Goal: Information Seeking & Learning: Learn about a topic

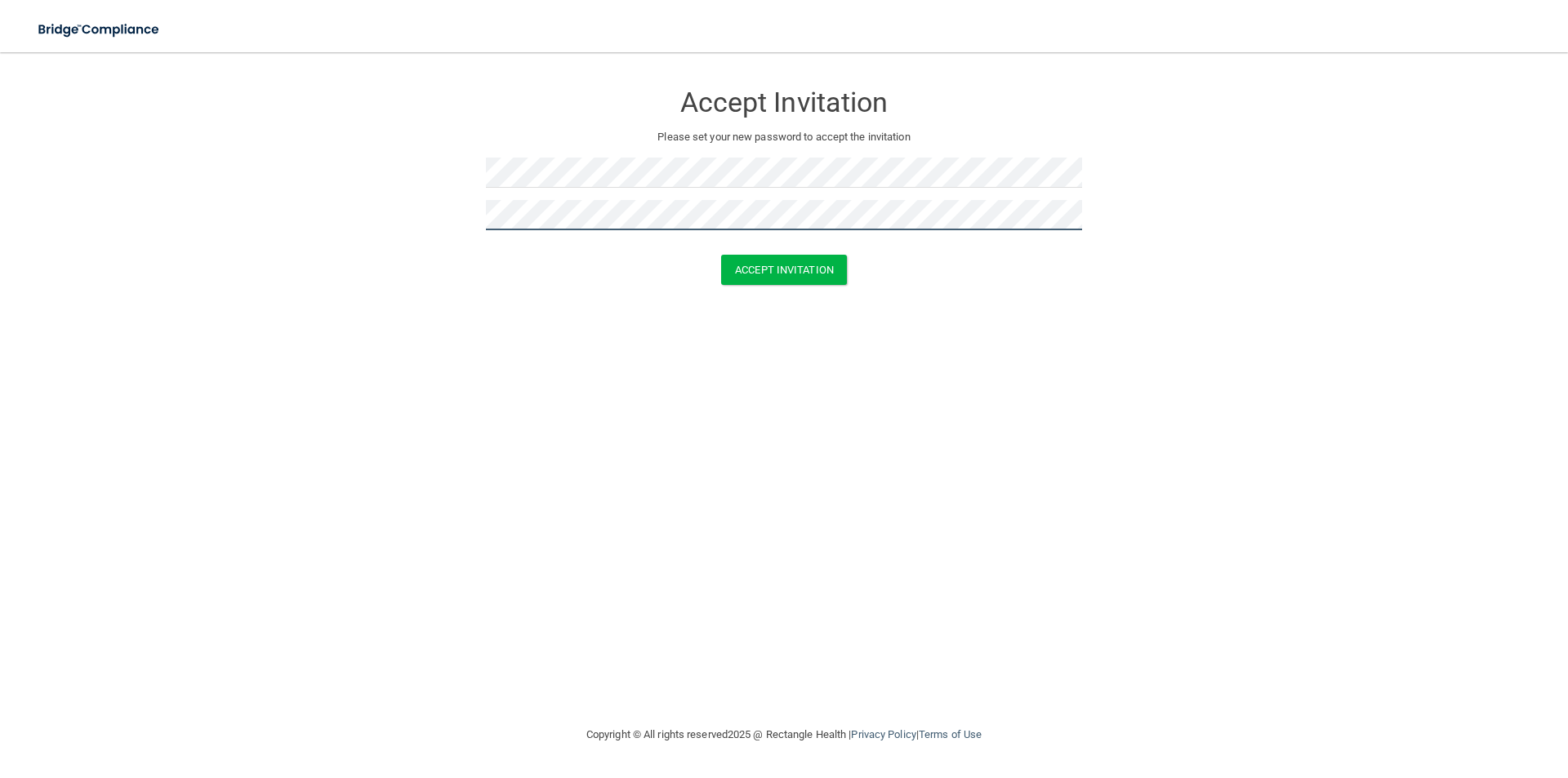
click at [721, 255] on button "Accept Invitation" at bounding box center [783, 270] width 126 height 30
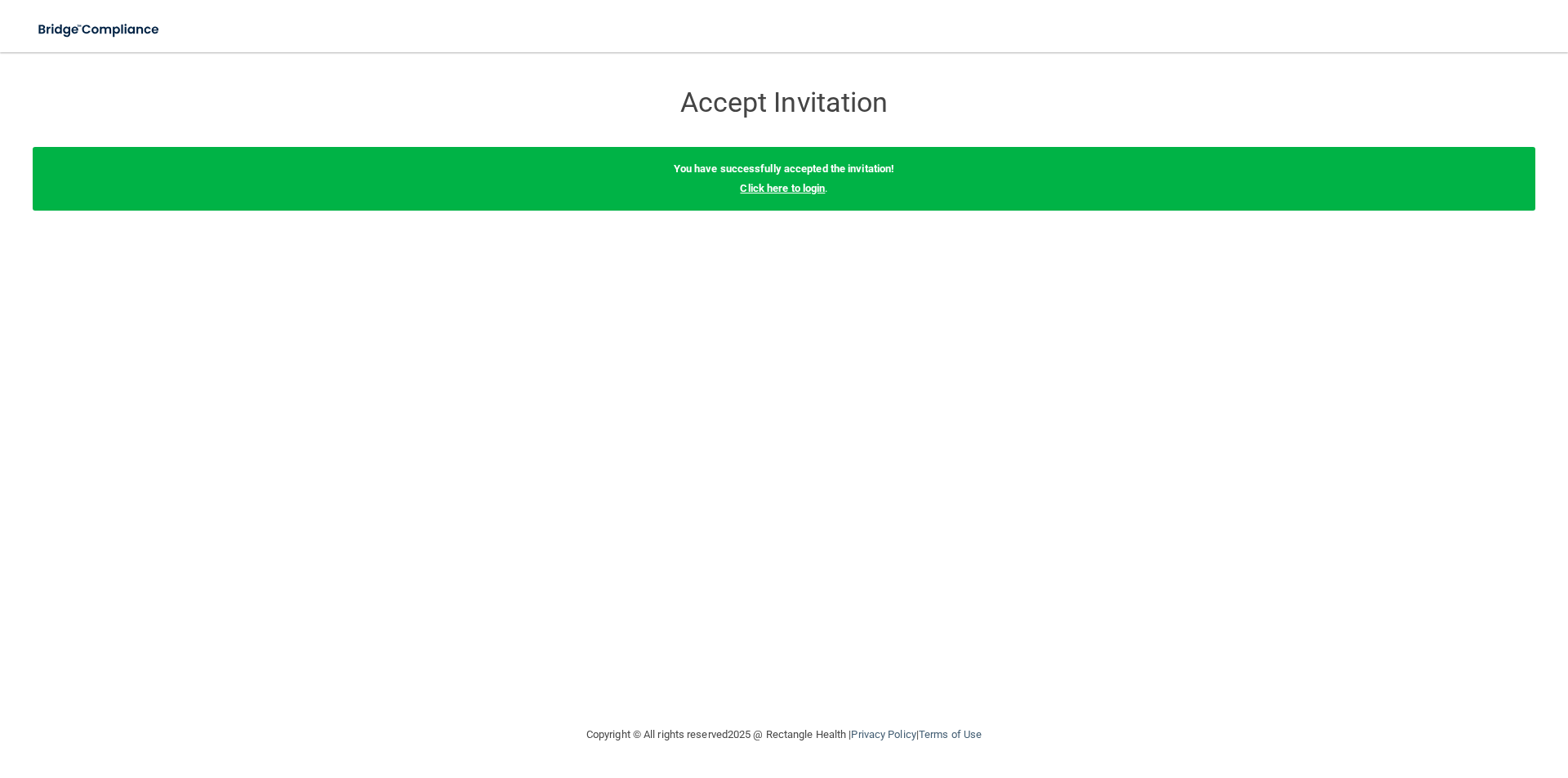
click at [773, 185] on link "Click here to login" at bounding box center [782, 188] width 85 height 12
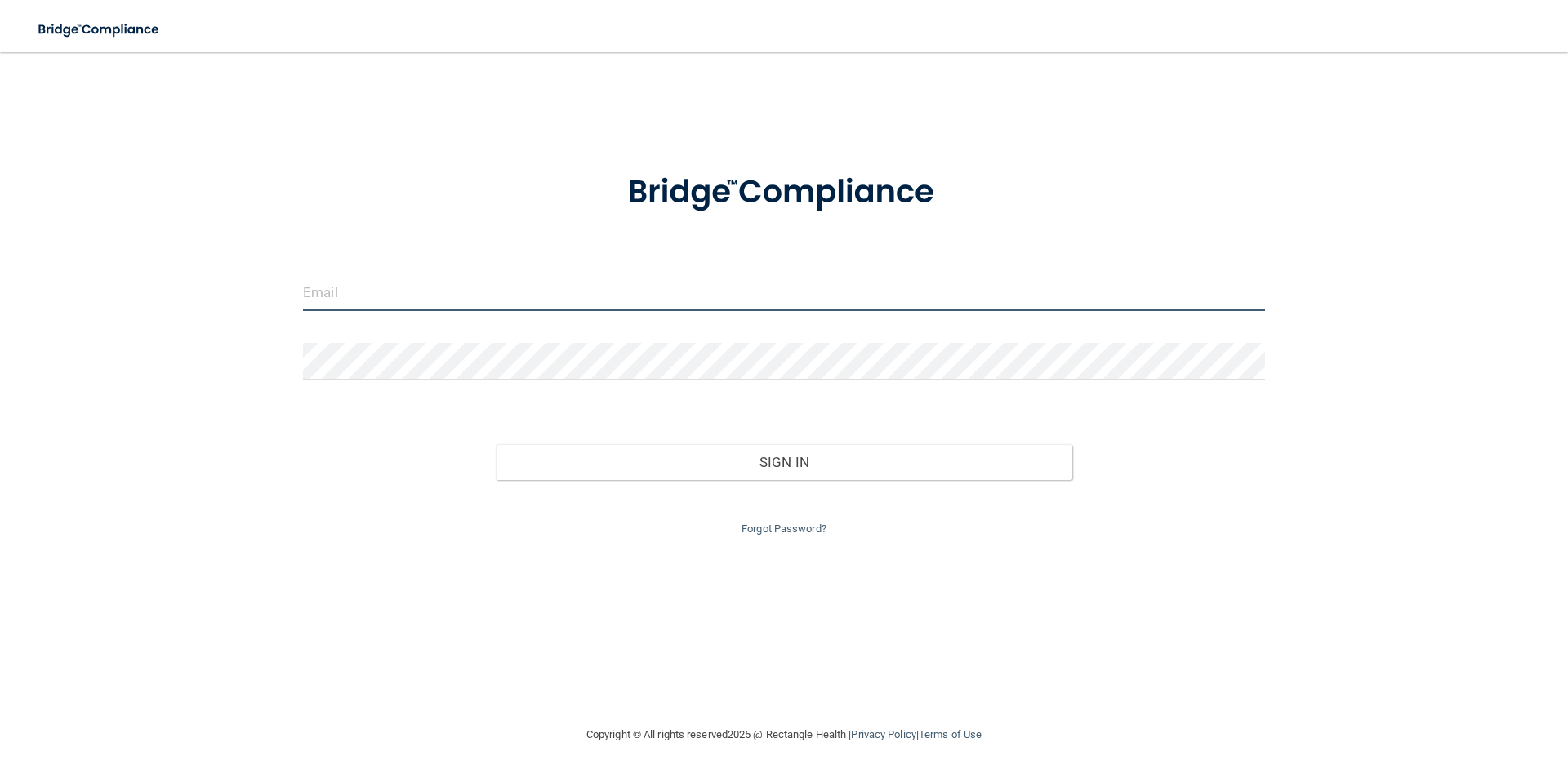
click at [534, 284] on input "email" at bounding box center [784, 292] width 962 height 36
type input "[EMAIL_ADDRESS][DOMAIN_NAME]"
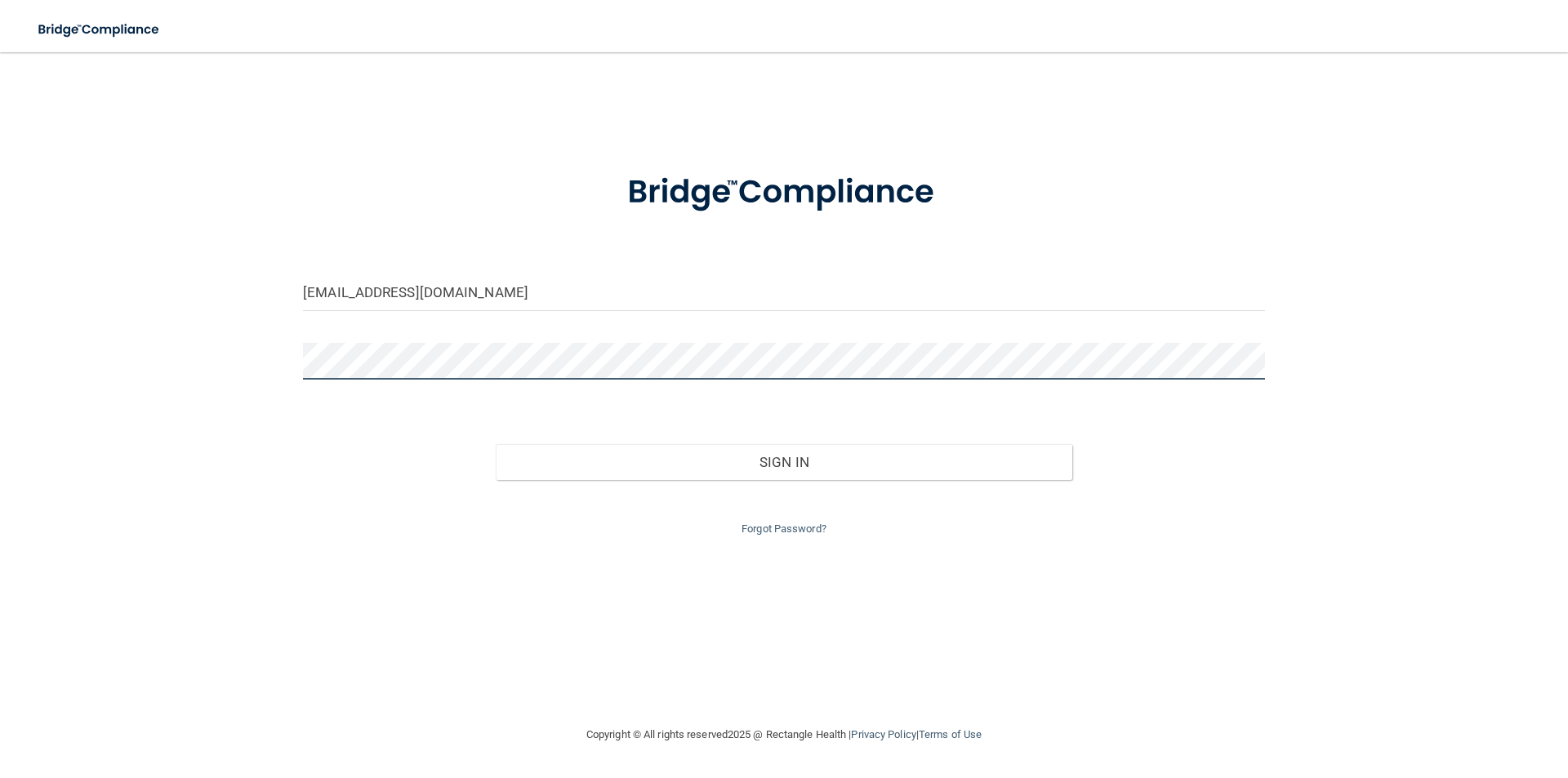
click at [496, 444] on button "Sign In" at bounding box center [784, 462] width 577 height 35
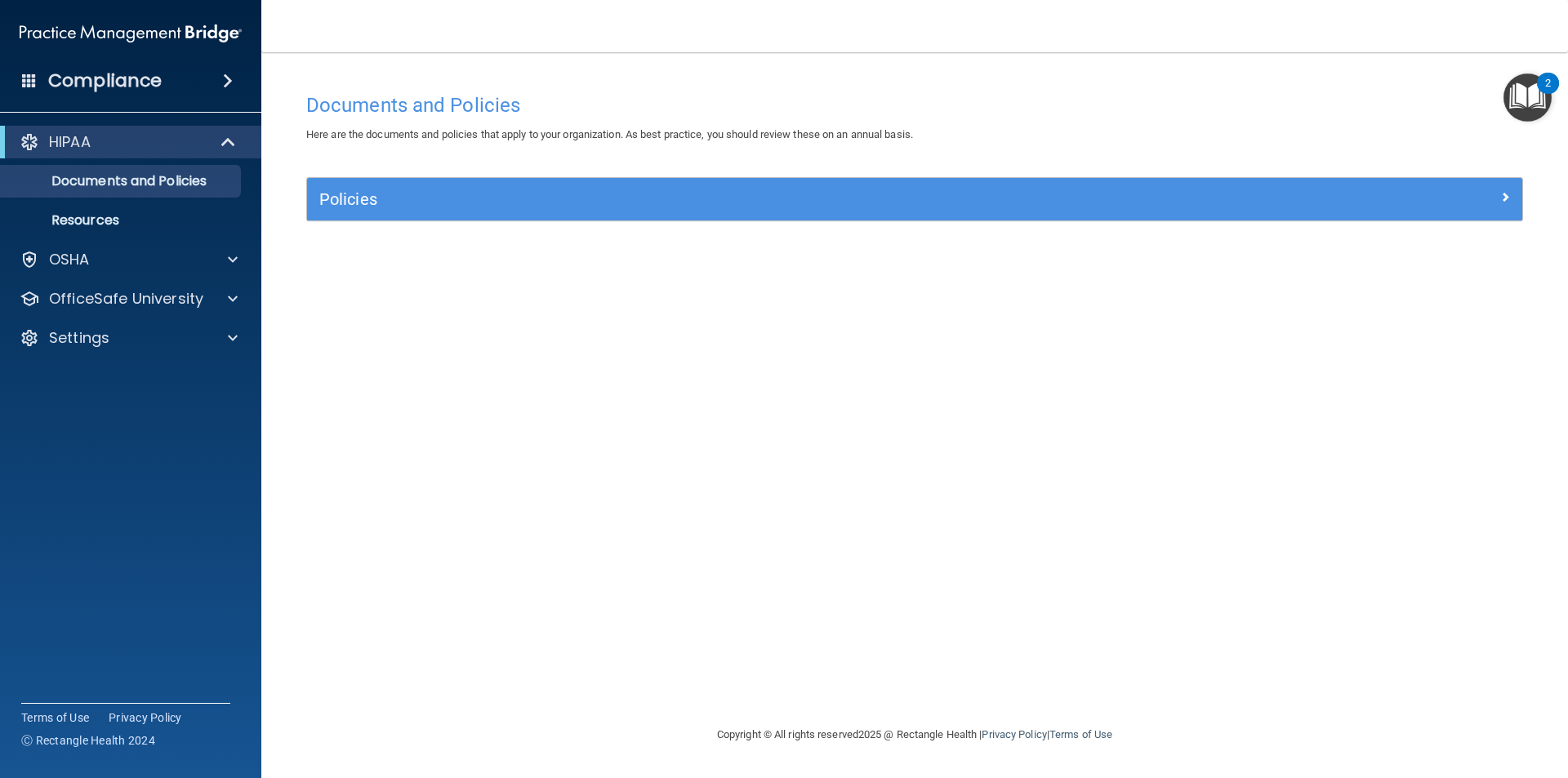
click at [322, 351] on div "Documents and Policies Here are the documents and policies that apply to your o…" at bounding box center [915, 405] width 1241 height 640
click at [213, 258] on div at bounding box center [231, 259] width 41 height 20
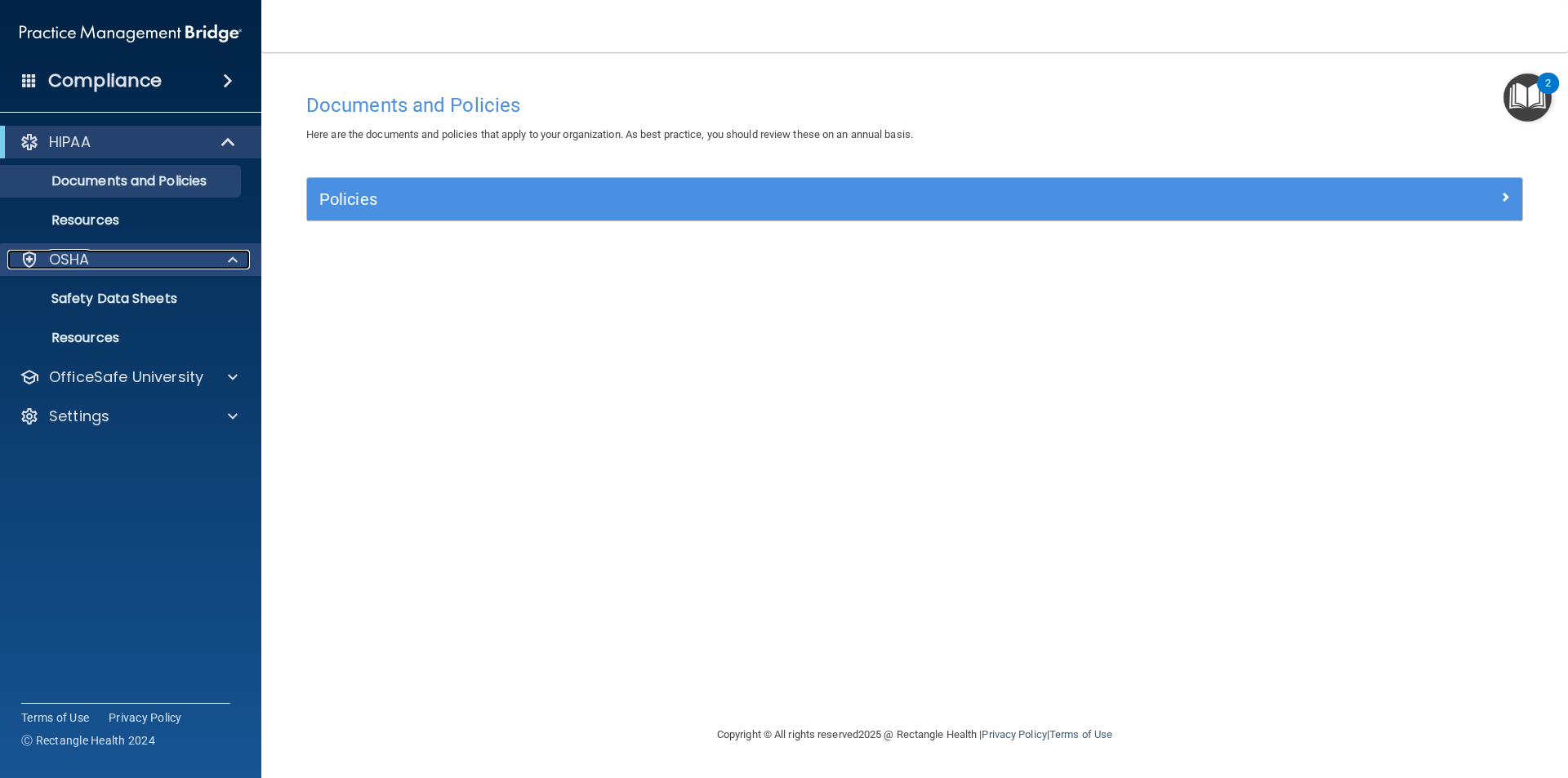
click at [231, 260] on span at bounding box center [232, 259] width 9 height 20
click at [70, 262] on p "OSHA" at bounding box center [69, 259] width 41 height 20
click at [78, 226] on p "Resources" at bounding box center [121, 219] width 223 height 16
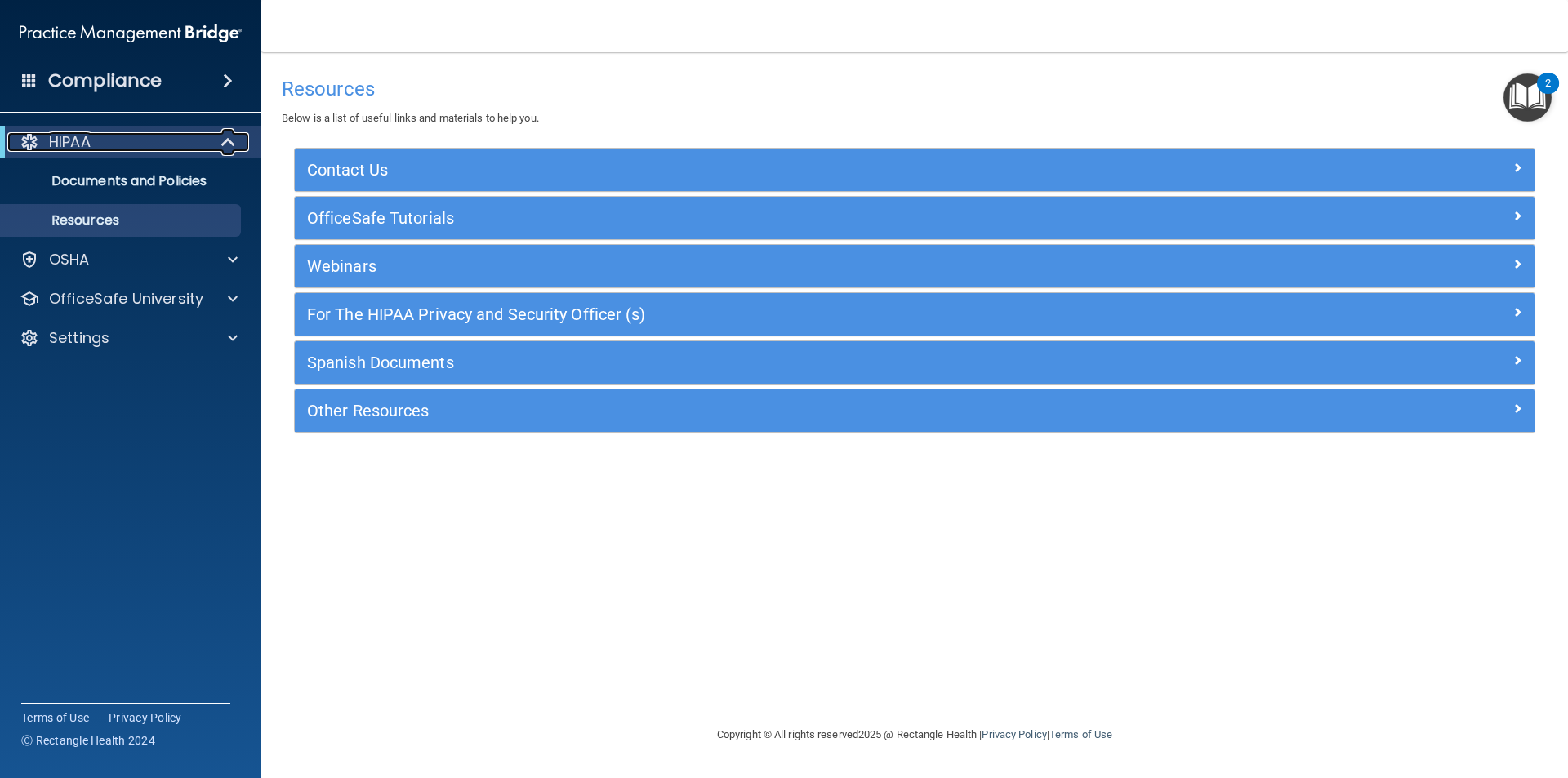
click at [139, 140] on div "HIPAA" at bounding box center [108, 142] width 202 height 20
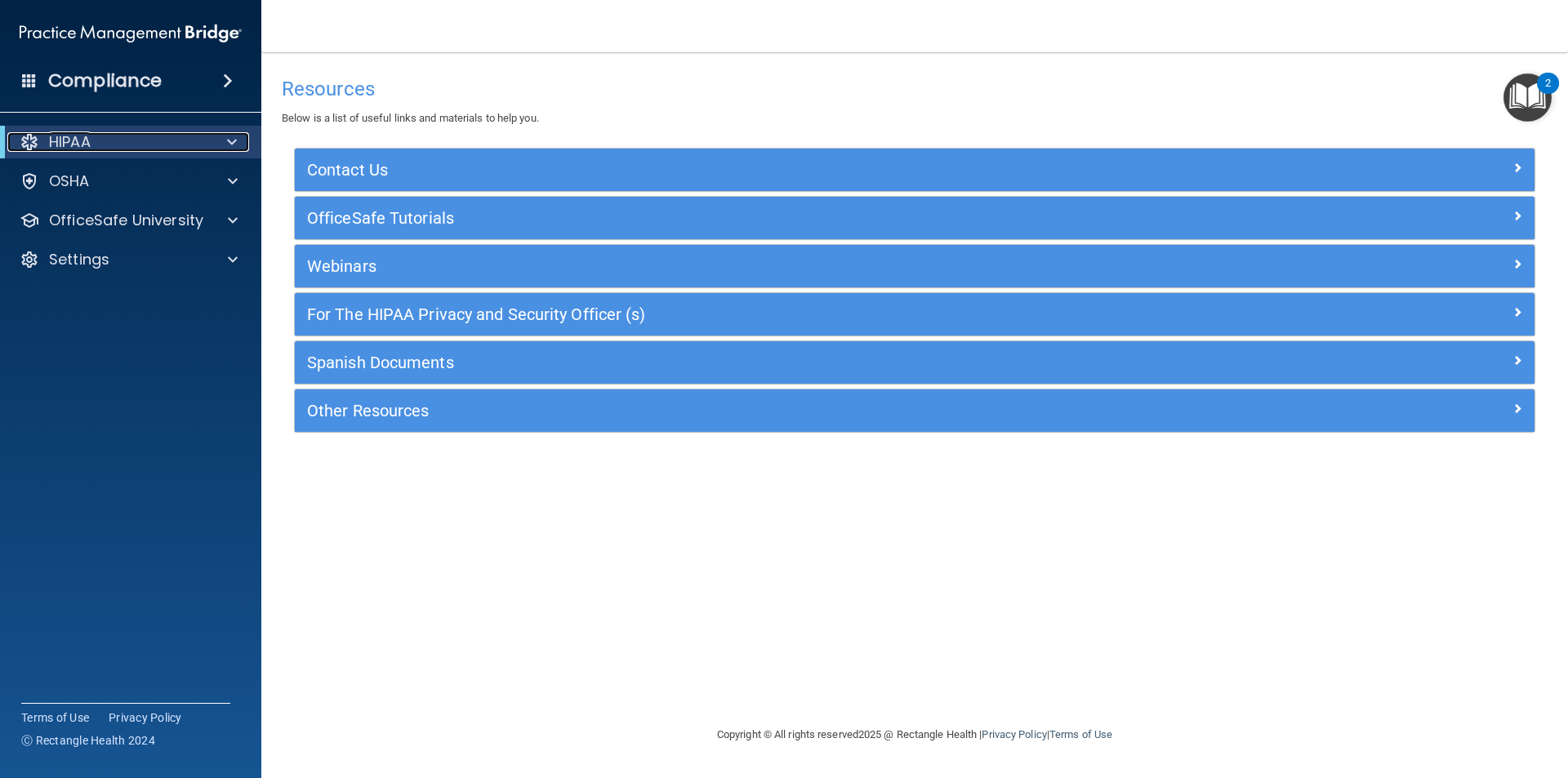
click at [101, 142] on div "HIPAA" at bounding box center [108, 142] width 202 height 20
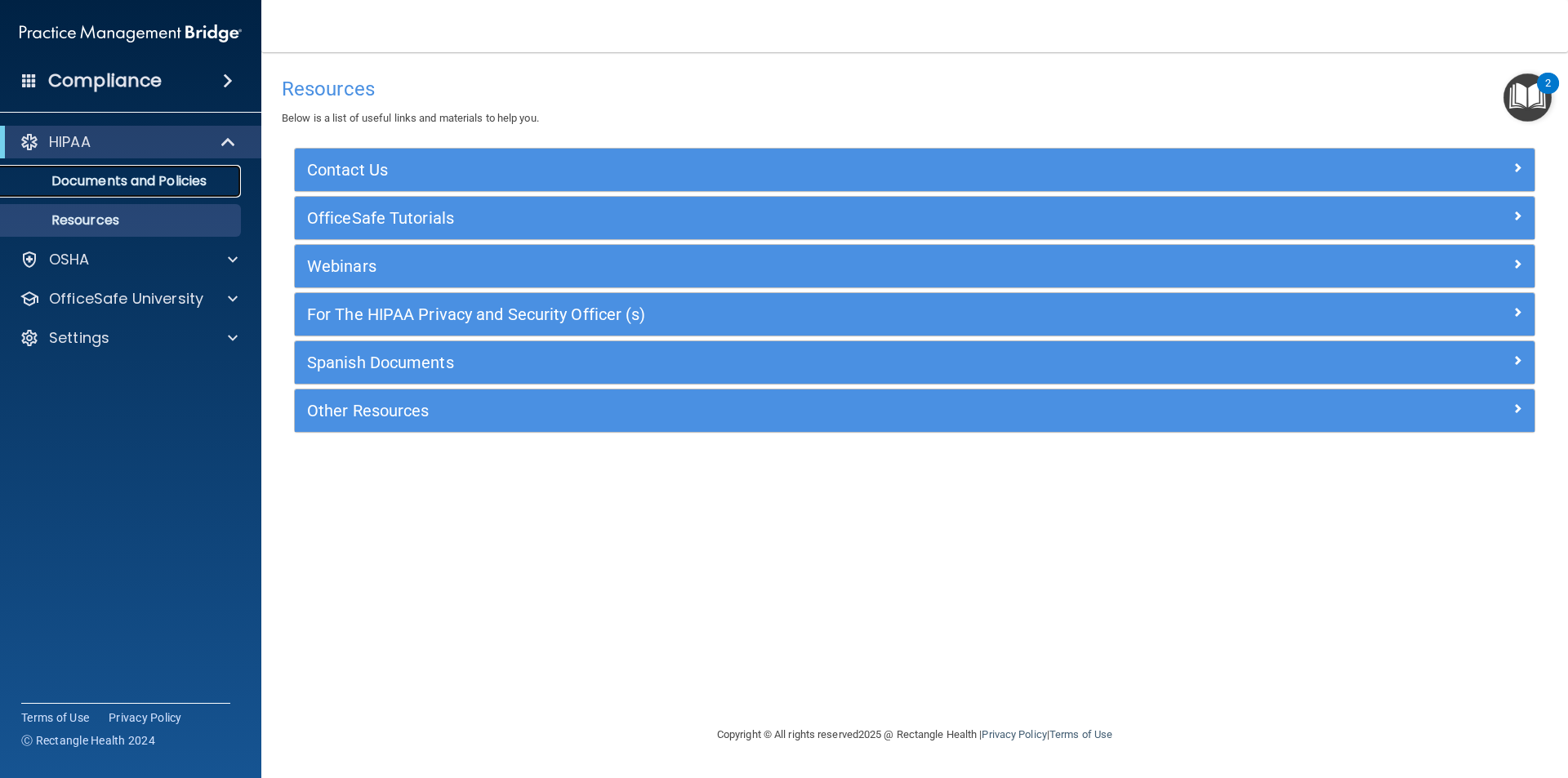
click at [96, 174] on p "Documents and Policies" at bounding box center [121, 180] width 223 height 16
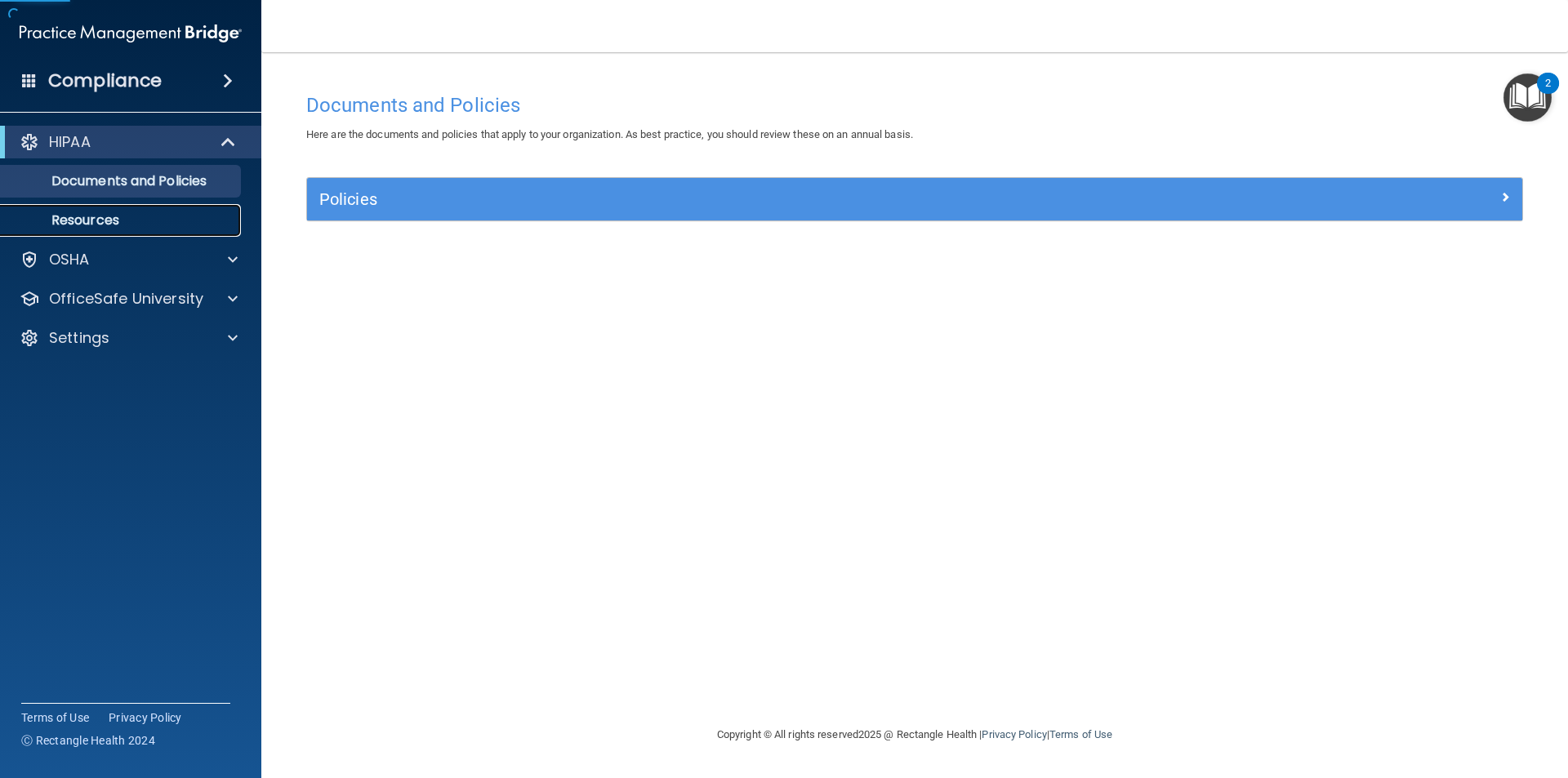
click at [98, 215] on p "Resources" at bounding box center [121, 219] width 223 height 16
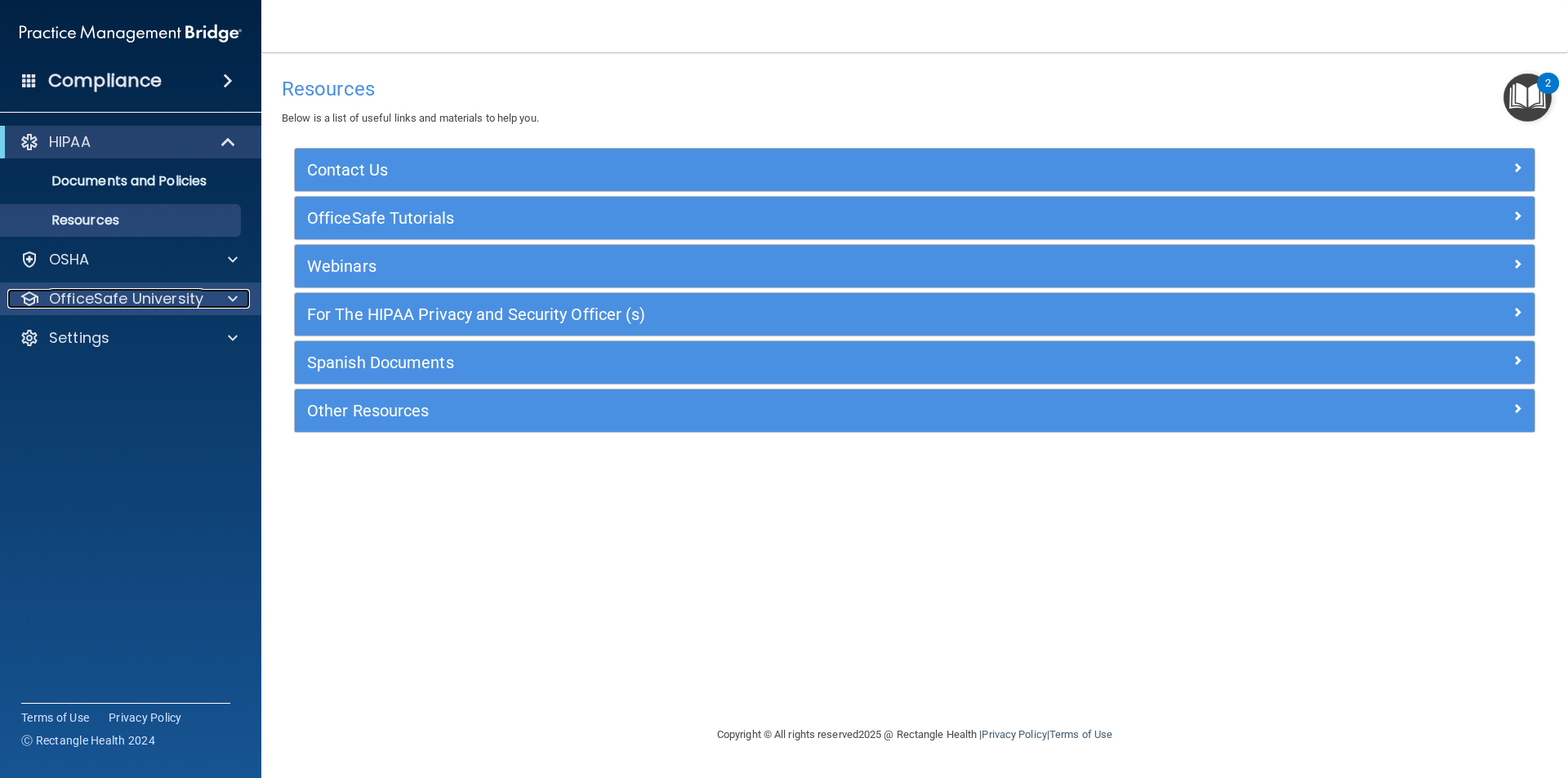
click at [124, 302] on p "OfficeSafe University" at bounding box center [125, 299] width 154 height 20
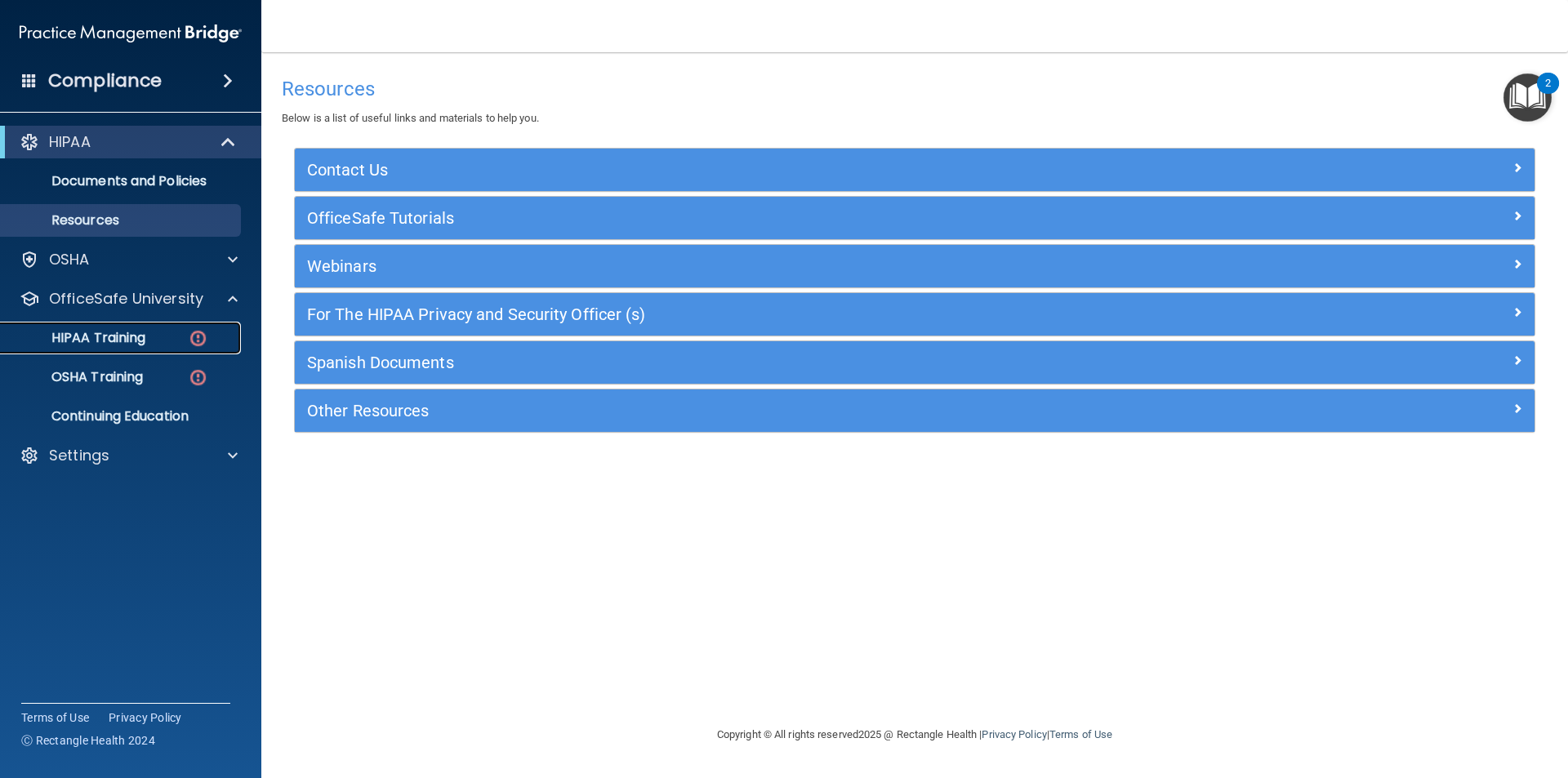
click at [95, 337] on p "HIPAA Training" at bounding box center [77, 337] width 134 height 16
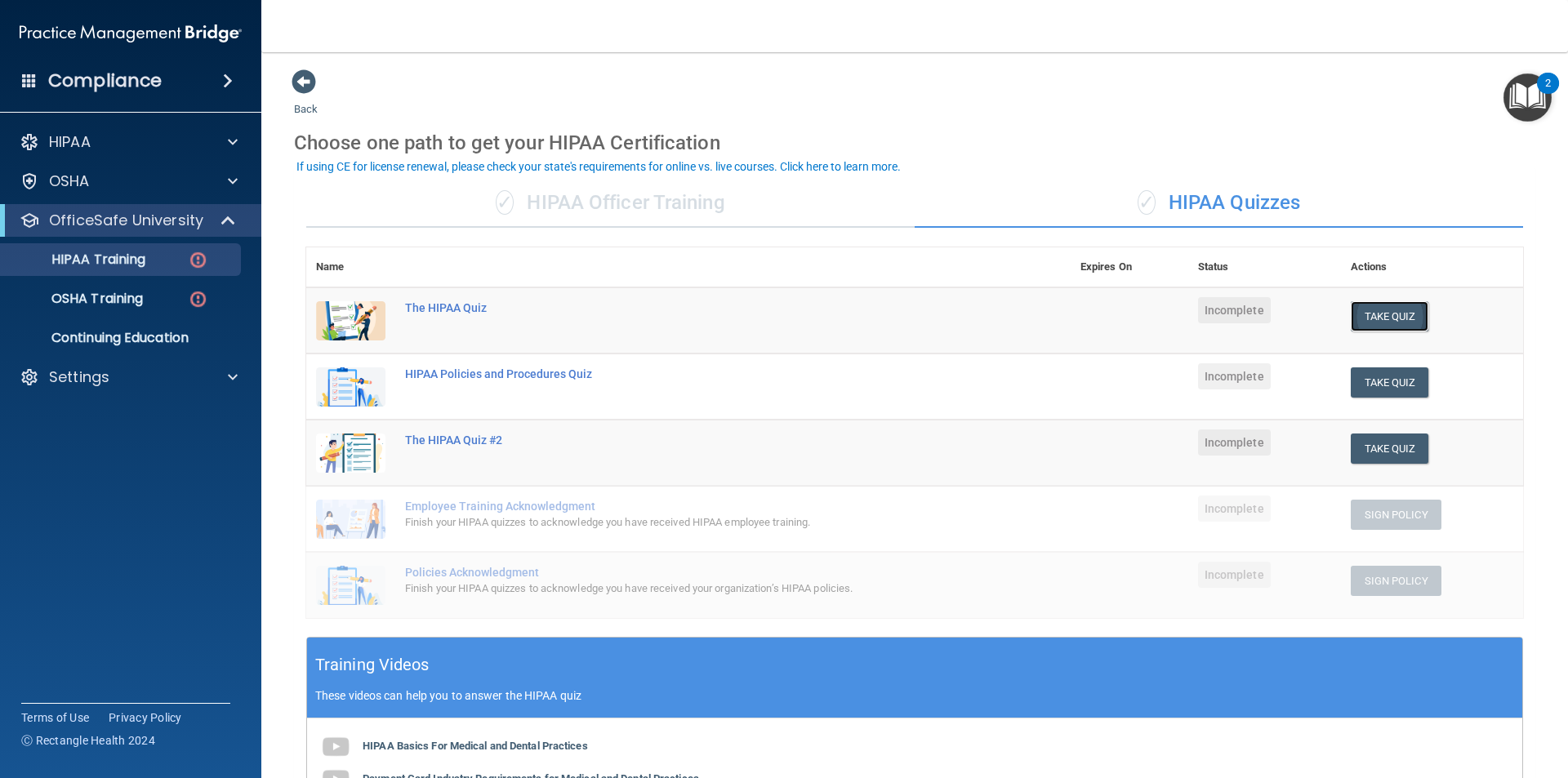
click at [1370, 317] on button "Take Quiz" at bounding box center [1390, 316] width 78 height 30
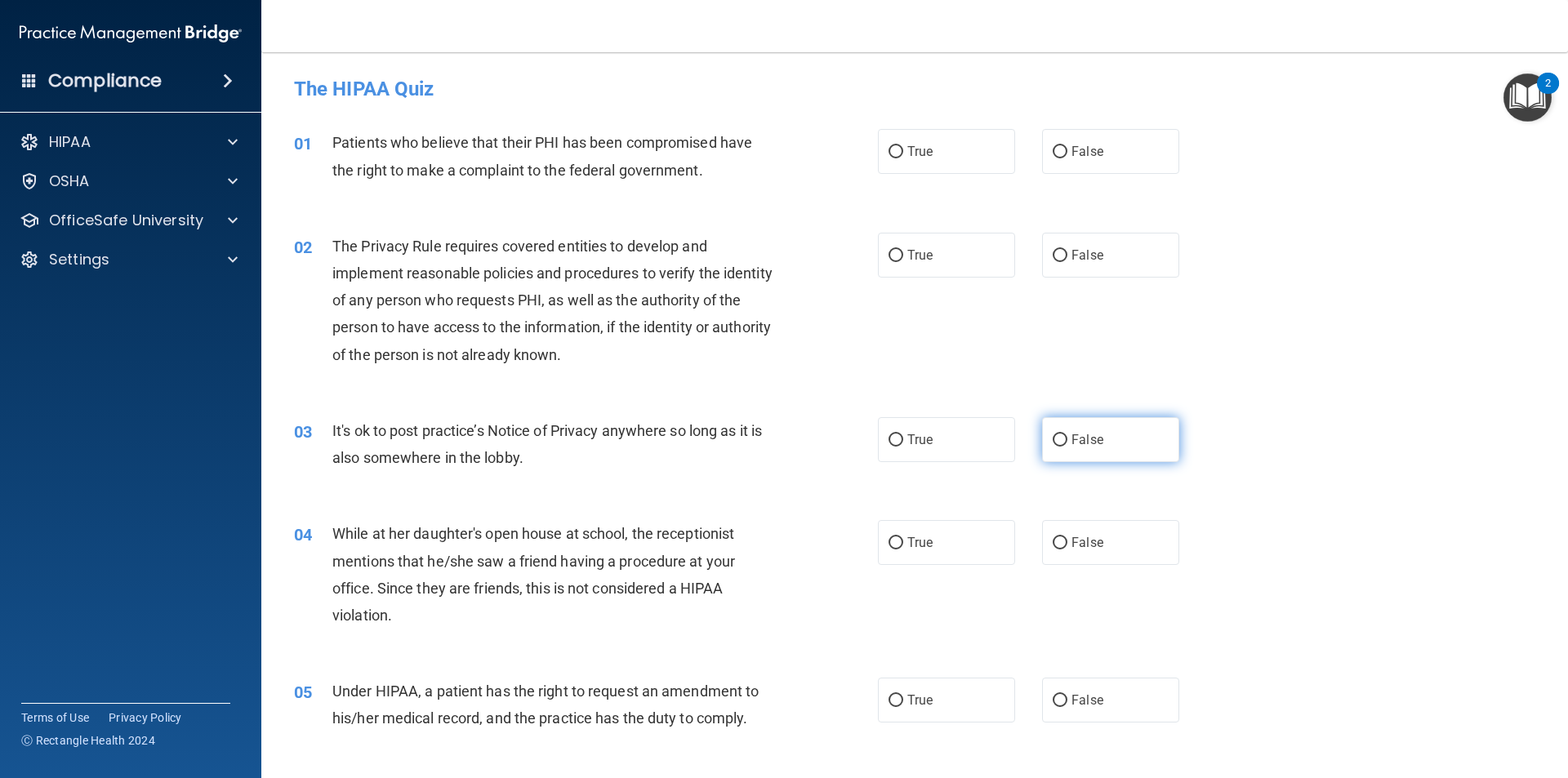
click at [1128, 443] on label "False" at bounding box center [1110, 439] width 137 height 45
click at [1067, 443] on input "False" at bounding box center [1060, 439] width 15 height 12
radio input "true"
click at [1090, 552] on label "False" at bounding box center [1110, 542] width 137 height 45
click at [1067, 549] on input "False" at bounding box center [1060, 543] width 15 height 12
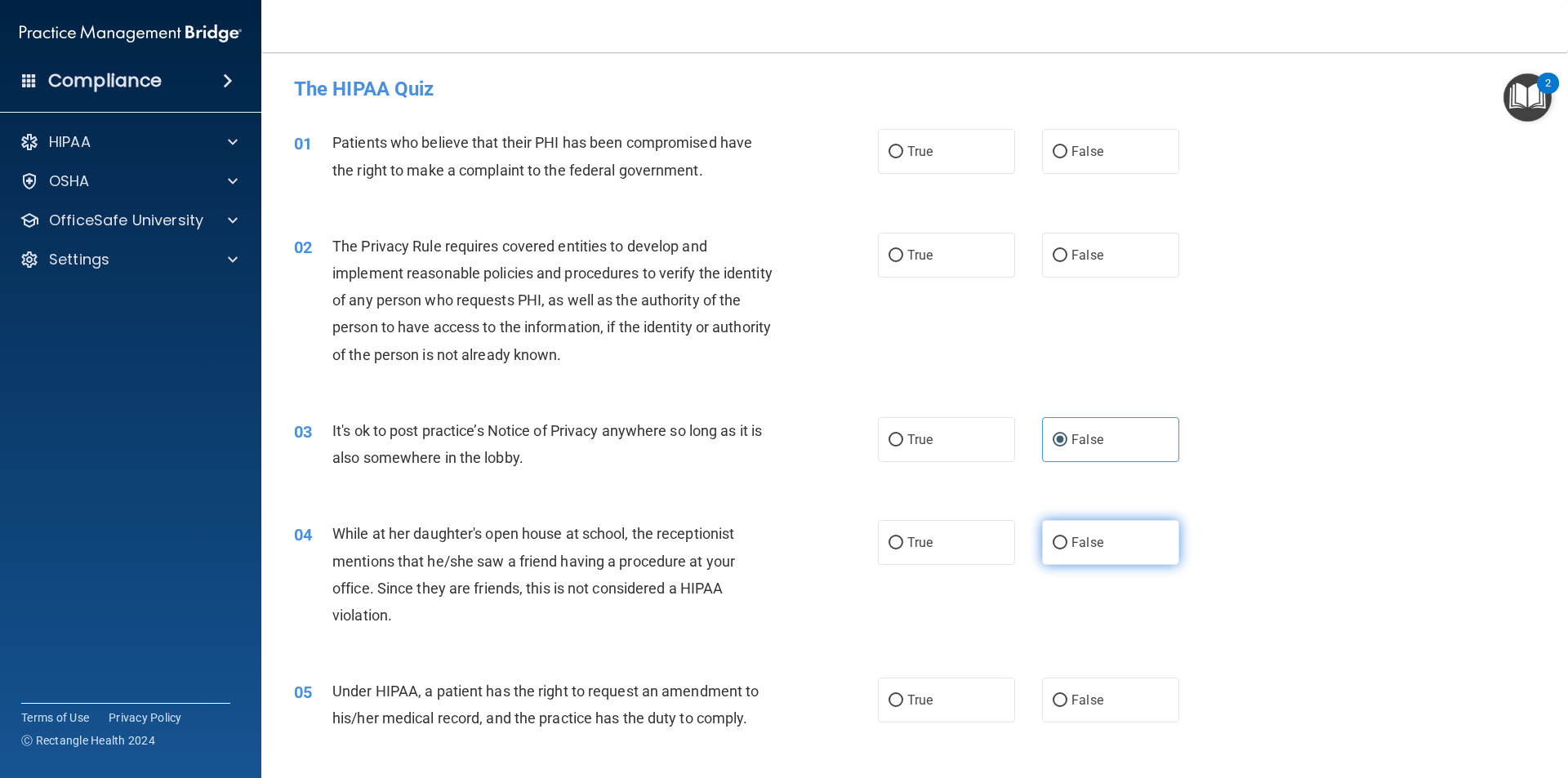
radio input "true"
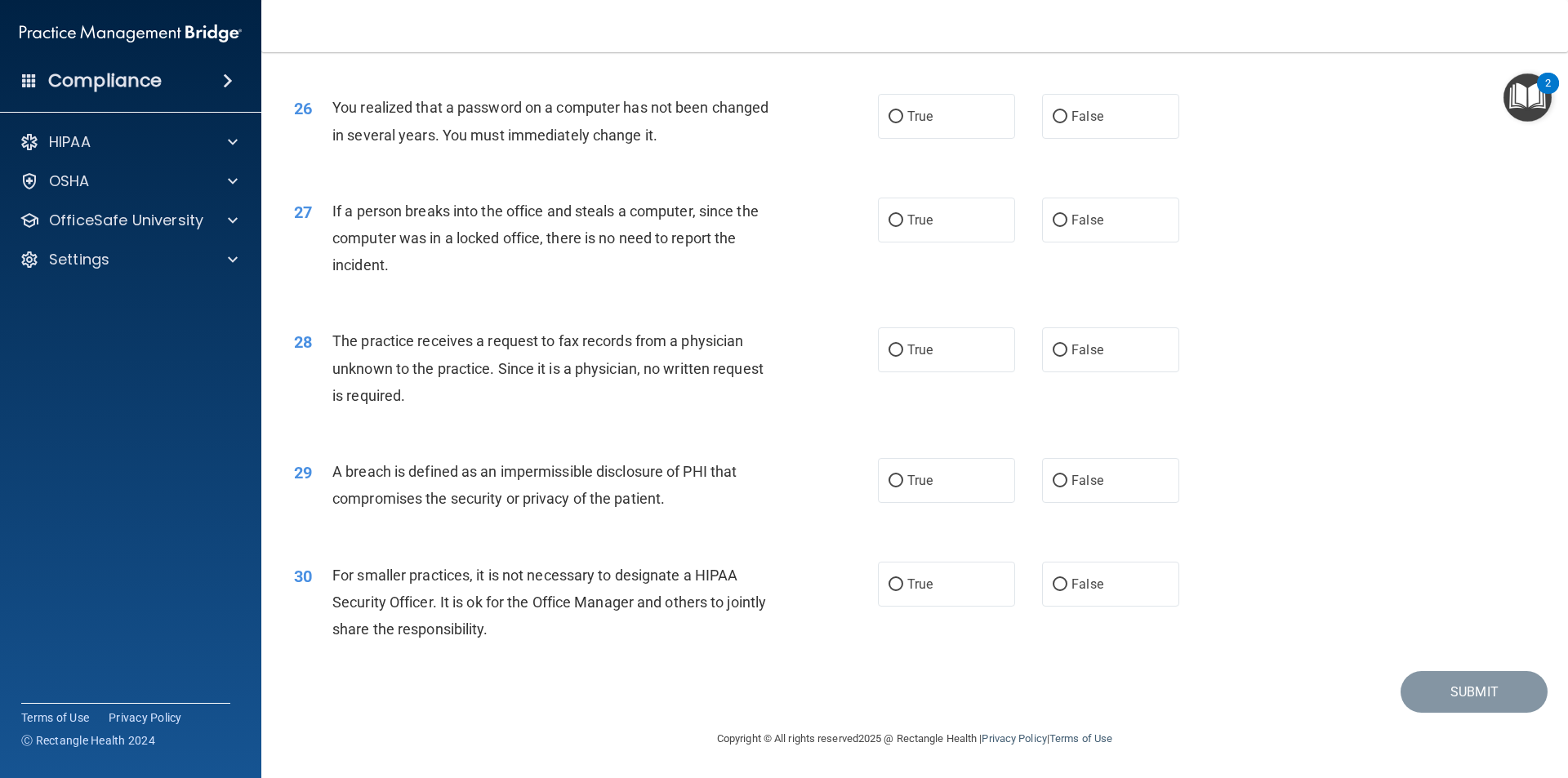
scroll to position [3003, 0]
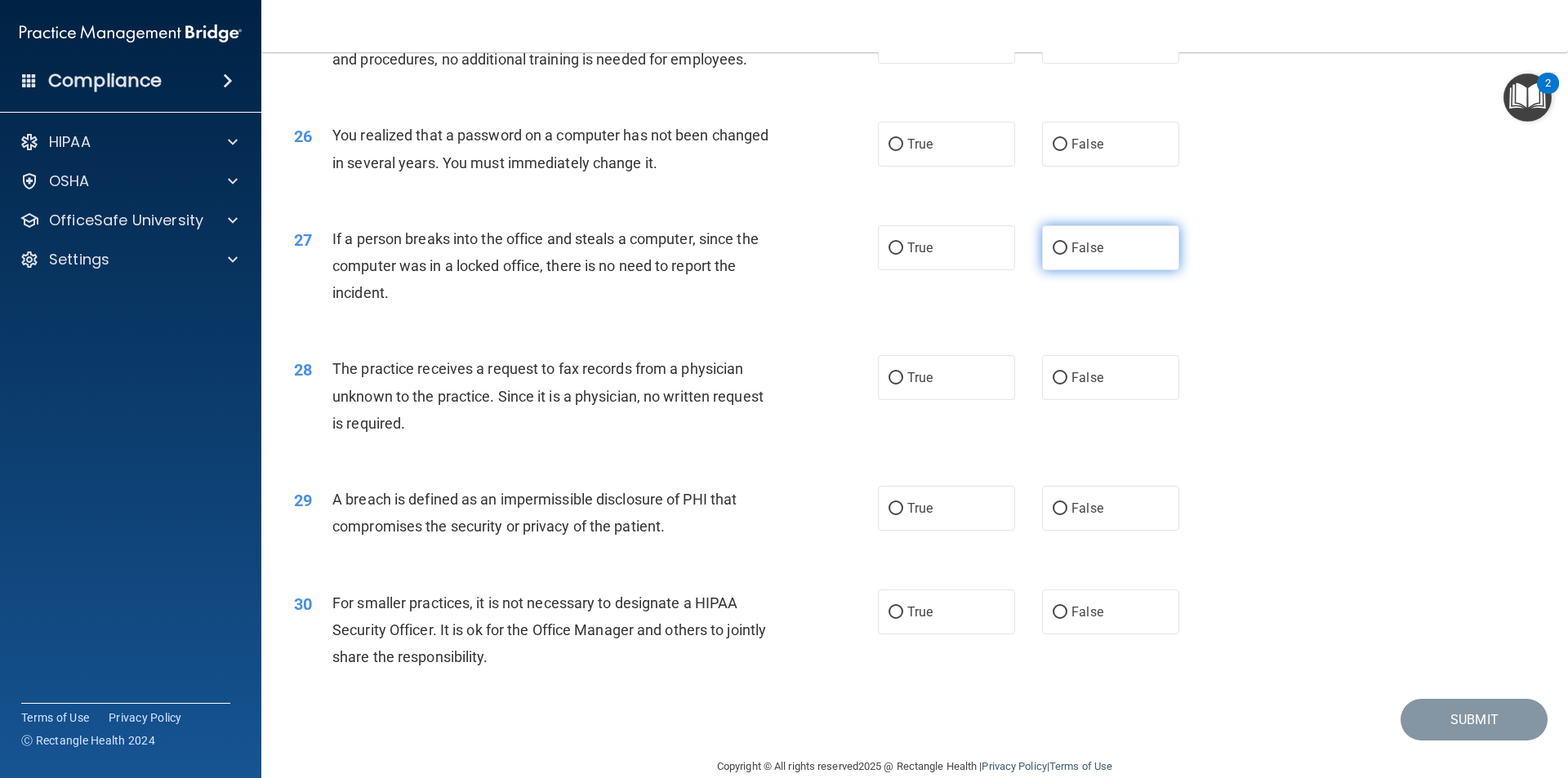
click at [1145, 271] on label "False" at bounding box center [1110, 247] width 137 height 45
click at [1067, 255] on input "False" at bounding box center [1060, 248] width 15 height 12
radio input "true"
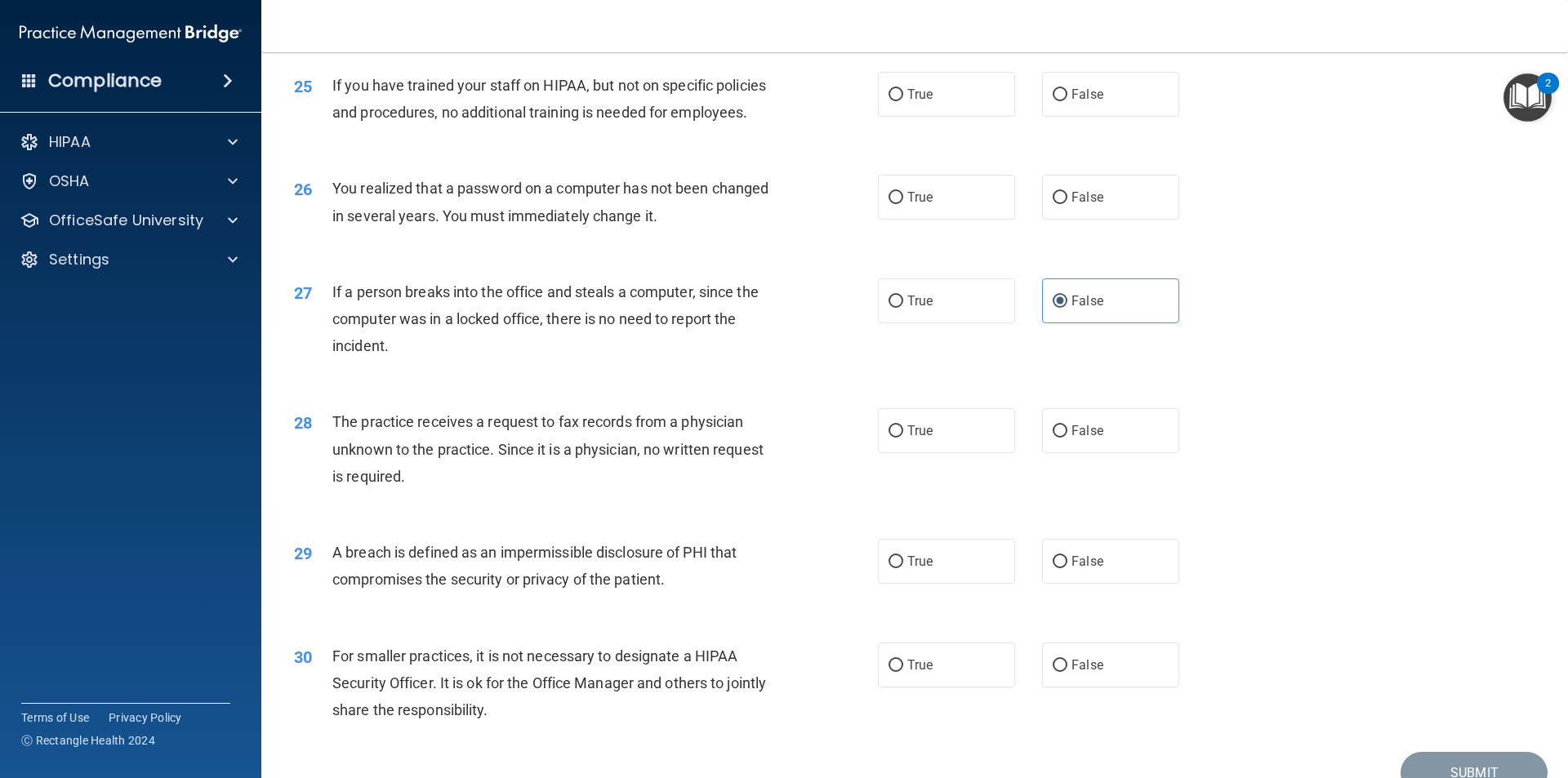
scroll to position [2922, 0]
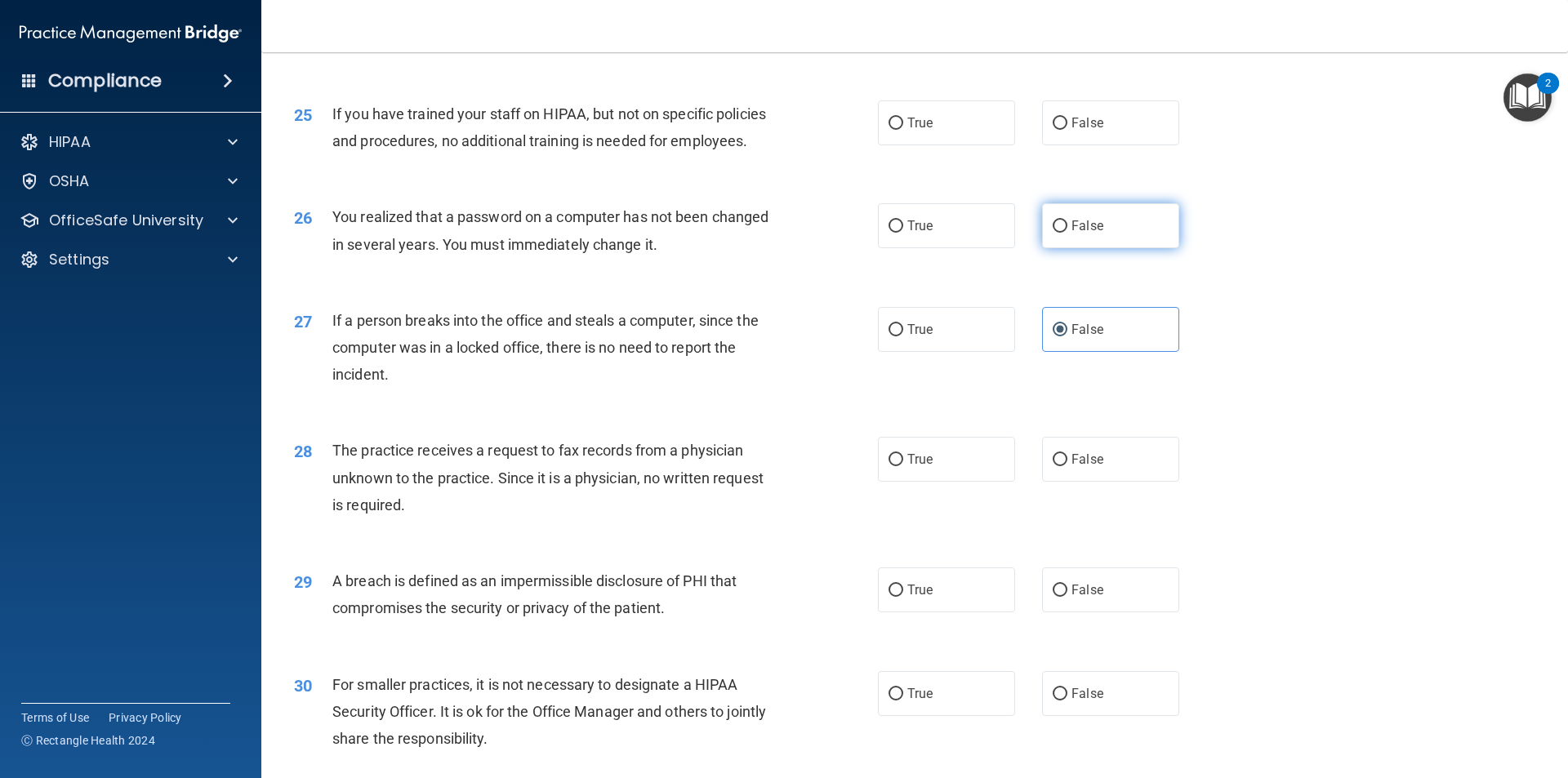
drag, startPoint x: 1103, startPoint y: 272, endPoint x: 1088, endPoint y: 272, distance: 15.0
click at [1104, 248] on label "False" at bounding box center [1110, 226] width 137 height 45
click at [1067, 232] on input "False" at bounding box center [1060, 226] width 15 height 12
radio input "true"
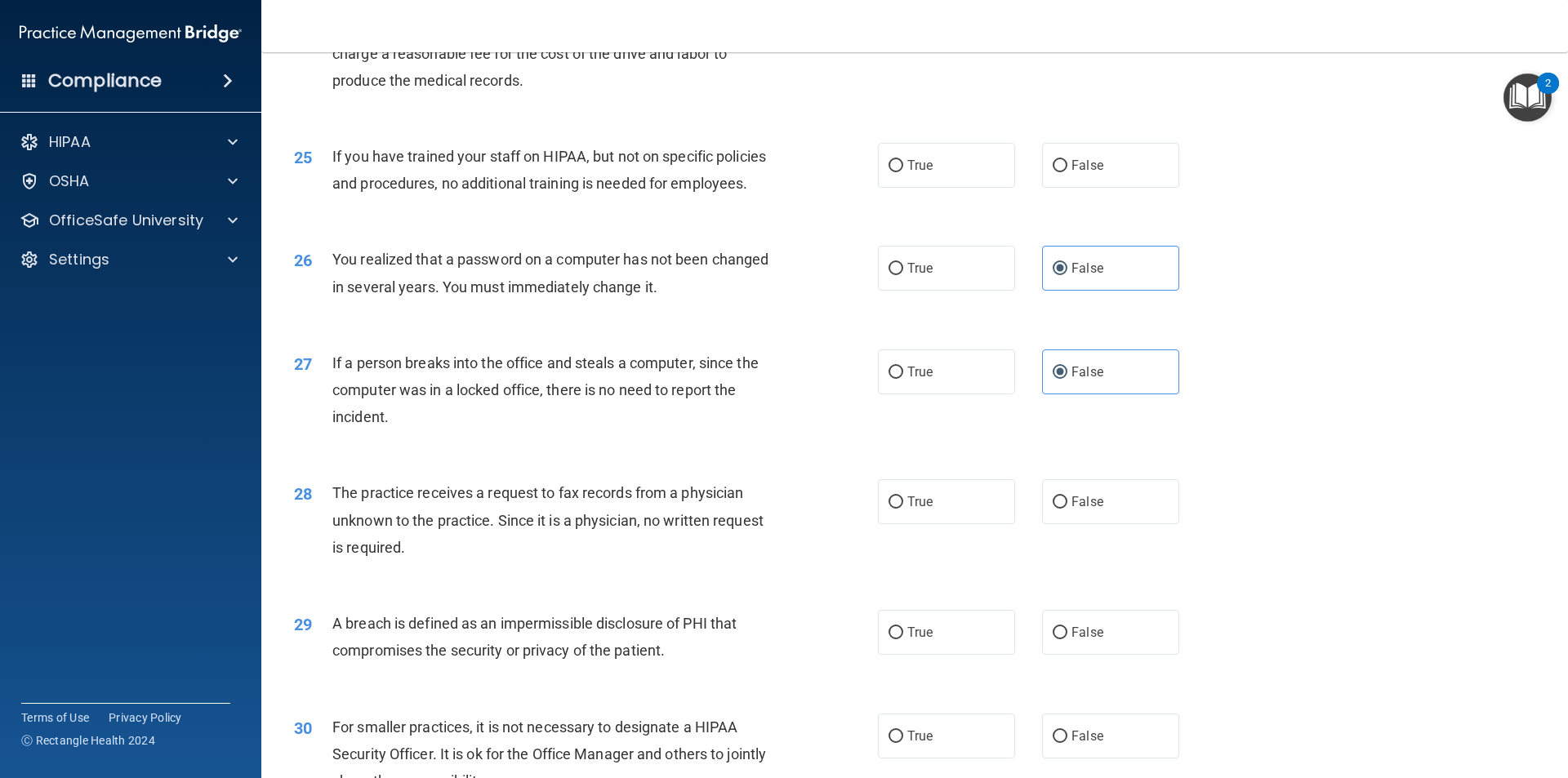
scroll to position [2840, 0]
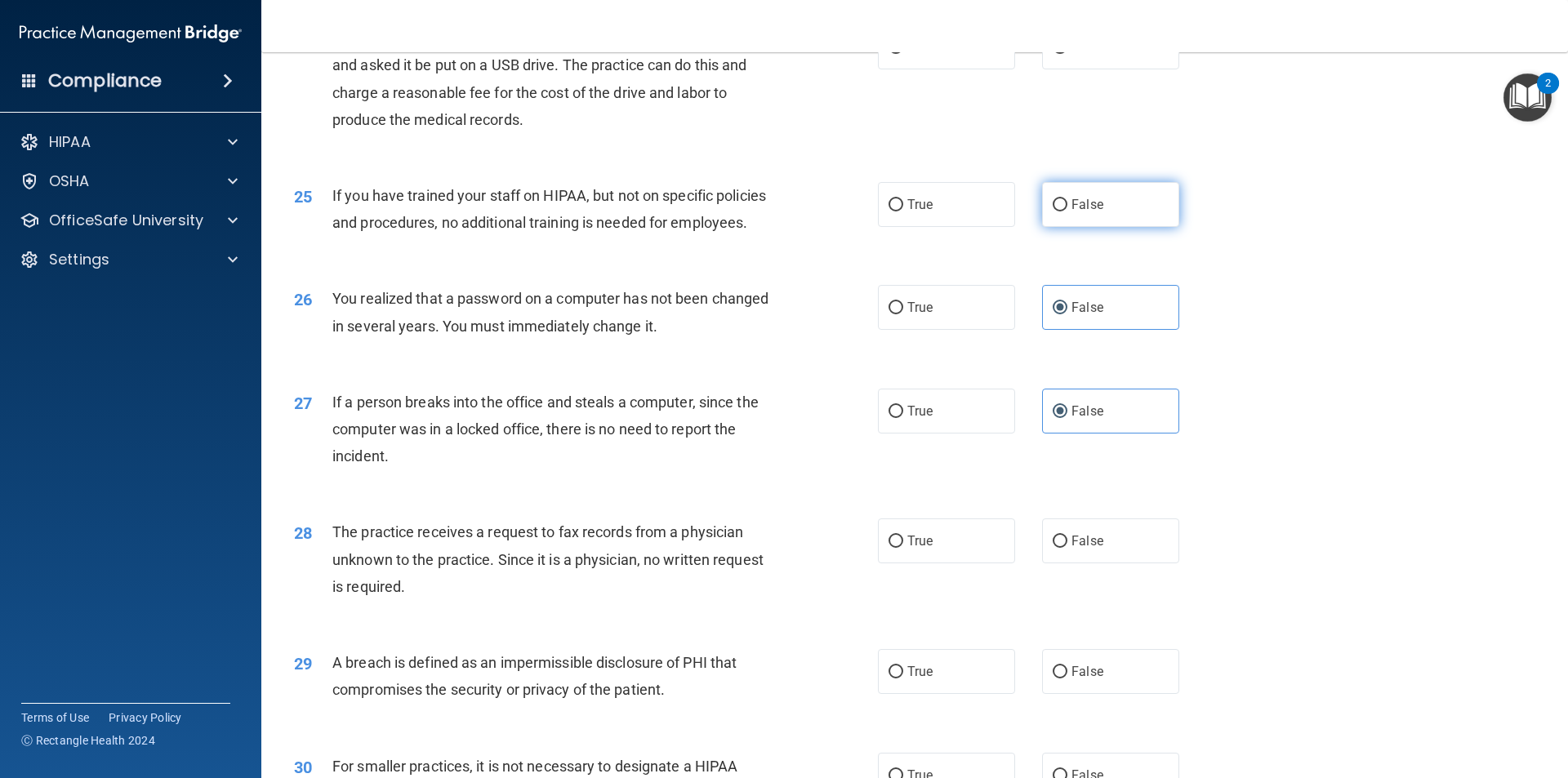
click at [1071, 227] on label "False" at bounding box center [1110, 204] width 137 height 45
click at [1067, 212] on input "False" at bounding box center [1060, 204] width 15 height 12
radio input "true"
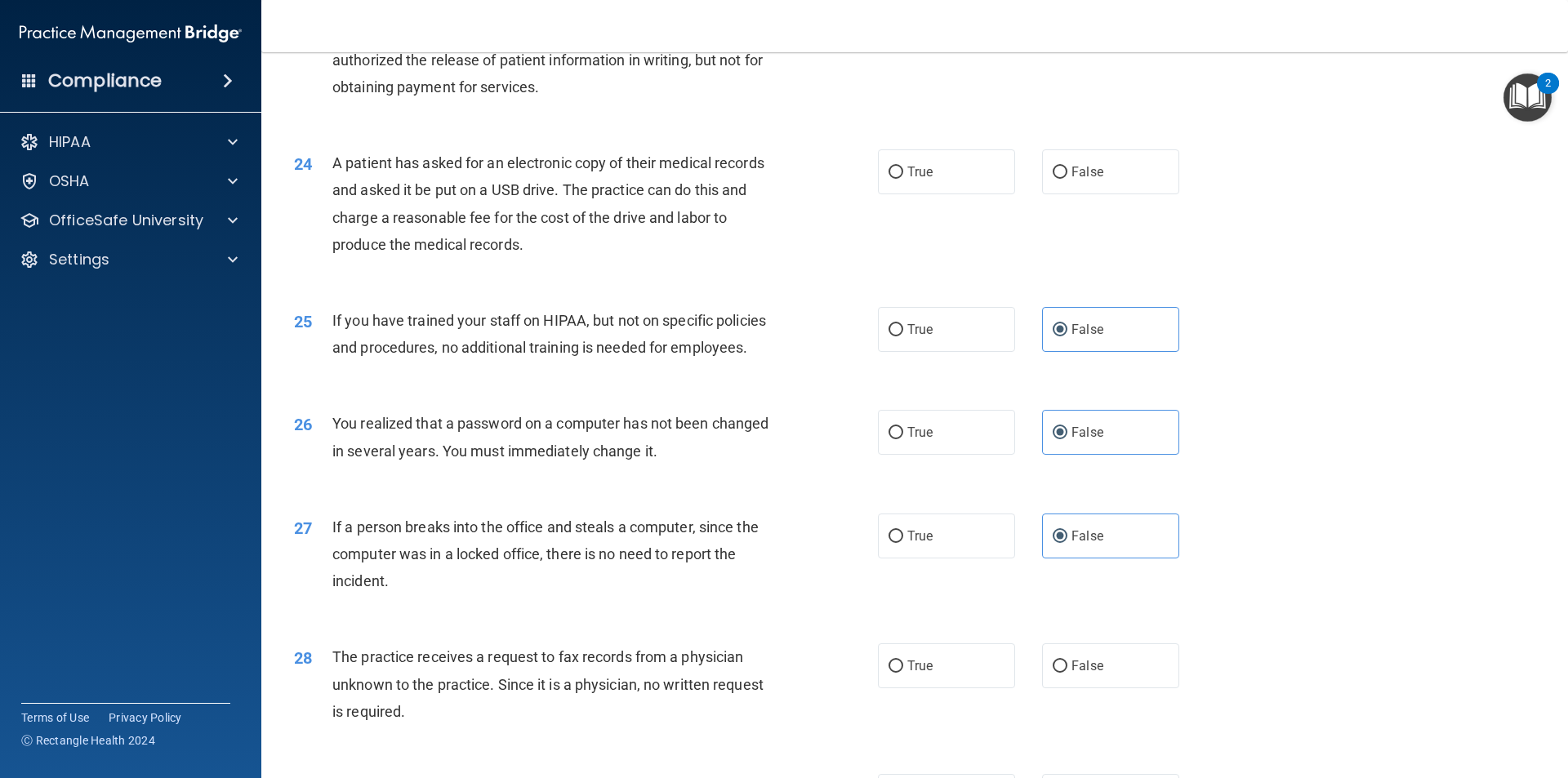
scroll to position [2676, 0]
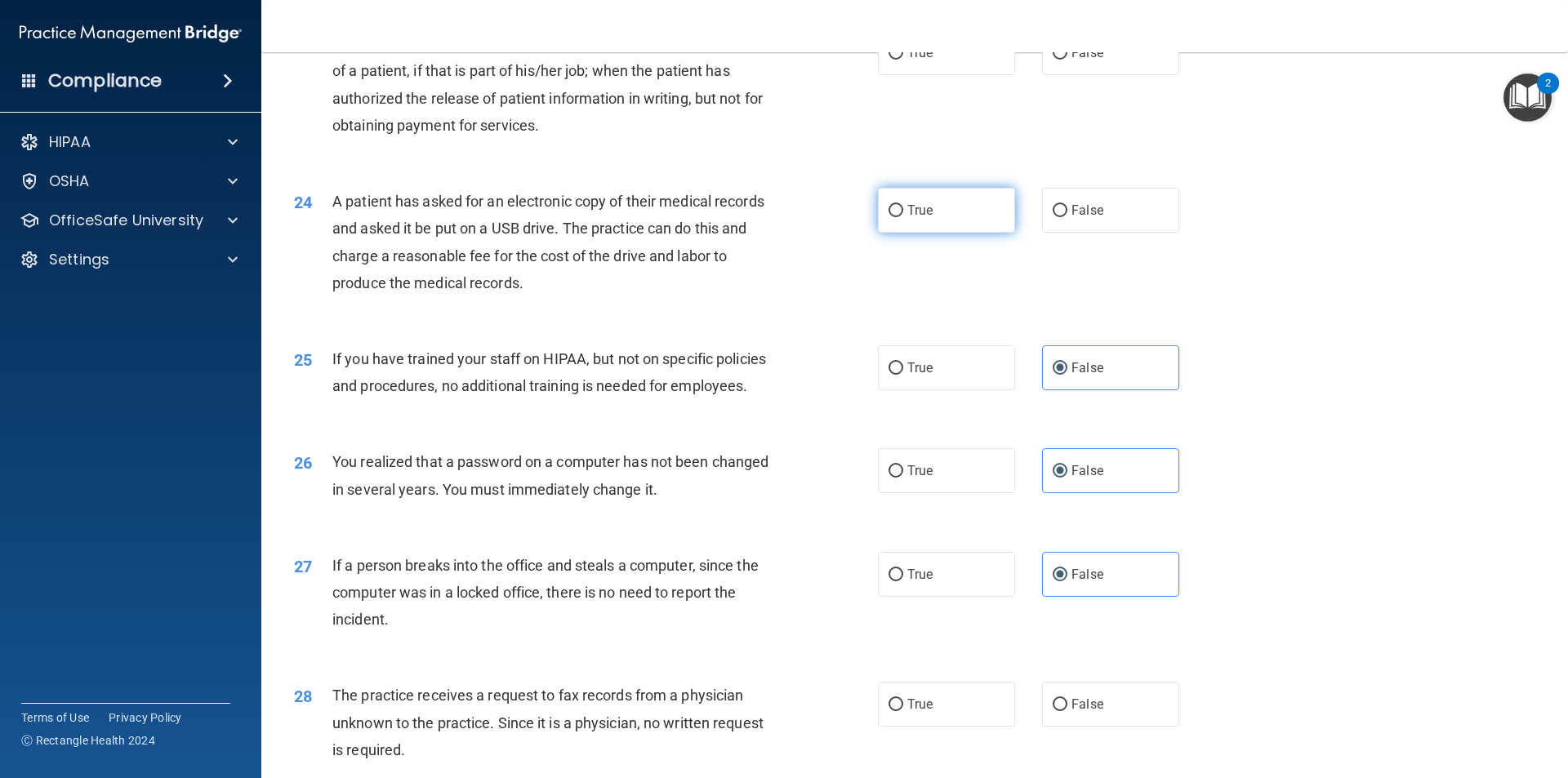
click at [915, 218] on span "True" at bounding box center [919, 210] width 25 height 16
click at [903, 217] on input "True" at bounding box center [896, 211] width 15 height 12
radio input "true"
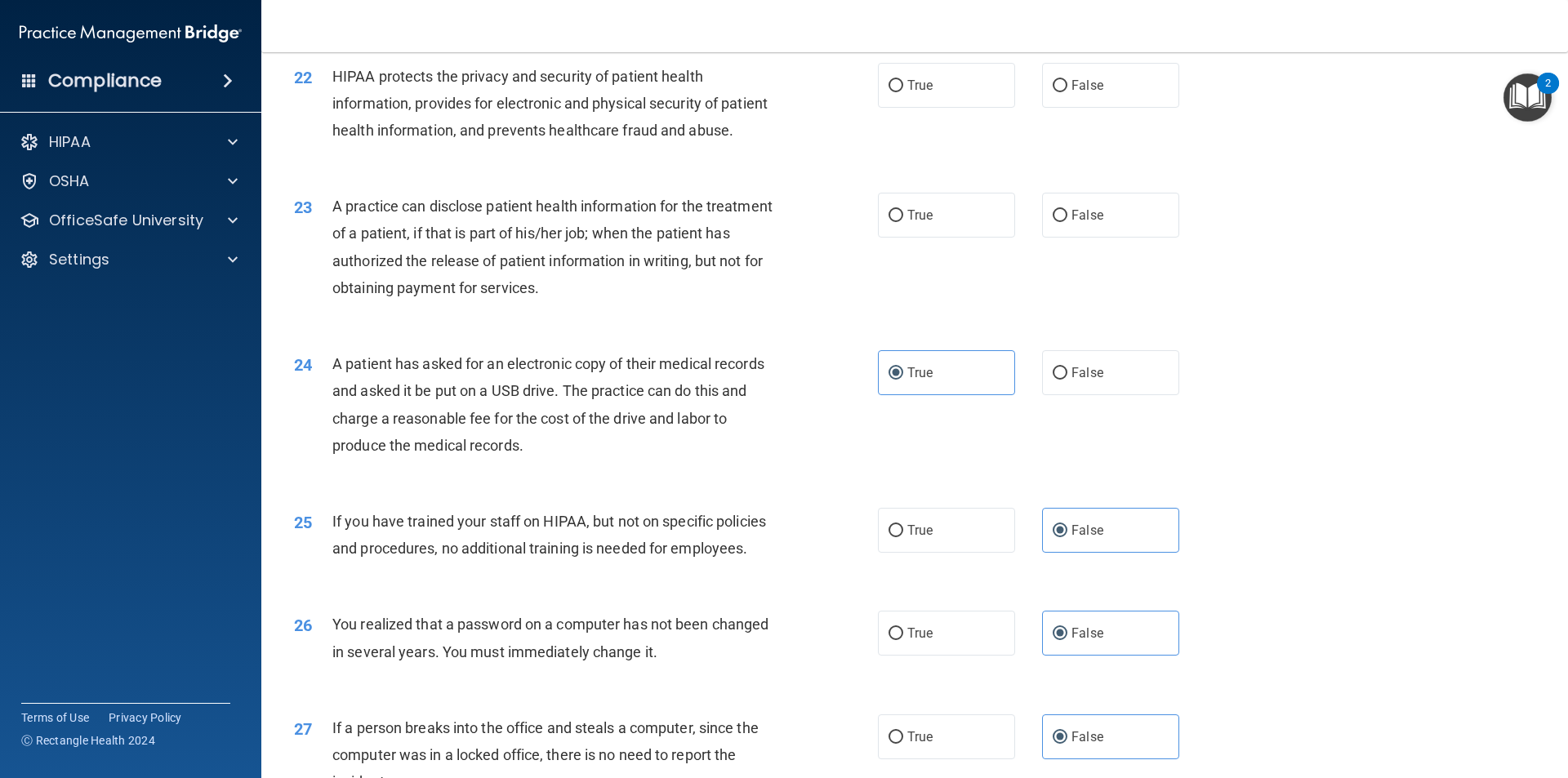
scroll to position [2513, 0]
click at [919, 238] on label "True" at bounding box center [945, 215] width 137 height 45
click at [912, 224] on span "True" at bounding box center [919, 215] width 25 height 16
click at [903, 223] on input "True" at bounding box center [896, 216] width 15 height 12
radio input "true"
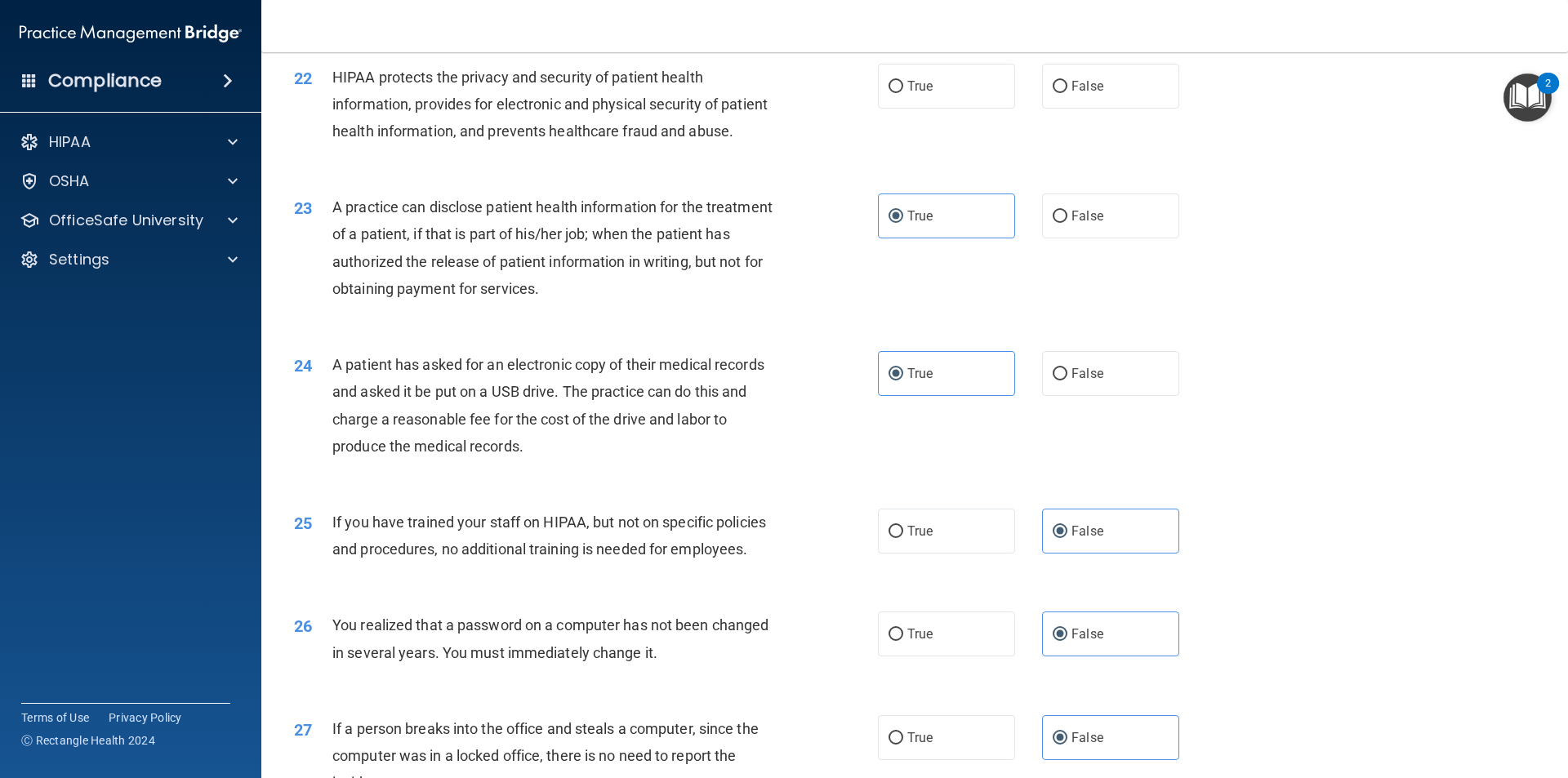
click at [869, 174] on div "22 HIPAA protects the privacy and security of patient health information, provi…" at bounding box center [915, 108] width 1266 height 131
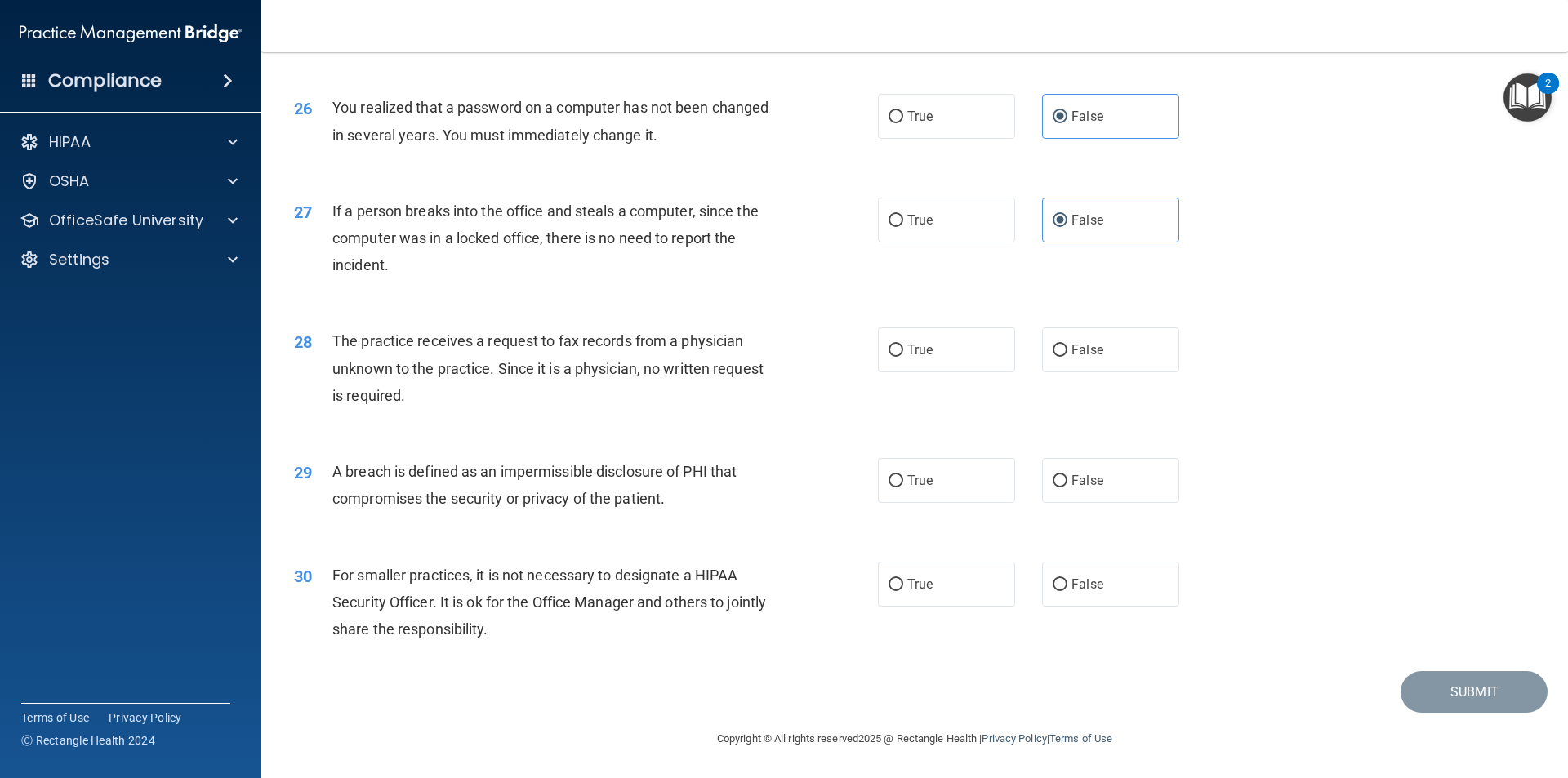
scroll to position [3085, 0]
click at [945, 585] on label "True" at bounding box center [945, 584] width 137 height 45
click at [903, 585] on input "True" at bounding box center [896, 584] width 15 height 12
radio input "true"
click at [1046, 338] on label "False" at bounding box center [1110, 350] width 137 height 45
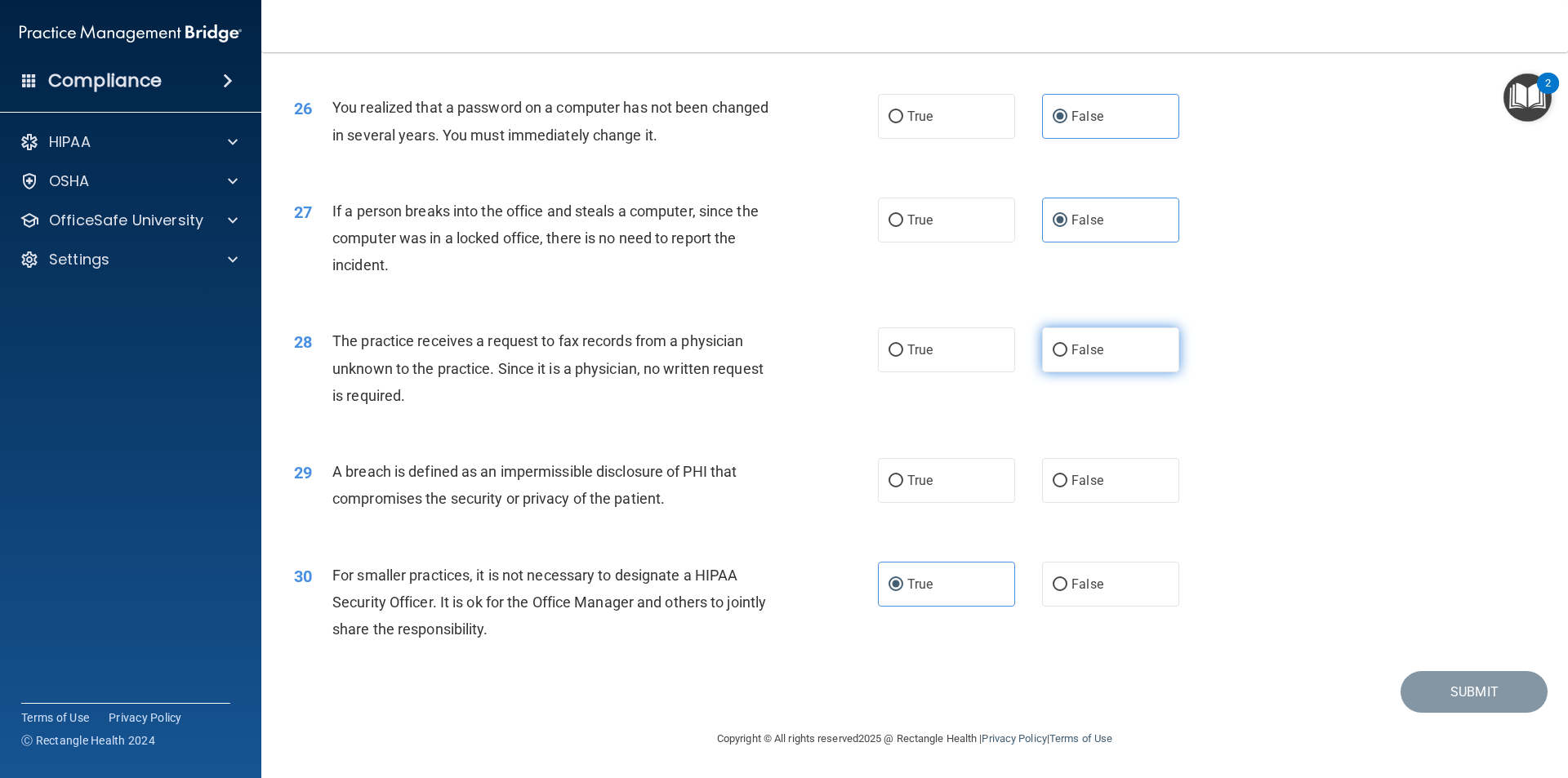
click at [1053, 344] on input "False" at bounding box center [1060, 350] width 15 height 12
radio input "true"
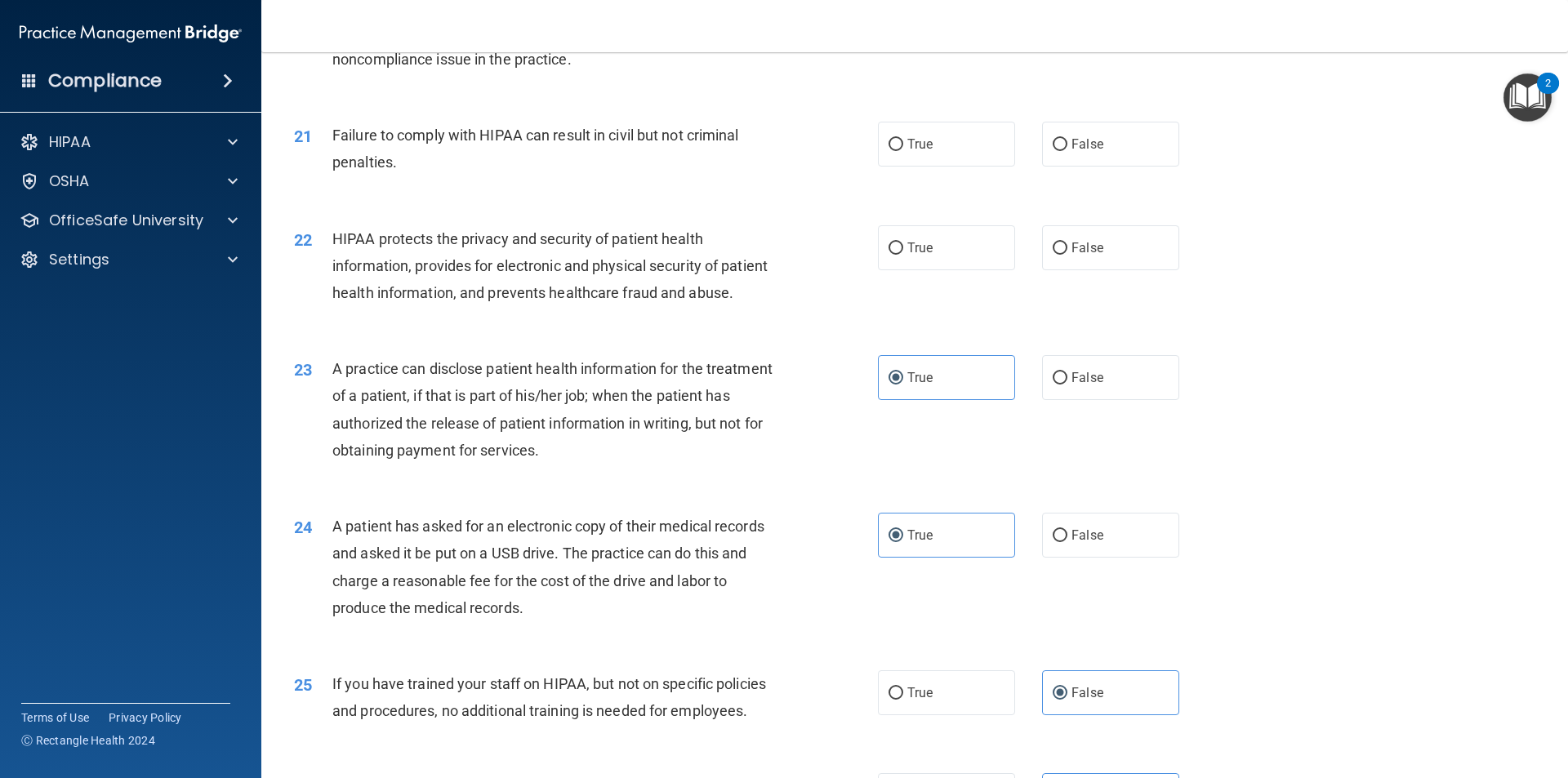
scroll to position [2350, 0]
click at [899, 269] on label "True" at bounding box center [945, 249] width 137 height 45
click at [899, 257] on input "True" at bounding box center [896, 250] width 15 height 12
radio input "true"
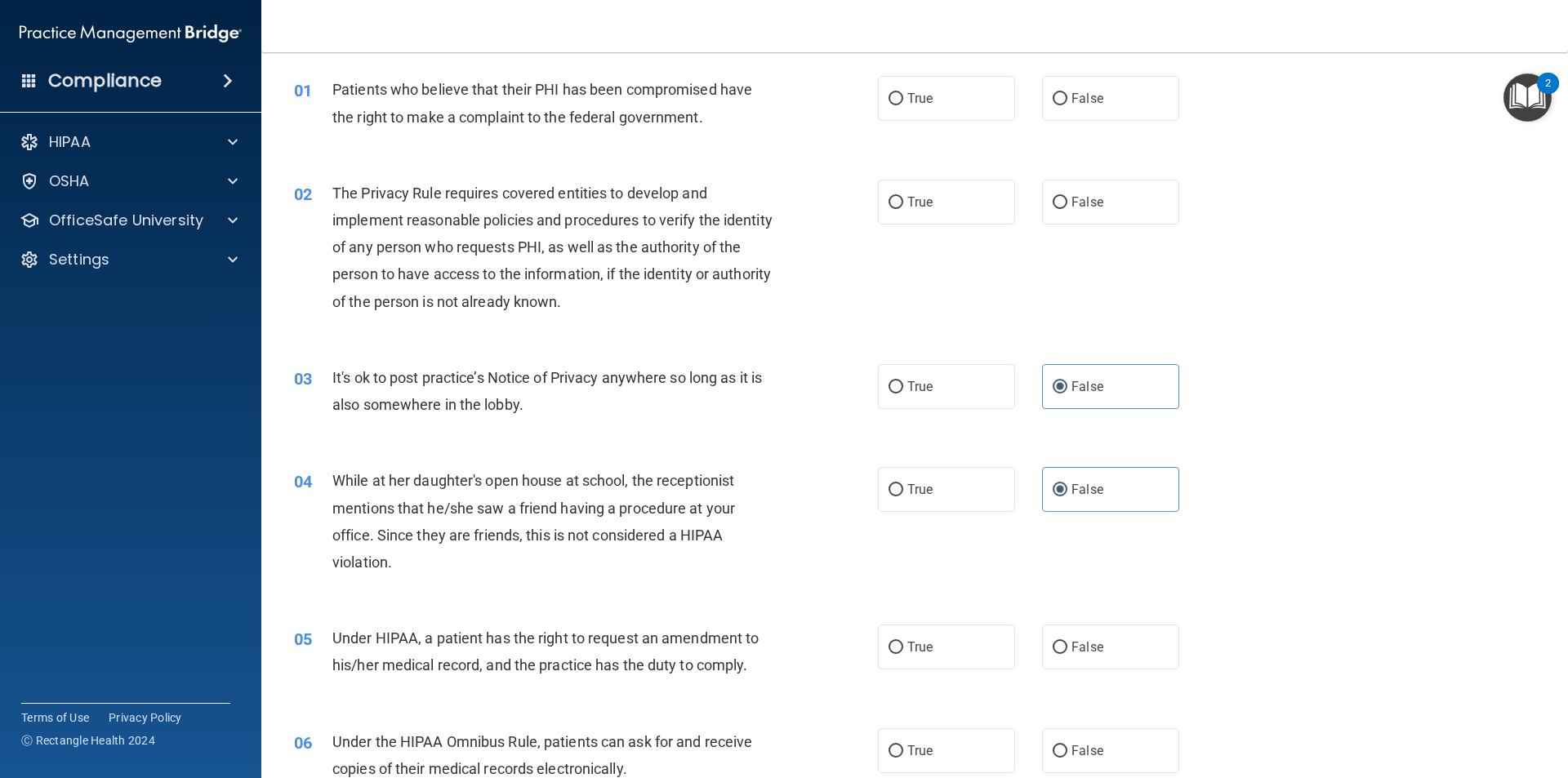
scroll to position [81, 0]
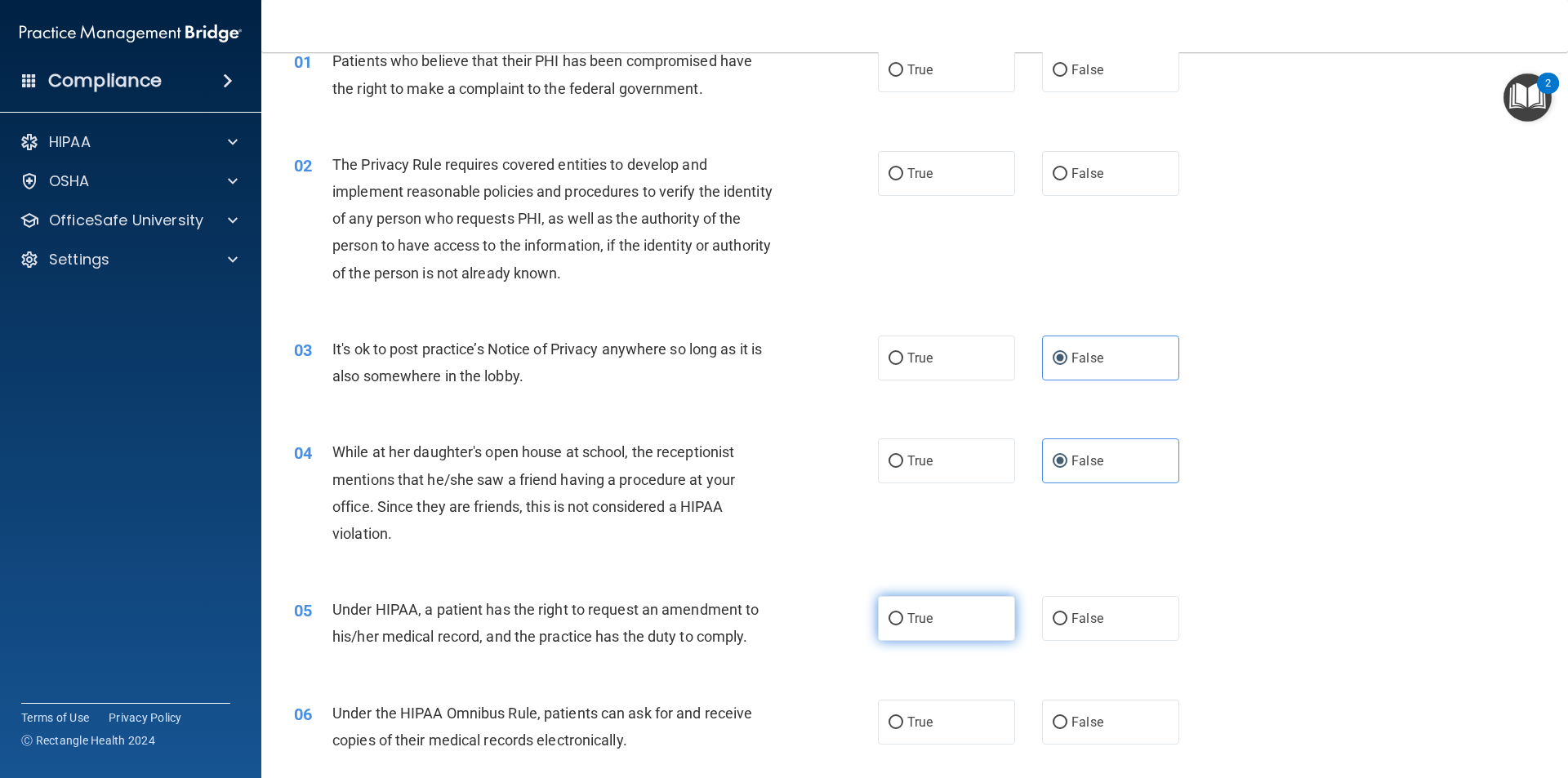
click at [949, 618] on label "True" at bounding box center [945, 618] width 137 height 45
click at [903, 618] on input "True" at bounding box center [896, 618] width 15 height 12
radio input "true"
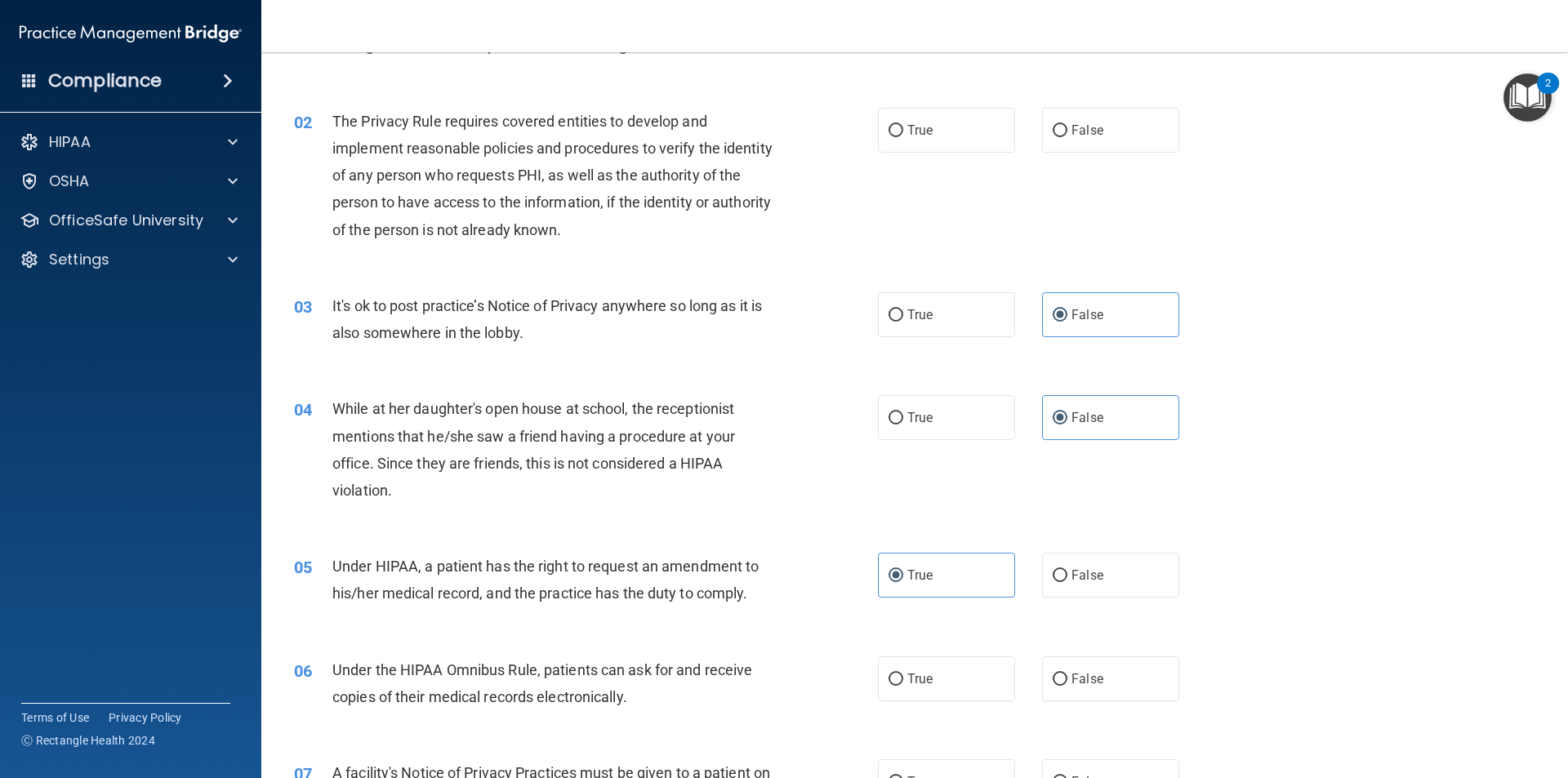
scroll to position [163, 0]
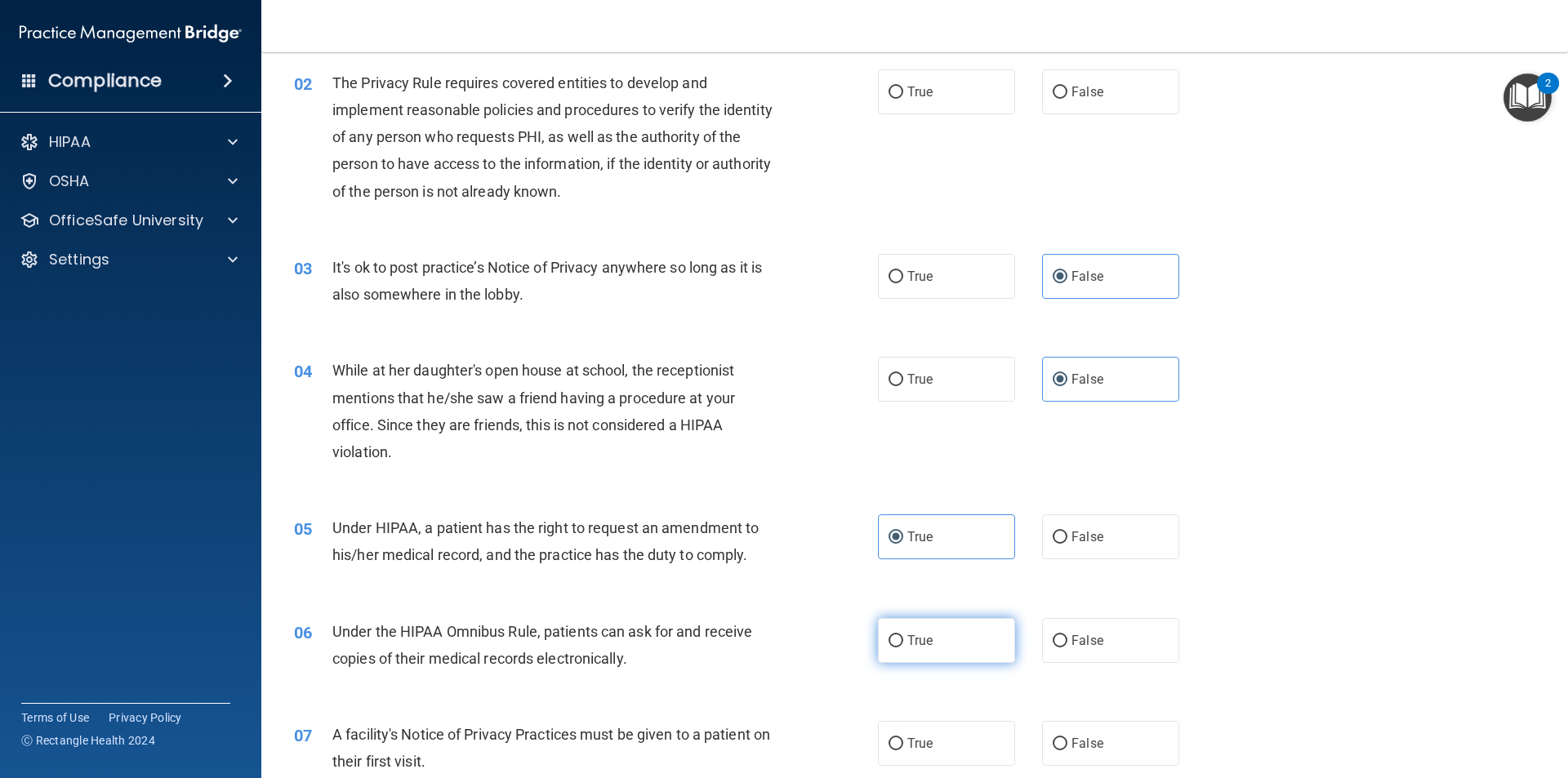
drag, startPoint x: 924, startPoint y: 648, endPoint x: 917, endPoint y: 655, distance: 9.9
click at [925, 648] on label "True" at bounding box center [945, 640] width 137 height 45
click at [903, 647] on input "True" at bounding box center [896, 641] width 15 height 12
radio input "true"
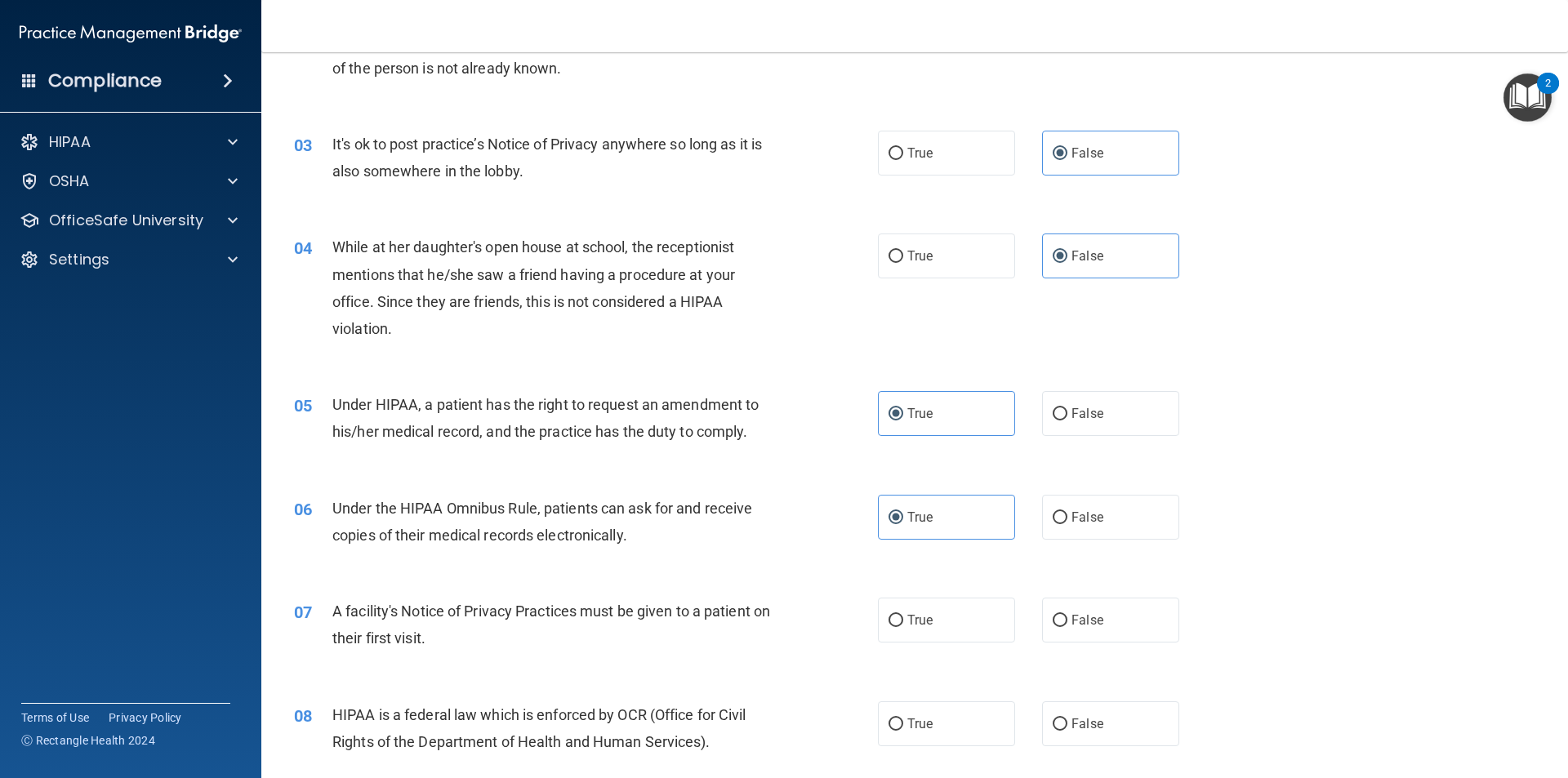
scroll to position [326, 0]
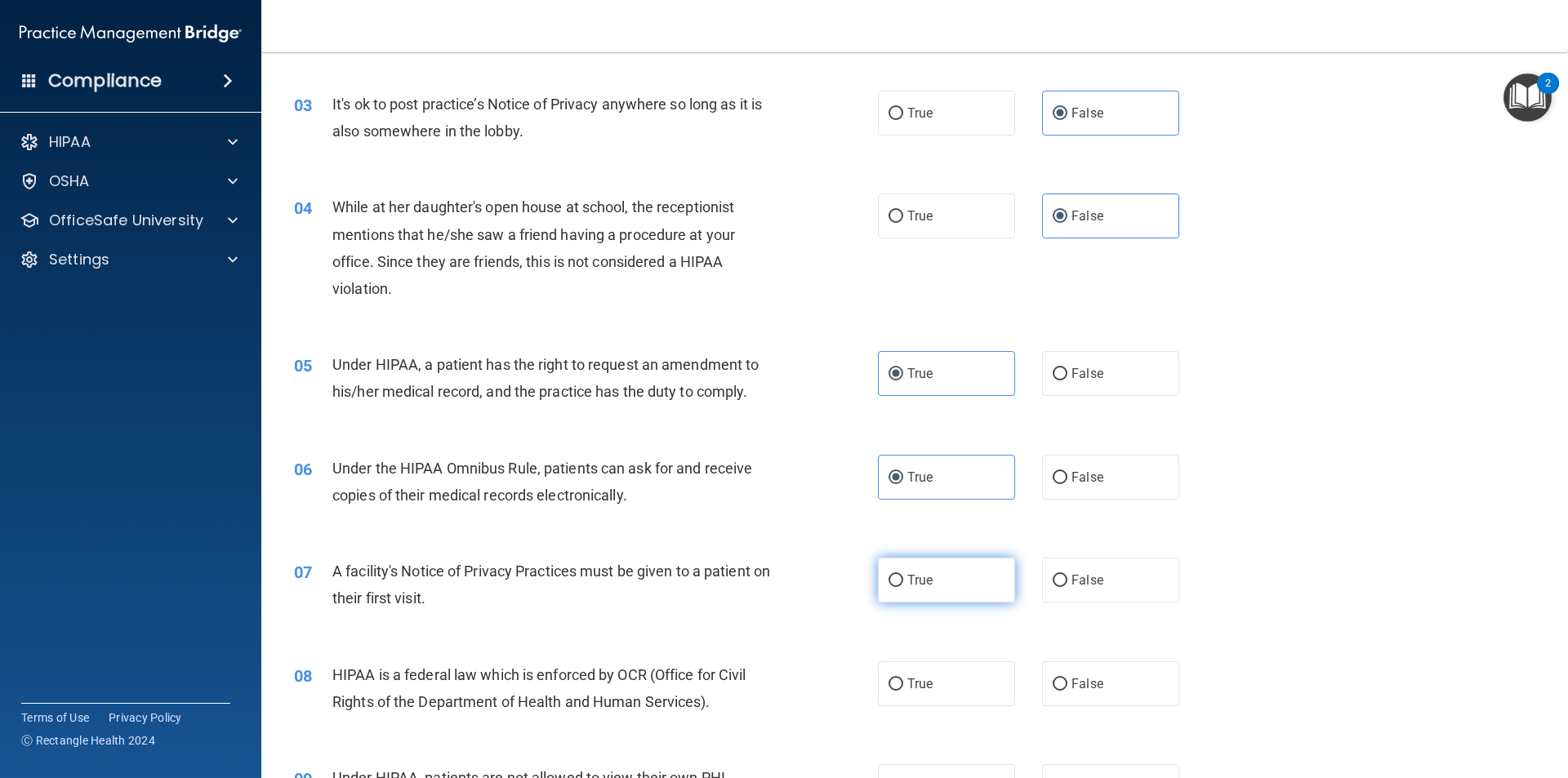
click at [901, 581] on label "True" at bounding box center [945, 580] width 137 height 45
click at [901, 581] on input "True" at bounding box center [896, 580] width 15 height 12
radio input "true"
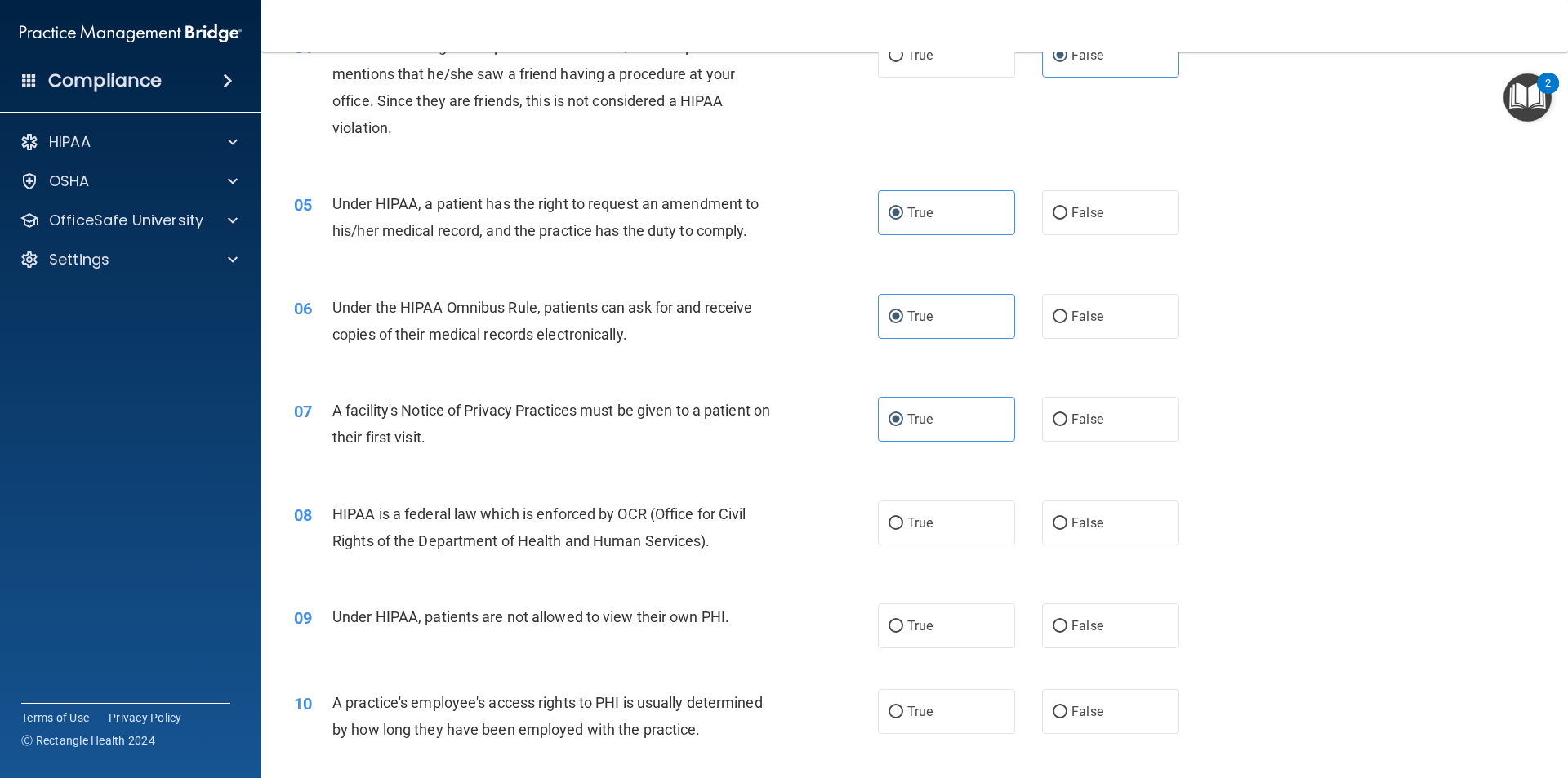
scroll to position [490, 0]
click at [1071, 518] on span "False" at bounding box center [1087, 520] width 32 height 16
click at [1067, 518] on input "False" at bounding box center [1060, 521] width 15 height 12
radio input "true"
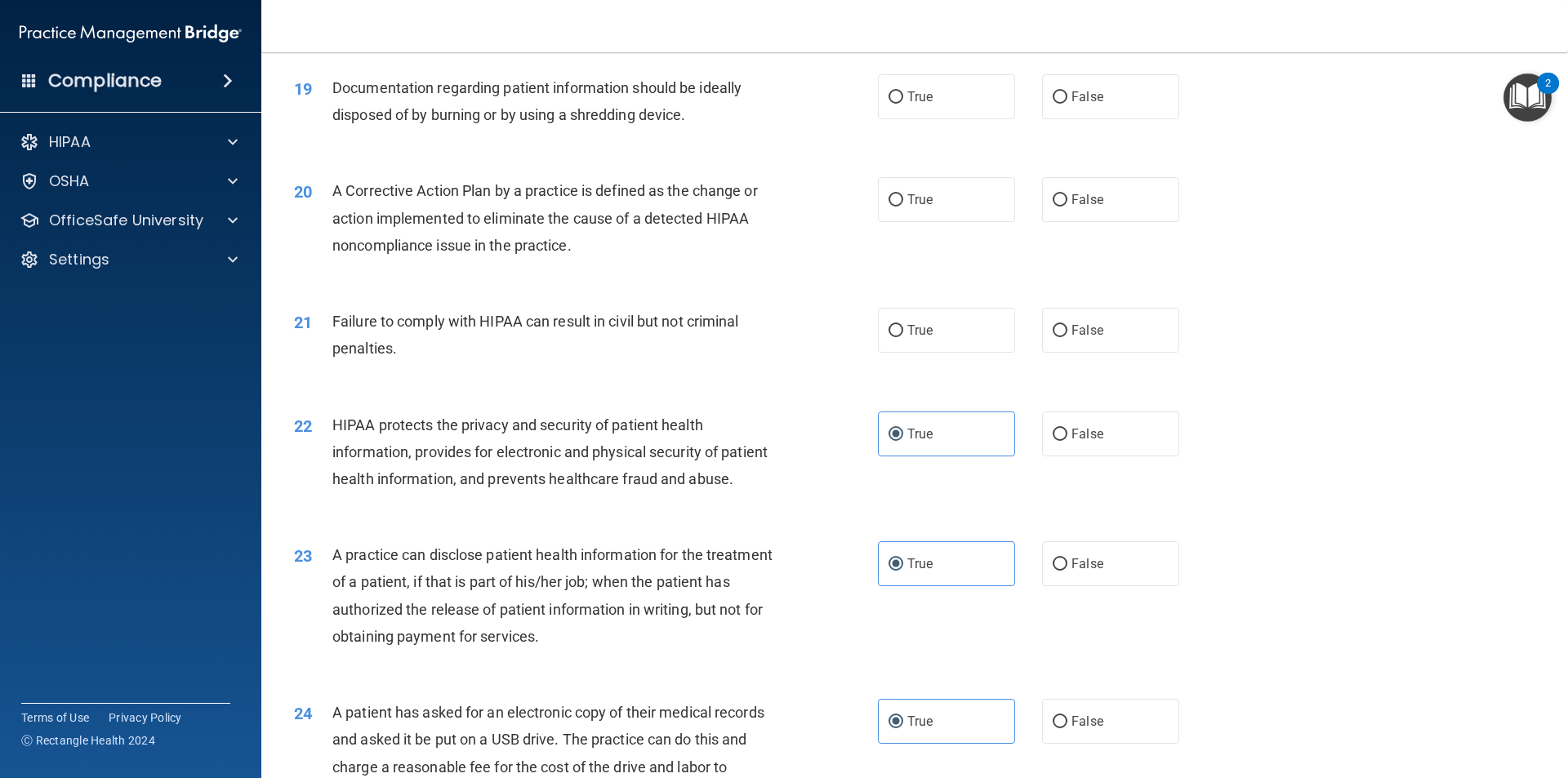
scroll to position [2105, 0]
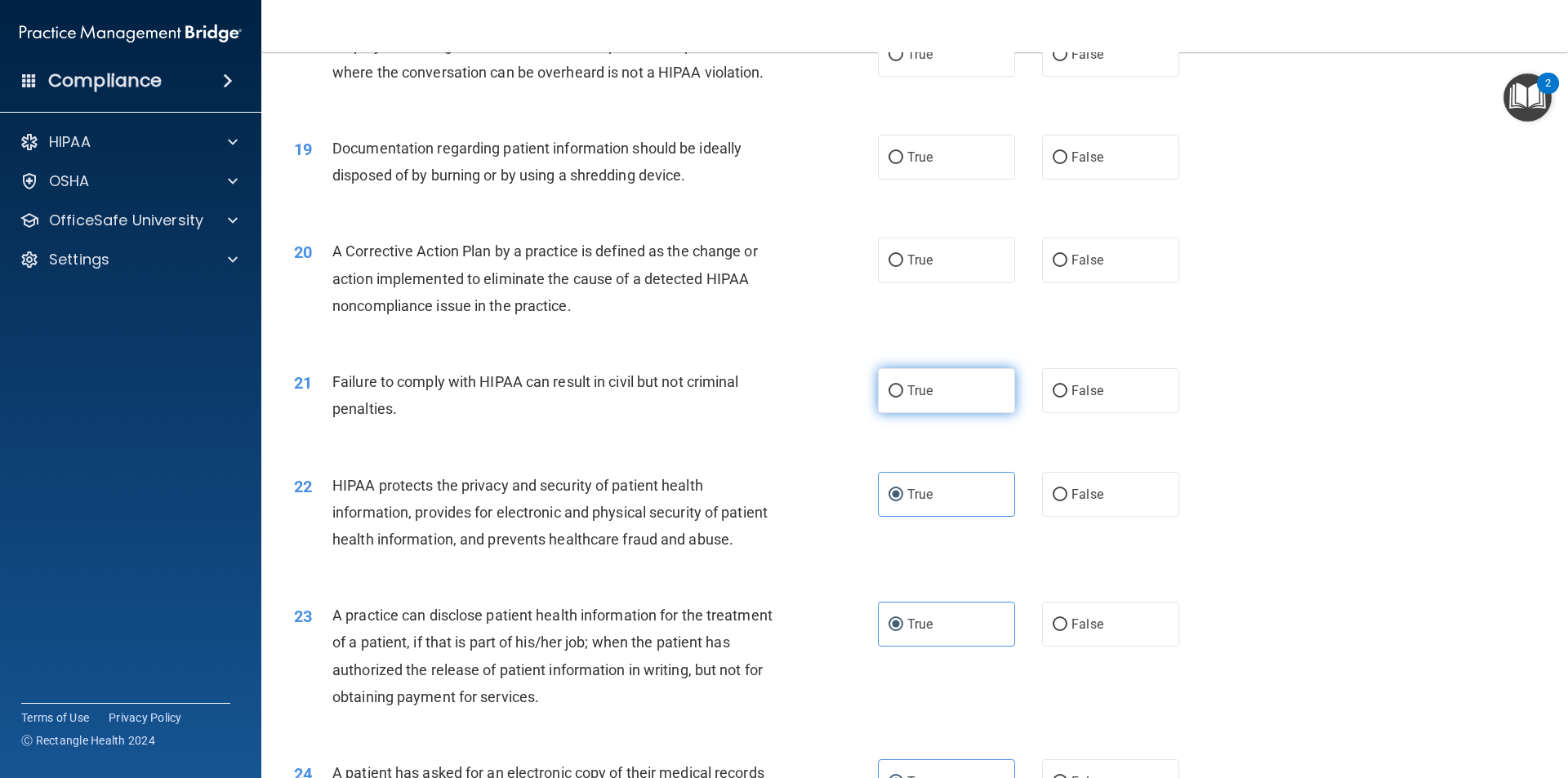
click at [901, 406] on label "True" at bounding box center [945, 391] width 137 height 45
click at [901, 397] on input "True" at bounding box center [896, 391] width 15 height 12
radio input "true"
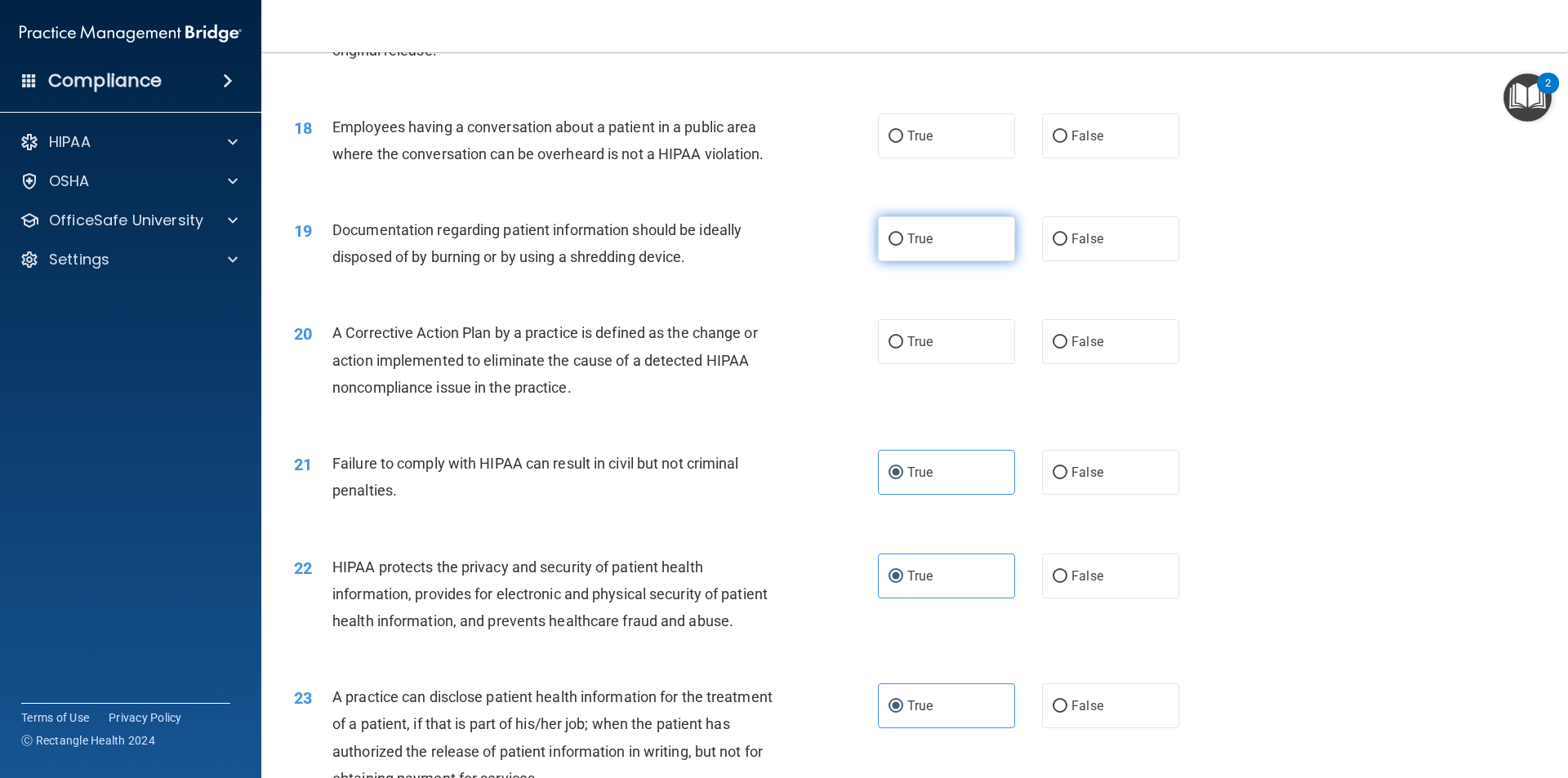
drag, startPoint x: 937, startPoint y: 270, endPoint x: 922, endPoint y: 281, distance: 18.6
click at [938, 261] on label "True" at bounding box center [945, 239] width 137 height 45
click at [903, 245] on input "True" at bounding box center [896, 239] width 15 height 12
radio input "true"
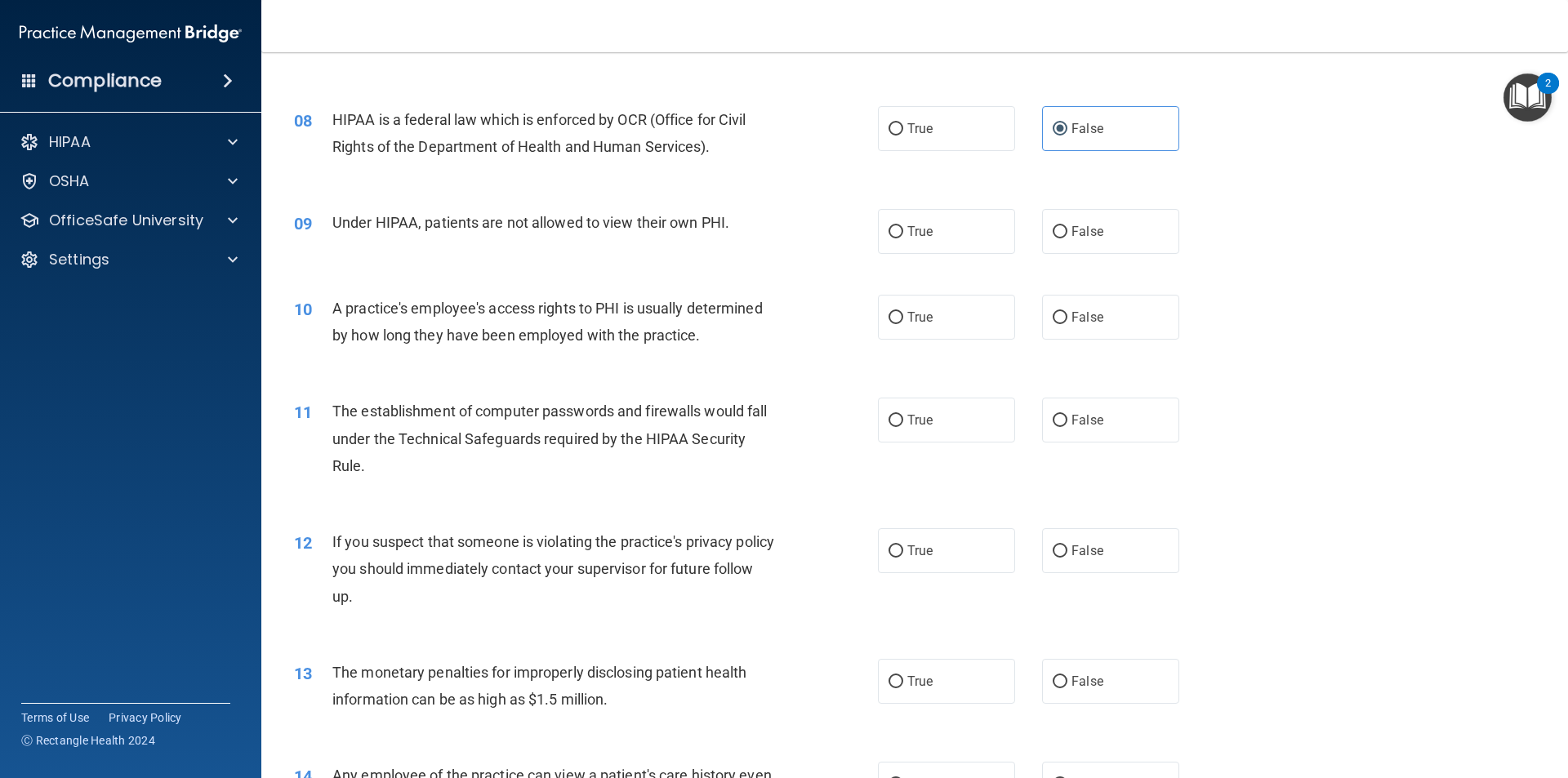
scroll to position [799, 0]
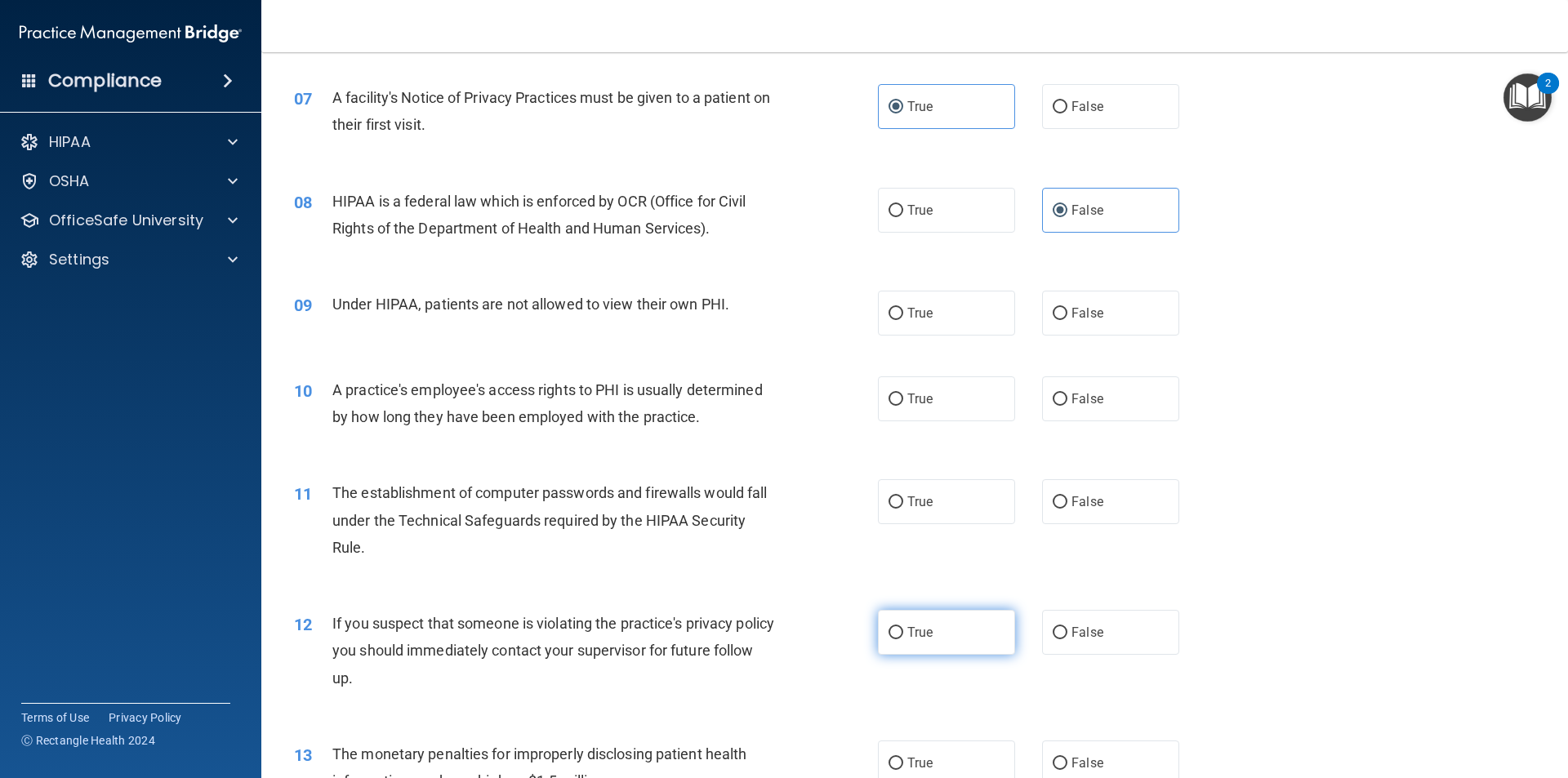
click at [934, 635] on label "True" at bounding box center [945, 632] width 137 height 45
click at [903, 635] on input "True" at bounding box center [896, 632] width 15 height 12
radio input "true"
click at [878, 629] on label "True" at bounding box center [945, 632] width 137 height 45
click at [892, 632] on input "True" at bounding box center [896, 632] width 15 height 12
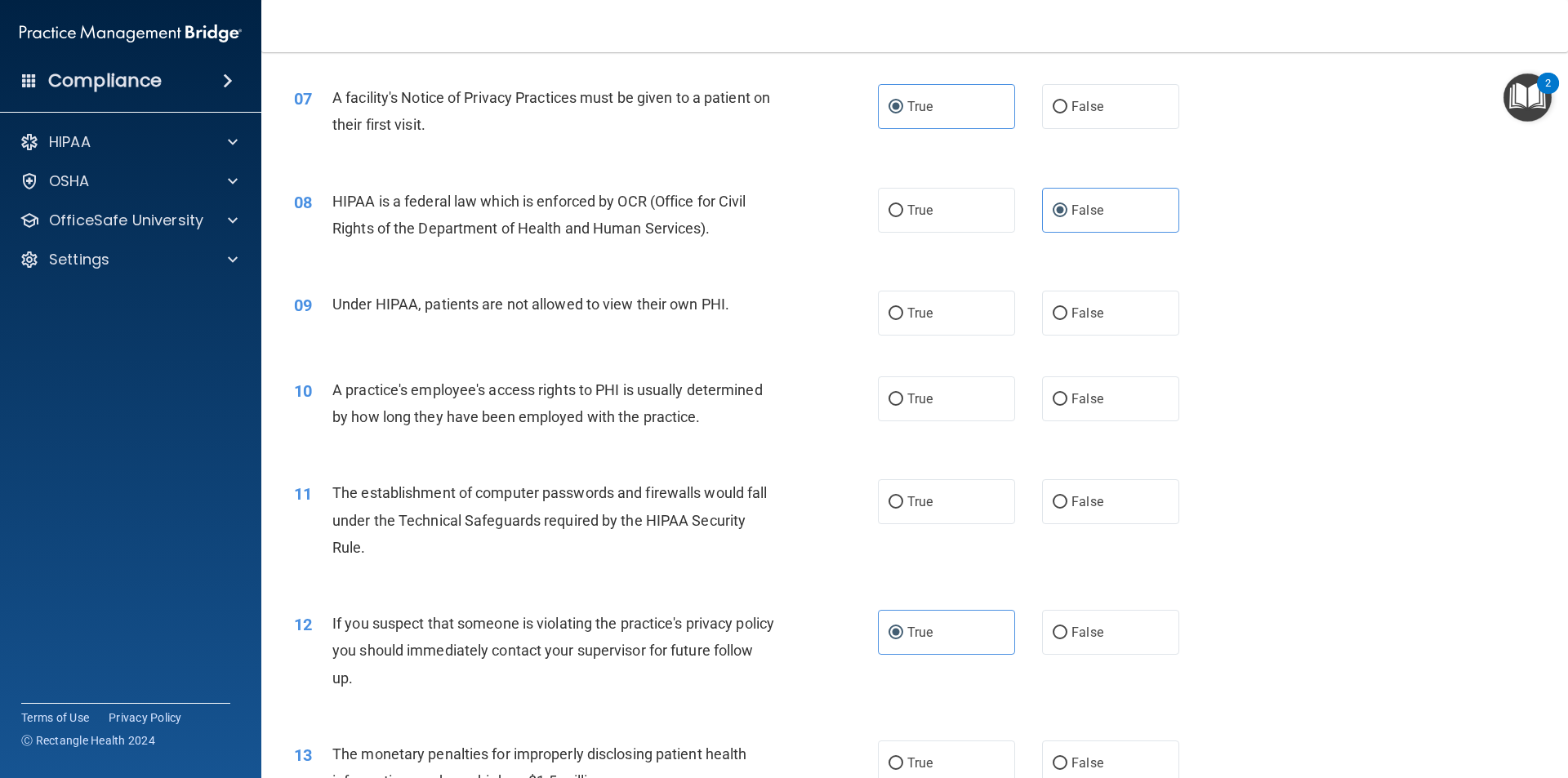
click at [816, 613] on div "12 If you suspect that someone is violating the practice's privacy policy you s…" at bounding box center [586, 654] width 633 height 90
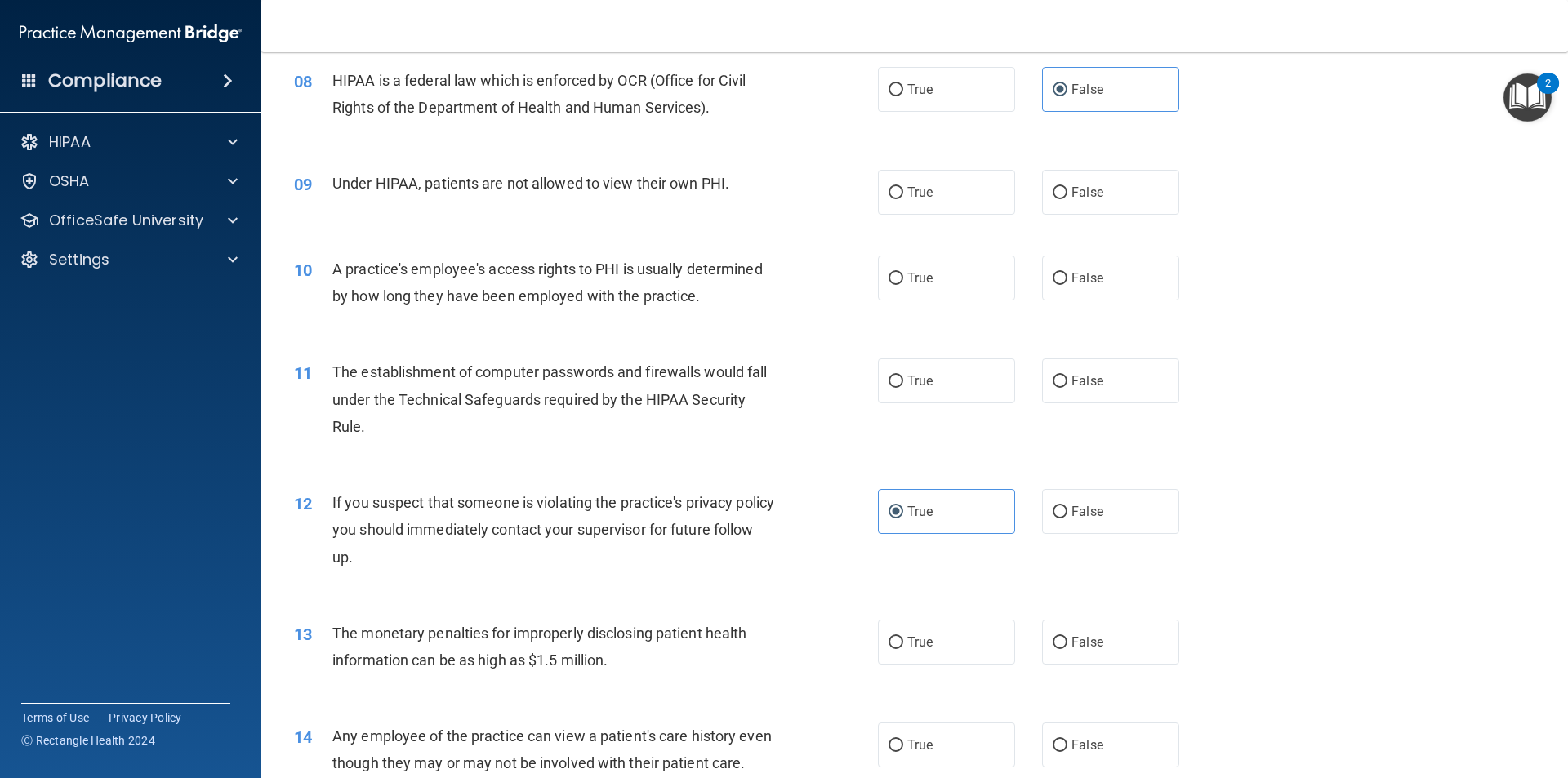
scroll to position [963, 0]
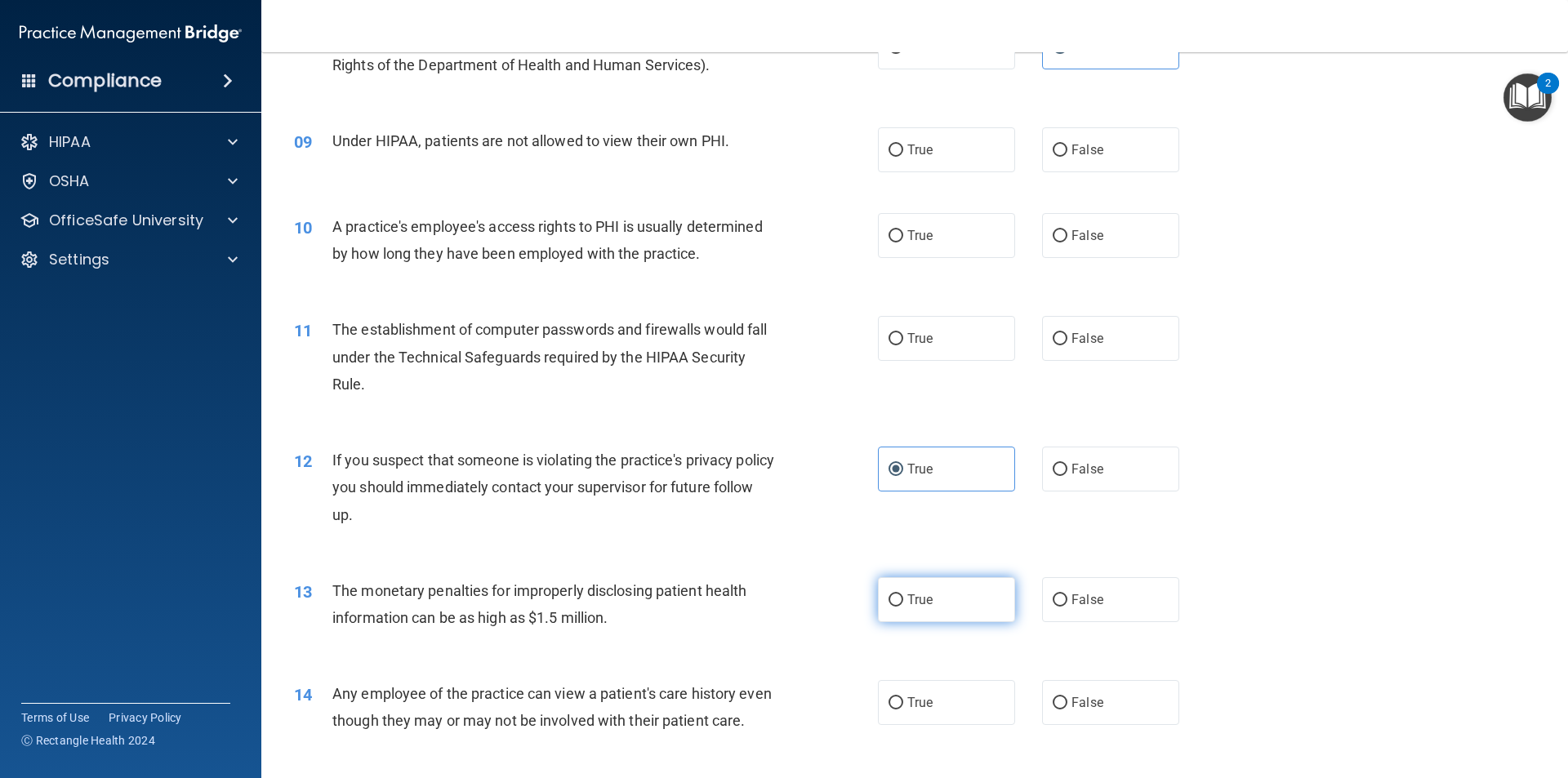
click at [976, 611] on label "True" at bounding box center [945, 599] width 137 height 45
click at [903, 606] on input "True" at bounding box center [896, 600] width 15 height 12
radio input "true"
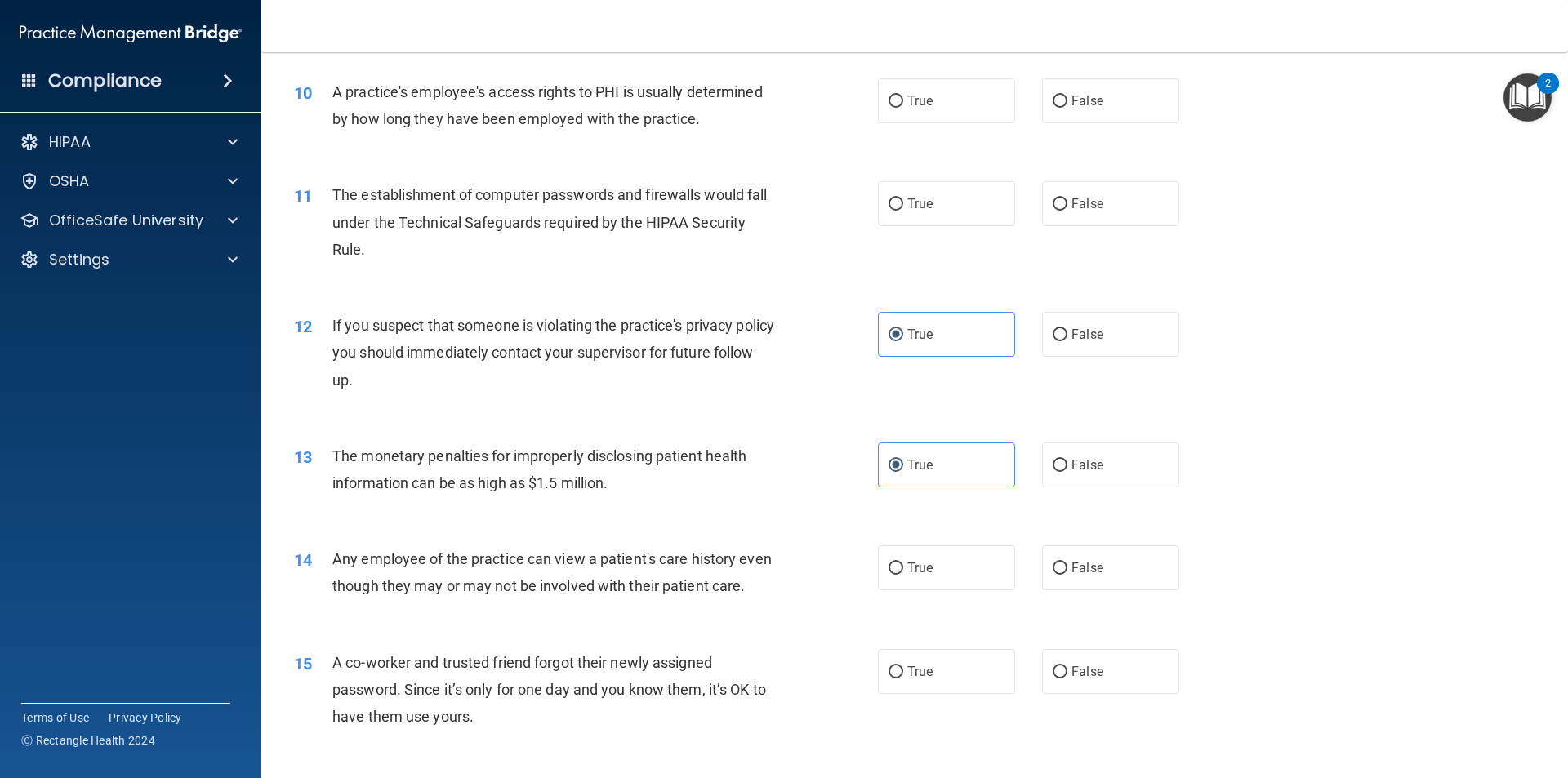
scroll to position [1126, 0]
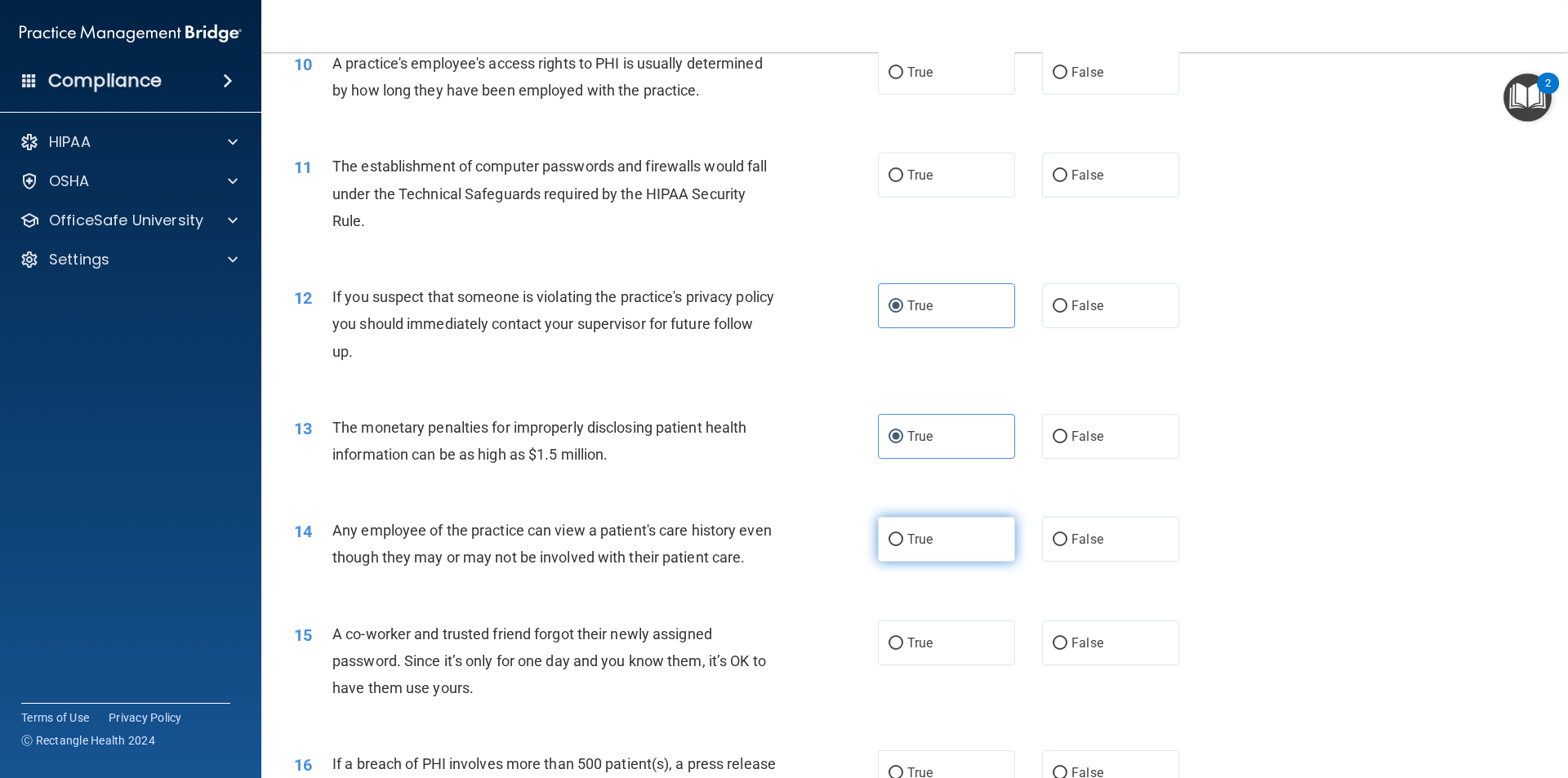
click at [922, 551] on label "True" at bounding box center [945, 539] width 137 height 45
click at [903, 546] on input "True" at bounding box center [896, 539] width 15 height 12
radio input "true"
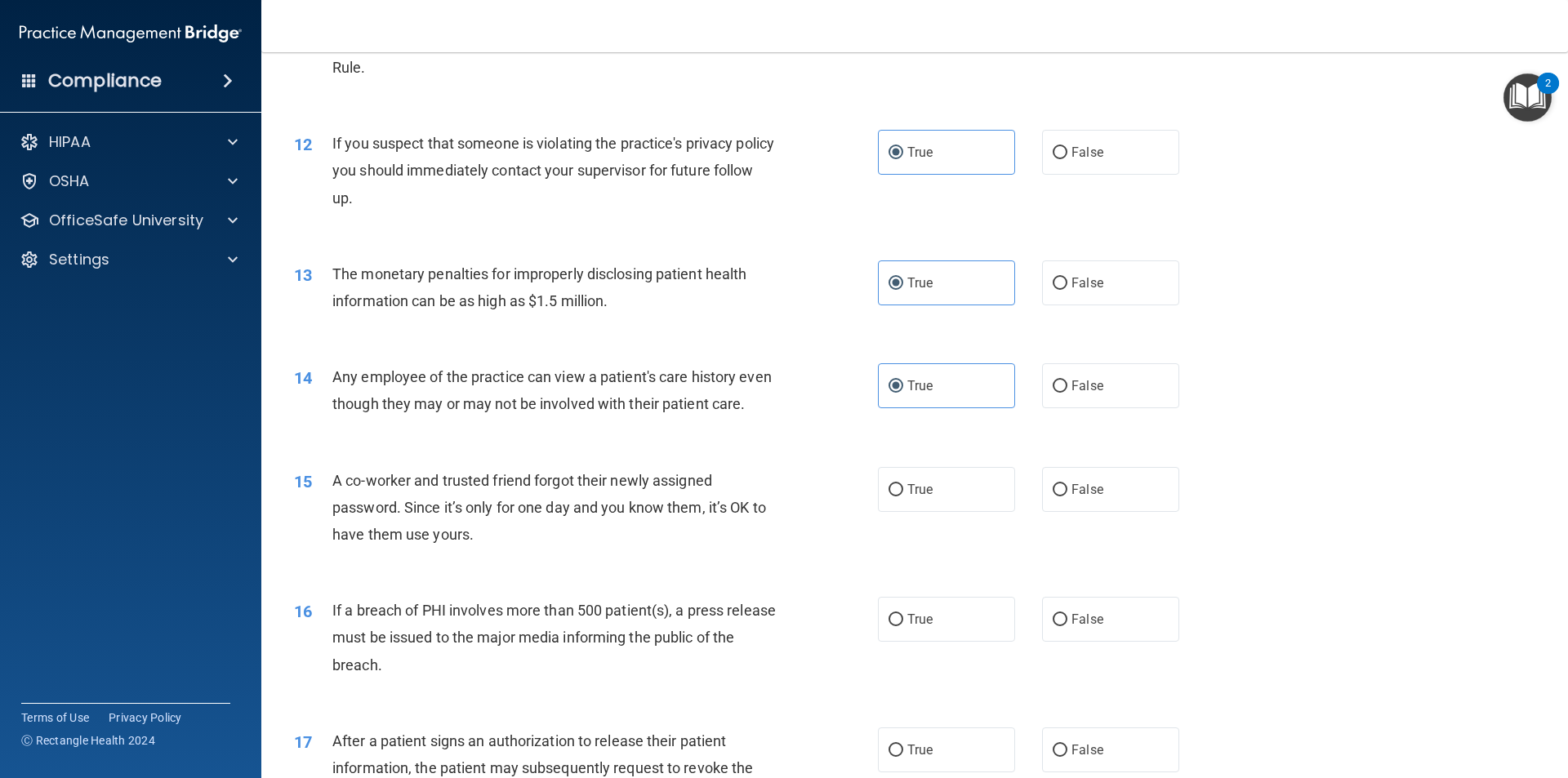
scroll to position [1289, 0]
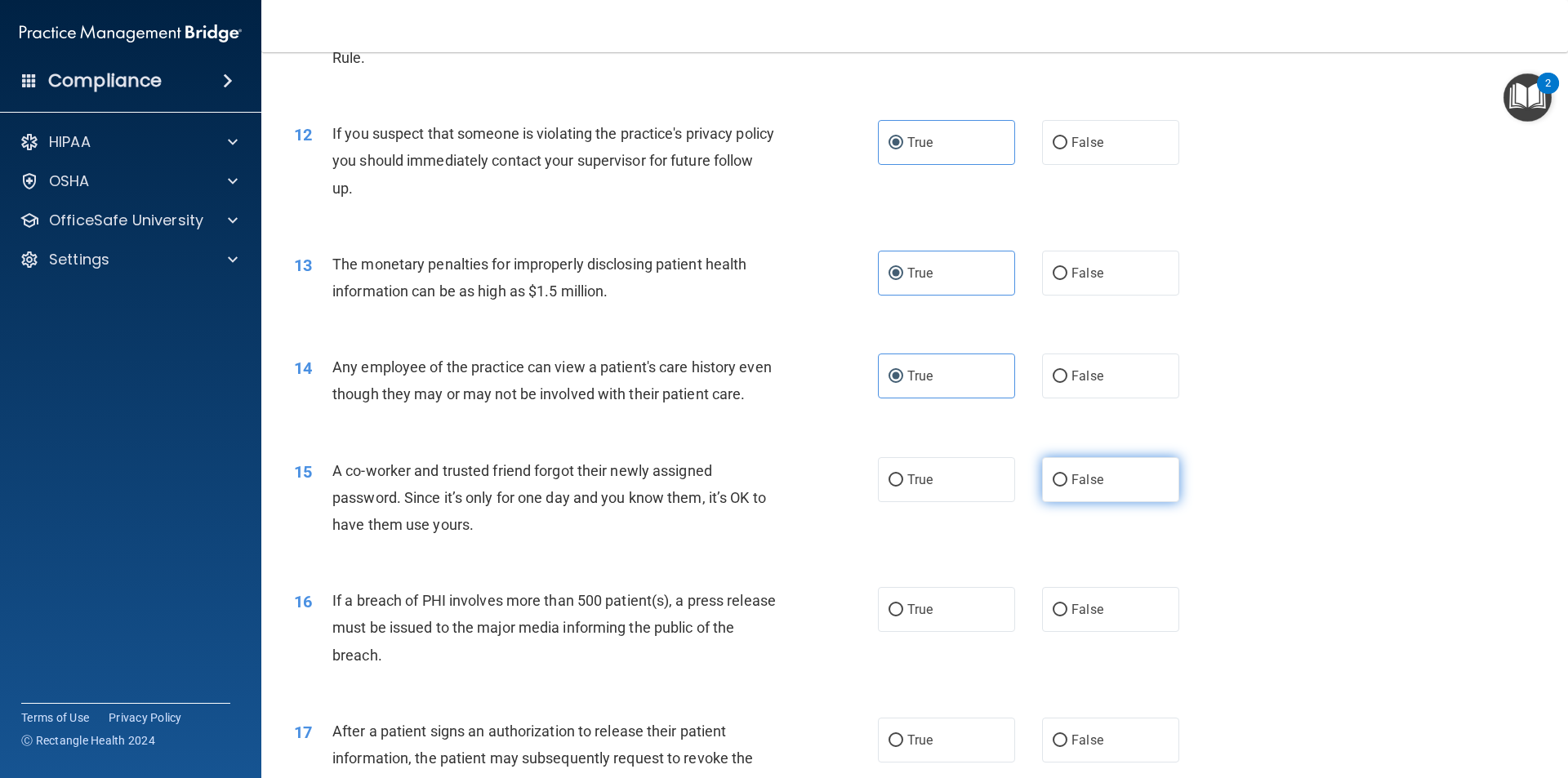
click at [1054, 486] on input "False" at bounding box center [1060, 479] width 15 height 12
radio input "true"
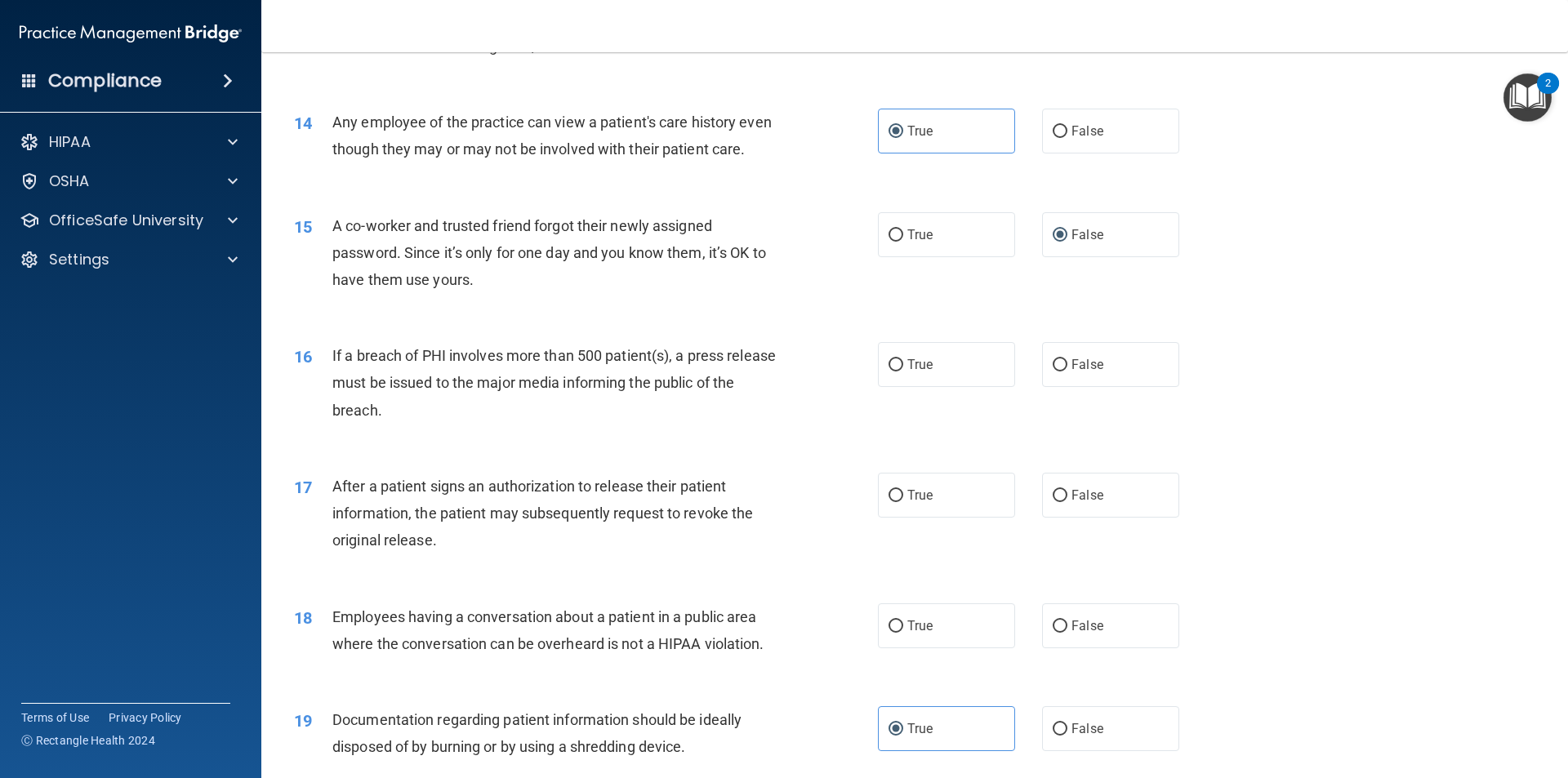
scroll to position [1452, 0]
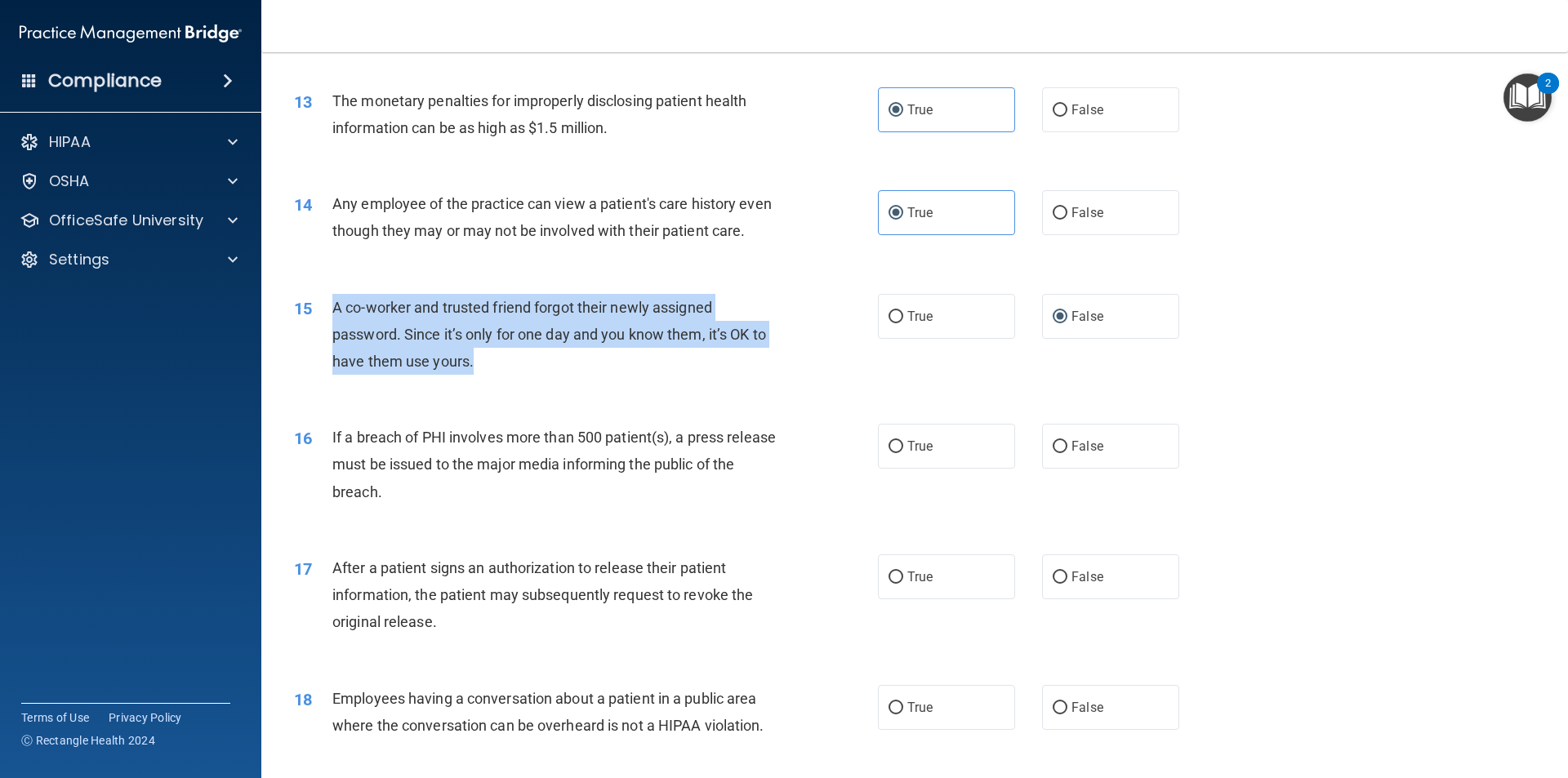
drag, startPoint x: 473, startPoint y: 388, endPoint x: 328, endPoint y: 328, distance: 156.9
click at [328, 328] on div "15 A co-worker and trusted friend forgot their newly assigned password. Since i…" at bounding box center [586, 339] width 633 height 90
drag, startPoint x: 1113, startPoint y: 339, endPoint x: 332, endPoint y: 332, distance: 781.0
click at [1207, 294] on ng-form "15 A co-worker and trusted friend forgot their newly assigned password. Since i…" at bounding box center [1207, 294] width 0 height 0
copy ng-form "A co-worker and trusted friend forgot their newly assigned password. Since it’s…"
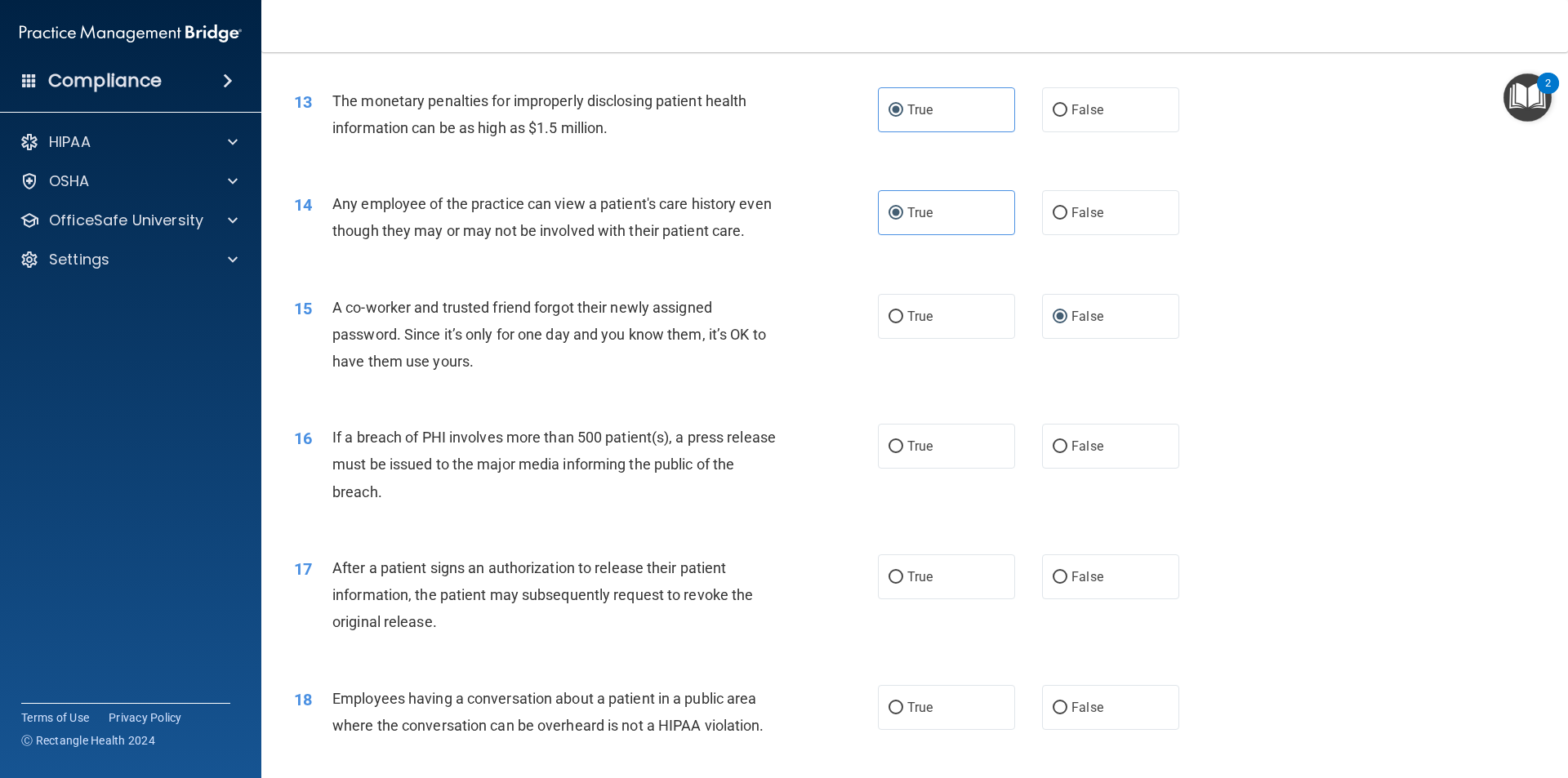
click at [812, 252] on div "14 Any employee of the practice can view a patient's care history even though t…" at bounding box center [586, 221] width 633 height 62
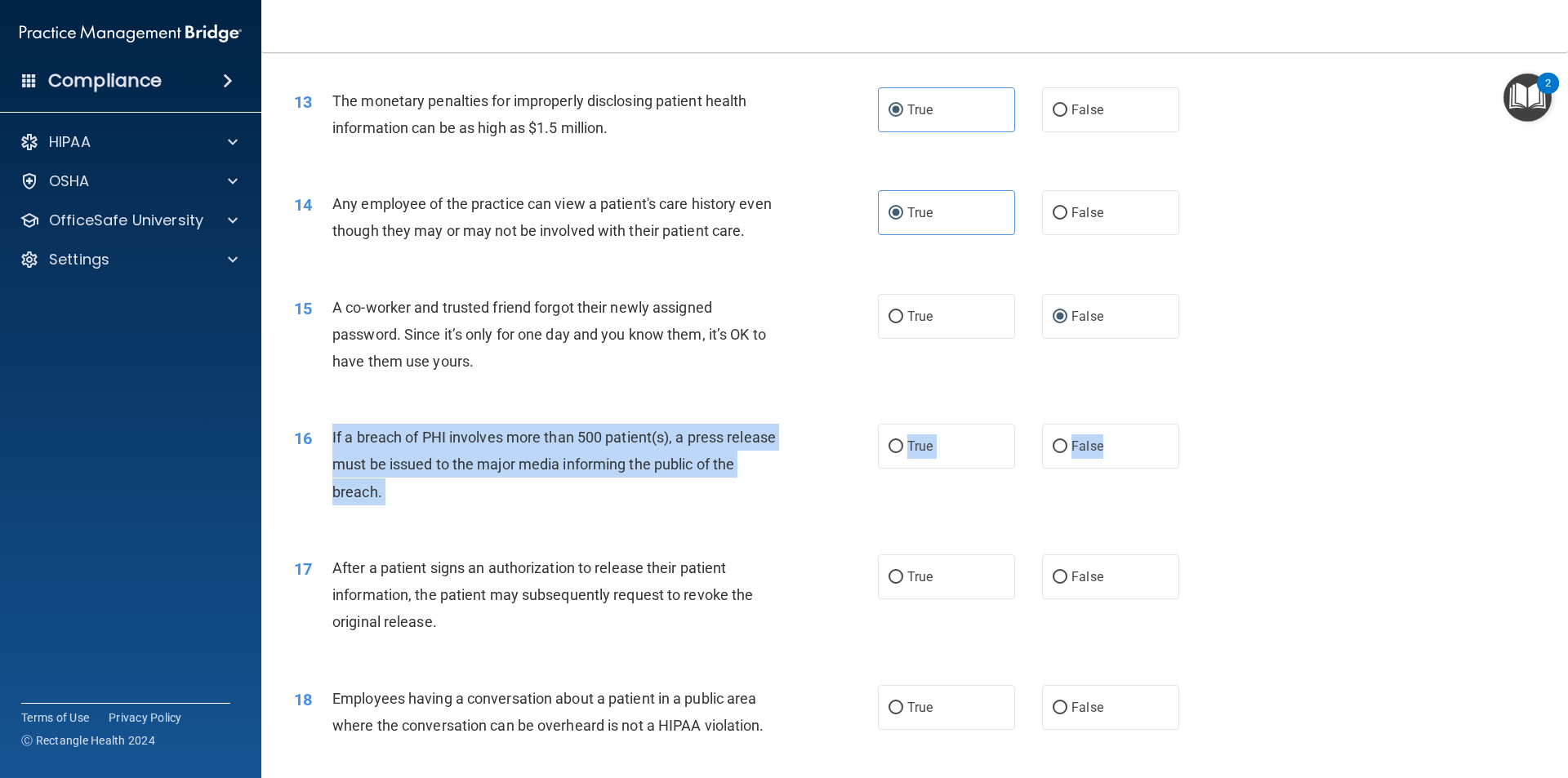
drag, startPoint x: 1113, startPoint y: 474, endPoint x: 331, endPoint y: 453, distance: 782.3
click at [1207, 424] on ng-form "16 If a breach of PHI involves more than 500 patient(s), a press release must b…" at bounding box center [1207, 424] width 0 height 0
copy ng-form "If a breach of PHI involves more than 500 patient(s), a press release must be i…"
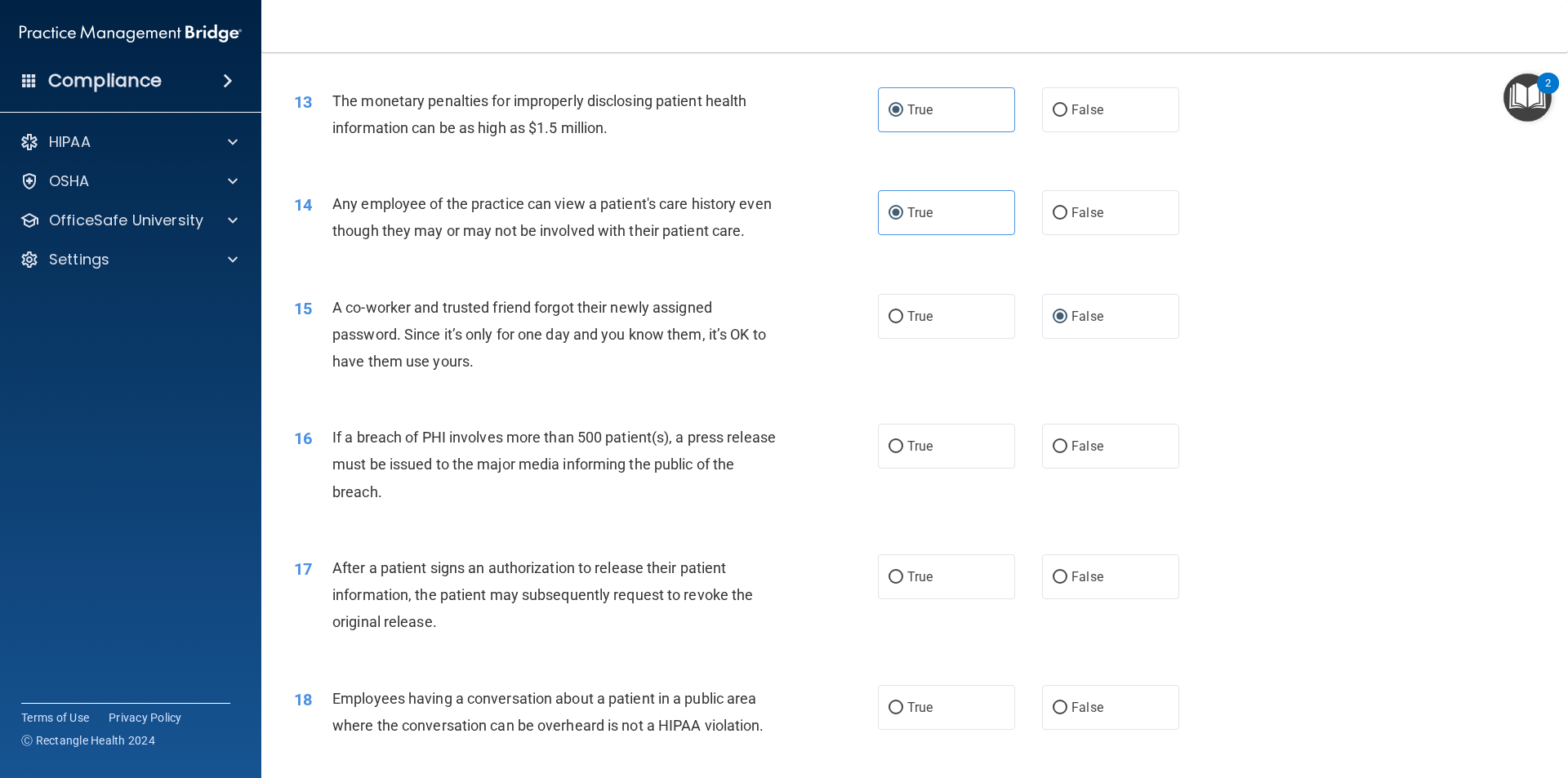
click at [934, 404] on div "15 A co-worker and trusted friend forgot their newly assigned password. Since i…" at bounding box center [915, 339] width 1266 height 131
click at [910, 453] on span "True" at bounding box center [919, 446] width 25 height 16
click at [903, 453] on input "True" at bounding box center [896, 446] width 15 height 12
radio input "true"
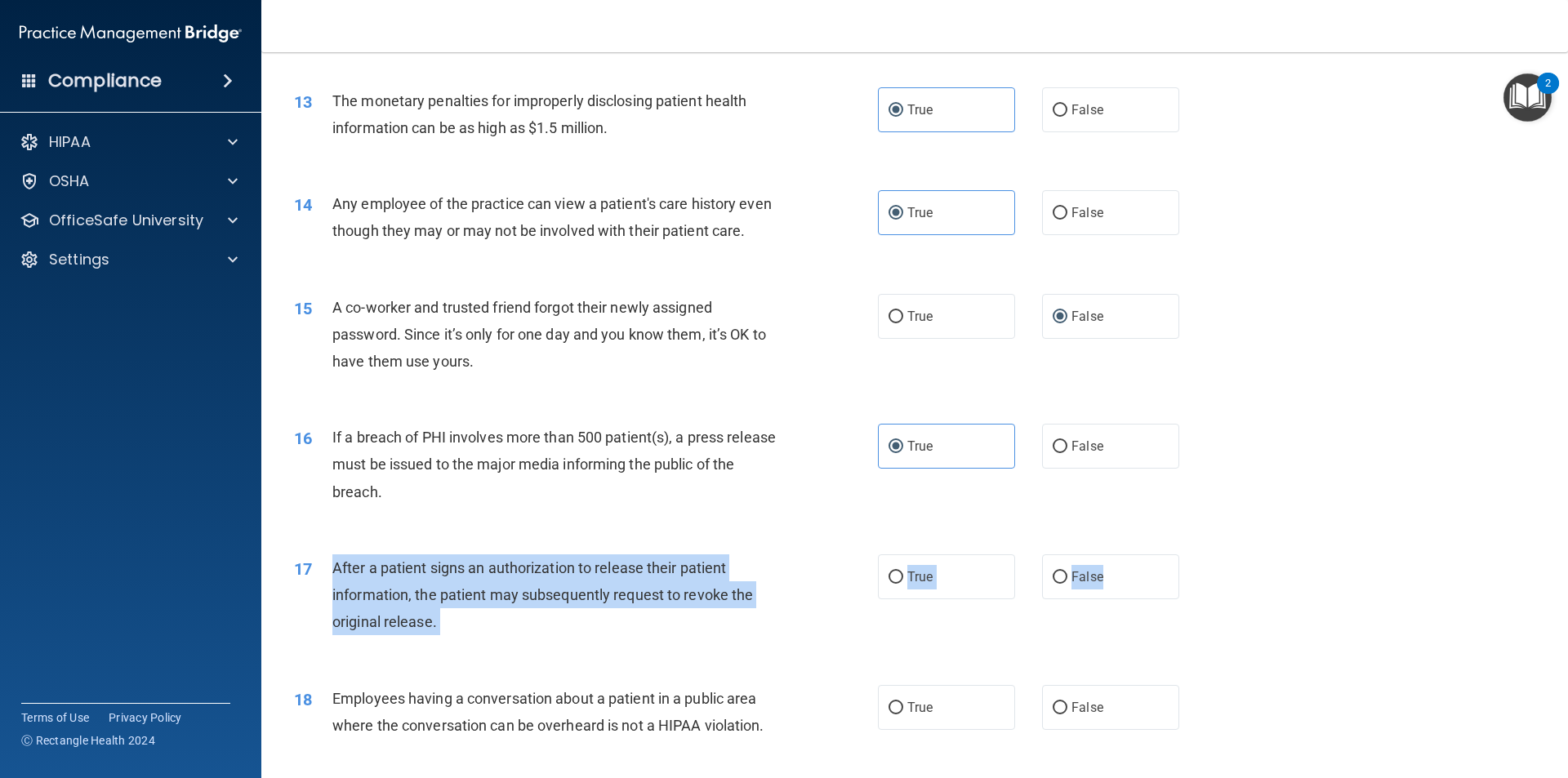
drag, startPoint x: 1113, startPoint y: 601, endPoint x: 329, endPoint y: 577, distance: 784.4
click at [1207, 554] on ng-form "17 After a patient signs an authorization to release their patient information,…" at bounding box center [1207, 554] width 0 height 0
copy ng-form "After a patient signs an authorization to release their patient information, th…"
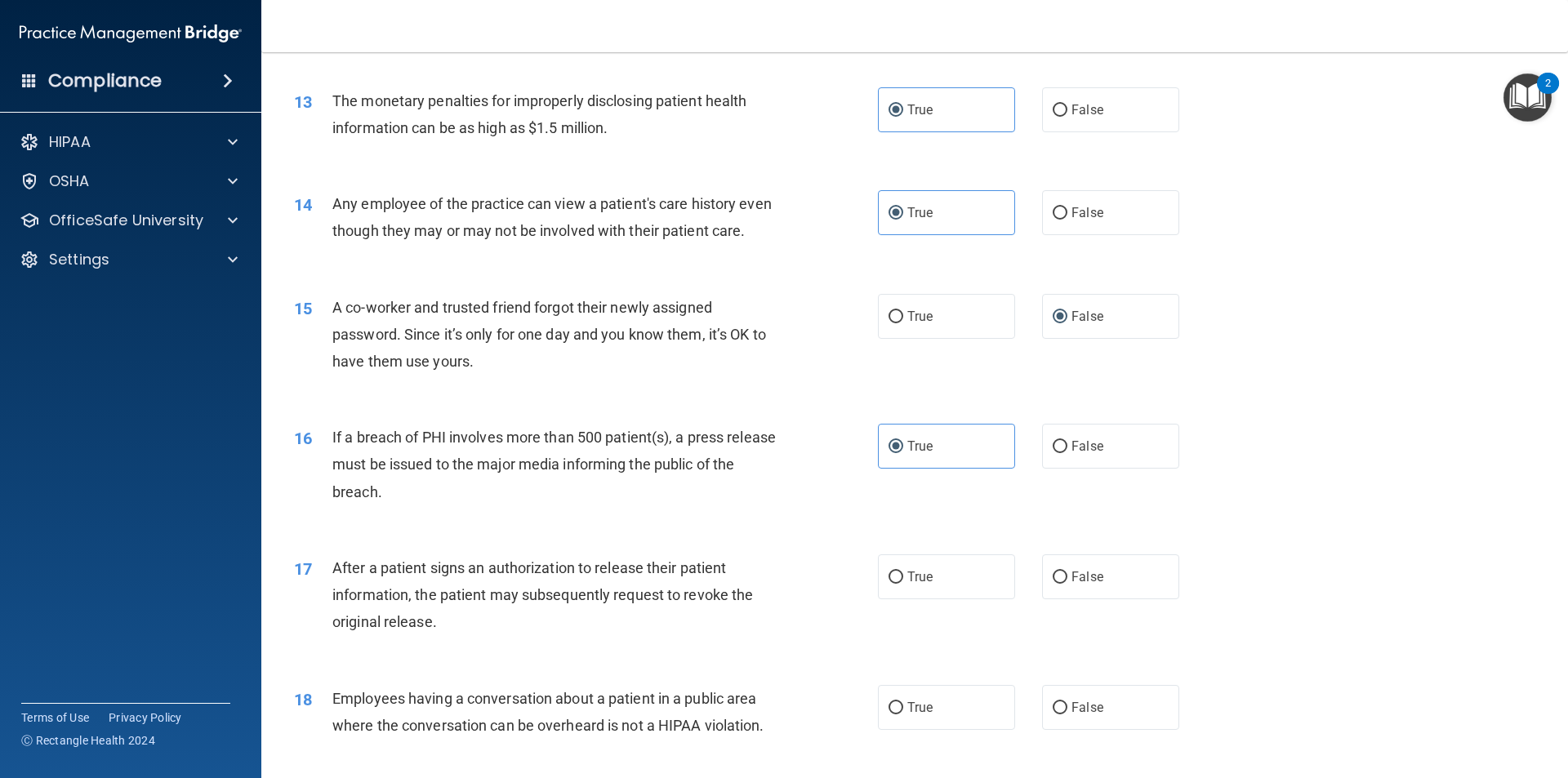
click at [822, 506] on div "16 If a breach of PHI involves more than 500 patient(s), a press release must b…" at bounding box center [586, 468] width 633 height 90
click at [805, 534] on div "16 If a breach of PHI involves more than 500 patient(s), a press release must b…" at bounding box center [915, 468] width 1266 height 131
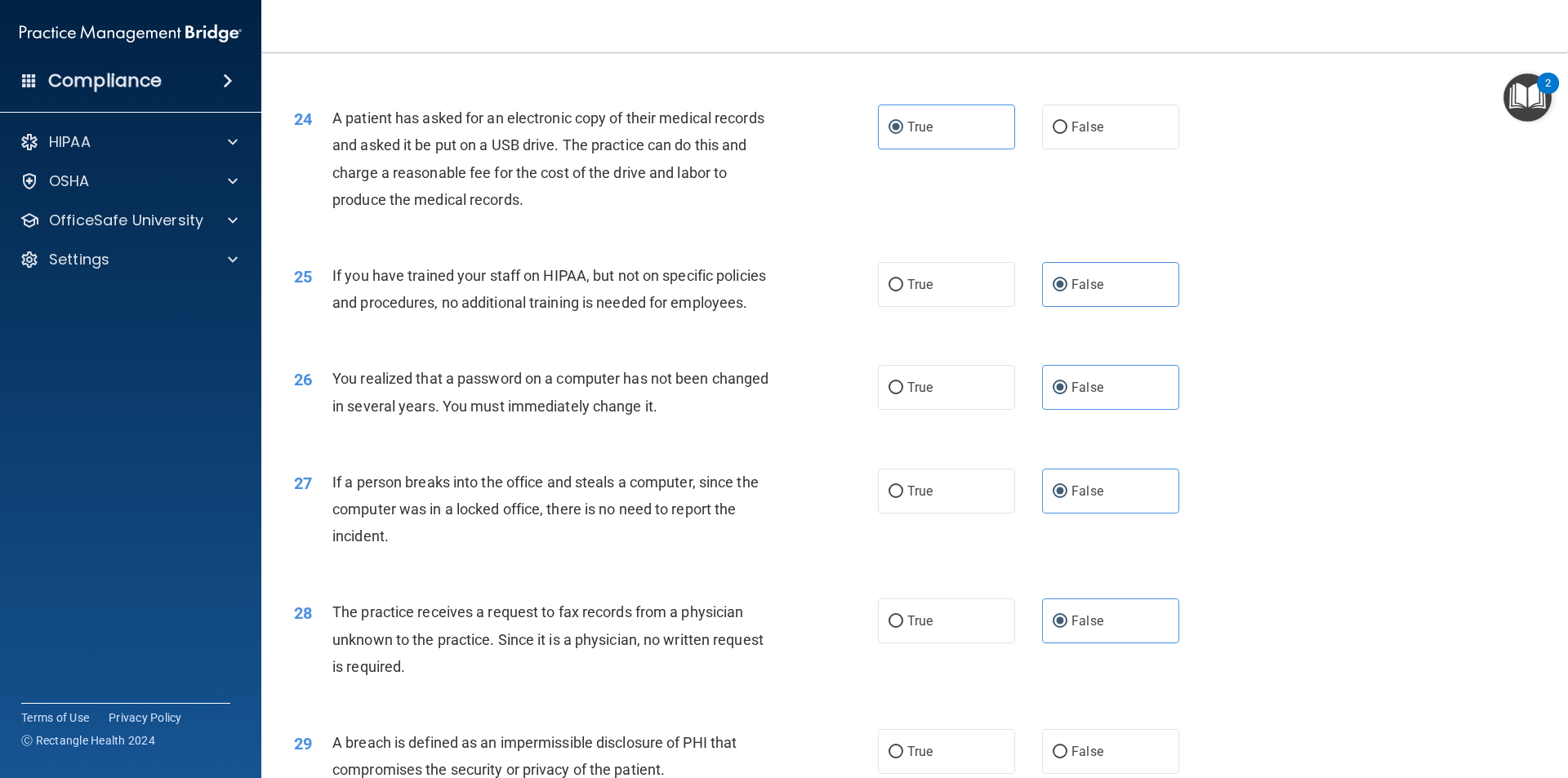
scroll to position [3085, 0]
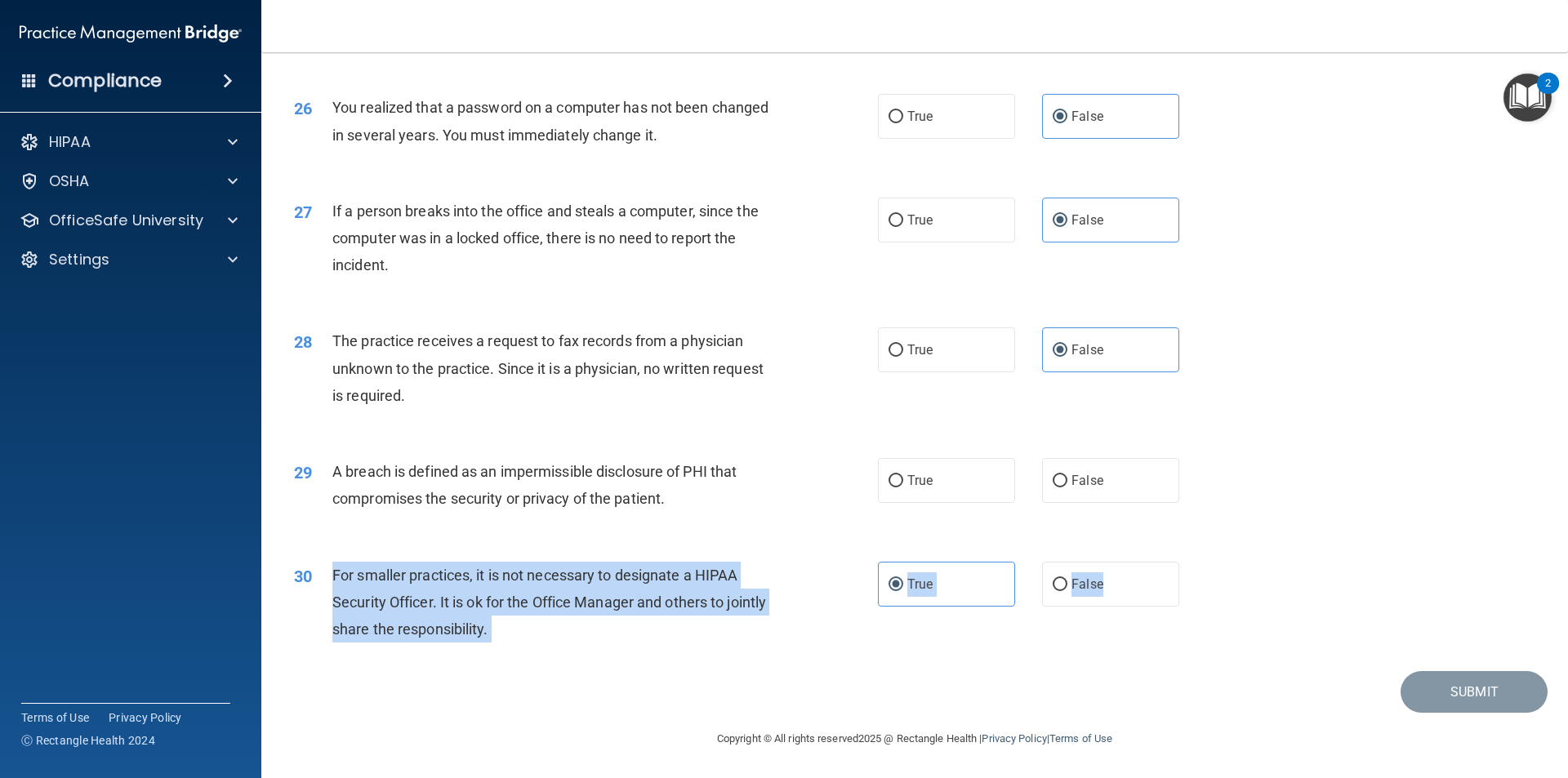
drag, startPoint x: 1099, startPoint y: 579, endPoint x: 327, endPoint y: 575, distance: 772.0
click at [1207, 562] on ng-form "30 For smaller practices, it is not necessary to designate a HIPAA Security Off…" at bounding box center [1207, 562] width 0 height 0
copy ng-form "For smaller practices, it is not necessary to designate a HIPAA Security Office…"
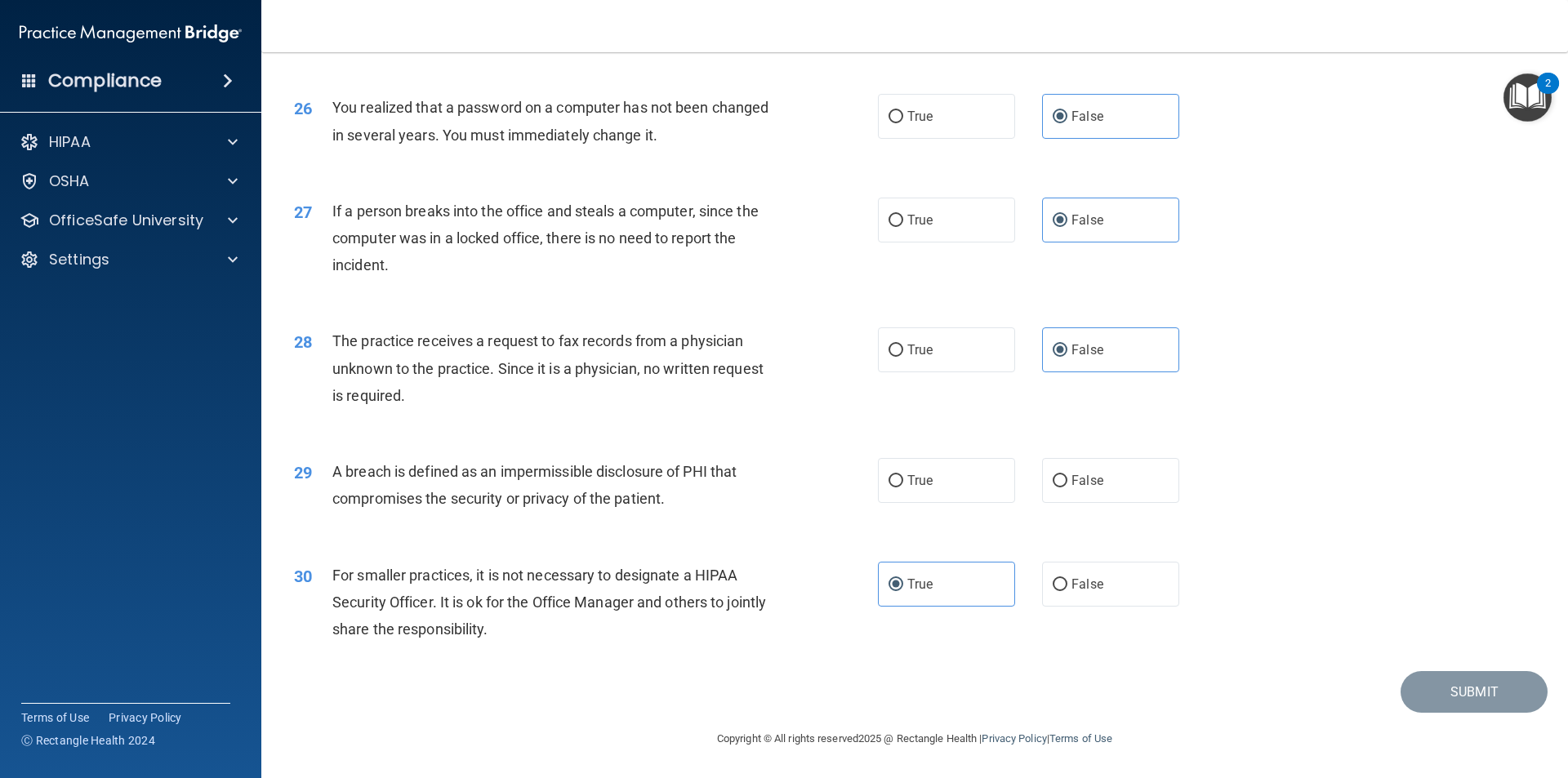
click at [813, 510] on div "29 A breach is defined as an impermissible disclosure of PHI that compromises t…" at bounding box center [586, 489] width 633 height 62
click at [1056, 585] on input "False" at bounding box center [1060, 584] width 15 height 12
radio input "true"
radio input "false"
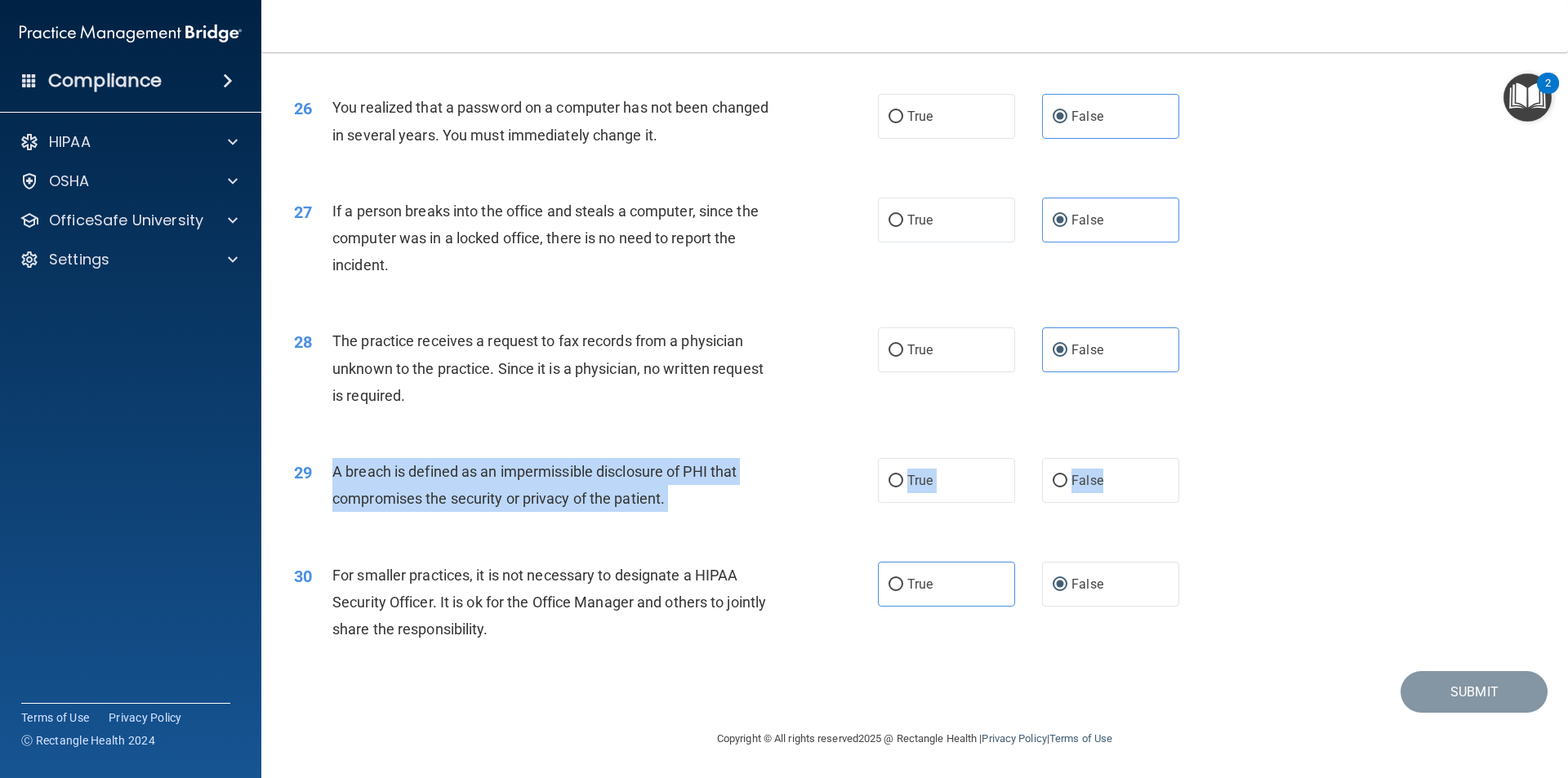
drag, startPoint x: 1116, startPoint y: 484, endPoint x: 328, endPoint y: 468, distance: 788.2
click at [1207, 458] on ng-form "29 A breach is defined as an impermissible disclosure of PHI that compromises t…" at bounding box center [1207, 458] width 0 height 0
copy ng-form "A breach is defined as an impermissible disclosure of PHI that compromises the …"
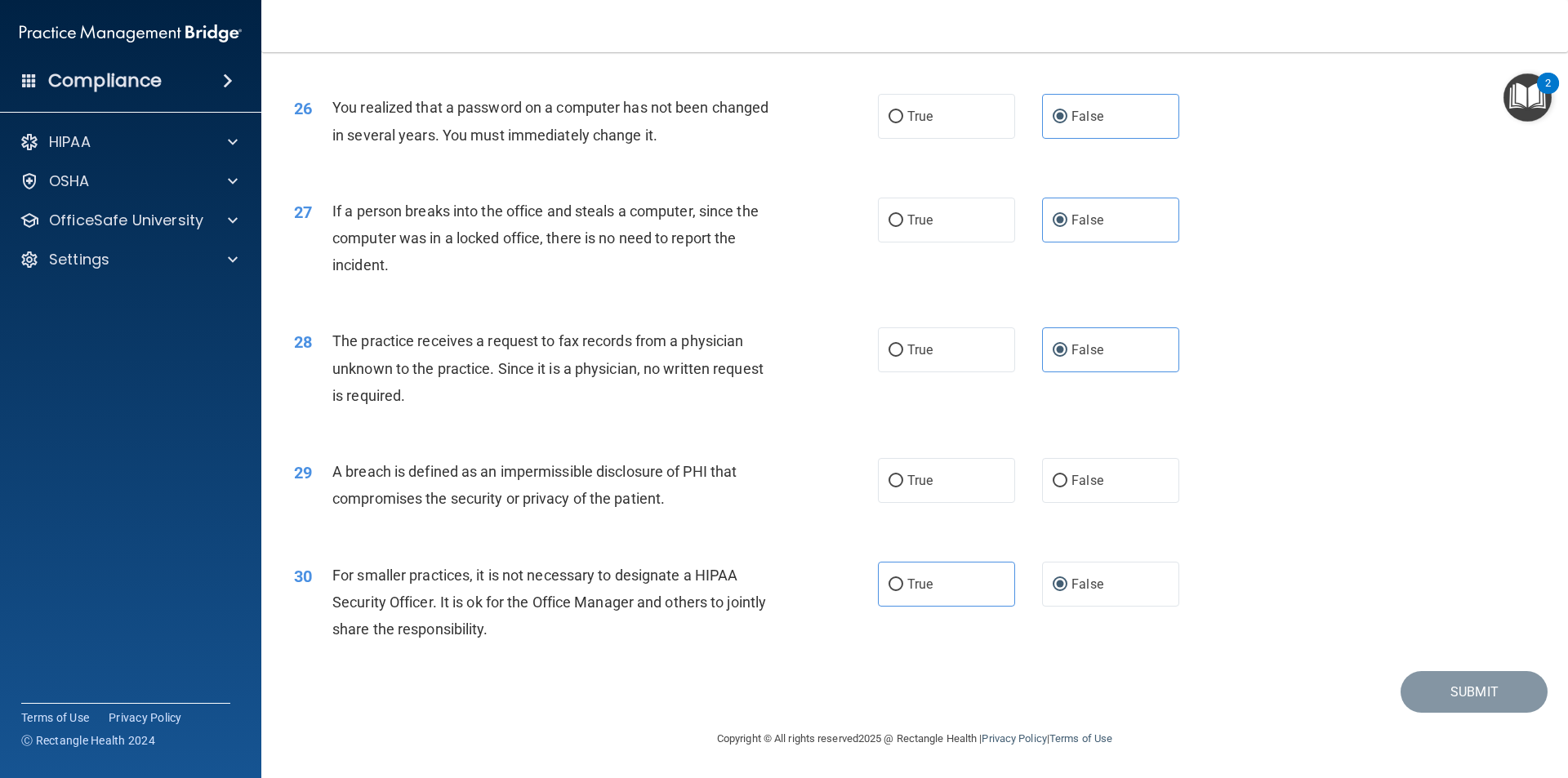
click at [897, 392] on div "28 The practice receives a request to fax records from a physician unknown to t…" at bounding box center [915, 372] width 1266 height 131
click at [897, 475] on label "True" at bounding box center [945, 480] width 137 height 45
click at [897, 475] on input "True" at bounding box center [896, 480] width 15 height 12
radio input "true"
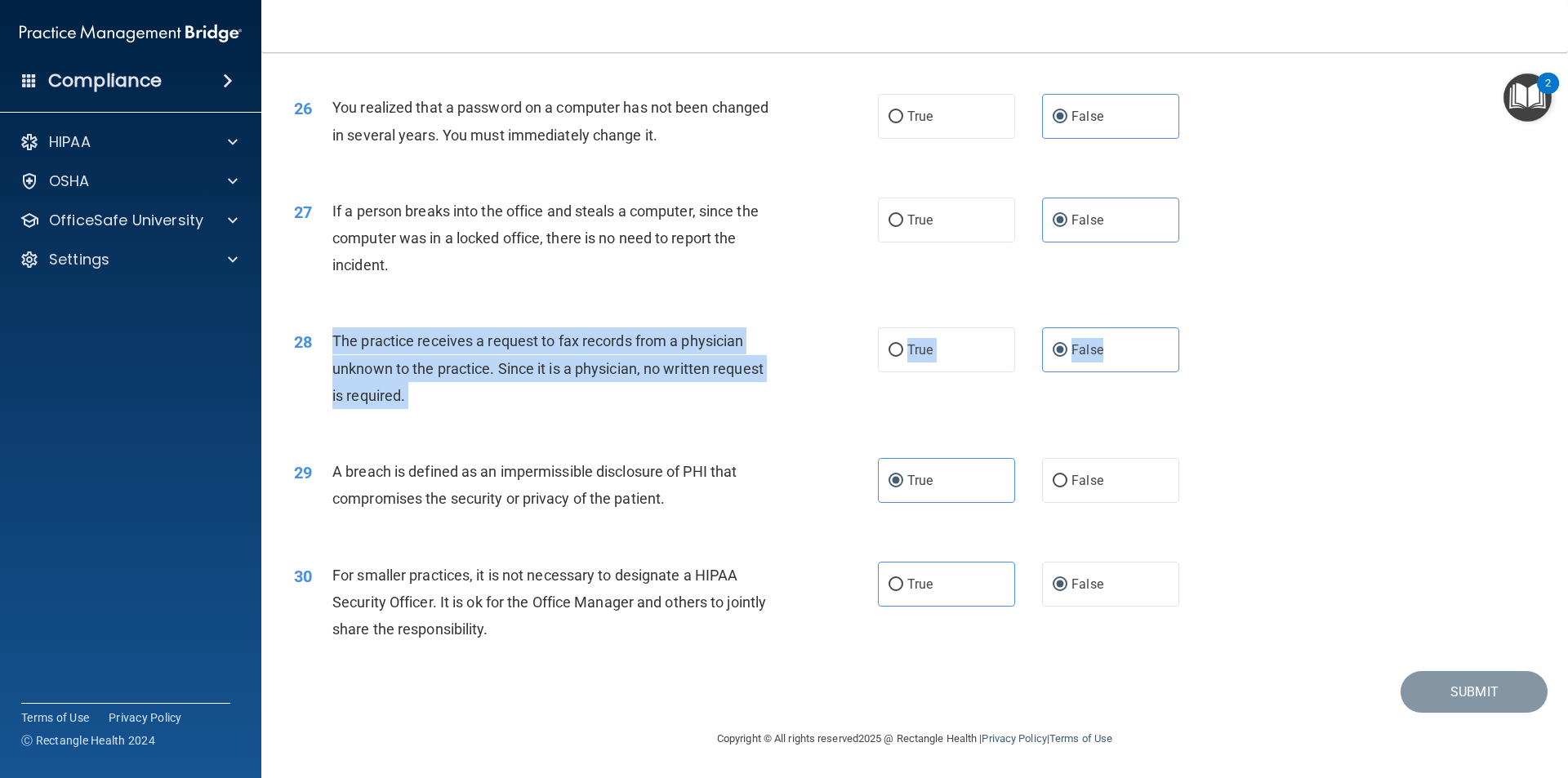
drag, startPoint x: 1141, startPoint y: 346, endPoint x: 332, endPoint y: 337, distance: 809.1
click at [1207, 327] on ng-form "28 The practice receives a request to fax records from a physician unknown to t…" at bounding box center [1207, 327] width 0 height 0
copy ng-form "The practice receives a request to fax records from a physician unknown to the …"
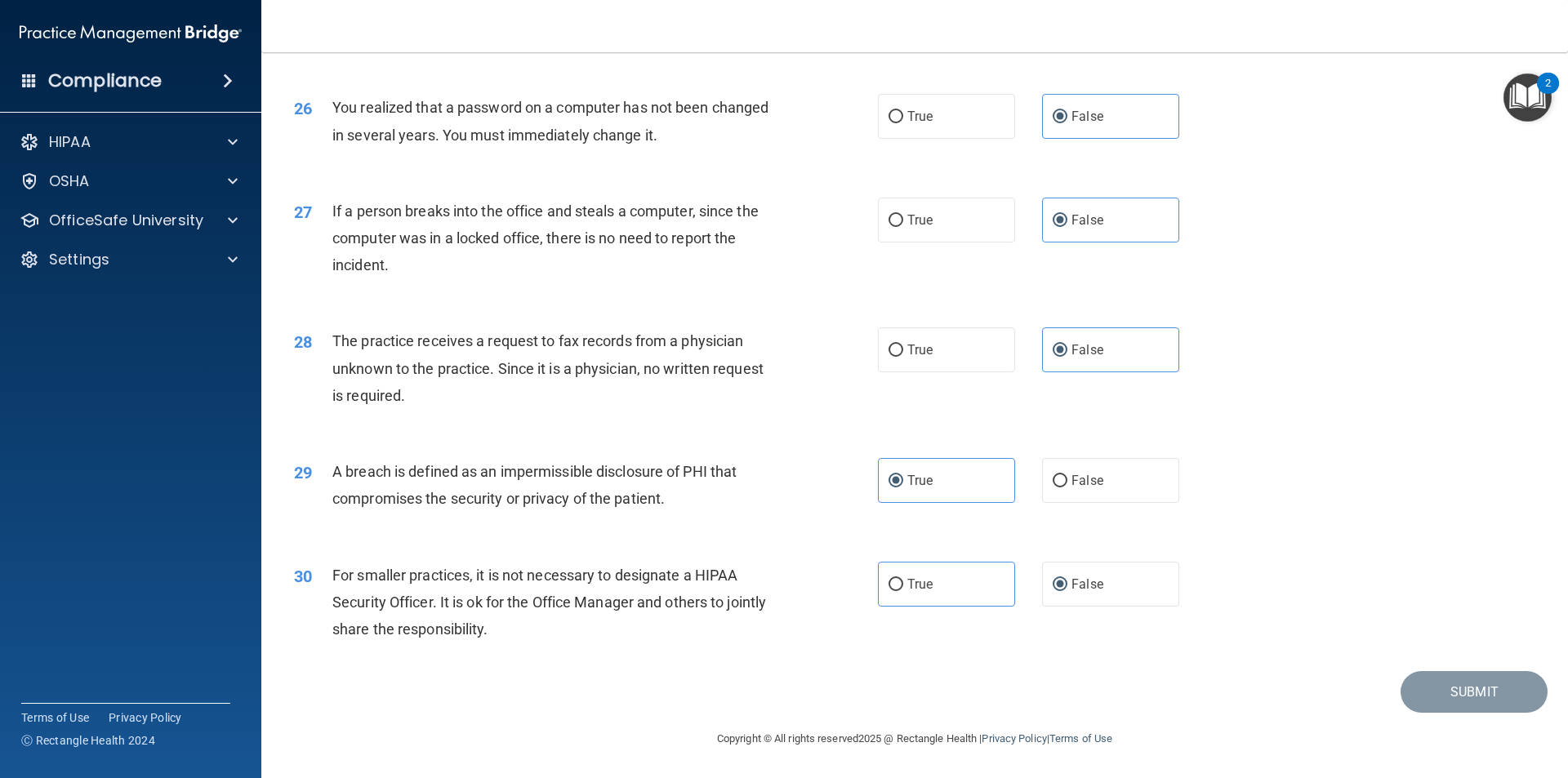
click at [1028, 409] on div "28 The practice receives a request to fax records from a physician unknown to t…" at bounding box center [915, 372] width 1266 height 131
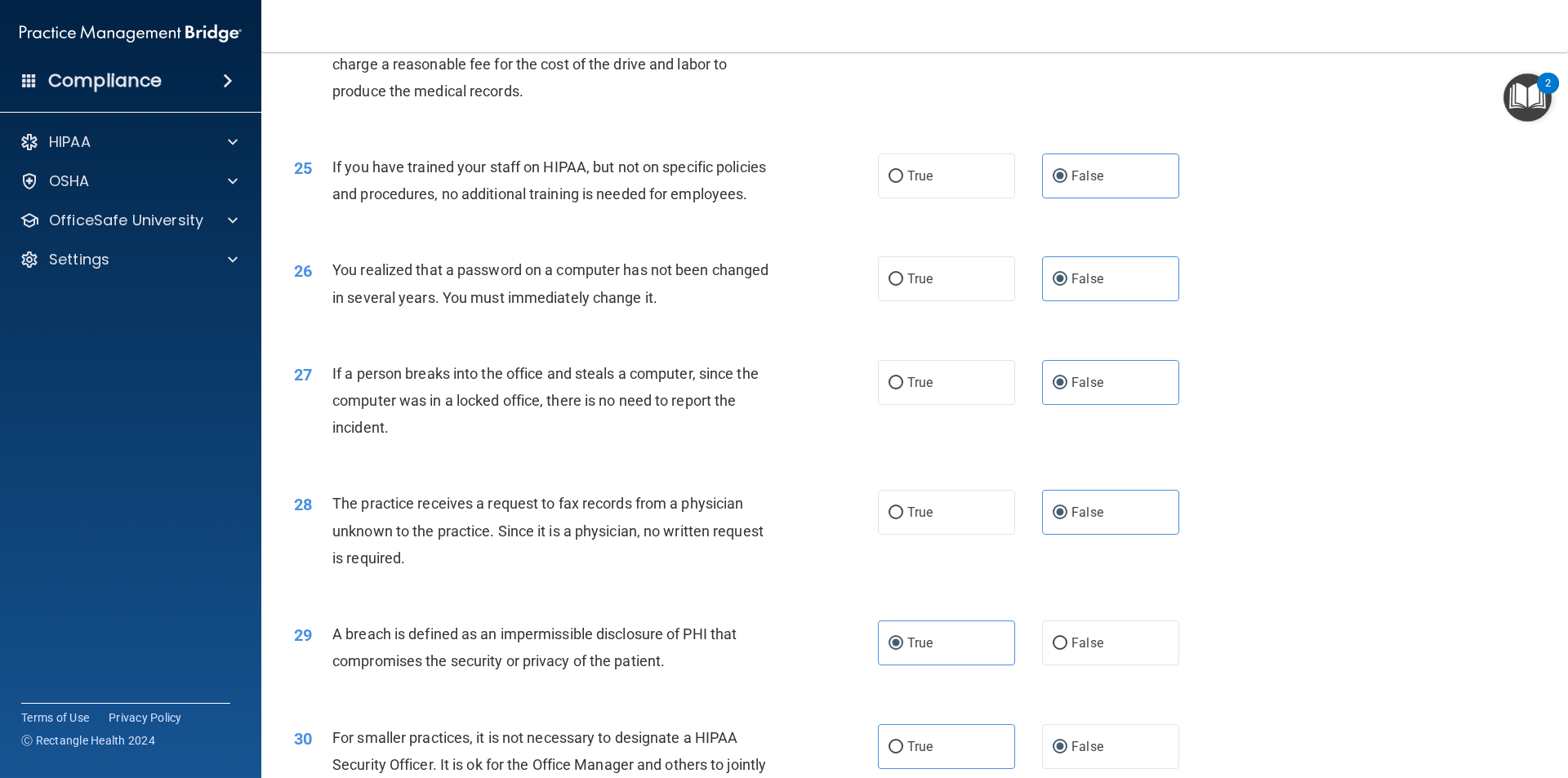
scroll to position [2840, 0]
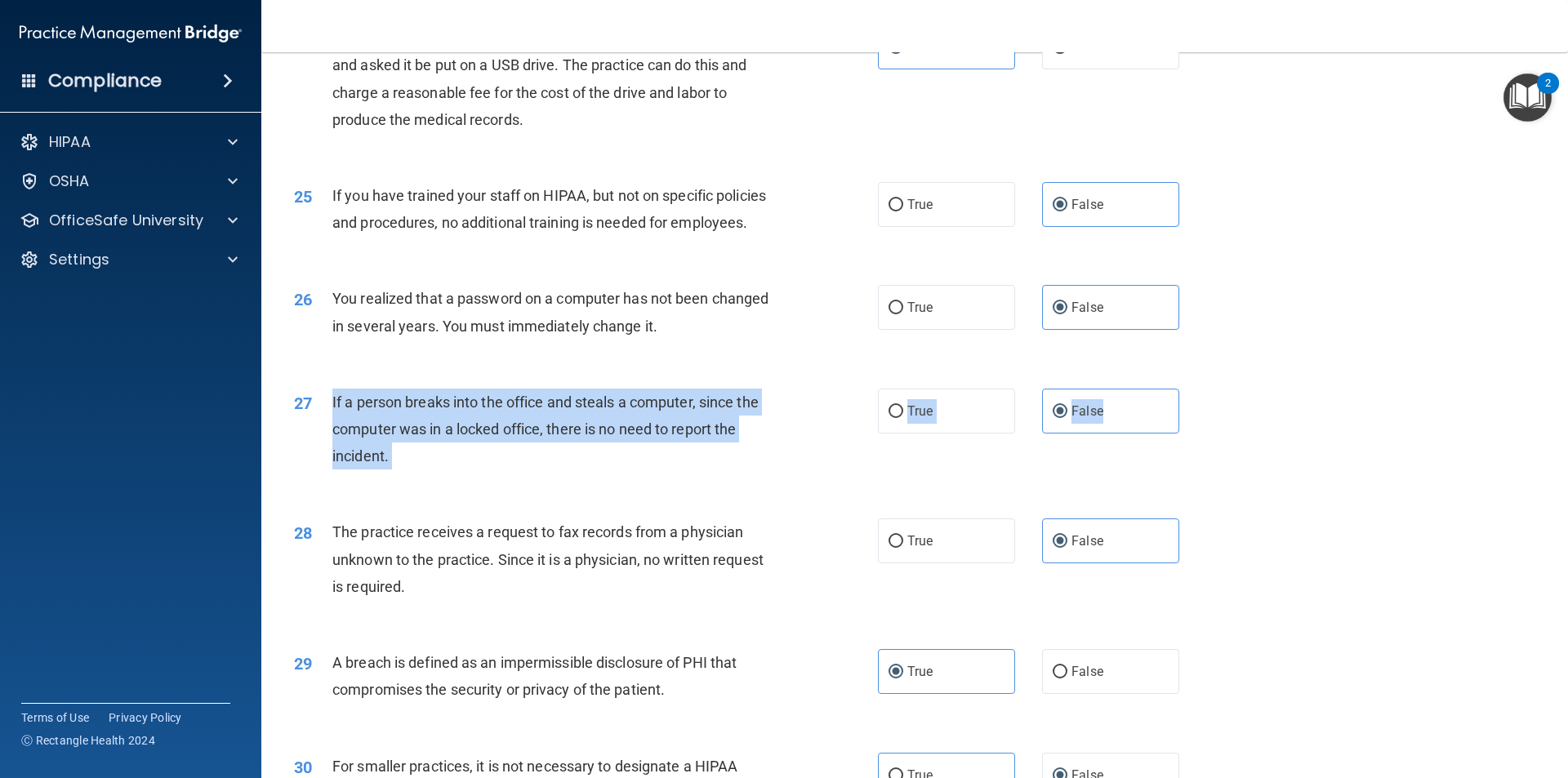
drag, startPoint x: 1115, startPoint y: 456, endPoint x: 326, endPoint y: 454, distance: 789.0
click at [1207, 388] on ng-form "27 If a person breaks into the office and steals a computer, since the computer…" at bounding box center [1207, 388] width 0 height 0
copy ng-form "If a person breaks into the office and steals a computer, since the computer wa…"
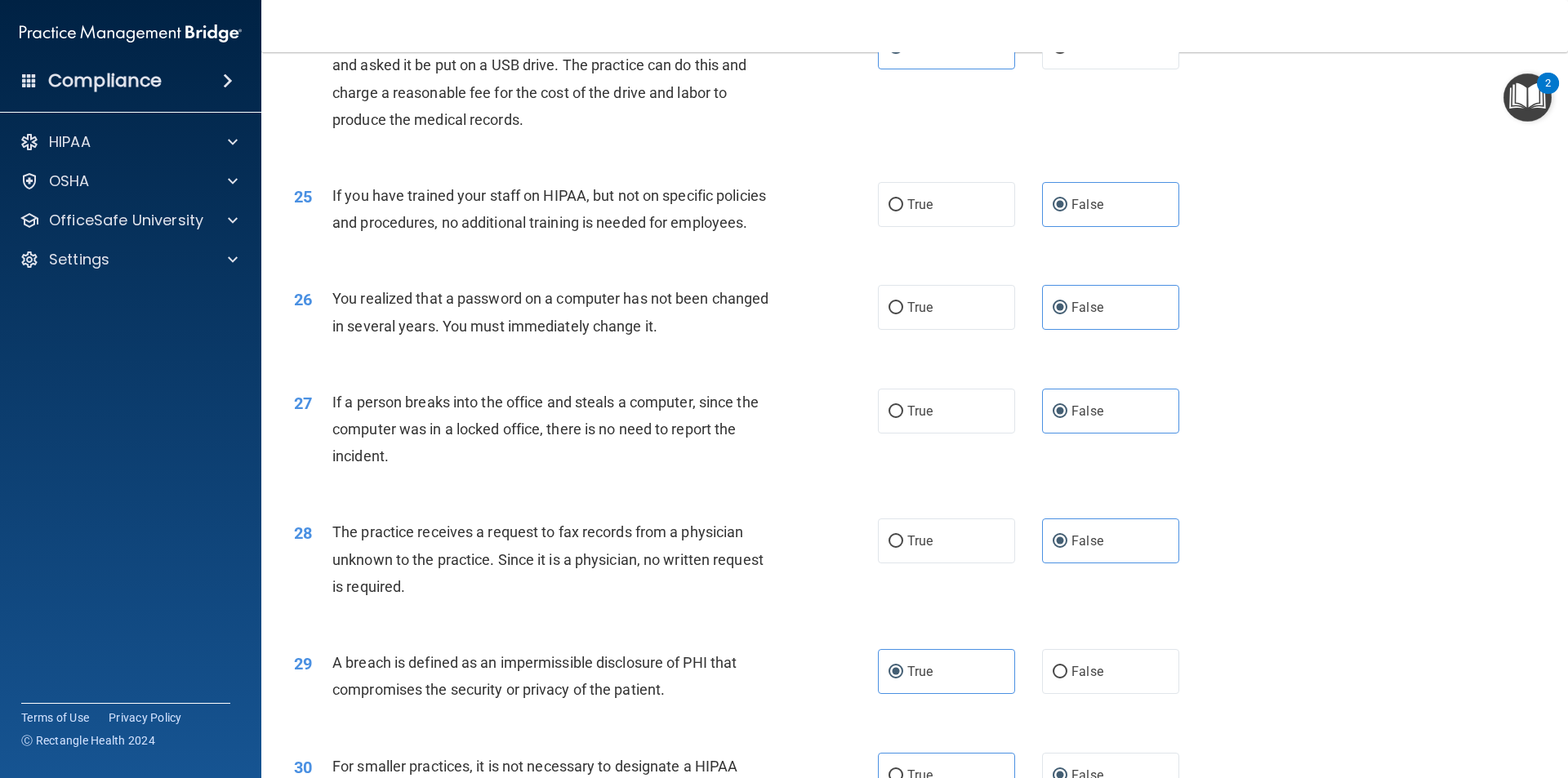
click at [600, 334] on span "You realized that a password on a computer has not been changed in several year…" at bounding box center [550, 312] width 436 height 44
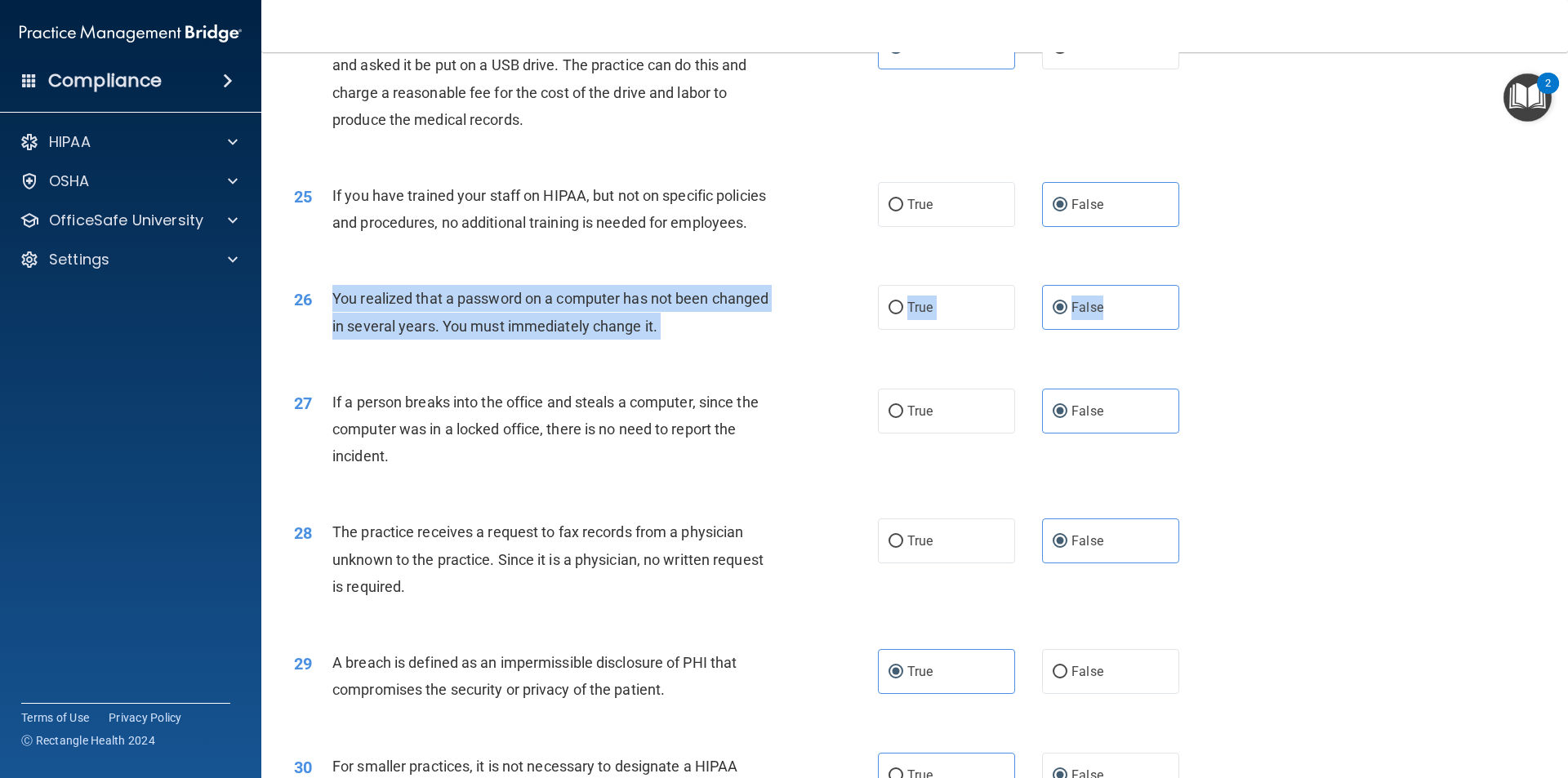
drag, startPoint x: 1121, startPoint y: 360, endPoint x: 329, endPoint y: 348, distance: 792.1
click at [1207, 285] on ng-form "26 You realized that a password on a computer has not been changed in several y…" at bounding box center [1207, 285] width 0 height 0
copy ng-form "You realized that a password on a computer has not been changed in several year…"
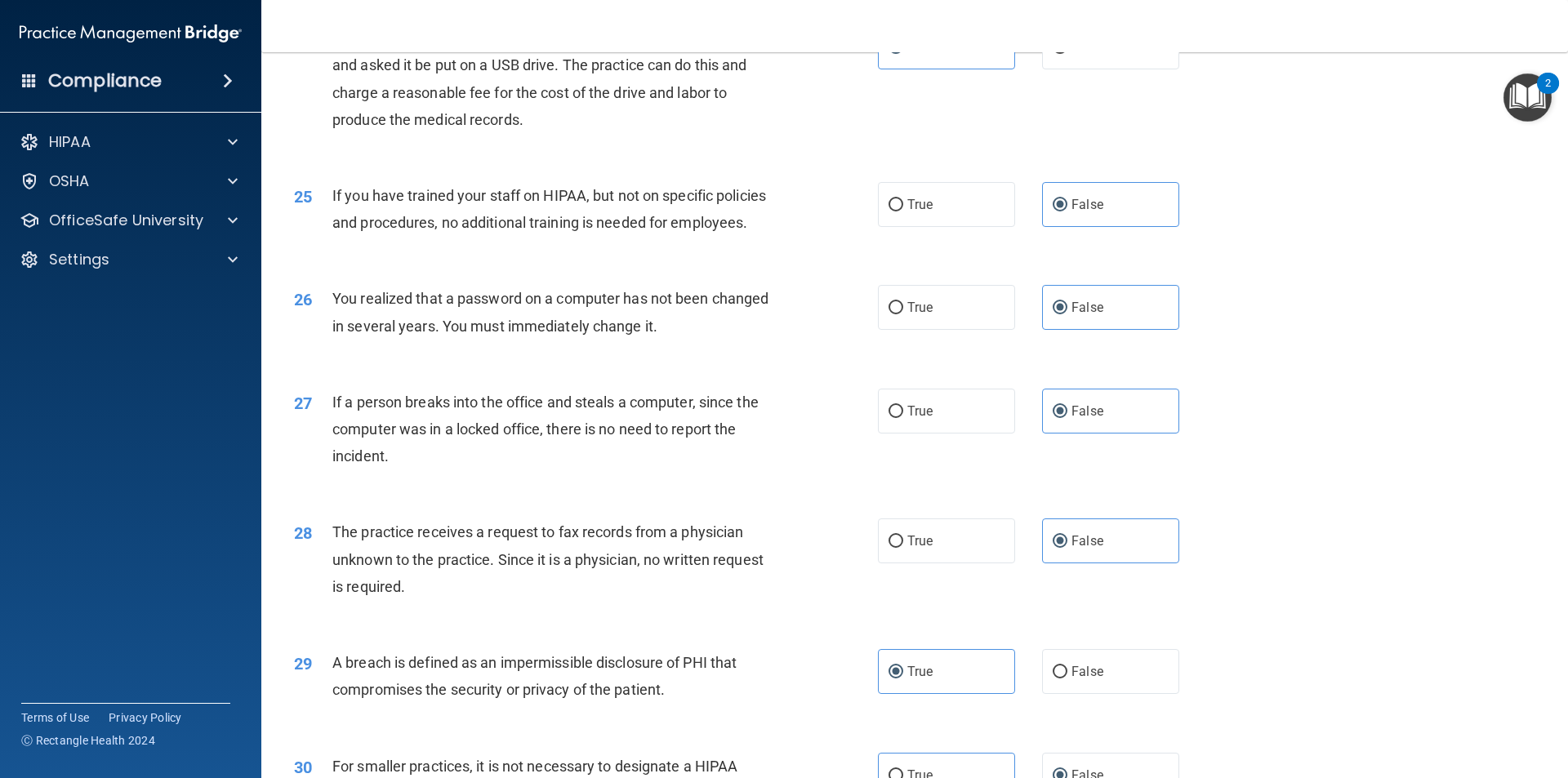
click at [563, 231] on span "If you have trained your staff on HIPAA, but not on specific policies and proce…" at bounding box center [549, 208] width 434 height 44
click at [944, 329] on label "True" at bounding box center [945, 307] width 137 height 45
click at [903, 314] on input "True" at bounding box center [896, 308] width 15 height 12
radio input "true"
click at [1055, 314] on input "False" at bounding box center [1060, 308] width 15 height 12
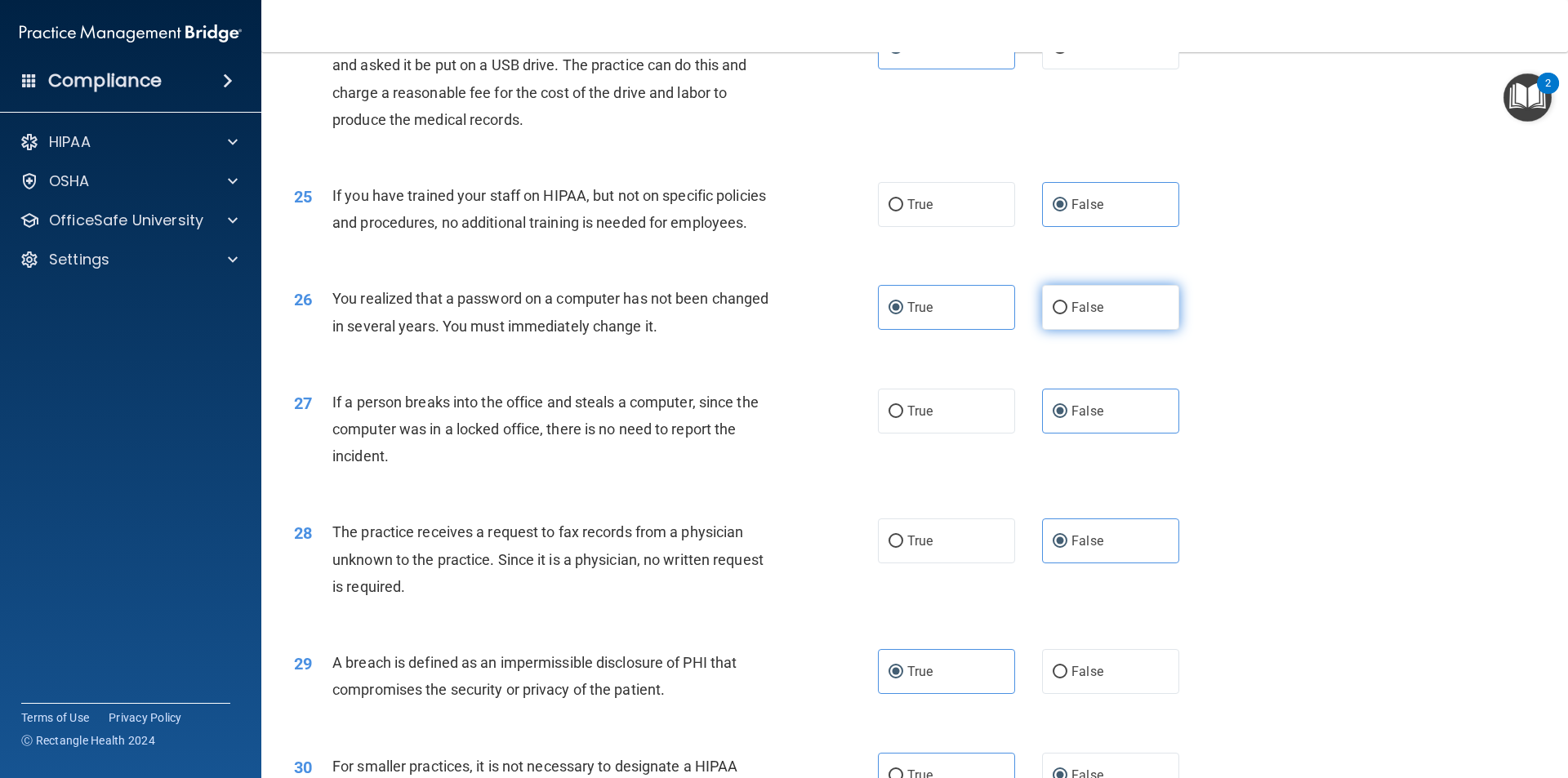
radio input "true"
radio input "false"
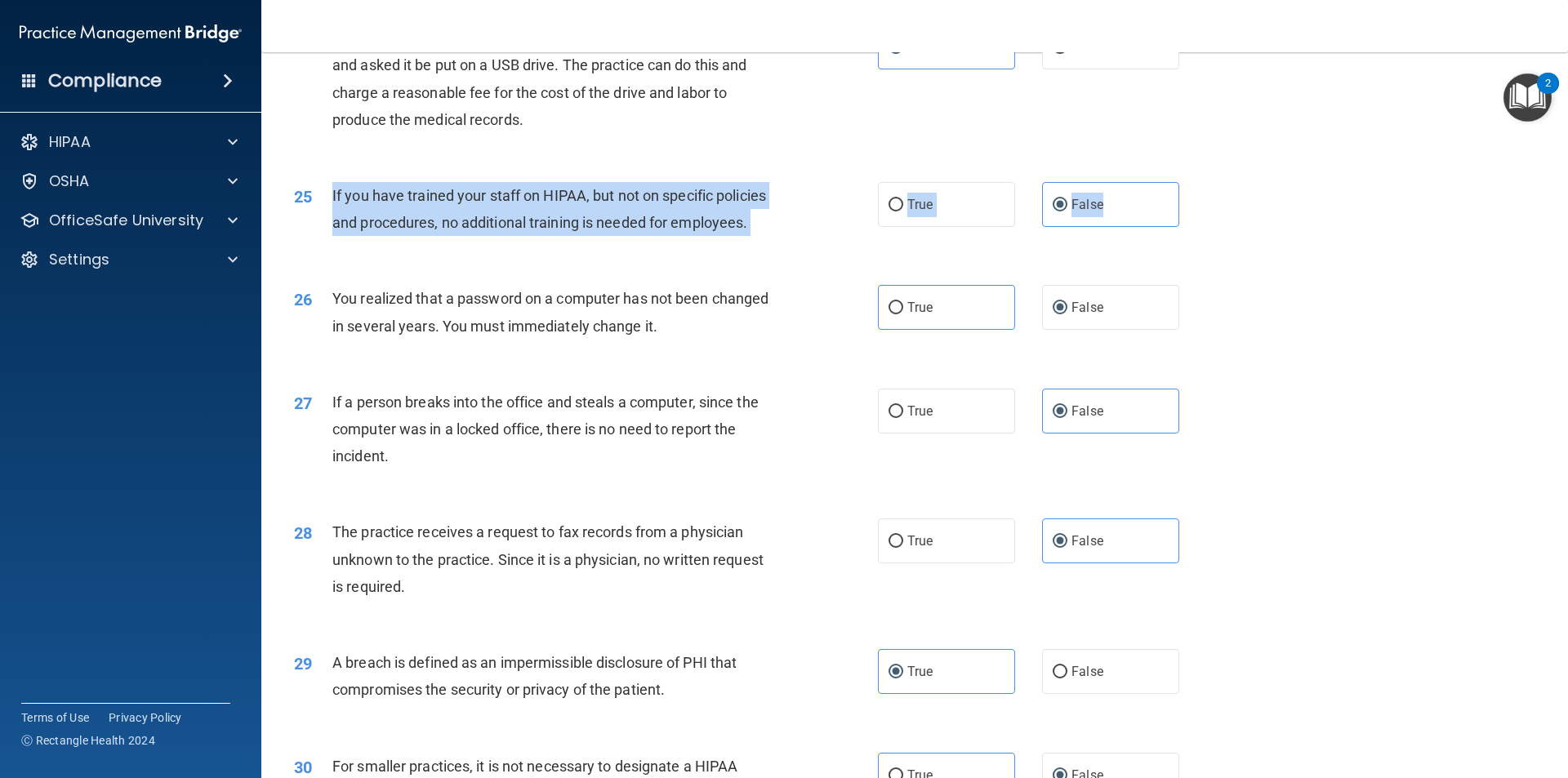
drag, startPoint x: 1082, startPoint y: 254, endPoint x: 330, endPoint y: 237, distance: 752.2
click at [1207, 182] on ng-form "25 If you have trained your staff on HIPAA, but not on specific policies and pr…" at bounding box center [1207, 182] width 0 height 0
copy ng-form "If you have trained your staff on HIPAA, but not on specific policies and proce…"
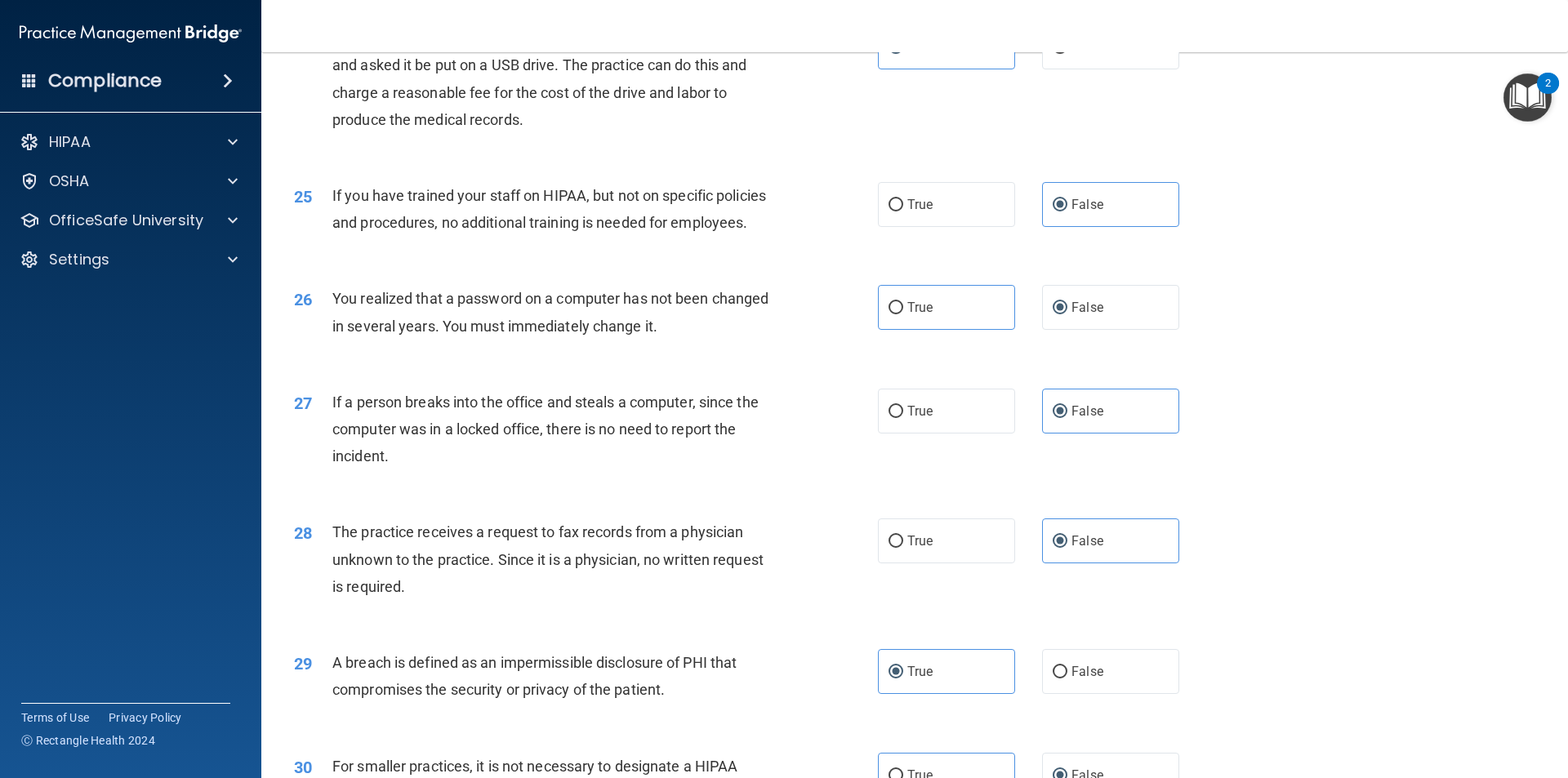
click at [419, 128] on span "A patient has asked for an electronic copy of their medical records and asked i…" at bounding box center [548, 78] width 432 height 99
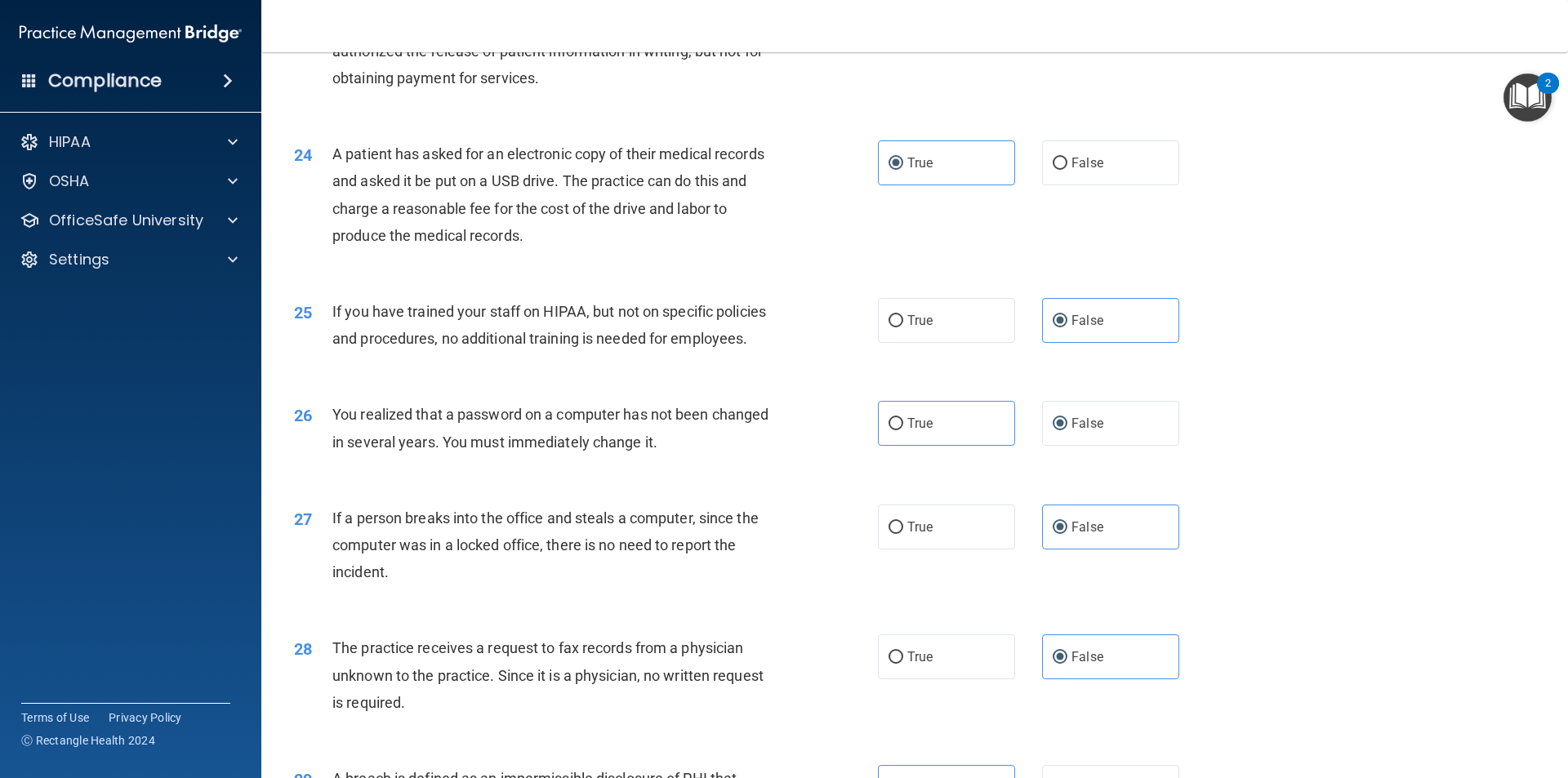
scroll to position [2676, 0]
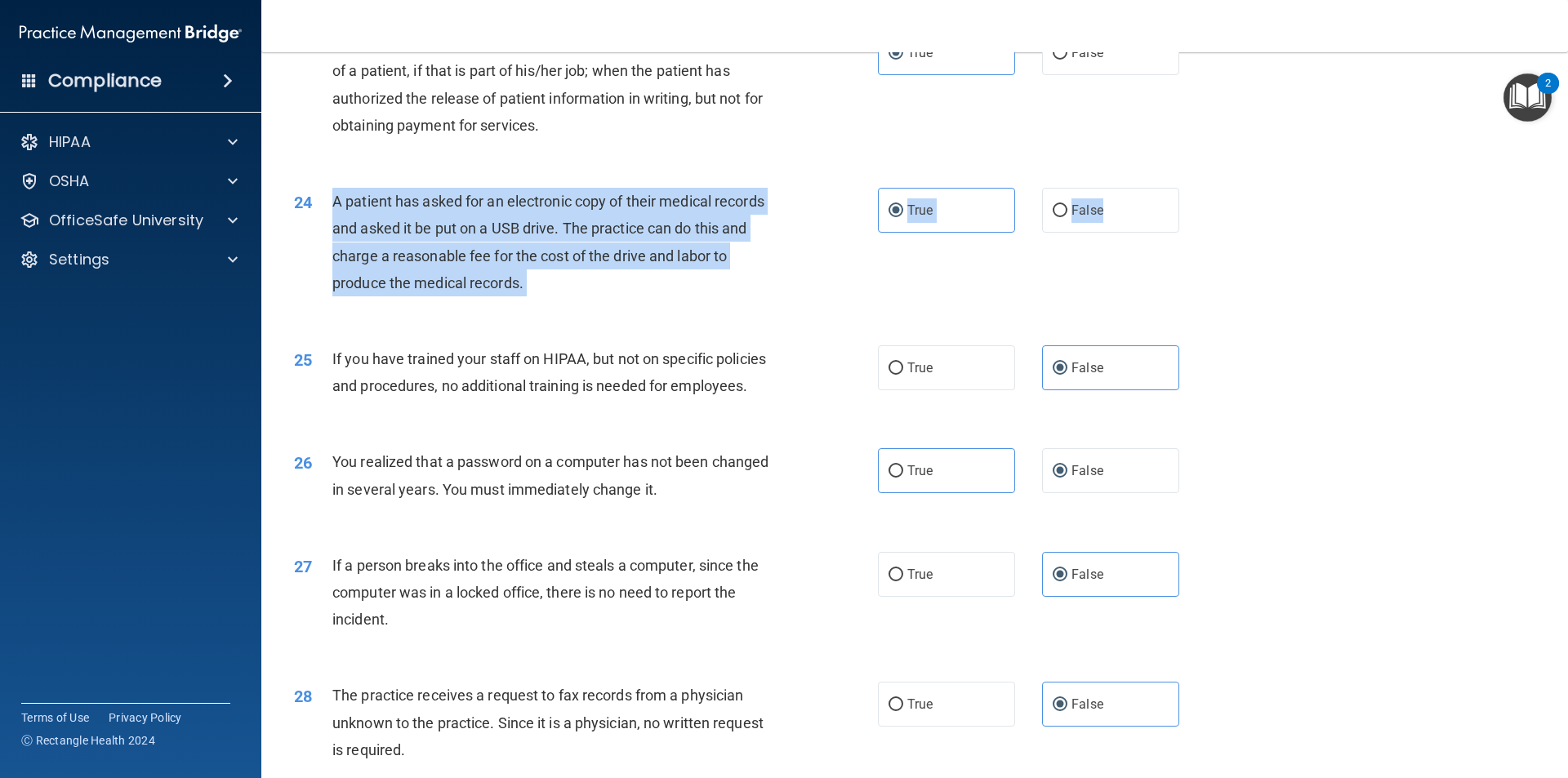
drag, startPoint x: 1100, startPoint y: 264, endPoint x: 329, endPoint y: 245, distance: 771.2
click at [1207, 188] on ng-form "24 A patient has asked for an electronic copy of their medical records and aske…" at bounding box center [1207, 188] width 0 height 0
copy ng-form "A patient has asked for an electronic copy of their medical records and asked i…"
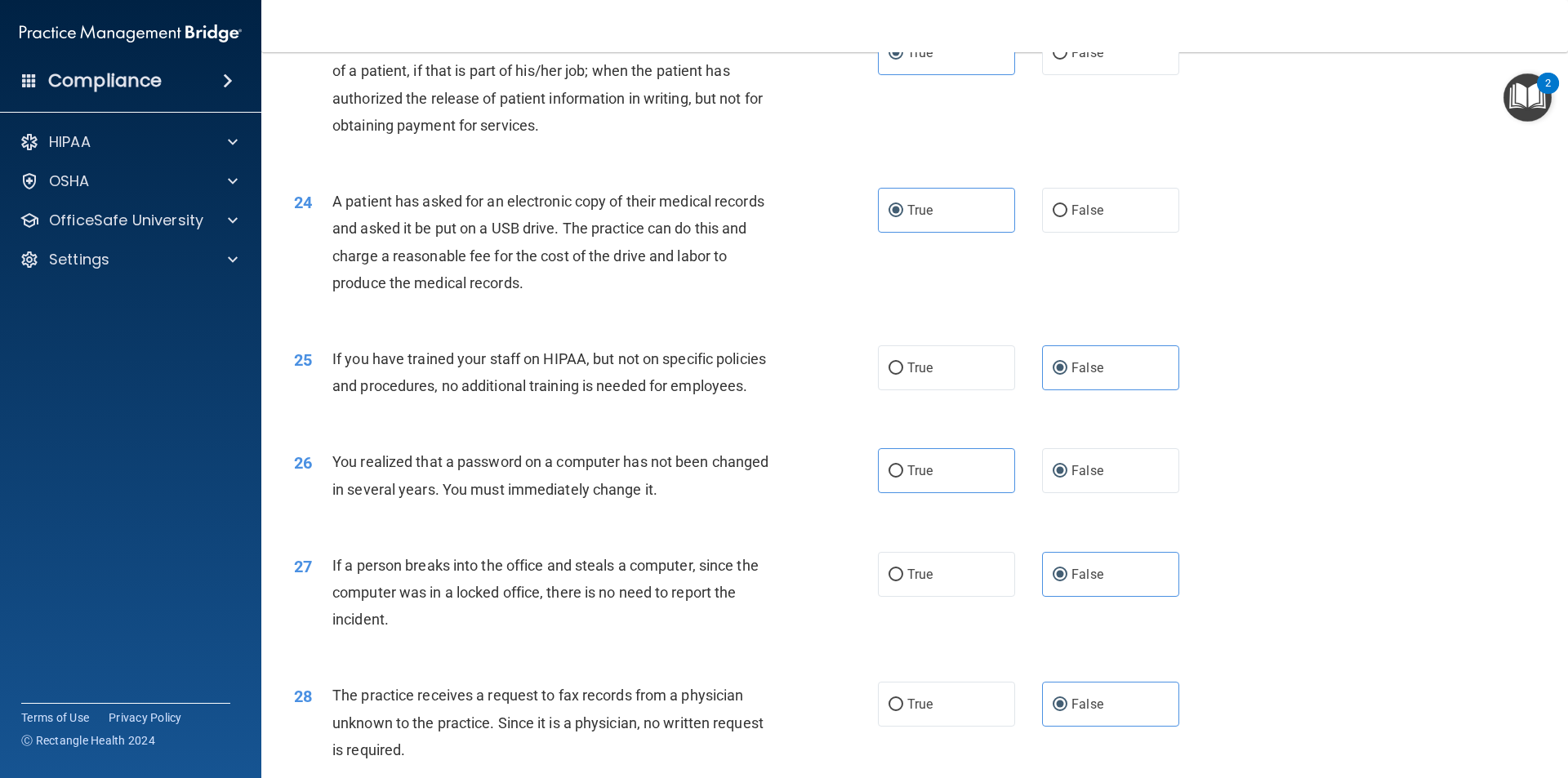
click at [748, 139] on div "A practice can disclose patient health information for the treatment of a patie…" at bounding box center [560, 84] width 456 height 108
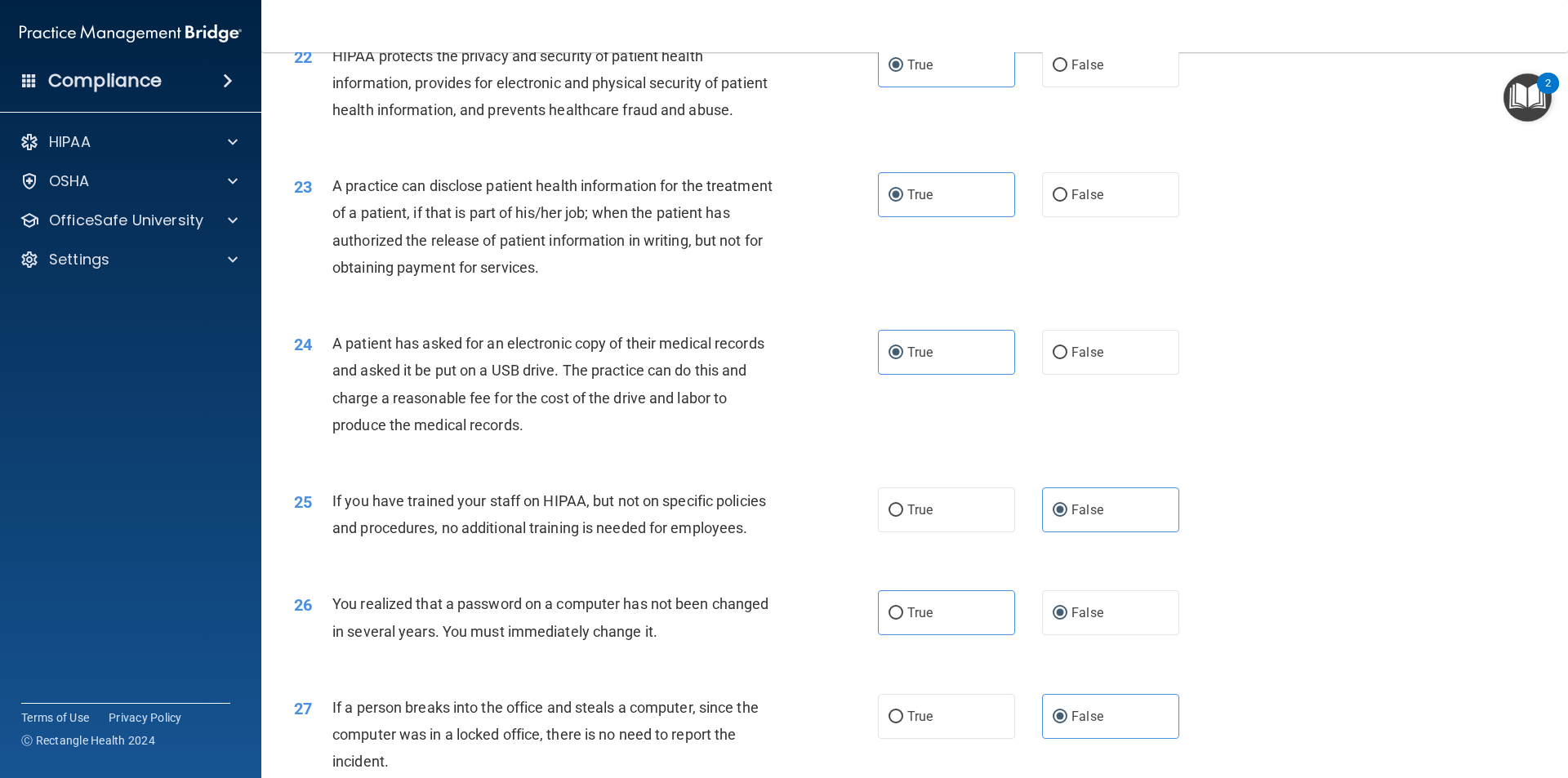
scroll to position [2513, 0]
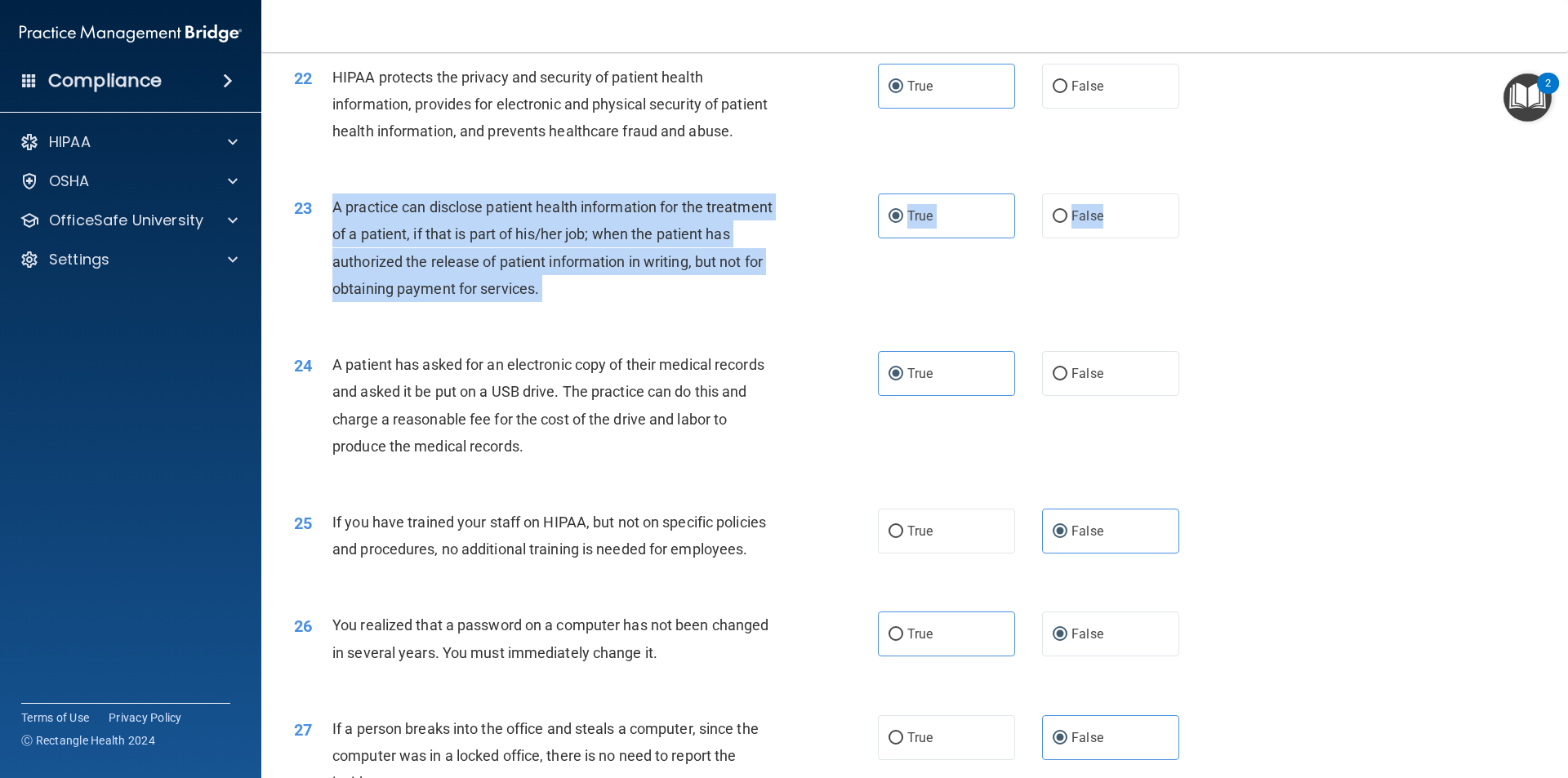
drag, startPoint x: 1100, startPoint y: 264, endPoint x: 333, endPoint y: 254, distance: 767.1
click at [1207, 193] on ng-form "23 A practice can disclose patient health information for the treatment of a pa…" at bounding box center [1207, 193] width 0 height 0
click at [792, 263] on div "23 A practice can disclose patient health information for the treatment of a pa…" at bounding box center [586, 251] width 633 height 117
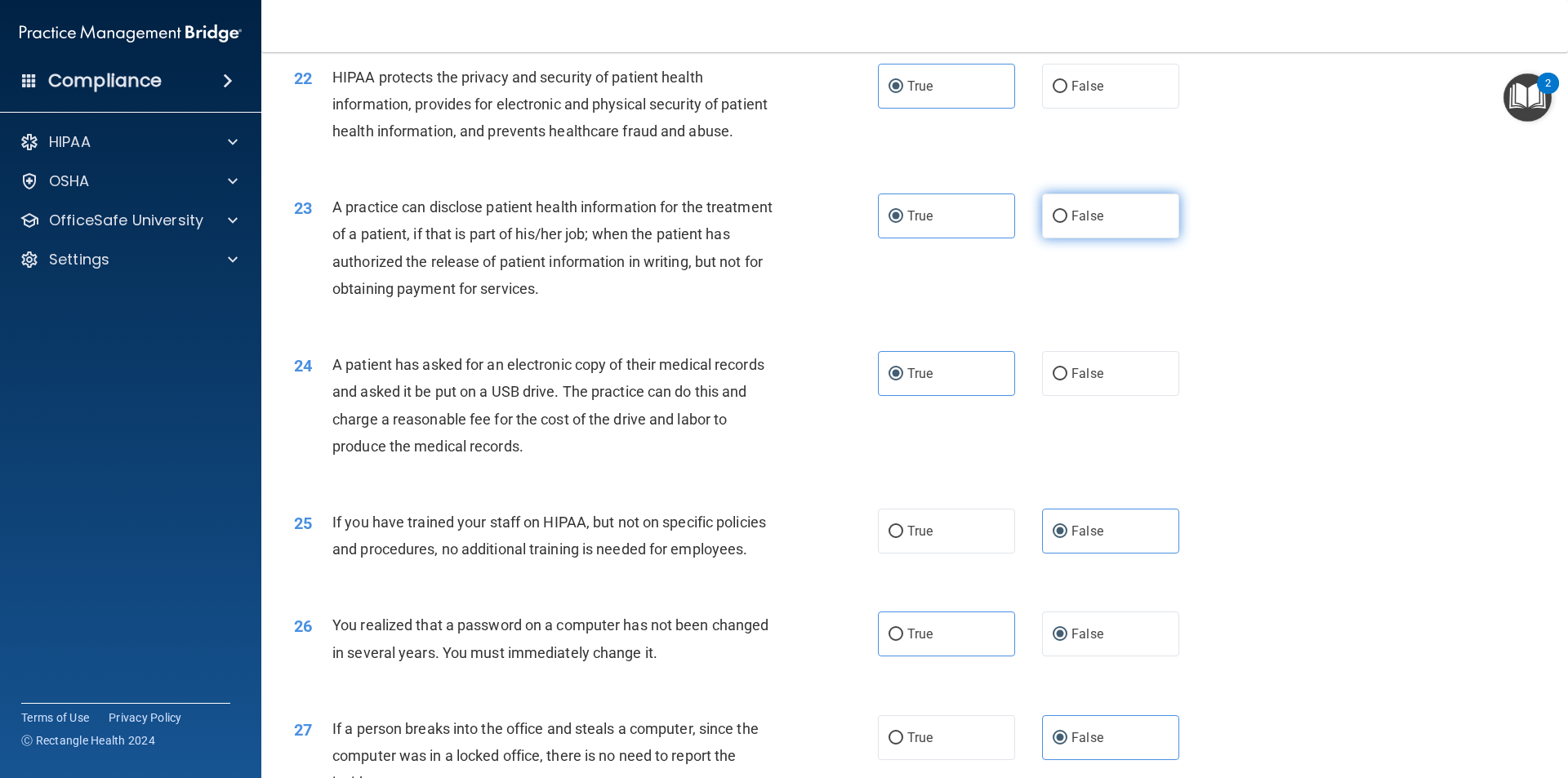
click at [1057, 223] on input "False" at bounding box center [1060, 216] width 15 height 12
radio input "true"
radio input "false"
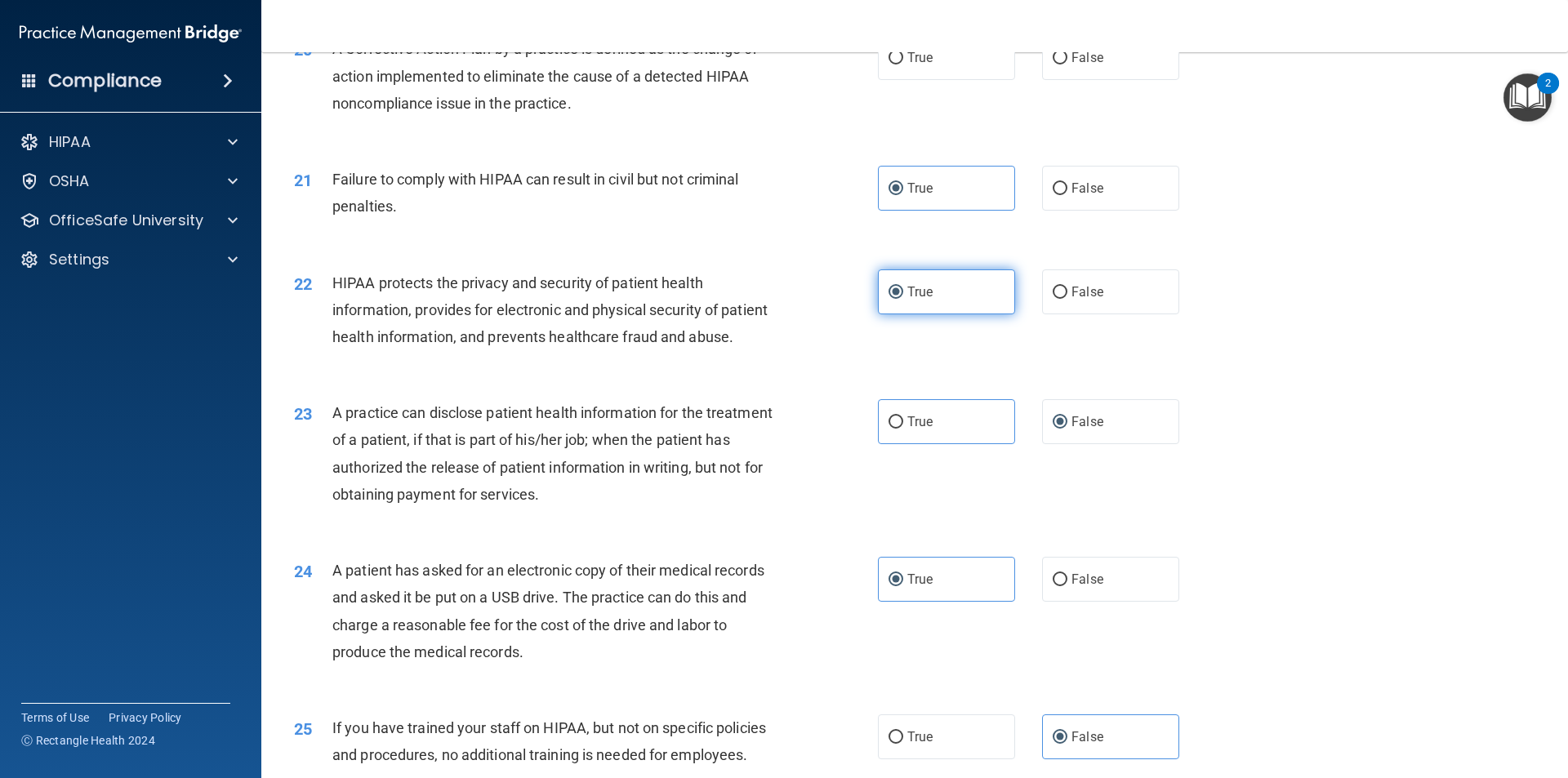
scroll to position [2269, 0]
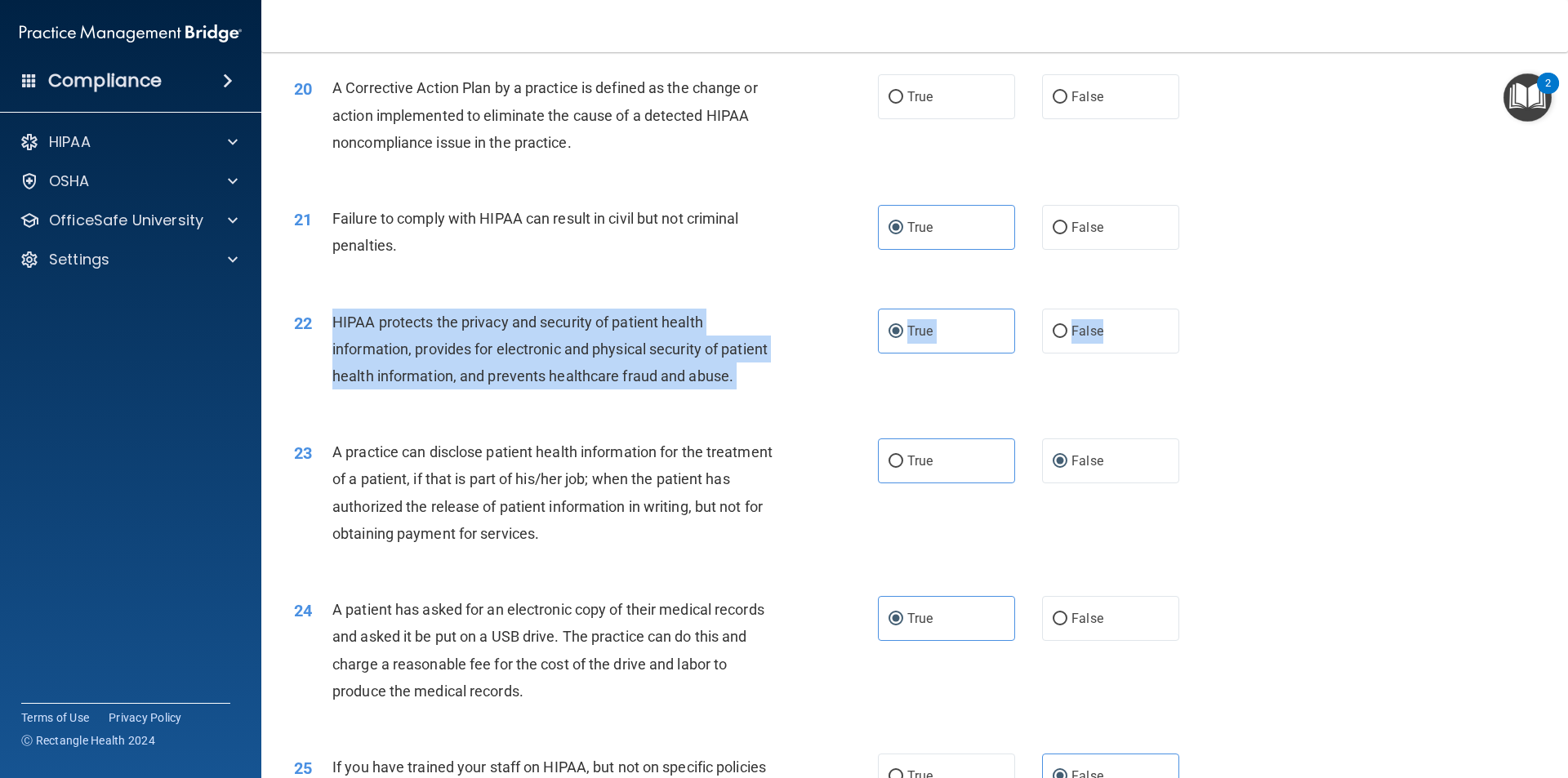
drag, startPoint x: 1117, startPoint y: 355, endPoint x: 336, endPoint y: 344, distance: 781.1
click at [1207, 309] on ng-form "22 HIPAA protects the privacy and security of patient health information, provi…" at bounding box center [1207, 309] width 0 height 0
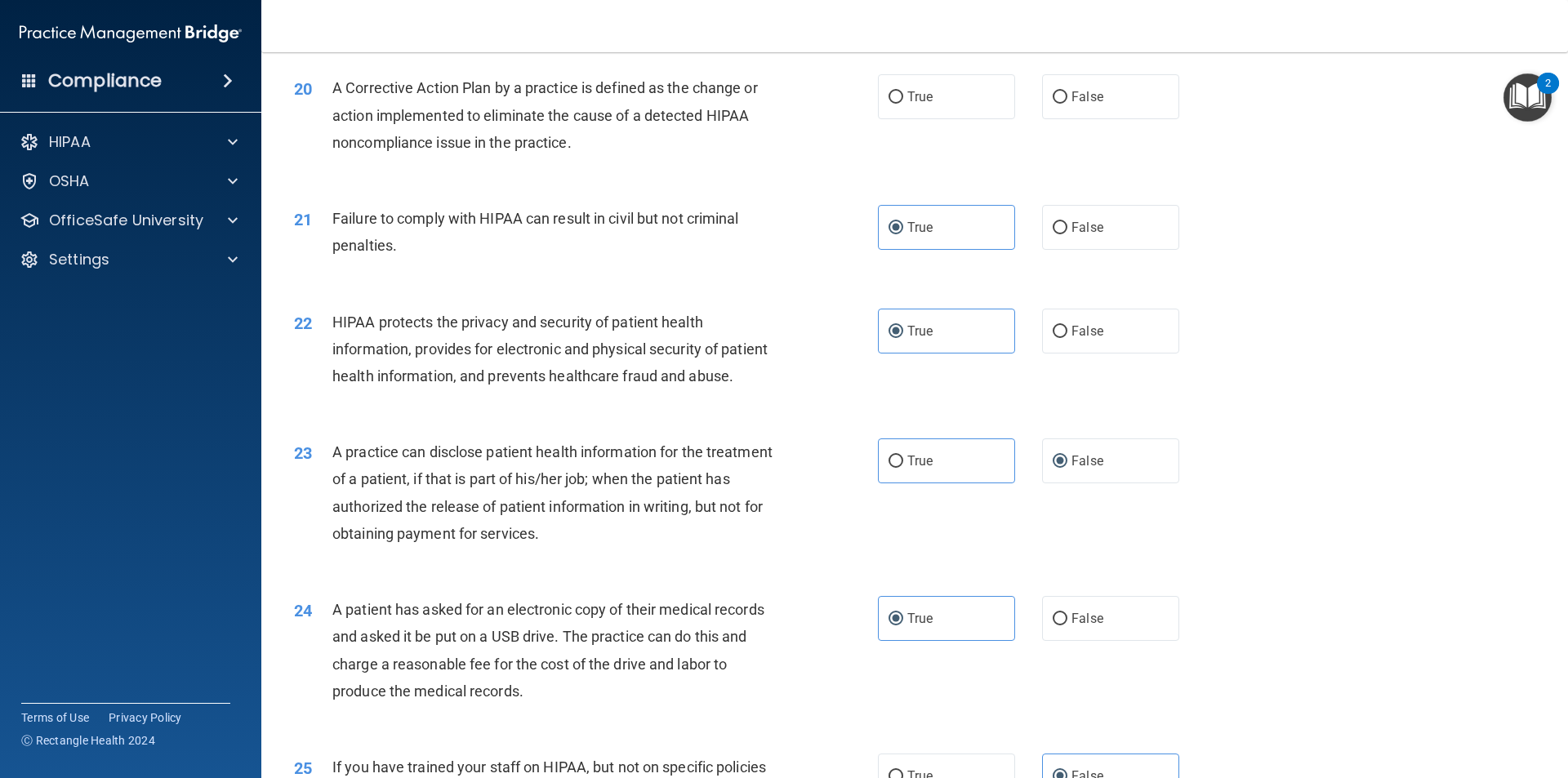
click at [665, 258] on div "Failure to comply with HIPAA can result in civil but not criminal penalties." at bounding box center [560, 232] width 456 height 54
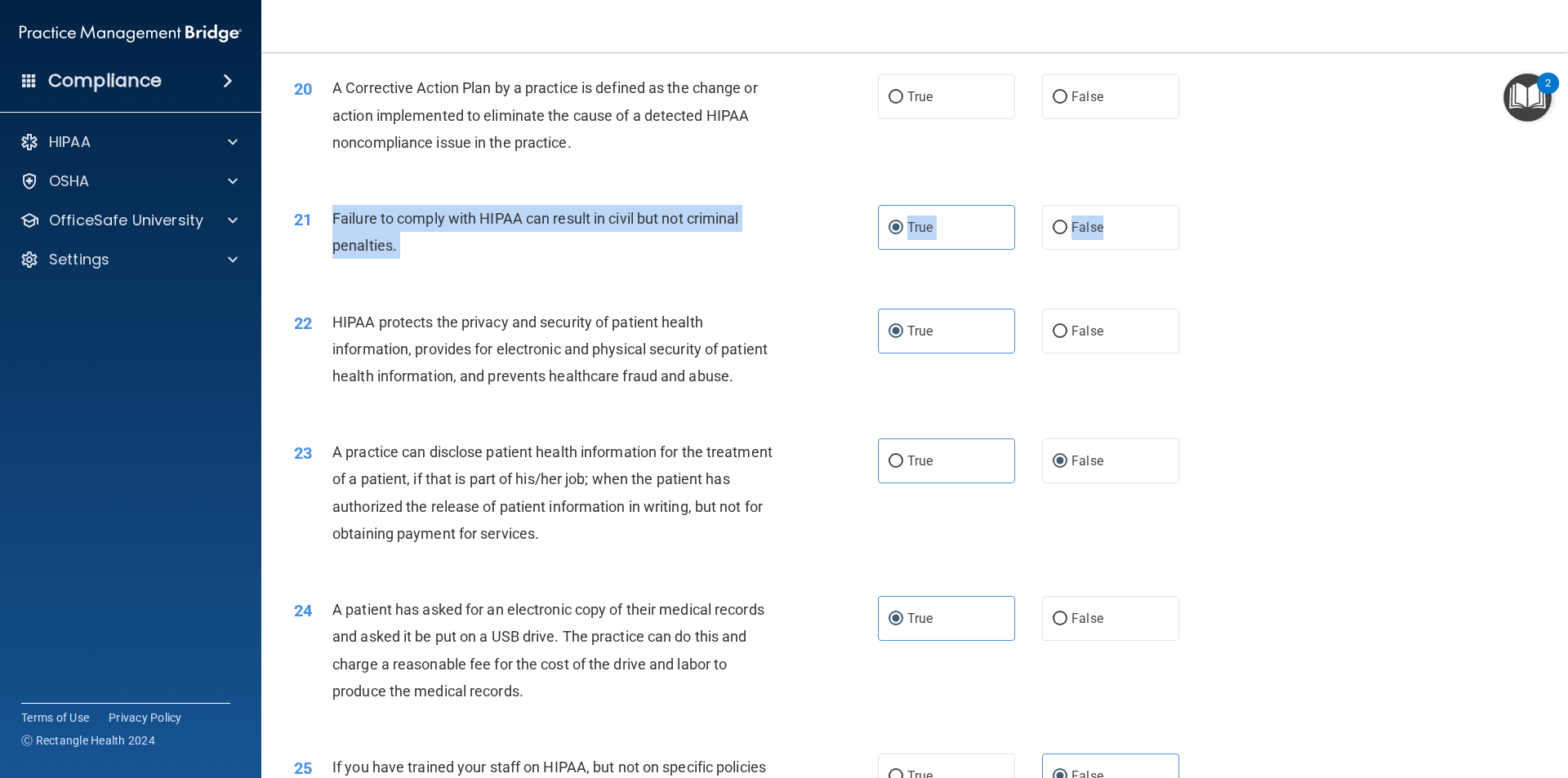
drag, startPoint x: 1102, startPoint y: 249, endPoint x: 316, endPoint y: 242, distance: 786.0
click at [1207, 205] on ng-form "21 Failure to comply with HIPAA can result in civil but not criminal penalties.…" at bounding box center [1207, 205] width 0 height 0
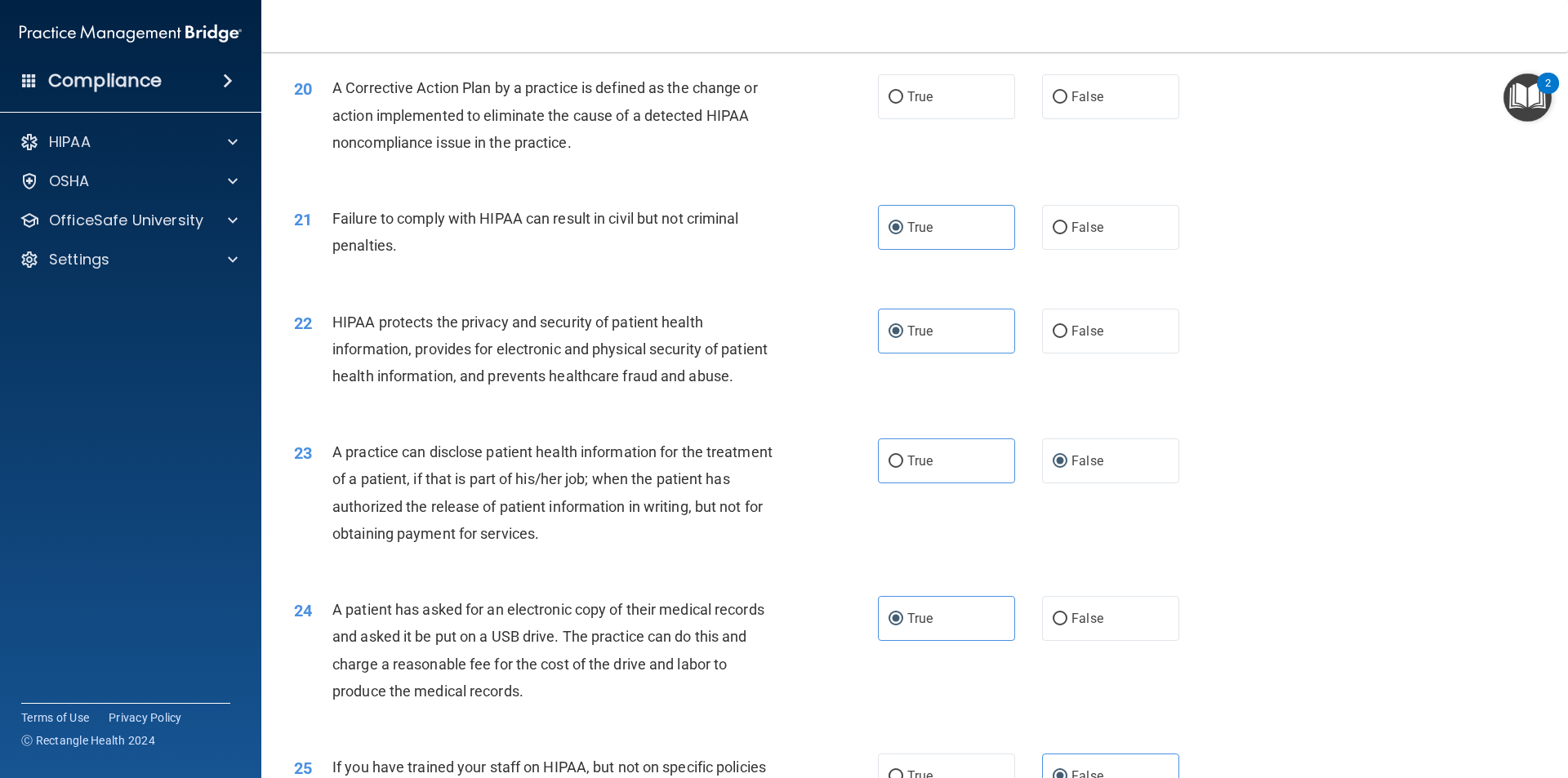
click at [710, 156] on div "A Corrective Action Plan by a practice is defined as the change or action imple…" at bounding box center [560, 115] width 456 height 81
click at [1096, 236] on label "False" at bounding box center [1110, 228] width 137 height 45
click at [1067, 234] on input "False" at bounding box center [1060, 228] width 15 height 12
radio input "true"
radio input "false"
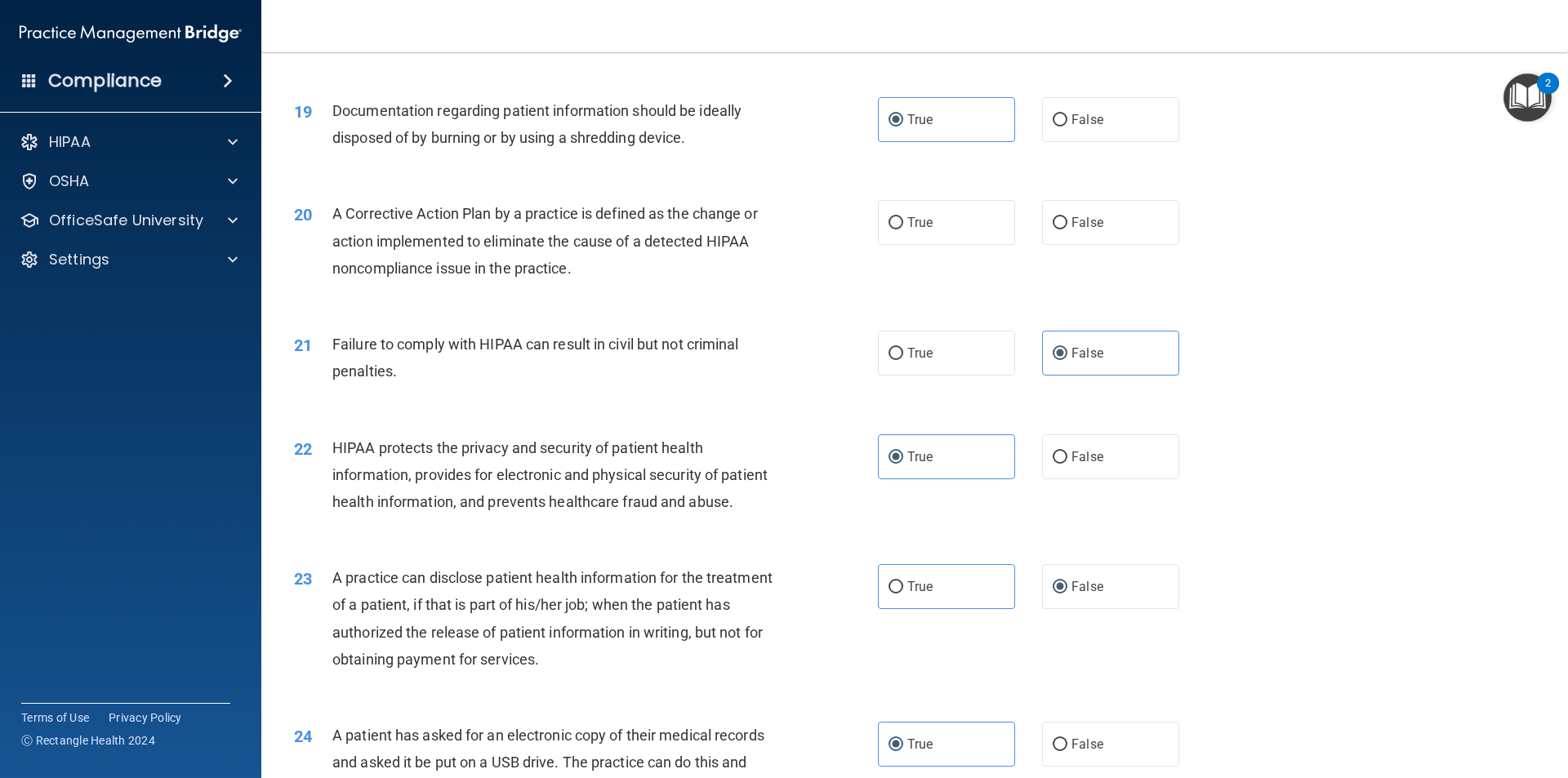
scroll to position [2105, 0]
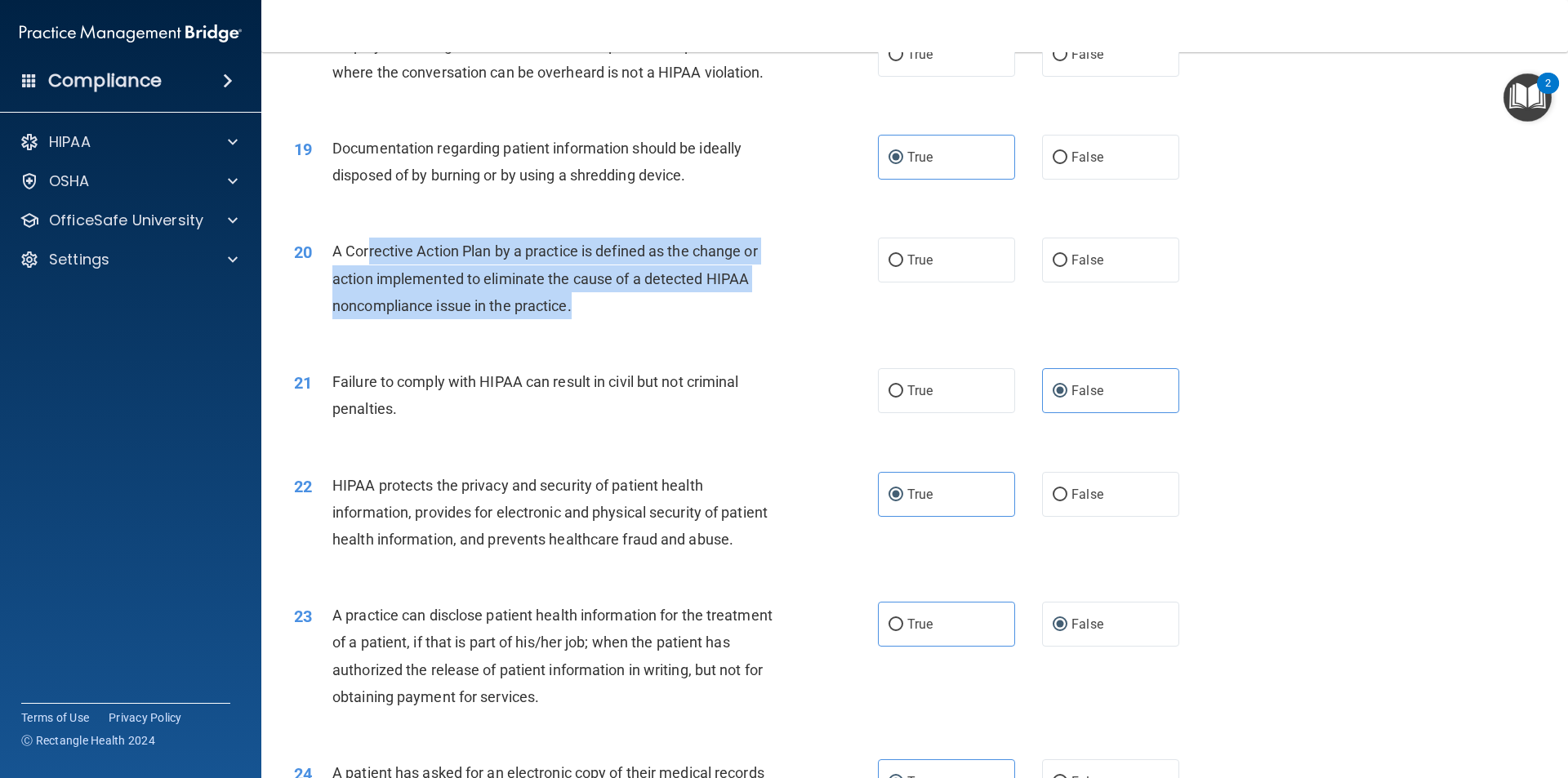
drag, startPoint x: 595, startPoint y: 333, endPoint x: 652, endPoint y: 318, distance: 58.9
click at [380, 279] on div "A Corrective Action Plan by a practice is defined as the change or action imple…" at bounding box center [560, 278] width 456 height 81
drag, startPoint x: 1139, startPoint y: 275, endPoint x: 330, endPoint y: 271, distance: 809.0
click at [1207, 238] on ng-form "20 A Corrective Action Plan by a practice is defined as the change or action im…" at bounding box center [1207, 238] width 0 height 0
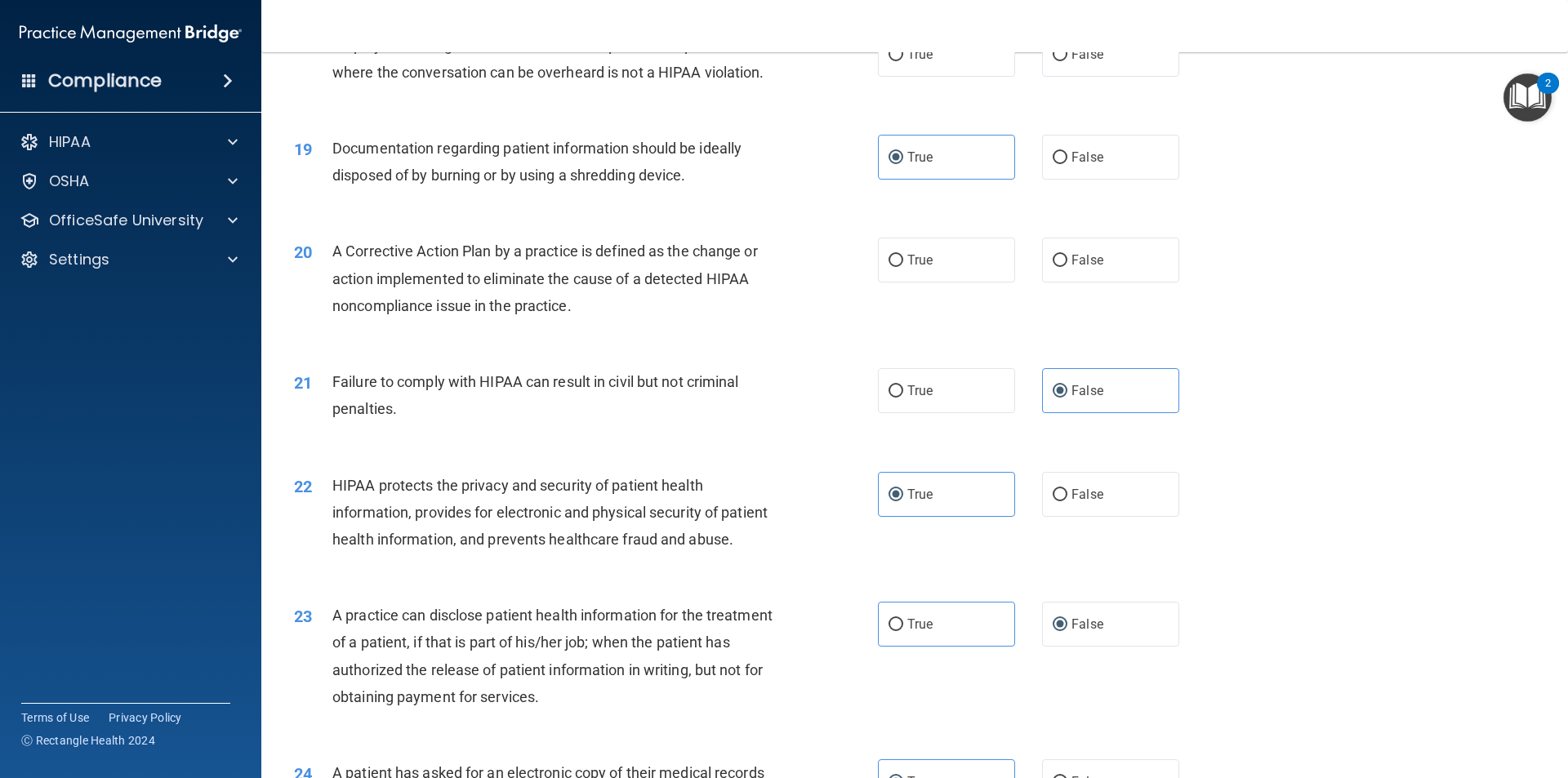
click at [930, 324] on div "20 A Corrective Action Plan by a practice is defined as the change or action im…" at bounding box center [915, 283] width 1266 height 131
click at [907, 268] on span "True" at bounding box center [919, 259] width 25 height 16
click at [903, 267] on input "True" at bounding box center [896, 260] width 15 height 12
radio input "true"
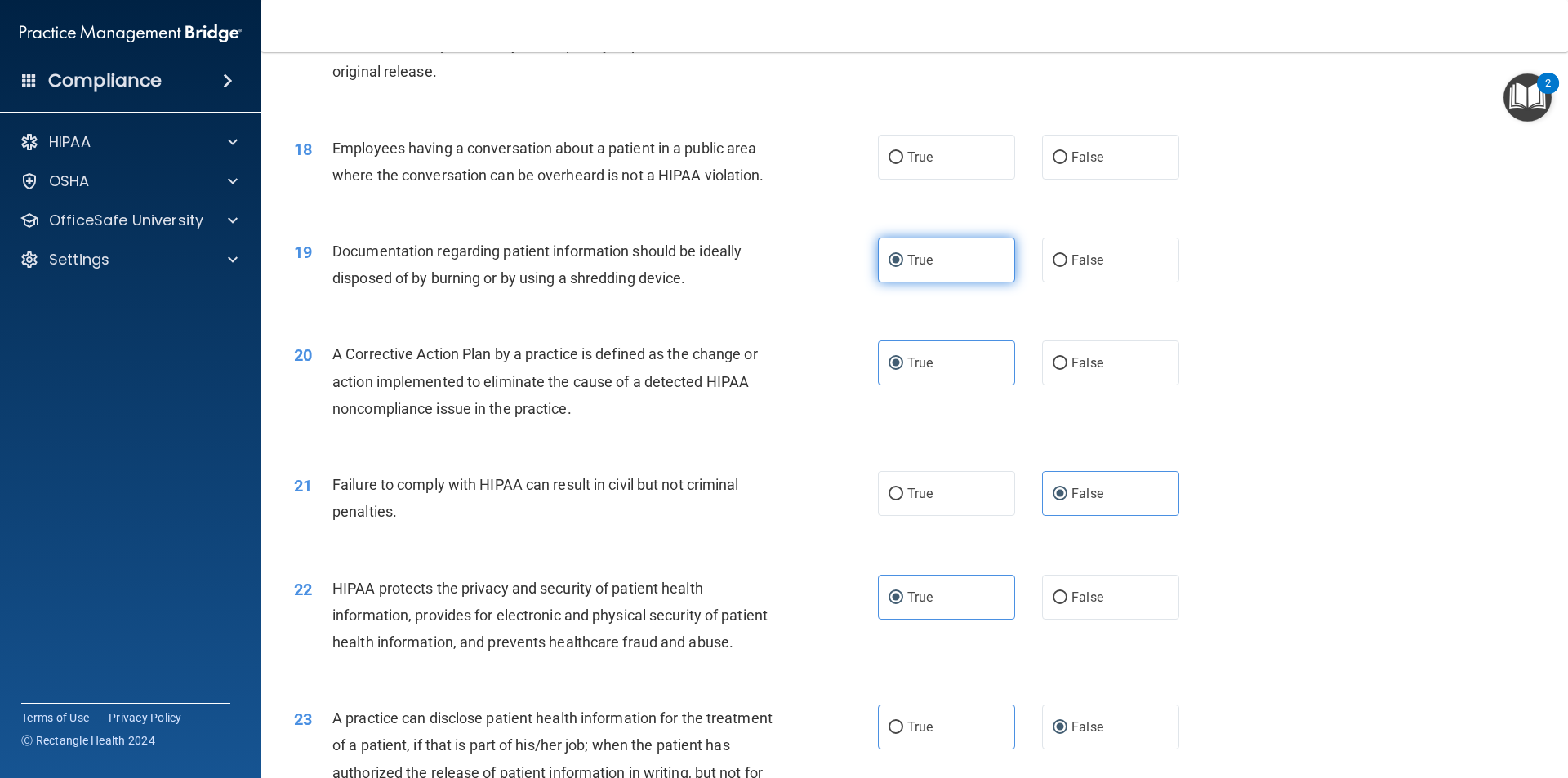
scroll to position [1942, 0]
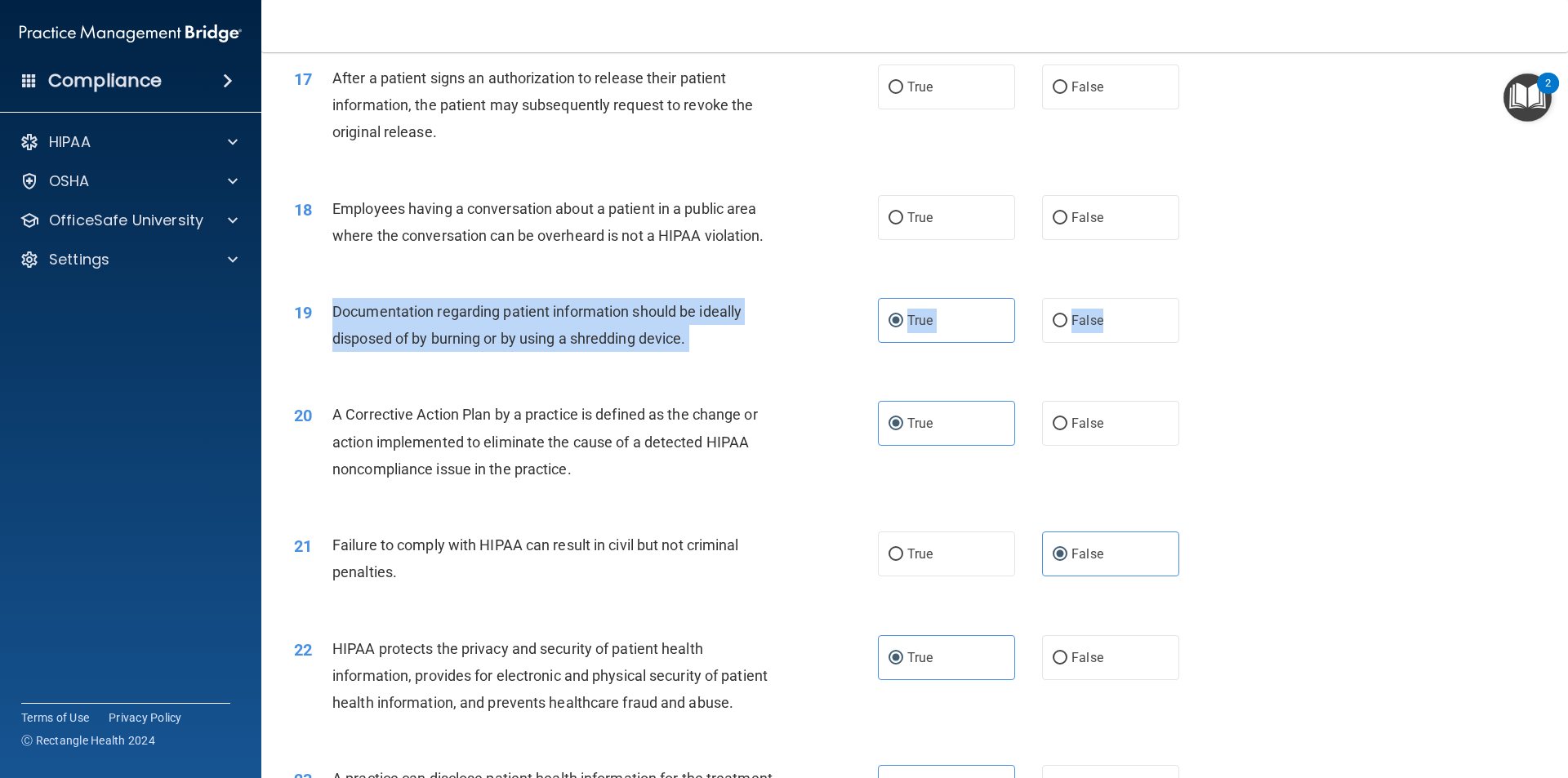
drag, startPoint x: 1119, startPoint y: 337, endPoint x: 327, endPoint y: 327, distance: 792.1
click at [1207, 298] on ng-form "19 Documentation regarding patient information should be ideally disposed of by…" at bounding box center [1207, 298] width 0 height 0
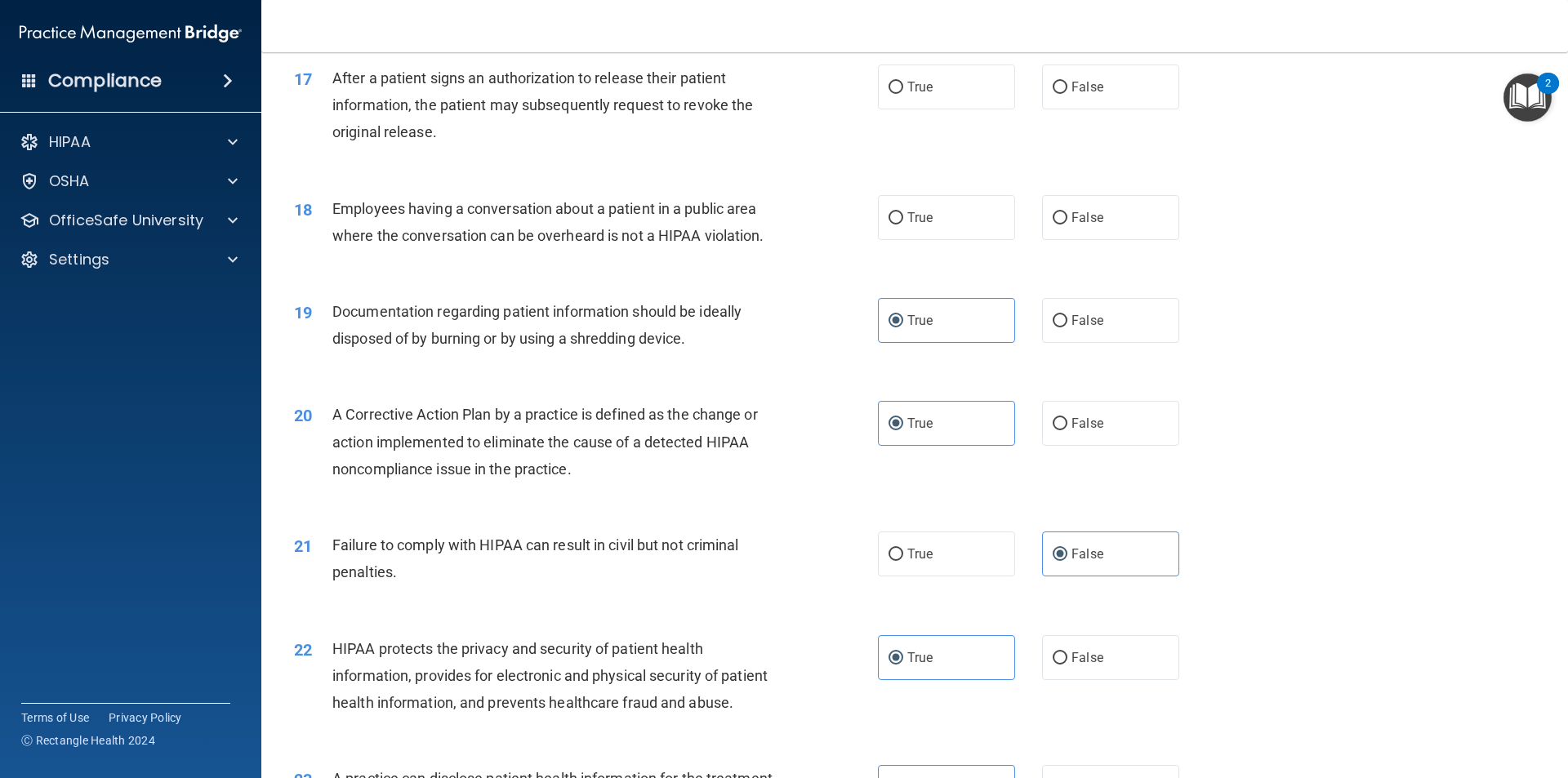
drag, startPoint x: 918, startPoint y: 255, endPoint x: 892, endPoint y: 276, distance: 33.4
click at [916, 240] on label "True" at bounding box center [945, 217] width 137 height 45
click at [848, 277] on div "18 Employees having a conversation about a patient in a public area where the c…" at bounding box center [915, 226] width 1266 height 103
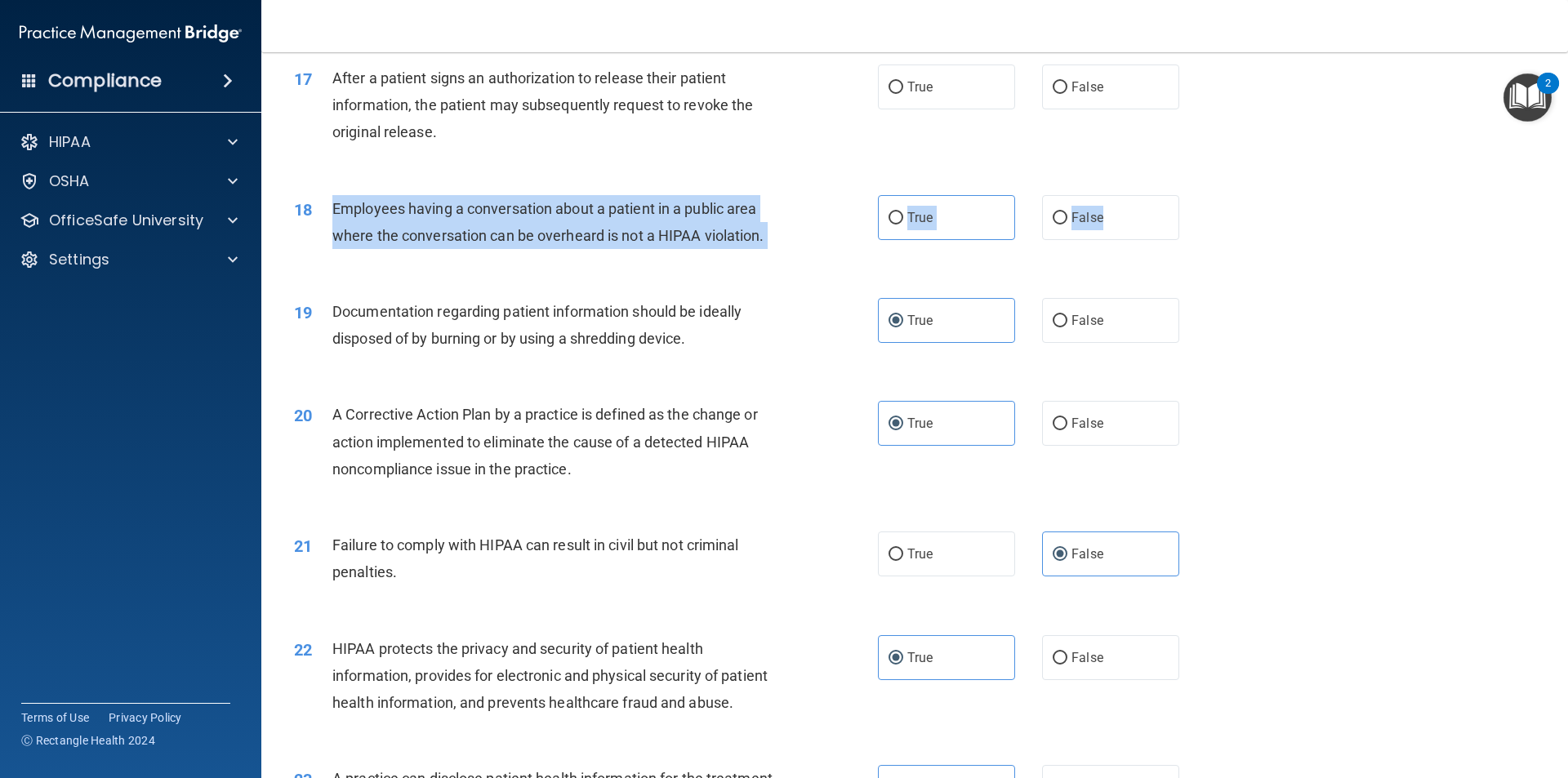
drag, startPoint x: 1014, startPoint y: 224, endPoint x: 323, endPoint y: 225, distance: 691.0
click at [1207, 195] on ng-form "18 Employees having a conversation about a patient in a public area where the c…" at bounding box center [1207, 195] width 0 height 0
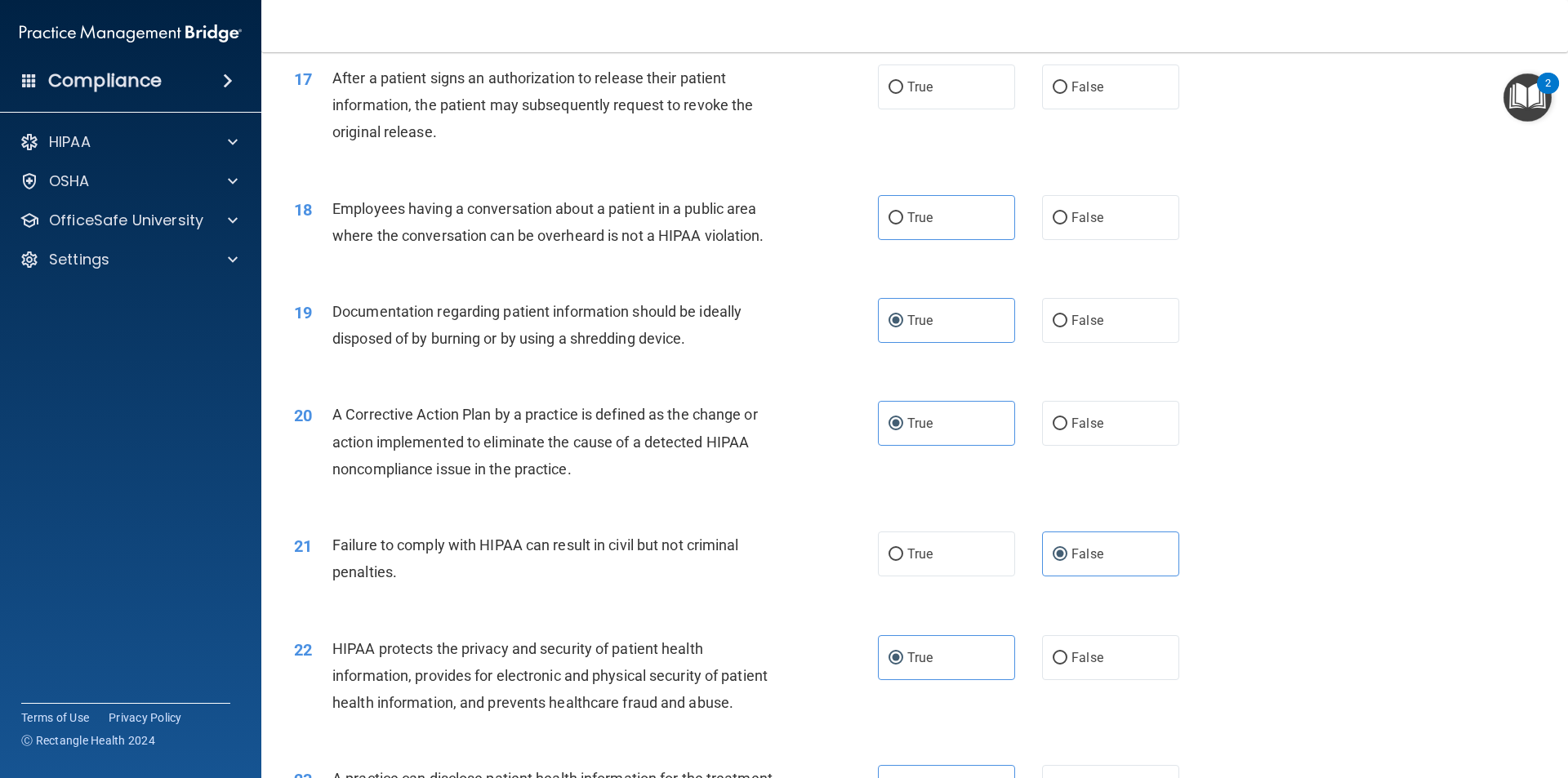
drag, startPoint x: 773, startPoint y: 149, endPoint x: 814, endPoint y: 163, distance: 43.3
click at [777, 146] on div "After a patient signs an authorization to release their patient information, th…" at bounding box center [560, 104] width 456 height 81
drag, startPoint x: 1123, startPoint y: 235, endPoint x: 1200, endPoint y: 257, distance: 80.1
click at [1123, 233] on label "False" at bounding box center [1110, 217] width 137 height 45
click at [1067, 225] on input "False" at bounding box center [1060, 217] width 15 height 12
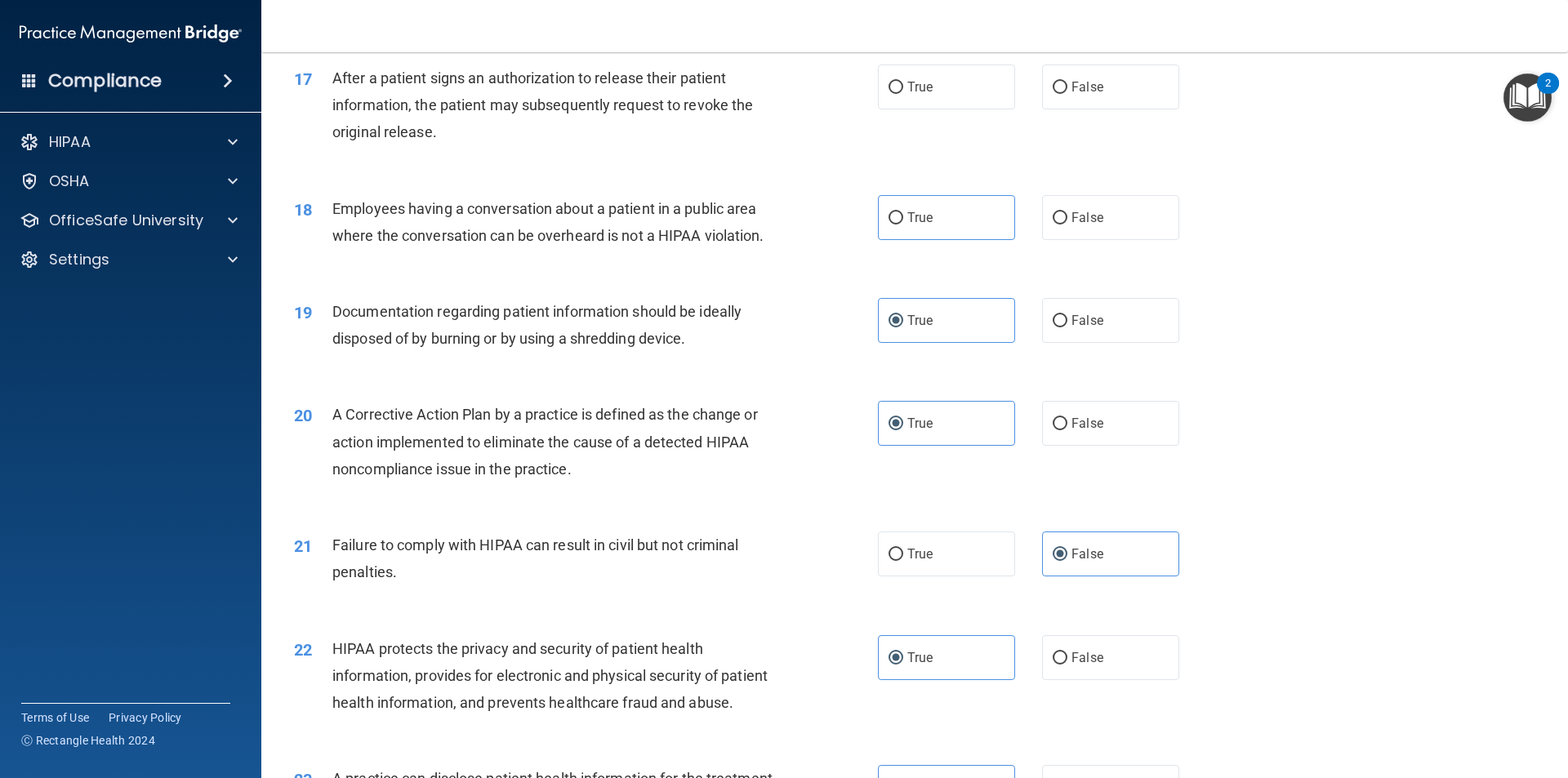
radio input "true"
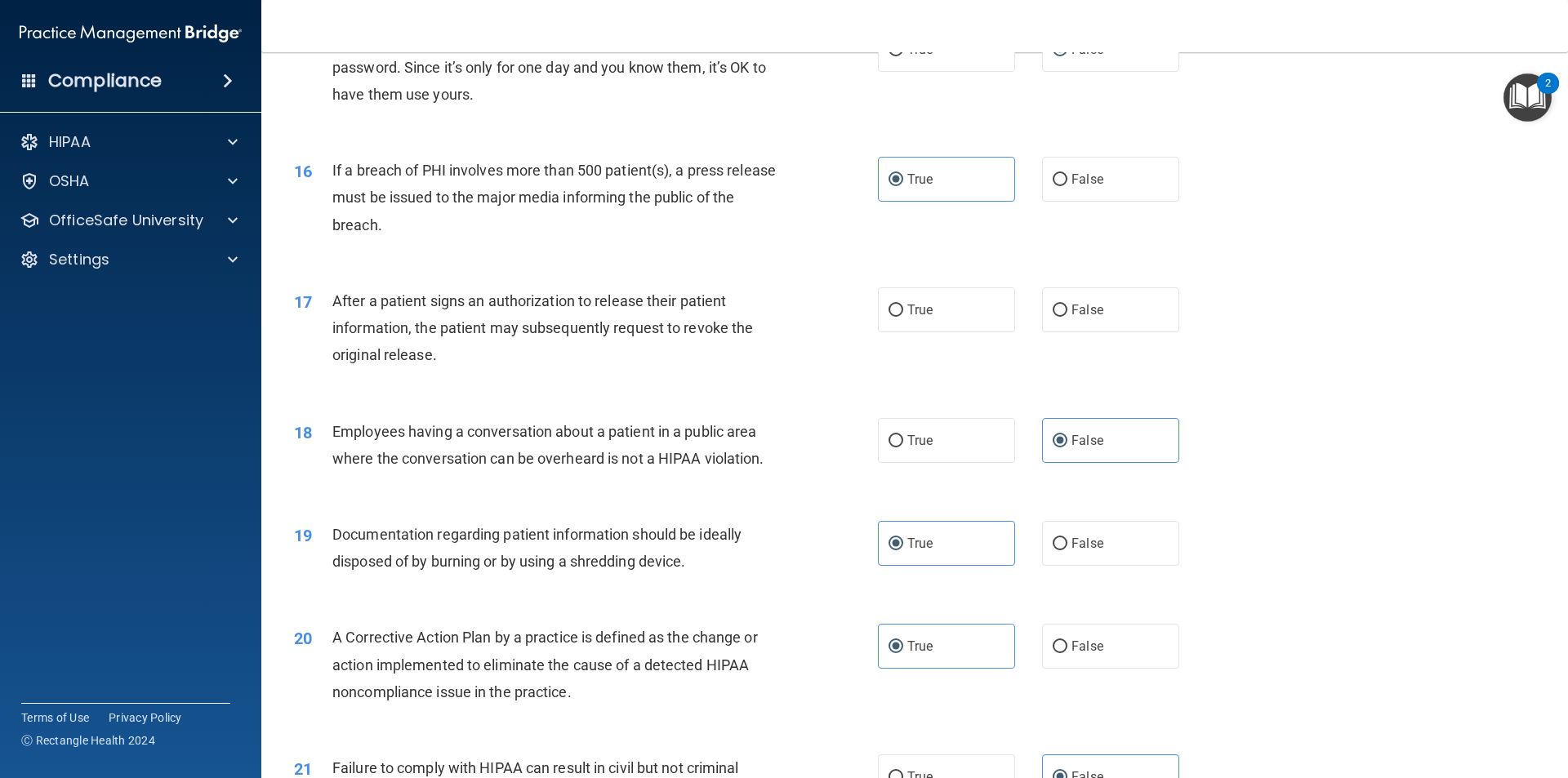
scroll to position [1698, 0]
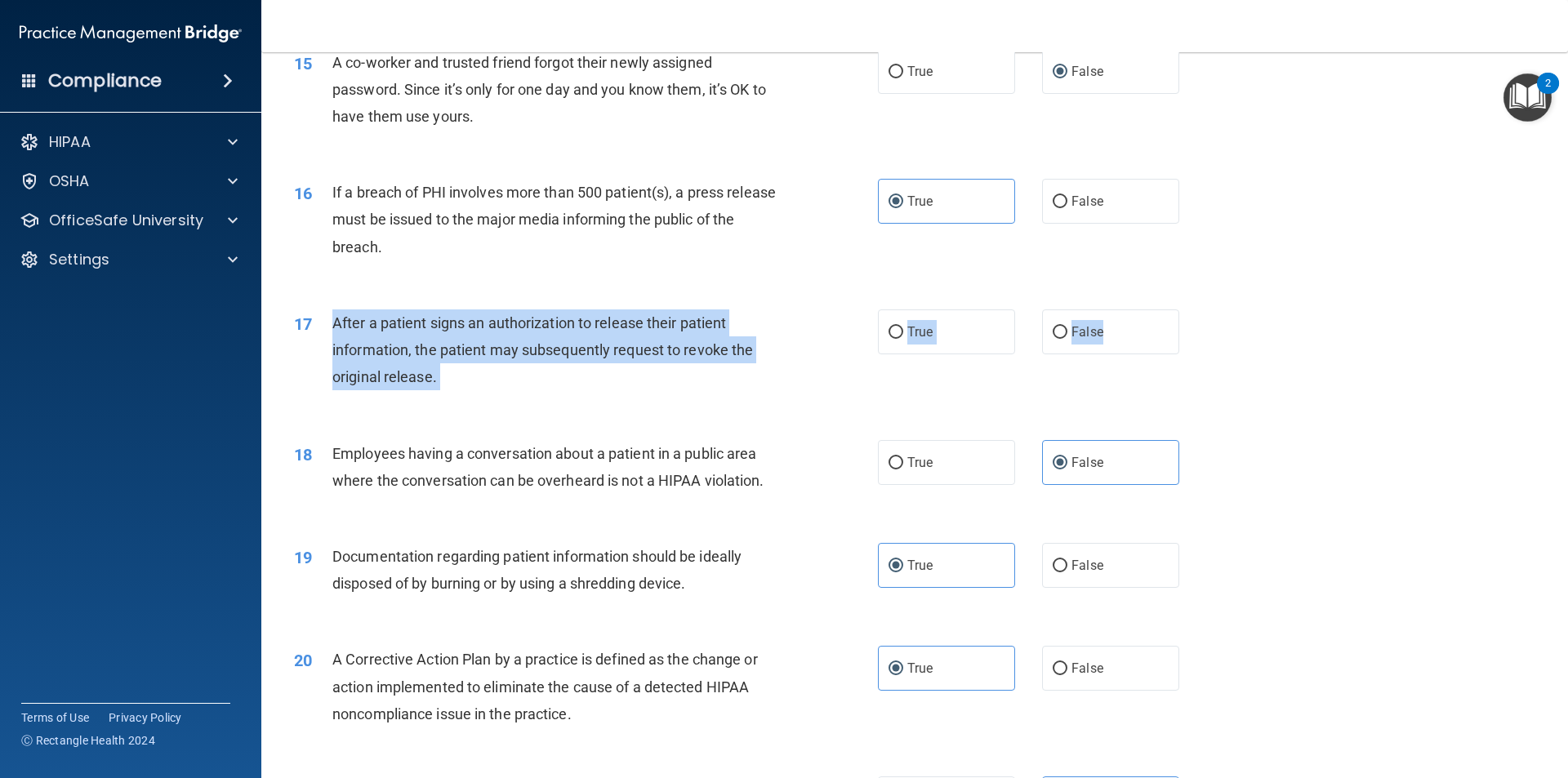
drag, startPoint x: 1126, startPoint y: 358, endPoint x: 332, endPoint y: 348, distance: 794.1
click at [1207, 310] on ng-form "17 After a patient signs an authorization to release their patient information,…" at bounding box center [1207, 310] width 0 height 0
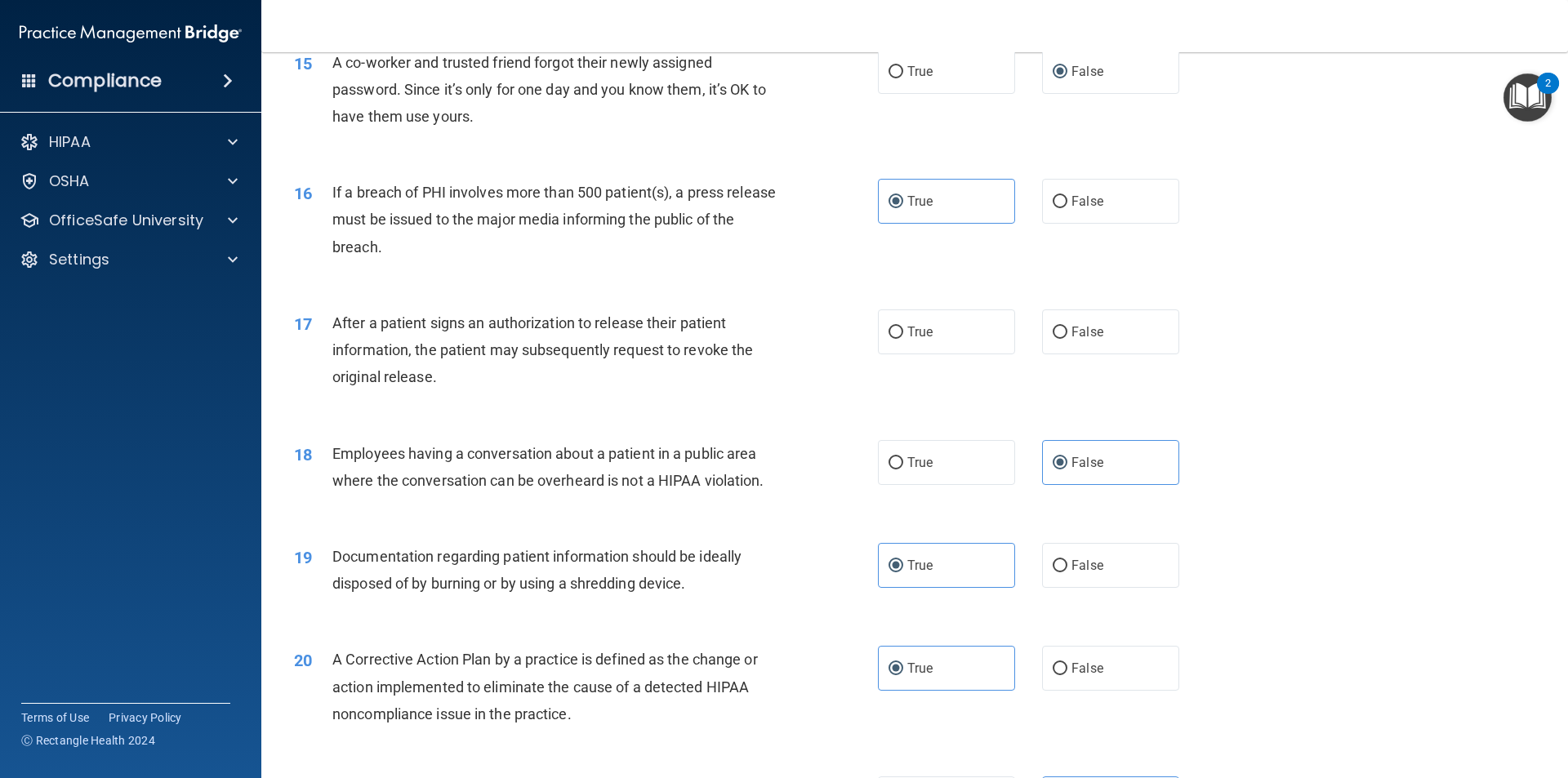
click at [806, 214] on div "16 If a breach of PHI involves more than 500 patient(s), a press release must b…" at bounding box center [586, 224] width 633 height 90
click at [897, 339] on input "True" at bounding box center [896, 332] width 15 height 12
radio input "true"
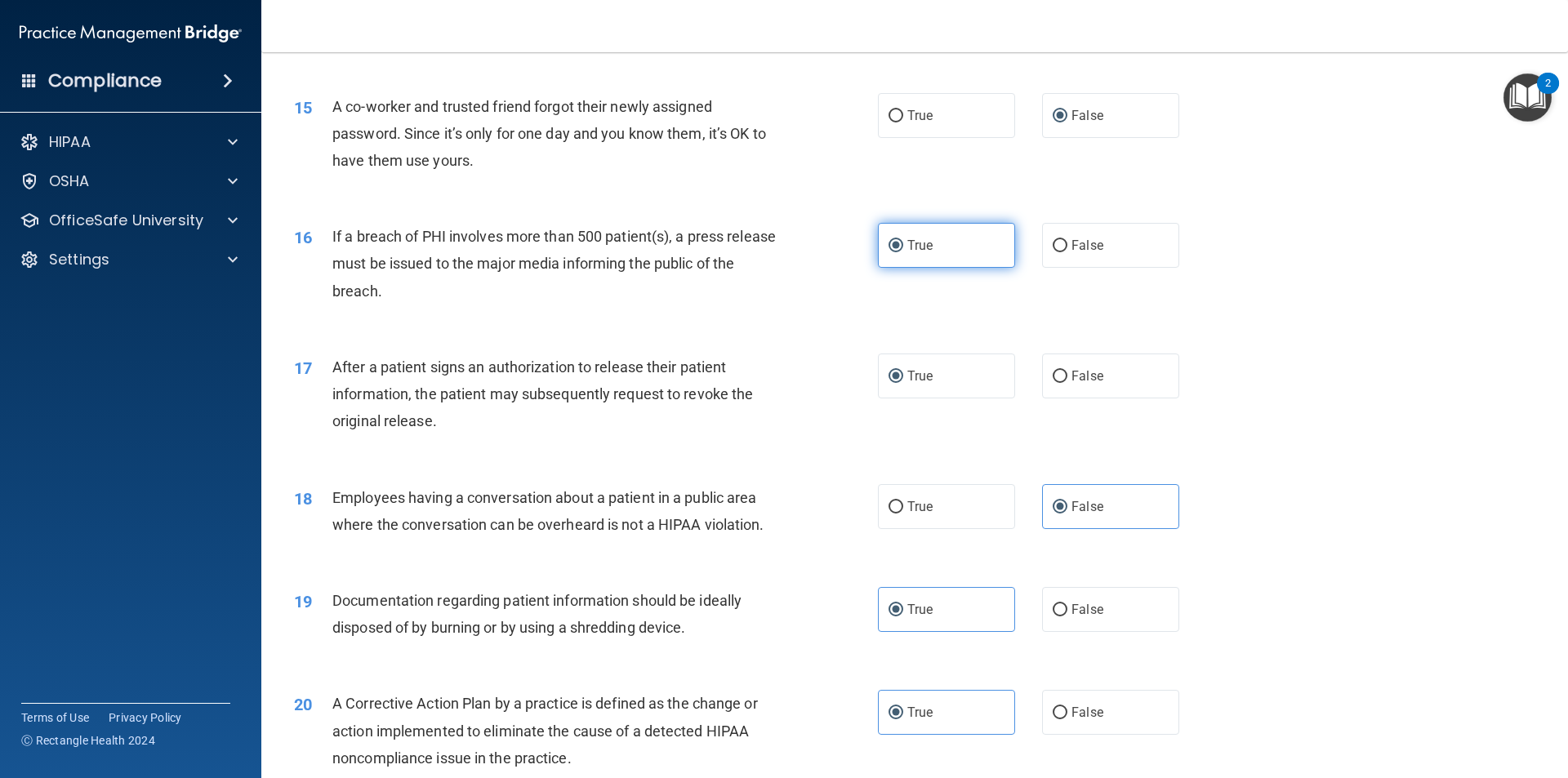
scroll to position [1616, 0]
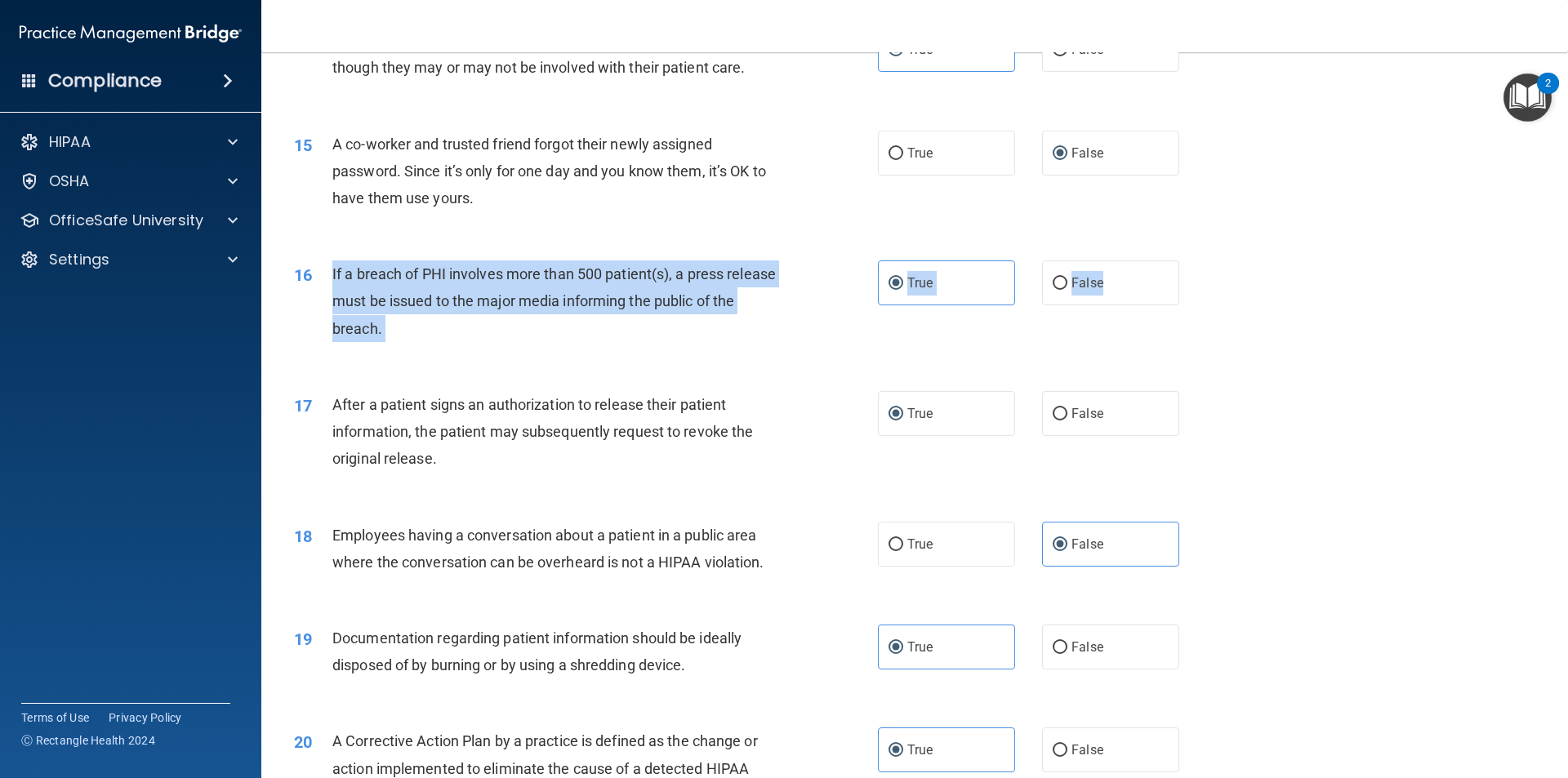
drag, startPoint x: 1127, startPoint y: 312, endPoint x: 319, endPoint y: 300, distance: 808.1
click at [1207, 260] on ng-form "16 If a breach of PHI involves more than 500 patient(s), a press release must b…" at bounding box center [1207, 260] width 0 height 0
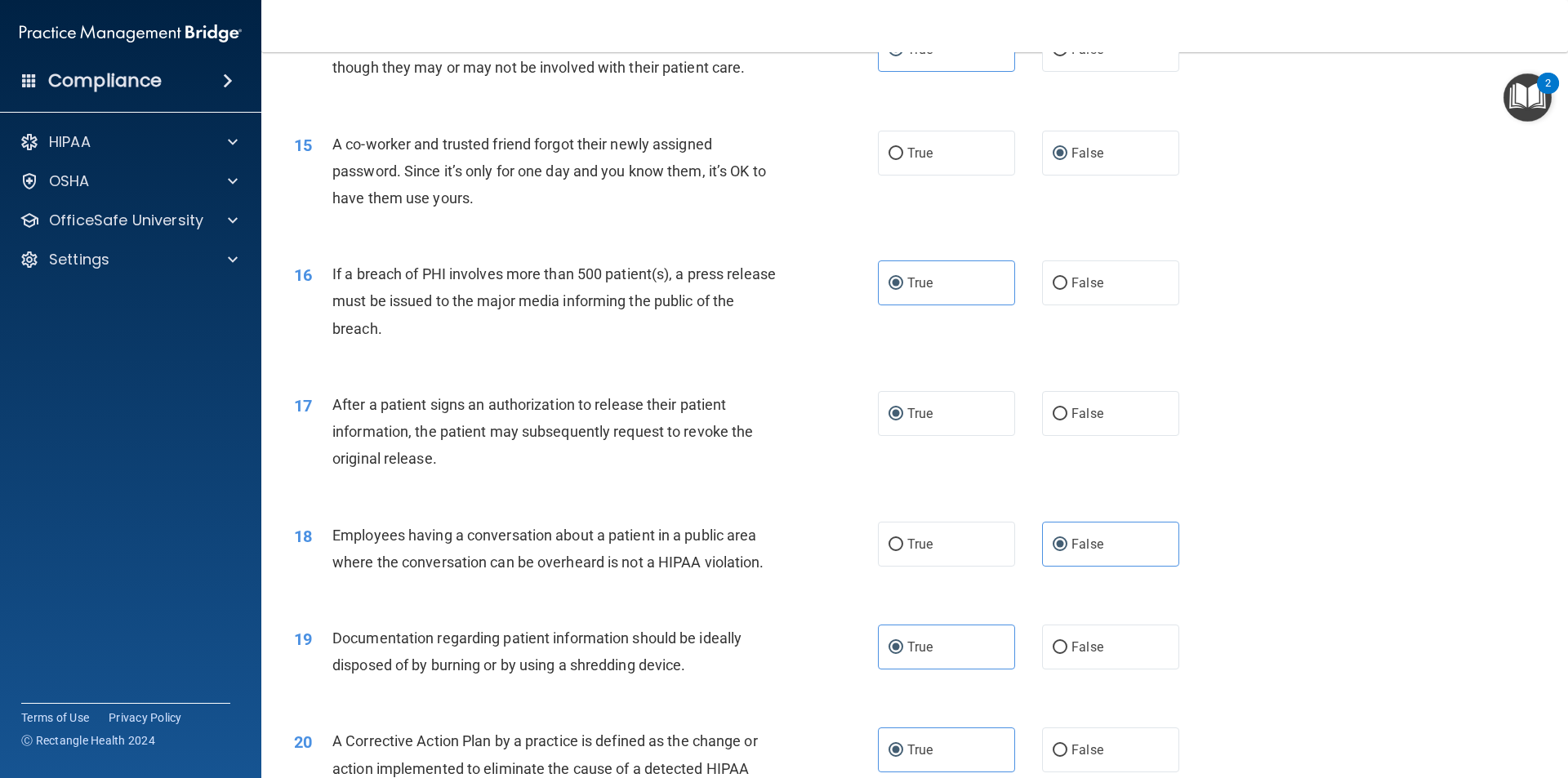
click at [789, 241] on div "15 A co-worker and trusted friend forgot their newly assigned password. Since i…" at bounding box center [915, 175] width 1266 height 131
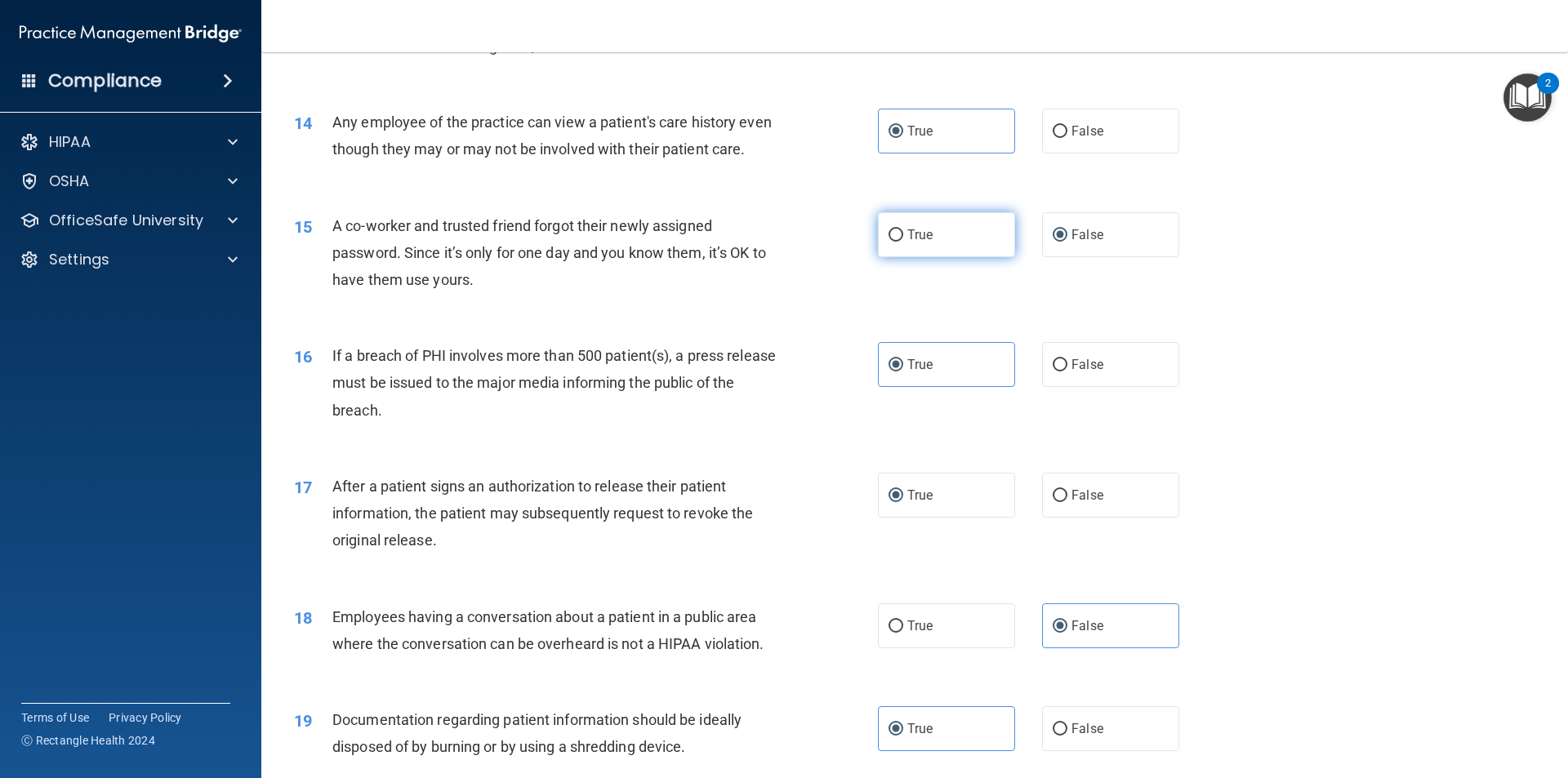
scroll to position [1452, 0]
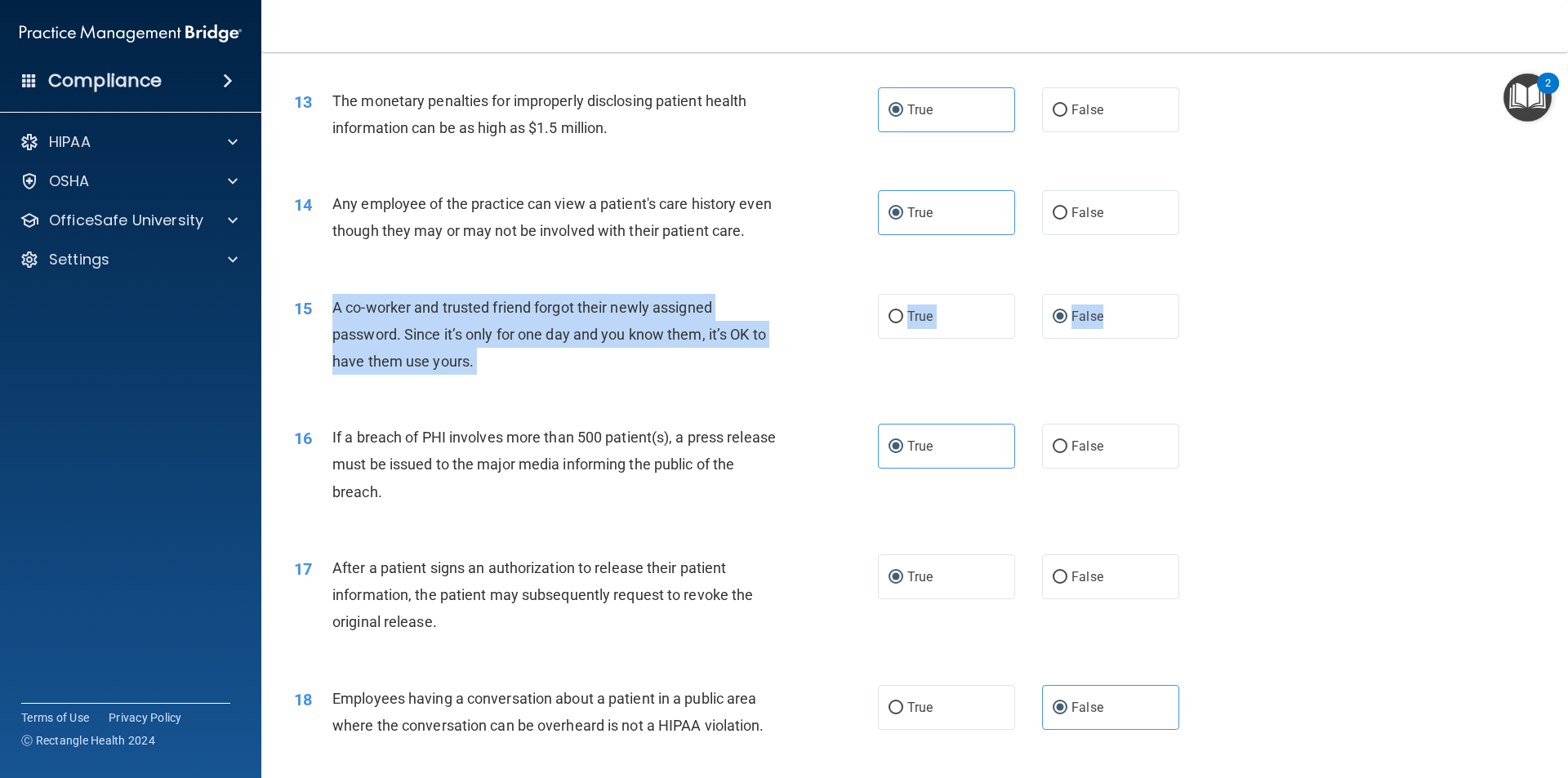
drag, startPoint x: 1113, startPoint y: 342, endPoint x: 325, endPoint y: 325, distance: 788.2
click at [1207, 294] on ng-form "15 A co-worker and trusted friend forgot their newly assigned password. Since i…" at bounding box center [1207, 294] width 0 height 0
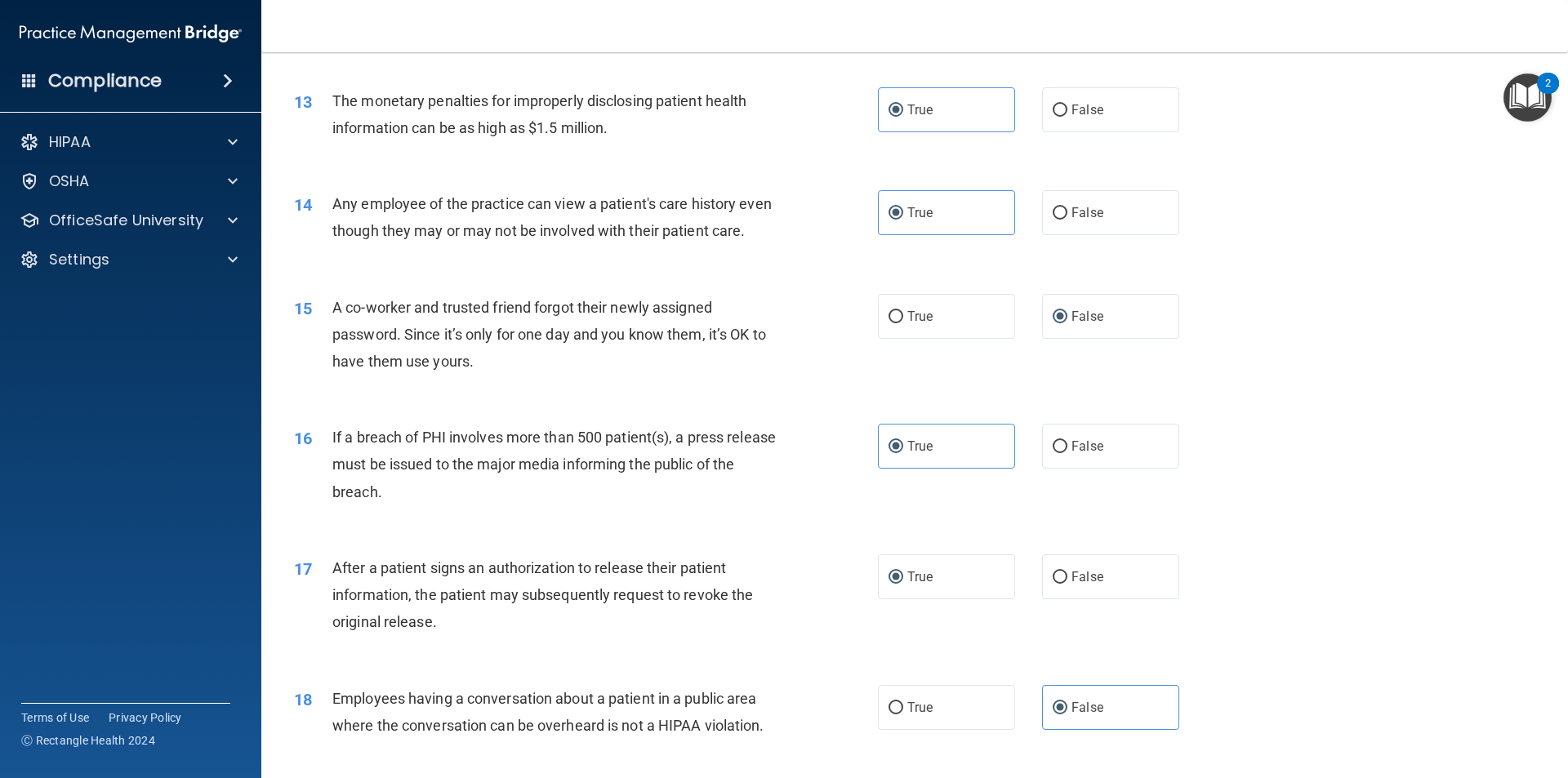
click at [778, 205] on div "Any employee of the practice can view a patient's care history even though they…" at bounding box center [560, 217] width 456 height 54
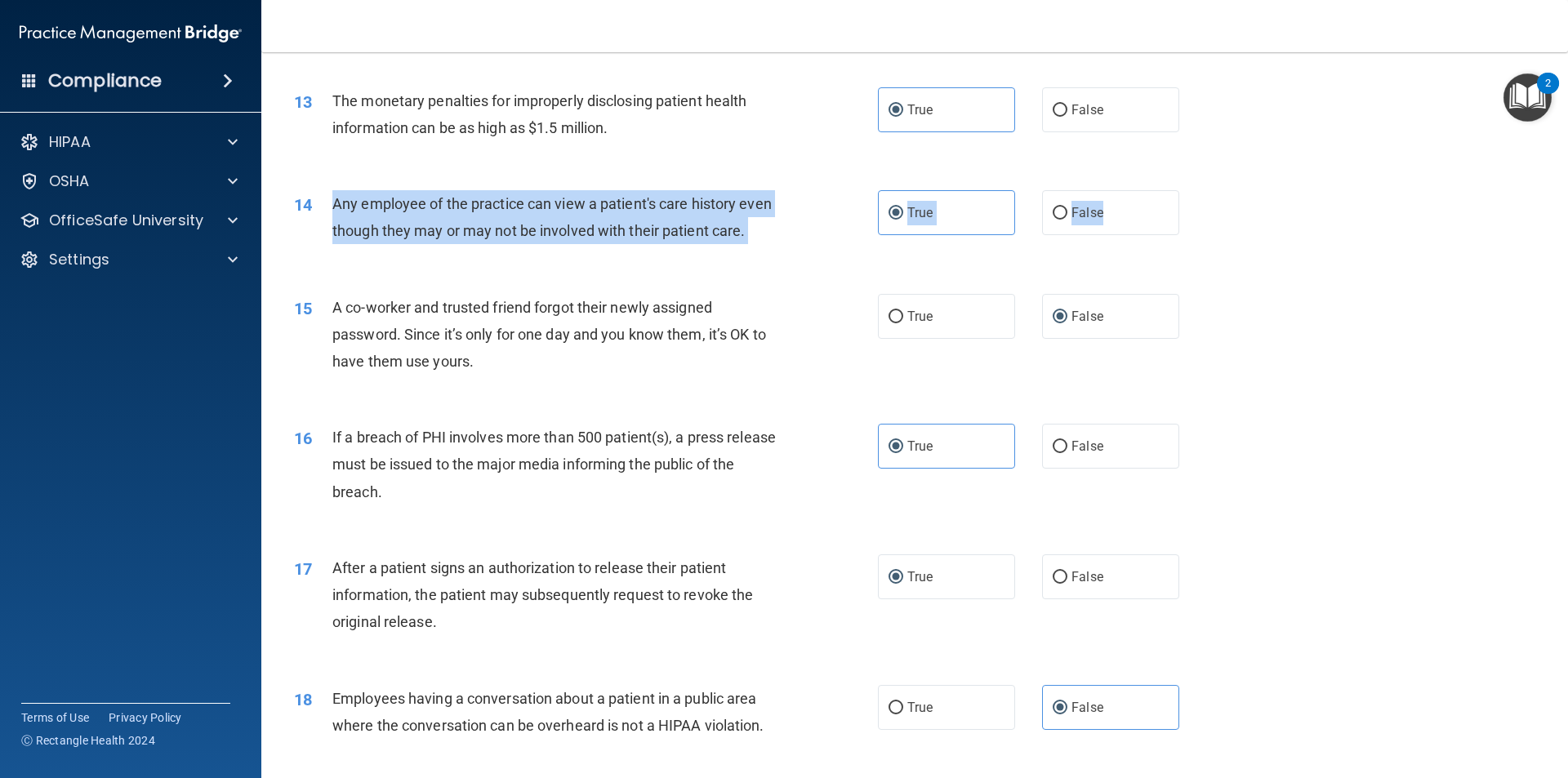
drag, startPoint x: 1136, startPoint y: 205, endPoint x: 325, endPoint y: 203, distance: 811.0
click at [1207, 190] on ng-form "14 Any employee of the practice can view a patient's care history even though t…" at bounding box center [1207, 190] width 0 height 0
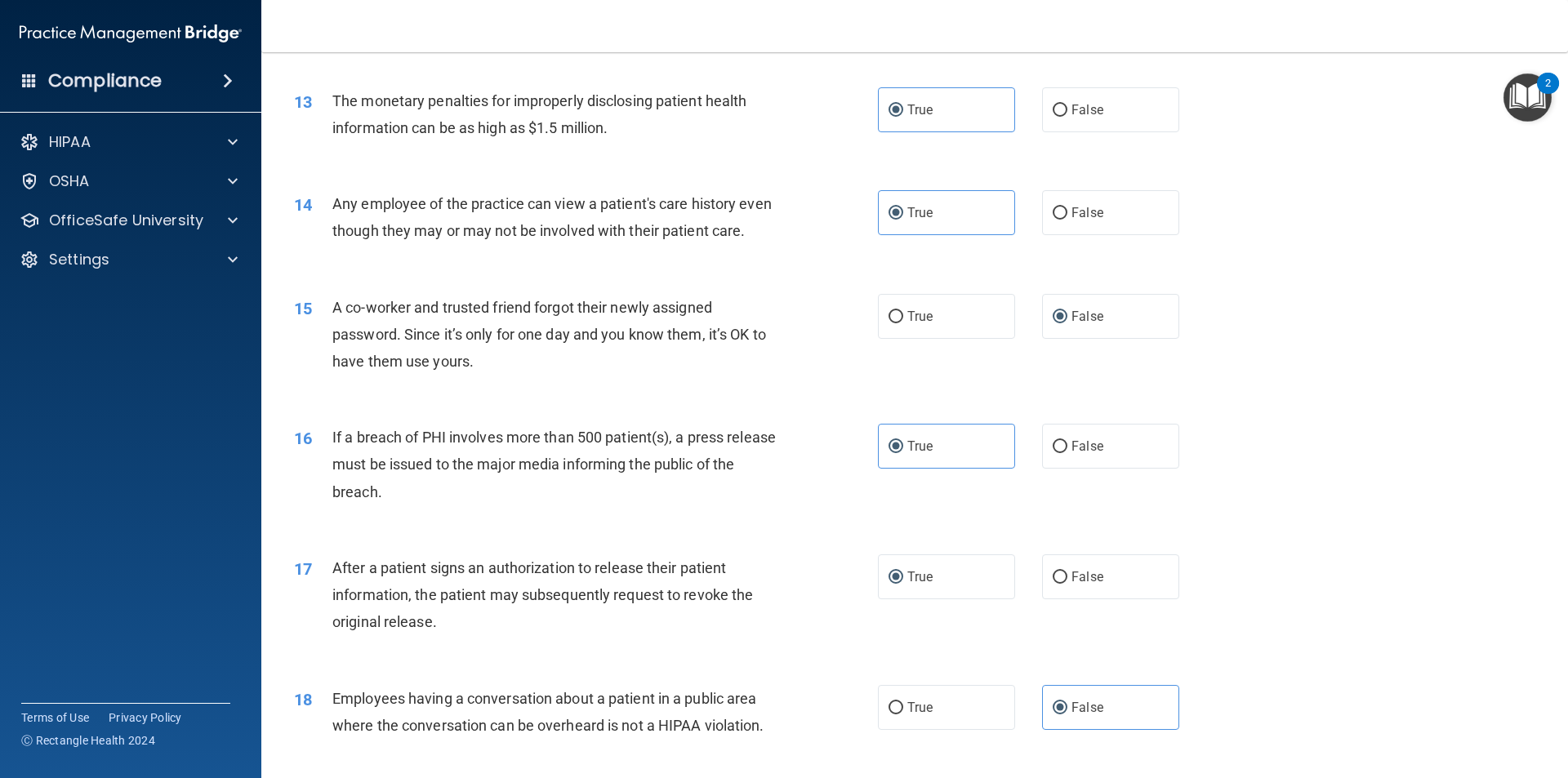
drag, startPoint x: 509, startPoint y: 285, endPoint x: 609, endPoint y: 277, distance: 100.3
click at [510, 272] on div "14 Any employee of the practice can view a patient's care history even though t…" at bounding box center [915, 221] width 1266 height 103
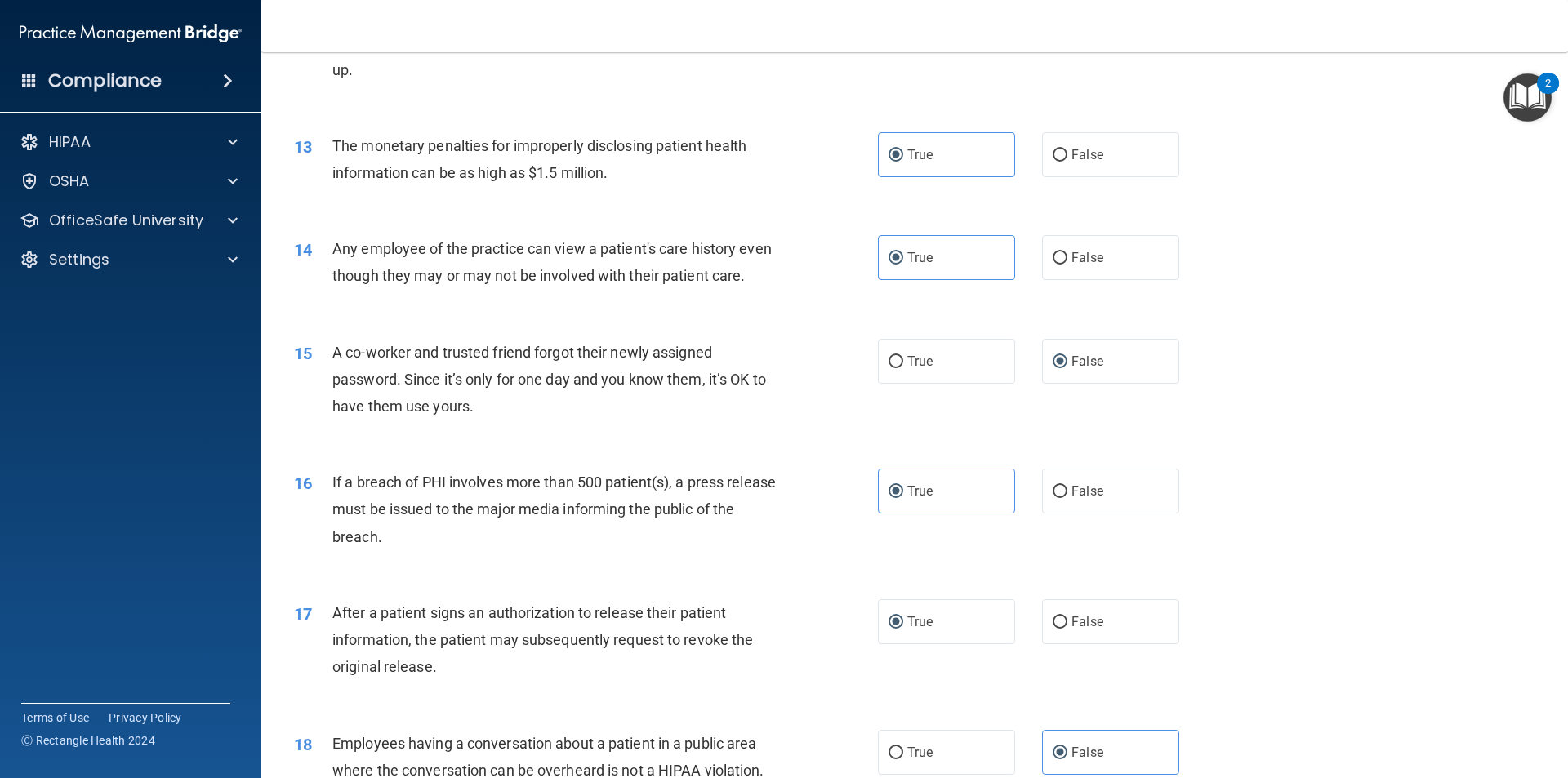
scroll to position [1371, 0]
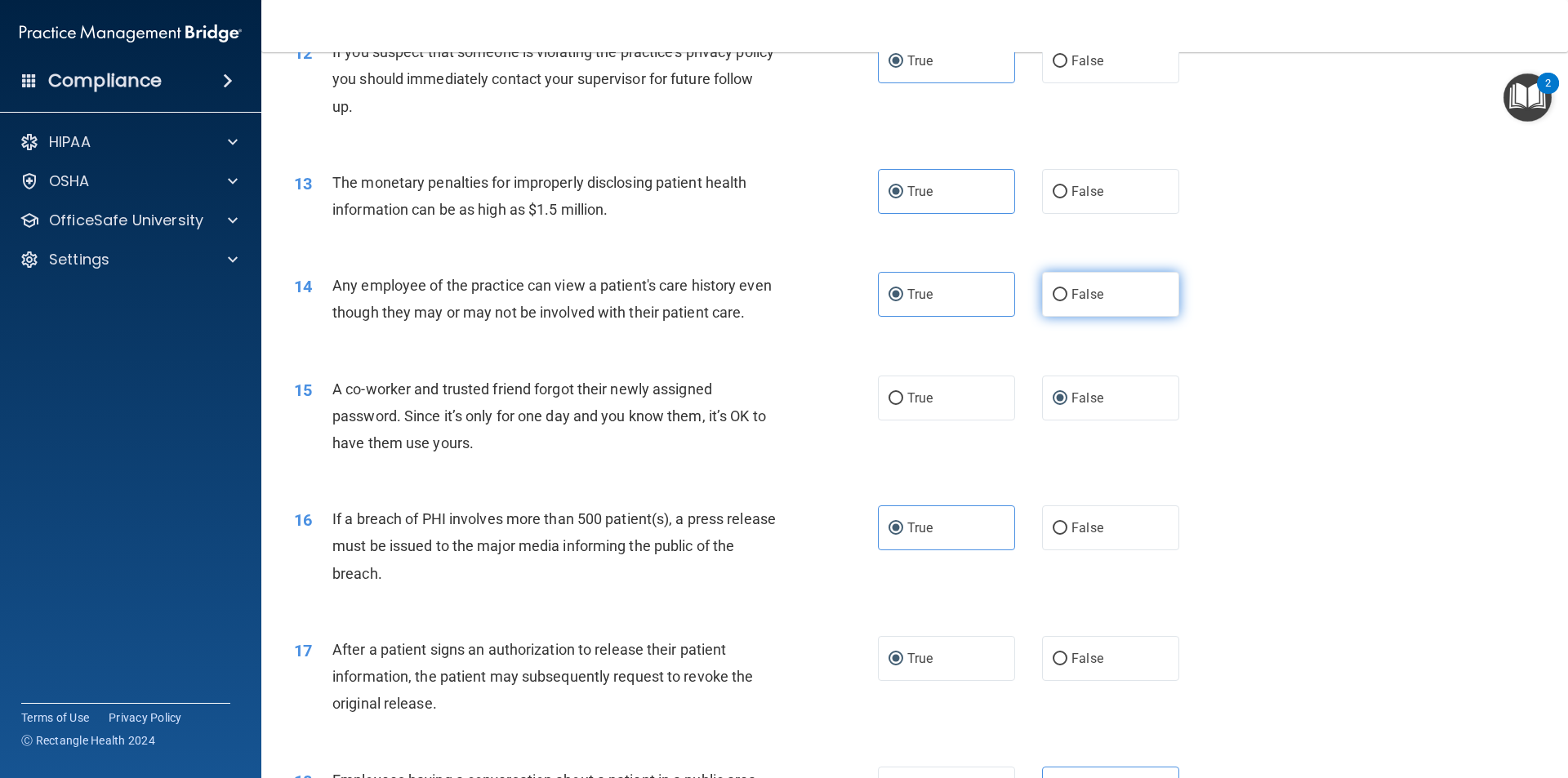
click at [1073, 294] on span "False" at bounding box center [1087, 294] width 32 height 16
click at [1067, 294] on input "False" at bounding box center [1060, 295] width 15 height 12
radio input "true"
radio input "false"
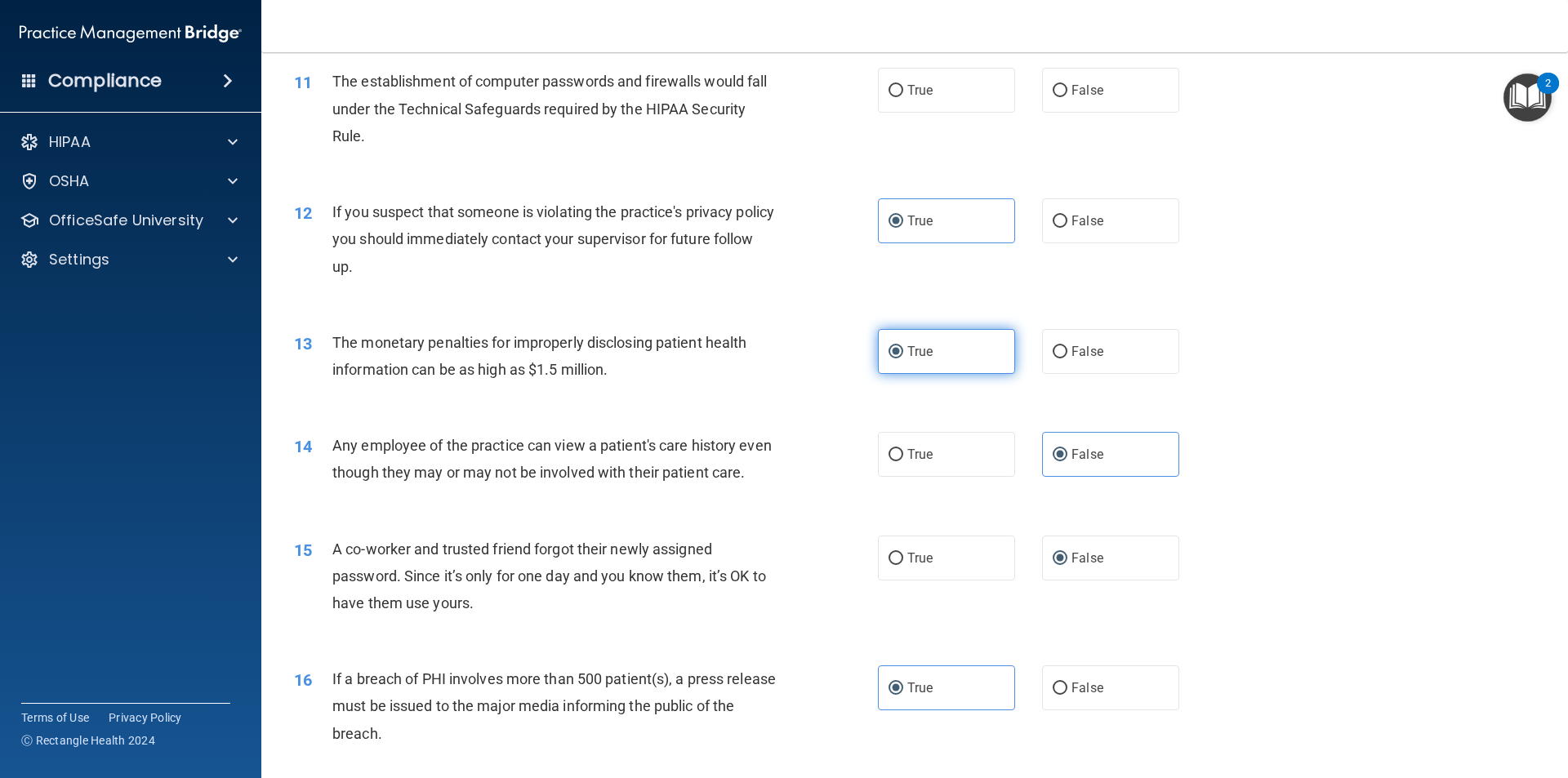
scroll to position [1208, 0]
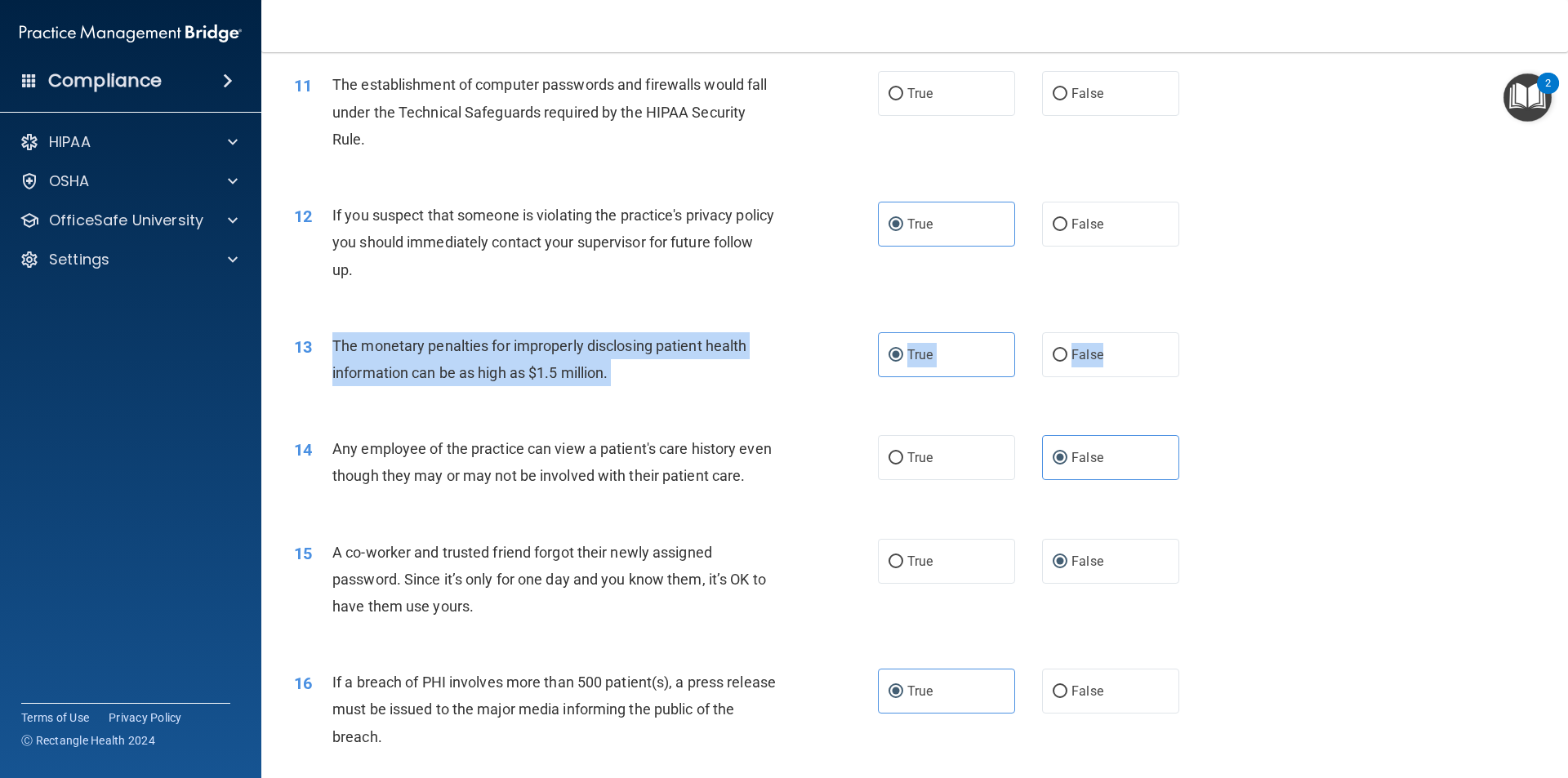
drag, startPoint x: 1115, startPoint y: 360, endPoint x: 335, endPoint y: 336, distance: 780.4
click at [1207, 332] on ng-form "13 The monetary penalties for improperly disclosing patient health information …" at bounding box center [1207, 332] width 0 height 0
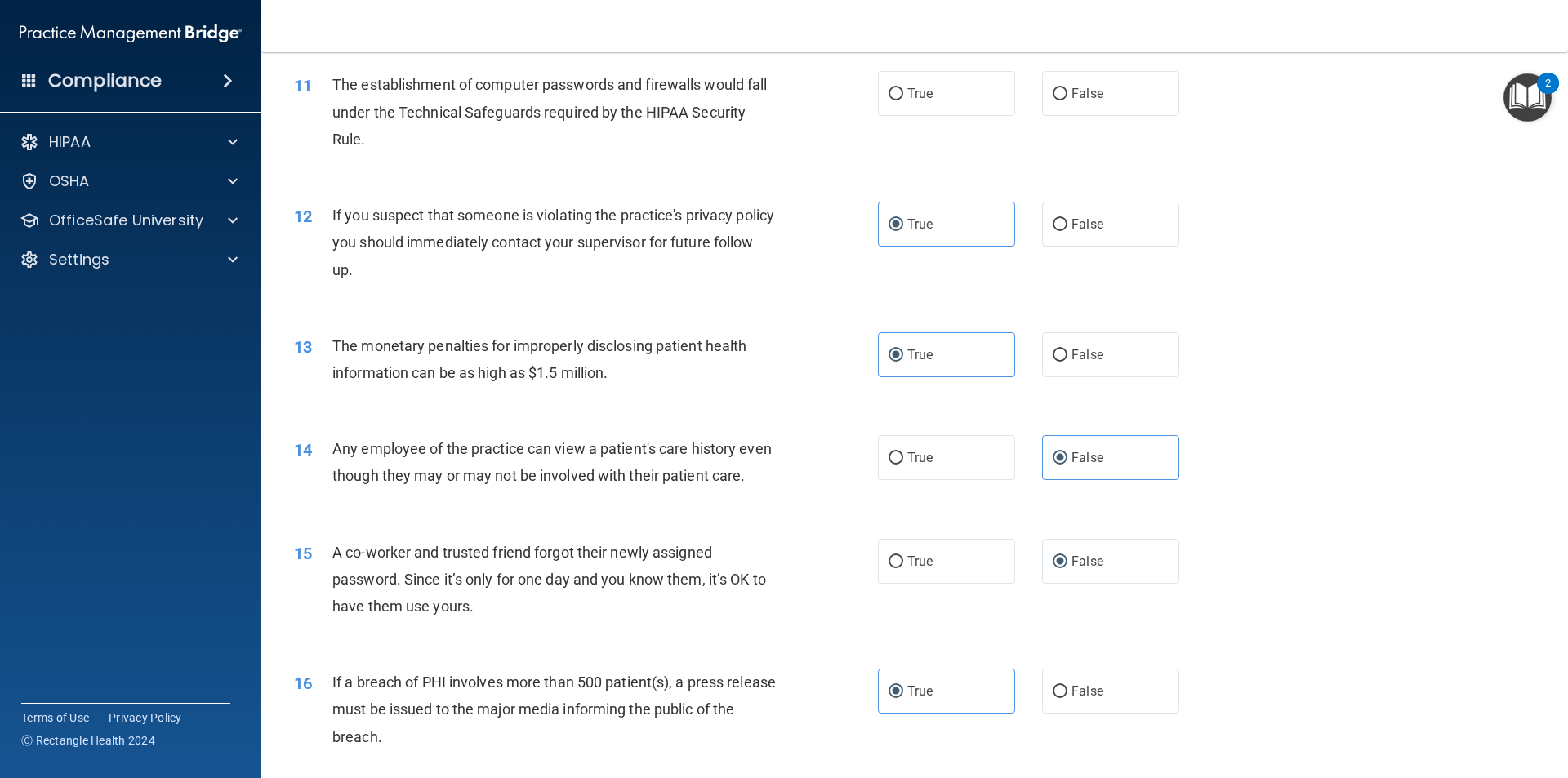
click at [413, 302] on div "12 If you suspect that someone is violating the practice's privacy policy you s…" at bounding box center [915, 246] width 1266 height 131
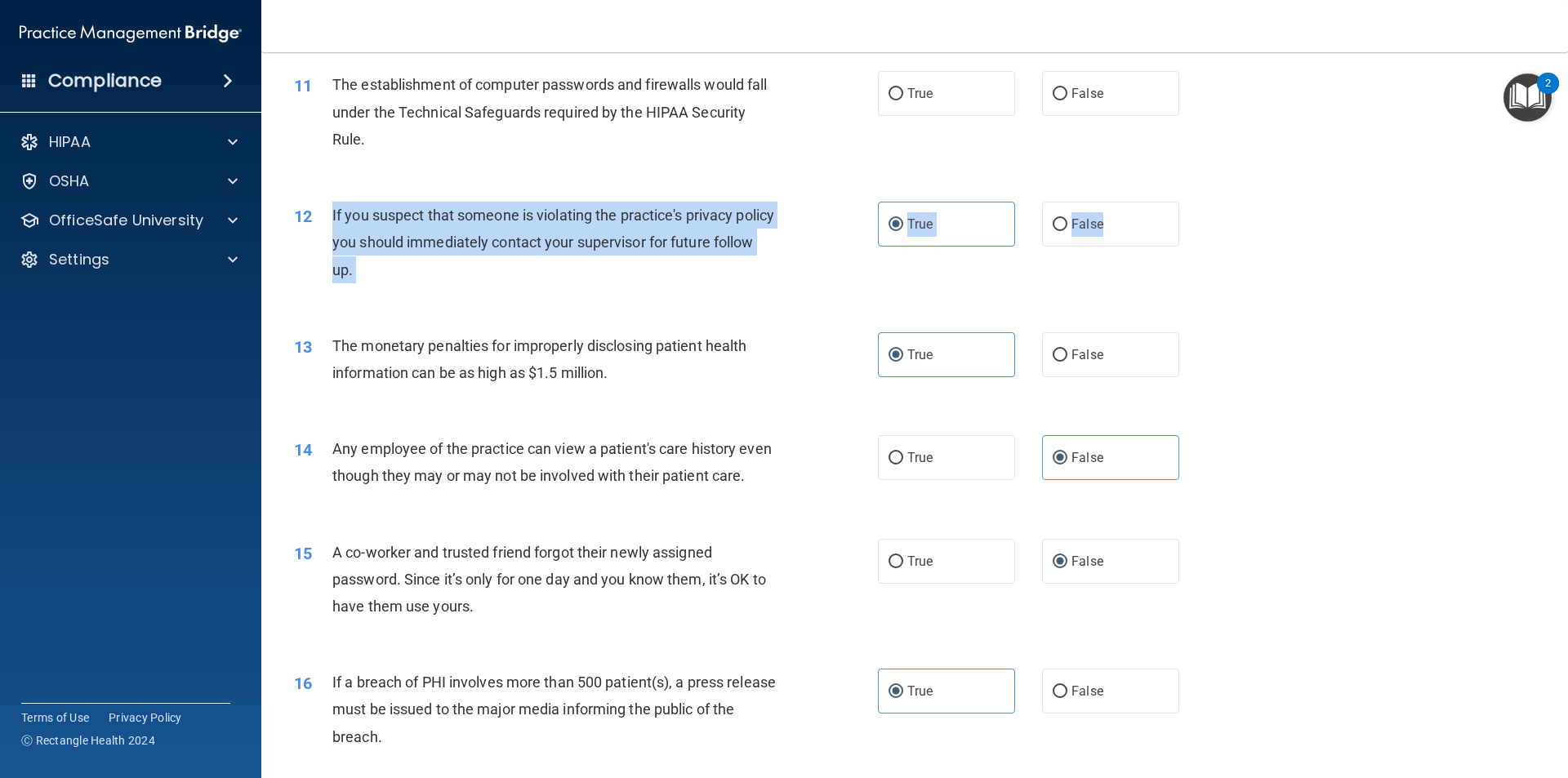
drag, startPoint x: 1116, startPoint y: 217, endPoint x: 327, endPoint y: 205, distance: 789.1
click at [1207, 201] on ng-form "12 If you suspect that someone is violating the practice's privacy policy you s…" at bounding box center [1207, 201] width 0 height 0
click at [552, 286] on div "12 If you suspect that someone is violating the practice's privacy policy you s…" at bounding box center [586, 246] width 633 height 90
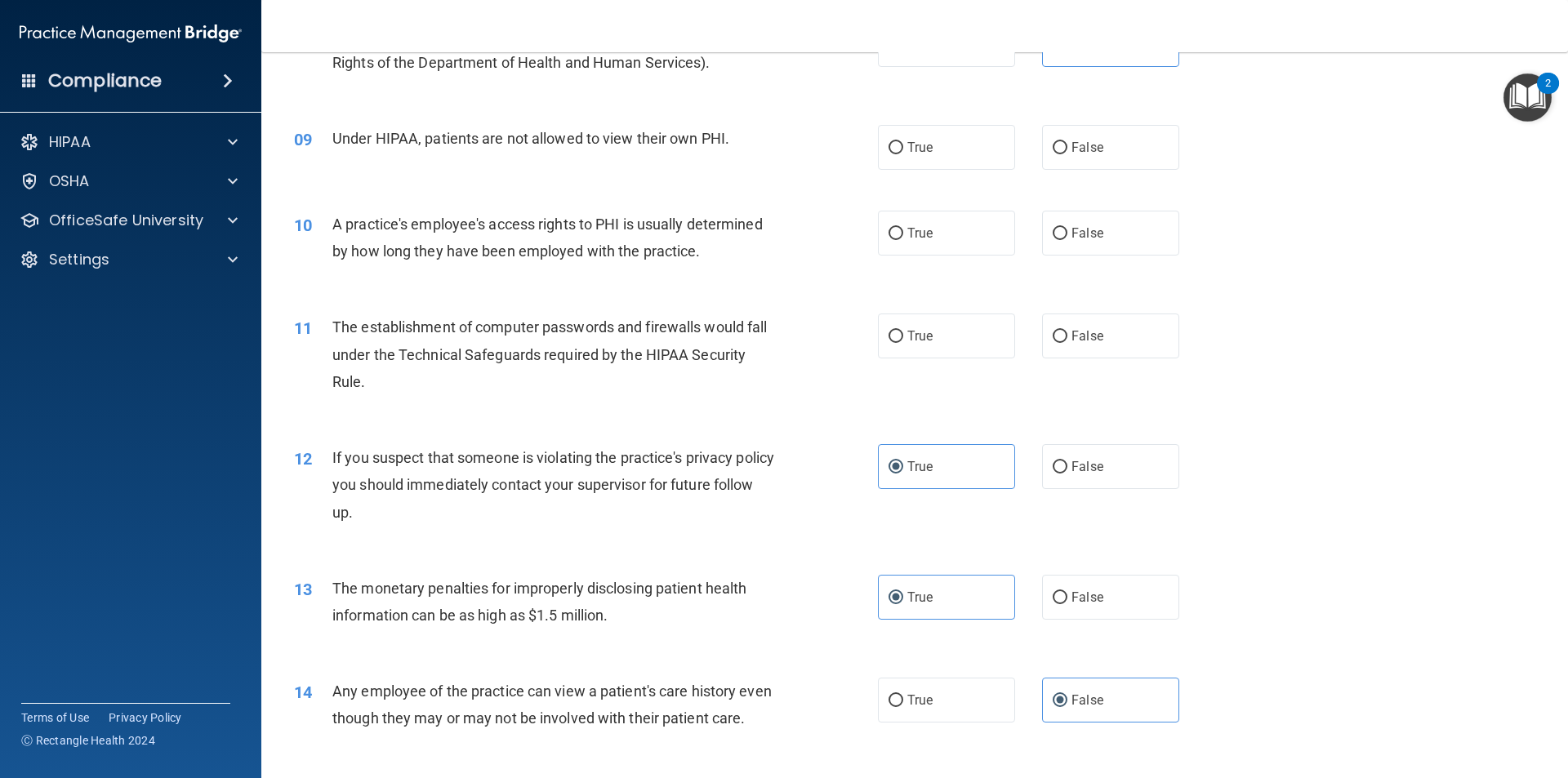
scroll to position [963, 0]
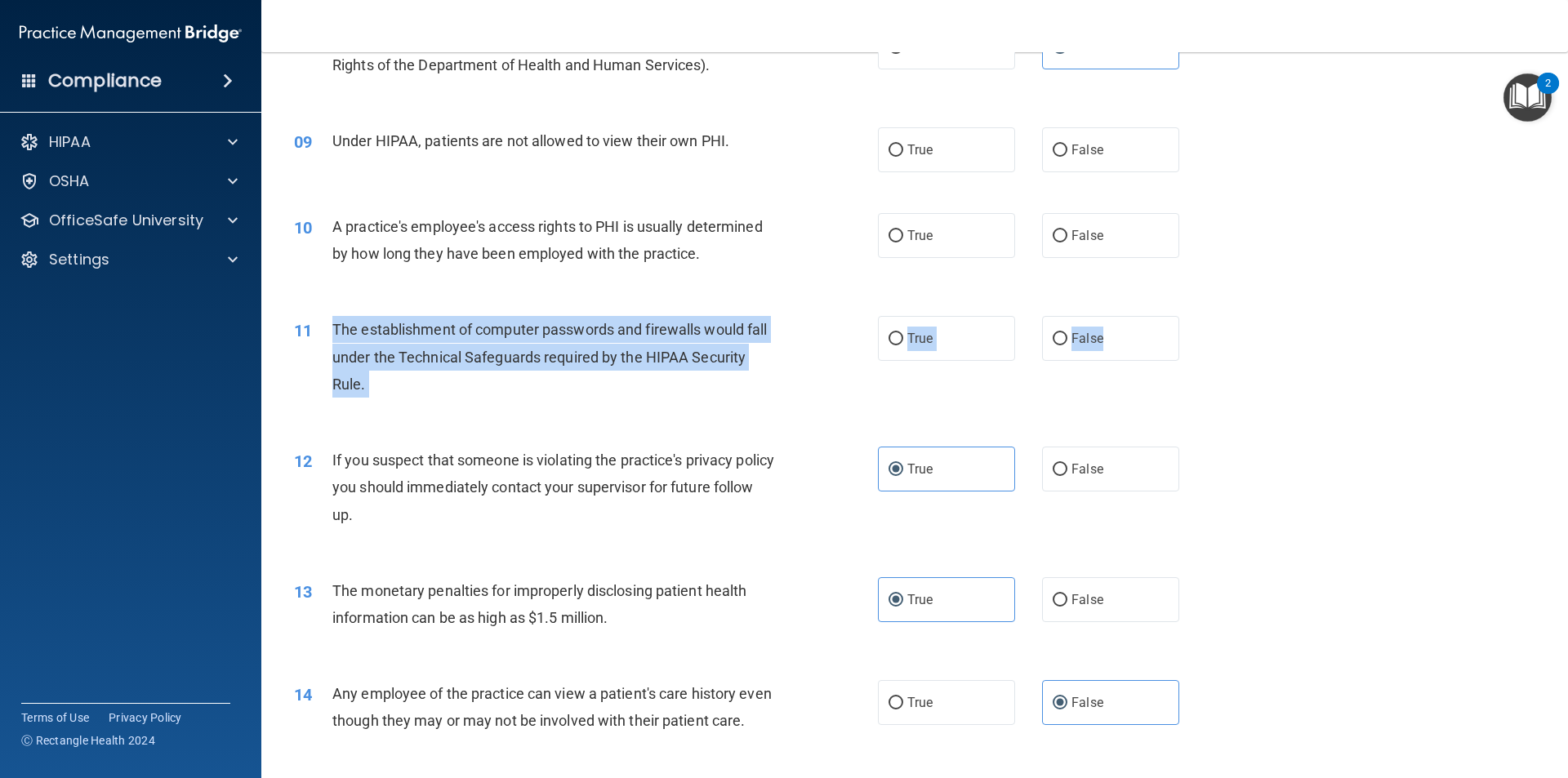
drag, startPoint x: 1163, startPoint y: 327, endPoint x: 329, endPoint y: 327, distance: 834.0
click at [1207, 316] on ng-form "11 The establishment of computer passwords and firewalls would fall under the T…" at bounding box center [1207, 316] width 0 height 0
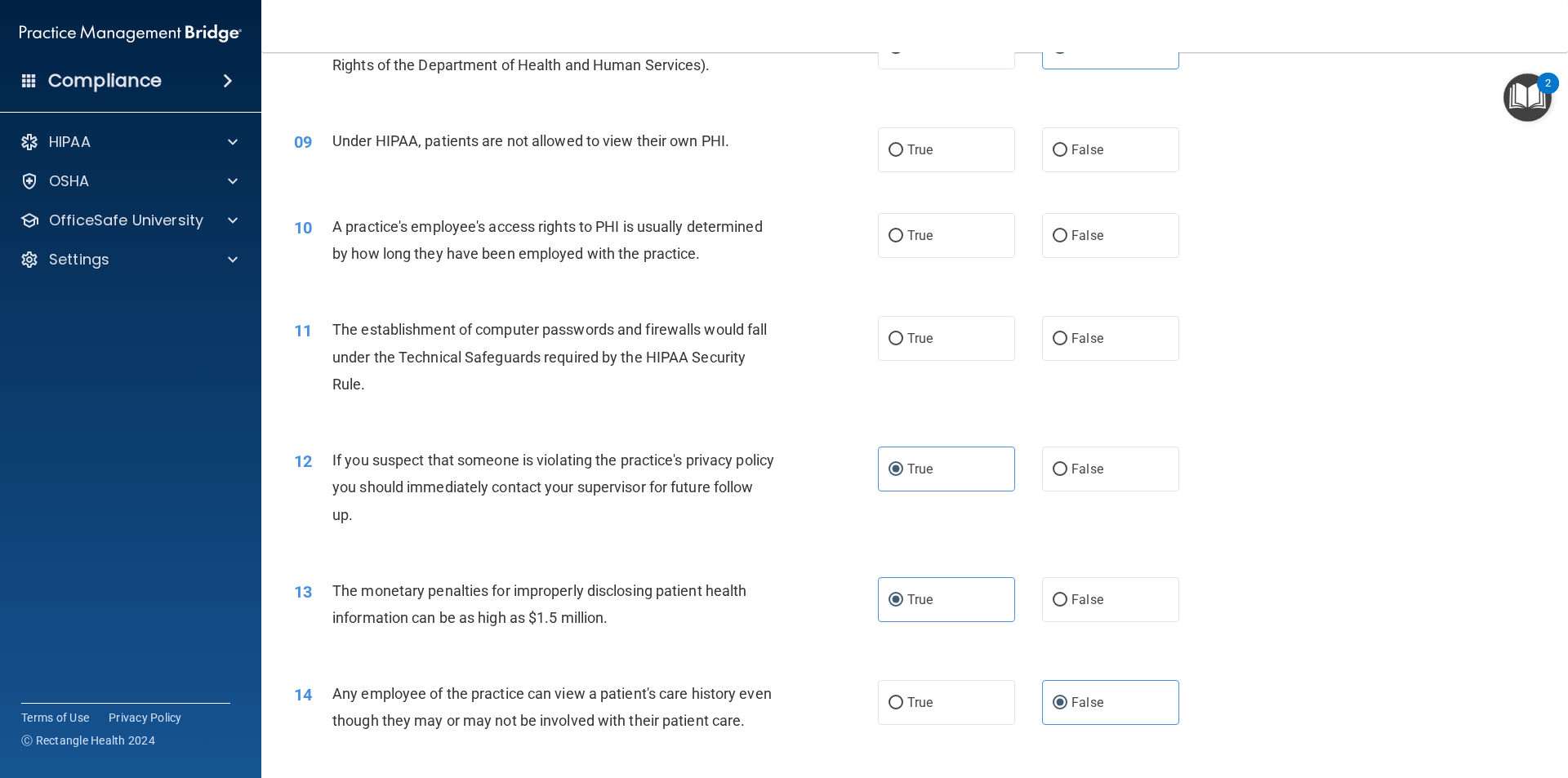
click at [842, 258] on div "10 A practice's employee's access rights to PHI is usually determined by how lo…" at bounding box center [586, 243] width 633 height 62
drag, startPoint x: 924, startPoint y: 341, endPoint x: 976, endPoint y: 326, distance: 54.1
click at [933, 337] on label "True" at bounding box center [945, 339] width 137 height 45
click at [903, 337] on input "True" at bounding box center [896, 339] width 15 height 12
radio input "true"
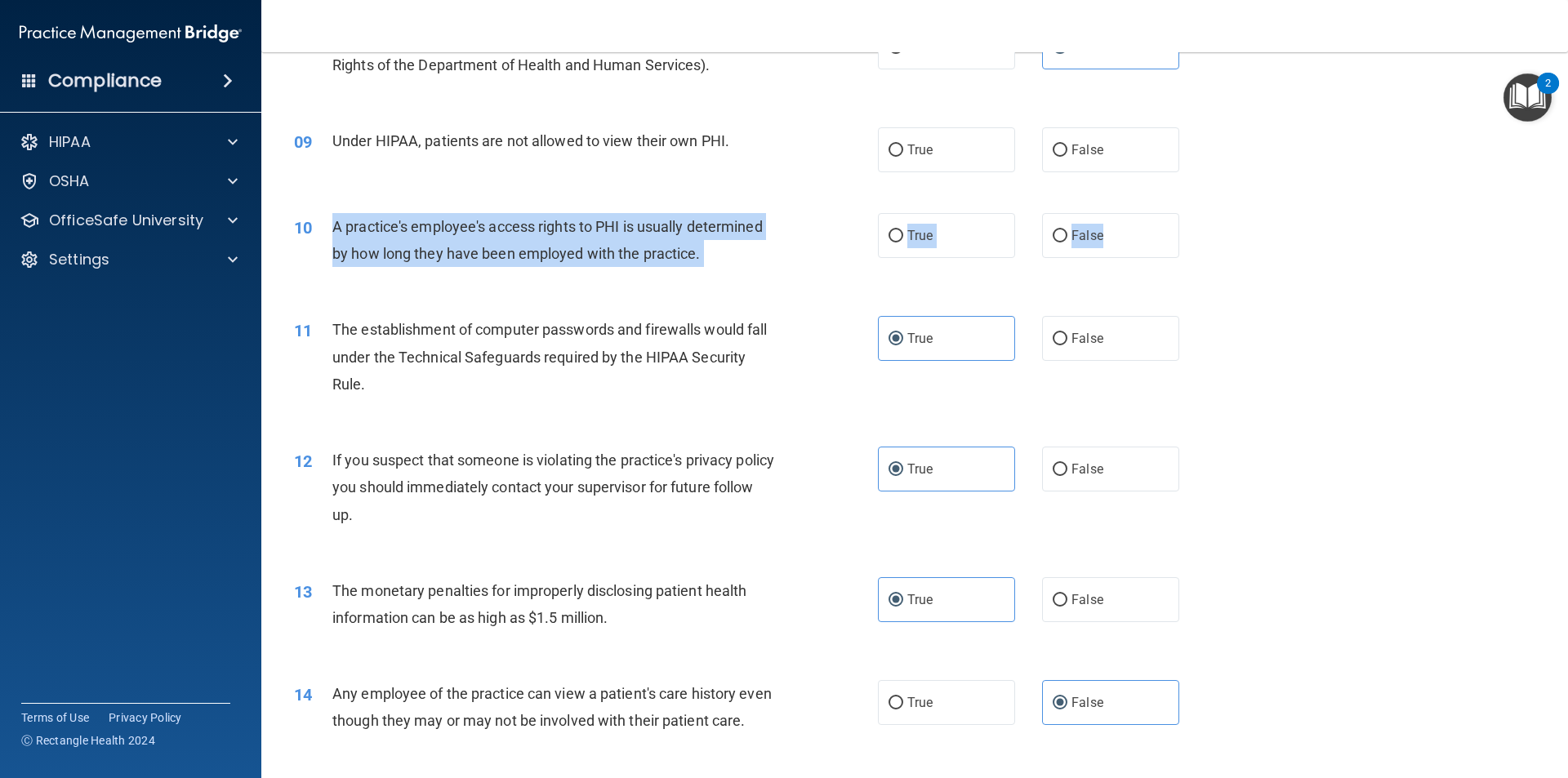
drag, startPoint x: 1108, startPoint y: 238, endPoint x: 352, endPoint y: 209, distance: 756.6
click at [1207, 213] on ng-form "10 A practice's employee's access rights to PHI is usually determined by how lo…" at bounding box center [1207, 213] width 0 height 0
click at [1090, 218] on label "False" at bounding box center [1110, 235] width 137 height 45
click at [1067, 230] on input "False" at bounding box center [1060, 236] width 15 height 12
radio input "true"
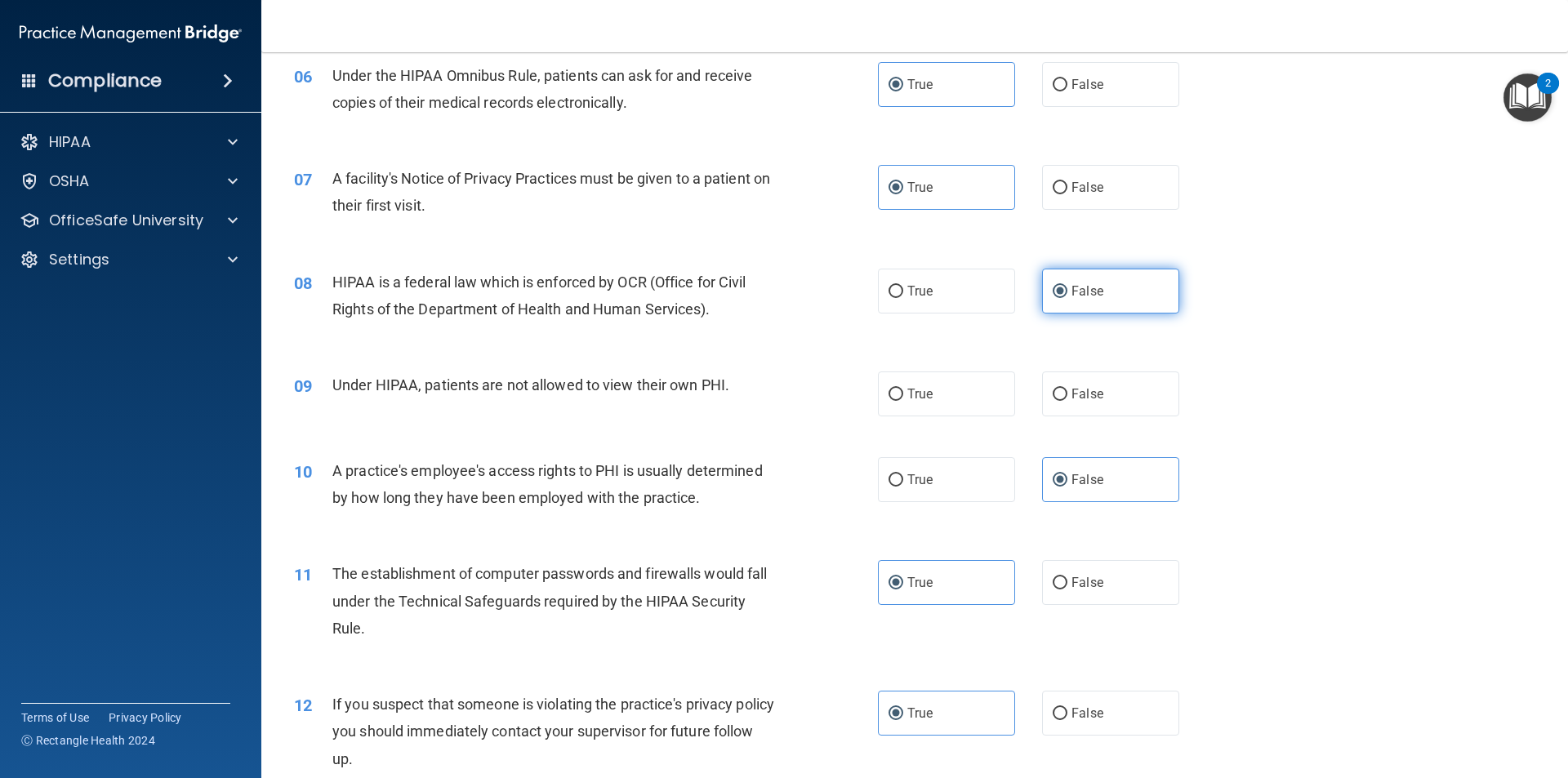
scroll to position [718, 0]
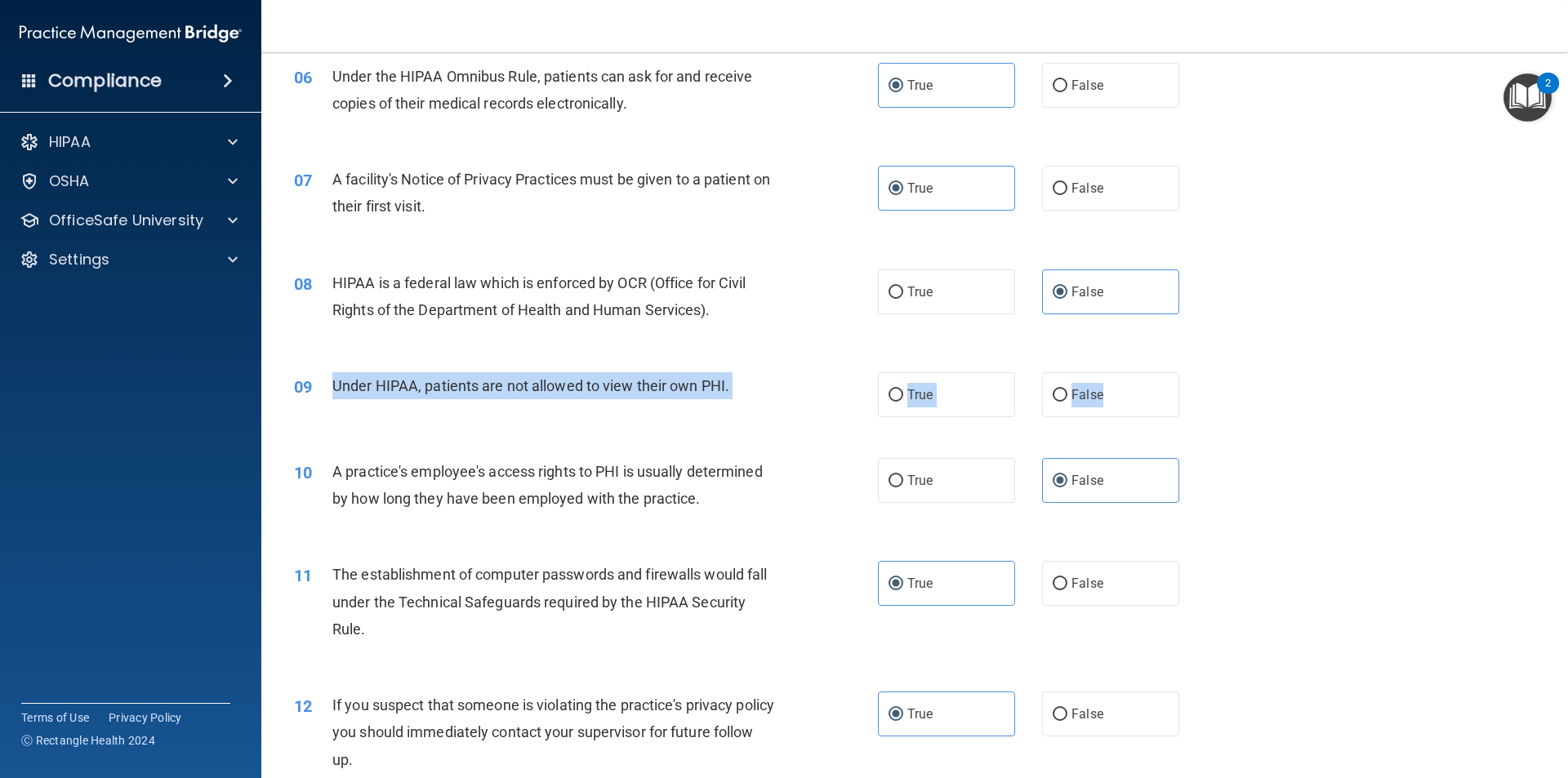
drag, startPoint x: 1113, startPoint y: 390, endPoint x: 332, endPoint y: 388, distance: 781.0
click at [1207, 372] on ng-form "09 Under HIPAA, patients are not allowed to view their own PHI. True False" at bounding box center [1207, 372] width 0 height 0
drag, startPoint x: 840, startPoint y: 362, endPoint x: 1106, endPoint y: 372, distance: 266.2
click at [870, 355] on div "09 Under HIPAA, patients are not allowed to view their own PHI. True False" at bounding box center [915, 395] width 1266 height 86
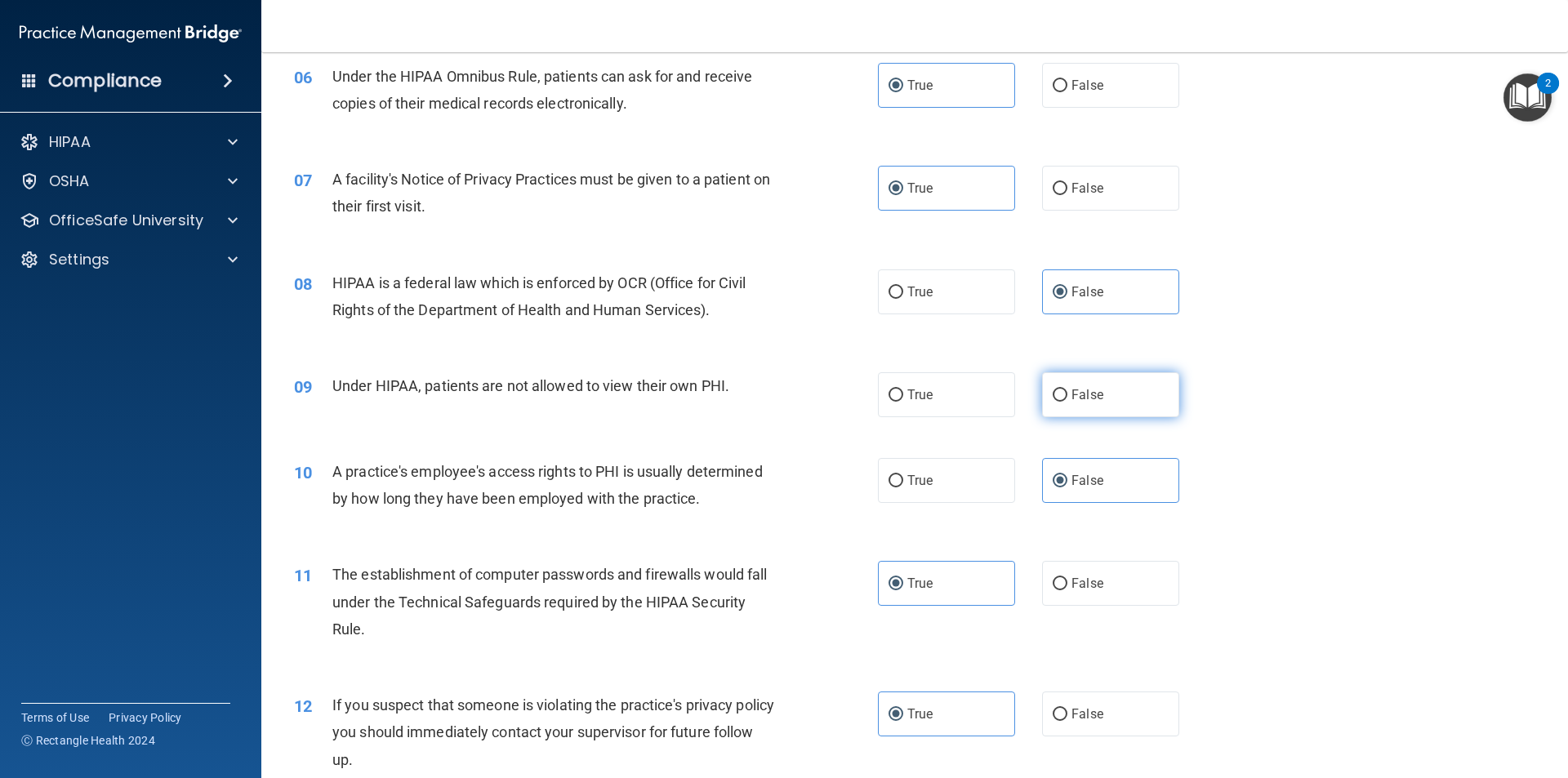
click at [1123, 386] on label "False" at bounding box center [1110, 395] width 137 height 45
click at [1067, 389] on input "False" at bounding box center [1060, 395] width 15 height 12
radio input "true"
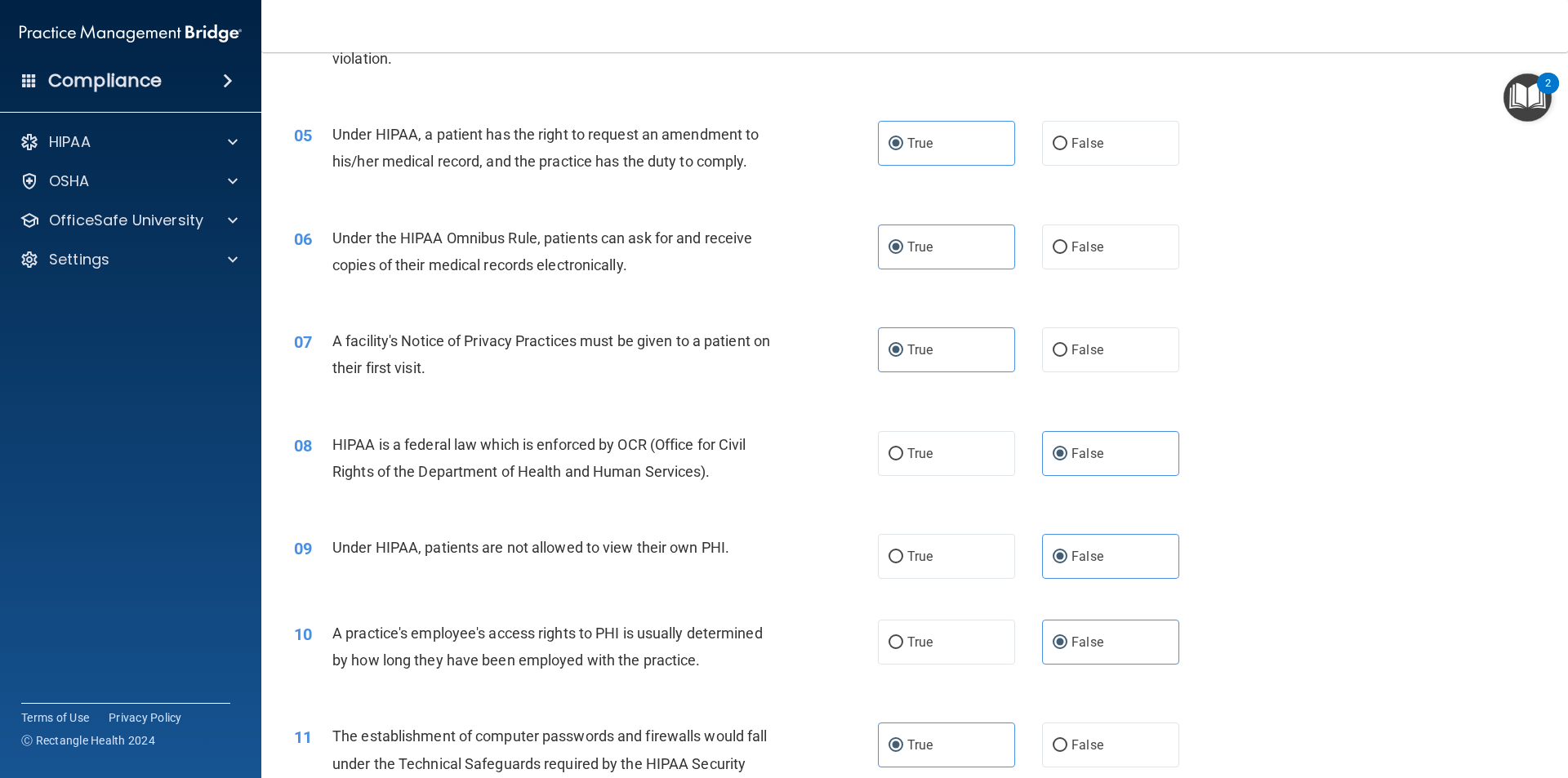
scroll to position [555, 0]
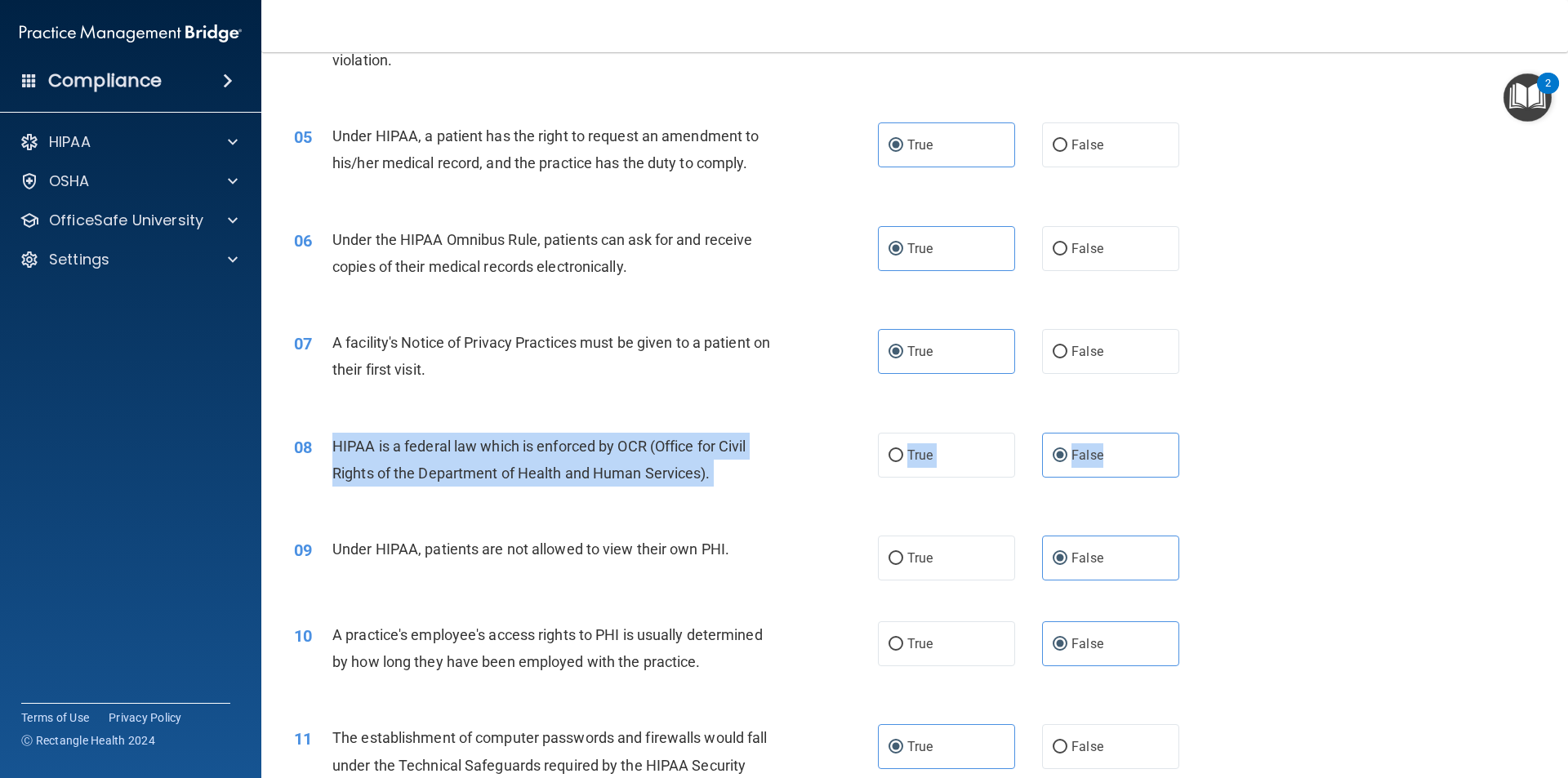
drag, startPoint x: 979, startPoint y: 432, endPoint x: 326, endPoint y: 423, distance: 653.1
click at [1207, 433] on ng-form "08 HIPAA is a federal law which is enforced by OCR (Office for Civil Rights of …" at bounding box center [1207, 433] width 0 height 0
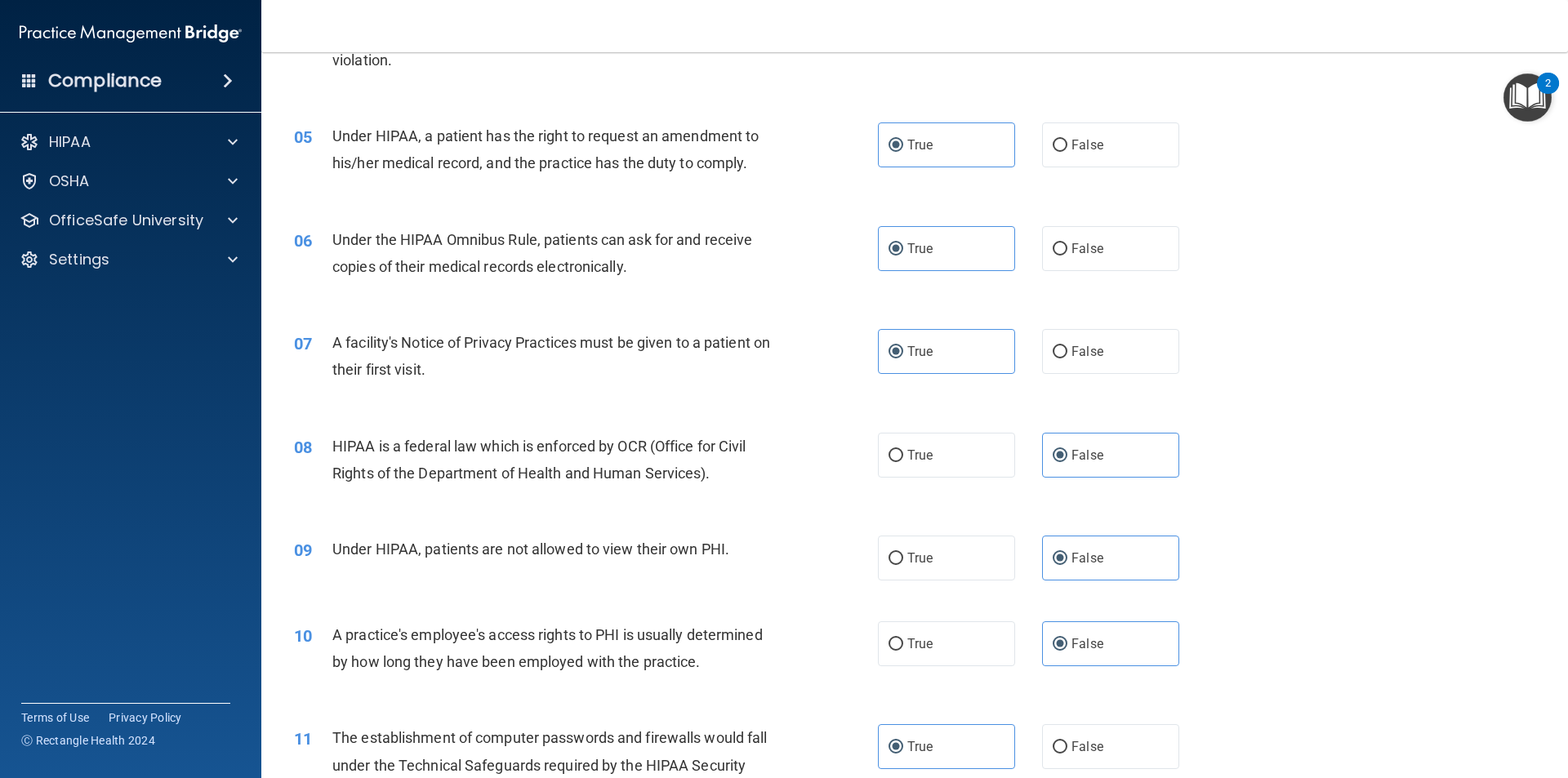
click at [707, 315] on div "07 A facility's Notice of Privacy Practices must be given to a patient on their…" at bounding box center [915, 360] width 1266 height 103
click at [917, 460] on span "True" at bounding box center [919, 454] width 25 height 16
click at [923, 447] on label "True" at bounding box center [945, 455] width 137 height 45
click at [903, 450] on input "True" at bounding box center [896, 455] width 15 height 12
radio input "true"
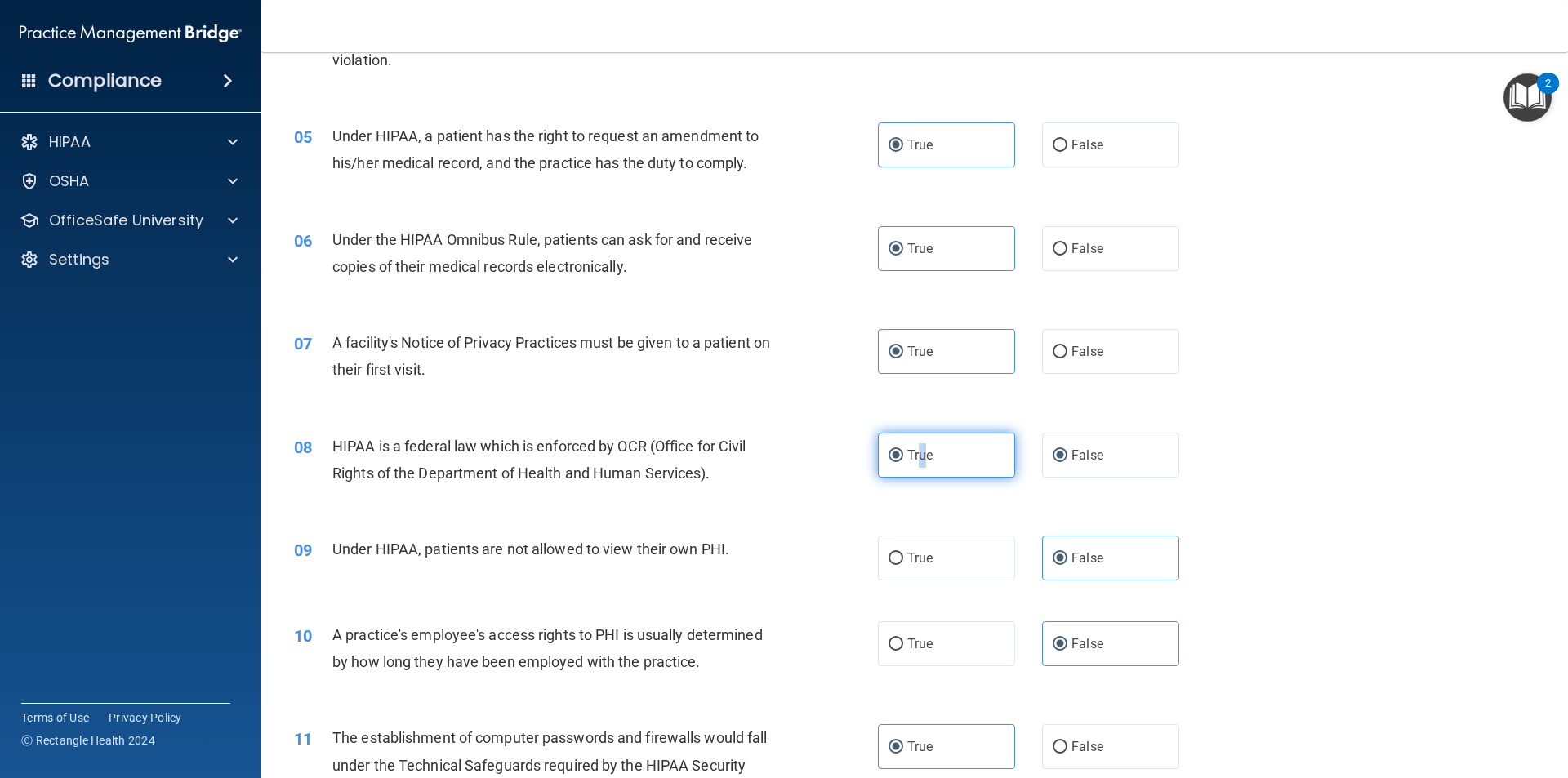
radio input "false"
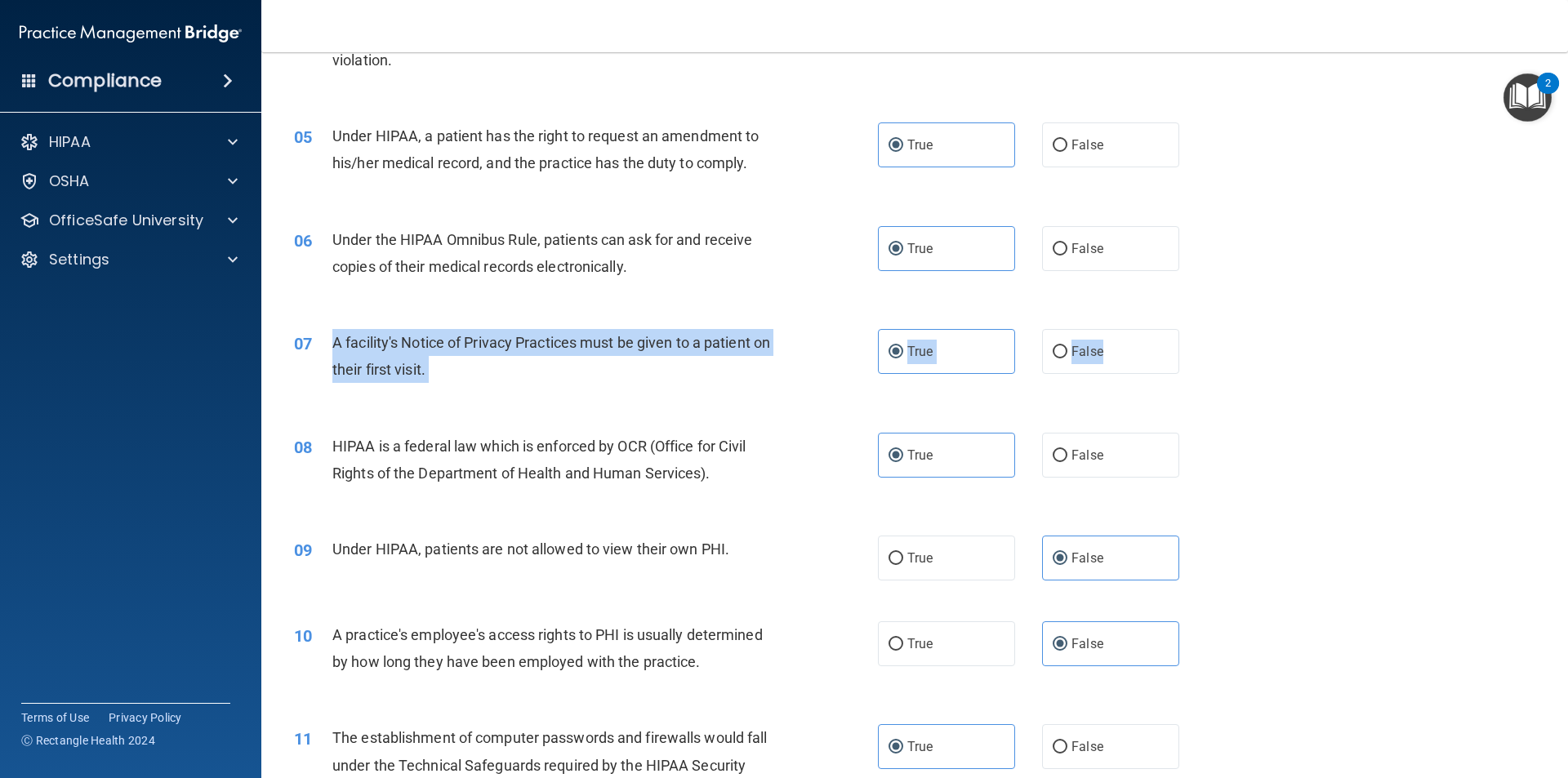
drag, startPoint x: 1130, startPoint y: 354, endPoint x: 326, endPoint y: 338, distance: 804.2
click at [1207, 329] on ng-form "07 A facility's Notice of Privacy Practices must be given to a patient on their…" at bounding box center [1207, 329] width 0 height 0
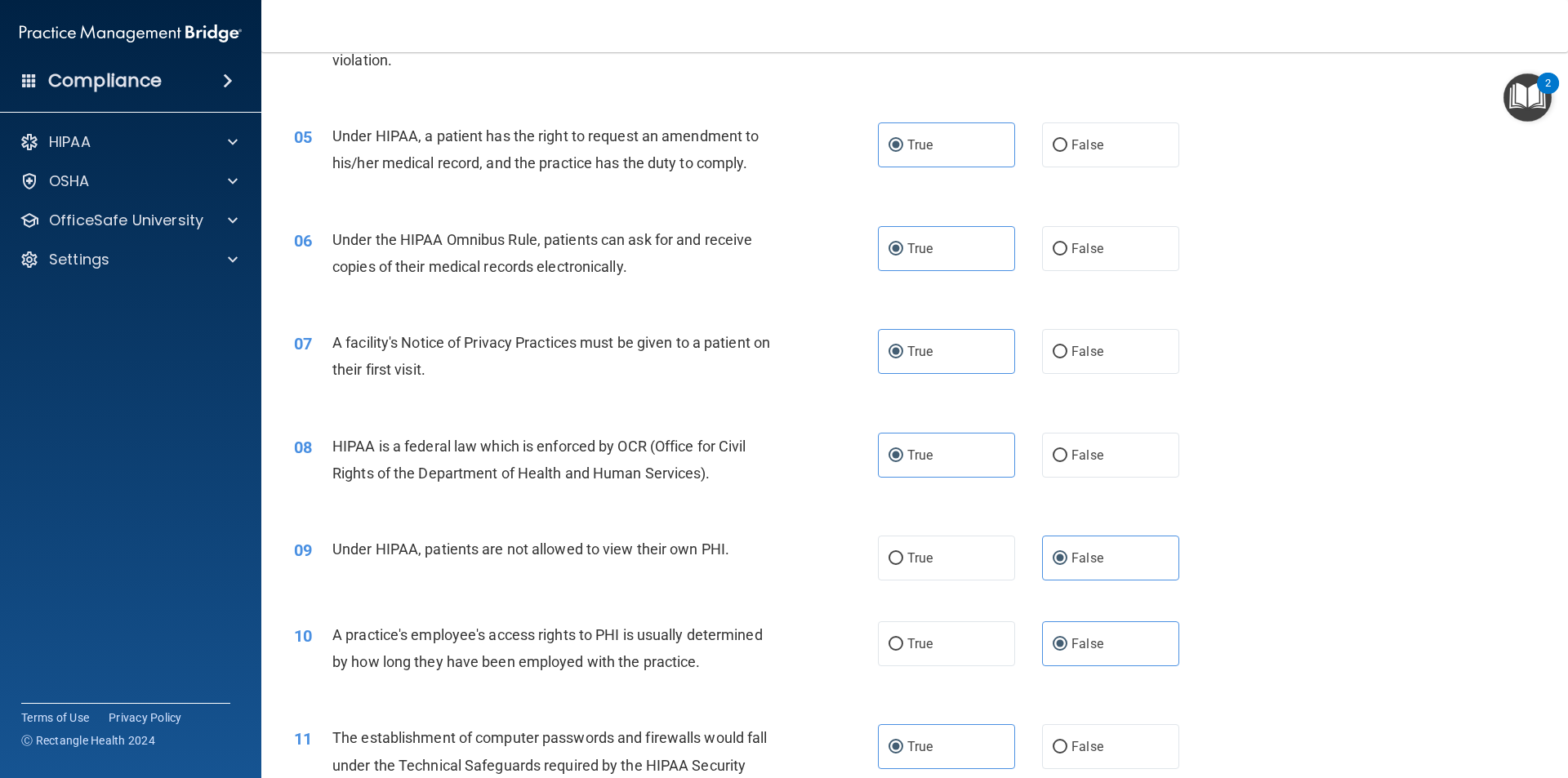
click at [614, 264] on span "Under the HIPAA Omnibus Rule, patients can ask for and receive copies of their …" at bounding box center [542, 253] width 420 height 44
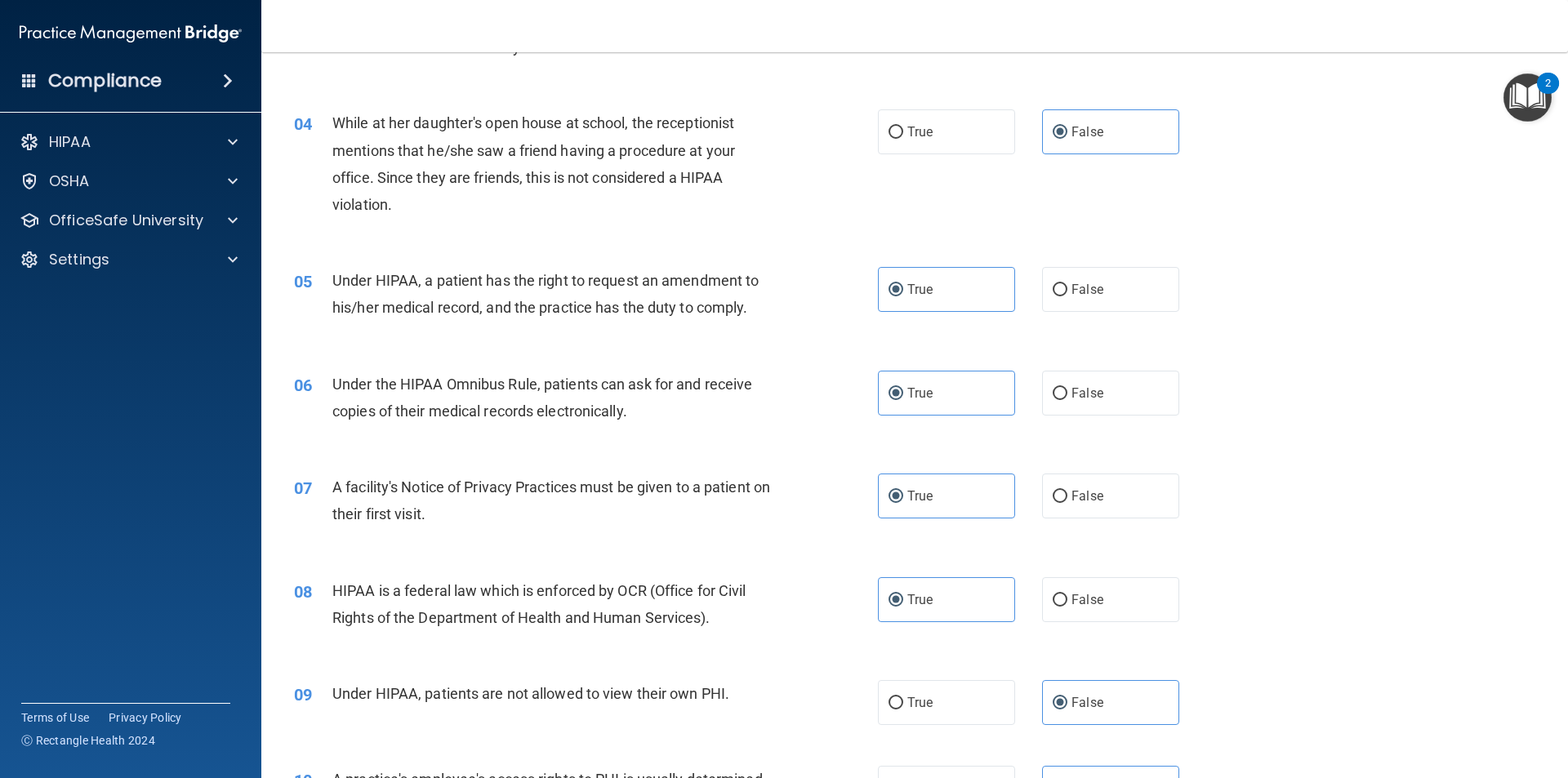
scroll to position [392, 0]
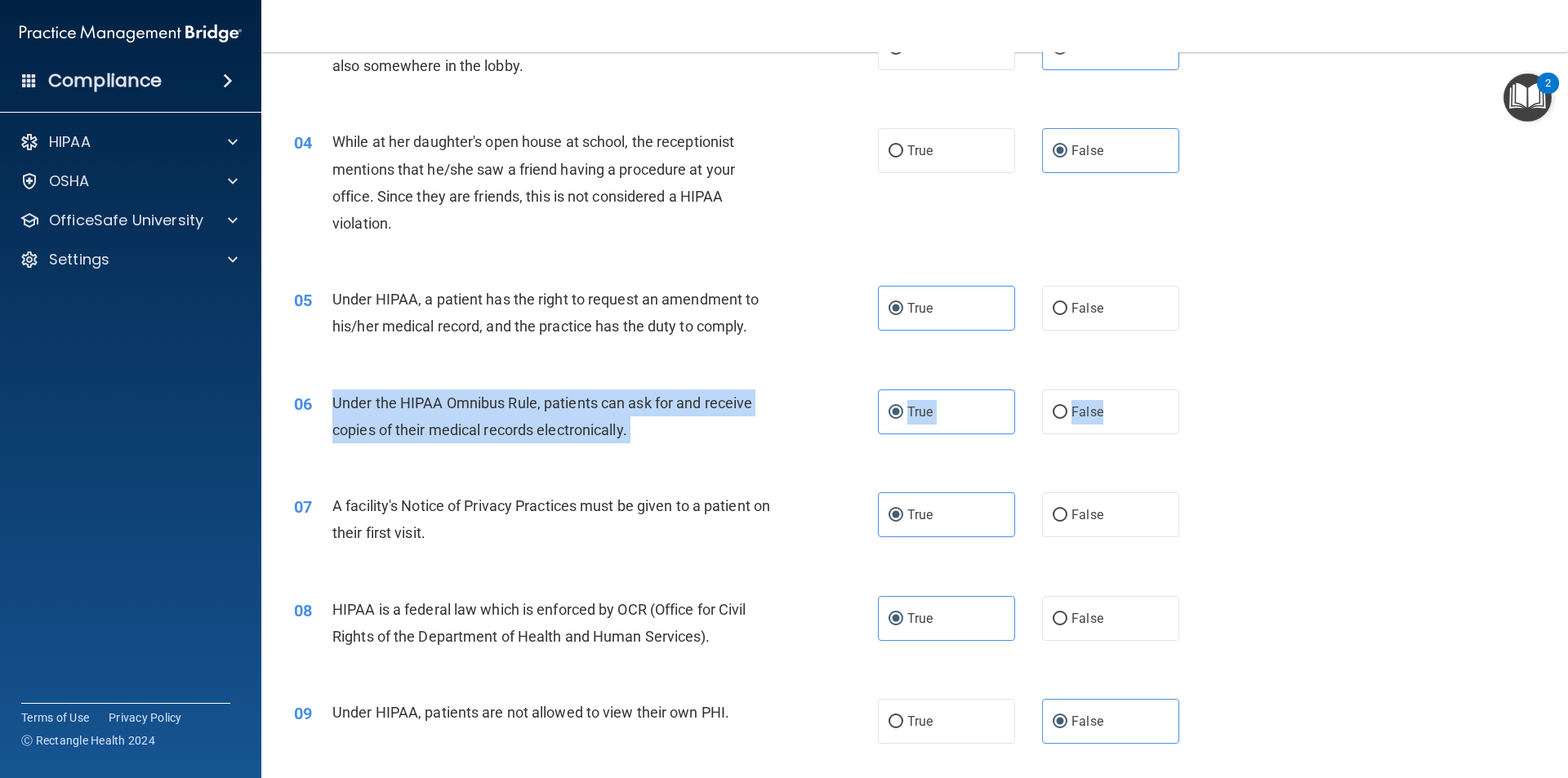
drag, startPoint x: 1109, startPoint y: 410, endPoint x: 324, endPoint y: 406, distance: 785.0
click at [1207, 389] on ng-form "06 Under the HIPAA Omnibus Rule, patients can ask for and receive copies of the…" at bounding box center [1207, 389] width 0 height 0
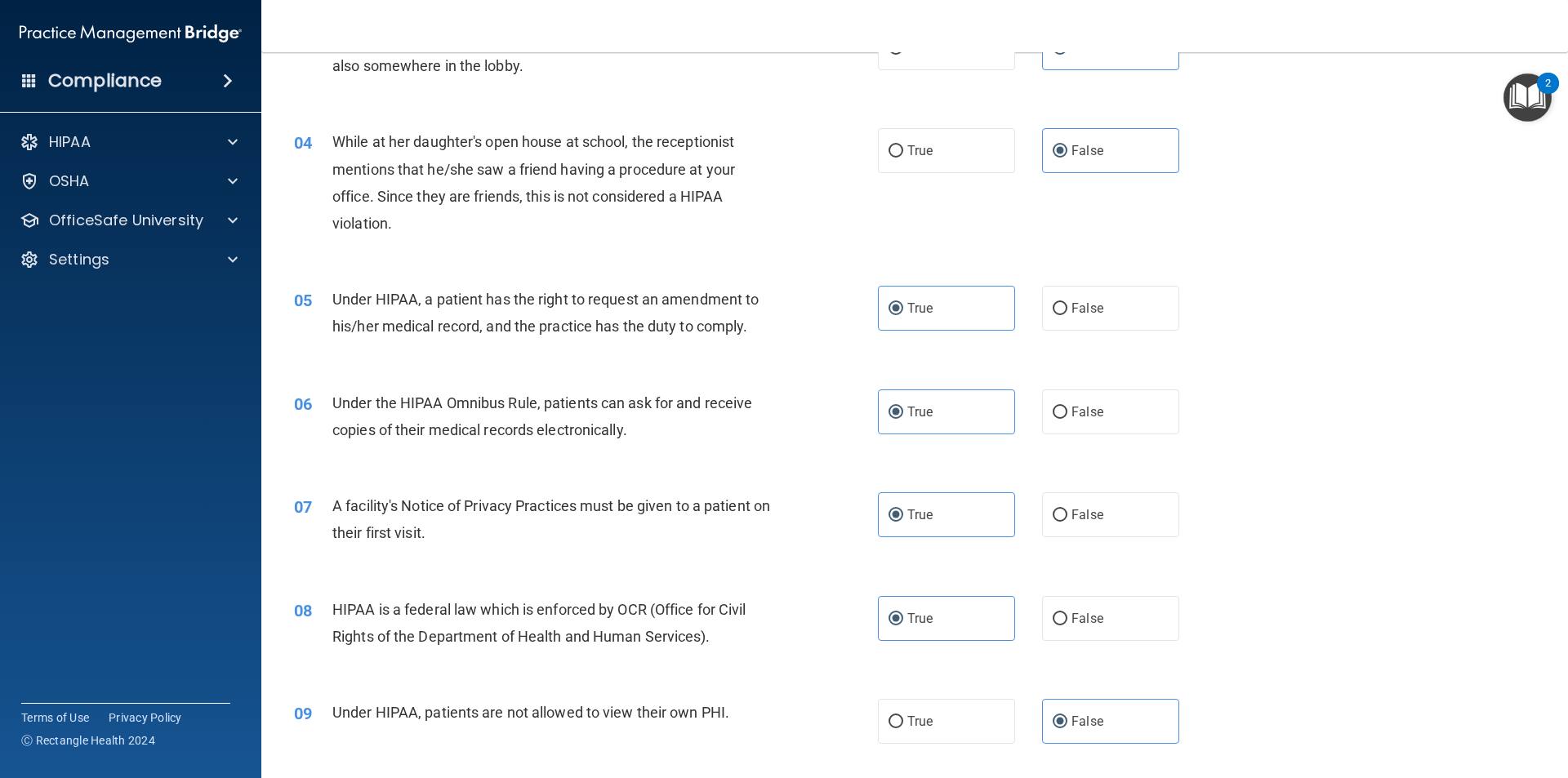
drag, startPoint x: 840, startPoint y: 349, endPoint x: 849, endPoint y: 358, distance: 12.7
click at [843, 349] on div "05 Under HIPAA, a patient has the right to request an amendment to his/her medi…" at bounding box center [915, 316] width 1266 height 103
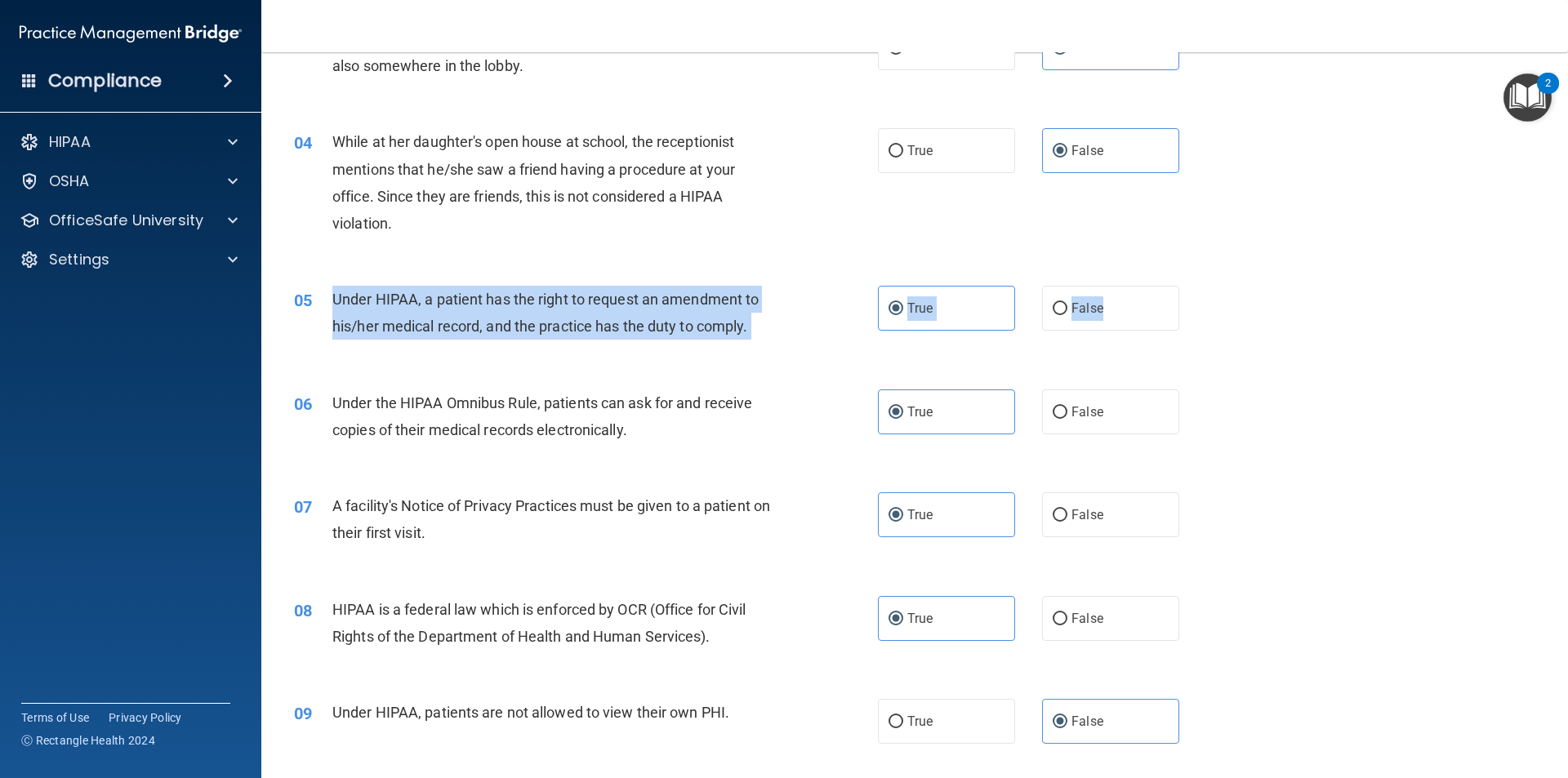
drag, startPoint x: 1099, startPoint y: 298, endPoint x: 322, endPoint y: 294, distance: 777.0
click at [1207, 285] on ng-form "05 Under HIPAA, a patient has the right to request an amendment to his/her medi…" at bounding box center [1207, 285] width 0 height 0
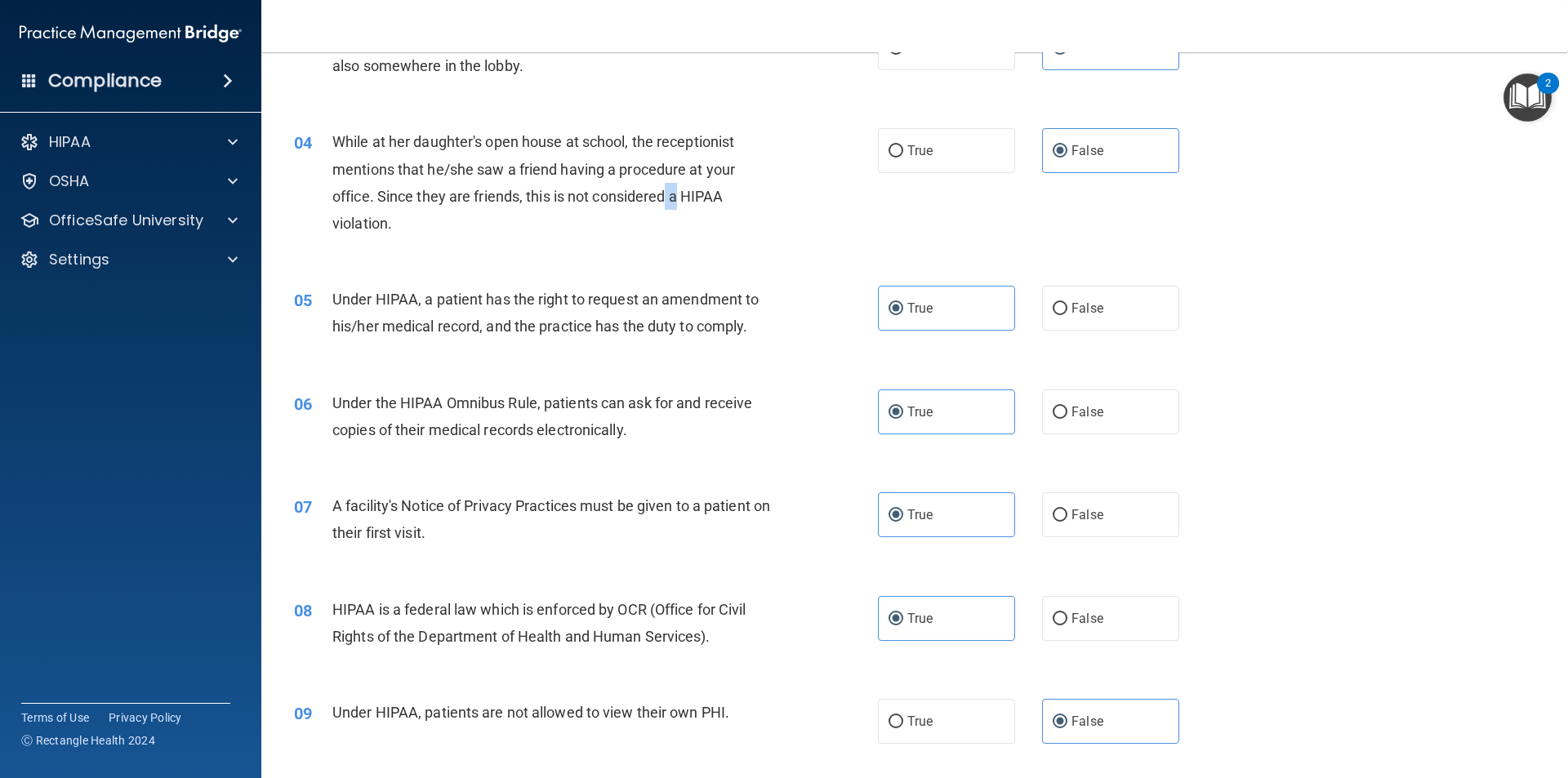
click at [672, 206] on div "While at her daughter's open house at school, the receptionist mentions that he…" at bounding box center [560, 182] width 456 height 108
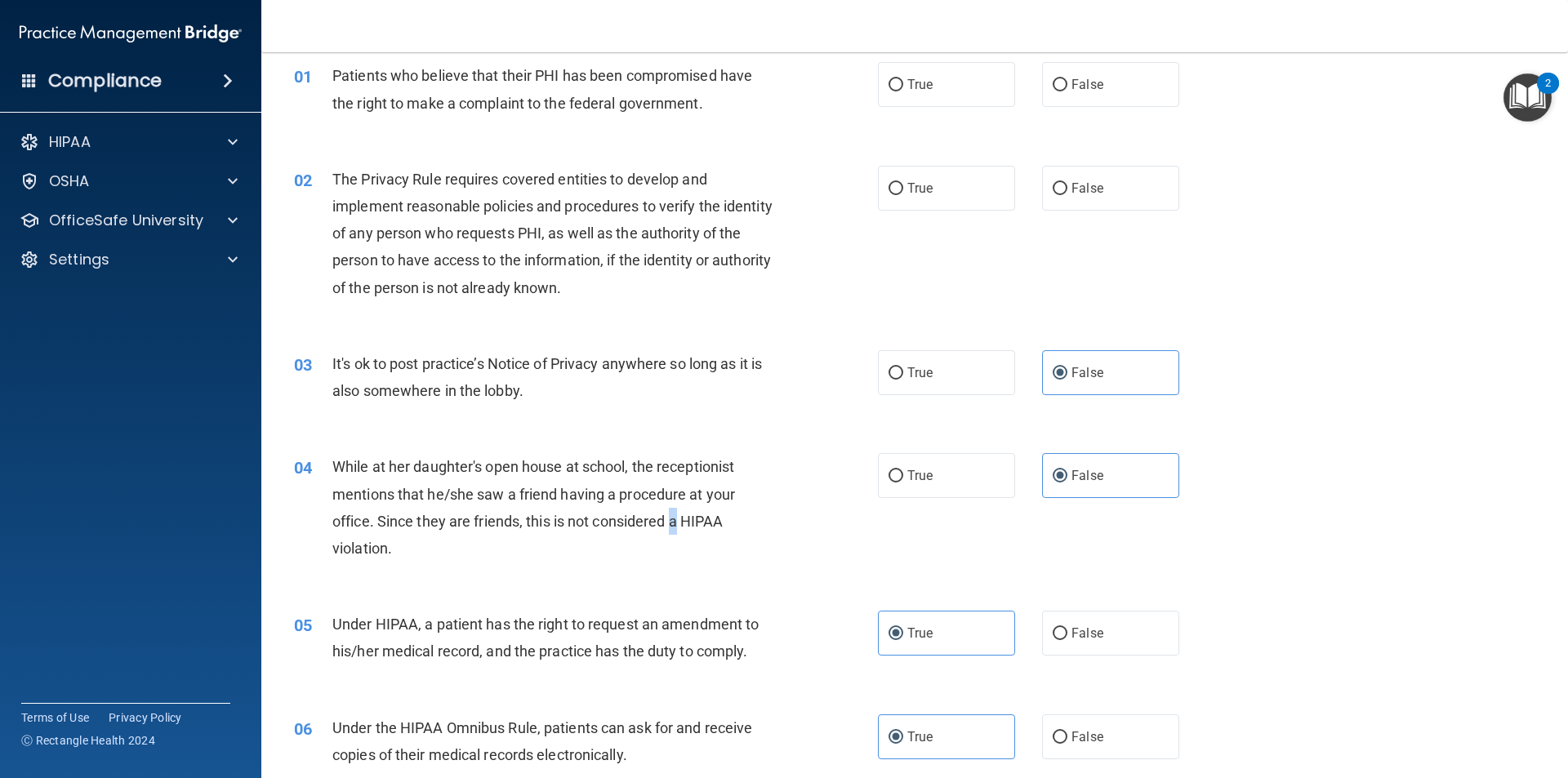
scroll to position [65, 0]
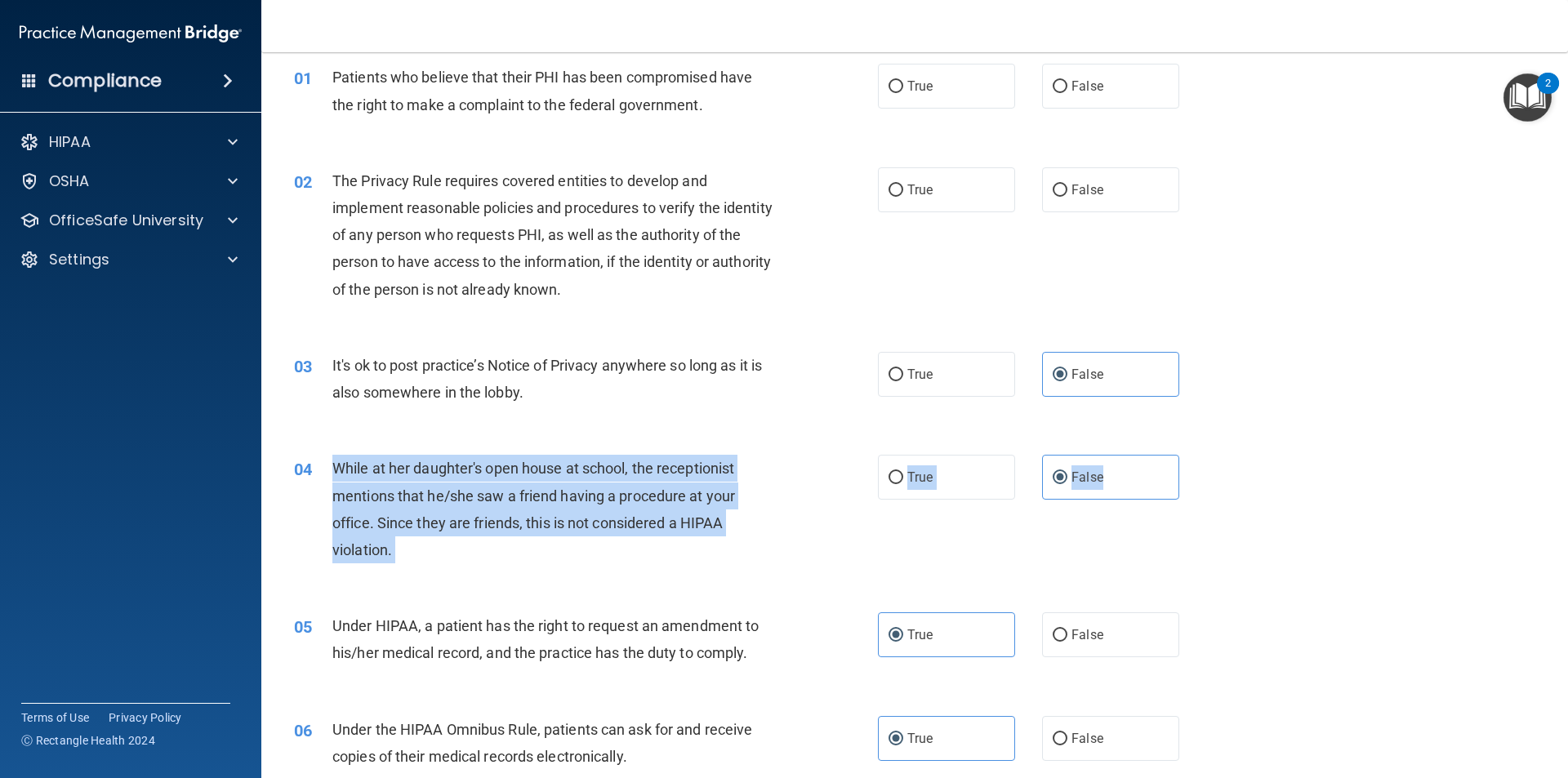
drag, startPoint x: 1121, startPoint y: 479, endPoint x: 323, endPoint y: 469, distance: 798.1
click at [1207, 454] on ng-form "04 While at her daughter's open house at school, the receptionist mentions that…" at bounding box center [1207, 454] width 0 height 0
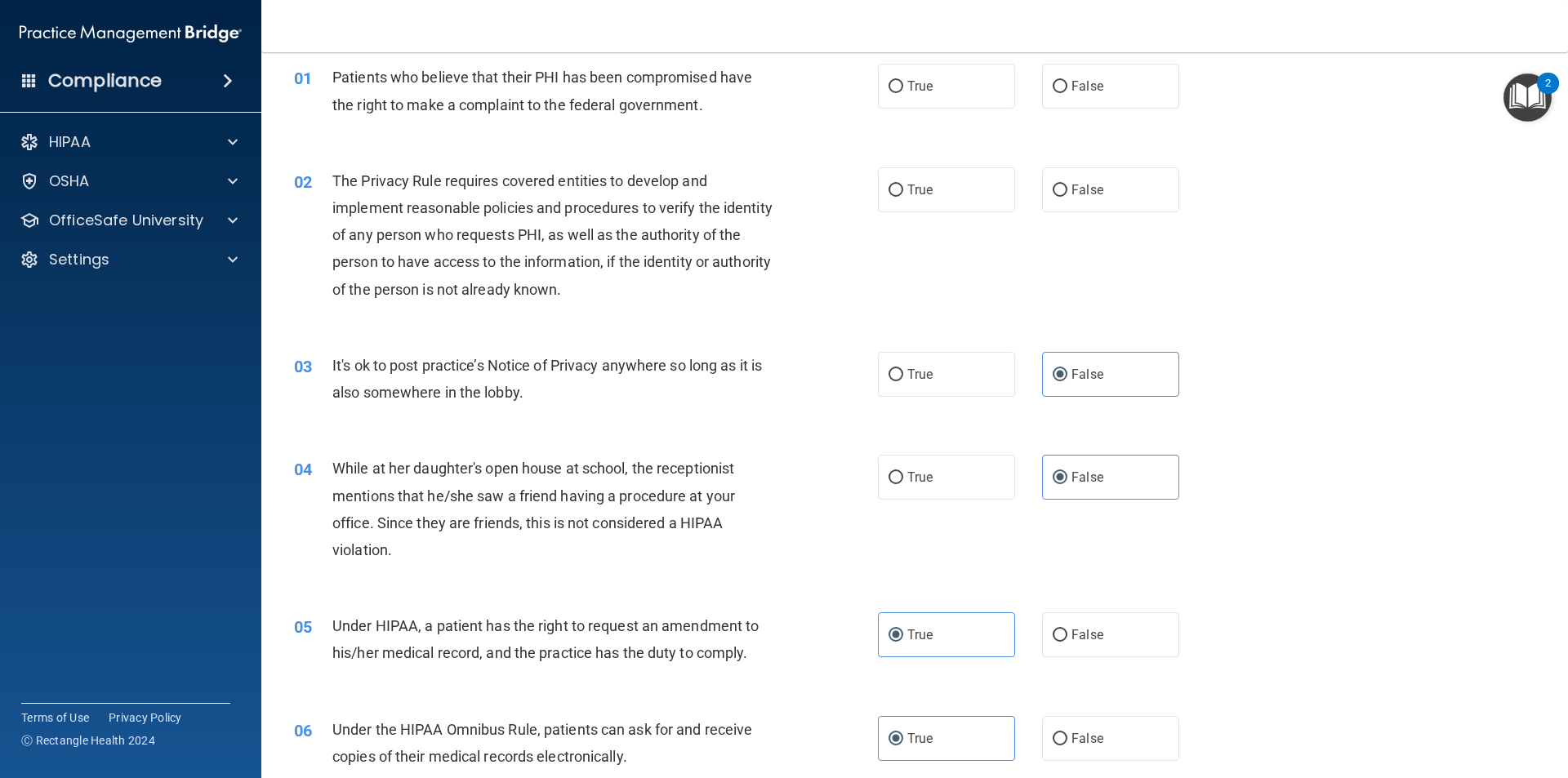
drag, startPoint x: 462, startPoint y: 364, endPoint x: 473, endPoint y: 363, distance: 11.0
click at [466, 362] on span "It's ok to post practice’s Notice of Privacy anywhere so long as it is also som…" at bounding box center [547, 378] width 429 height 44
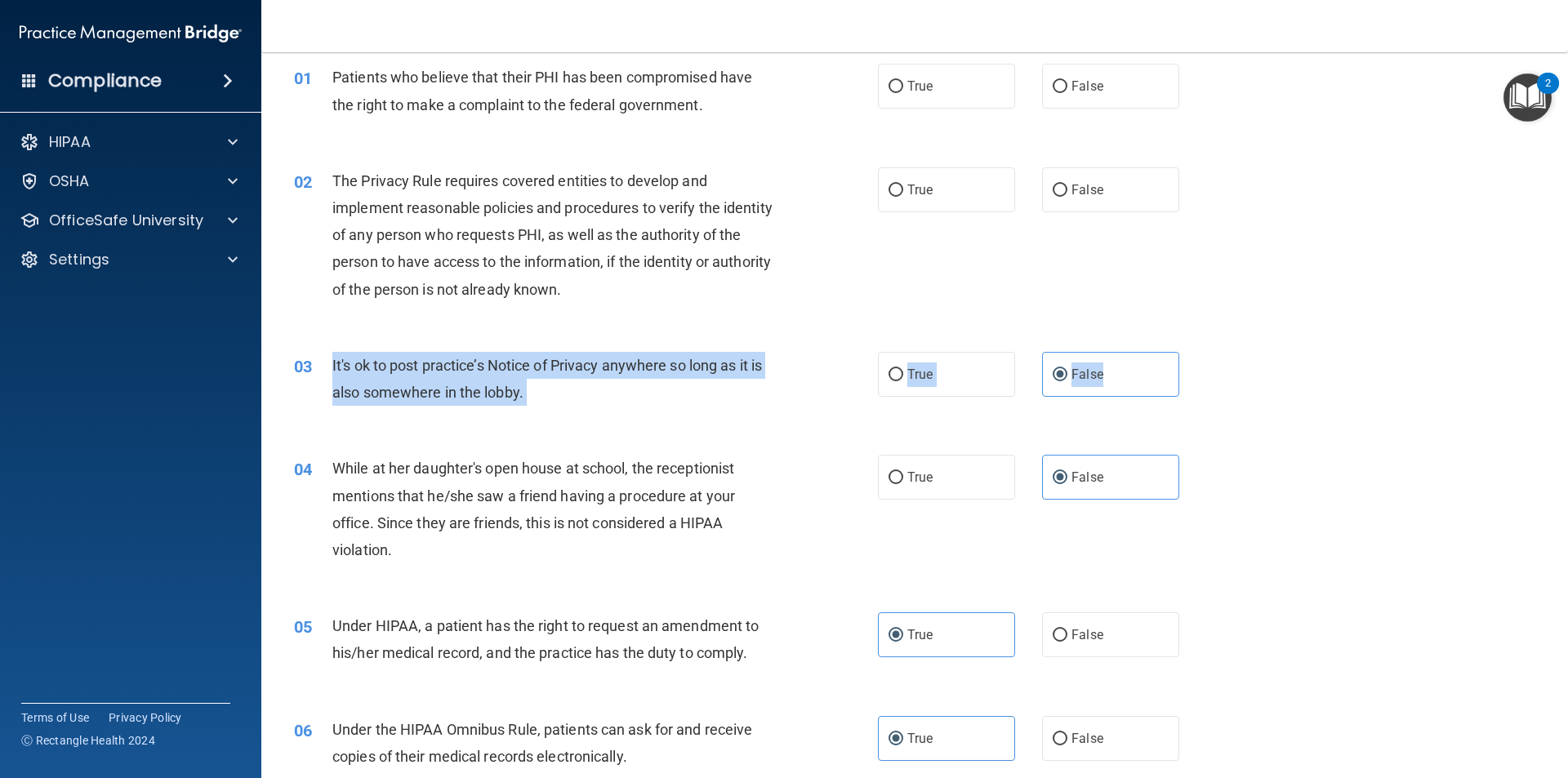
drag, startPoint x: 1131, startPoint y: 368, endPoint x: 329, endPoint y: 366, distance: 802.0
click at [1207, 352] on ng-form "03 It's ok to post practice’s Notice of Privacy anywhere so long as it is also …" at bounding box center [1207, 352] width 0 height 0
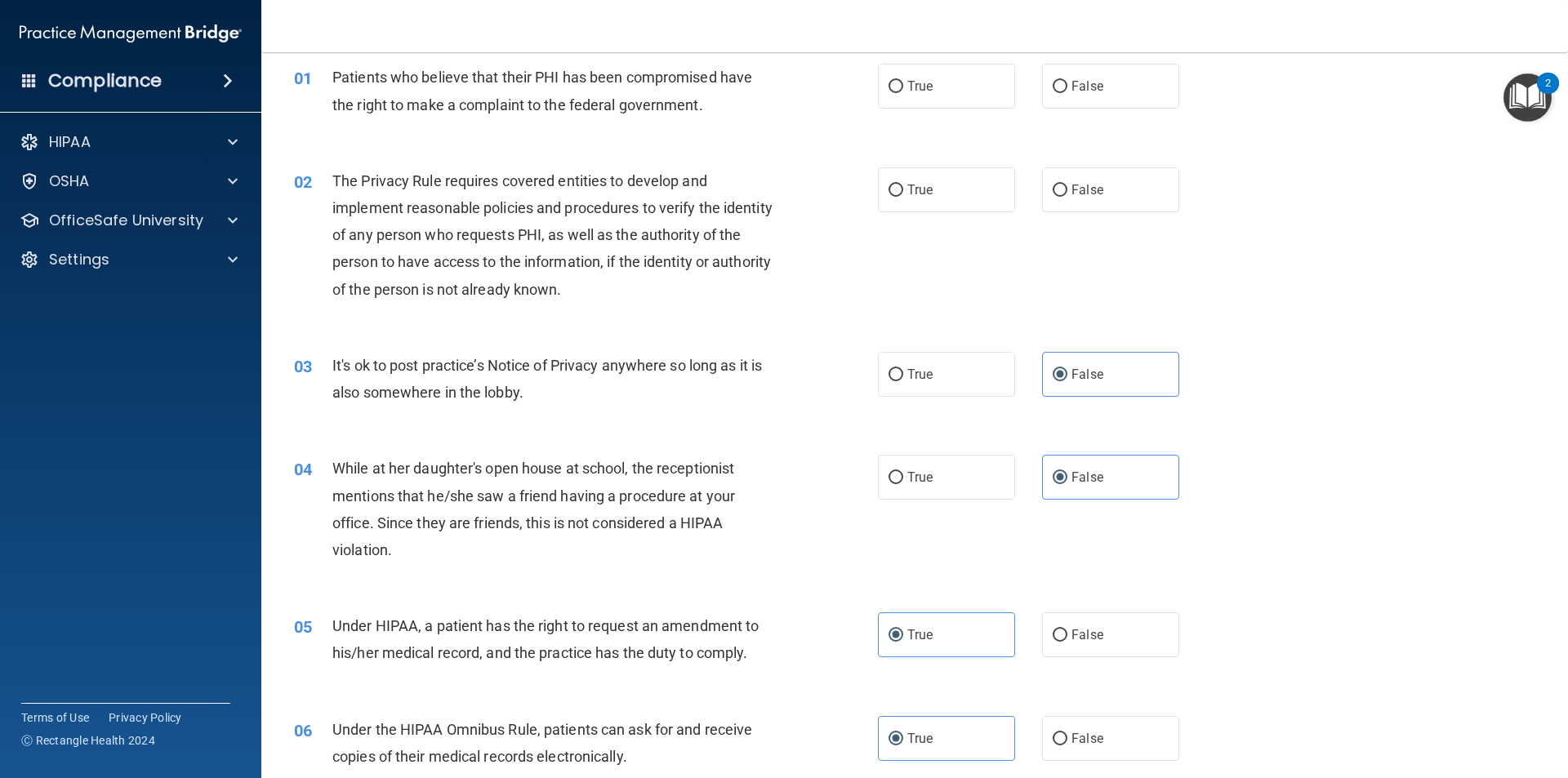
click at [902, 272] on div "02 The Privacy Rule requires covered entities to develop and implement reasonab…" at bounding box center [915, 239] width 1266 height 185
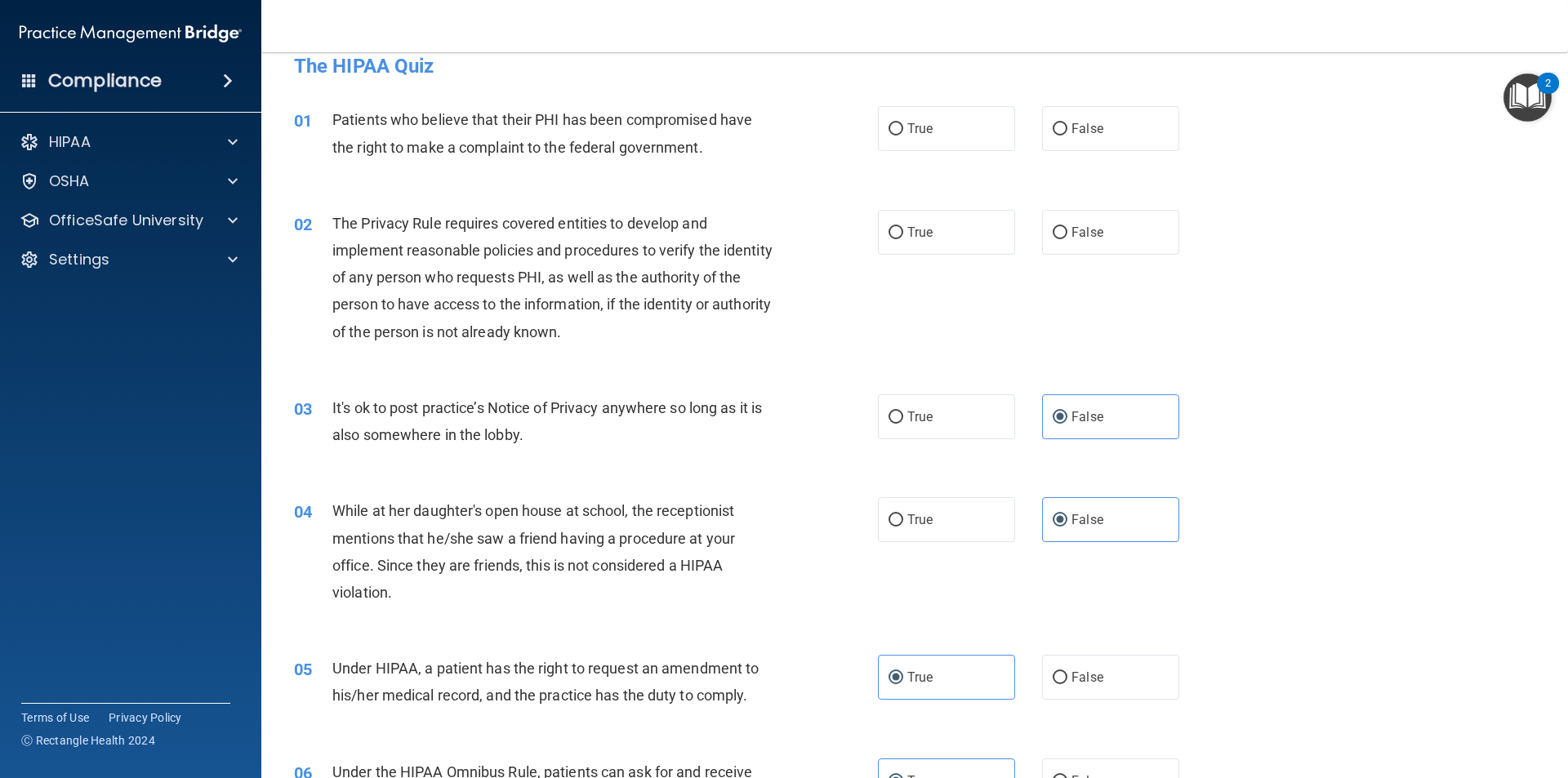
scroll to position [0, 0]
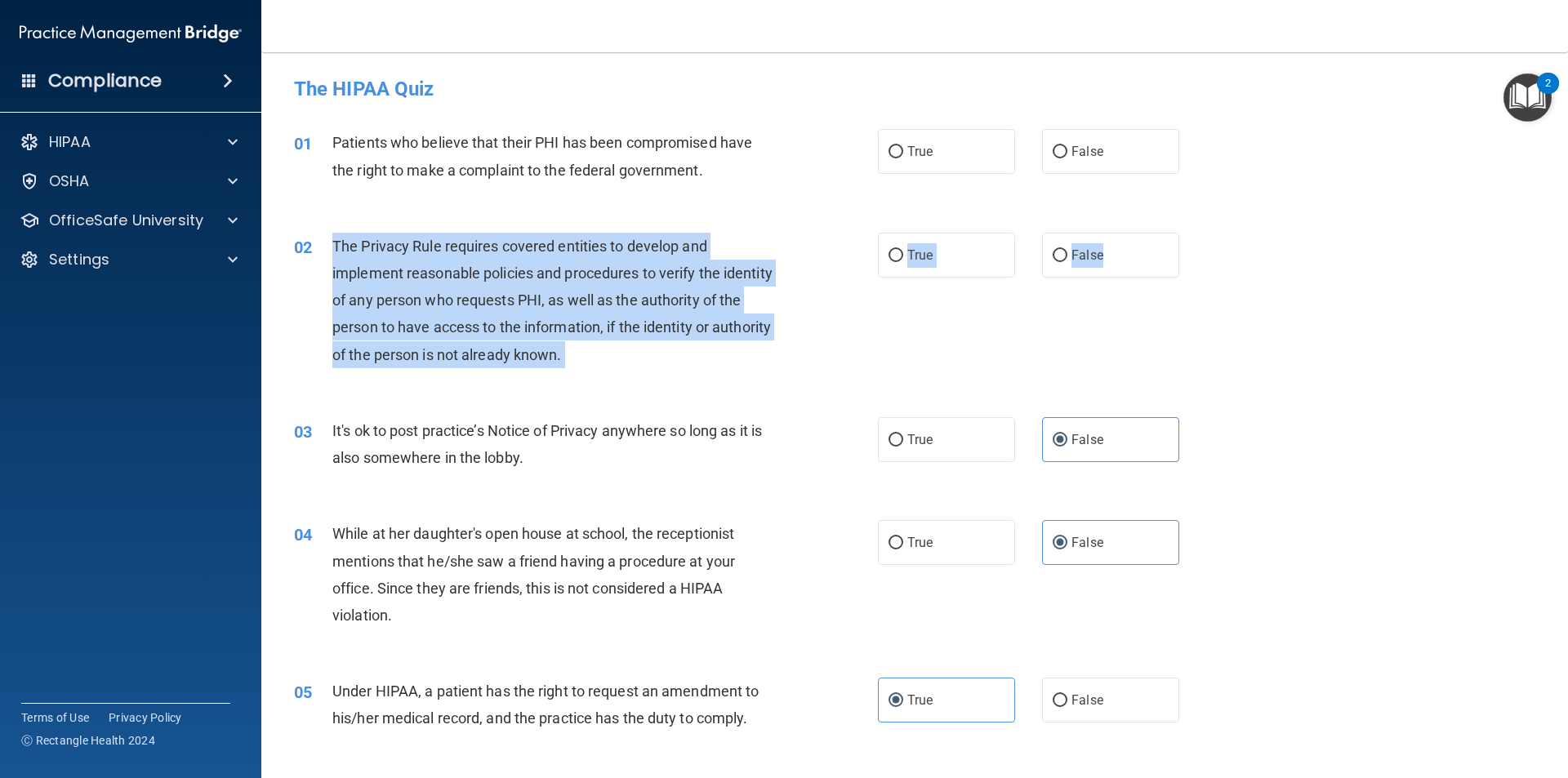
drag, startPoint x: 1084, startPoint y: 251, endPoint x: 330, endPoint y: 233, distance: 754.2
click at [1207, 232] on ng-form "02 The Privacy Rule requires covered entities to develop and implement reasonab…" at bounding box center [1207, 232] width 0 height 0
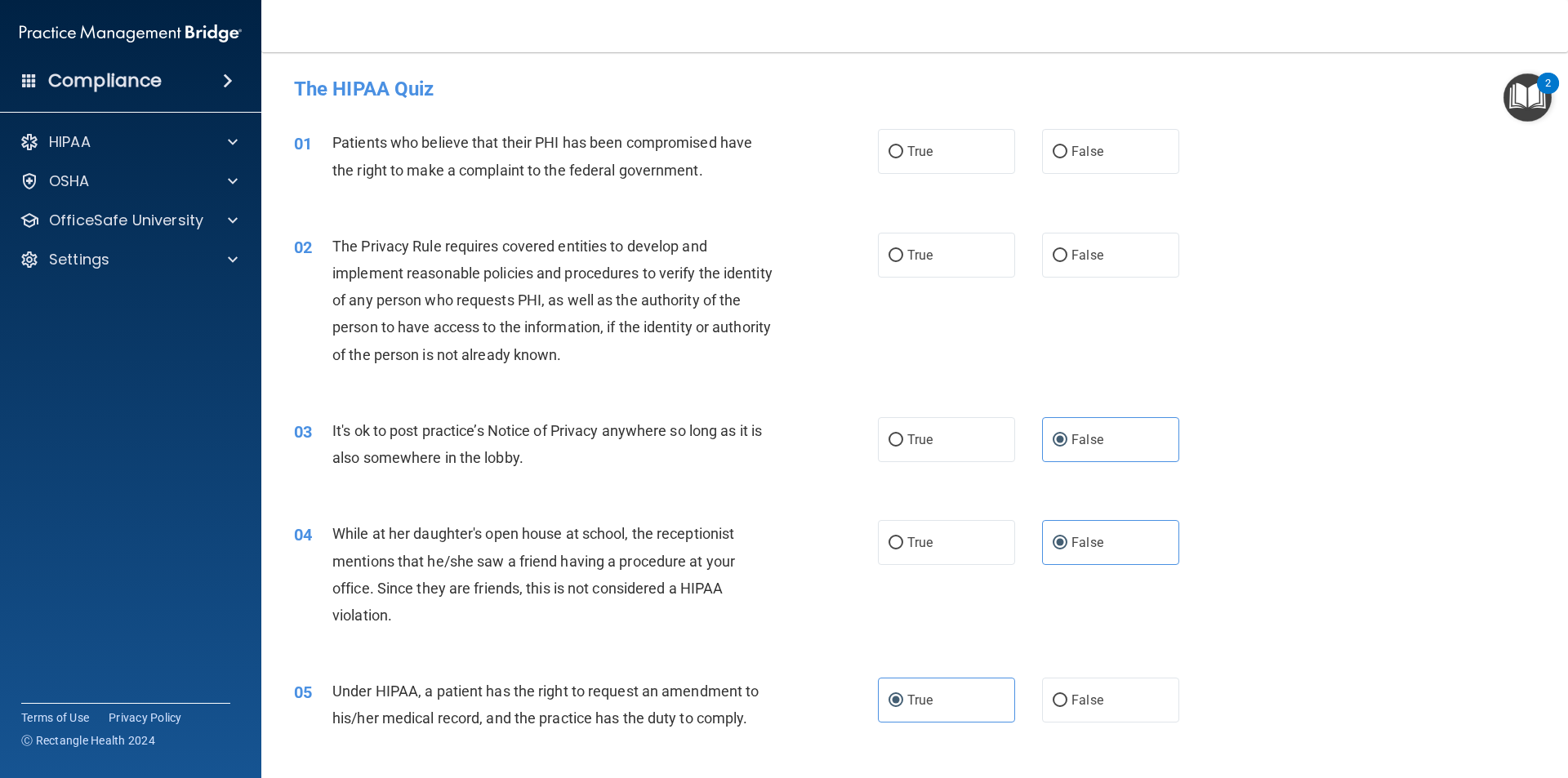
click at [904, 199] on div "01 Patients who believe that their PHI has been compromised have the right to m…" at bounding box center [915, 160] width 1266 height 103
click at [877, 250] on label "True" at bounding box center [945, 255] width 137 height 45
click at [889, 250] on input "True" at bounding box center [896, 256] width 15 height 12
radio input "true"
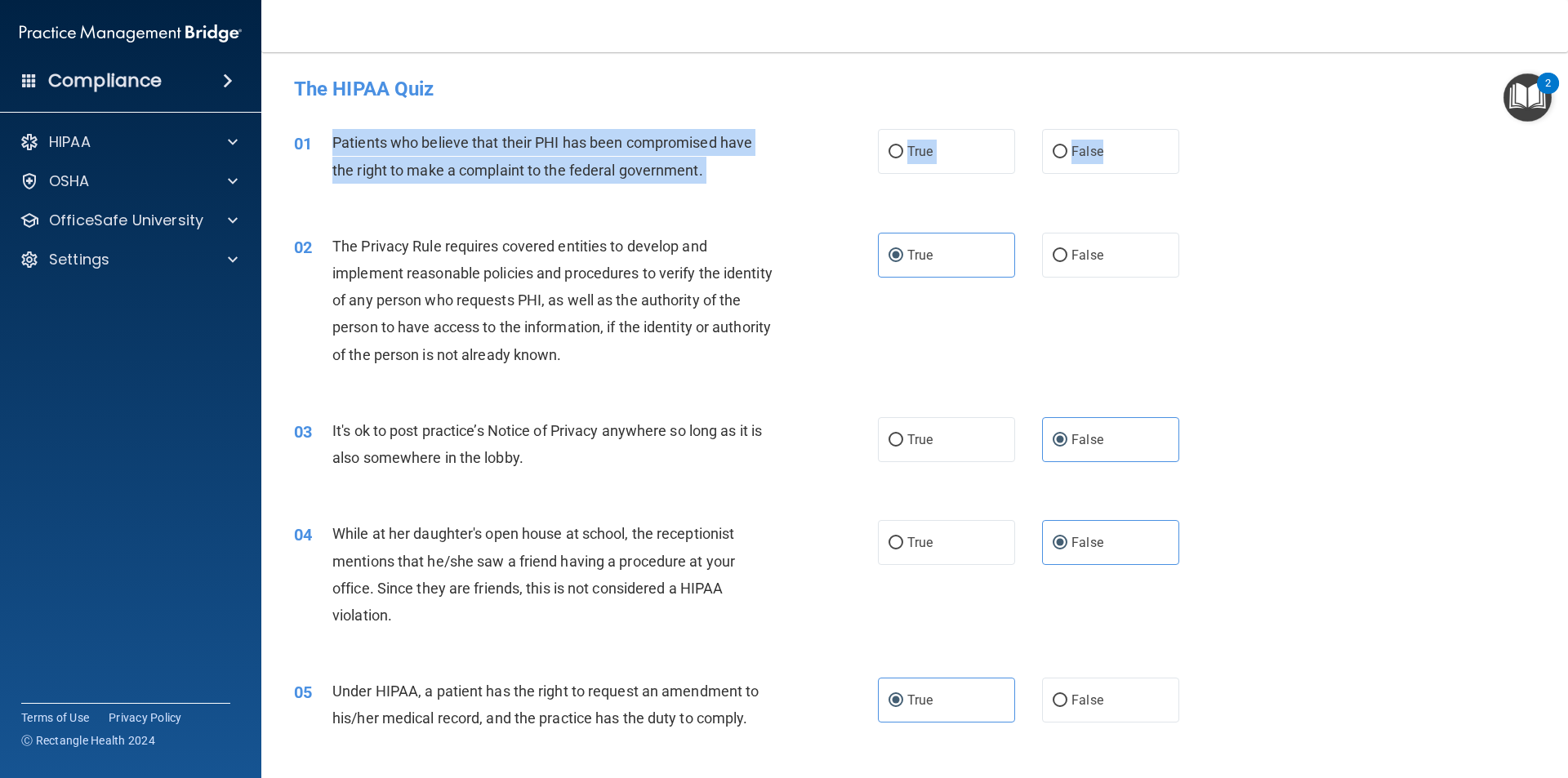
drag, startPoint x: 1119, startPoint y: 143, endPoint x: 333, endPoint y: 129, distance: 786.1
click at [1207, 129] on ng-form "01 Patients who believe that their PHI has been compromised have the right to m…" at bounding box center [1207, 129] width 0 height 0
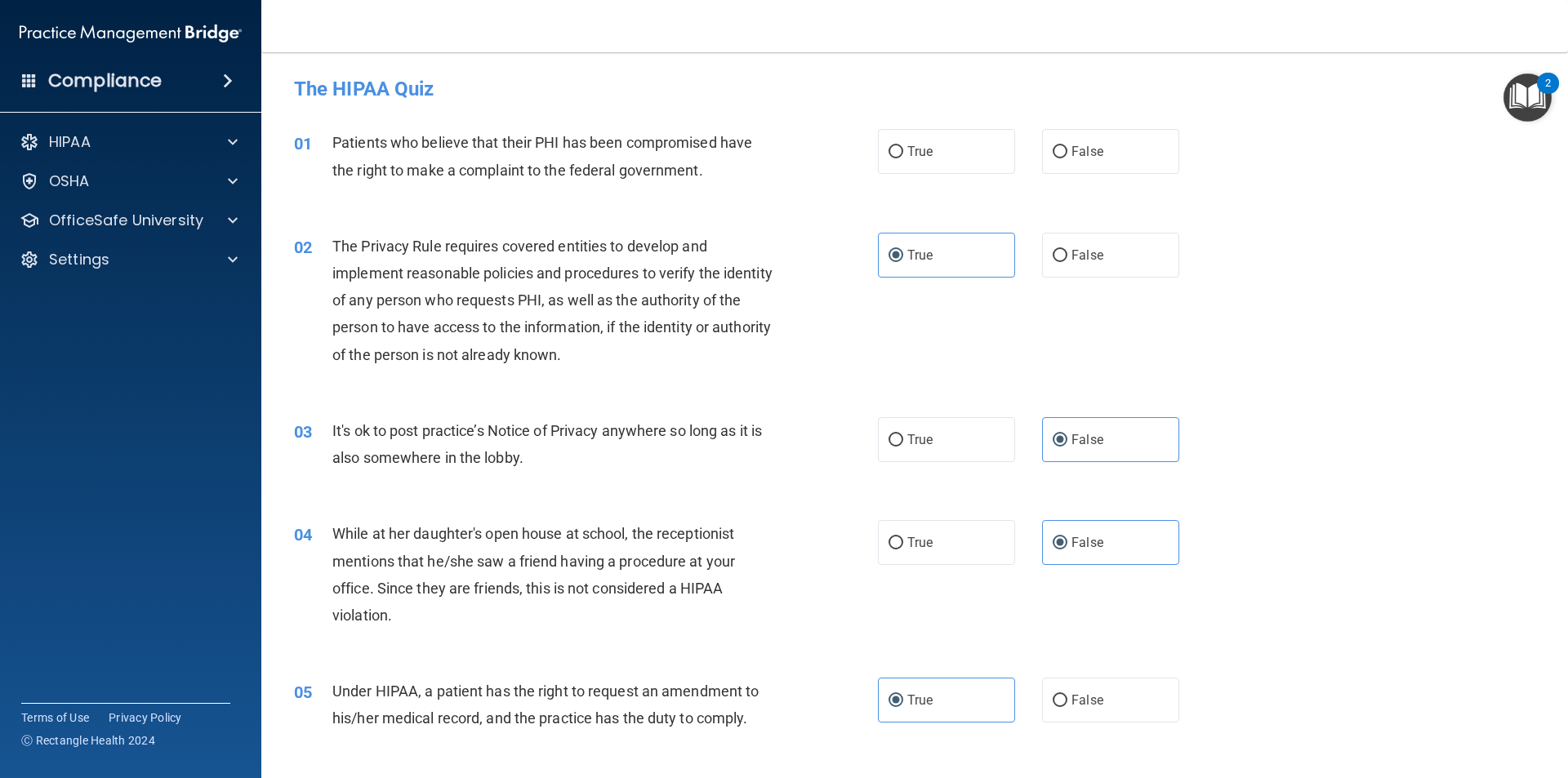
click at [785, 205] on div "01 Patients who believe that their PHI has been compromised have the right to m…" at bounding box center [915, 160] width 1266 height 103
click at [930, 145] on label "True" at bounding box center [945, 151] width 137 height 45
click at [903, 146] on input "True" at bounding box center [896, 152] width 15 height 12
radio input "true"
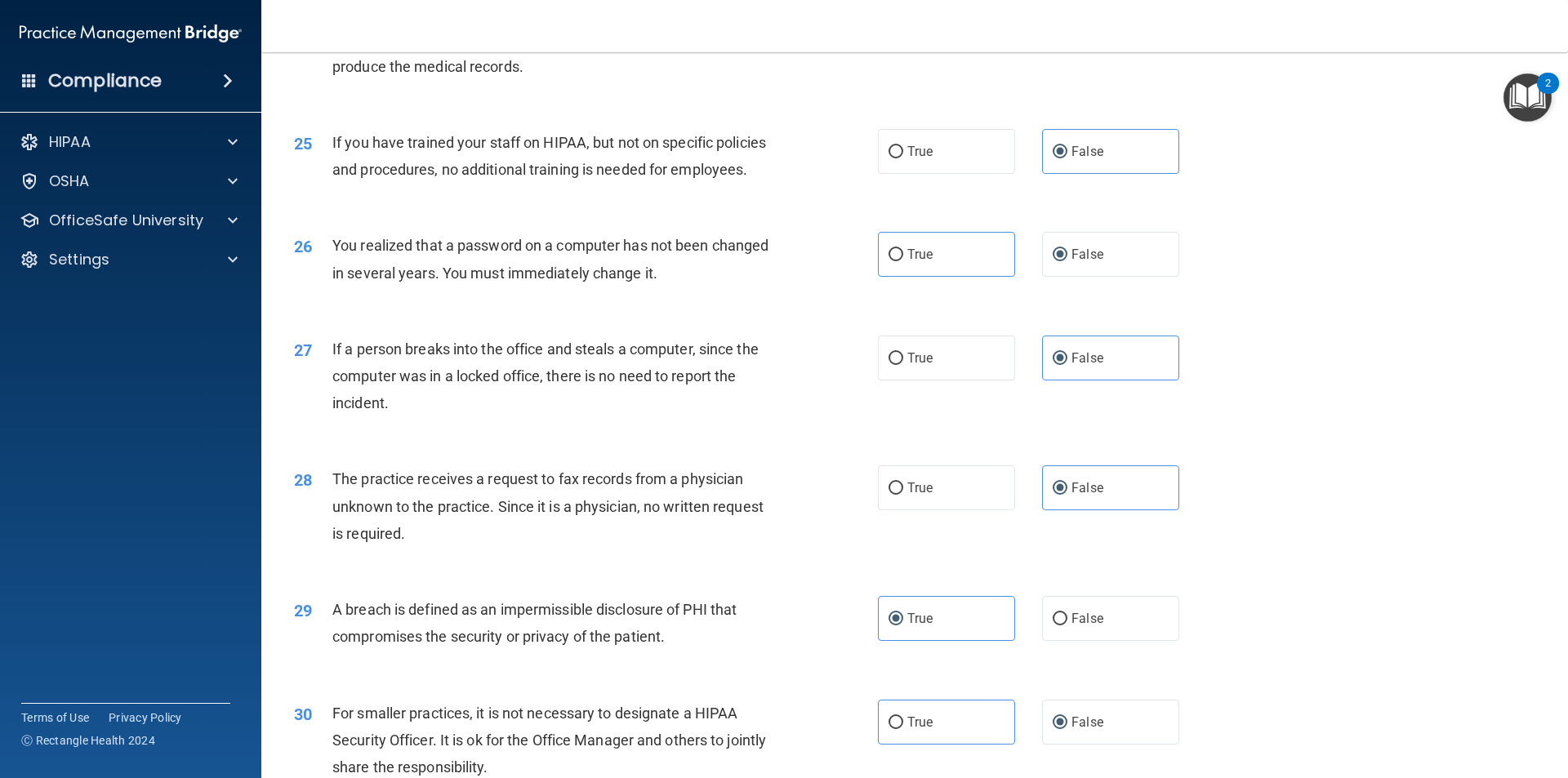
scroll to position [3085, 0]
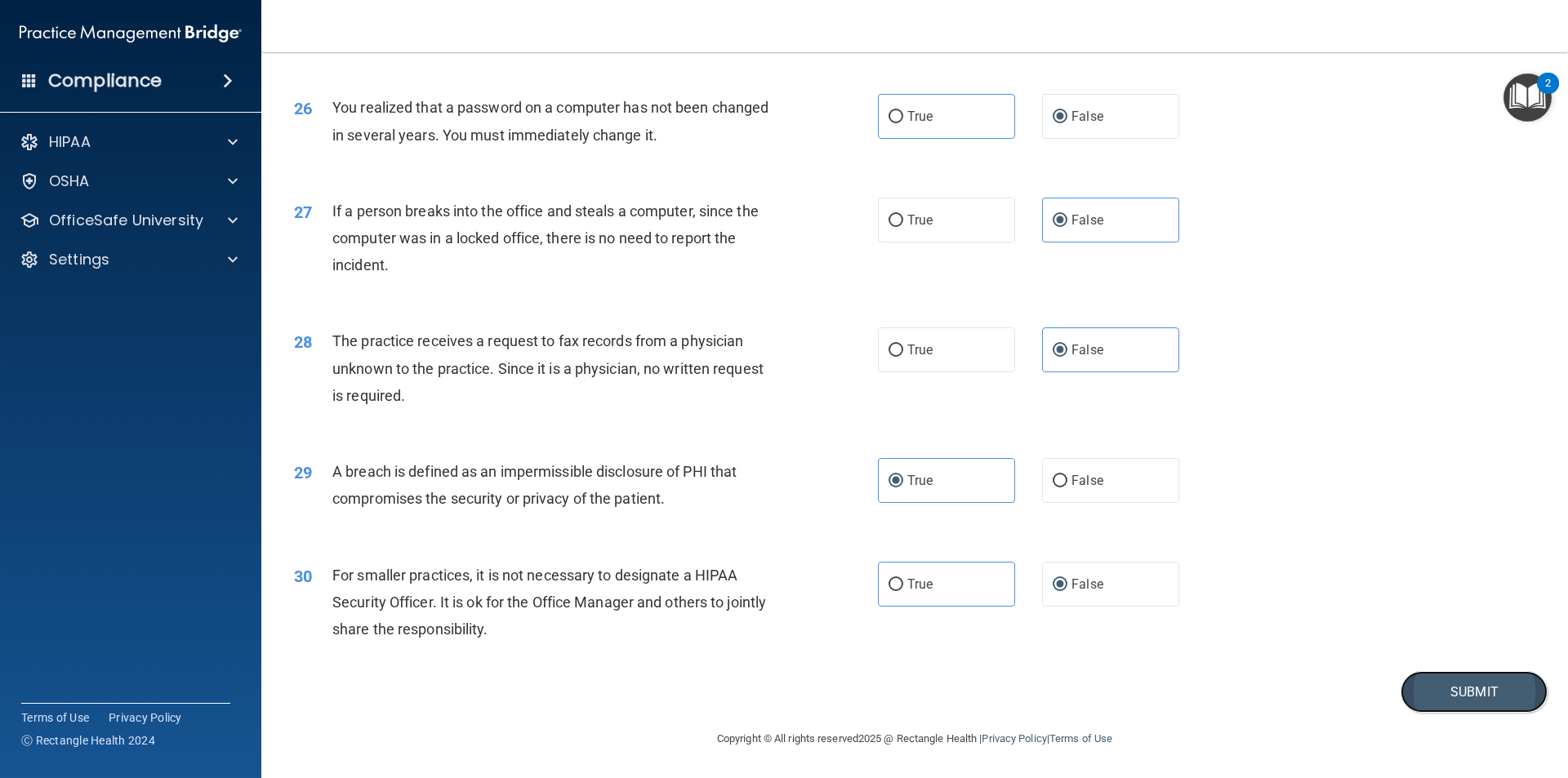
click at [1448, 694] on button "Submit" at bounding box center [1473, 691] width 147 height 42
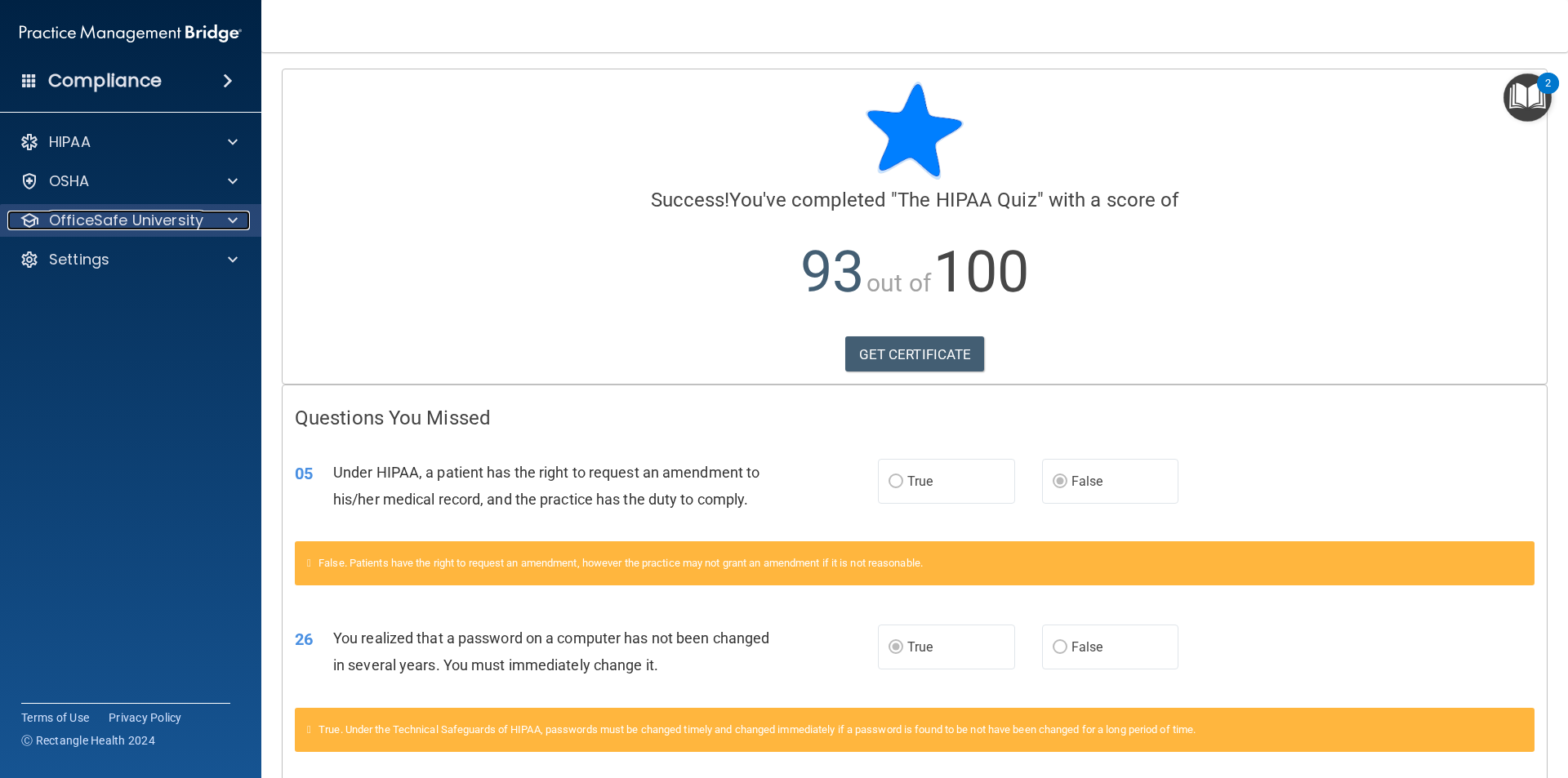
click at [238, 219] on div at bounding box center [231, 220] width 41 height 20
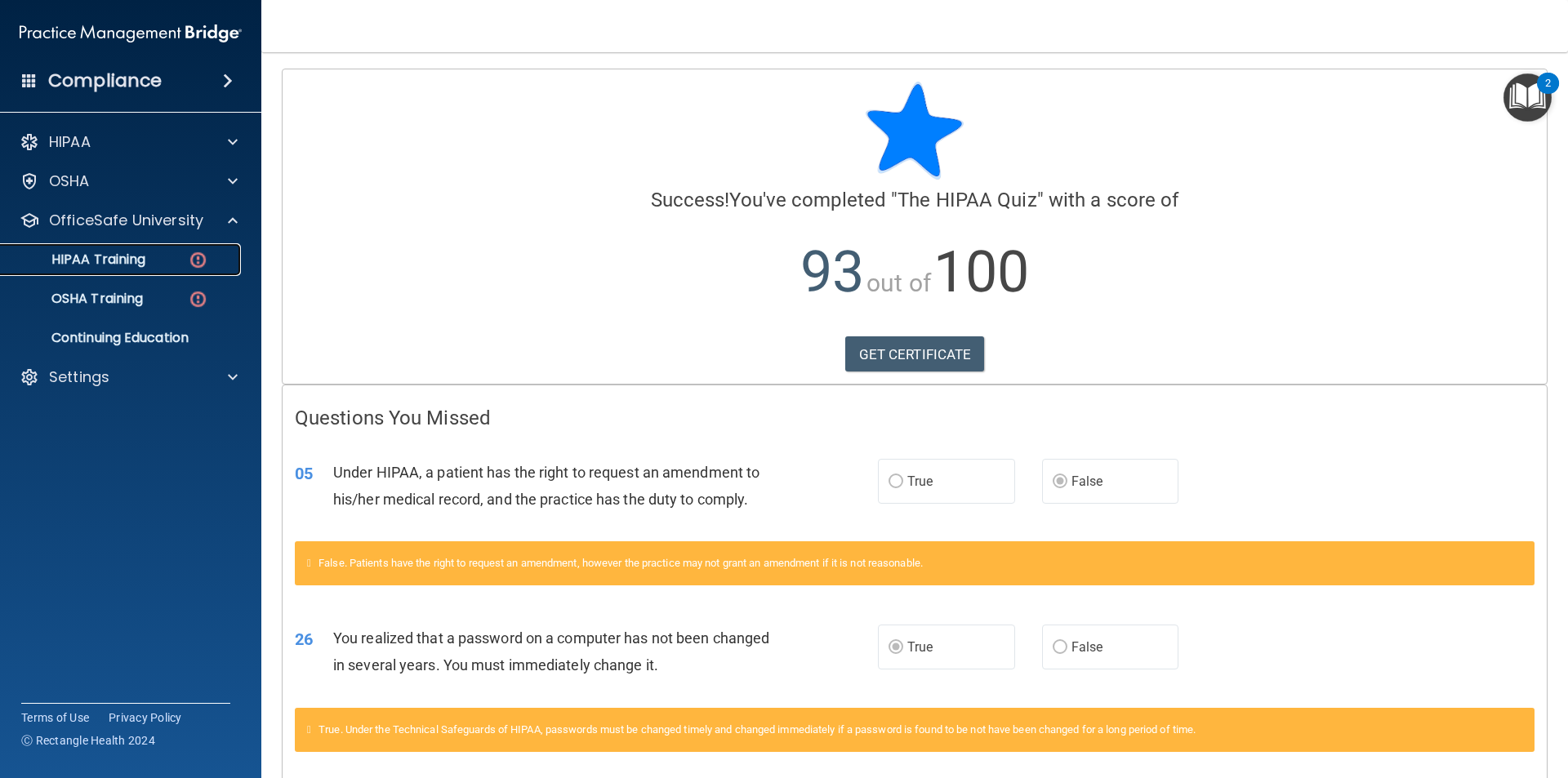
click at [188, 257] on img at bounding box center [198, 260] width 21 height 21
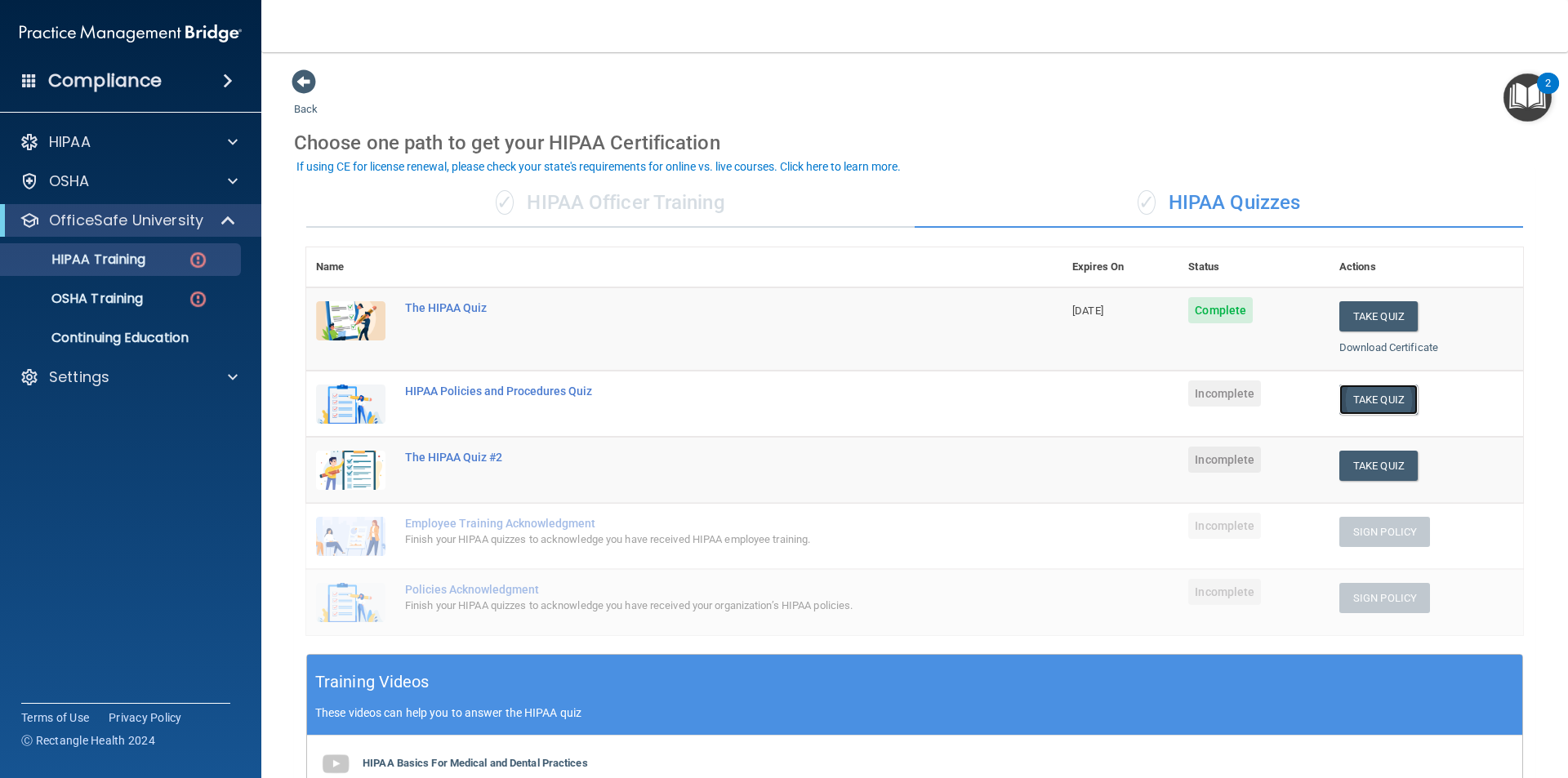
click at [1353, 397] on button "Take Quiz" at bounding box center [1379, 399] width 78 height 30
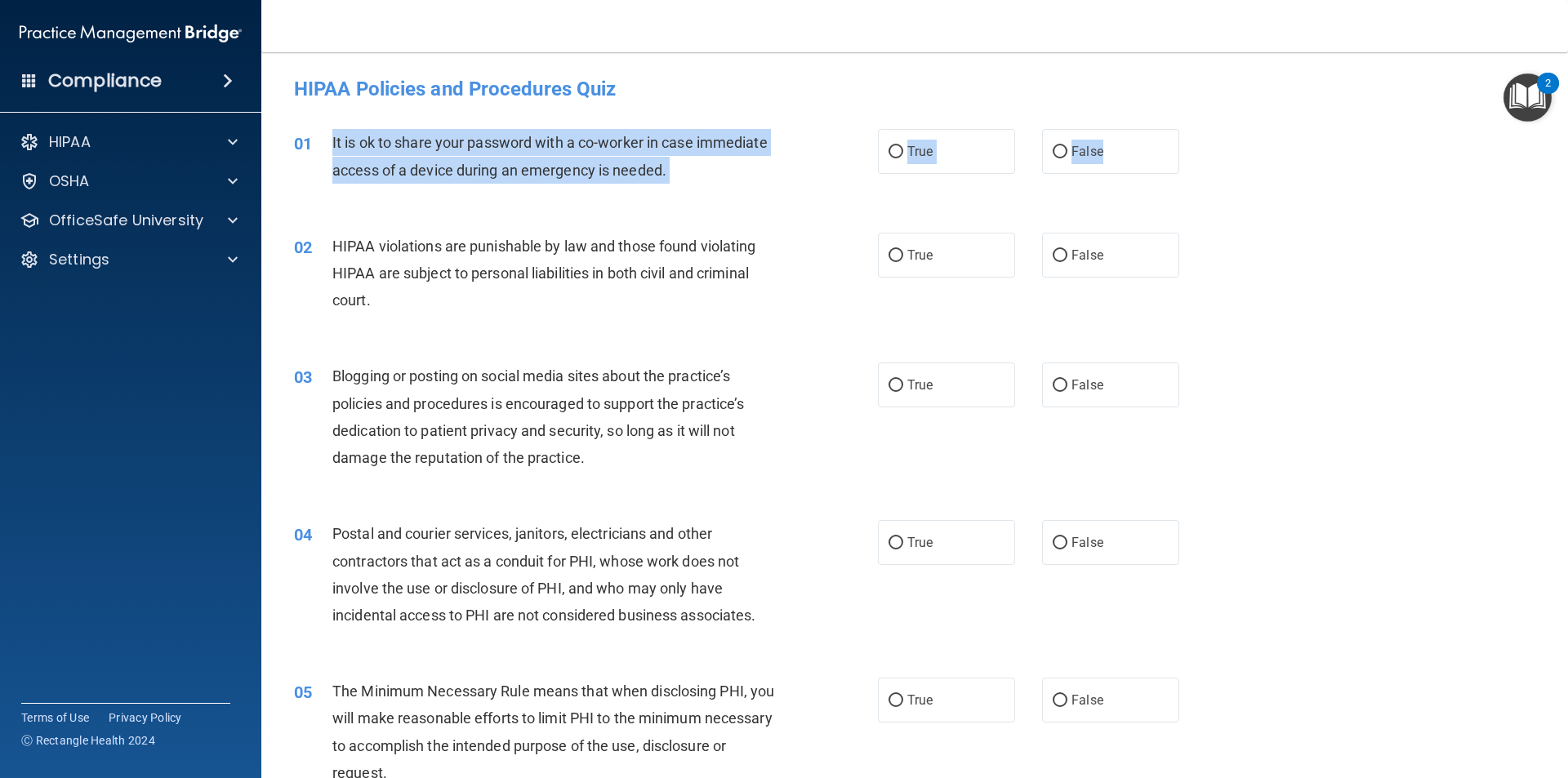
drag, startPoint x: 1086, startPoint y: 150, endPoint x: 326, endPoint y: 140, distance: 760.1
click at [1207, 129] on ng-form "01 It is ok to share your password with a co-worker in case immediate access of…" at bounding box center [1207, 129] width 0 height 0
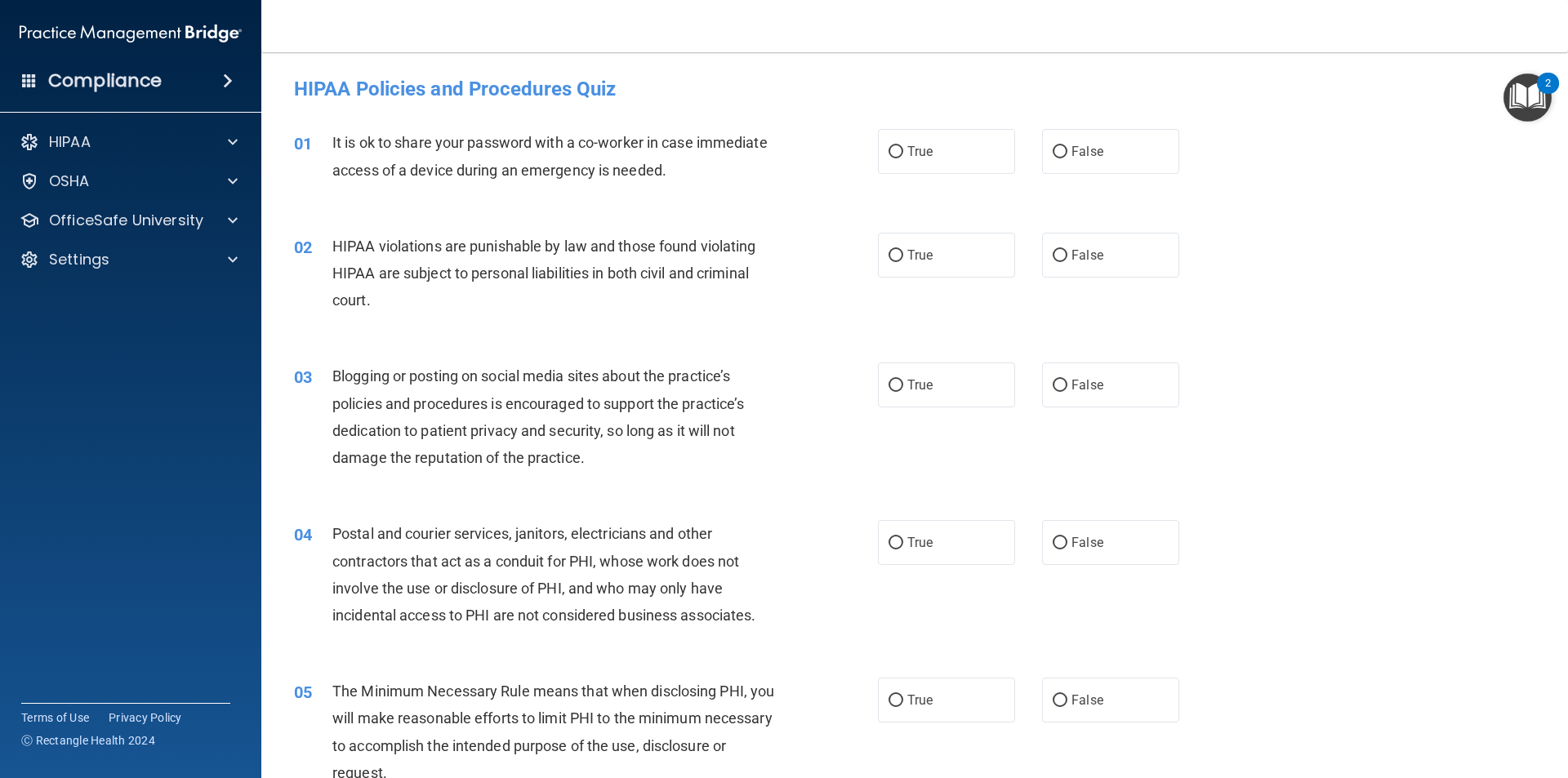
click at [663, 88] on h4 "HIPAA Policies and Procedures Quiz" at bounding box center [915, 89] width 1241 height 21
drag, startPoint x: 1041, startPoint y: 136, endPoint x: 1042, endPoint y: 106, distance: 30.0
click at [1047, 139] on label "False" at bounding box center [1110, 151] width 137 height 45
click at [1053, 146] on input "False" at bounding box center [1060, 152] width 15 height 12
radio input "true"
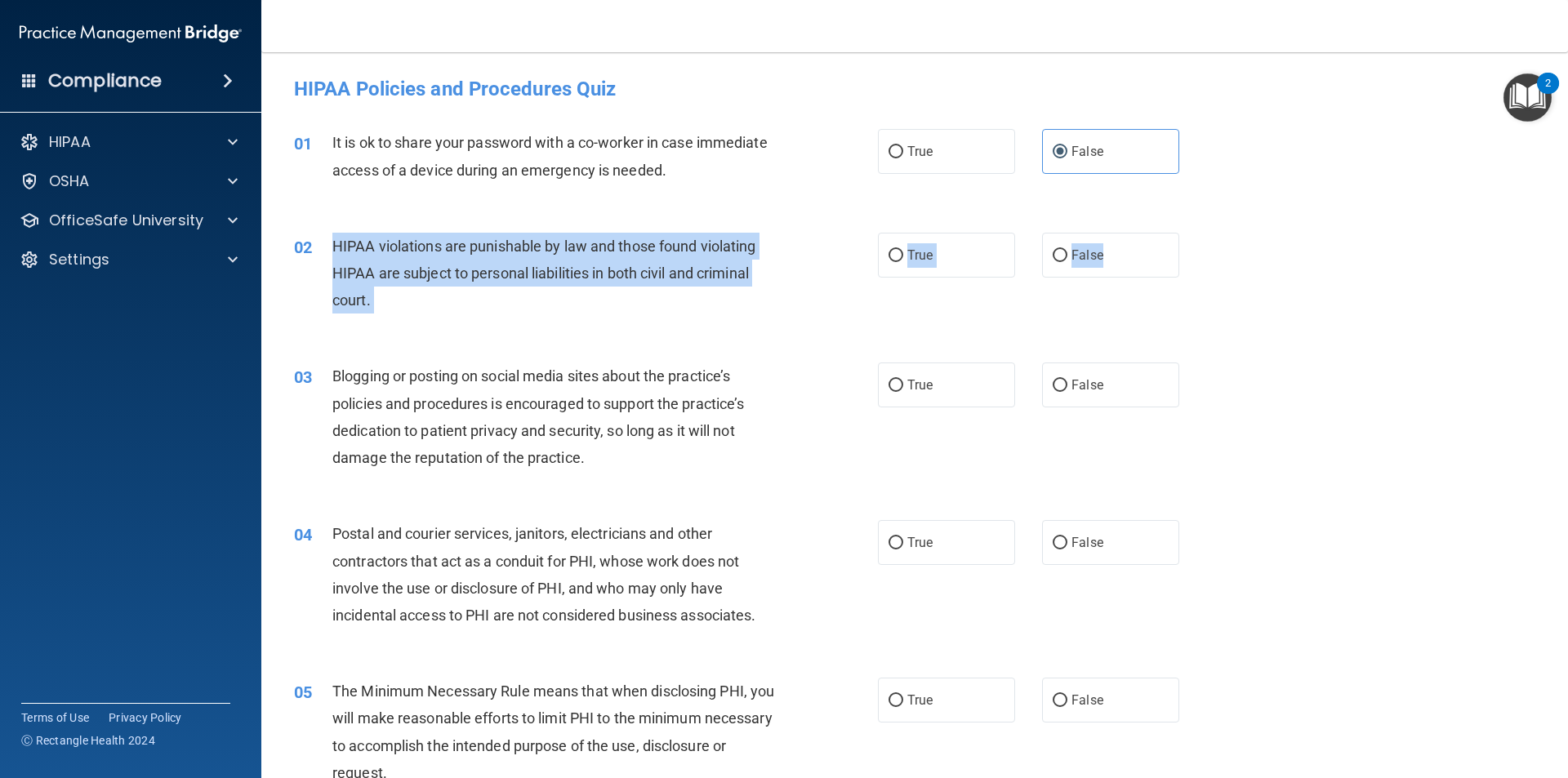
drag, startPoint x: 1153, startPoint y: 257, endPoint x: 335, endPoint y: 247, distance: 818.1
click at [1207, 232] on ng-form "02 HIPAA violations are punishable by law and those found violating HIPAA are s…" at bounding box center [1207, 232] width 0 height 0
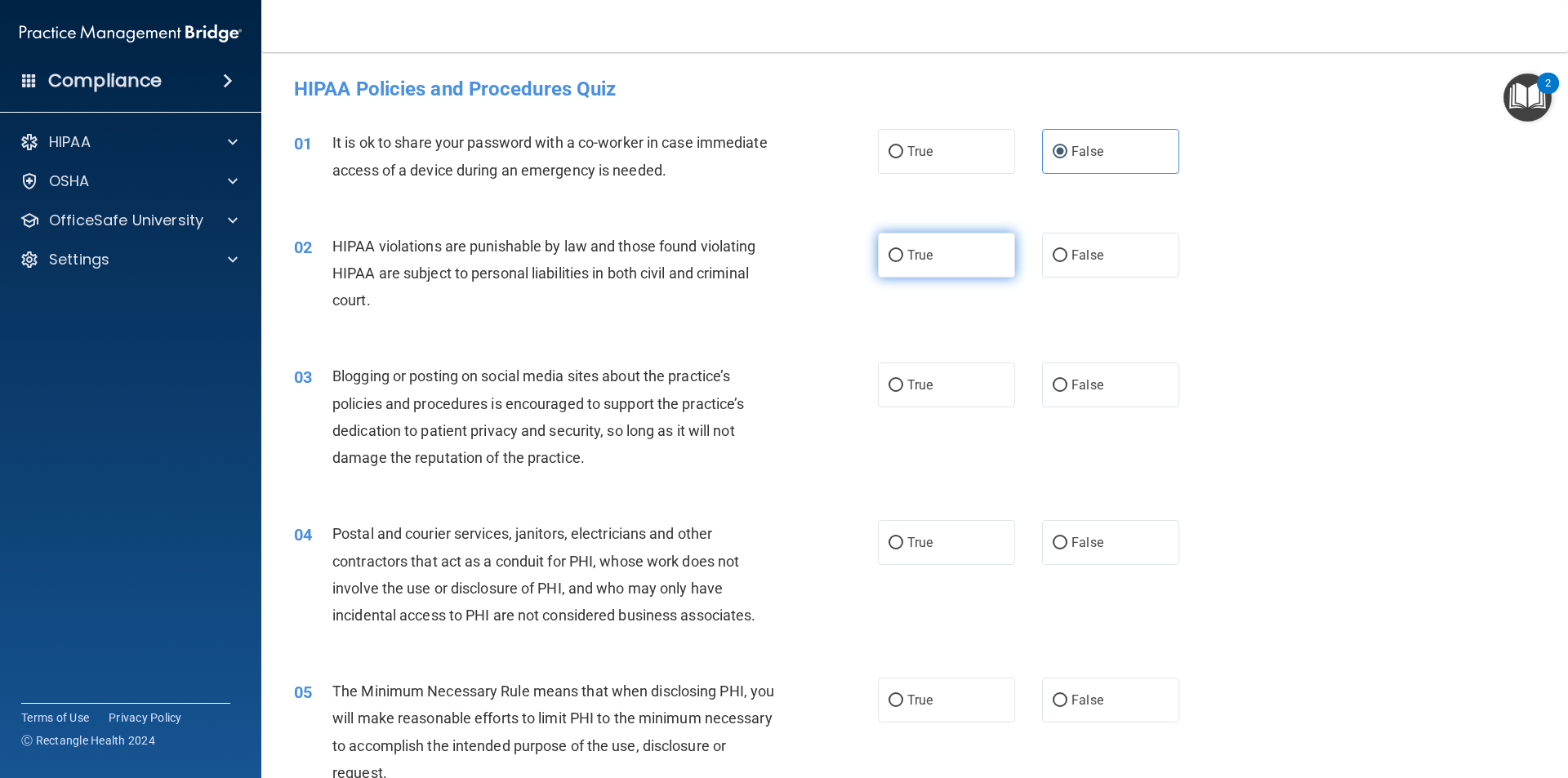
drag, startPoint x: 905, startPoint y: 277, endPoint x: 912, endPoint y: 267, distance: 12.2
click at [905, 274] on div "02 HIPAA violations are punishable by law and those found violating HIPAA are s…" at bounding box center [915, 277] width 1266 height 131
click at [918, 254] on span "True" at bounding box center [919, 255] width 25 height 16
click at [903, 254] on input "True" at bounding box center [896, 256] width 15 height 12
radio input "true"
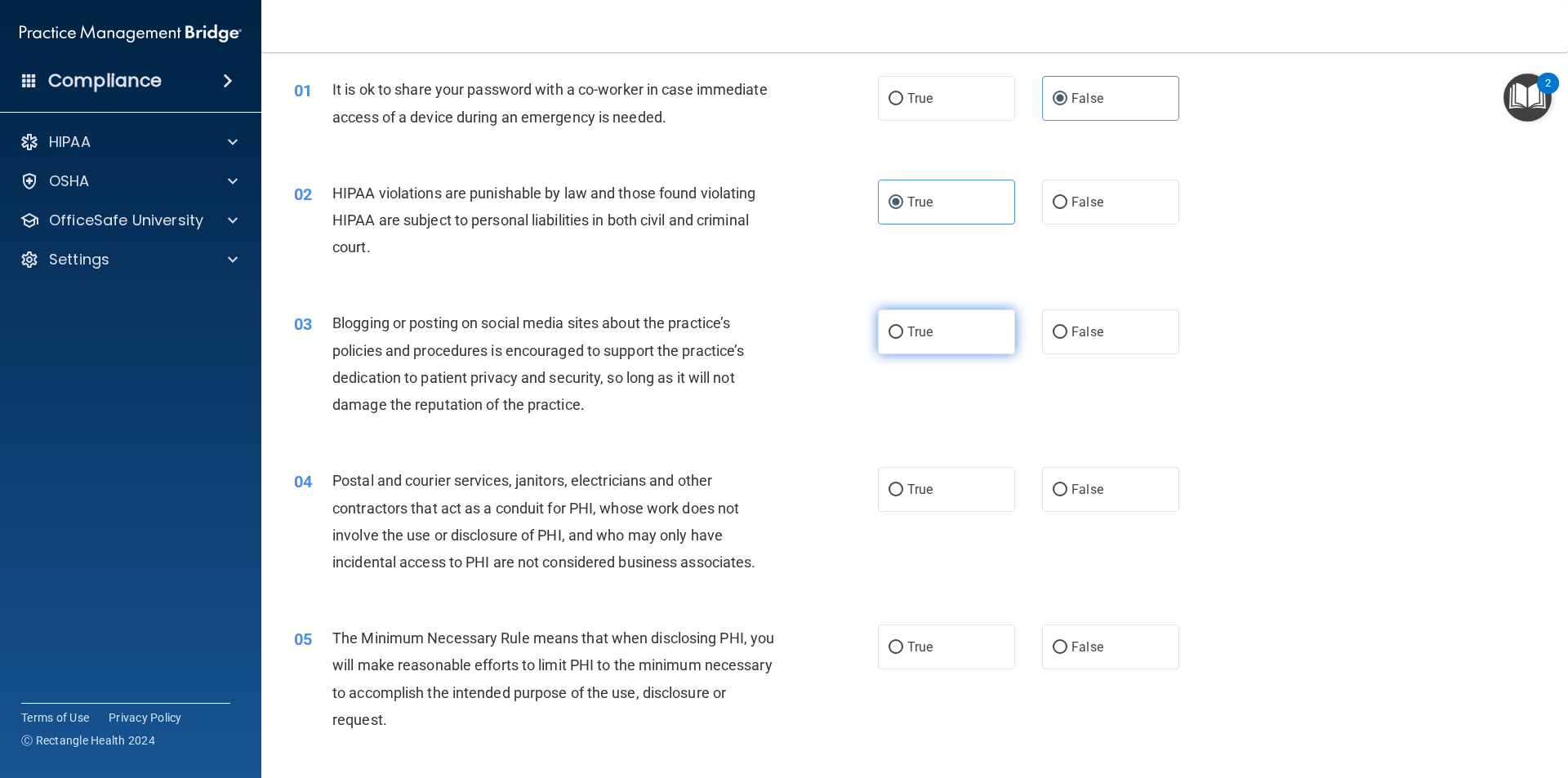
scroll to position [81, 0]
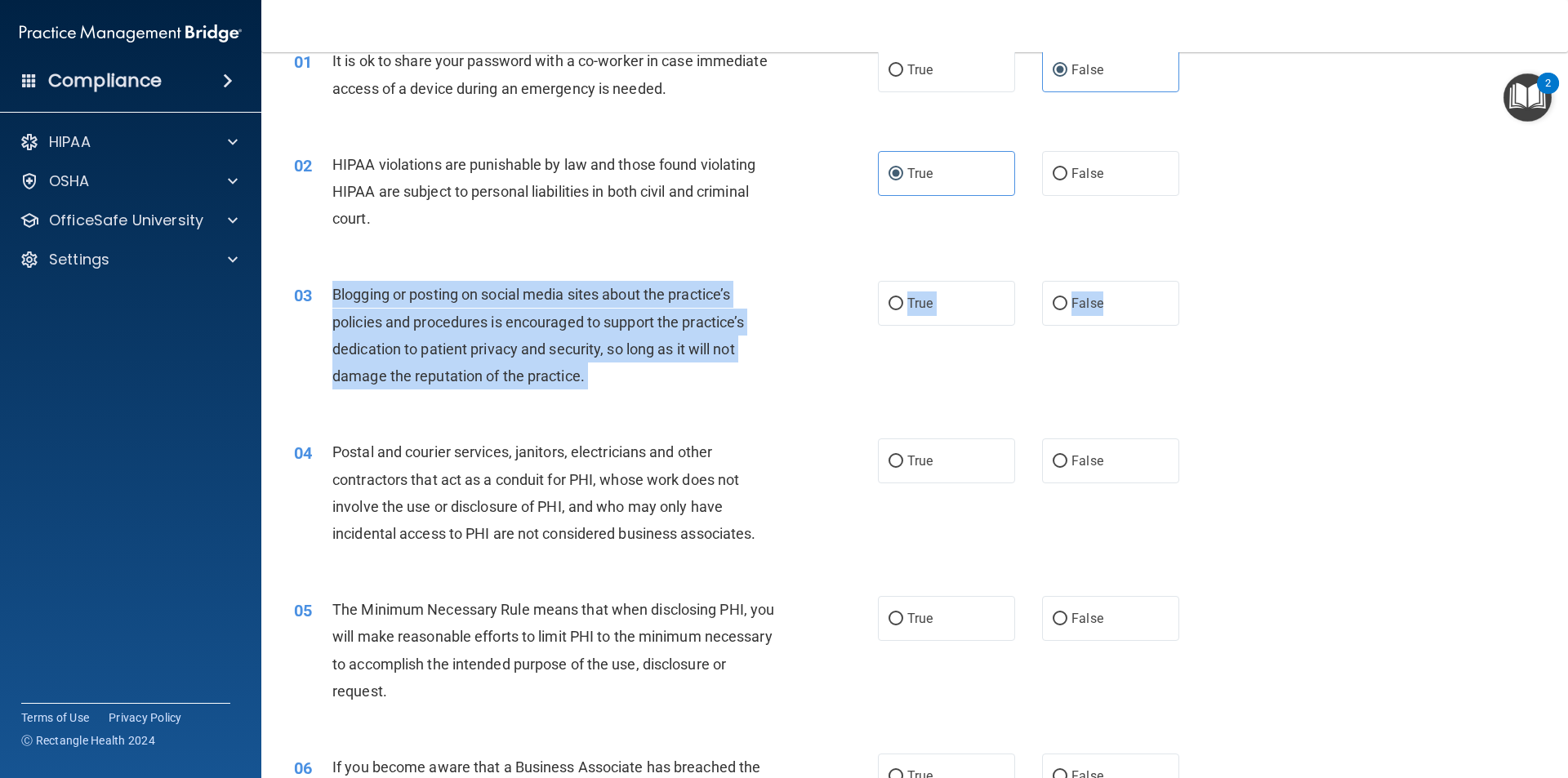
drag, startPoint x: 1012, startPoint y: 320, endPoint x: 330, endPoint y: 294, distance: 682.5
click at [1207, 281] on ng-form "03 Blogging or posting on social media sites about the practice’s policies and …" at bounding box center [1207, 281] width 0 height 0
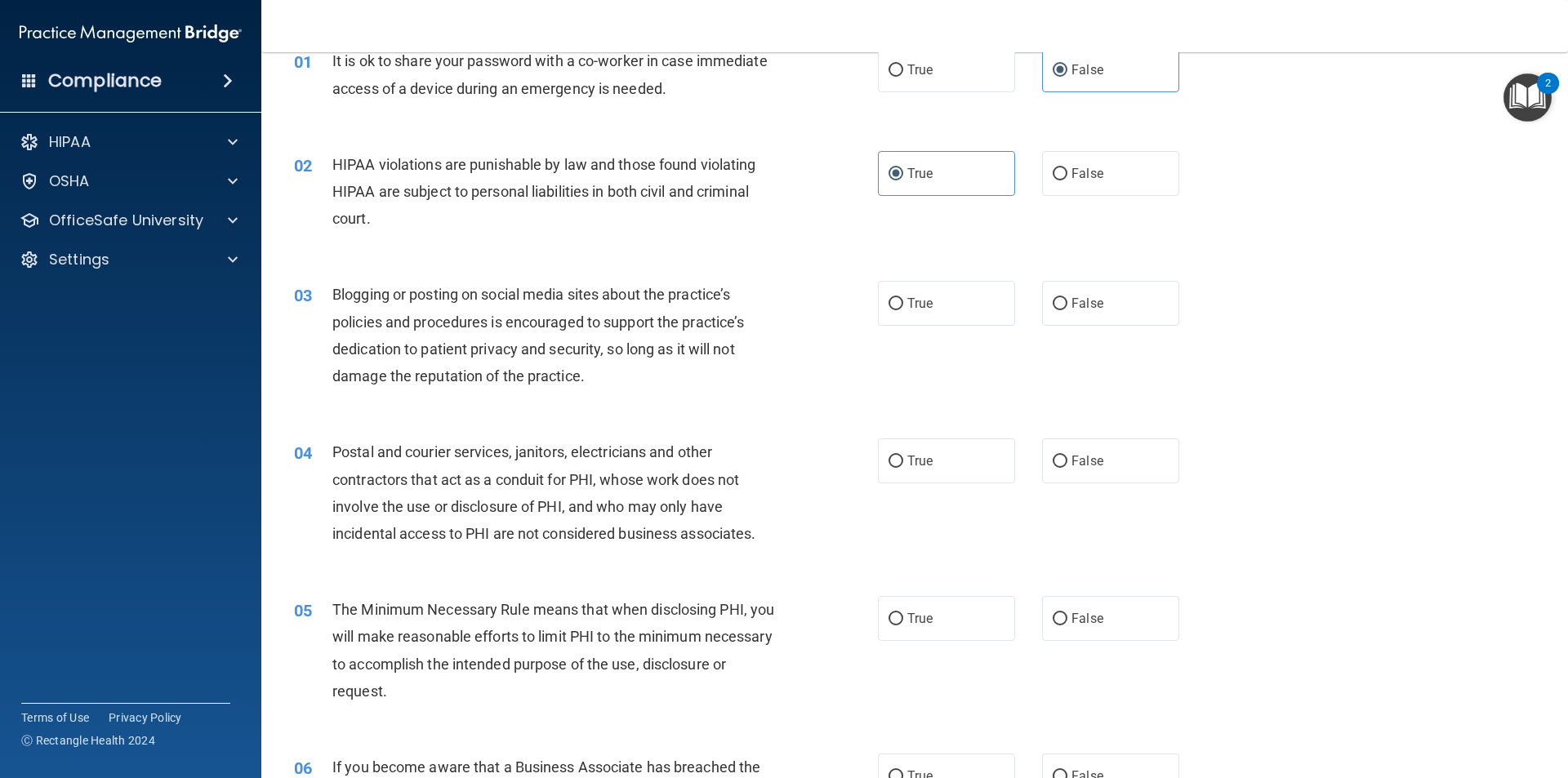
click at [994, 254] on div "02 HIPAA violations are punishable by law and those found violating HIPAA are s…" at bounding box center [915, 196] width 1266 height 131
drag, startPoint x: 1111, startPoint y: 299, endPoint x: 1093, endPoint y: 352, distance: 56.0
click at [1108, 301] on label "False" at bounding box center [1110, 303] width 137 height 45
click at [1067, 301] on input "False" at bounding box center [1060, 303] width 15 height 12
radio input "true"
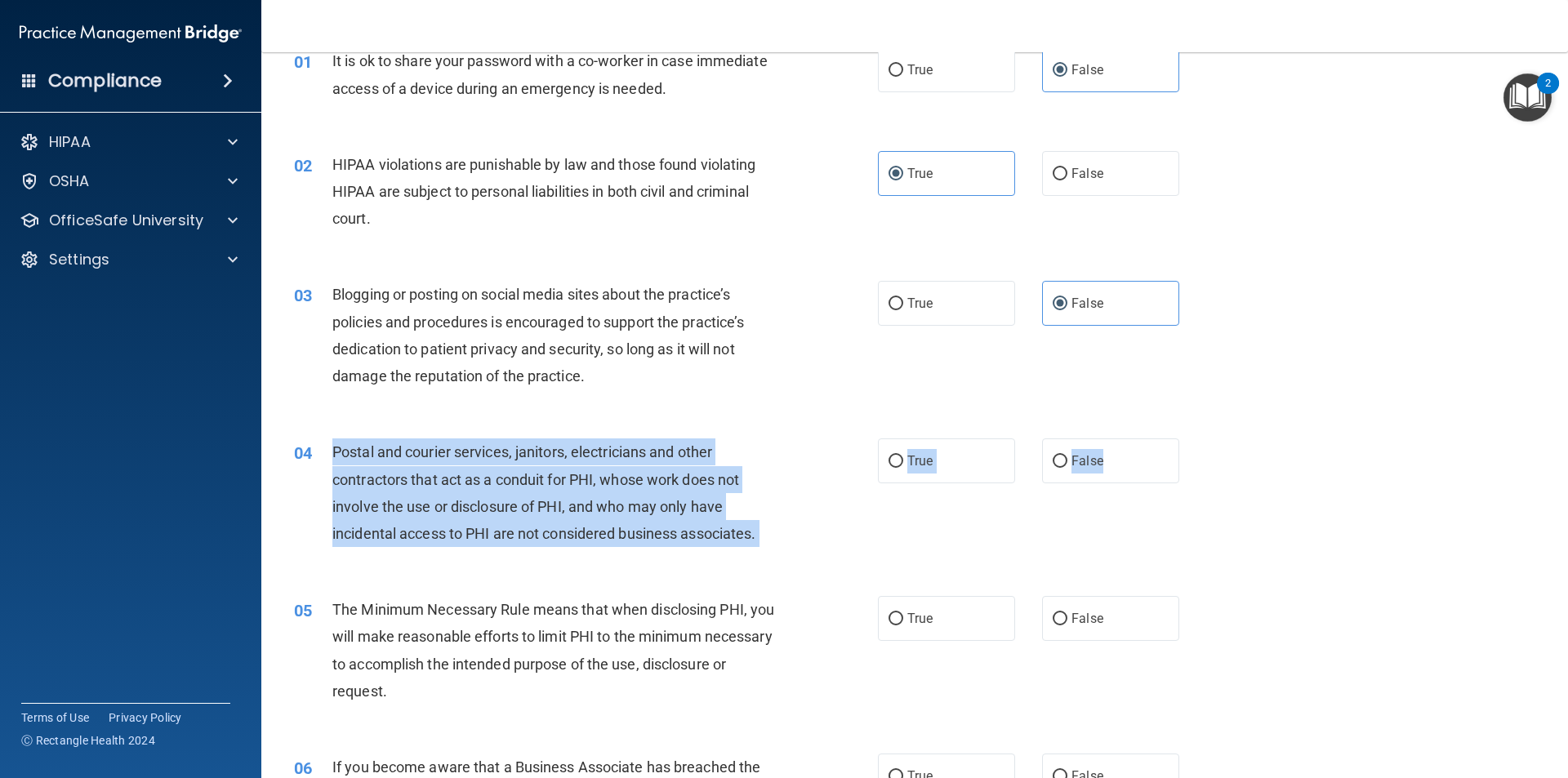
drag, startPoint x: 1125, startPoint y: 463, endPoint x: 337, endPoint y: 440, distance: 788.3
click at [1207, 438] on ng-form "04 Postal and courier services, janitors, electricians and other contractors th…" at bounding box center [1207, 438] width 0 height 0
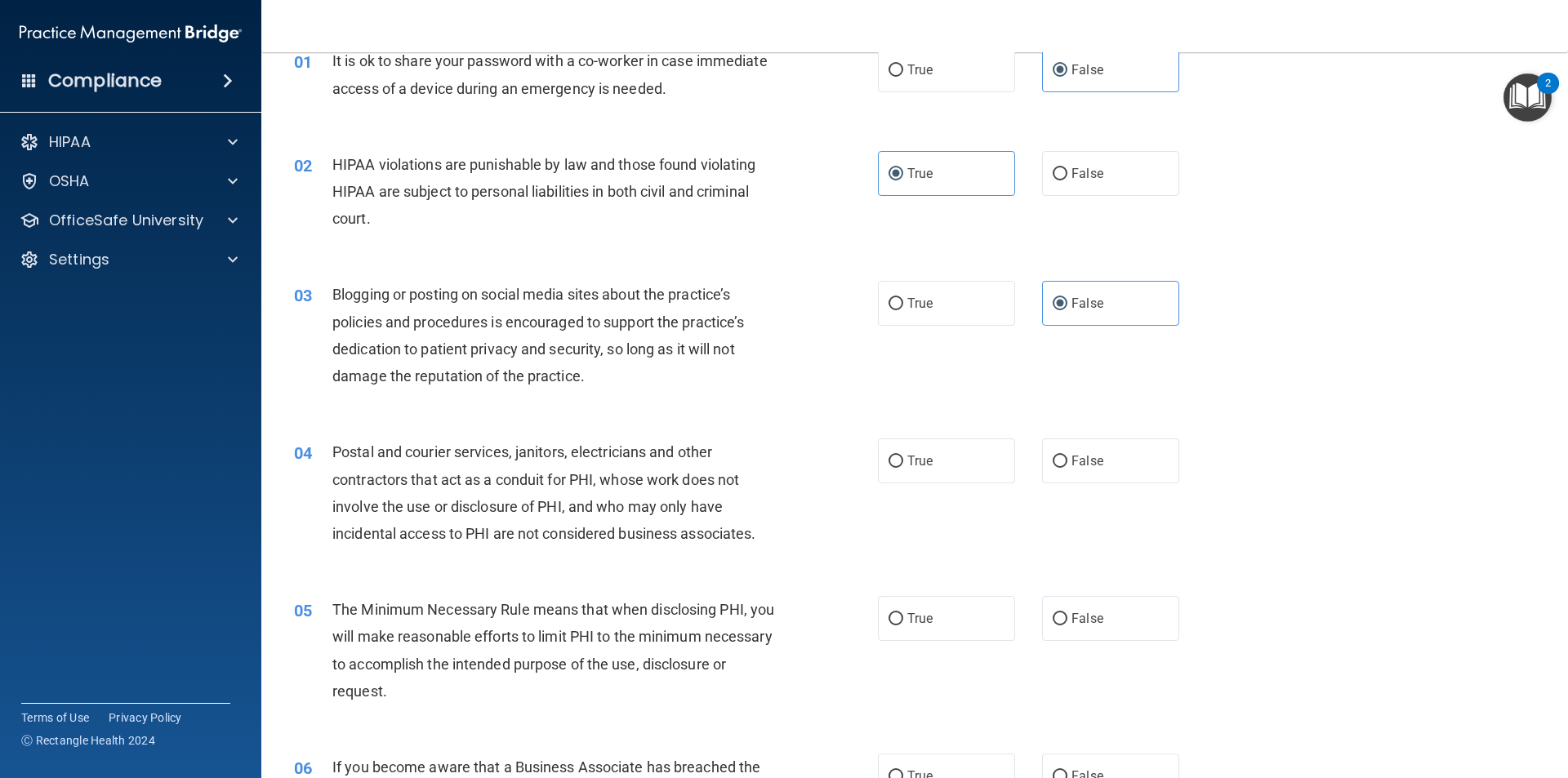
click at [794, 346] on div "03 Blogging or posting on social media sites about the practice’s policies and …" at bounding box center [586, 339] width 633 height 117
click at [917, 459] on span "True" at bounding box center [919, 461] width 25 height 16
click at [903, 459] on input "True" at bounding box center [896, 461] width 15 height 12
radio input "true"
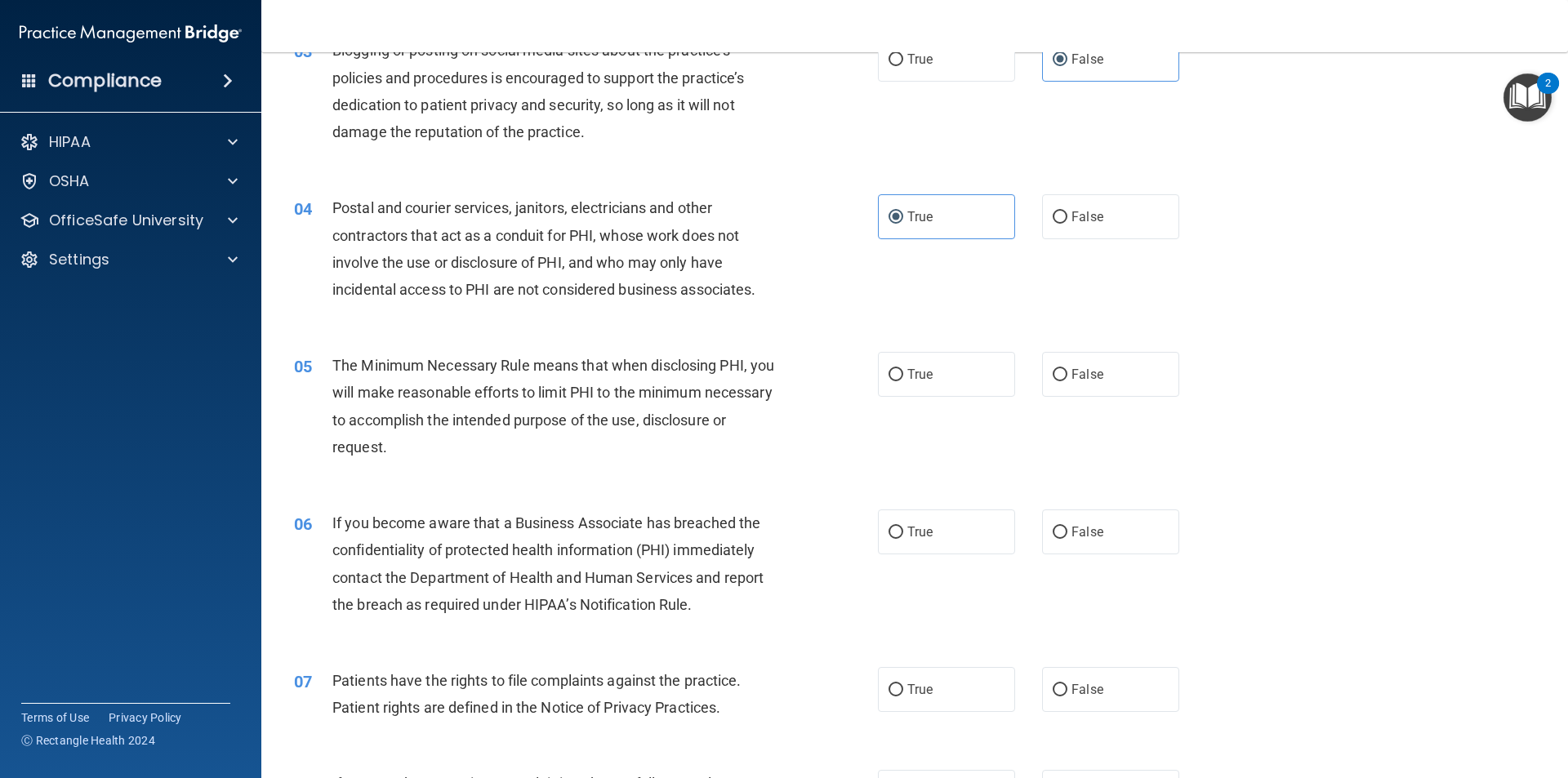
scroll to position [326, 0]
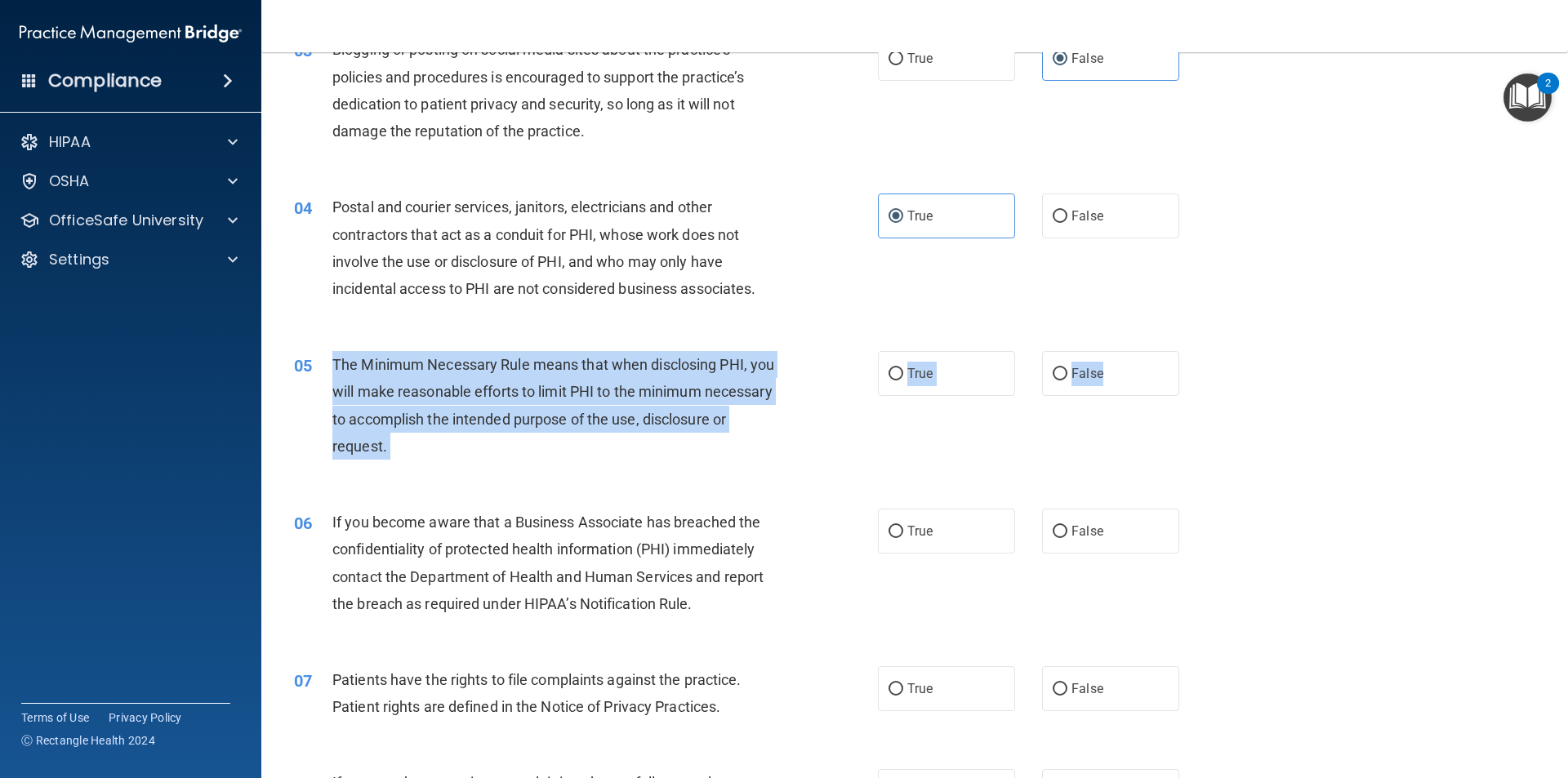
drag, startPoint x: 1110, startPoint y: 375, endPoint x: 334, endPoint y: 362, distance: 776.1
click at [1207, 351] on ng-form "05 The Minimum Necessary Rule means that when disclosing PHI, you will make rea…" at bounding box center [1207, 351] width 0 height 0
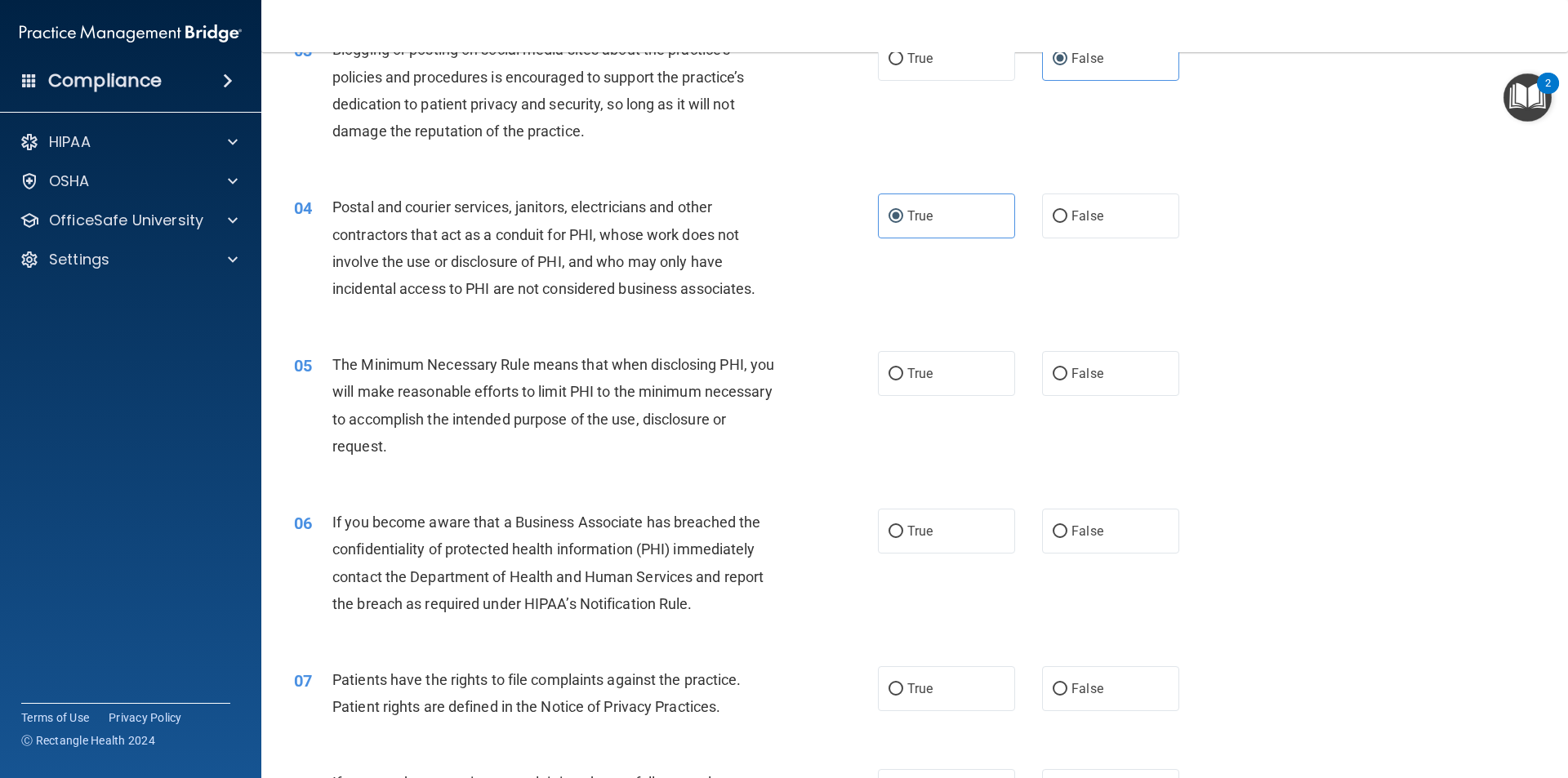
click at [771, 308] on div "04 Postal and courier services, janitors, electricians and other contractors th…" at bounding box center [915, 251] width 1266 height 158
drag, startPoint x: 806, startPoint y: 185, endPoint x: 812, endPoint y: 204, distance: 19.9
click at [806, 184] on div "04 Postal and courier services, janitors, electricians and other contractors th…" at bounding box center [915, 251] width 1266 height 158
click at [968, 382] on label "True" at bounding box center [945, 373] width 137 height 45
click at [903, 381] on input "True" at bounding box center [896, 374] width 15 height 12
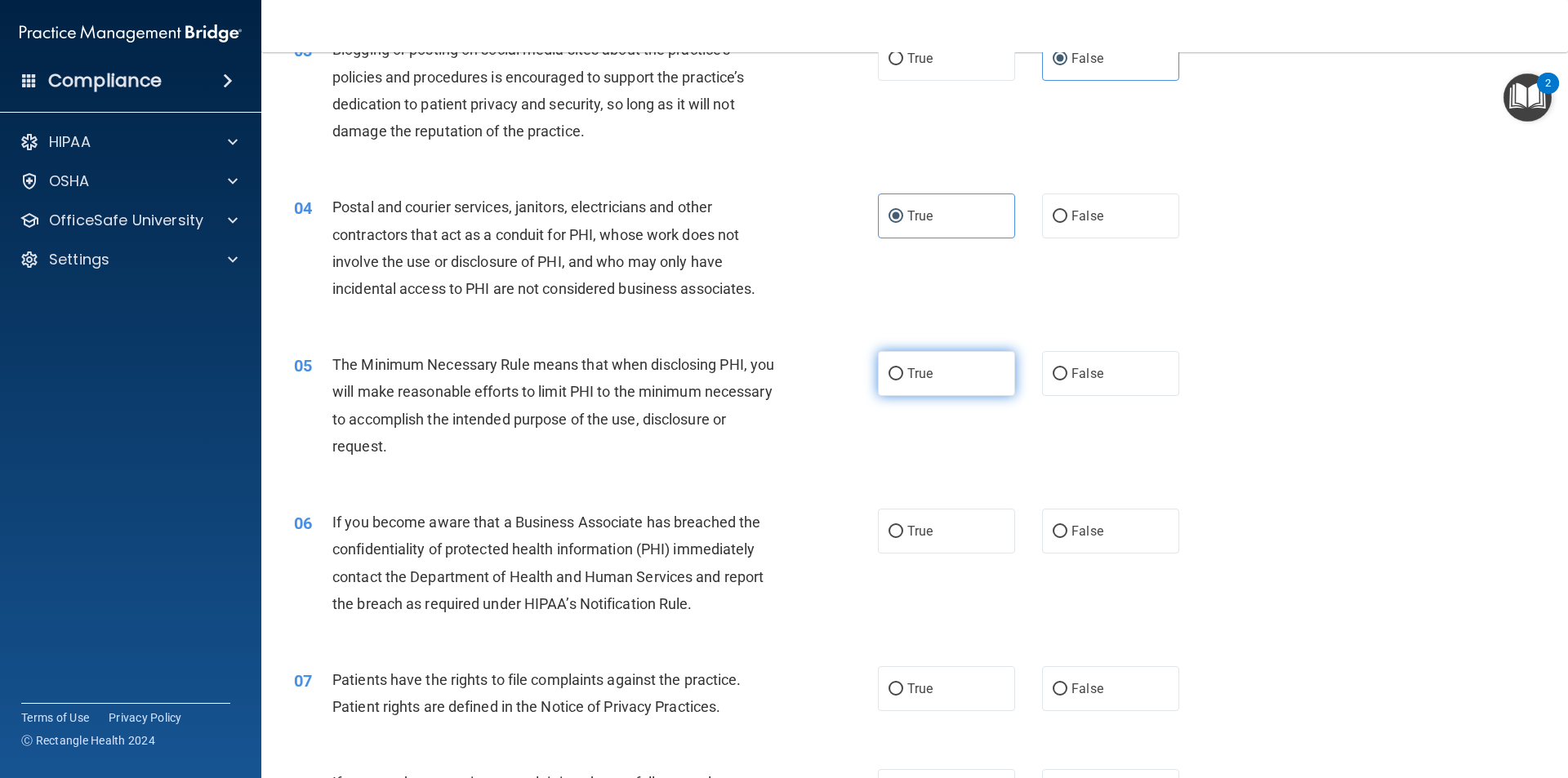
radio input "true"
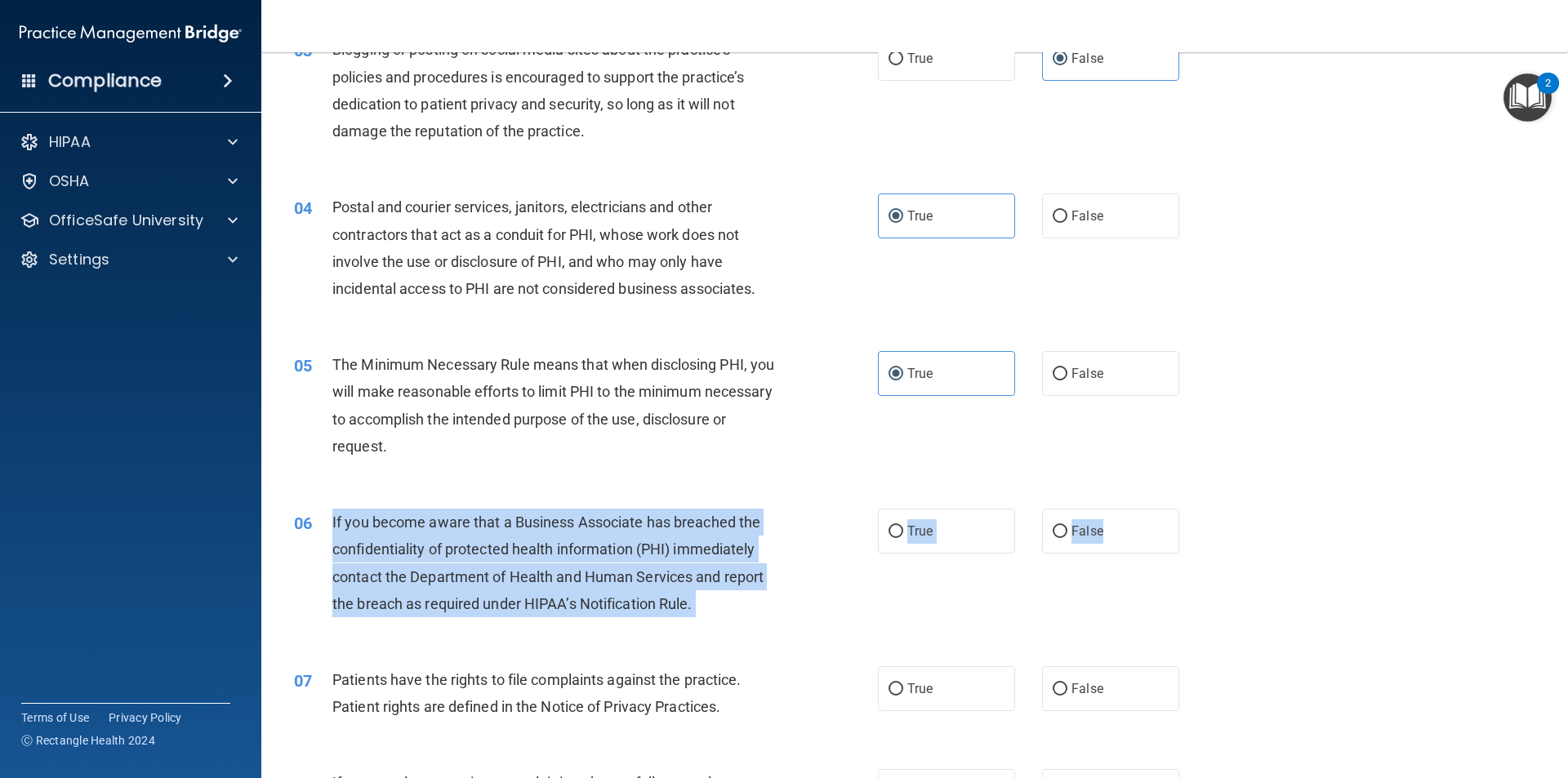
drag, startPoint x: 1118, startPoint y: 533, endPoint x: 315, endPoint y: 514, distance: 803.2
click at [1207, 508] on ng-form "06 If you become aware that a Business Associate has breached the confidentiali…" at bounding box center [1207, 508] width 0 height 0
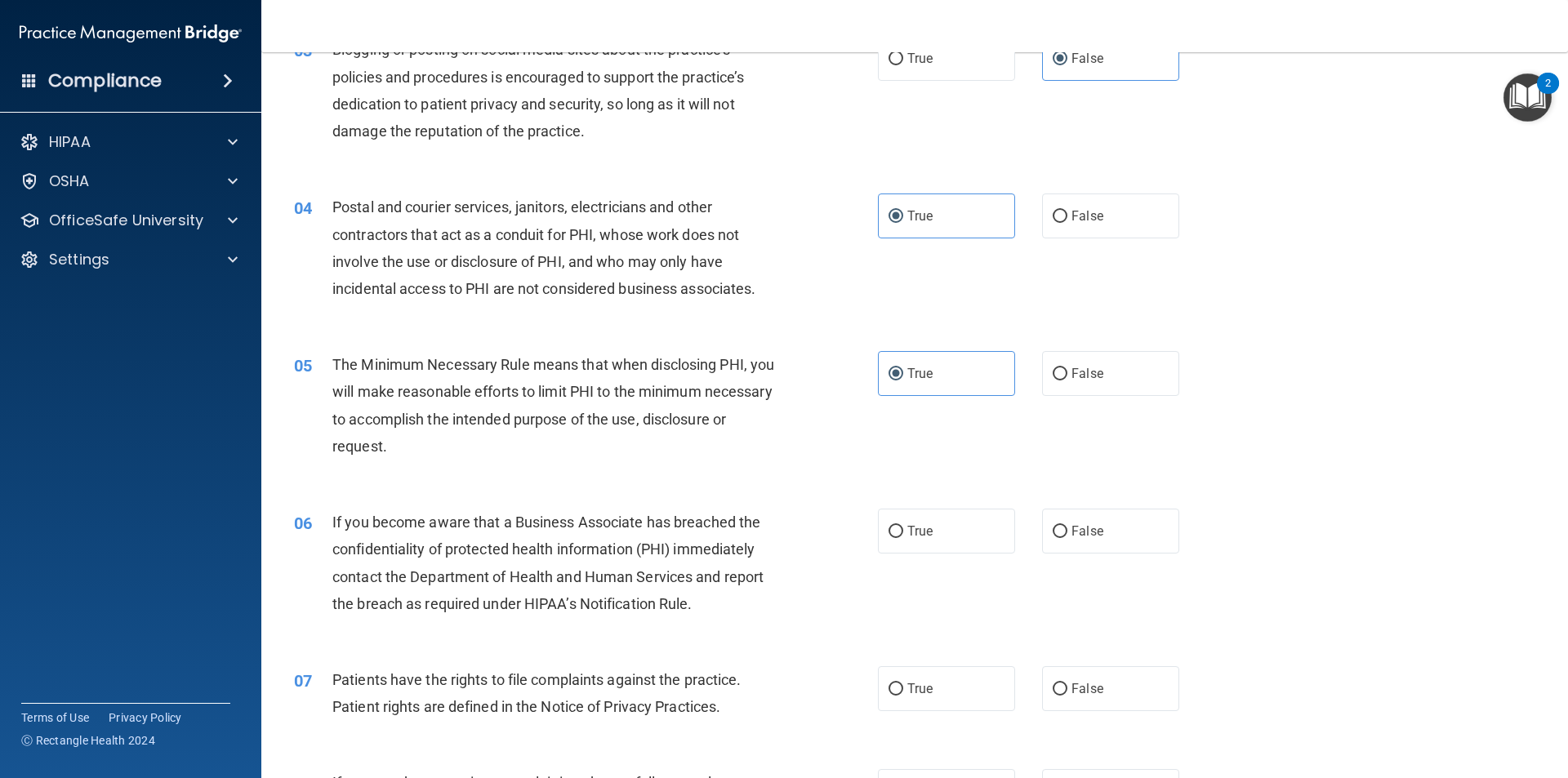
click at [1151, 434] on div "05 The Minimum Necessary Rule means that when disclosing PHI, you will make rea…" at bounding box center [915, 409] width 1266 height 158
click at [1083, 533] on span "False" at bounding box center [1087, 531] width 32 height 16
click at [1067, 533] on input "False" at bounding box center [1060, 531] width 15 height 12
radio input "true"
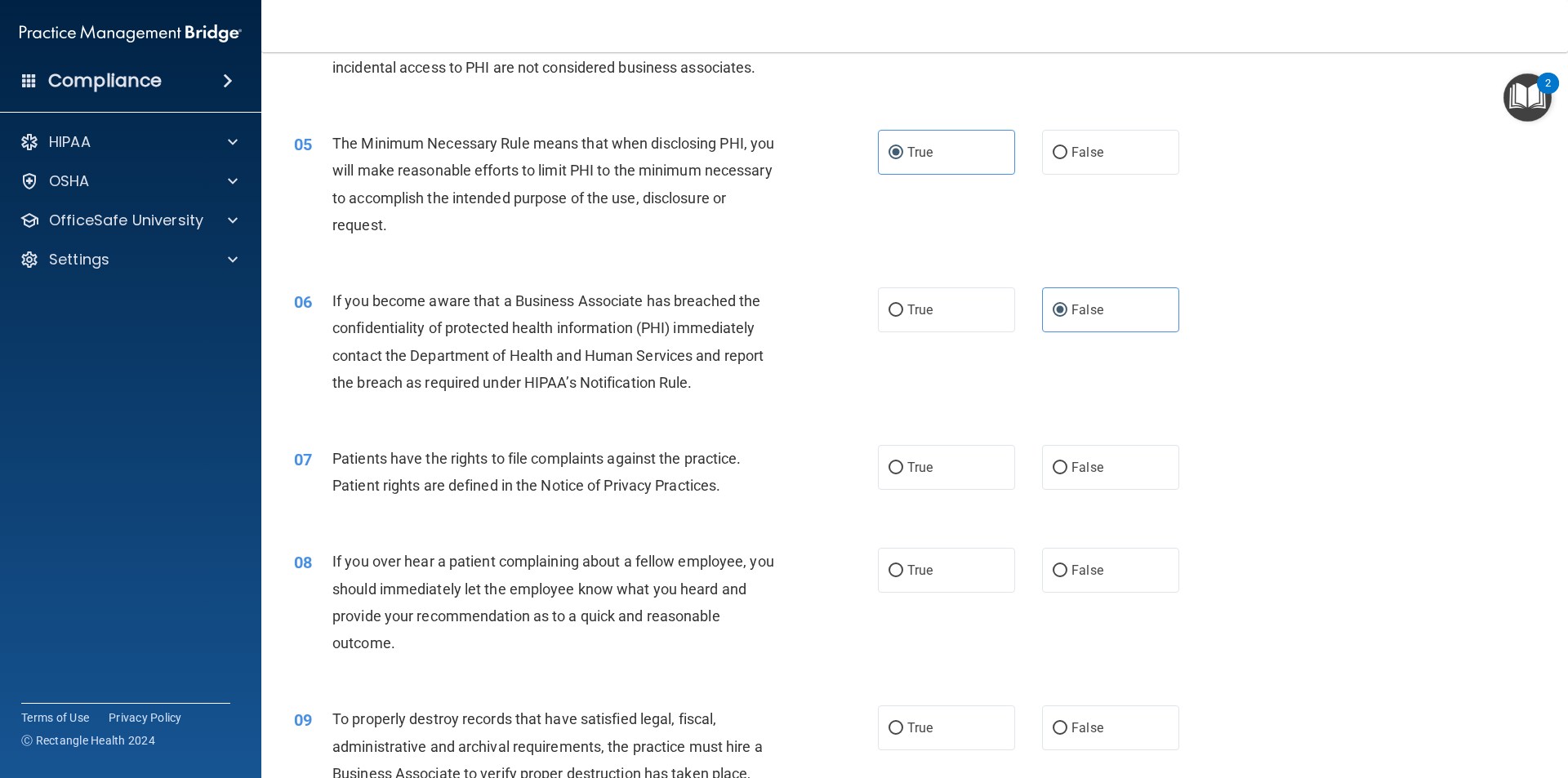
scroll to position [571, 0]
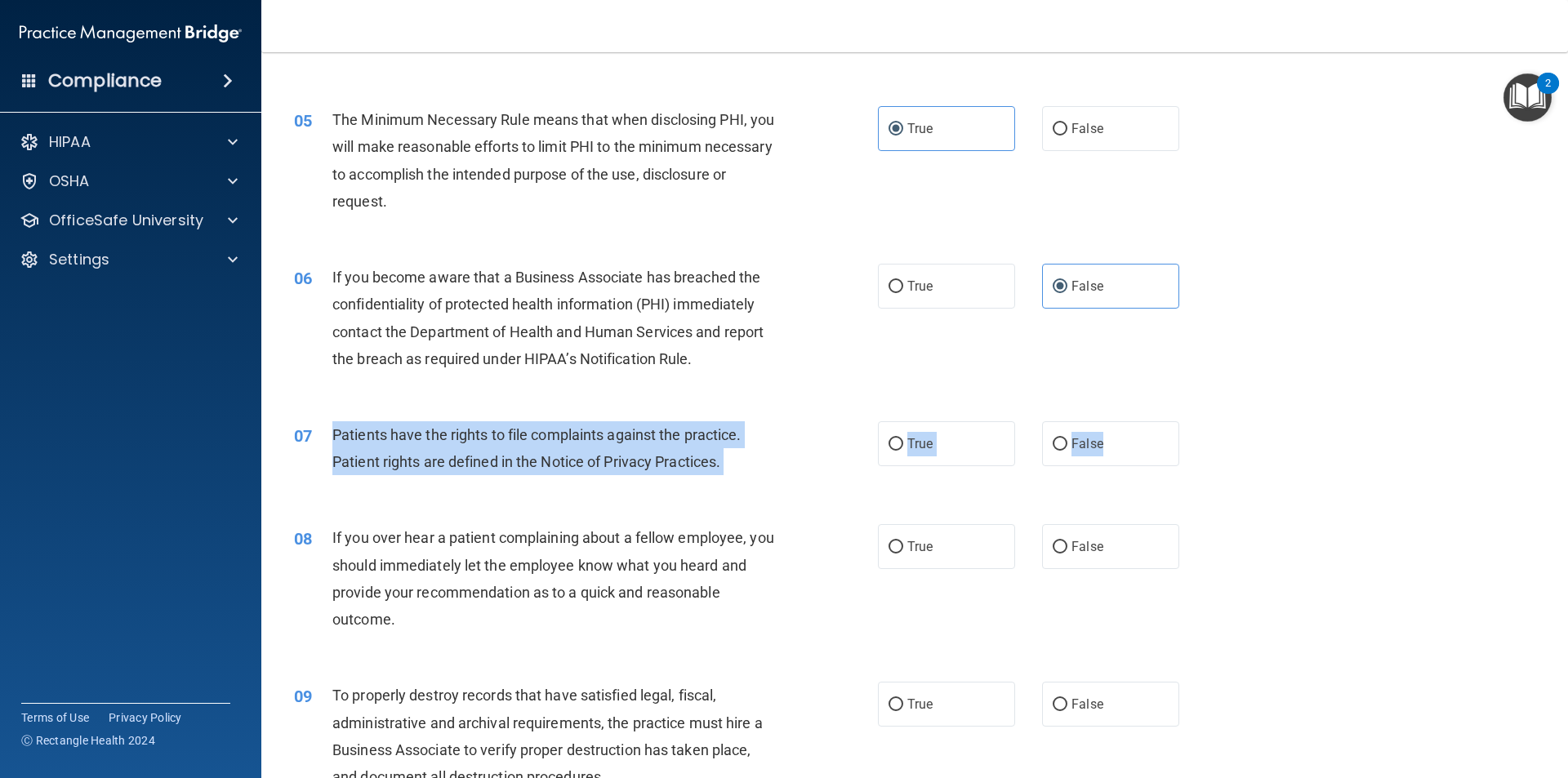
drag, startPoint x: 1118, startPoint y: 441, endPoint x: 329, endPoint y: 438, distance: 789.0
click at [1207, 421] on ng-form "07 Patients have the rights to file complaints against the practice. Patient ri…" at bounding box center [1207, 421] width 0 height 0
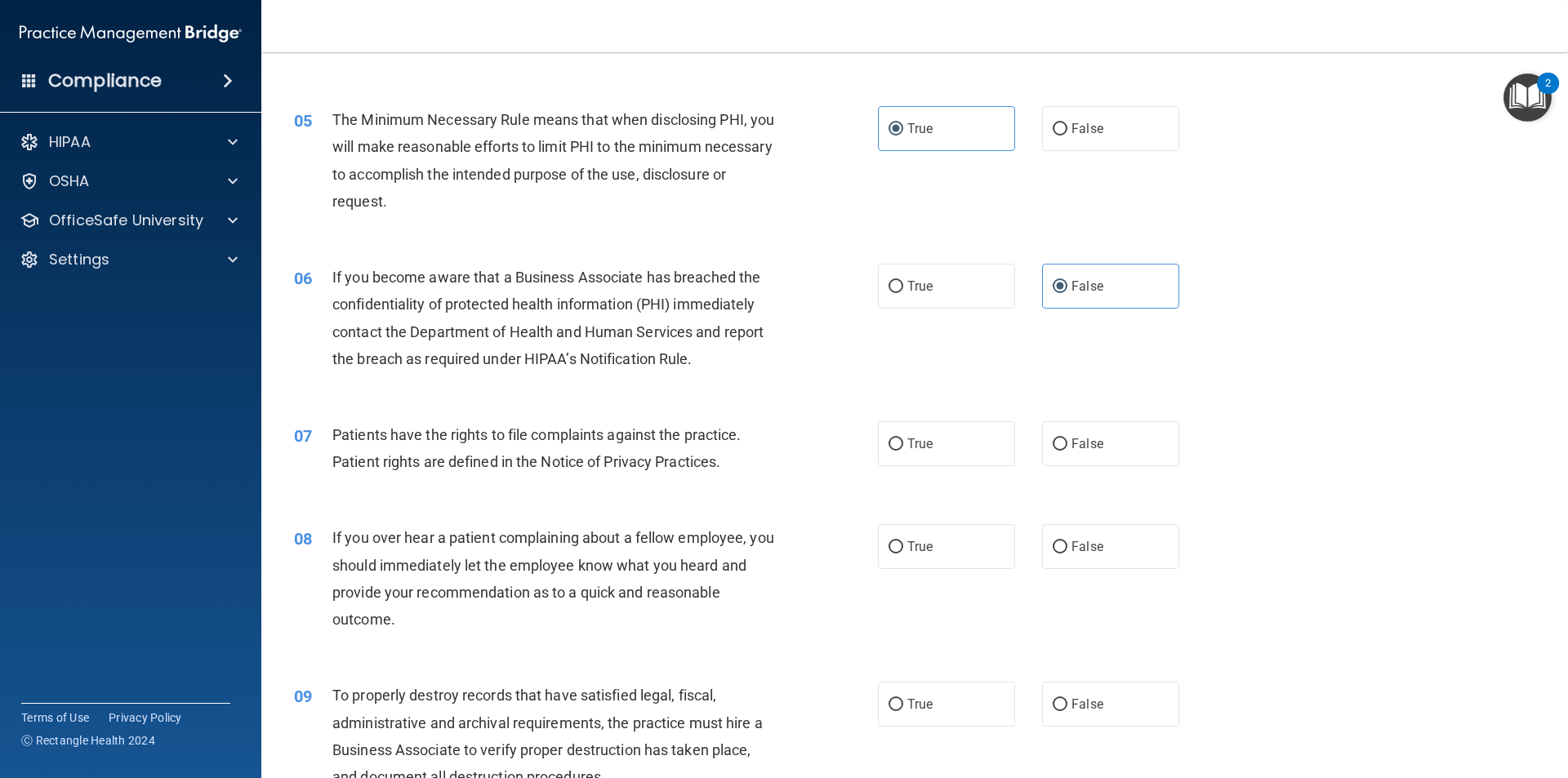
drag, startPoint x: 930, startPoint y: 391, endPoint x: 921, endPoint y: 417, distance: 27.5
click at [930, 395] on div "06 If you become aware that a Business Associate has breached the confidentiali…" at bounding box center [915, 322] width 1266 height 158
click at [901, 462] on label "True" at bounding box center [945, 443] width 137 height 45
click at [901, 451] on input "True" at bounding box center [896, 444] width 15 height 12
radio input "true"
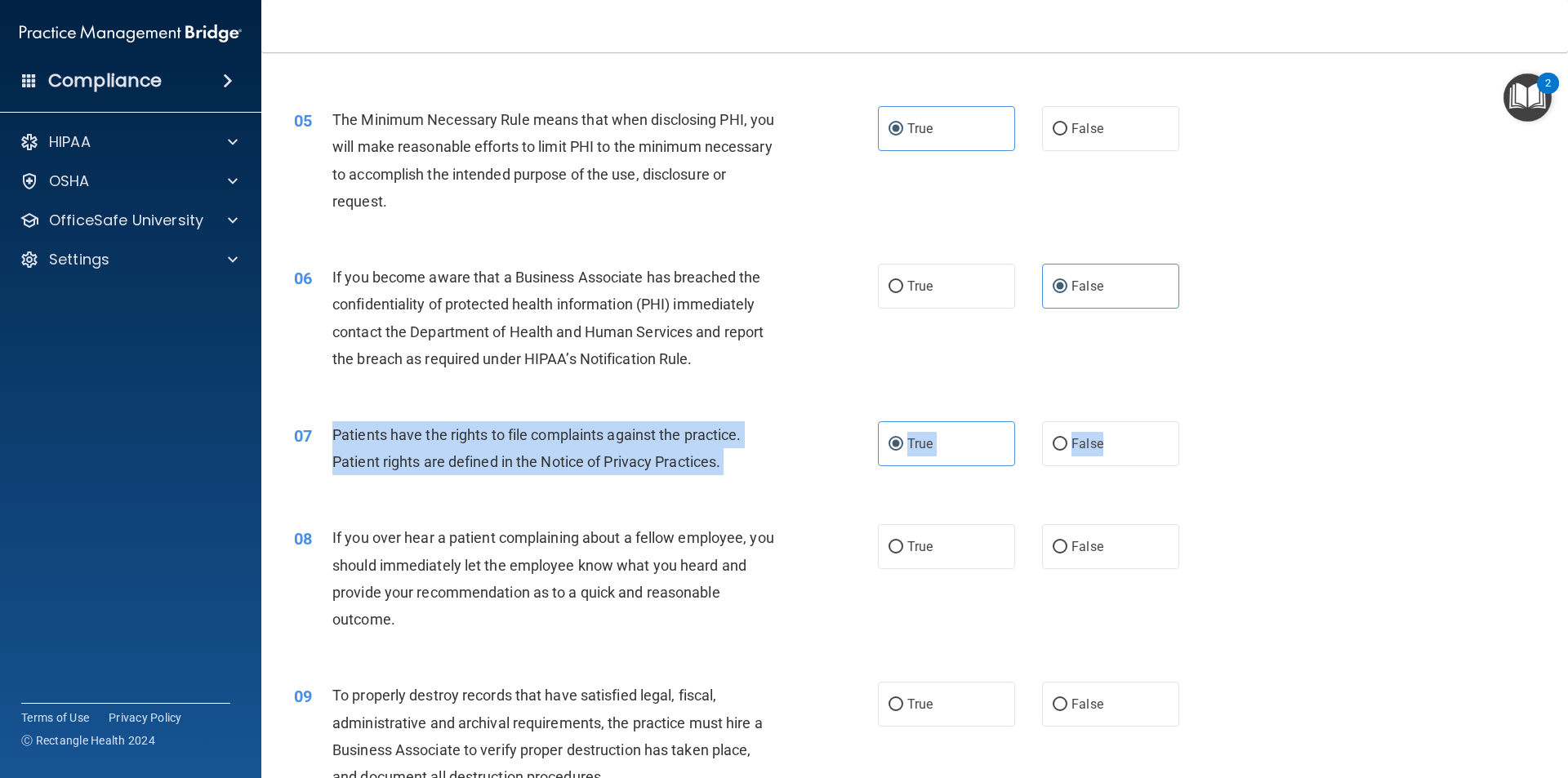
drag, startPoint x: 1131, startPoint y: 439, endPoint x: 326, endPoint y: 427, distance: 805.1
click at [1207, 421] on ng-form "07 Patients have the rights to file complaints against the practice. Patient ri…" at bounding box center [1207, 421] width 0 height 0
drag, startPoint x: 807, startPoint y: 425, endPoint x: 814, endPoint y: 419, distance: 9.2
click at [808, 424] on div "07 Patients have the rights to file complaints against the practice. Patient ri…" at bounding box center [586, 452] width 633 height 62
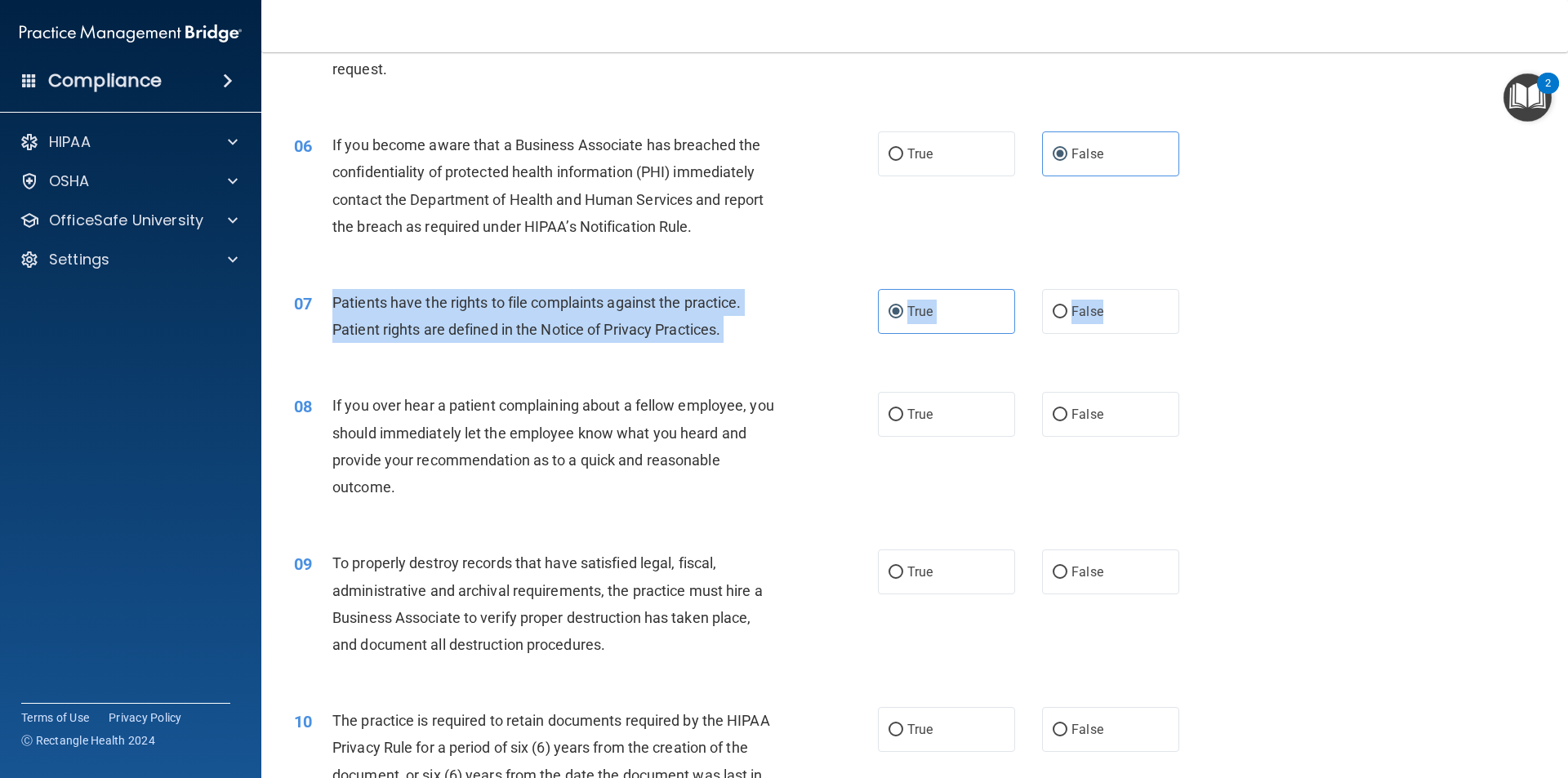
scroll to position [734, 0]
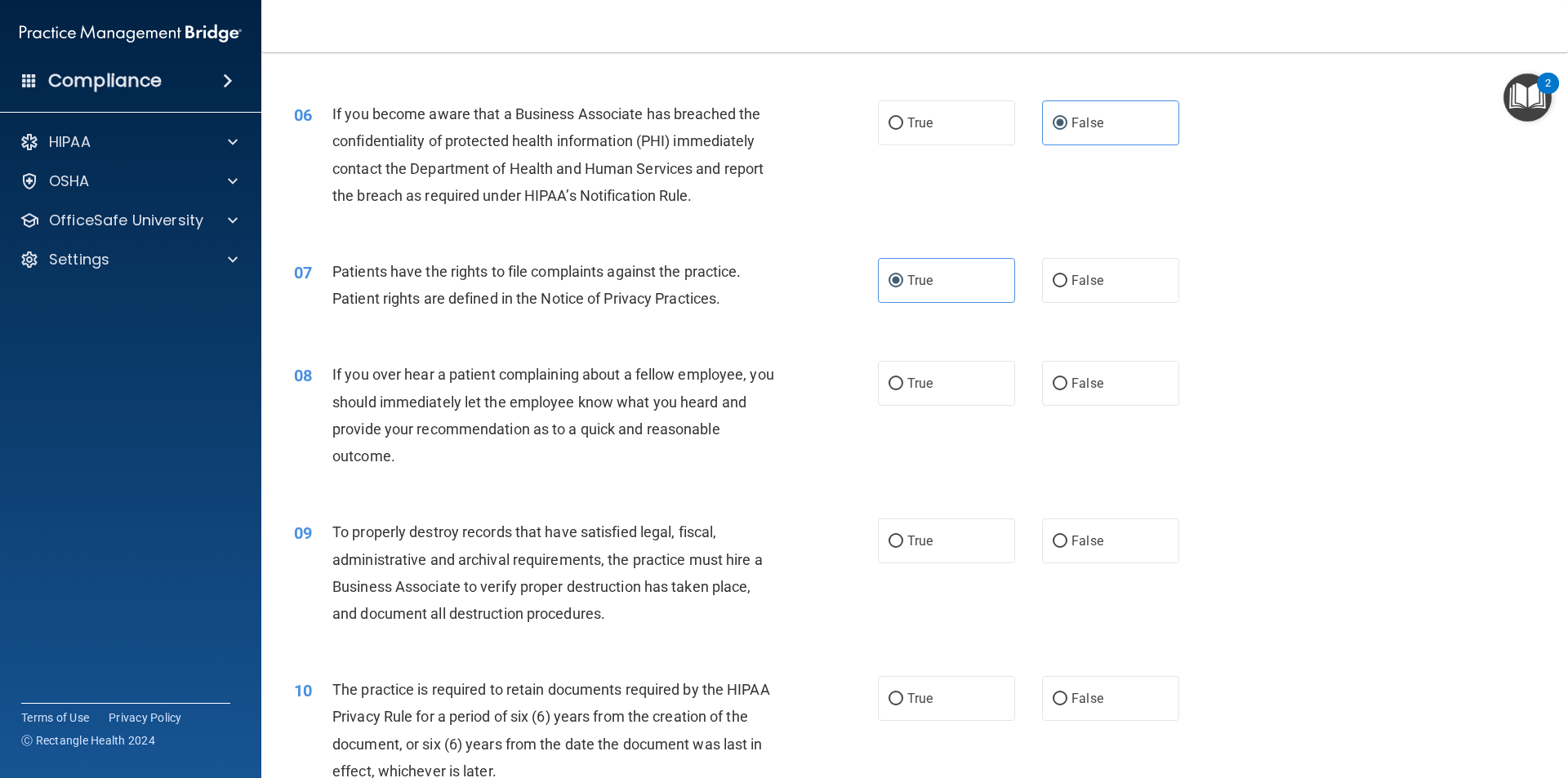
click at [949, 433] on div "08 If you over hear a patient complaining about a fellow employee, you should i…" at bounding box center [915, 419] width 1266 height 158
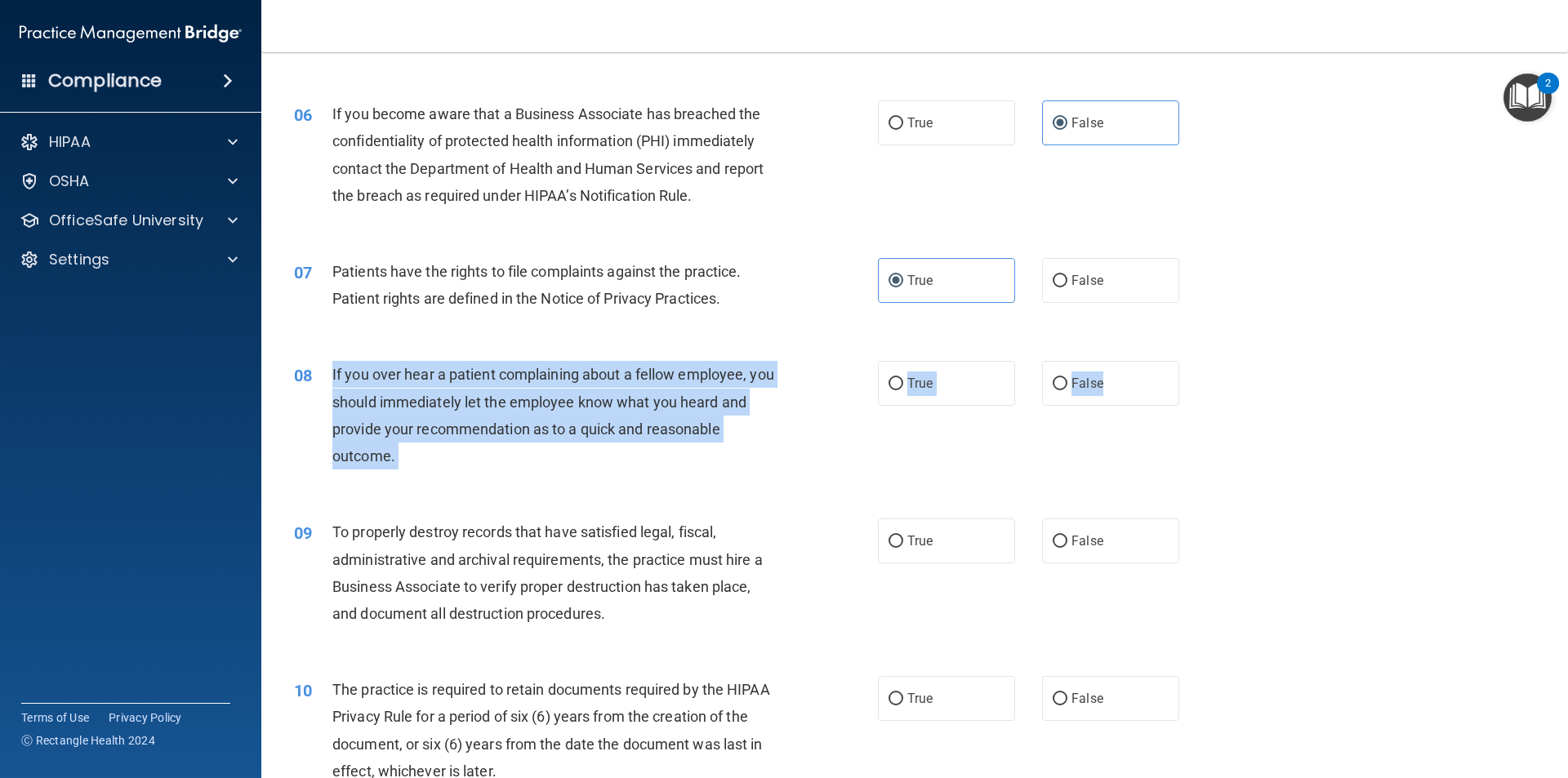
drag, startPoint x: 1053, startPoint y: 385, endPoint x: 351, endPoint y: 356, distance: 702.6
click at [1207, 361] on ng-form "08 If you over hear a patient complaining about a fellow employee, you should i…" at bounding box center [1207, 361] width 0 height 0
click at [1150, 382] on label "False" at bounding box center [1110, 383] width 137 height 45
click at [1067, 382] on input "False" at bounding box center [1060, 383] width 15 height 12
radio input "true"
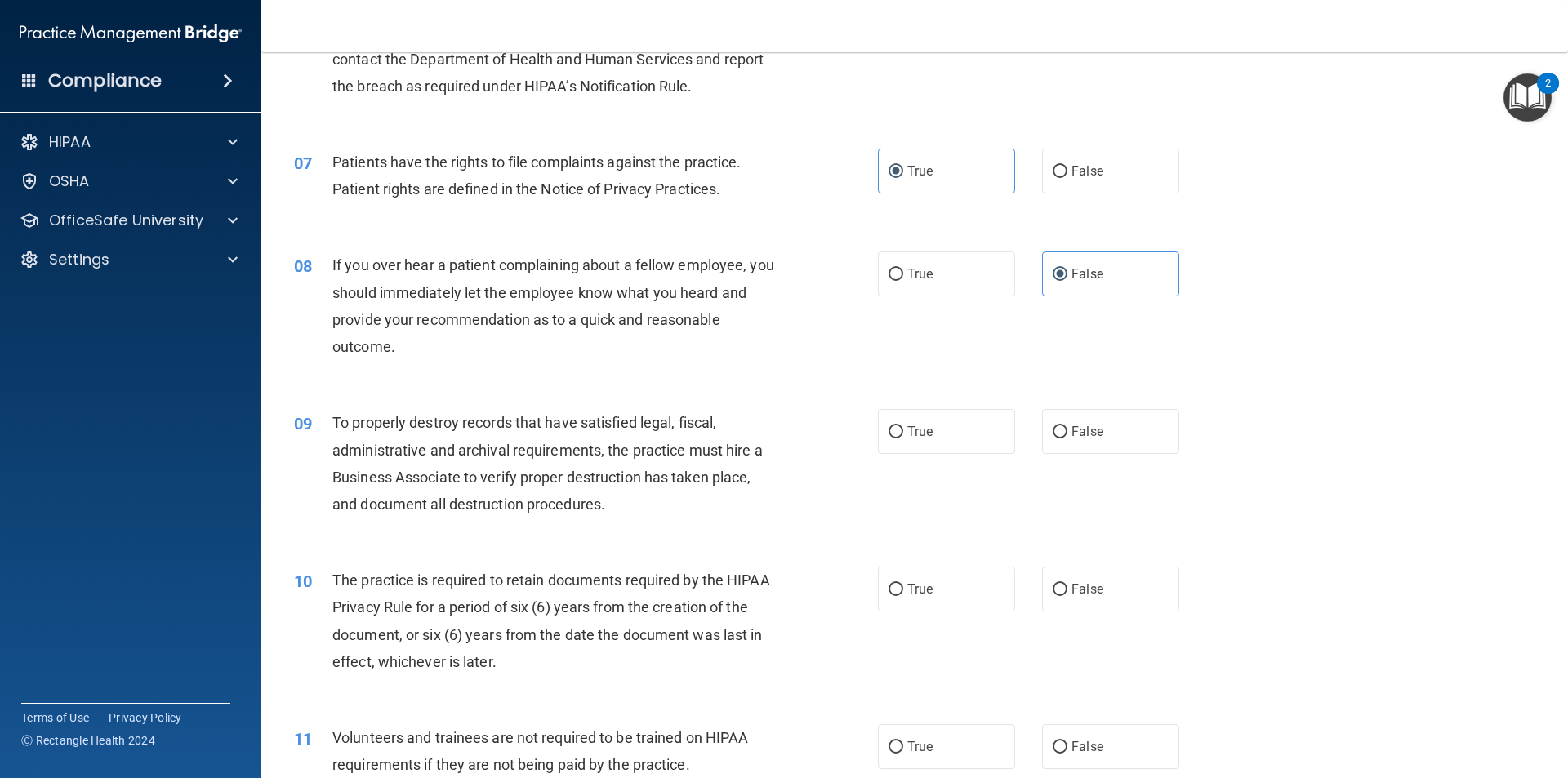
scroll to position [897, 0]
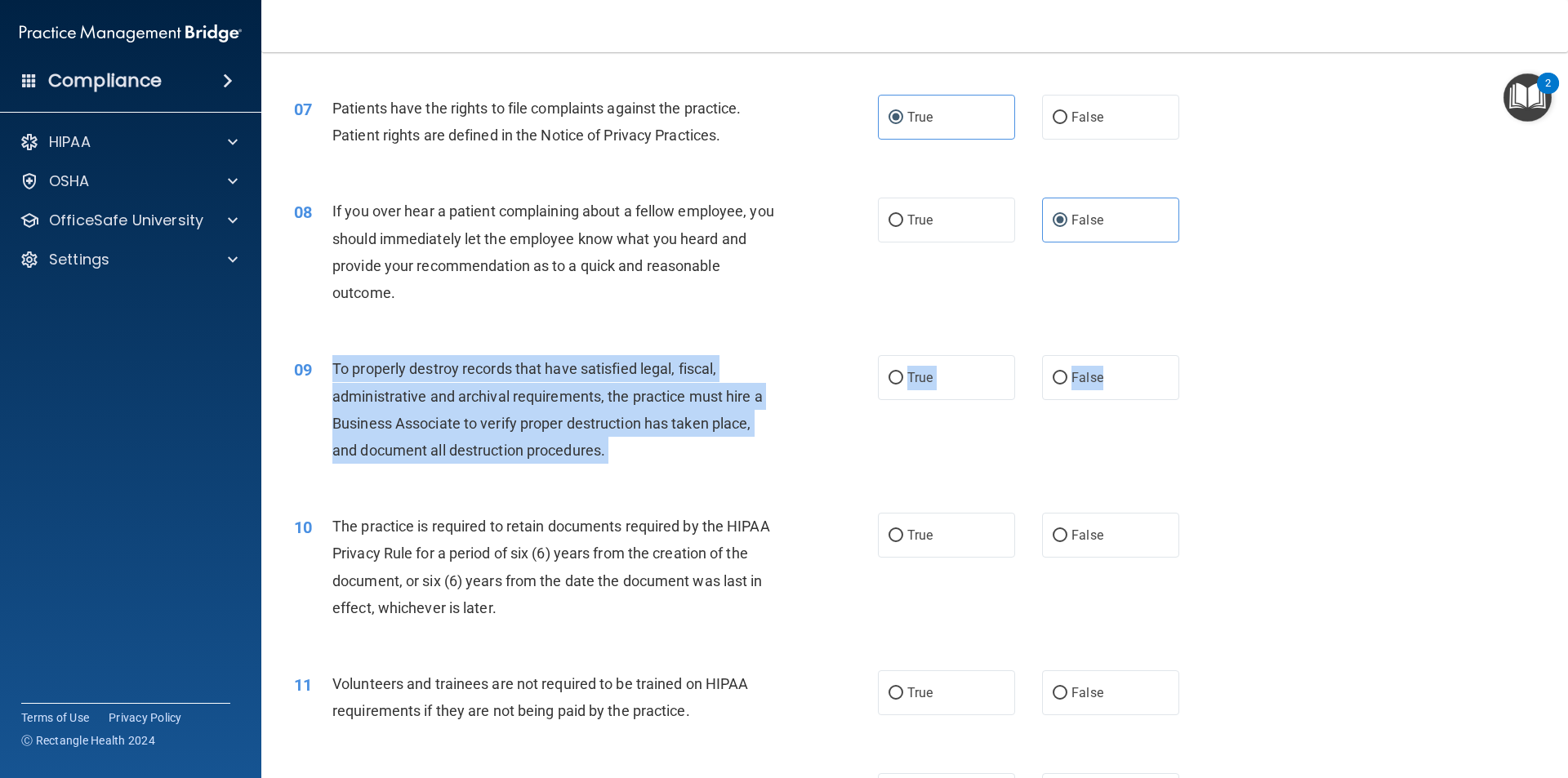
drag, startPoint x: 1120, startPoint y: 382, endPoint x: 321, endPoint y: 364, distance: 799.2
click at [1207, 355] on ng-form "09 To properly destroy records that have satisfied legal, fiscal, administrativ…" at bounding box center [1207, 355] width 0 height 0
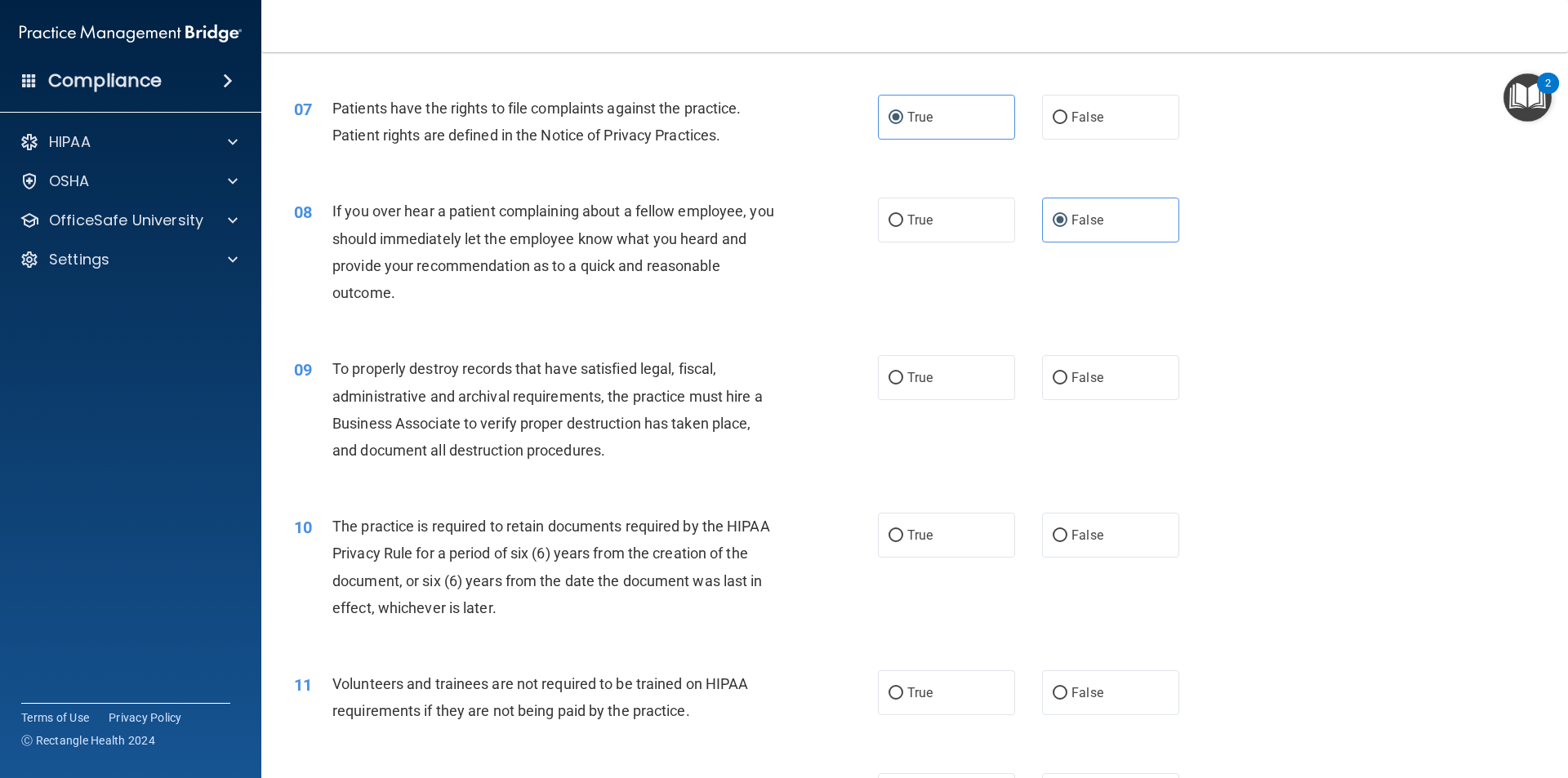
click at [829, 281] on div "08 If you over hear a patient complaining about a fellow employee, you should i…" at bounding box center [586, 256] width 633 height 117
click at [1078, 366] on label "False" at bounding box center [1110, 378] width 137 height 45
click at [1067, 372] on input "False" at bounding box center [1060, 378] width 15 height 12
radio input "true"
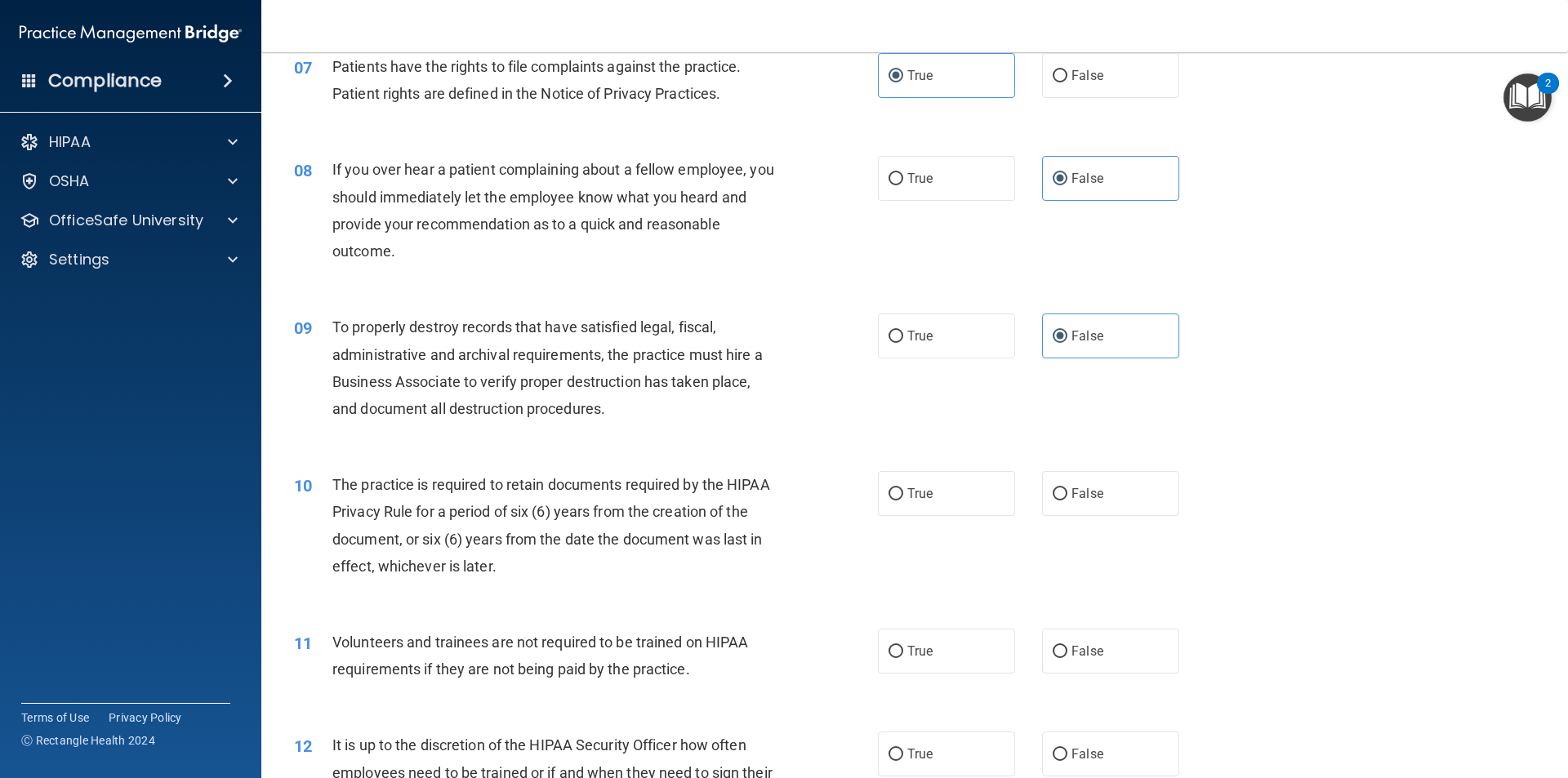
scroll to position [979, 0]
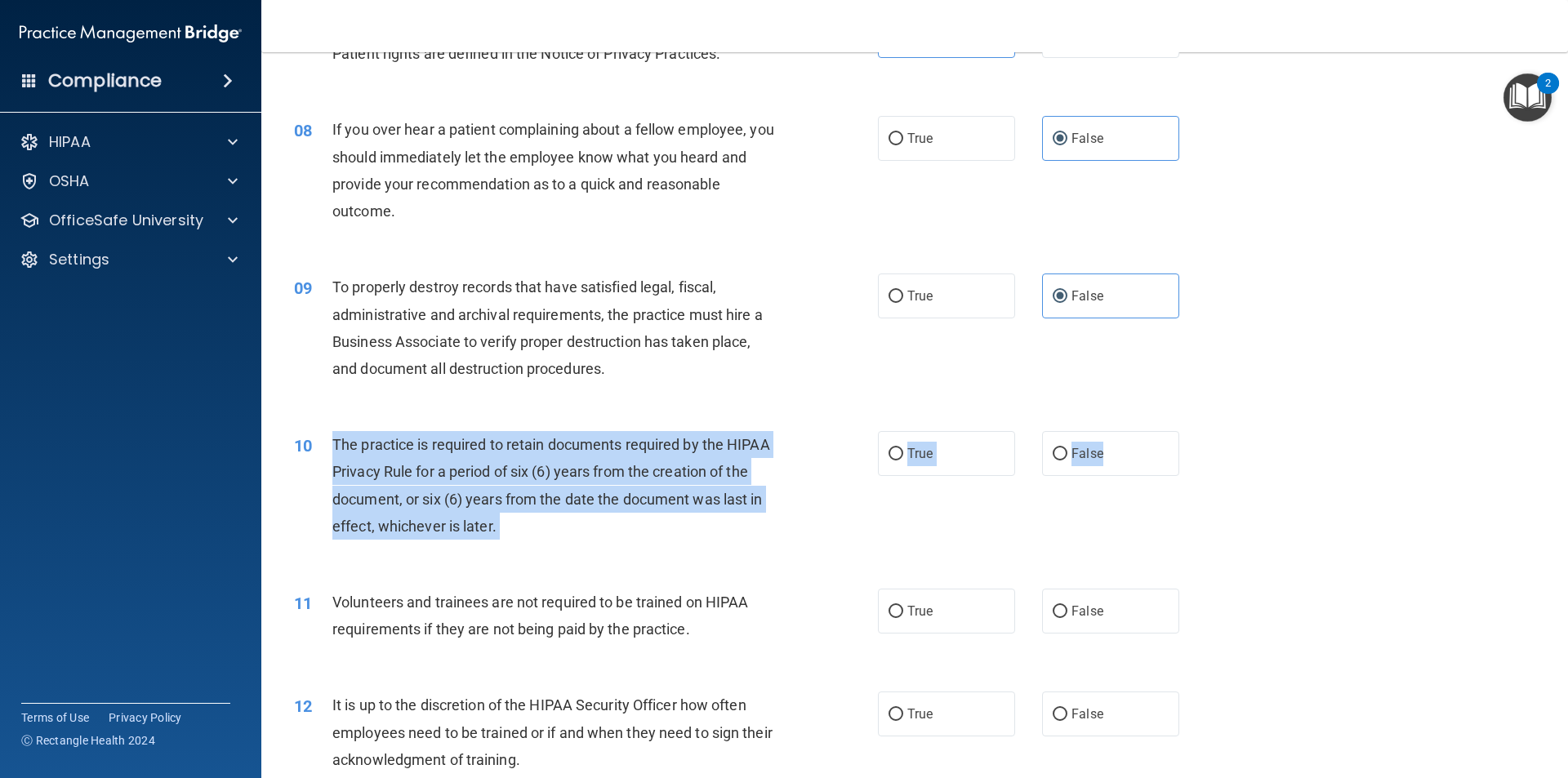
drag, startPoint x: 1140, startPoint y: 442, endPoint x: 332, endPoint y: 447, distance: 808.0
click at [1207, 431] on ng-form "10 The practice is required to retain documents required by the HIPAA Privacy R…" at bounding box center [1207, 431] width 0 height 0
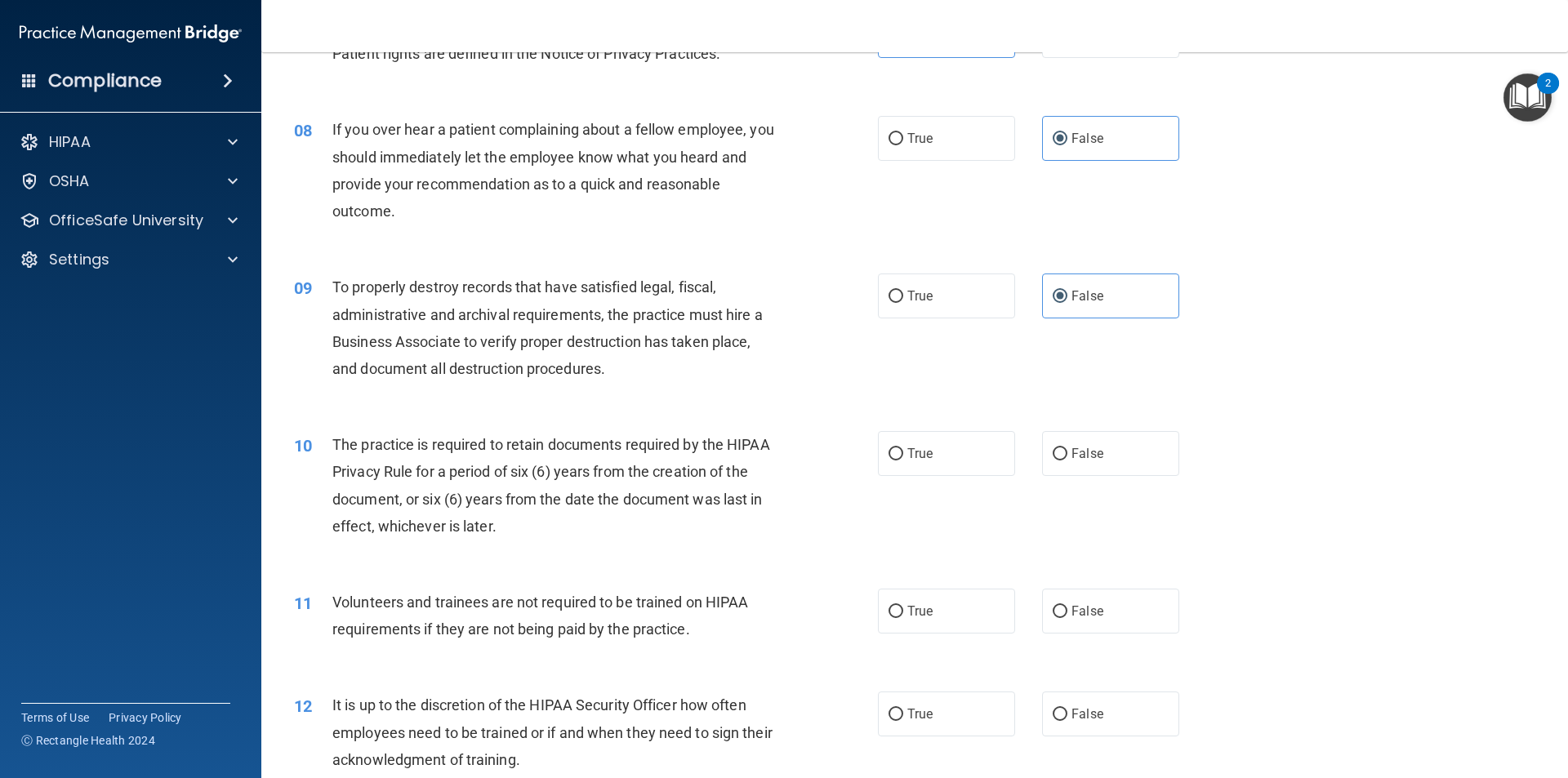
click at [779, 328] on div "To properly destroy records that have satisfied legal, fiscal, administrative a…" at bounding box center [560, 327] width 456 height 108
click at [947, 449] on label "True" at bounding box center [945, 453] width 137 height 45
click at [903, 449] on input "True" at bounding box center [896, 453] width 15 height 12
radio input "true"
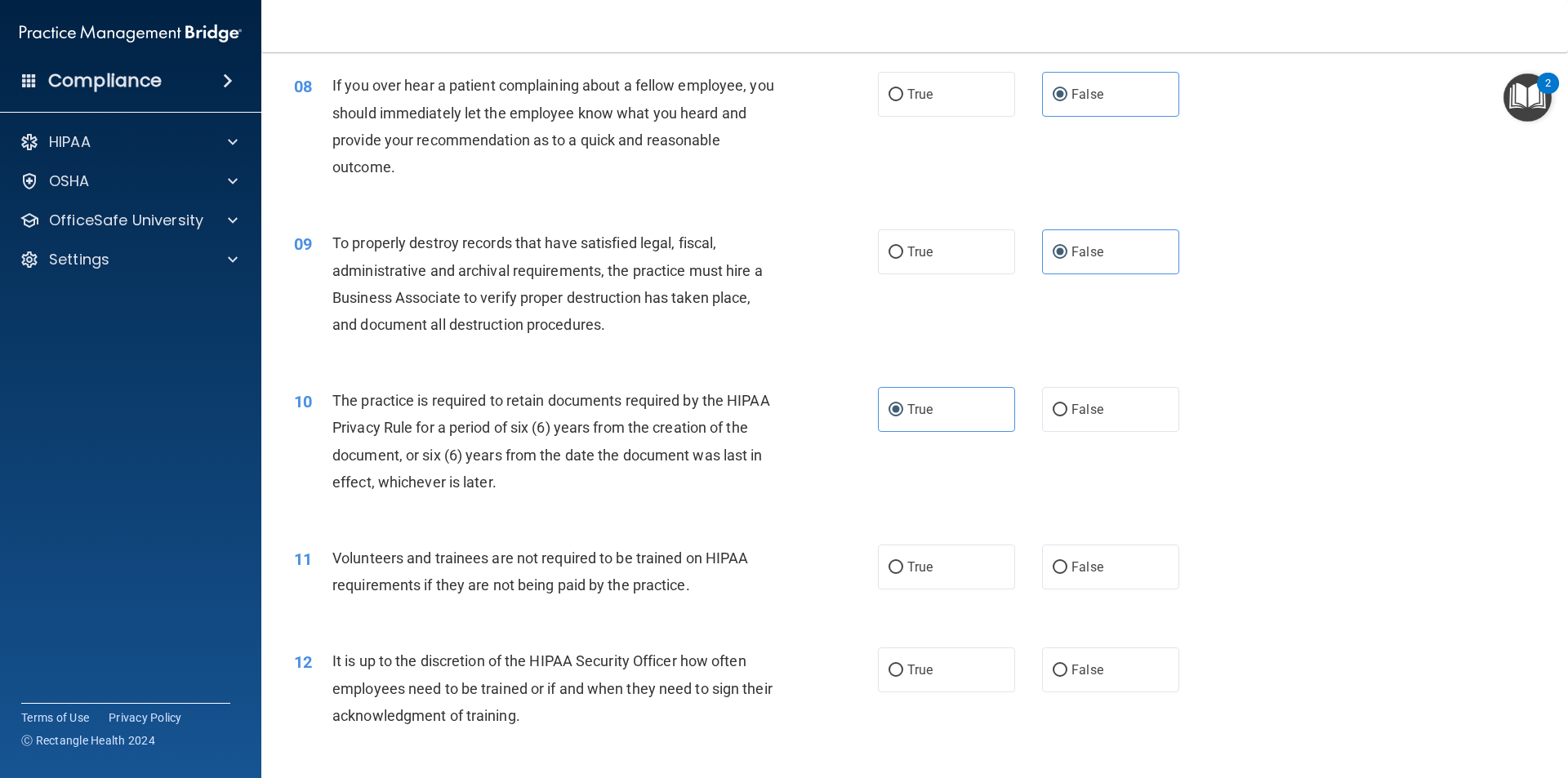
scroll to position [1061, 0]
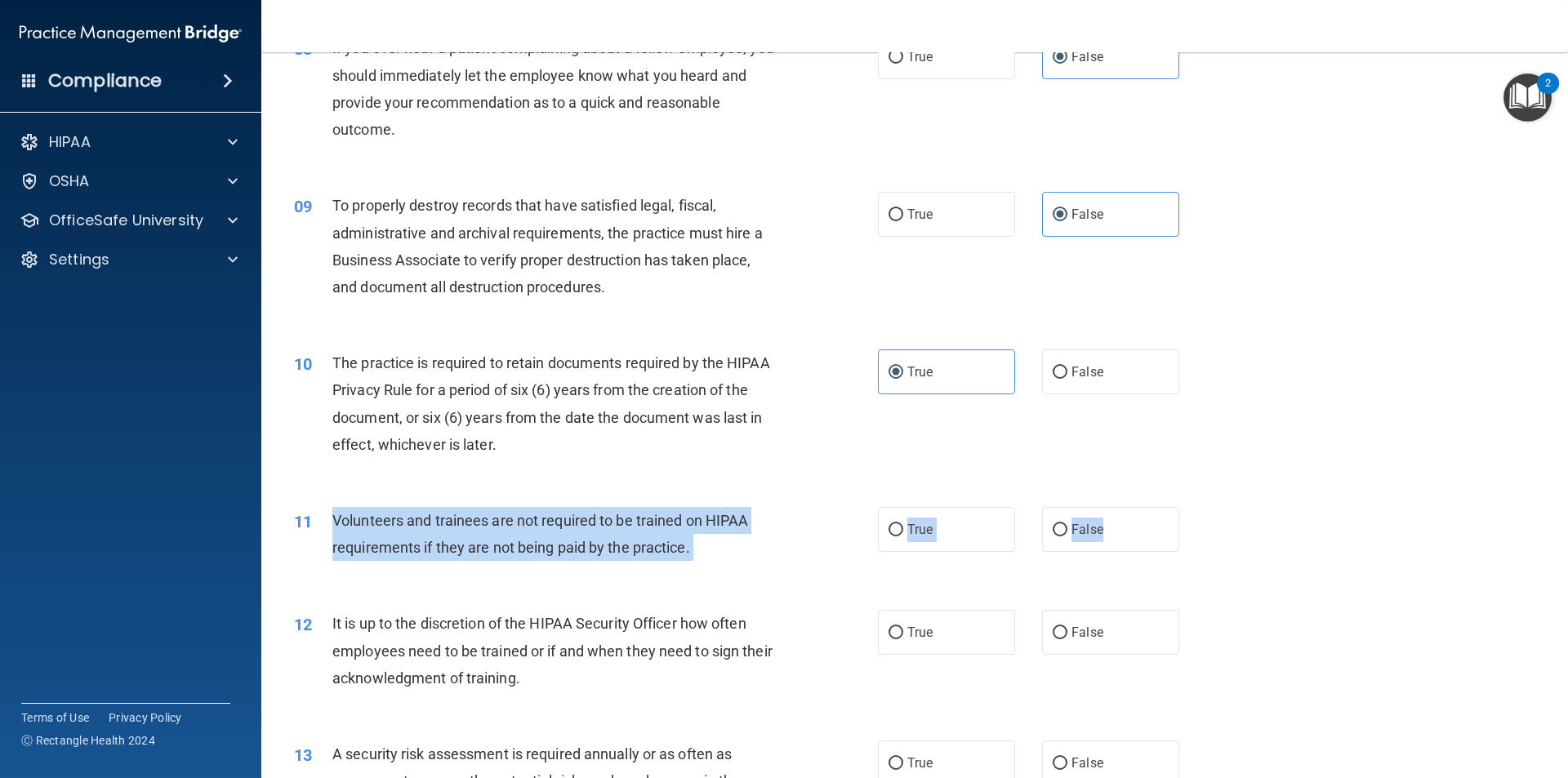
drag, startPoint x: 1126, startPoint y: 536, endPoint x: 332, endPoint y: 526, distance: 794.1
click at [1207, 507] on ng-form "11 Volunteers and trainees are not required to be trained on HIPAA requirements…" at bounding box center [1207, 507] width 0 height 0
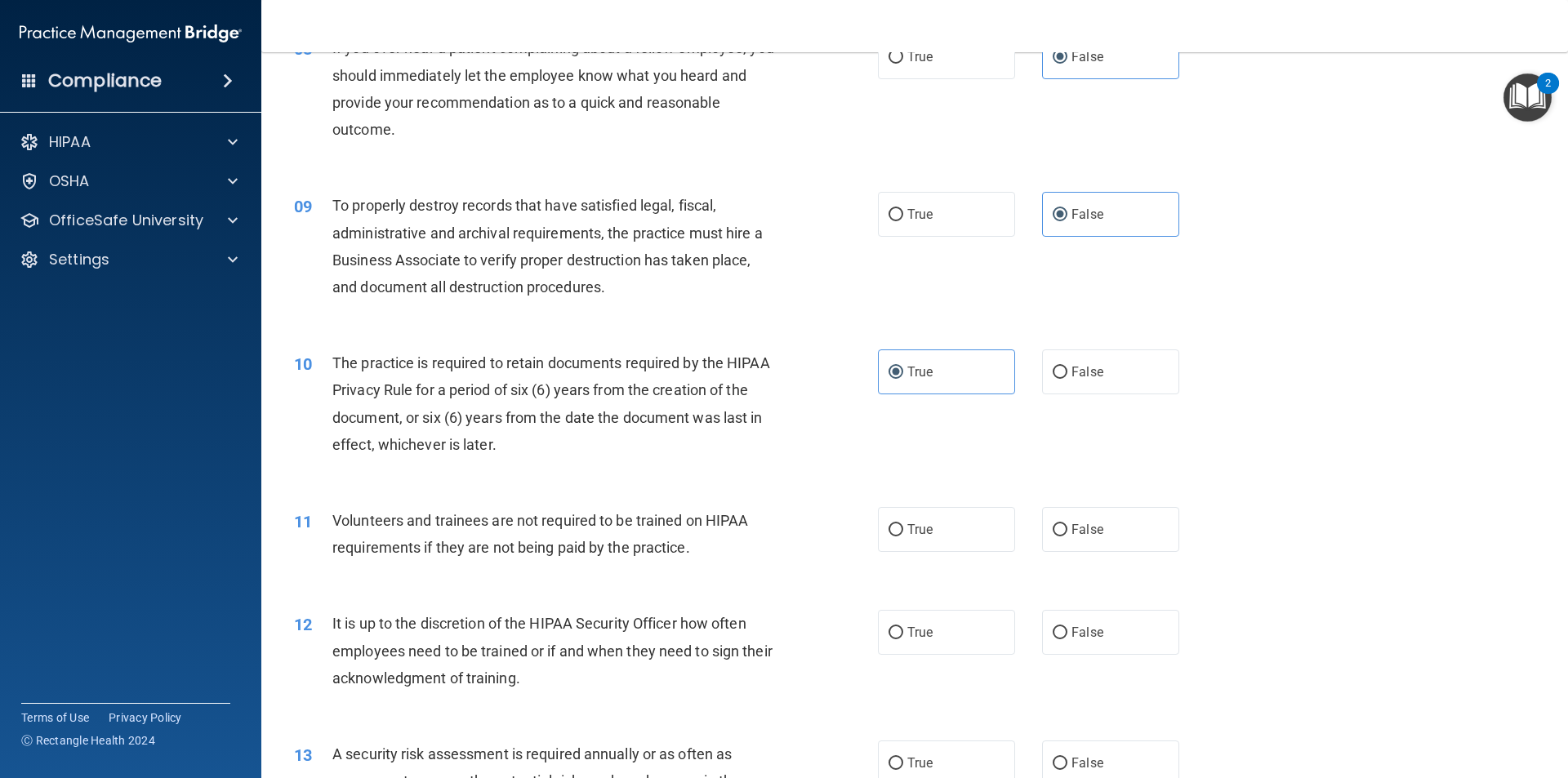
drag, startPoint x: 839, startPoint y: 430, endPoint x: 857, endPoint y: 430, distance: 18.0
click at [845, 430] on div "10 The practice is required to retain documents required by the HIPAA Privacy R…" at bounding box center [586, 407] width 633 height 117
click at [1086, 538] on label "False" at bounding box center [1110, 529] width 137 height 45
click at [1067, 536] on input "False" at bounding box center [1060, 530] width 15 height 12
radio input "true"
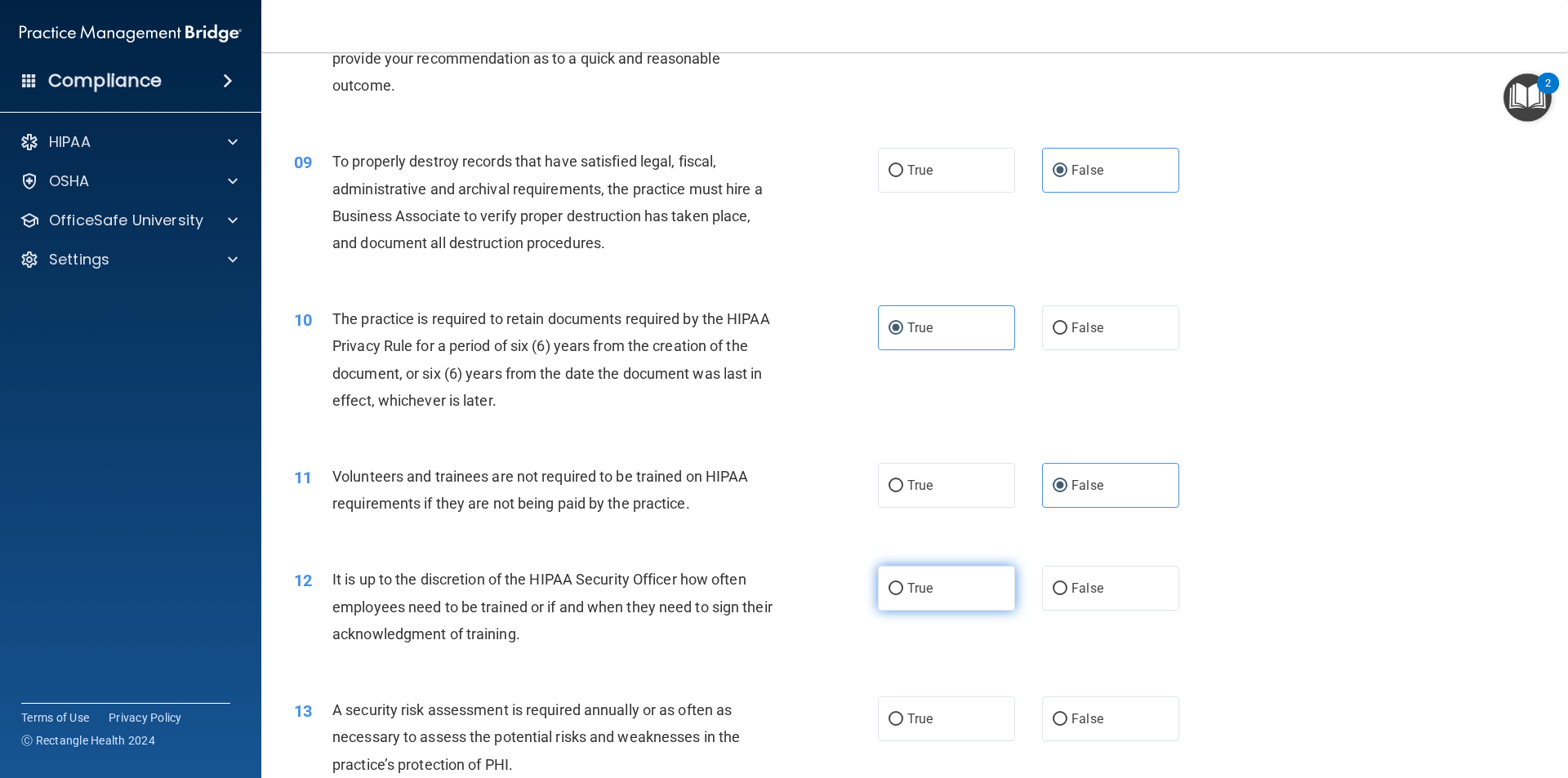
scroll to position [1224, 0]
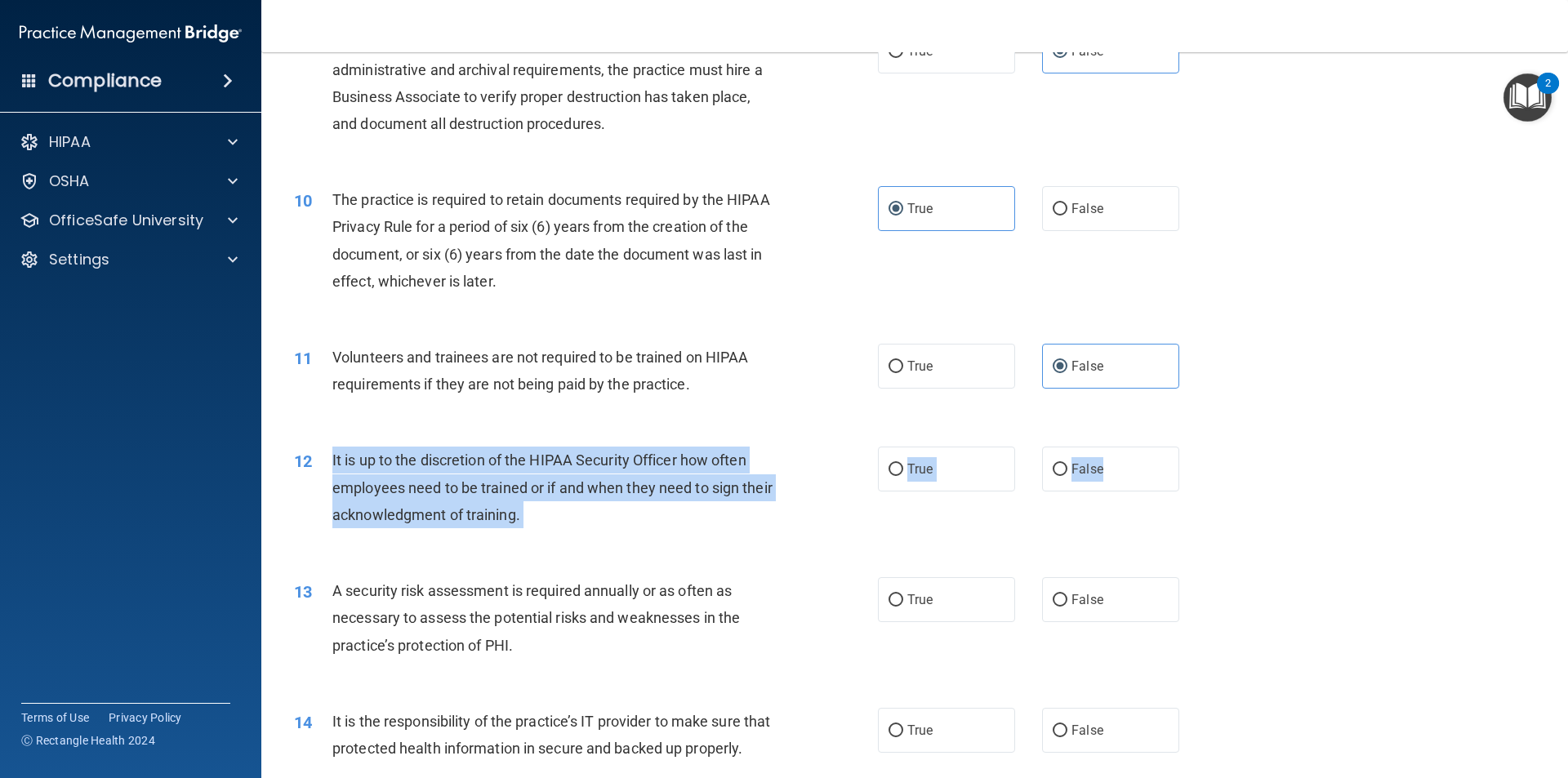
drag, startPoint x: 1068, startPoint y: 469, endPoint x: 329, endPoint y: 449, distance: 739.3
click at [1207, 447] on ng-form "12 It is up to the discretion of the HIPAA Security Officer how often employees…" at bounding box center [1207, 447] width 0 height 0
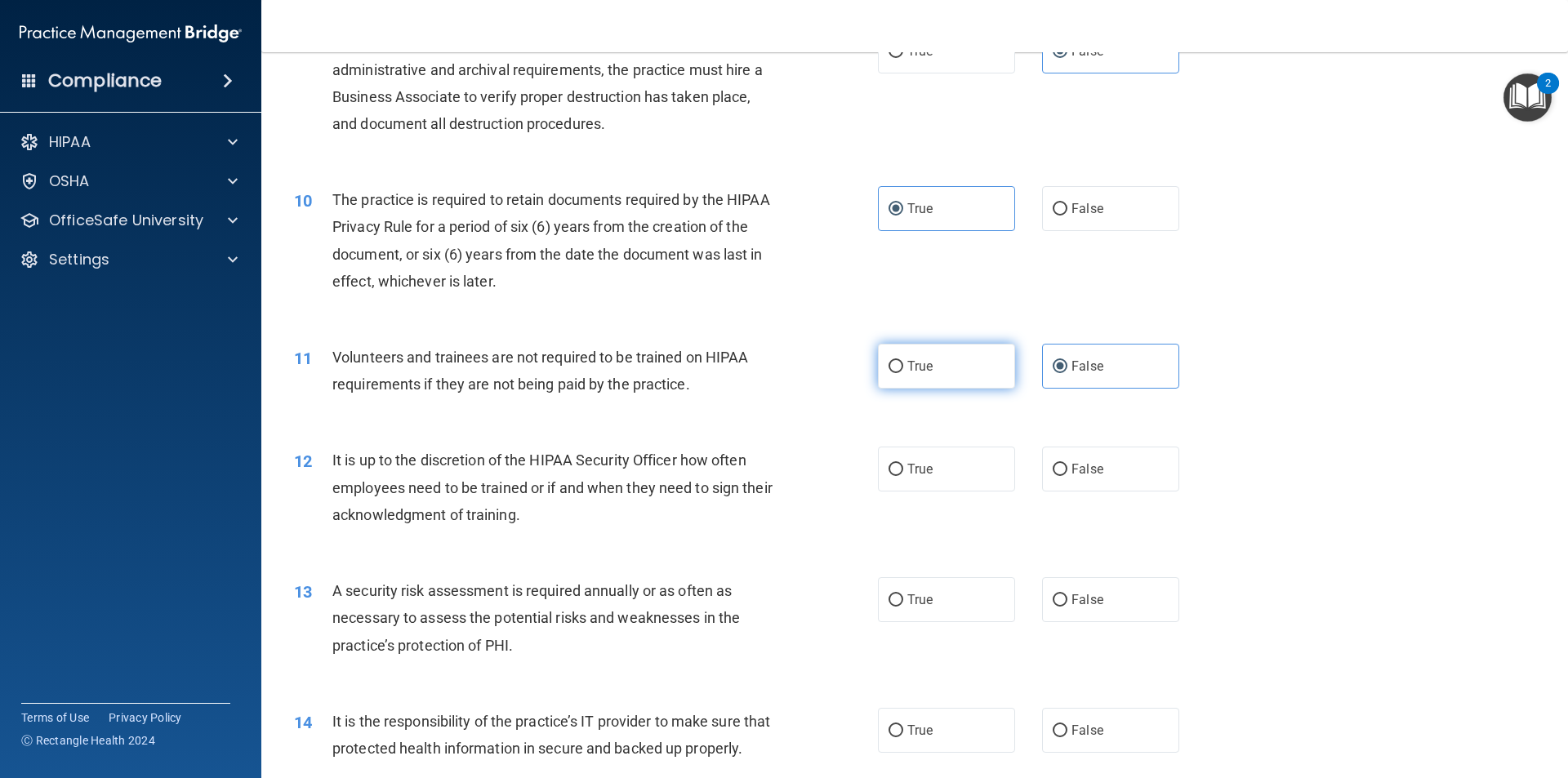
drag, startPoint x: 832, startPoint y: 327, endPoint x: 910, endPoint y: 351, distance: 81.6
click at [832, 327] on div "11 Volunteers and trainees are not required to be trained on HIPAA requirements…" at bounding box center [915, 374] width 1266 height 103
click at [1130, 470] on label "False" at bounding box center [1110, 469] width 137 height 45
click at [1067, 470] on input "False" at bounding box center [1060, 469] width 15 height 12
radio input "true"
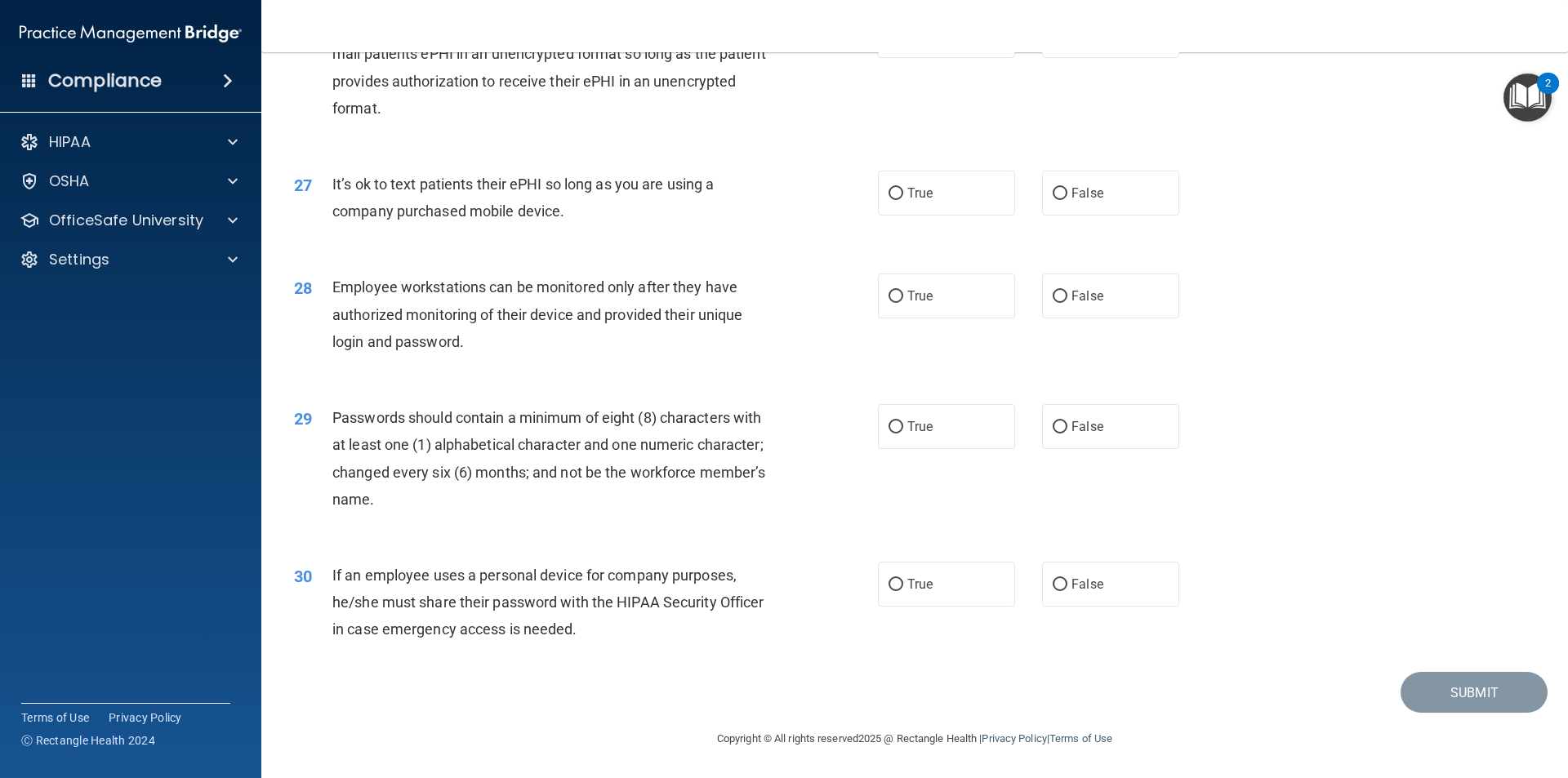
scroll to position [3319, 0]
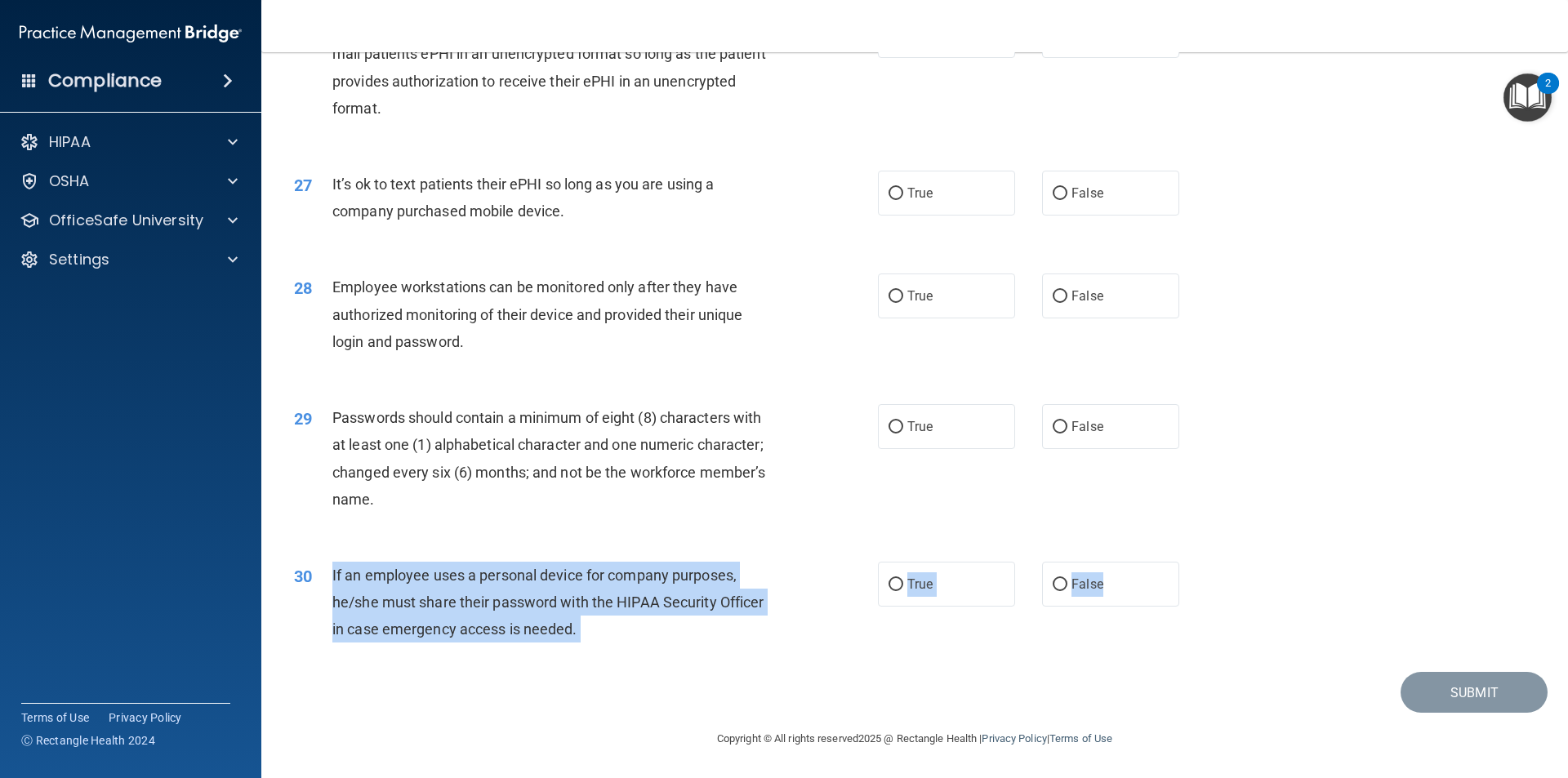
drag, startPoint x: 1100, startPoint y: 583, endPoint x: 323, endPoint y: 563, distance: 777.3
click at [1207, 562] on ng-form "30 If an employee uses a personal device for company purposes, he/she must shar…" at bounding box center [1207, 562] width 0 height 0
click at [1124, 583] on label "False" at bounding box center [1110, 584] width 137 height 45
click at [1067, 583] on input "False" at bounding box center [1060, 584] width 15 height 12
radio input "true"
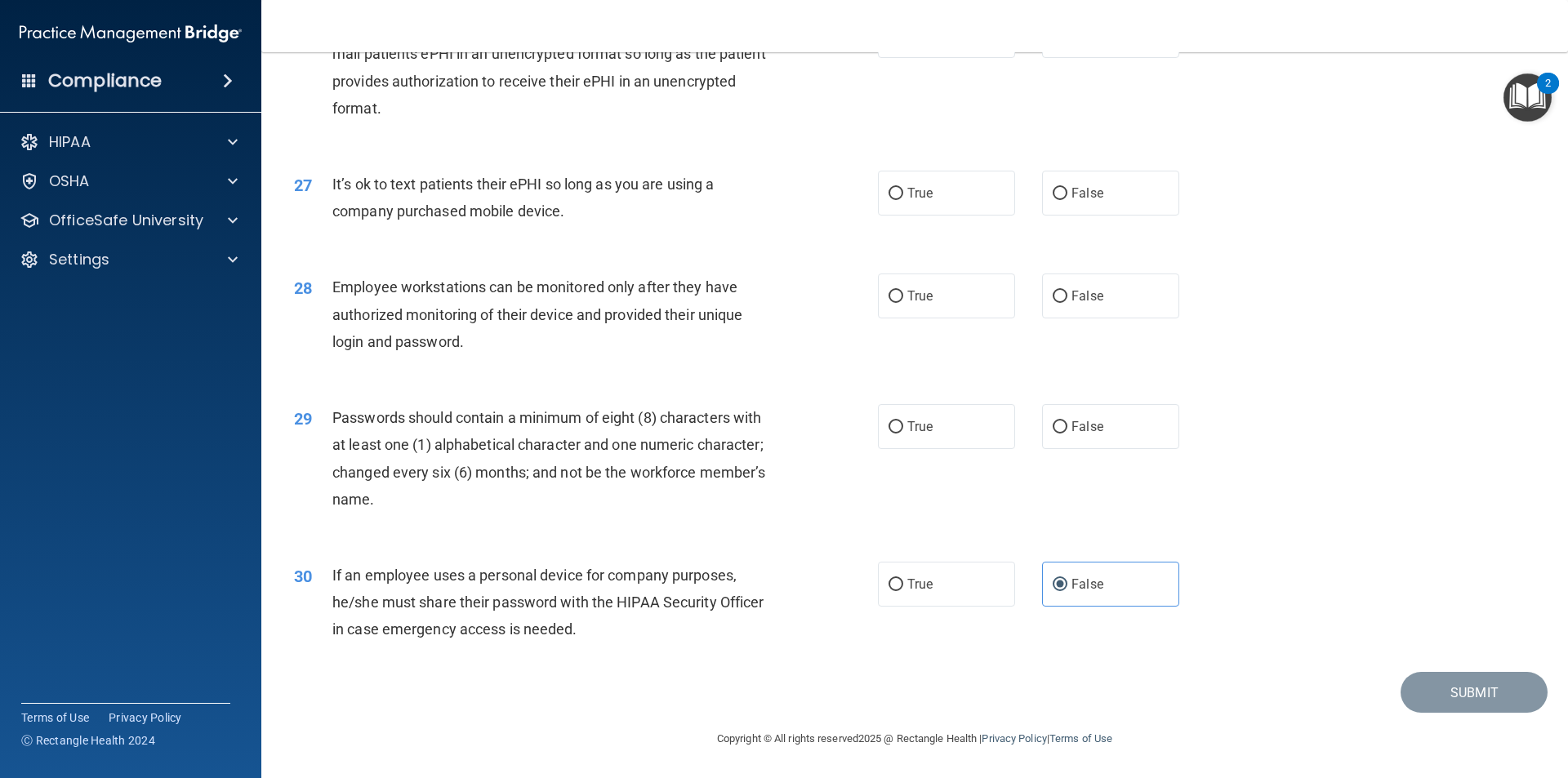
click at [1025, 527] on div "29 Passwords should contain a minimum of eight (8) characters with at least one…" at bounding box center [915, 462] width 1266 height 158
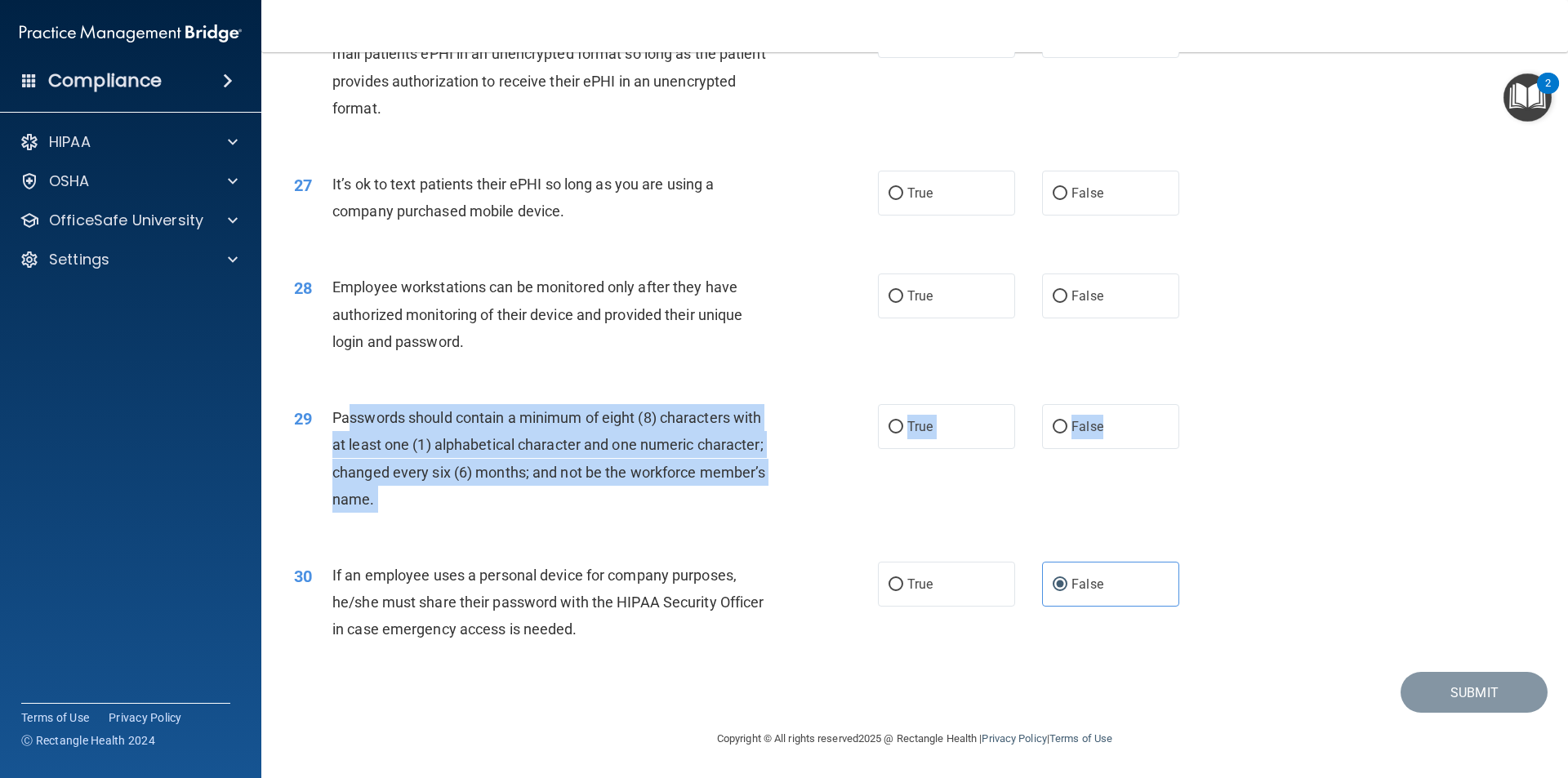
drag, startPoint x: 1005, startPoint y: 432, endPoint x: 352, endPoint y: 412, distance: 653.3
click at [1207, 404] on ng-form "29 Passwords should contain a minimum of eight (8) characters with at least one…" at bounding box center [1207, 404] width 0 height 0
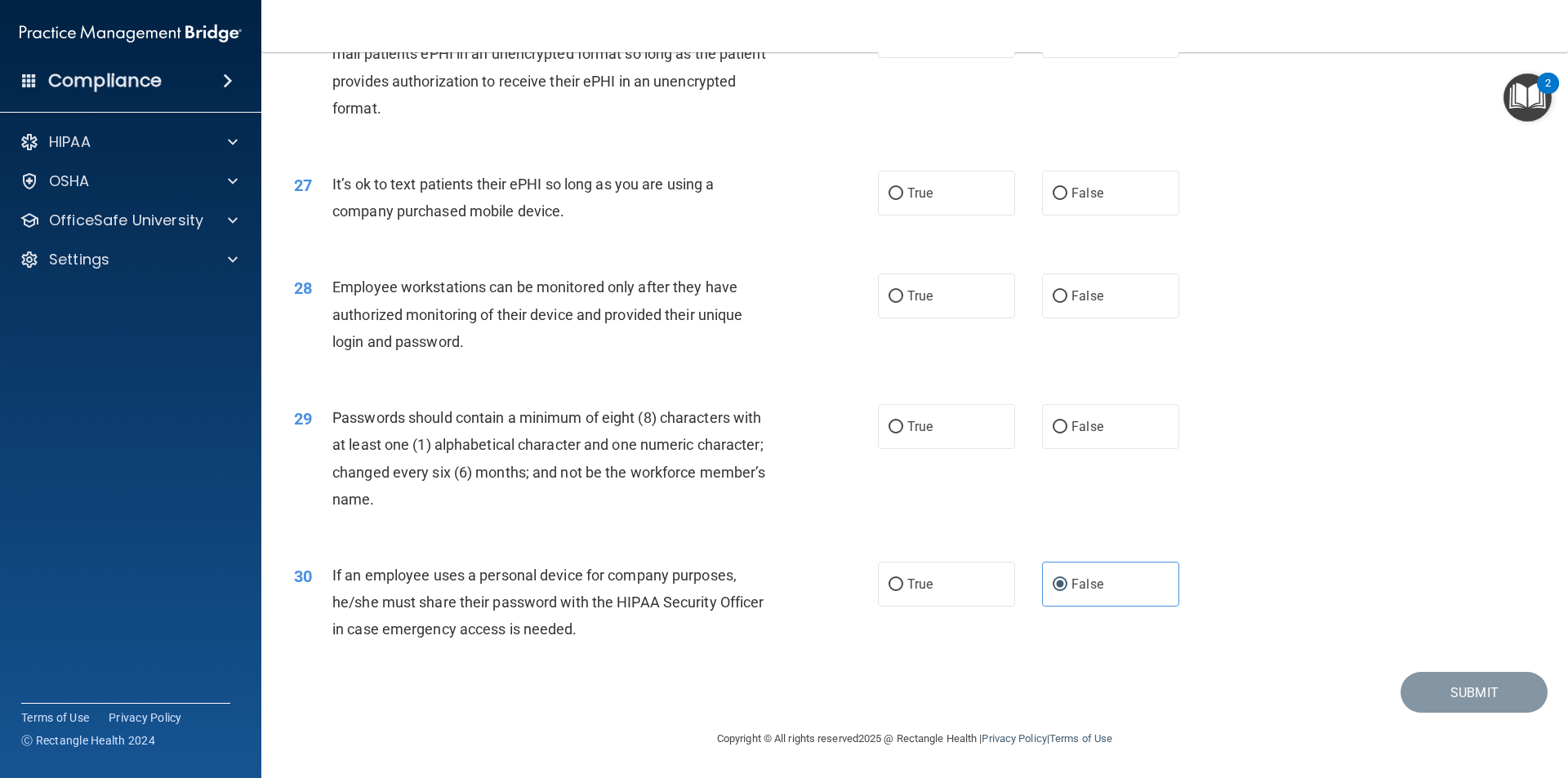
click at [1226, 426] on div "29 Passwords should contain a minimum of eight (8) characters with at least one…" at bounding box center [915, 462] width 1266 height 158
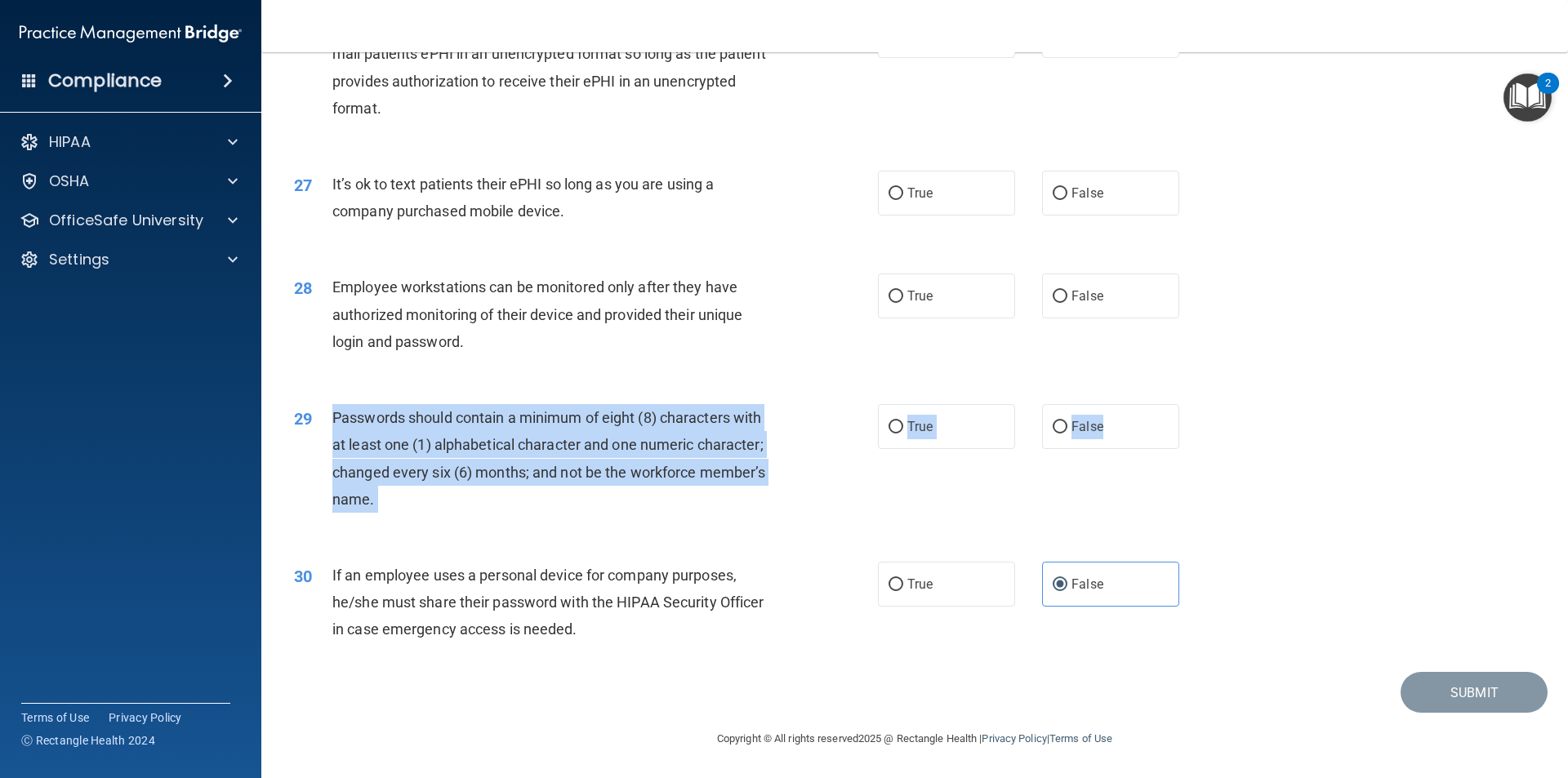
drag, startPoint x: 1004, startPoint y: 435, endPoint x: 316, endPoint y: 421, distance: 688.1
click at [1207, 404] on ng-form "29 Passwords should contain a minimum of eight (8) characters with at least one…" at bounding box center [1207, 404] width 0 height 0
click at [825, 406] on div "29 Passwords should contain a minimum of eight (8) characters with at least one…" at bounding box center [586, 462] width 633 height 117
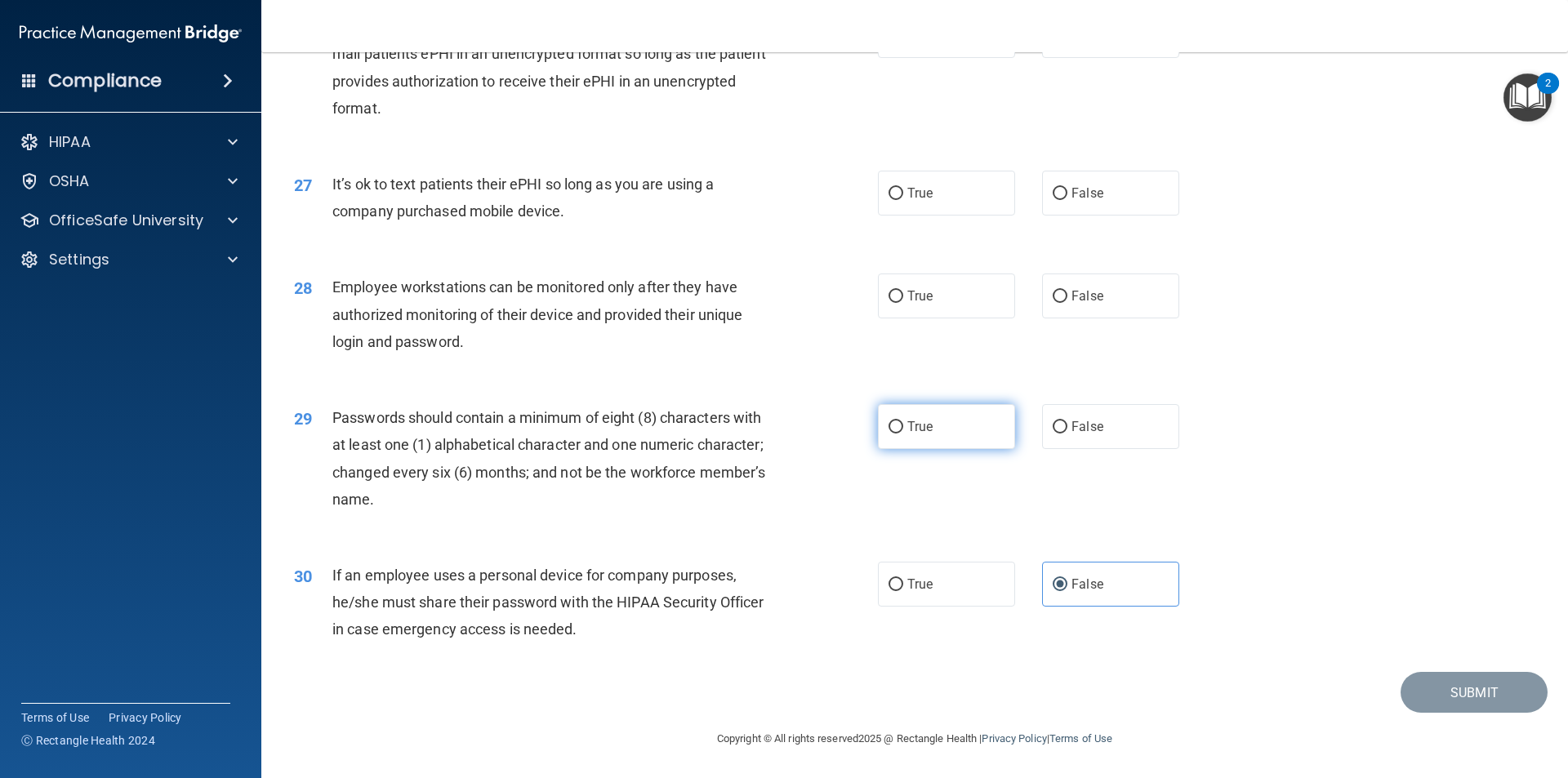
click at [939, 421] on label "True" at bounding box center [945, 426] width 137 height 45
click at [903, 421] on input "True" at bounding box center [896, 426] width 15 height 12
radio input "true"
drag, startPoint x: 1099, startPoint y: 292, endPoint x: 763, endPoint y: 305, distance: 336.3
click at [1207, 273] on ng-form "28 Employee workstations can be monitored only after they have authorized monit…" at bounding box center [1207, 273] width 0 height 0
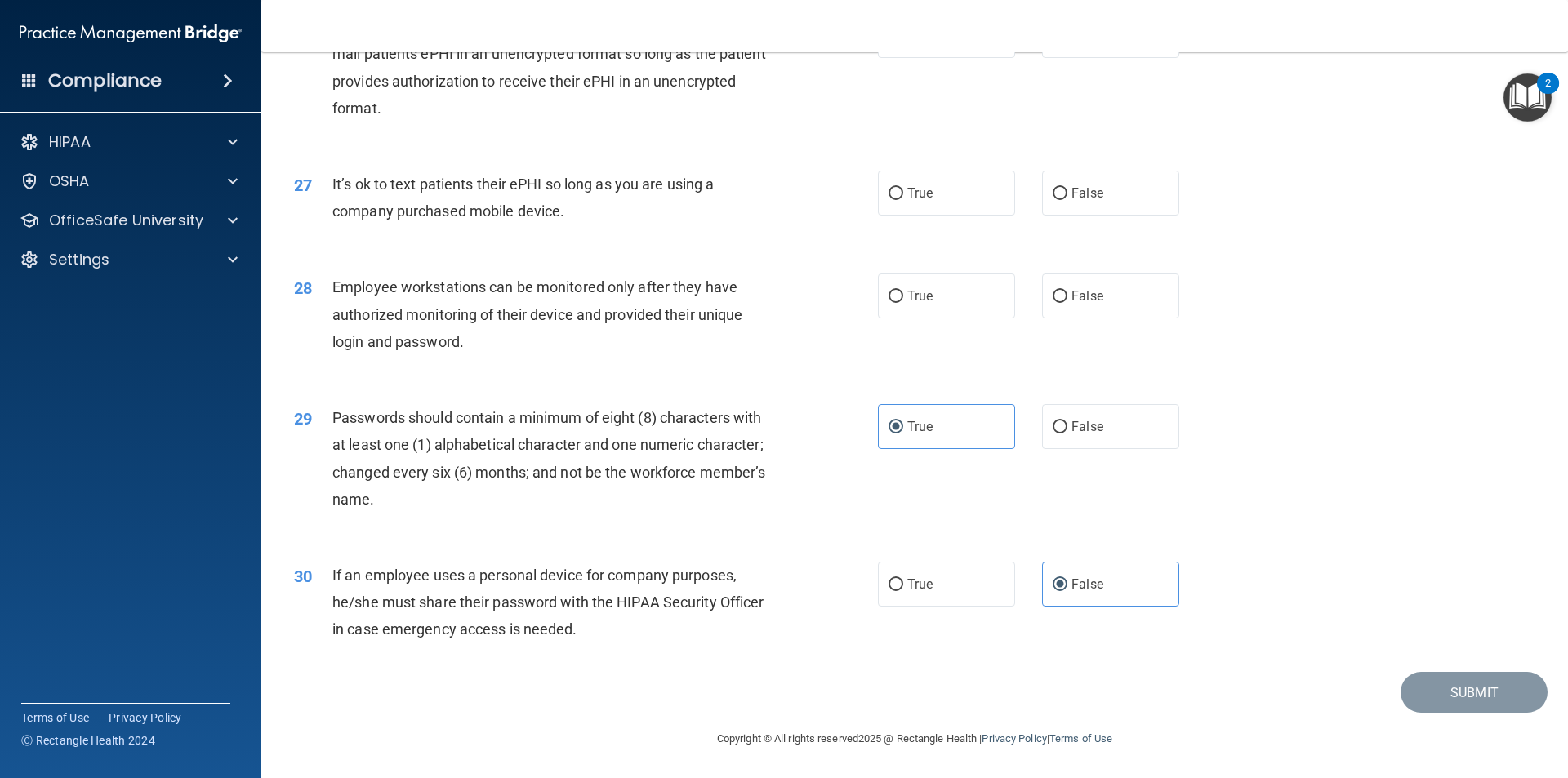
click at [1240, 251] on div "27 It’s ok to text patients their ePHI so long as you are using a company purch…" at bounding box center [915, 201] width 1266 height 103
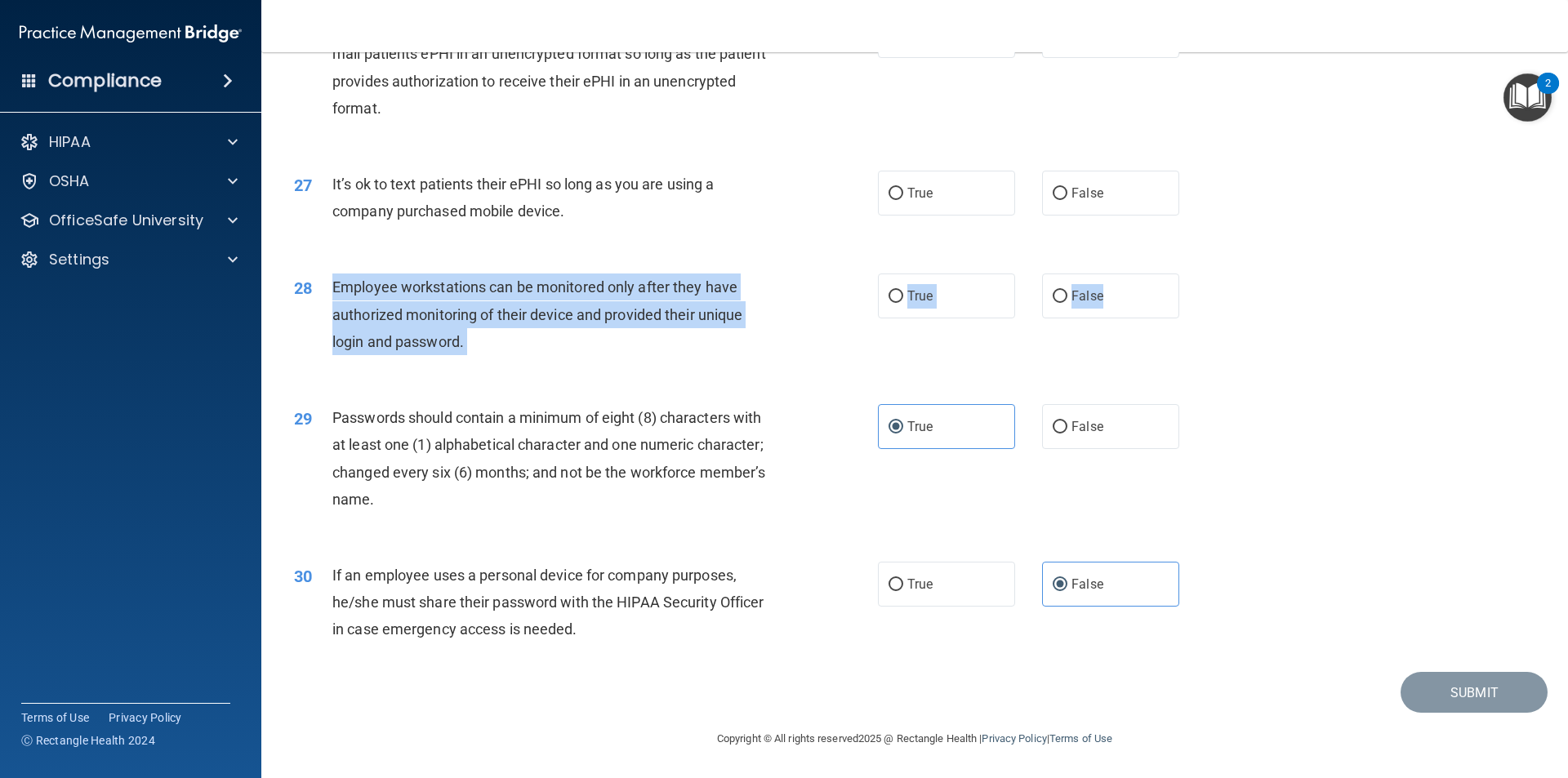
drag, startPoint x: 1041, startPoint y: 302, endPoint x: 329, endPoint y: 291, distance: 712.1
click at [1207, 273] on ng-form "28 Employee workstations can be monitored only after they have authorized monit…" at bounding box center [1207, 273] width 0 height 0
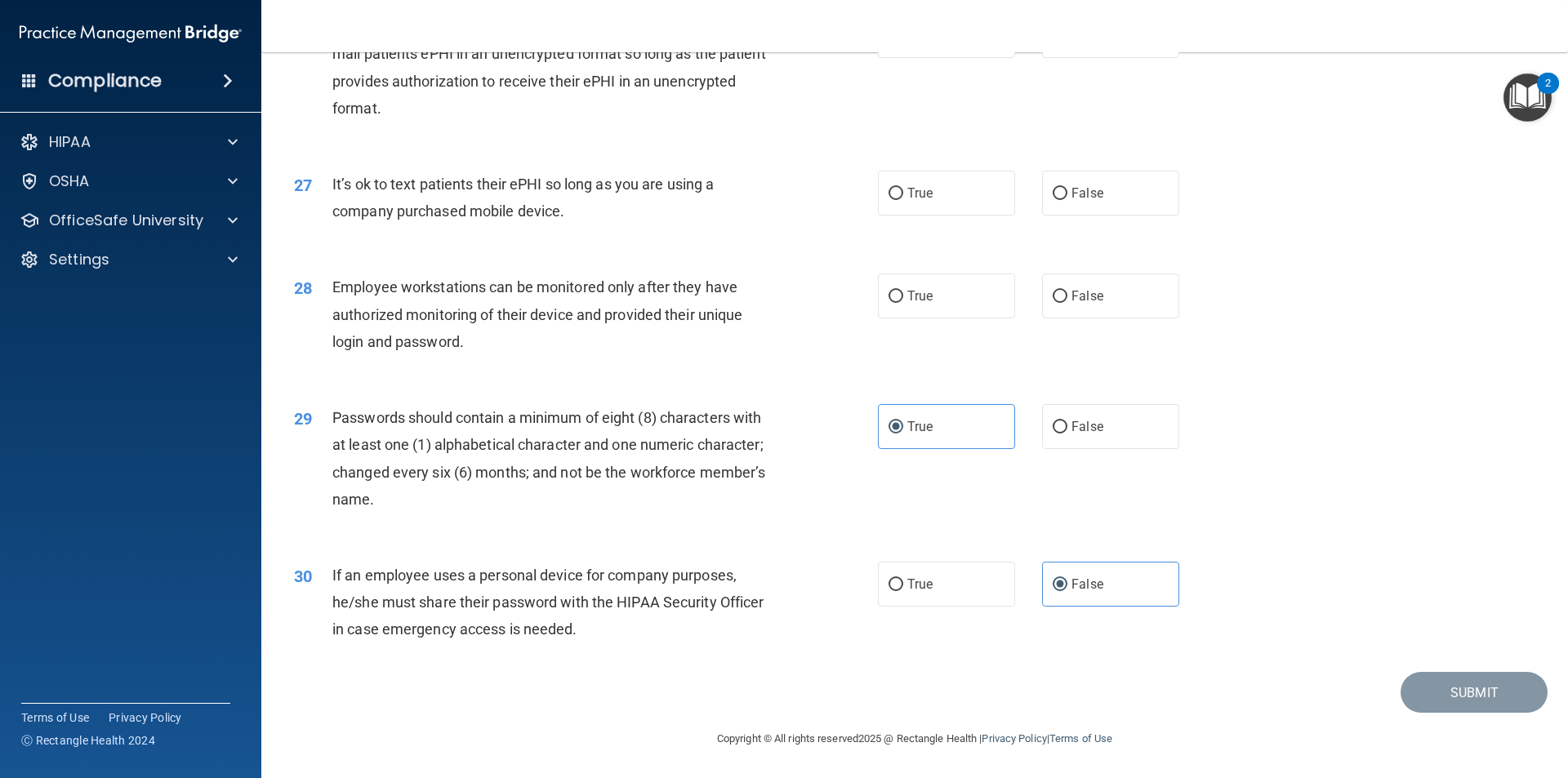
click at [779, 213] on div "It’s ok to text patients their ePHI so long as you are using a company purchase…" at bounding box center [560, 198] width 456 height 54
click at [1071, 291] on span "False" at bounding box center [1087, 296] width 32 height 16
click at [1067, 291] on input "False" at bounding box center [1060, 296] width 15 height 12
radio input "true"
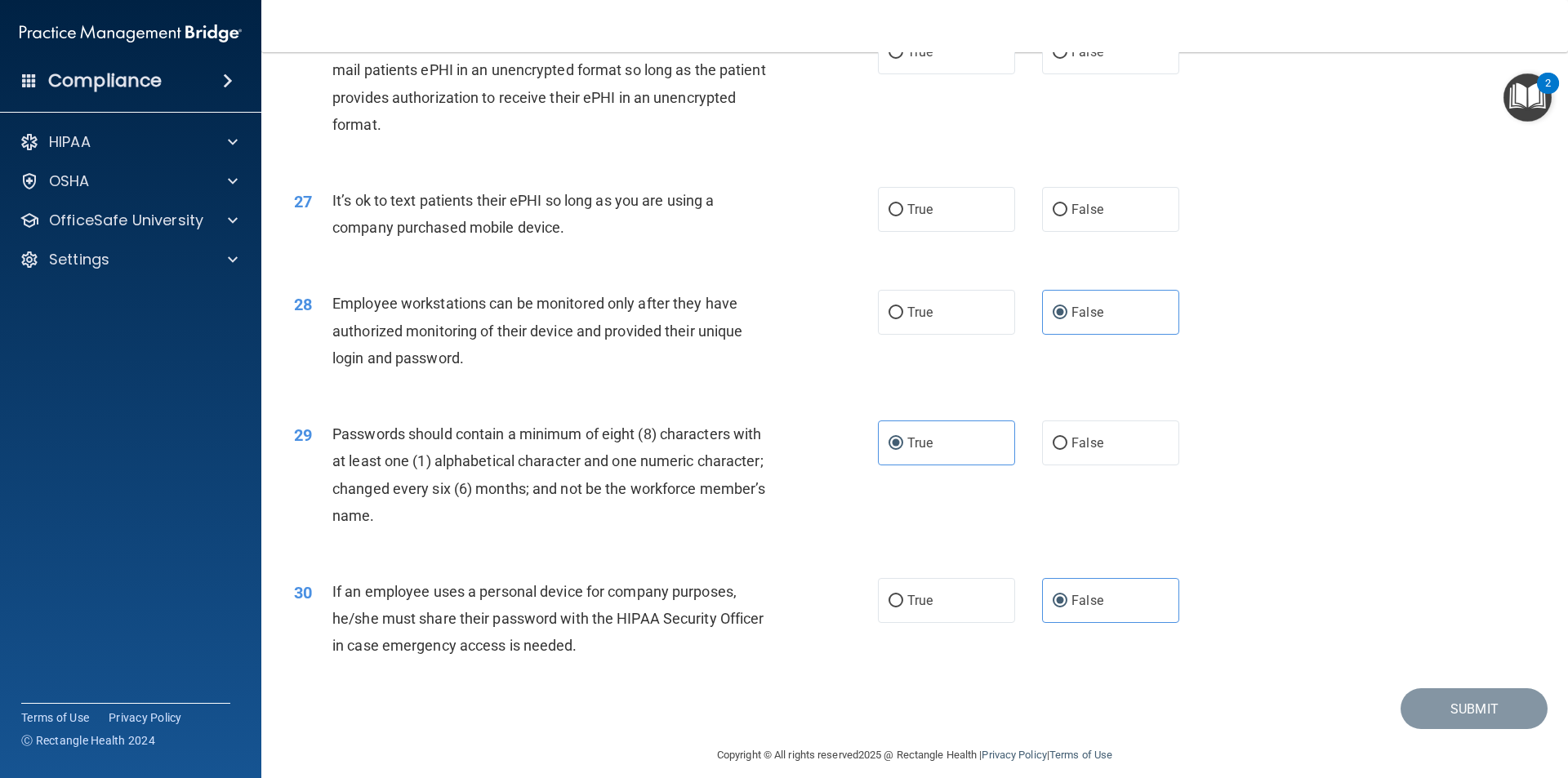
scroll to position [3237, 0]
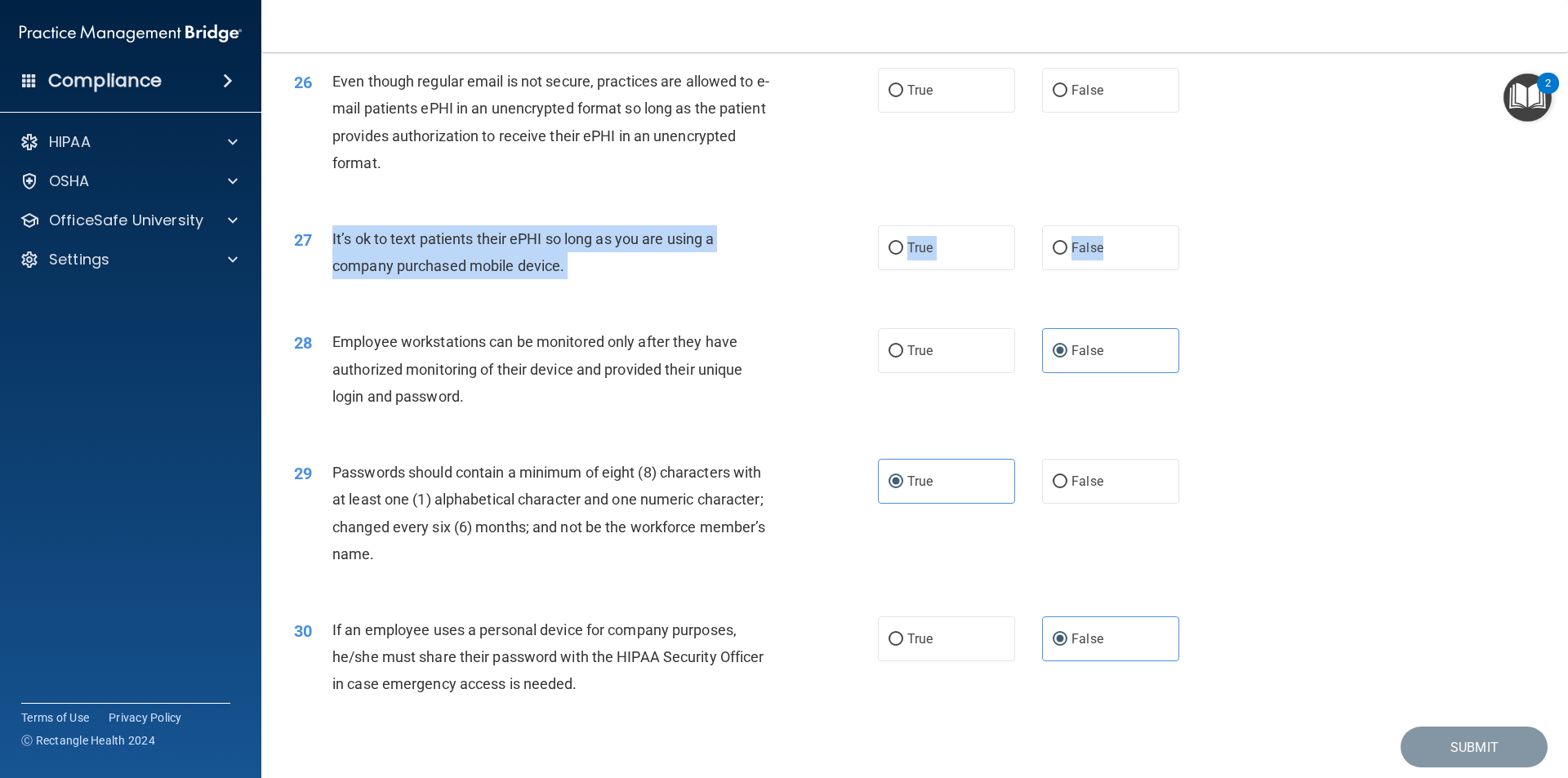
drag, startPoint x: 1124, startPoint y: 273, endPoint x: 323, endPoint y: 270, distance: 801.0
click at [1207, 225] on ng-form "27 It’s ok to text patients their ePHI so long as you are using a company purch…" at bounding box center [1207, 225] width 0 height 0
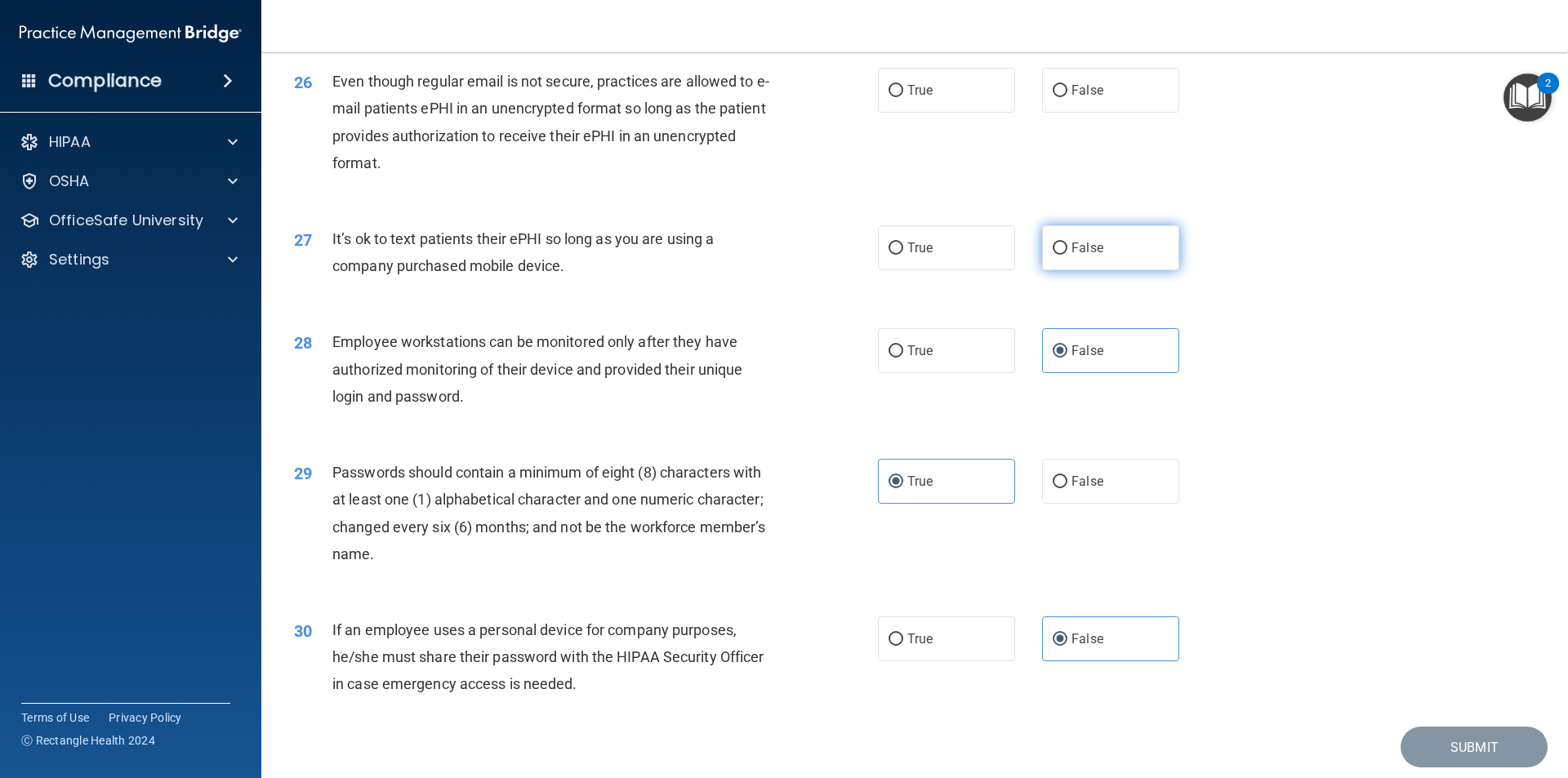
drag, startPoint x: 960, startPoint y: 219, endPoint x: 1043, endPoint y: 259, distance: 92.1
click at [963, 205] on div "26 Even though regular email is not secure, practices are allowed to e-mail pat…" at bounding box center [915, 126] width 1266 height 158
click at [1086, 256] on span "False" at bounding box center [1087, 247] width 32 height 16
click at [1067, 255] on input "False" at bounding box center [1060, 248] width 15 height 12
radio input "true"
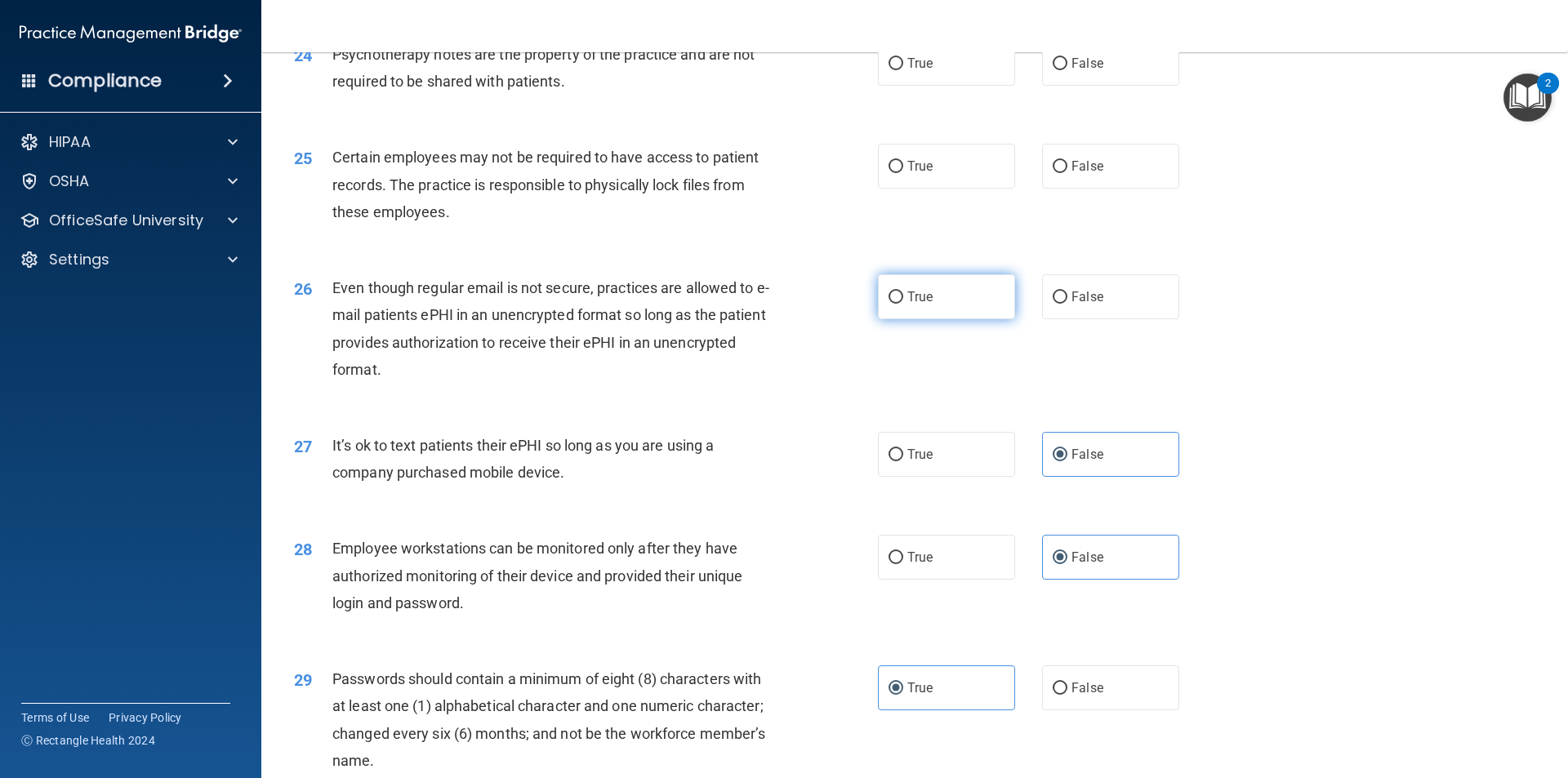
scroll to position [2993, 0]
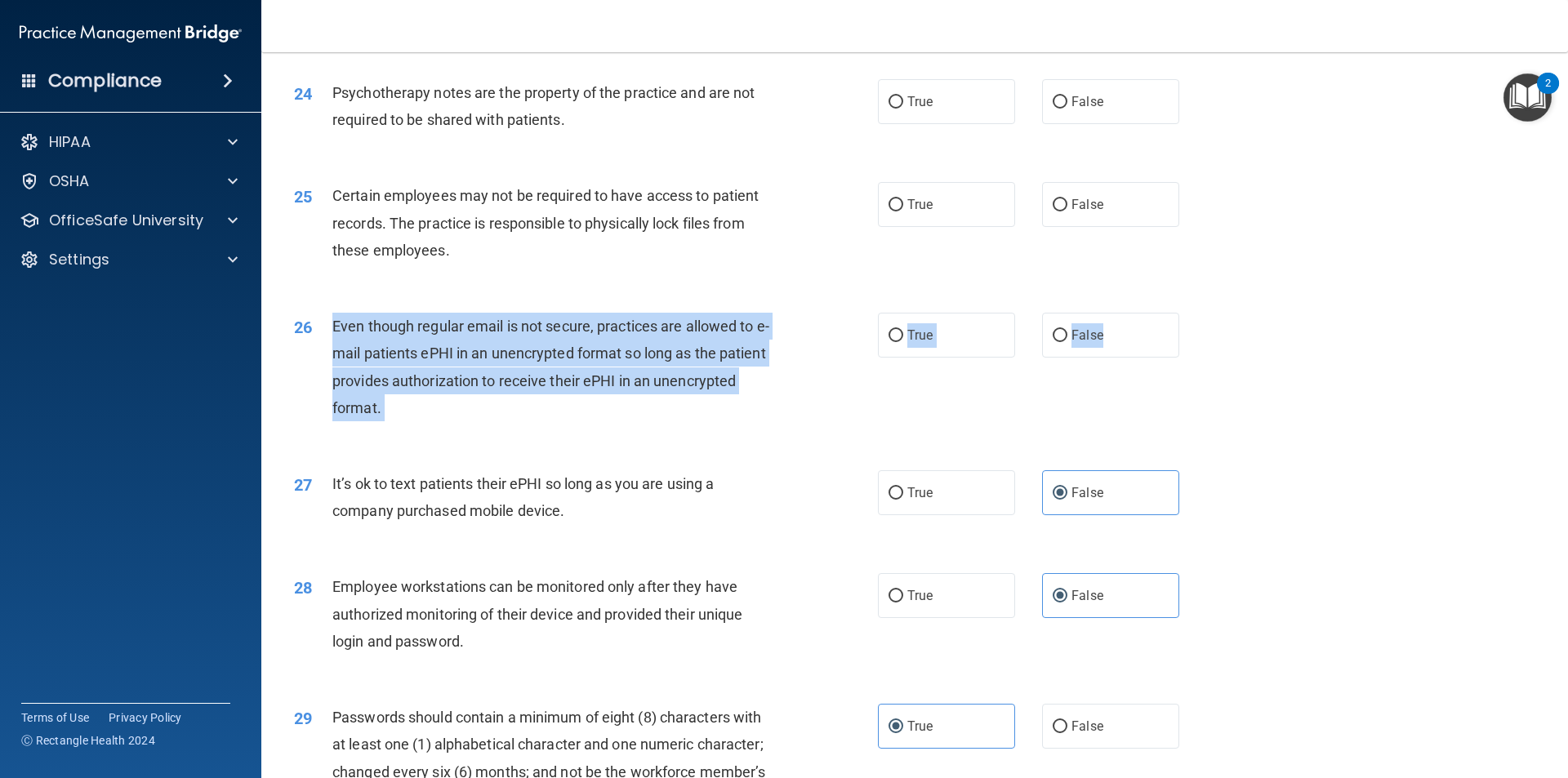
drag, startPoint x: 1139, startPoint y: 357, endPoint x: 323, endPoint y: 355, distance: 816.0
click at [1207, 313] on ng-form "26 Even though regular email is not secure, practices are allowed to e-mail pat…" at bounding box center [1207, 313] width 0 height 0
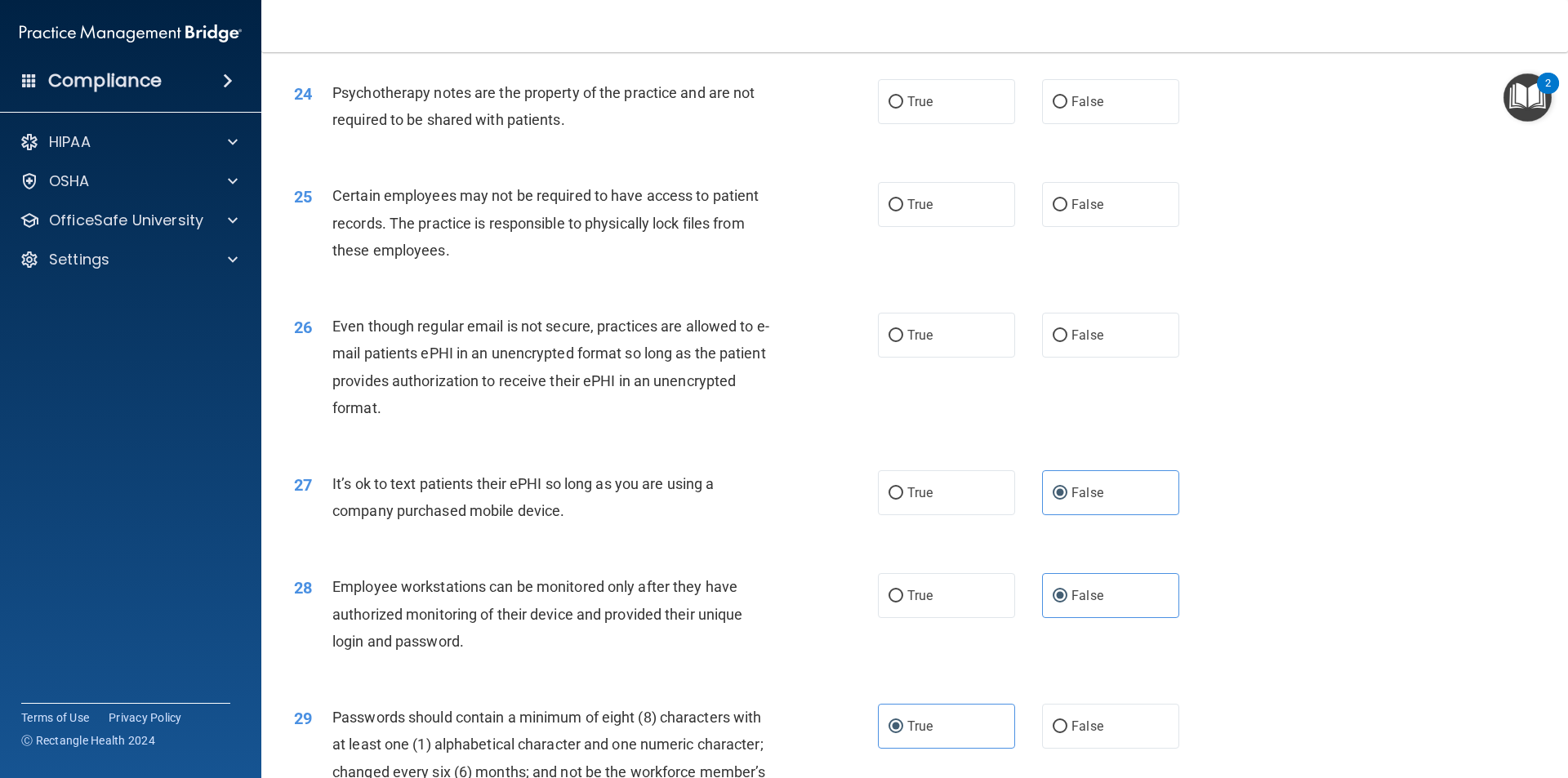
click at [838, 271] on div "25 Certain employees may not be required to have access to patient records. The…" at bounding box center [586, 227] width 633 height 90
click at [913, 357] on label "True" at bounding box center [945, 335] width 137 height 45
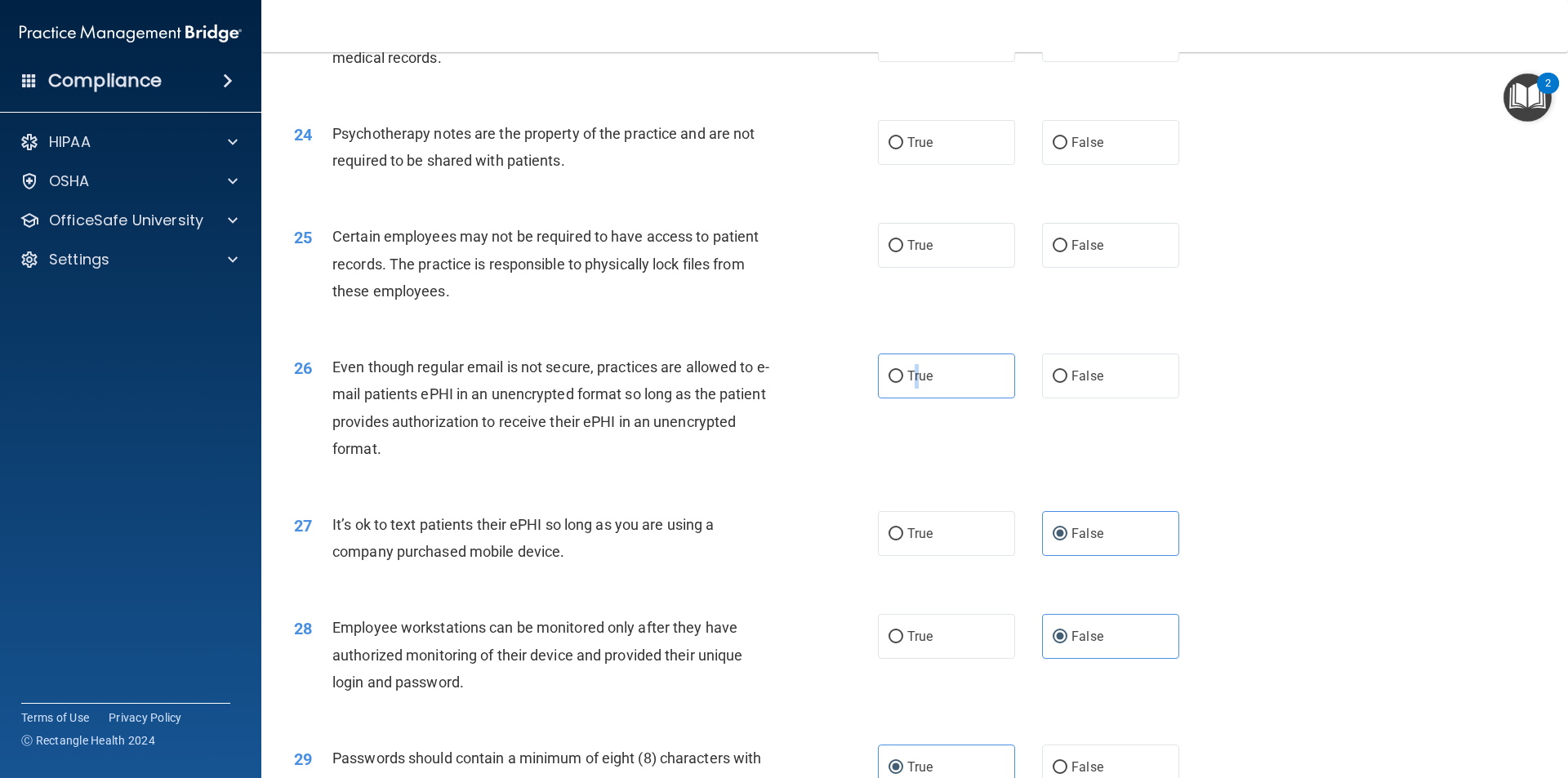
scroll to position [2911, 0]
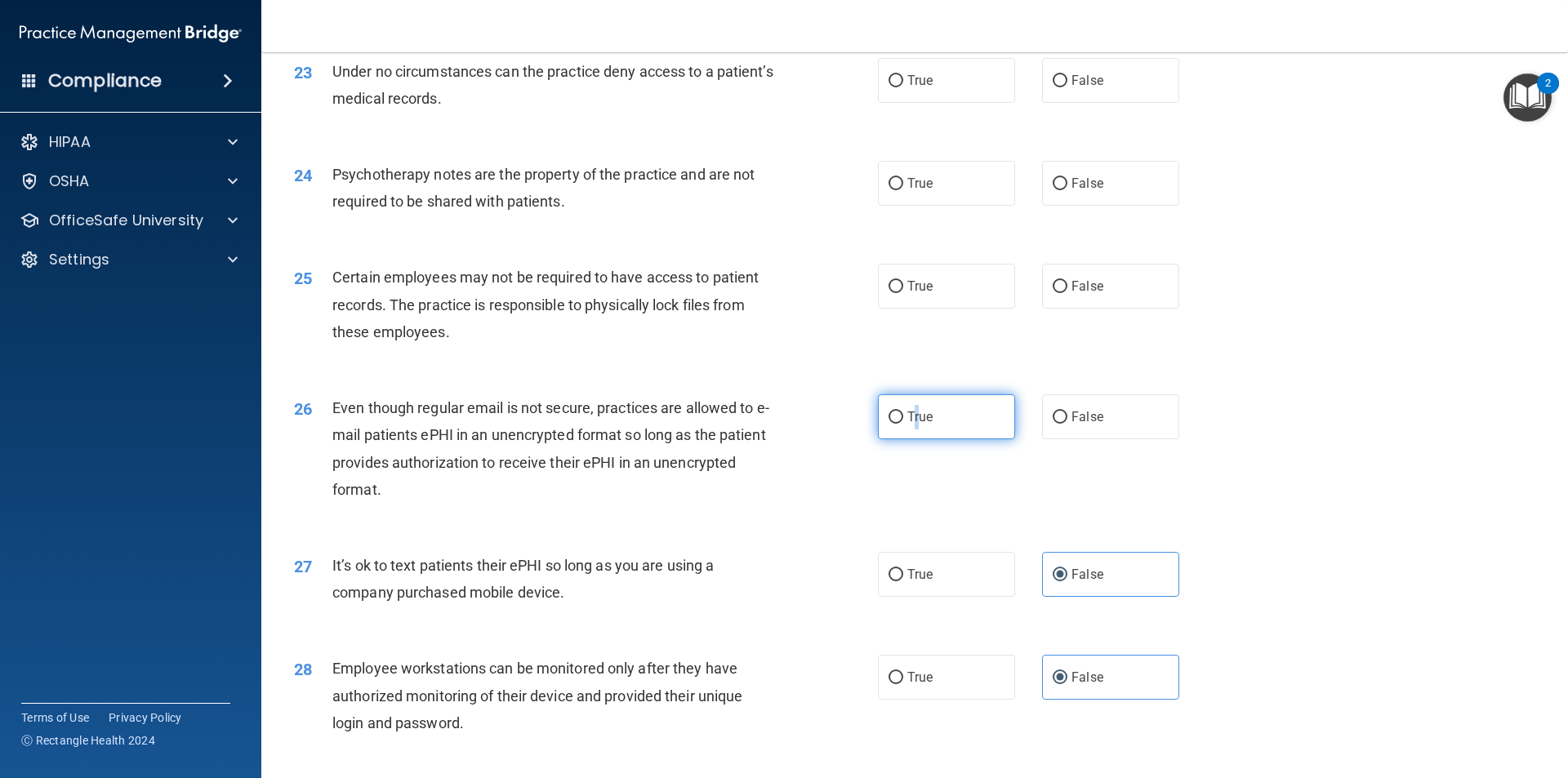
click at [897, 424] on input "True" at bounding box center [896, 417] width 15 height 12
radio input "true"
click at [819, 473] on div "26 Even though regular email is not secure, practices are allowed to e-mail pat…" at bounding box center [586, 452] width 633 height 117
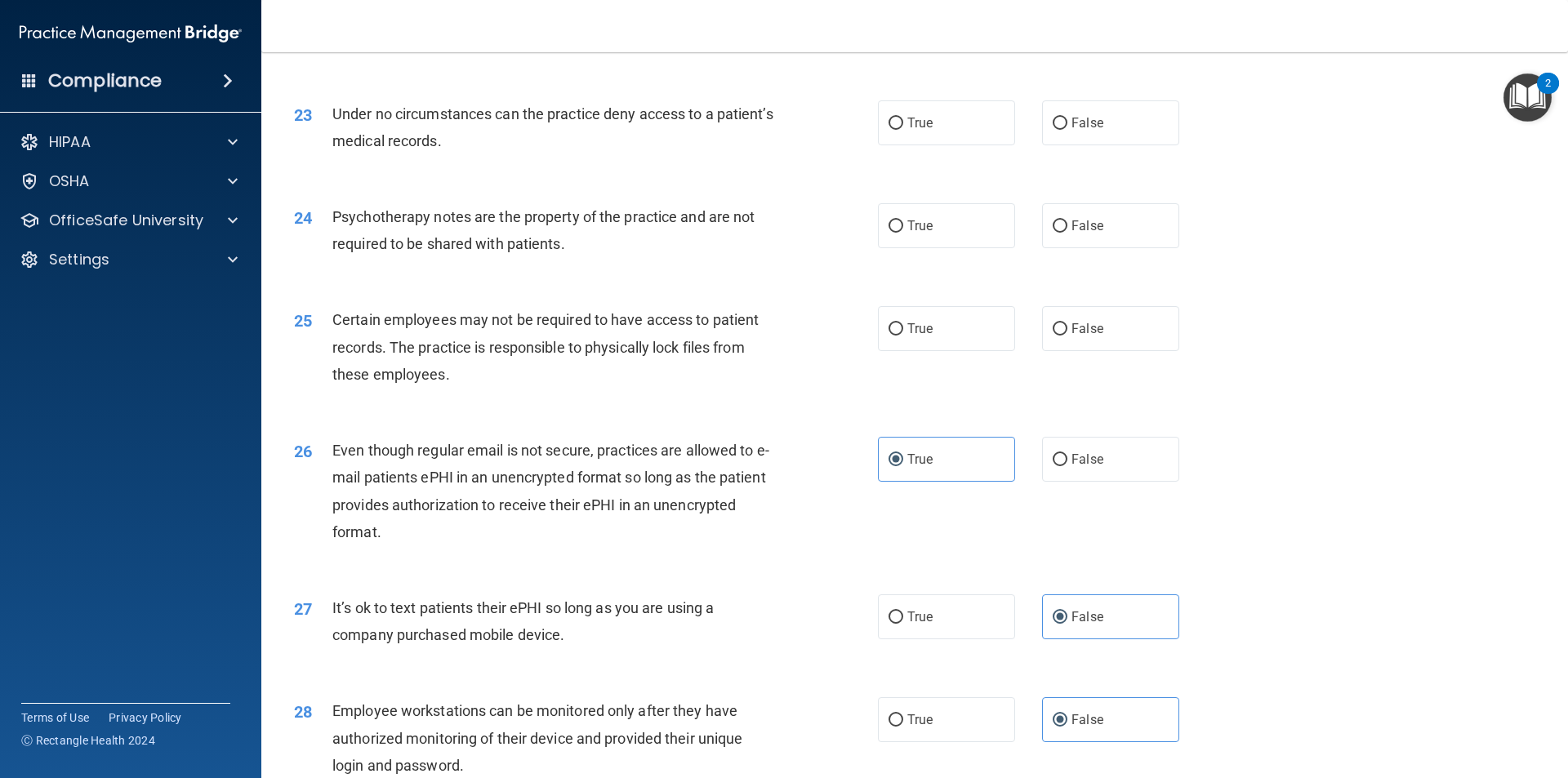
scroll to position [2829, 0]
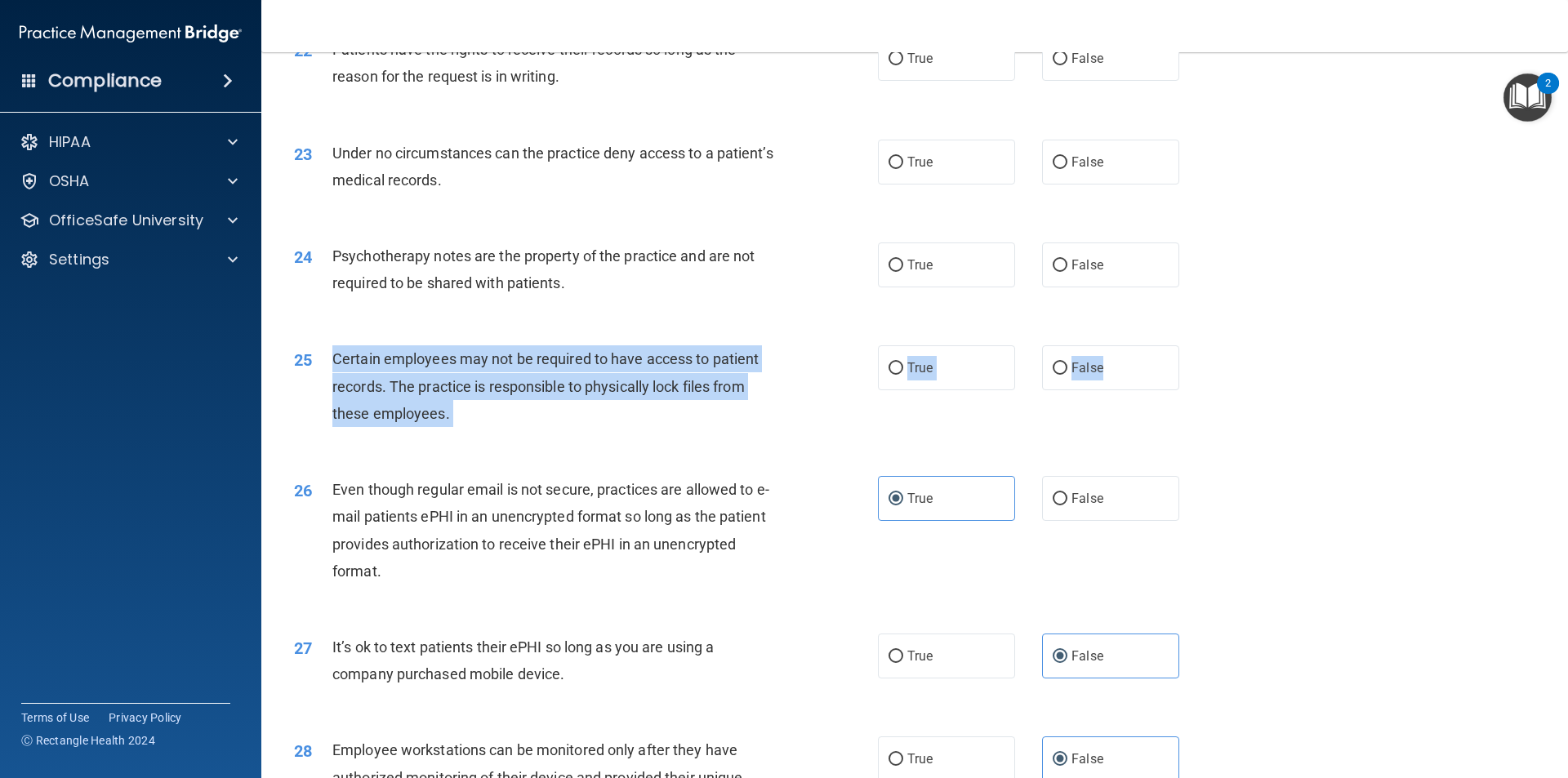
drag, startPoint x: 1094, startPoint y: 398, endPoint x: 334, endPoint y: 392, distance: 760.0
click at [1207, 345] on ng-form "25 Certain employees may not be required to have access to patient records. The…" at bounding box center [1207, 345] width 0 height 0
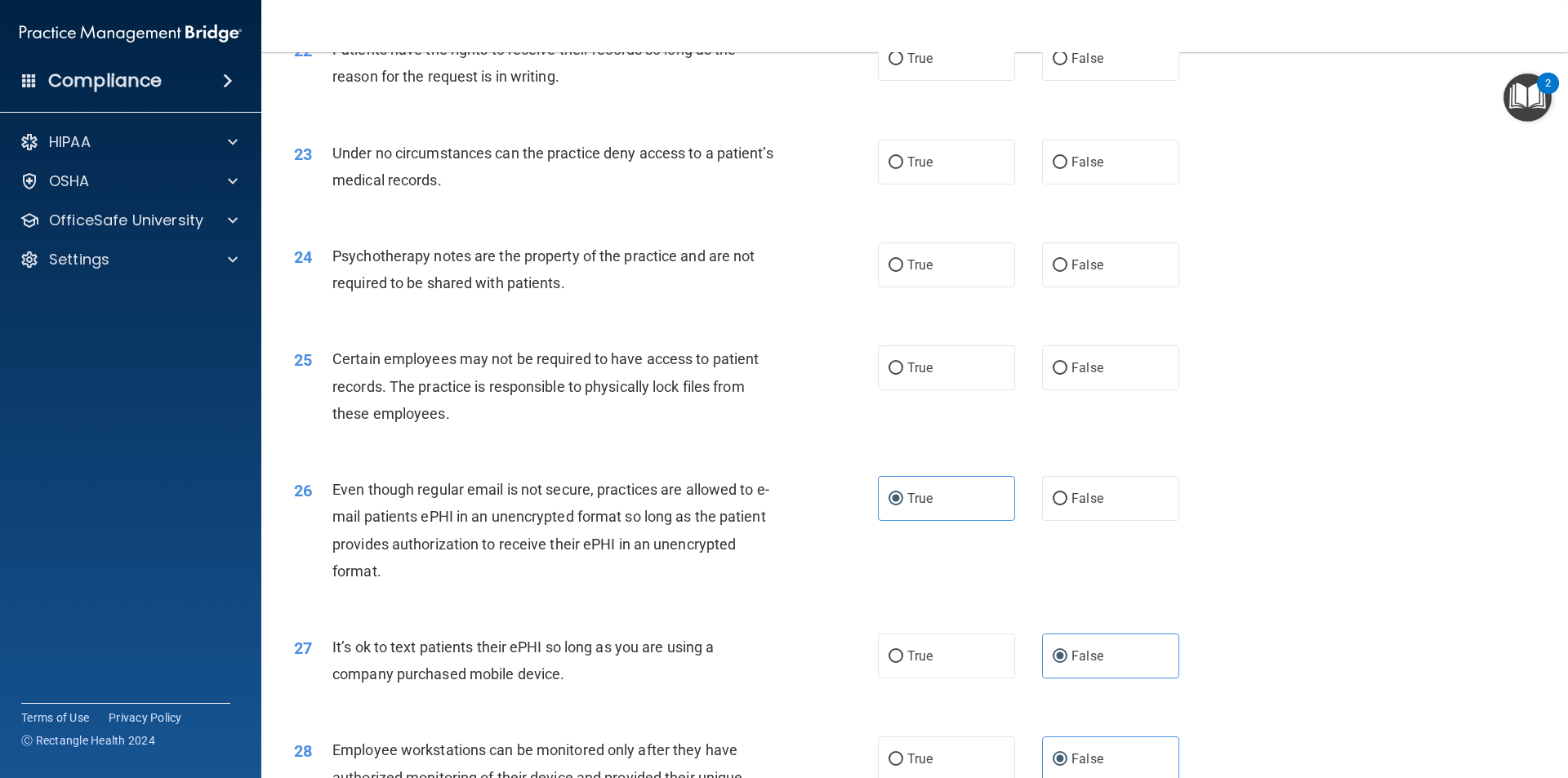
click at [1015, 325] on div "24 Psychotherapy notes are the property of the practice and are not required to…" at bounding box center [915, 273] width 1266 height 103
click at [949, 388] on label "True" at bounding box center [945, 368] width 137 height 45
click at [903, 375] on input "True" at bounding box center [896, 368] width 15 height 12
radio input "true"
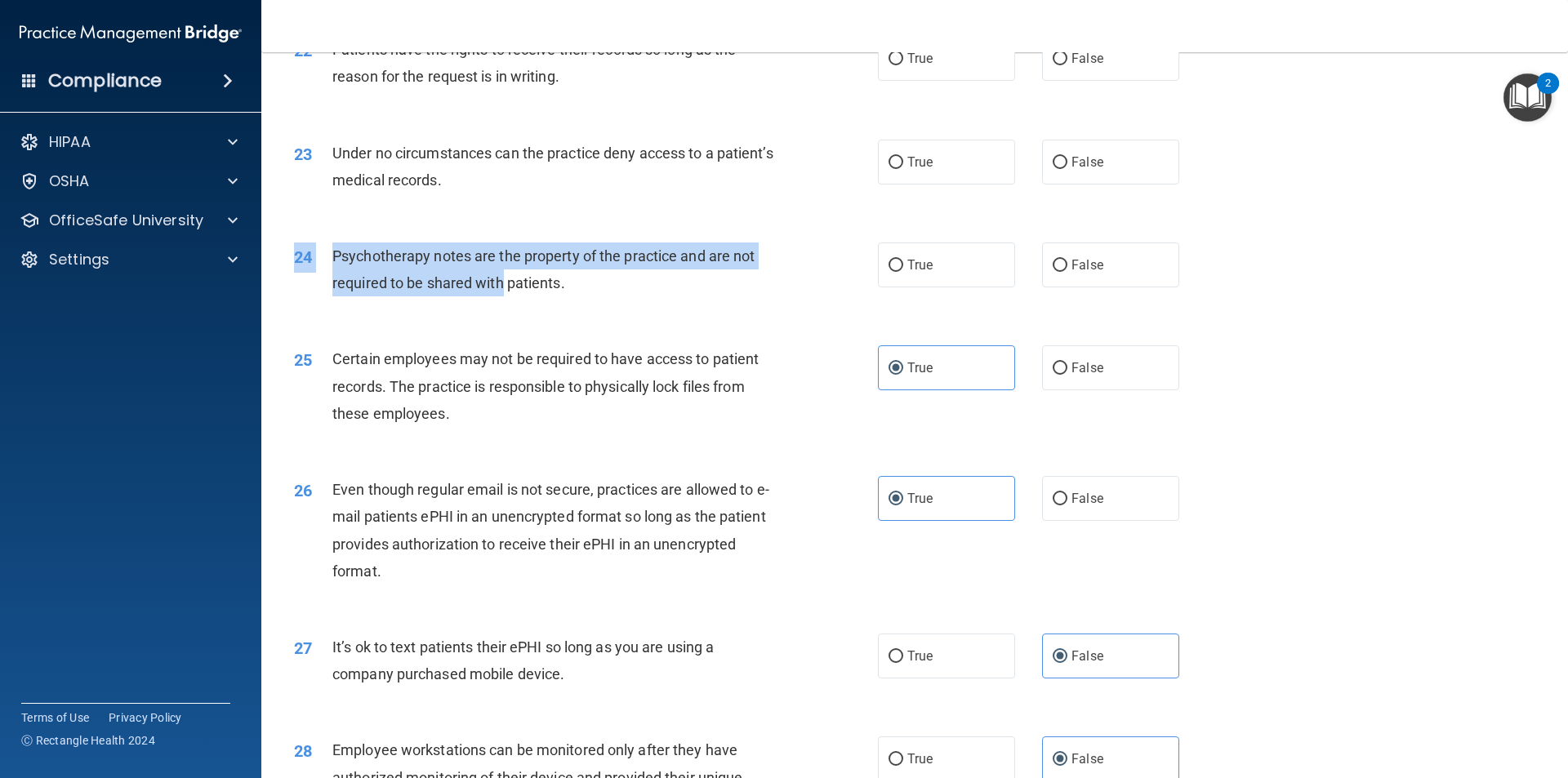
drag, startPoint x: 1129, startPoint y: 295, endPoint x: 570, endPoint y: 299, distance: 559.0
click at [509, 303] on div "24 Psychotherapy notes are the property of the practice and are not required to…" at bounding box center [915, 273] width 1266 height 103
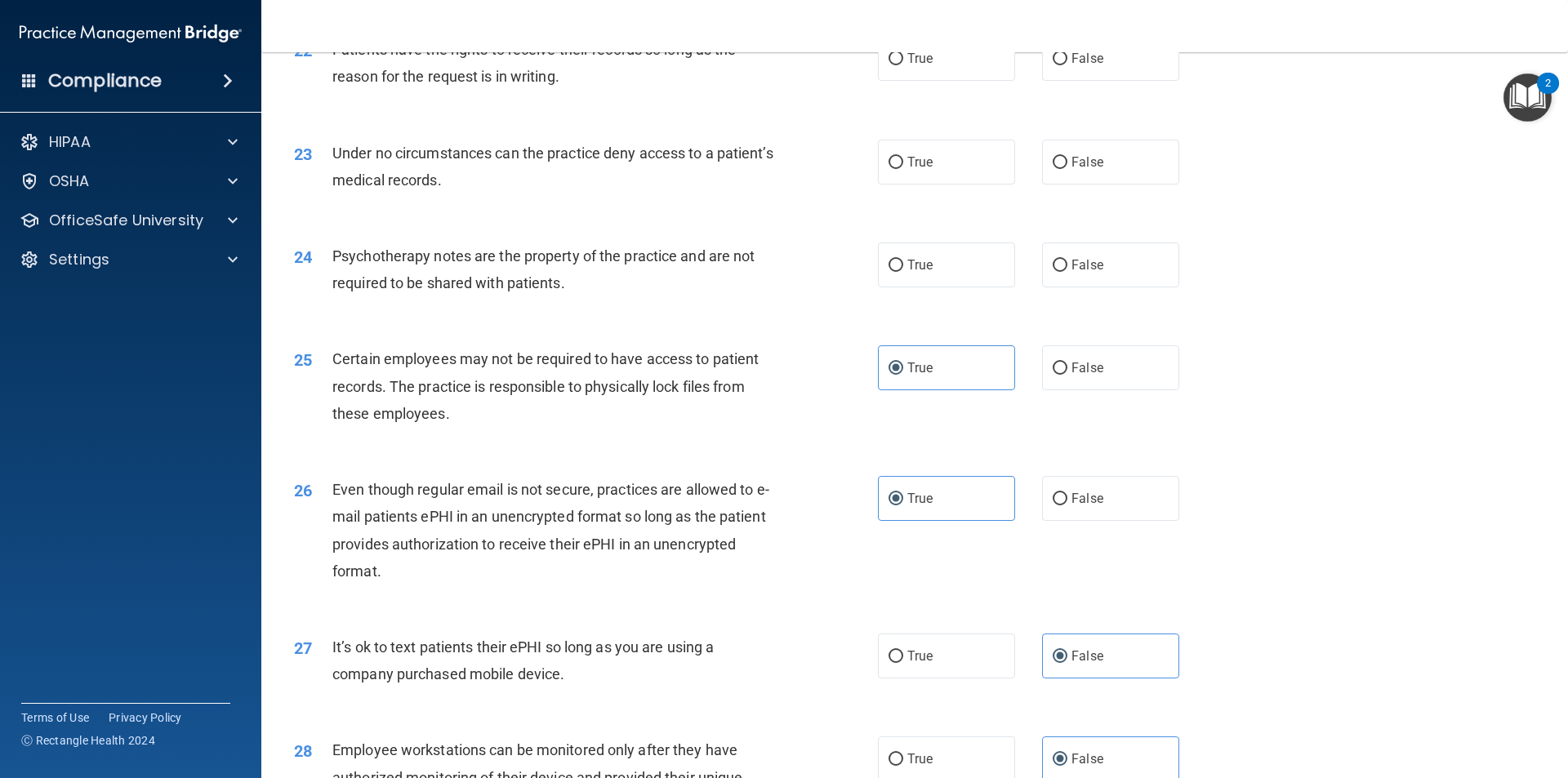
click at [1223, 283] on div "24 Psychotherapy notes are the property of the practice and are not required to…" at bounding box center [915, 273] width 1266 height 103
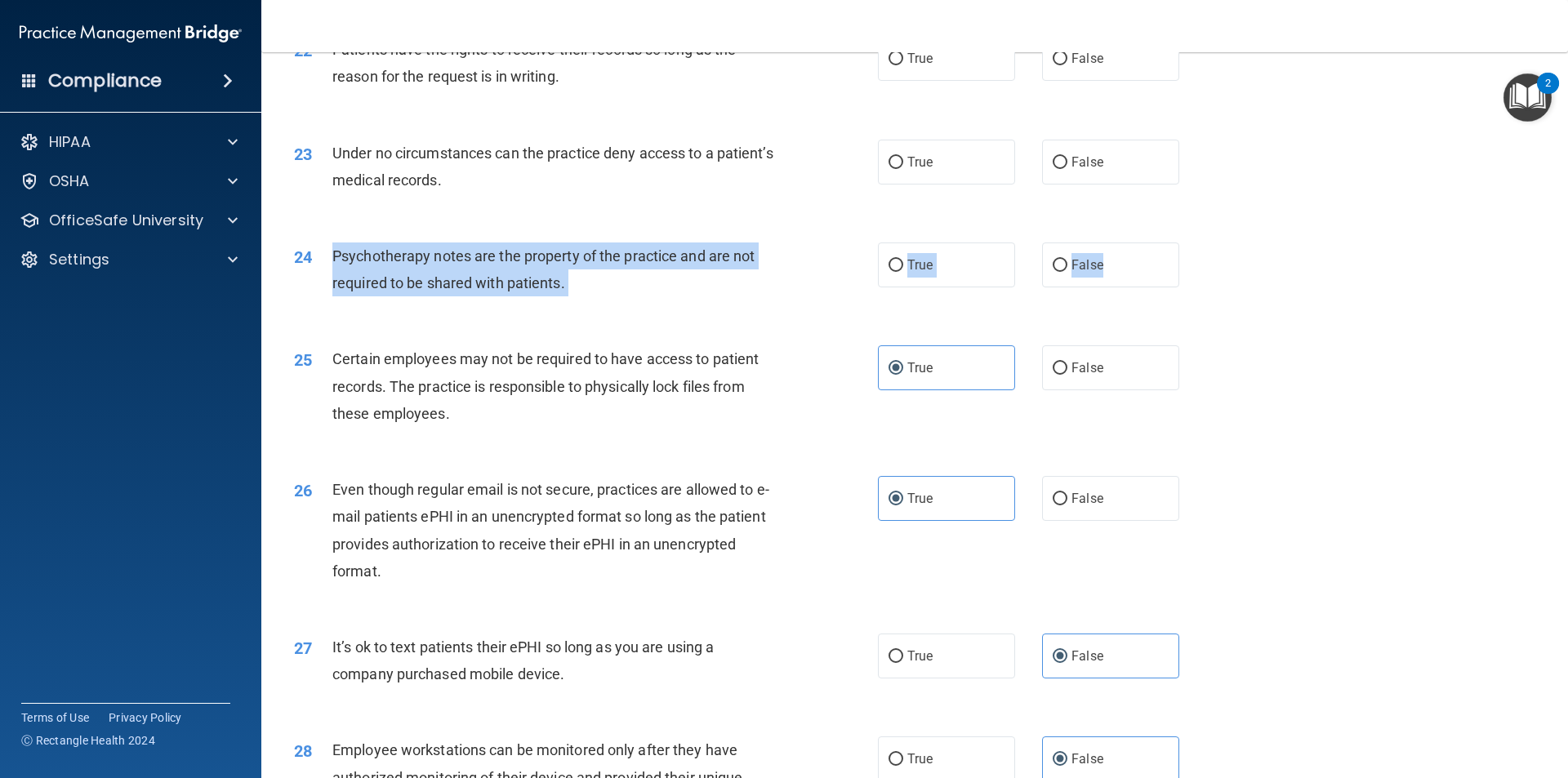
drag, startPoint x: 1141, startPoint y: 294, endPoint x: 331, endPoint y: 275, distance: 810.2
click at [1207, 243] on ng-form "24 Psychotherapy notes are the property of the practice and are not required to…" at bounding box center [1207, 243] width 0 height 0
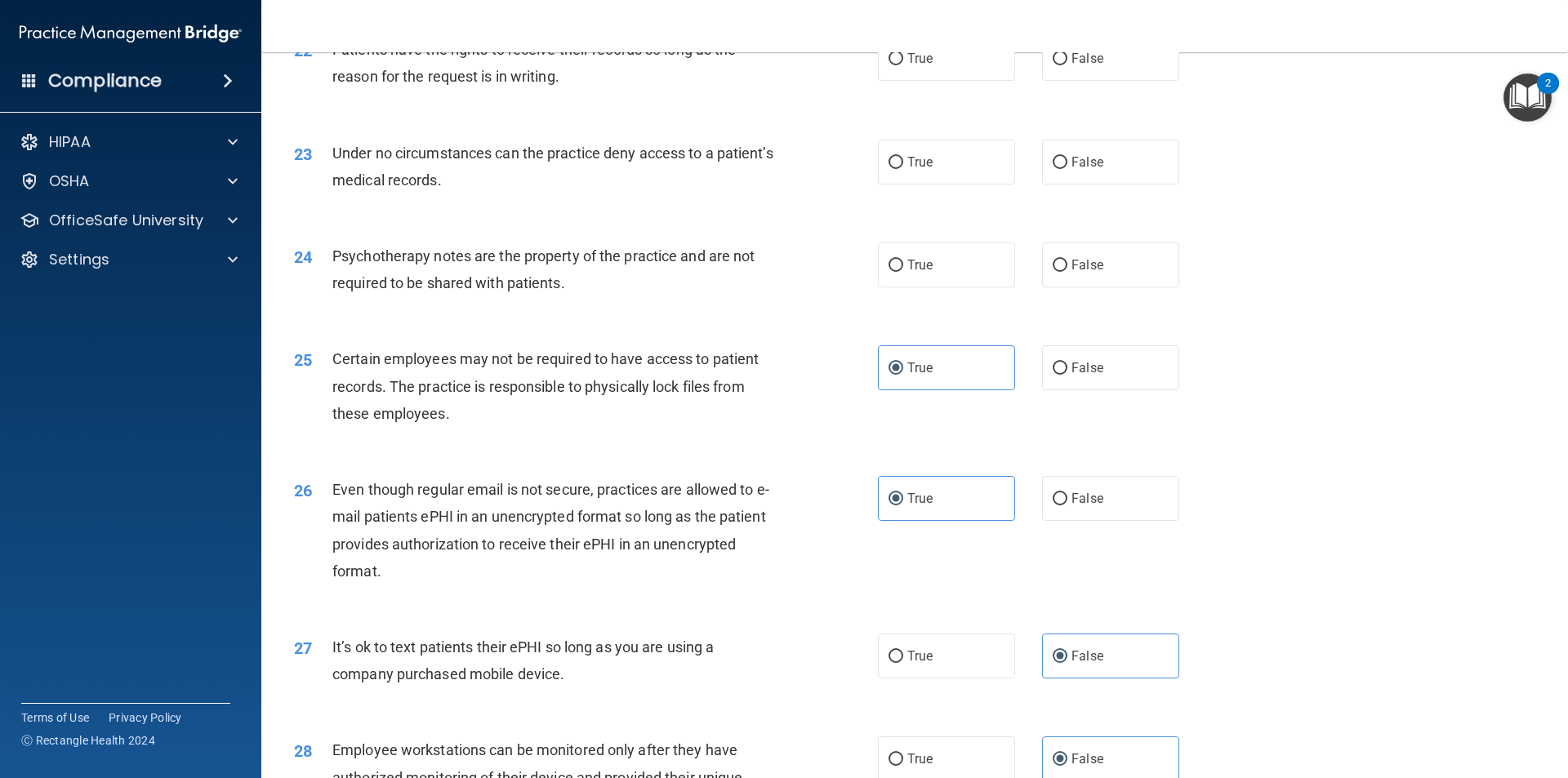
drag, startPoint x: 991, startPoint y: 253, endPoint x: 979, endPoint y: 264, distance: 16.3
click at [990, 253] on div "24 Psychotherapy notes are the property of the practice and are not required to…" at bounding box center [915, 273] width 1266 height 103
click at [947, 287] on label "True" at bounding box center [945, 265] width 137 height 45
click at [903, 271] on input "True" at bounding box center [896, 265] width 15 height 12
radio input "true"
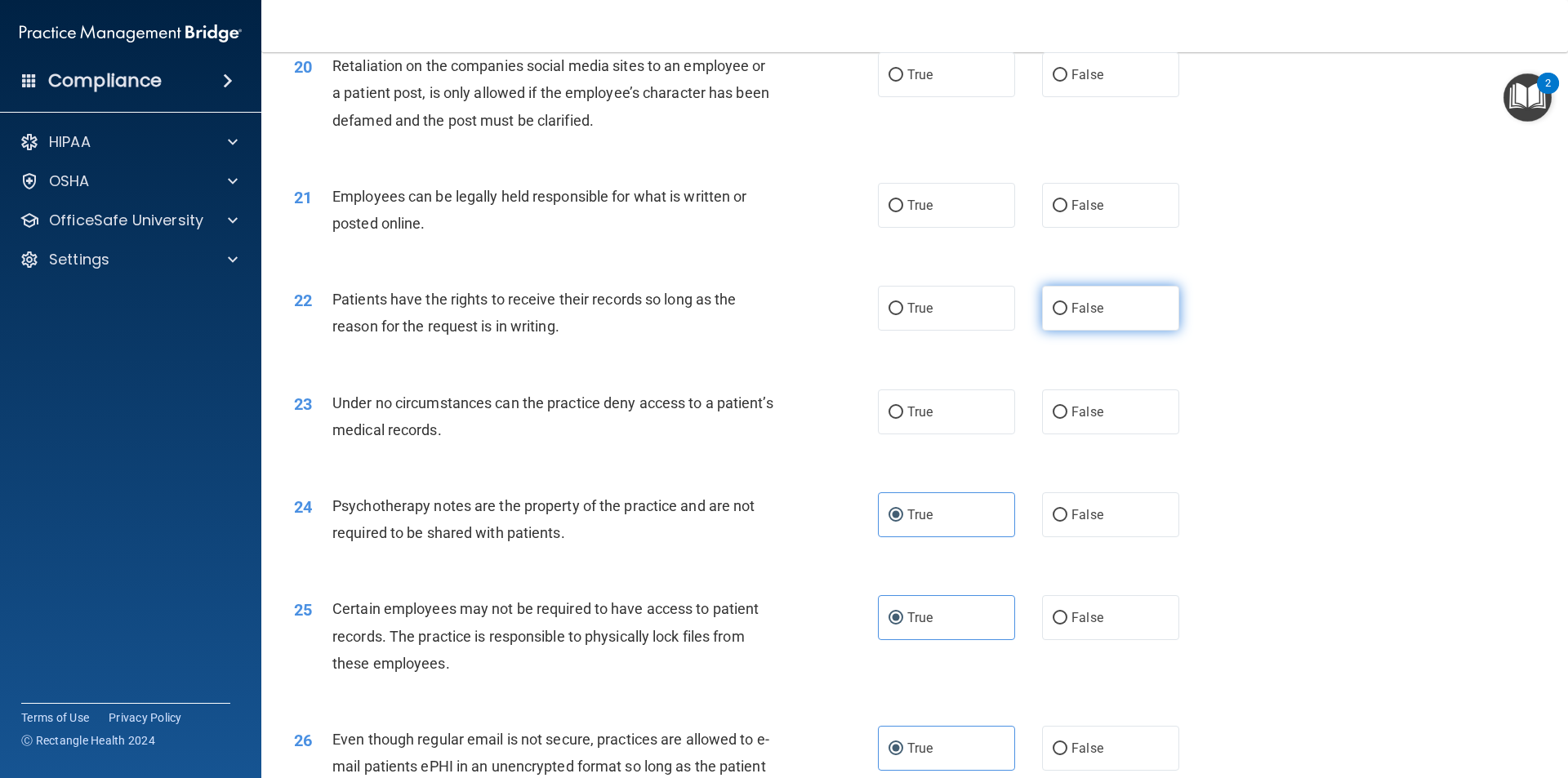
scroll to position [2503, 0]
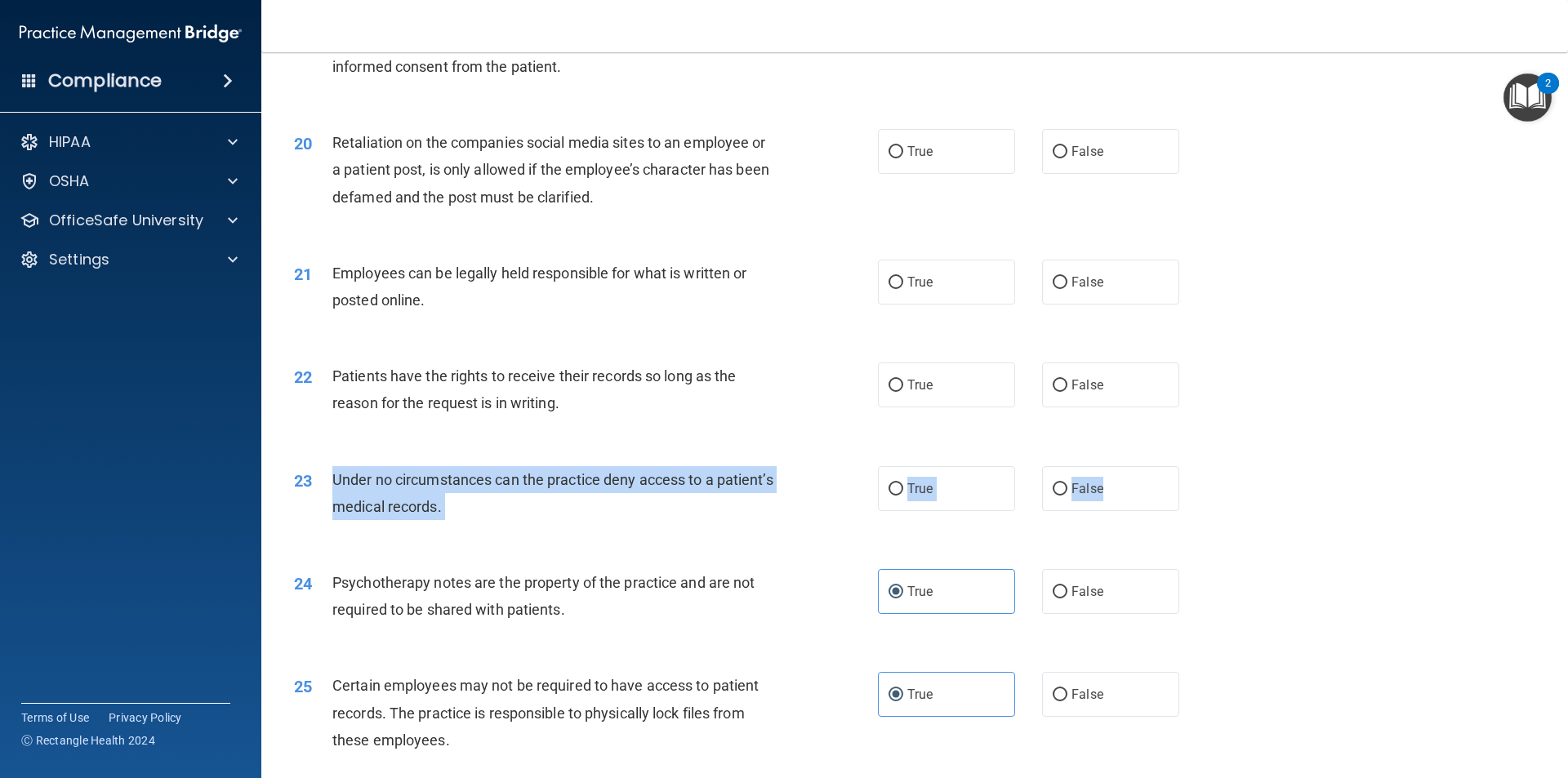
drag, startPoint x: 1147, startPoint y: 516, endPoint x: 356, endPoint y: 494, distance: 791.3
click at [1207, 466] on ng-form "23 Under no circumstances can the practice deny access to a patient’s medical r…" at bounding box center [1207, 466] width 0 height 0
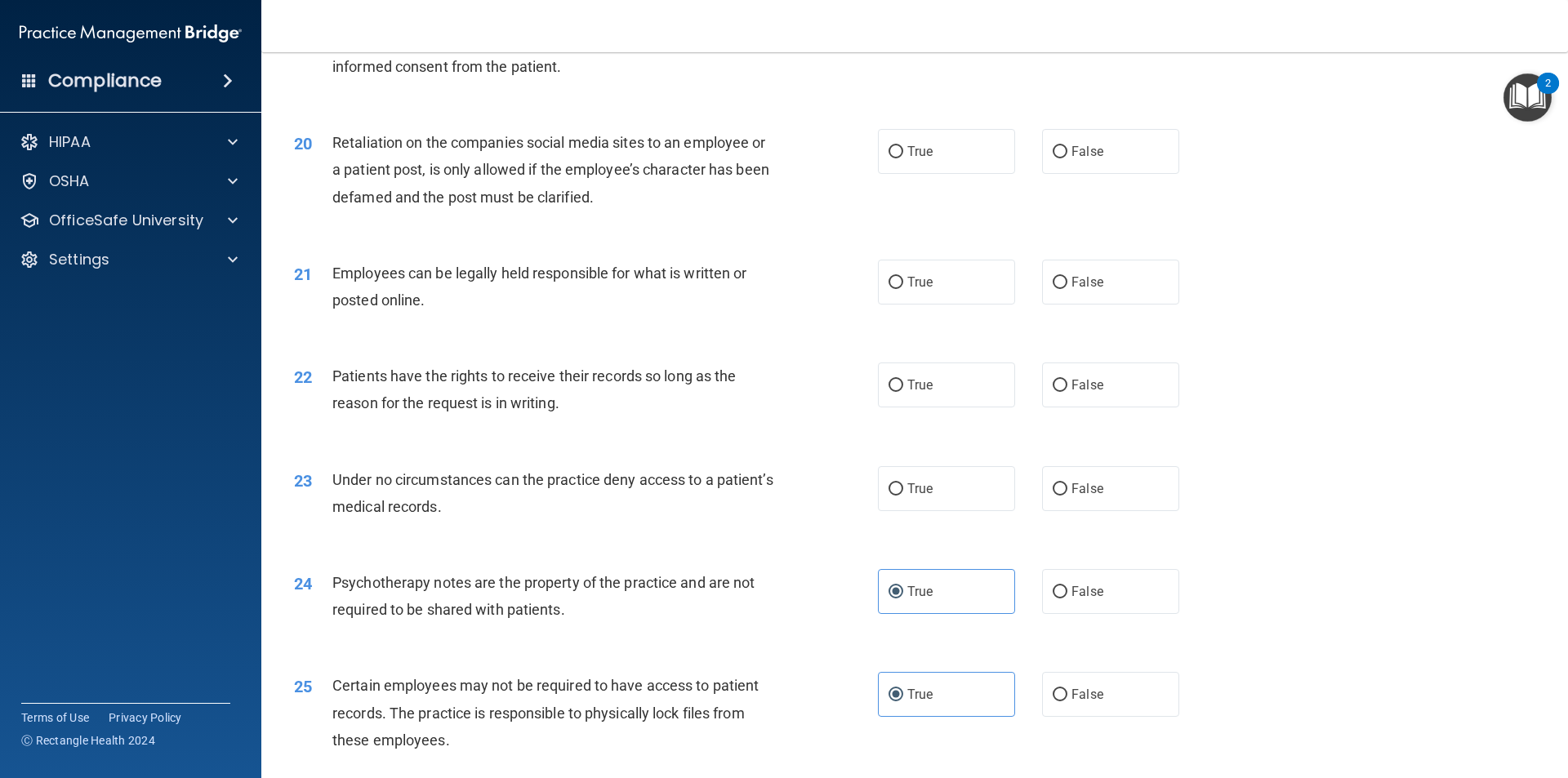
drag, startPoint x: 949, startPoint y: 470, endPoint x: 1037, endPoint y: 486, distance: 89.4
click at [949, 445] on div "22 Patients have the rights to receive their records so long as the reason for …" at bounding box center [915, 394] width 1266 height 103
click at [1092, 496] on span "False" at bounding box center [1087, 488] width 32 height 16
click at [1067, 495] on input "False" at bounding box center [1060, 489] width 15 height 12
radio input "true"
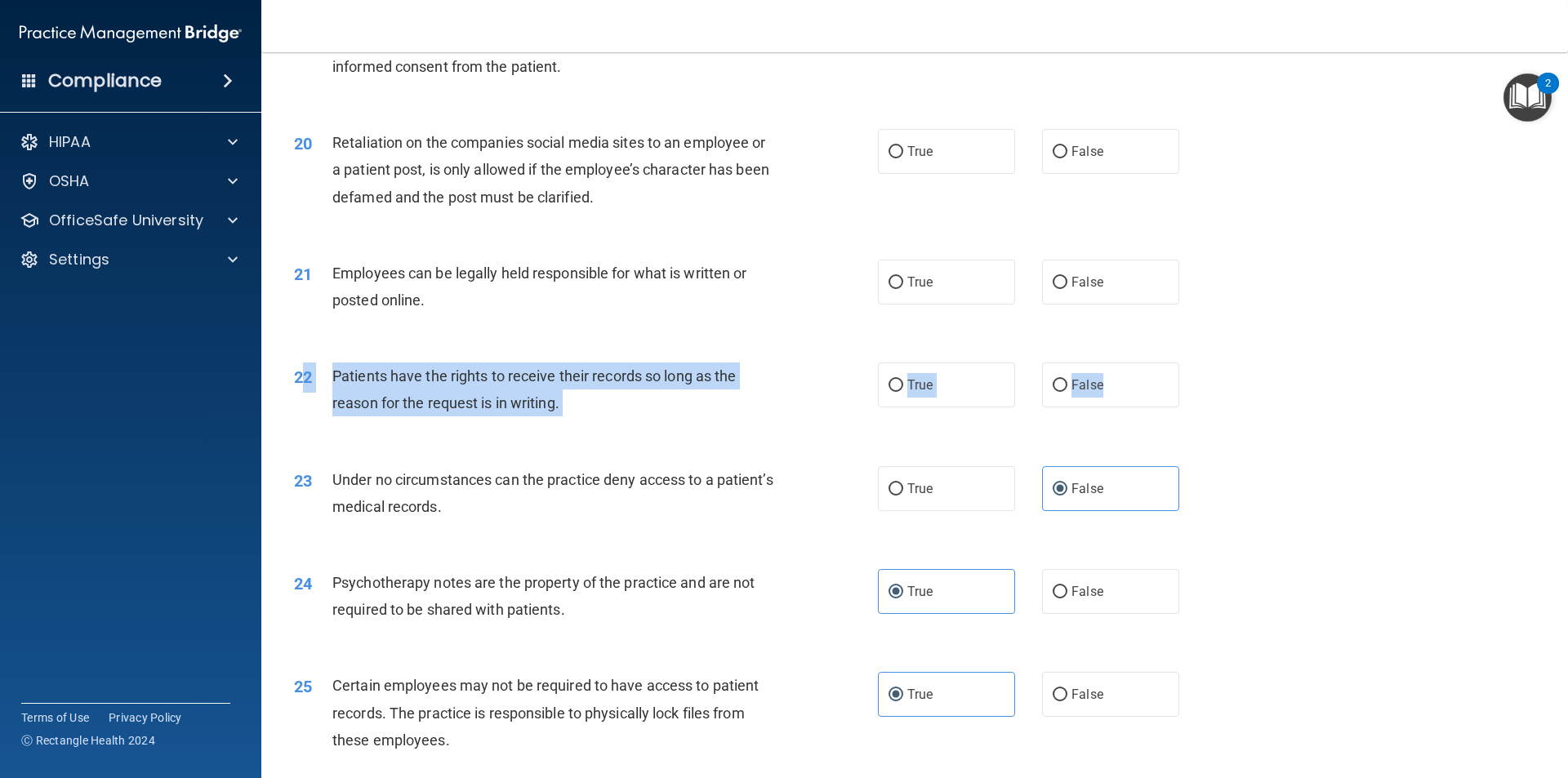
drag, startPoint x: 1140, startPoint y: 410, endPoint x: 308, endPoint y: 396, distance: 832.1
click at [1207, 362] on ng-form "22 Patients have the rights to receive their records so long as the reason for …" at bounding box center [1207, 362] width 0 height 0
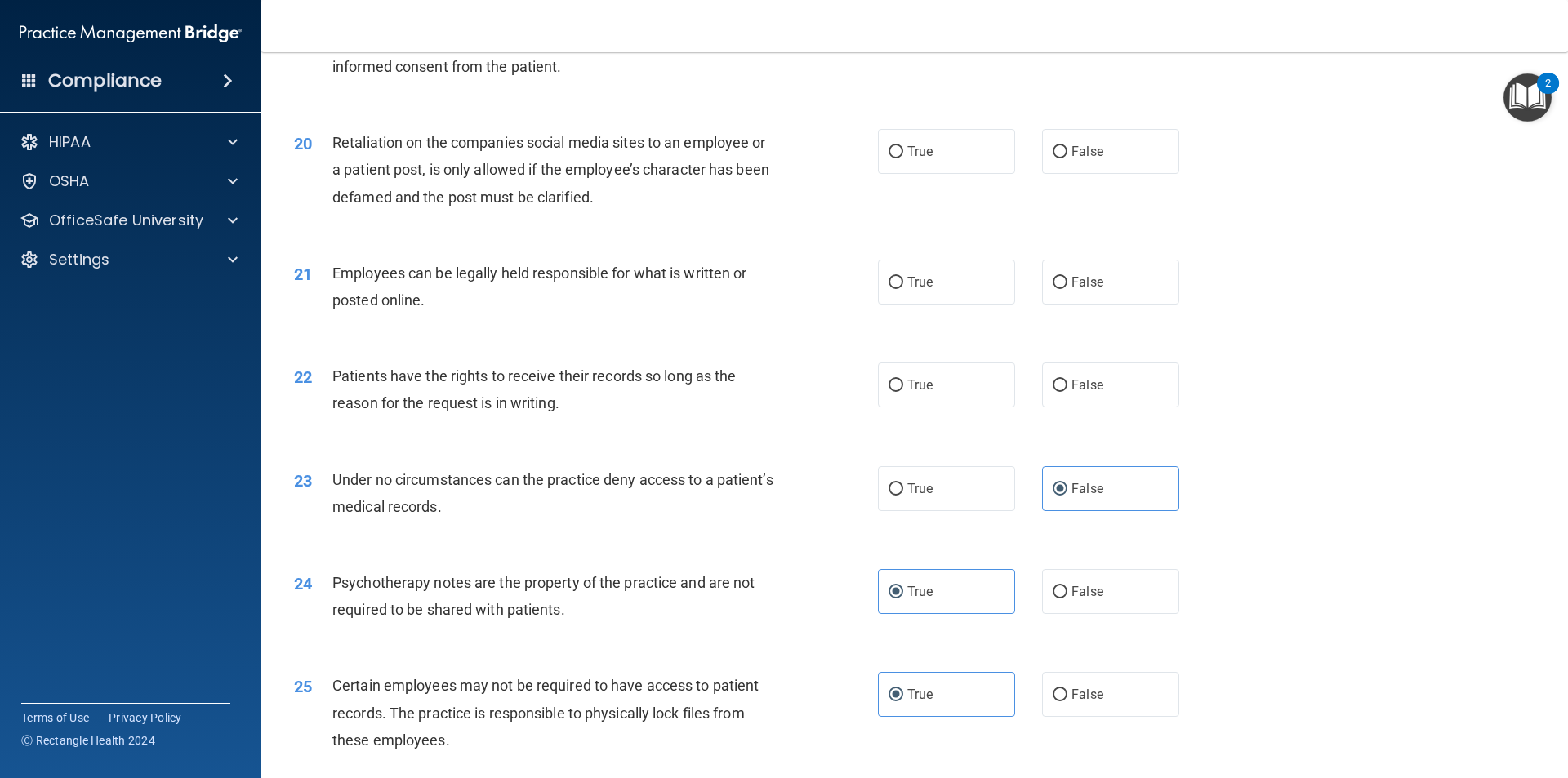
click at [1261, 425] on div "22 Patients have the rights to receive their records so long as the reason for …" at bounding box center [915, 394] width 1266 height 103
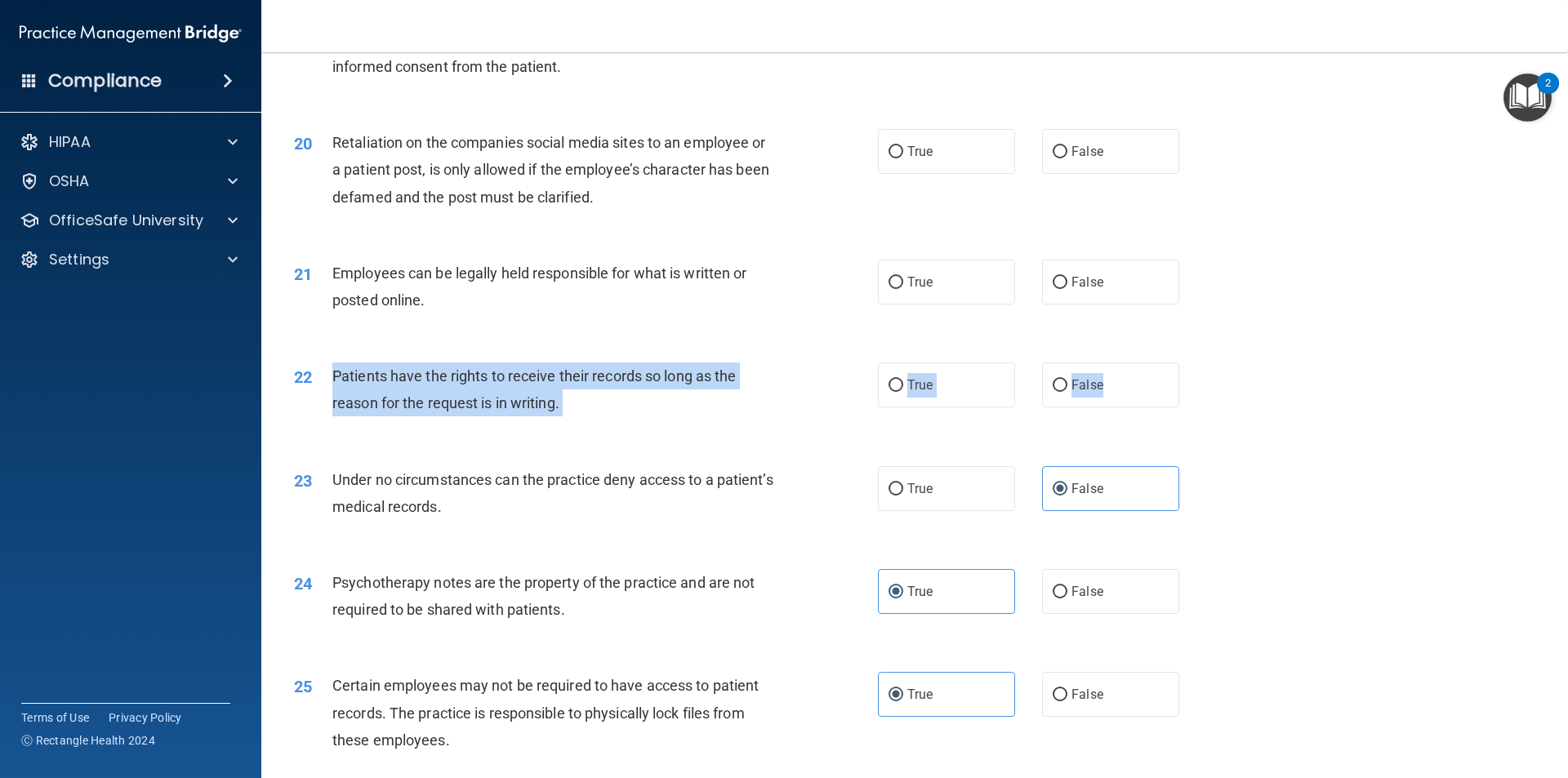
drag, startPoint x: 1126, startPoint y: 408, endPoint x: 329, endPoint y: 391, distance: 797.2
click at [1207, 362] on ng-form "22 Patients have the rights to receive their records so long as the reason for …" at bounding box center [1207, 362] width 0 height 0
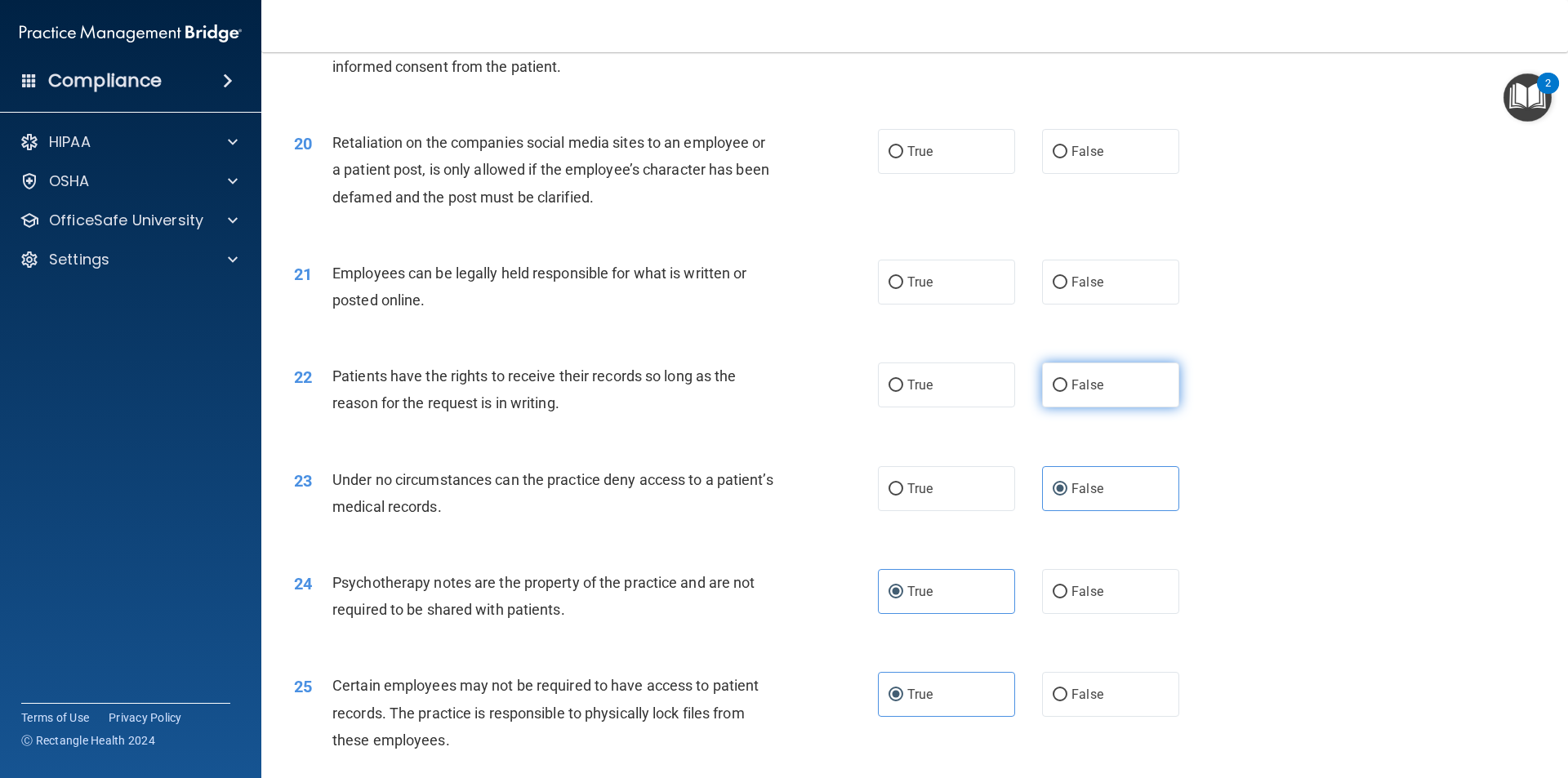
drag, startPoint x: 1081, startPoint y: 369, endPoint x: 1095, endPoint y: 390, distance: 25.2
click at [1085, 370] on div "22 Patients have the rights to receive their records so long as the reason for …" at bounding box center [915, 394] width 1266 height 103
drag, startPoint x: 1105, startPoint y: 417, endPoint x: 1095, endPoint y: 424, distance: 12.2
click at [1105, 408] on label "False" at bounding box center [1110, 384] width 137 height 45
click at [1067, 392] on input "False" at bounding box center [1060, 385] width 15 height 12
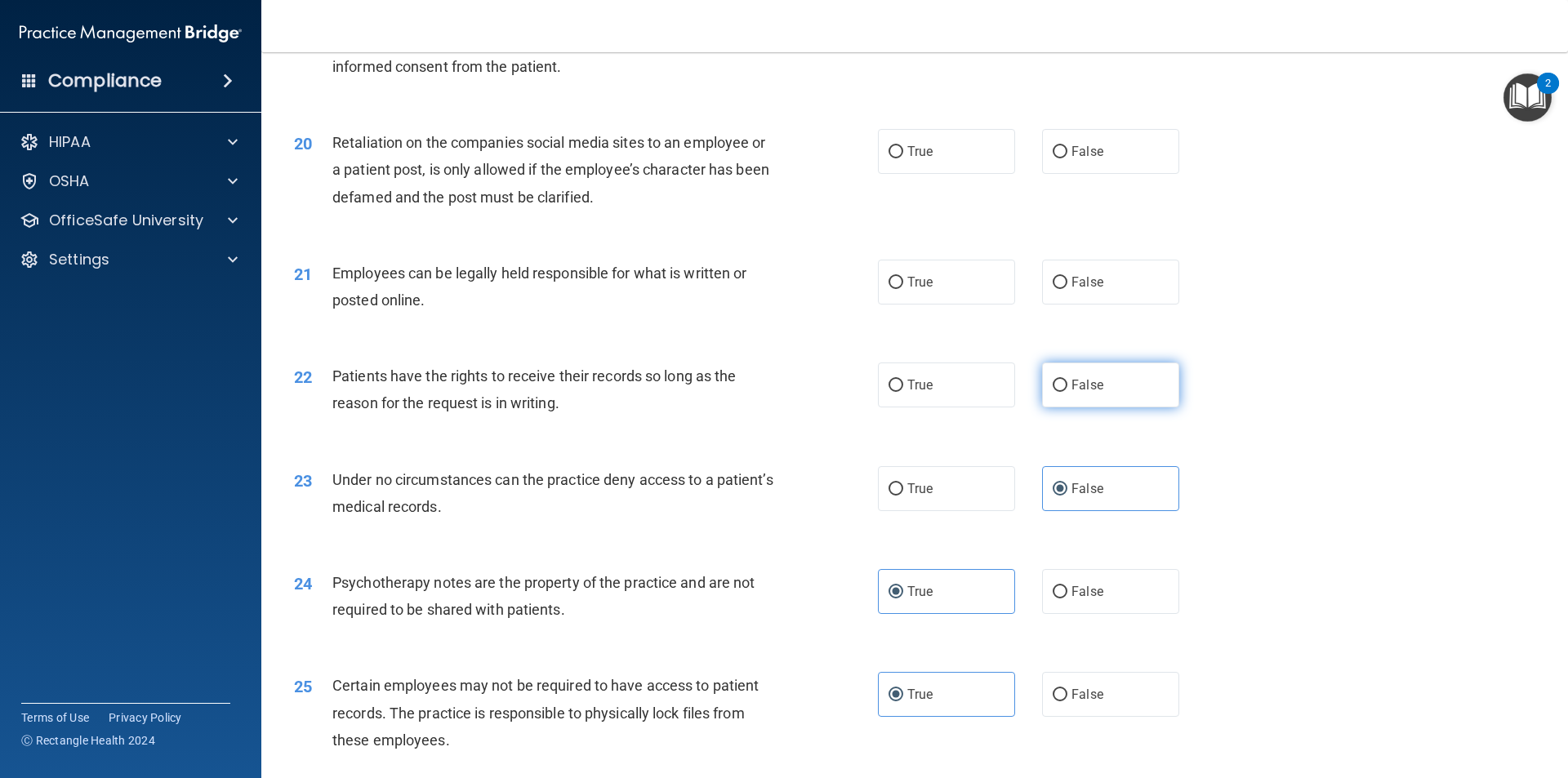
radio input "true"
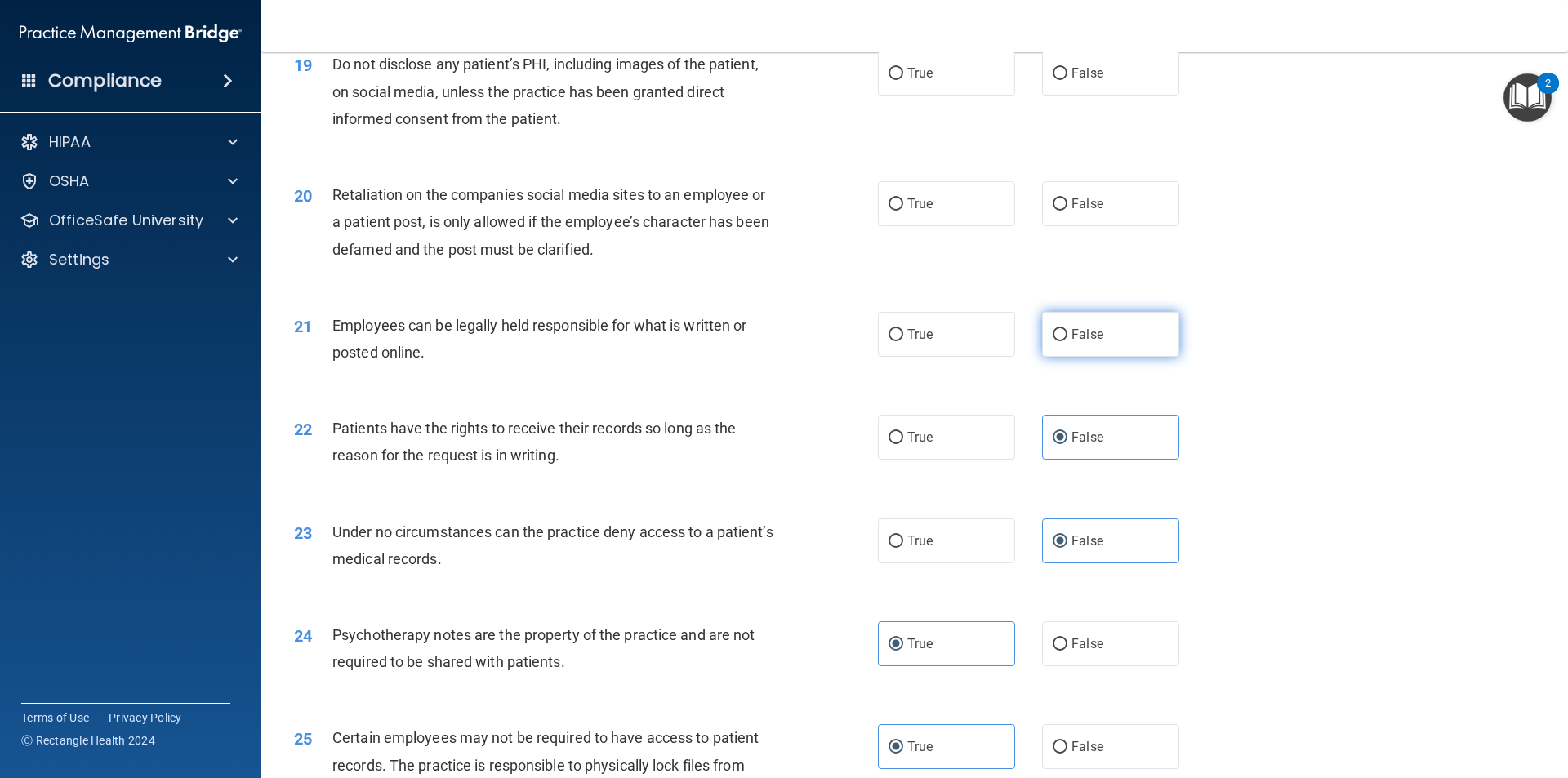
scroll to position [2422, 0]
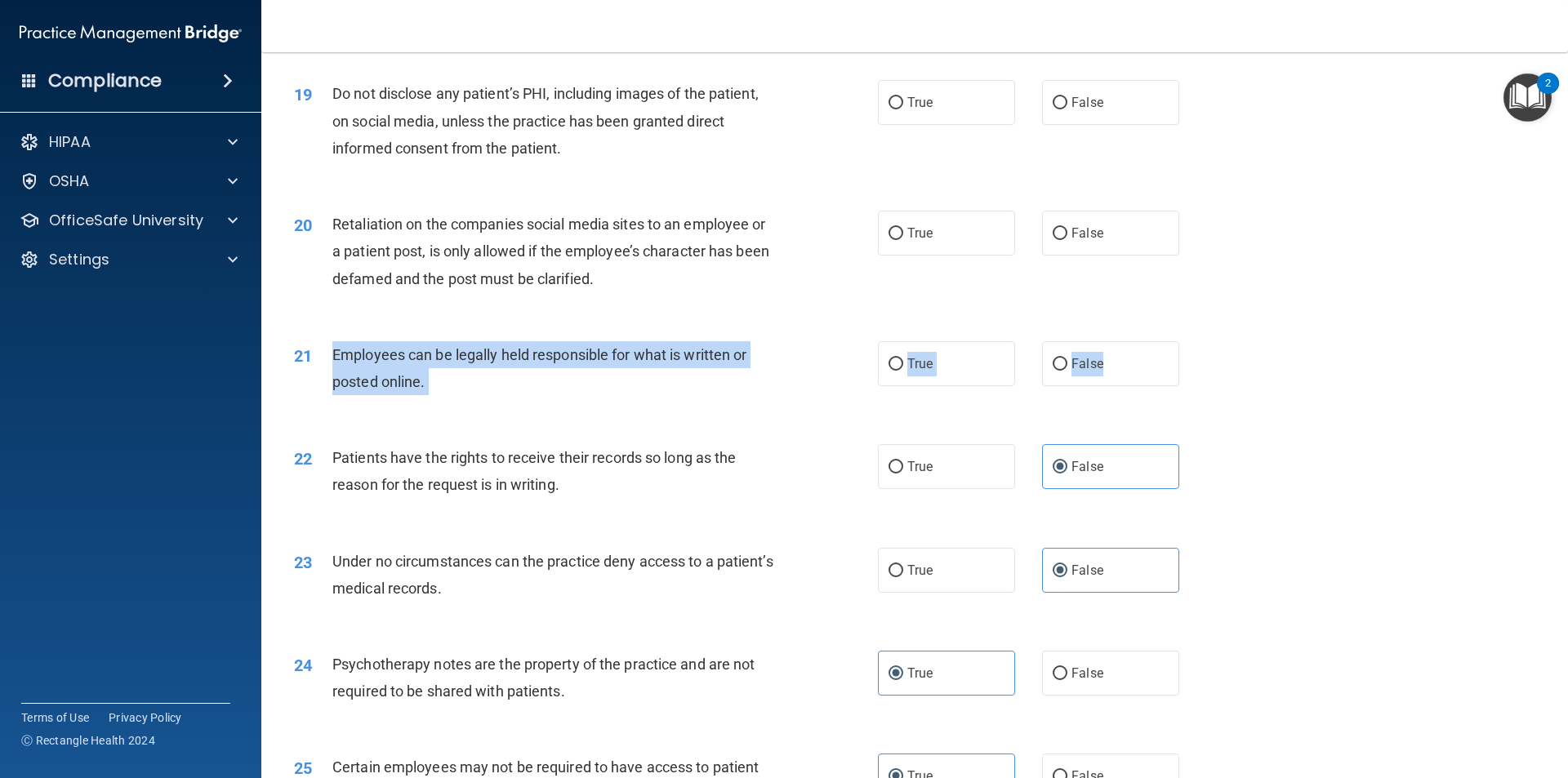
drag, startPoint x: 1086, startPoint y: 396, endPoint x: 327, endPoint y: 378, distance: 759.2
click at [1207, 341] on ng-form "21 Employees can be legally held responsible for what is written or posted onli…" at bounding box center [1207, 341] width 0 height 0
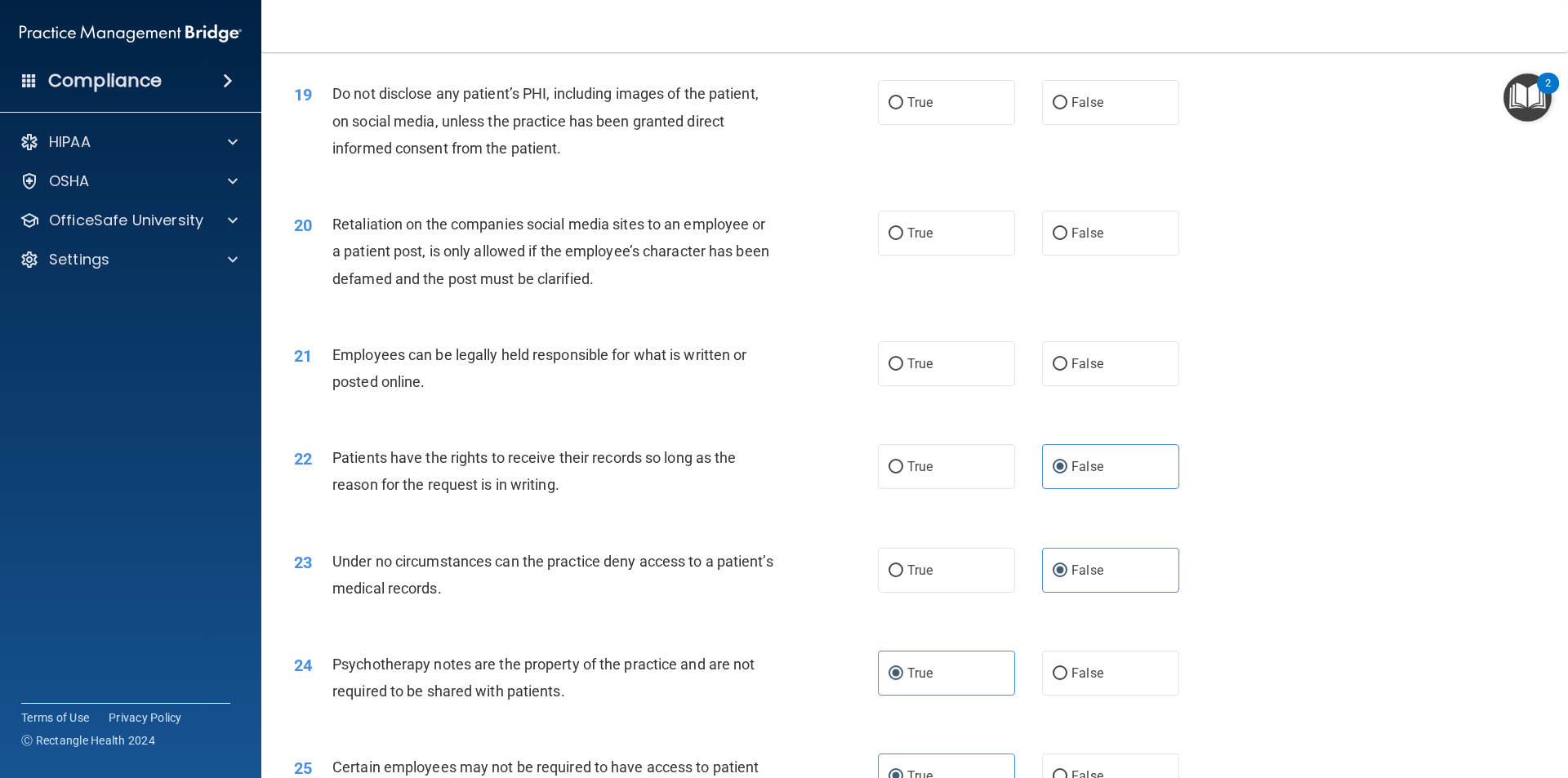
click at [1043, 321] on div "20 Retaliation on the companies social media sites to an employee or a patient …" at bounding box center [915, 256] width 1266 height 131
click at [943, 386] on label "True" at bounding box center [945, 364] width 137 height 45
click at [903, 370] on input "True" at bounding box center [896, 364] width 15 height 12
radio input "true"
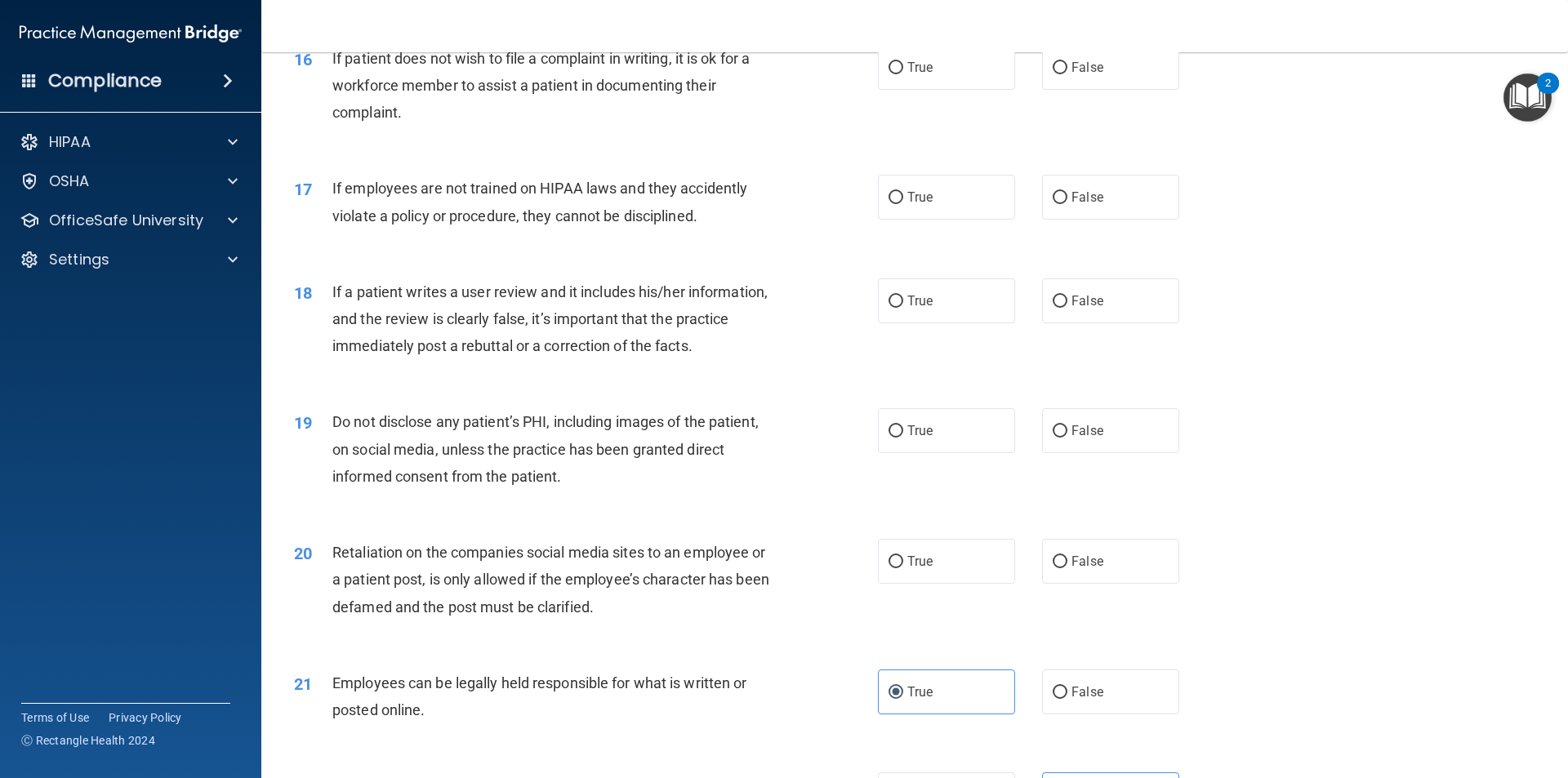
scroll to position [2095, 0]
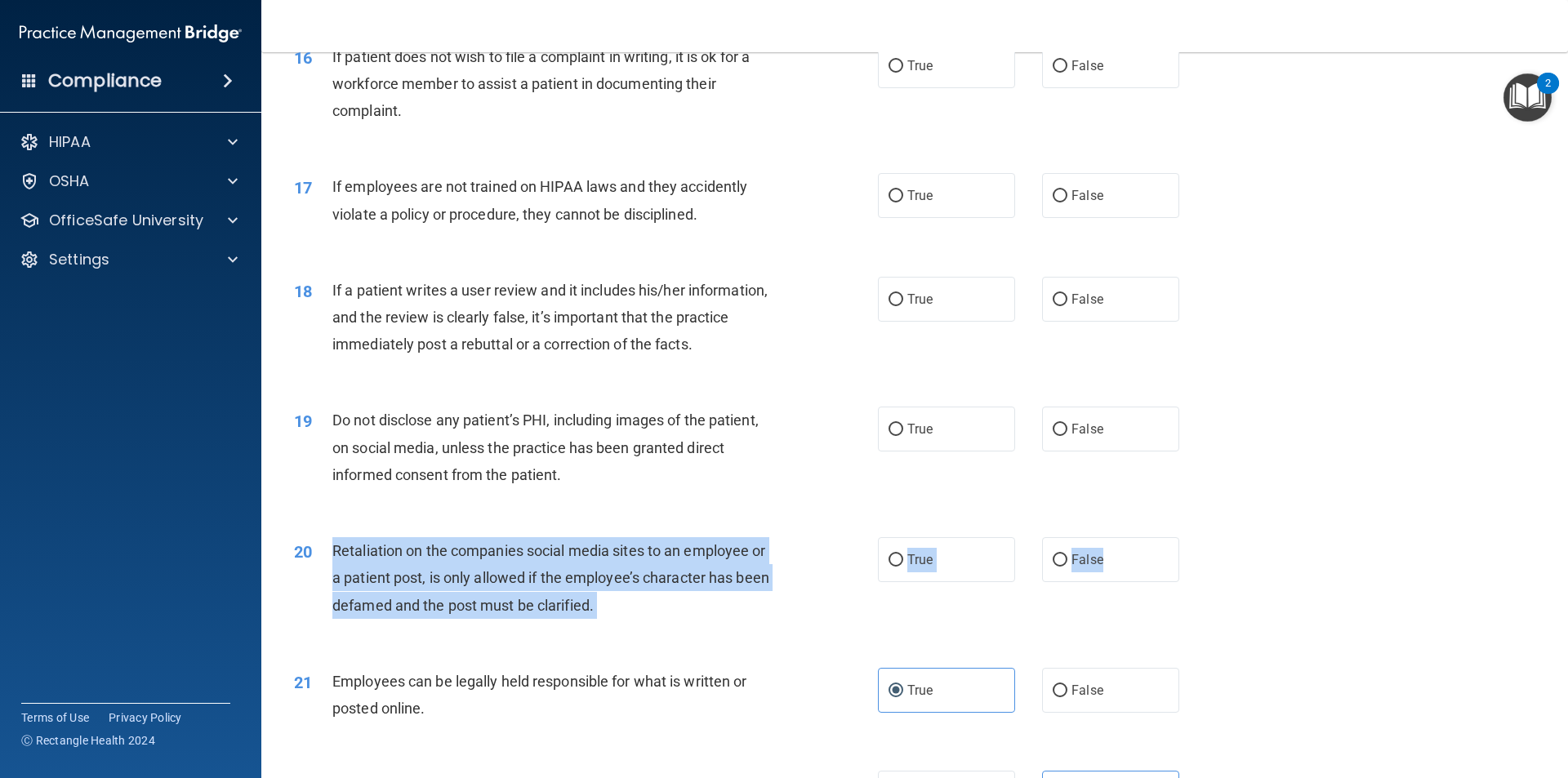
drag, startPoint x: 1147, startPoint y: 592, endPoint x: 335, endPoint y: 580, distance: 812.1
click at [1207, 537] on ng-form "20 Retaliation on the companies social media sites to an employee or a patient …" at bounding box center [1207, 537] width 0 height 0
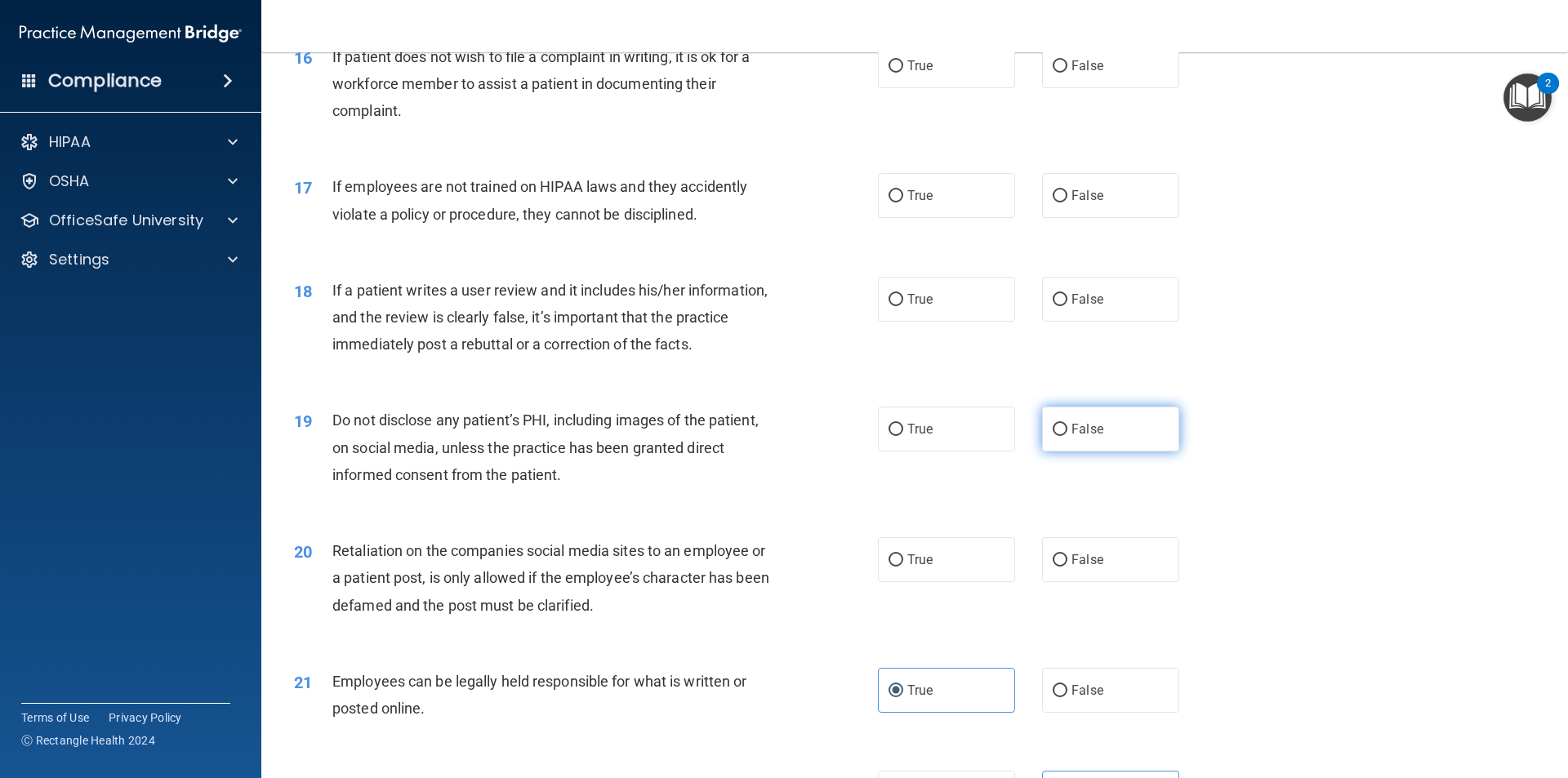
click at [1105, 452] on label "False" at bounding box center [1110, 429] width 137 height 45
click at [1067, 436] on input "False" at bounding box center [1060, 429] width 15 height 12
radio input "true"
click at [1099, 561] on div "20 Retaliation on the companies social media sites to an employee or a patient …" at bounding box center [915, 582] width 1266 height 131
click at [1094, 567] on span "False" at bounding box center [1087, 559] width 32 height 16
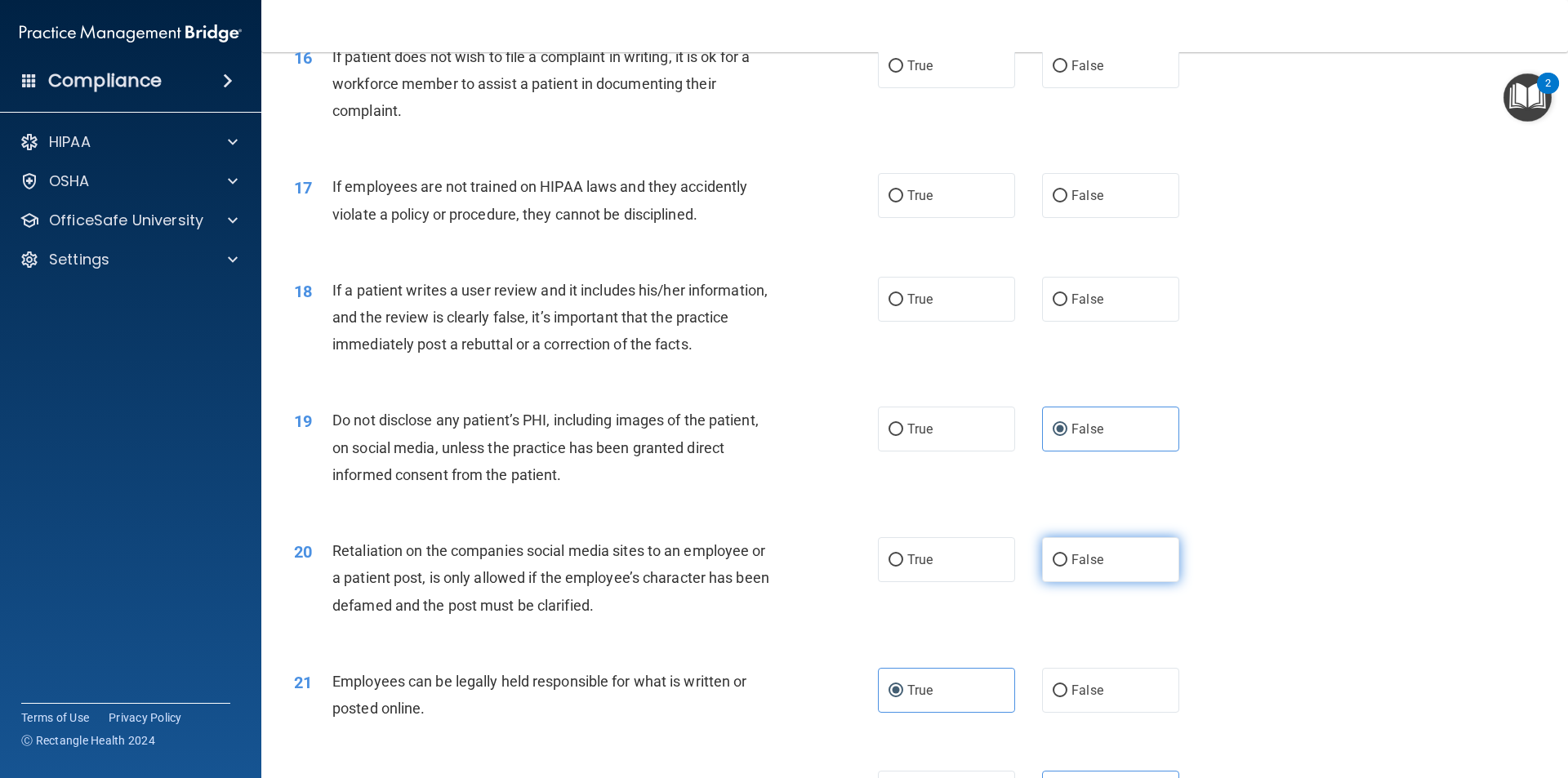
click at [1067, 566] on input "False" at bounding box center [1060, 560] width 15 height 12
radio input "true"
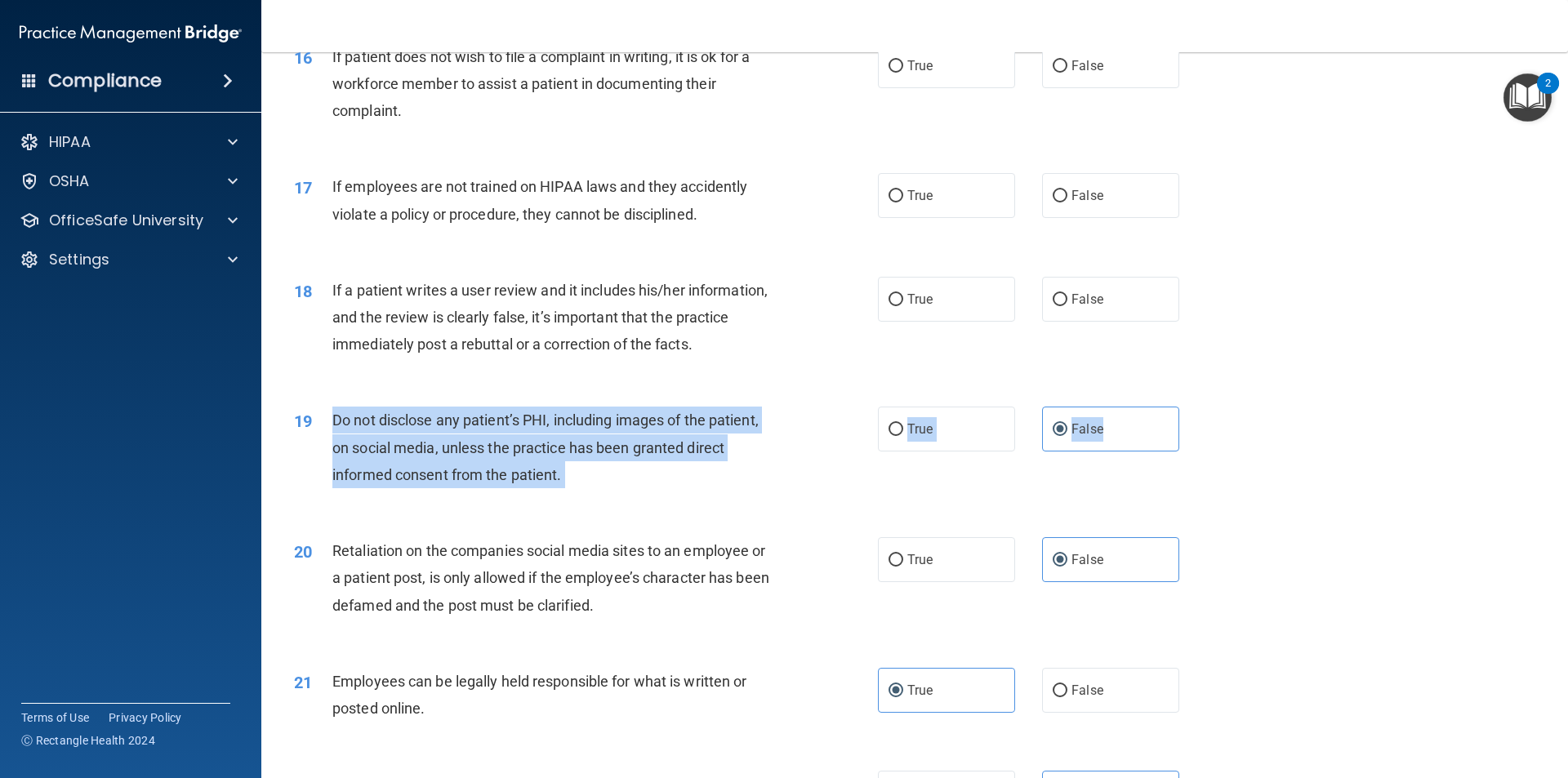
drag, startPoint x: 1126, startPoint y: 447, endPoint x: 330, endPoint y: 453, distance: 796.0
click at [1207, 407] on ng-form "19 Do not disclose any patient’s PHI, including images of the patient, on socia…" at bounding box center [1207, 407] width 0 height 0
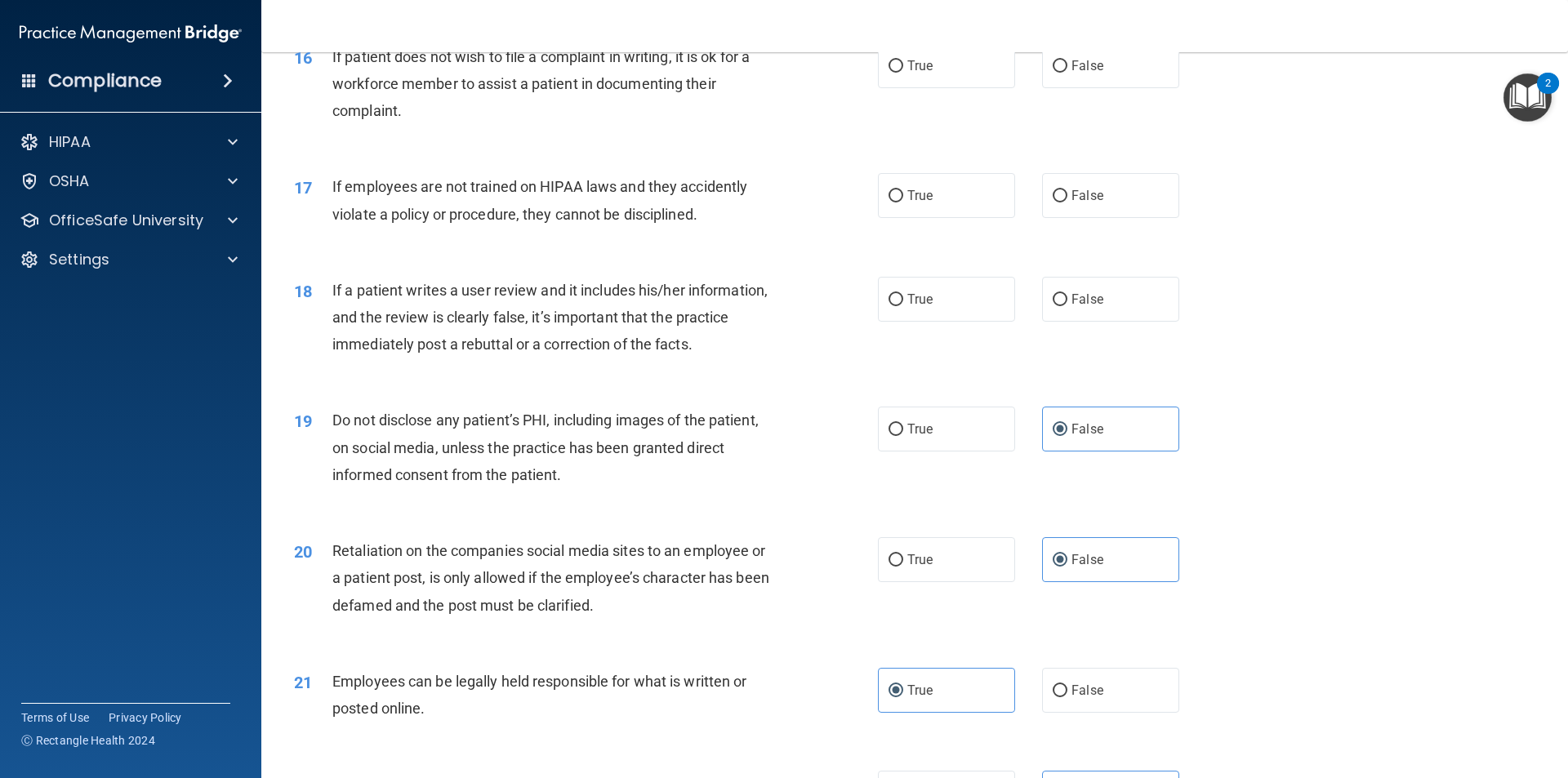
click at [959, 413] on div "19 Do not disclose any patient’s PHI, including images of the patient, on socia…" at bounding box center [915, 452] width 1266 height 131
click at [955, 452] on label "True" at bounding box center [945, 429] width 137 height 45
click at [903, 436] on input "True" at bounding box center [896, 429] width 15 height 12
radio input "true"
radio input "false"
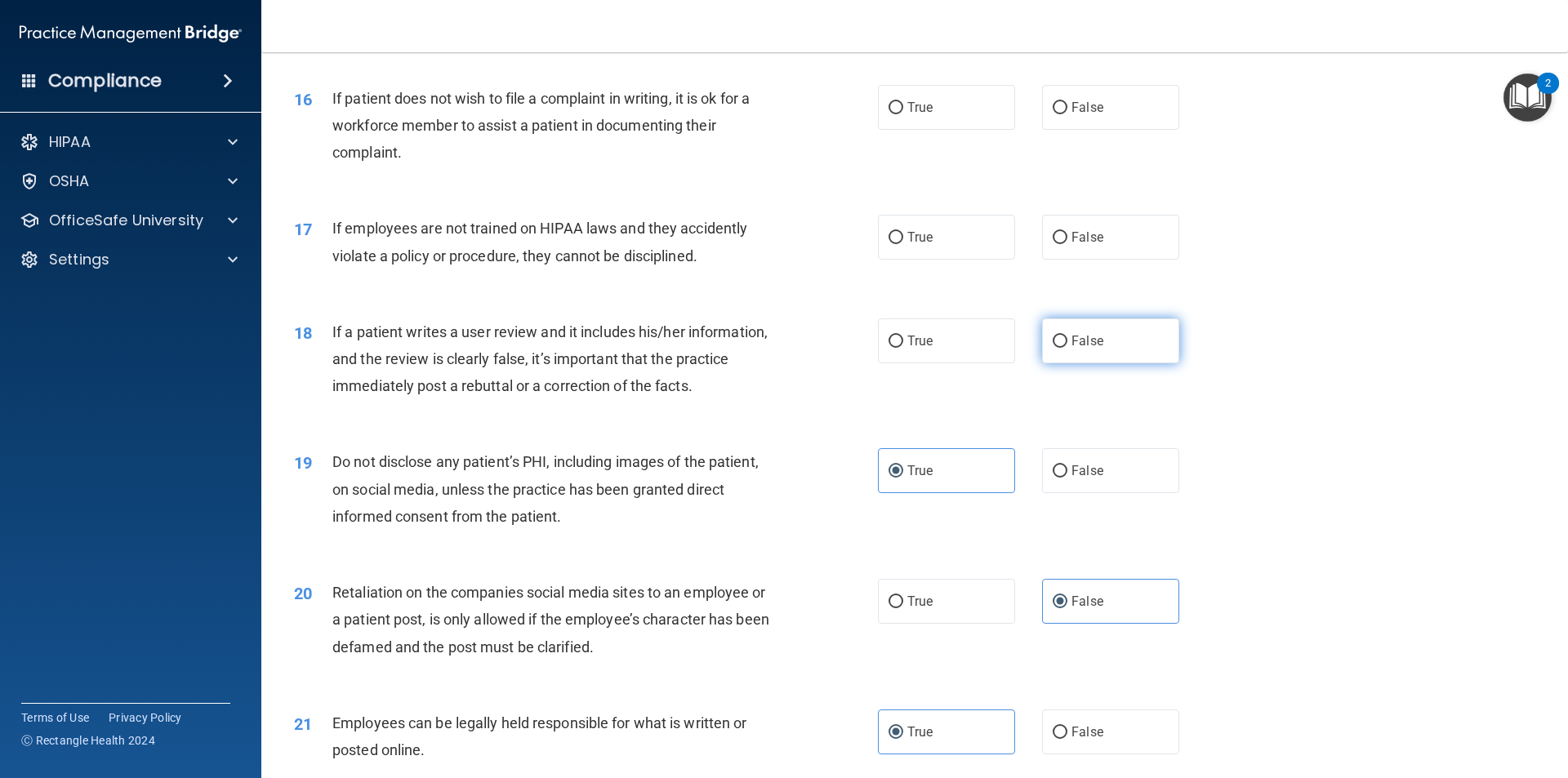
scroll to position [2013, 0]
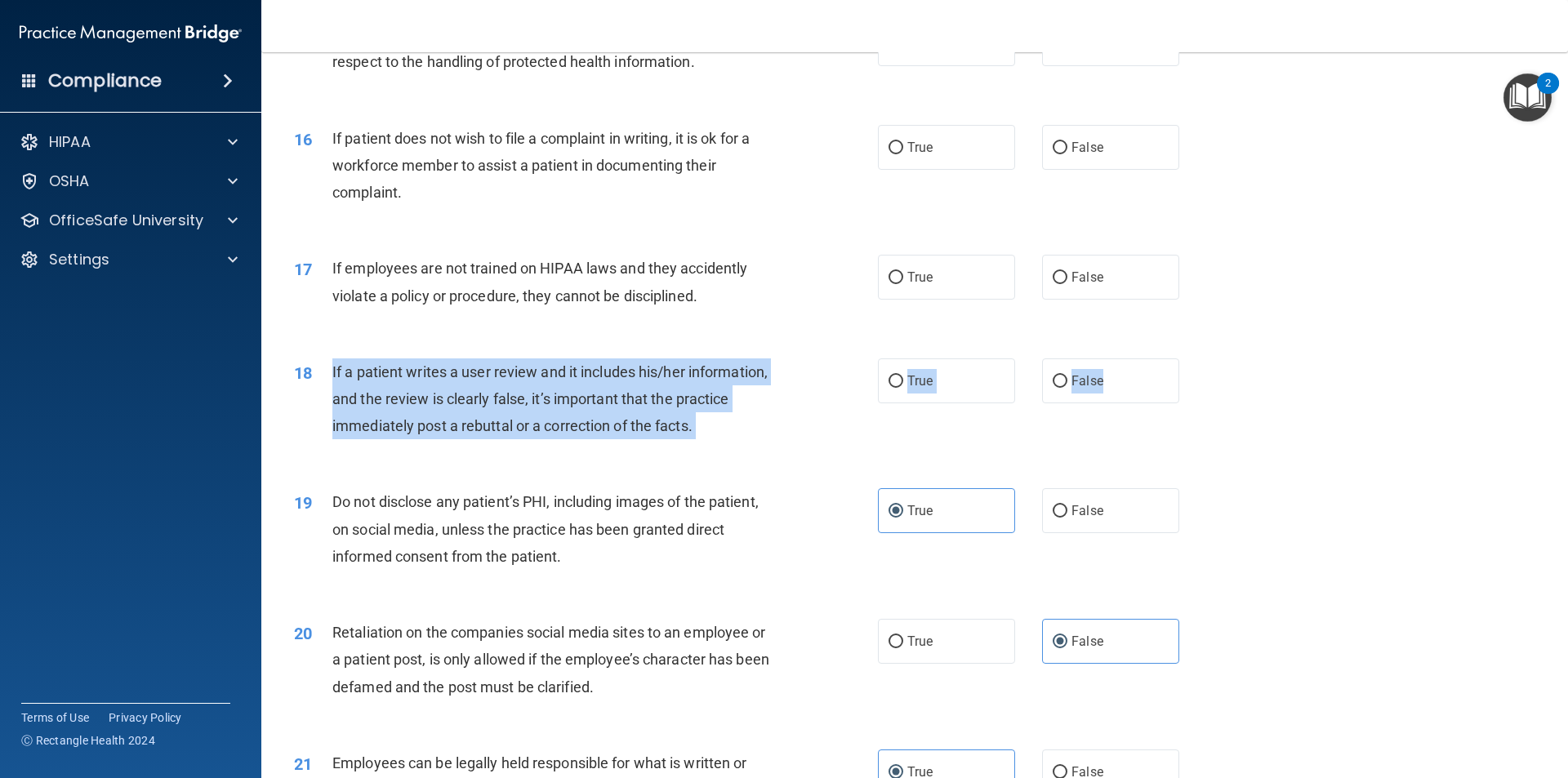
drag, startPoint x: 1144, startPoint y: 406, endPoint x: 331, endPoint y: 404, distance: 813.0
click at [1207, 358] on ng-form "18 If a patient writes a user review and it includes his/her information, and t…" at bounding box center [1207, 358] width 0 height 0
click at [1089, 403] on label "False" at bounding box center [1110, 381] width 137 height 45
click at [1067, 388] on input "False" at bounding box center [1060, 381] width 15 height 12
radio input "true"
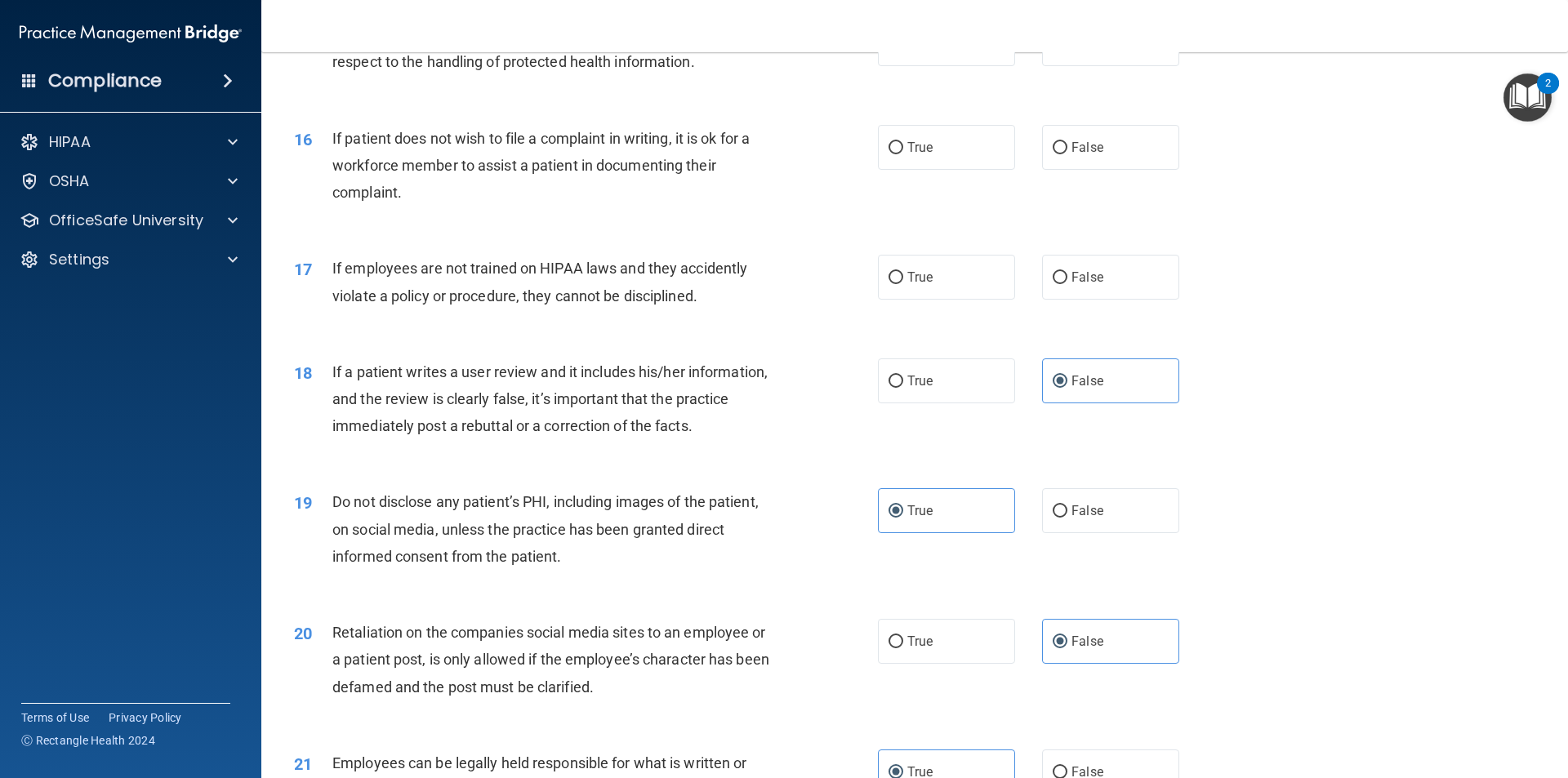
click at [1126, 337] on div "17 If employees are not trained on HIPAA laws and they accidently violate a pol…" at bounding box center [915, 285] width 1266 height 103
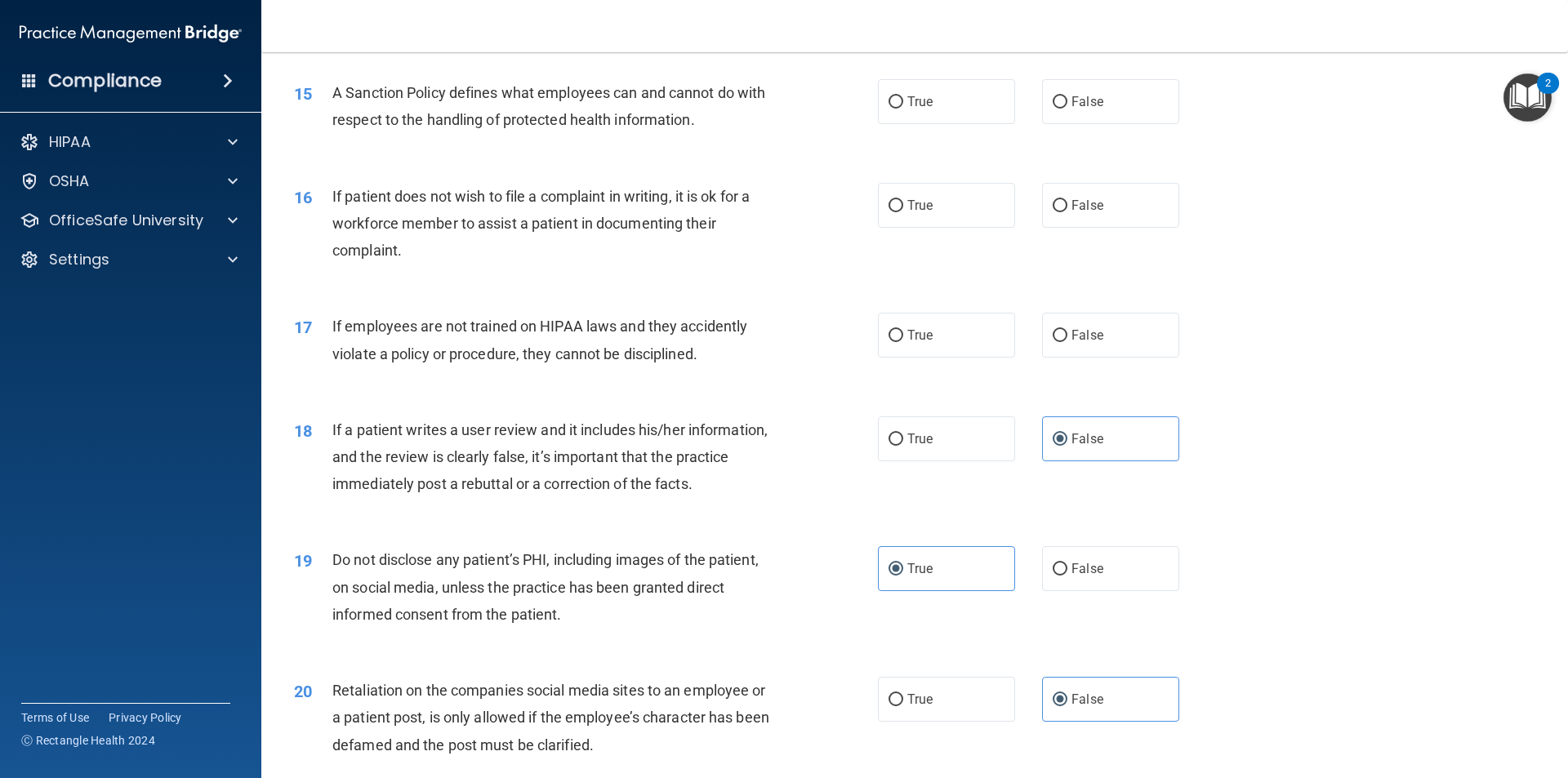
scroll to position [1850, 0]
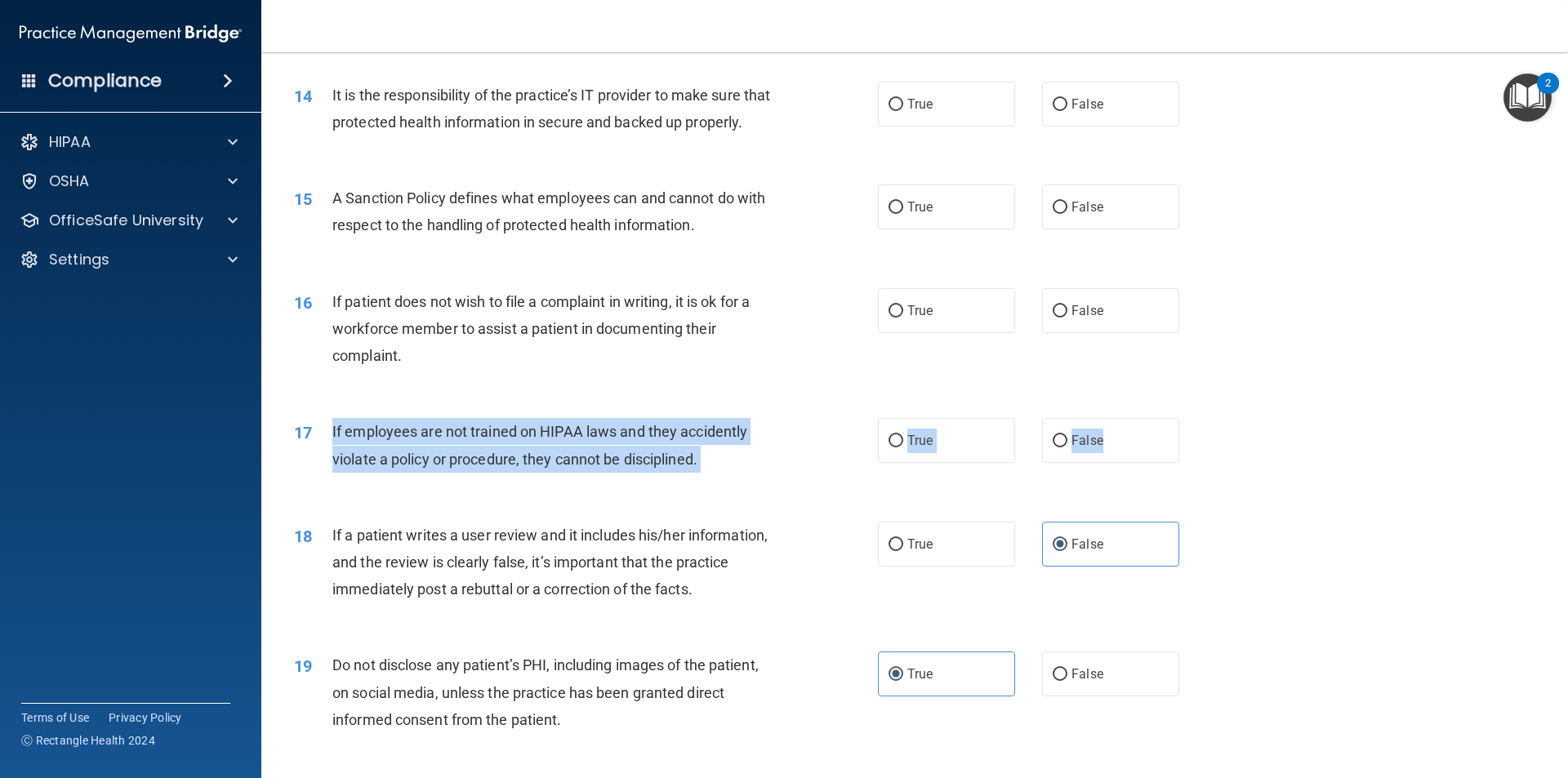
drag, startPoint x: 1105, startPoint y: 465, endPoint x: 310, endPoint y: 448, distance: 795.2
click at [1207, 418] on ng-form "17 If employees are not trained on HIPAA laws and they accidently violate a pol…" at bounding box center [1207, 418] width 0 height 0
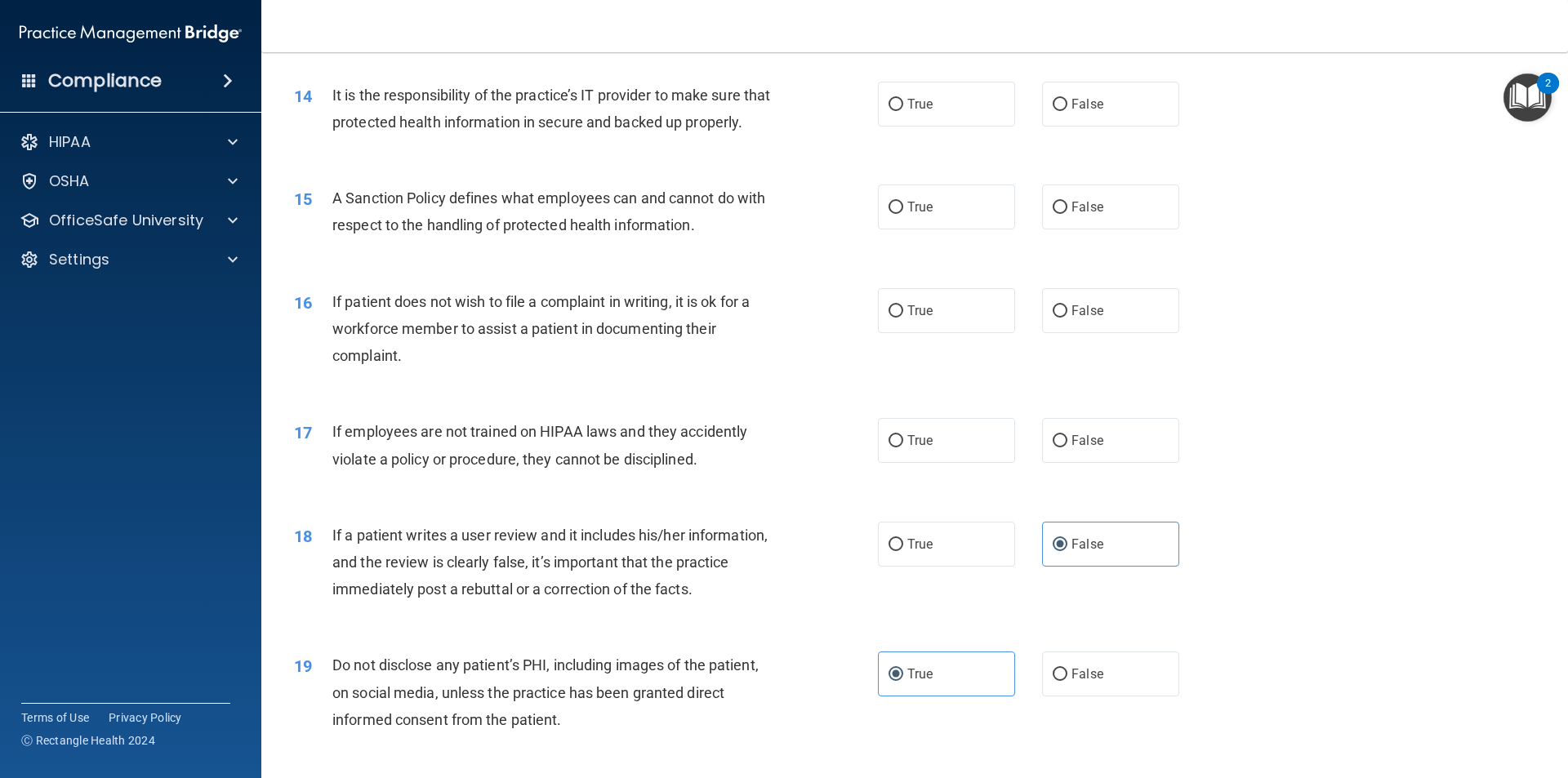
click at [1183, 427] on div "17 If employees are not trained on HIPAA laws and they accidently violate a pol…" at bounding box center [915, 449] width 1266 height 103
click at [1115, 463] on label "False" at bounding box center [1110, 440] width 137 height 45
click at [1067, 447] on input "False" at bounding box center [1060, 440] width 15 height 12
radio input "true"
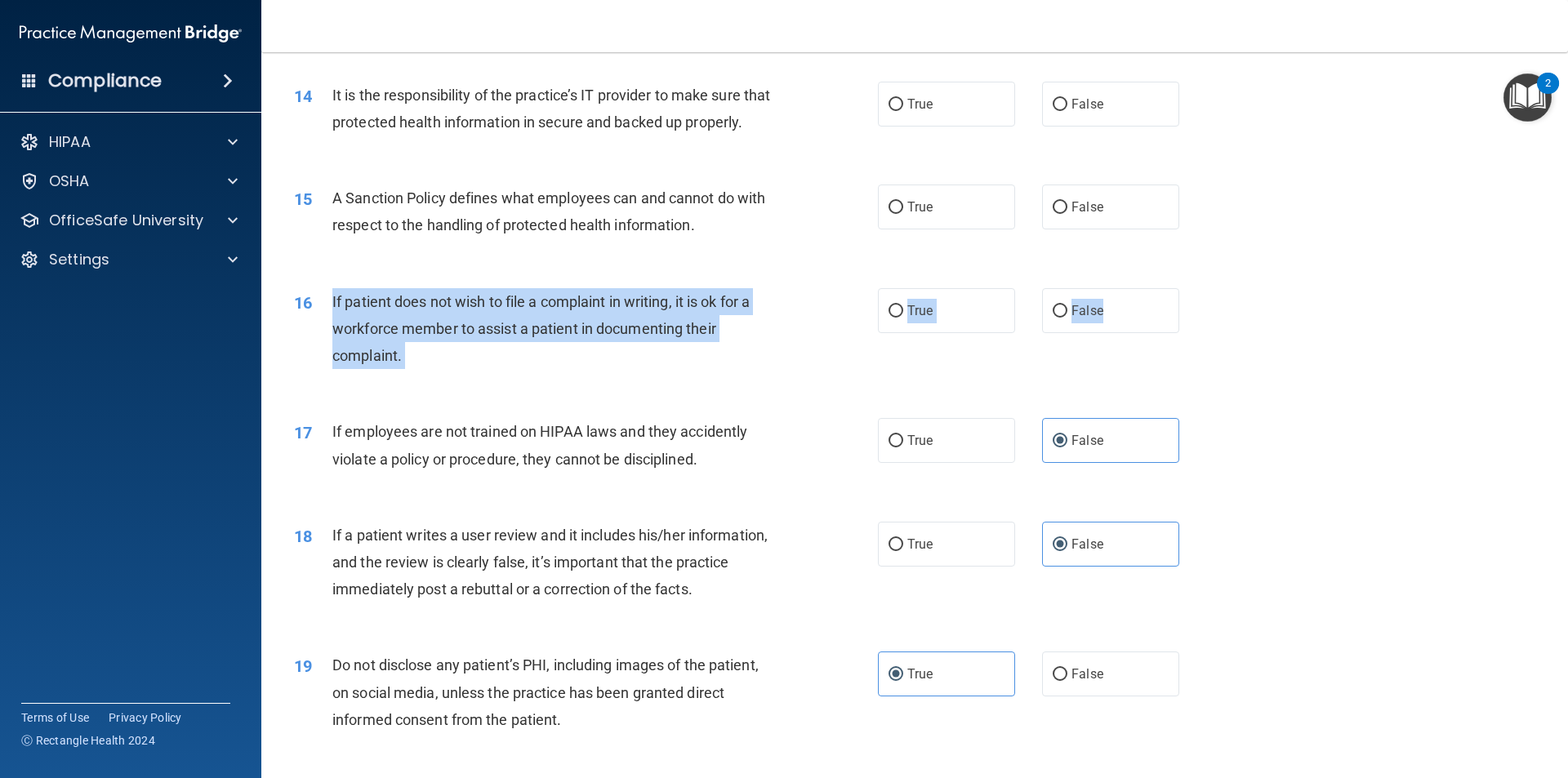
drag, startPoint x: 1140, startPoint y: 335, endPoint x: 330, endPoint y: 331, distance: 810.0
click at [1207, 288] on ng-form "16 If patient does not wish to file a complaint in writing, it is ok for a work…" at bounding box center [1207, 288] width 0 height 0
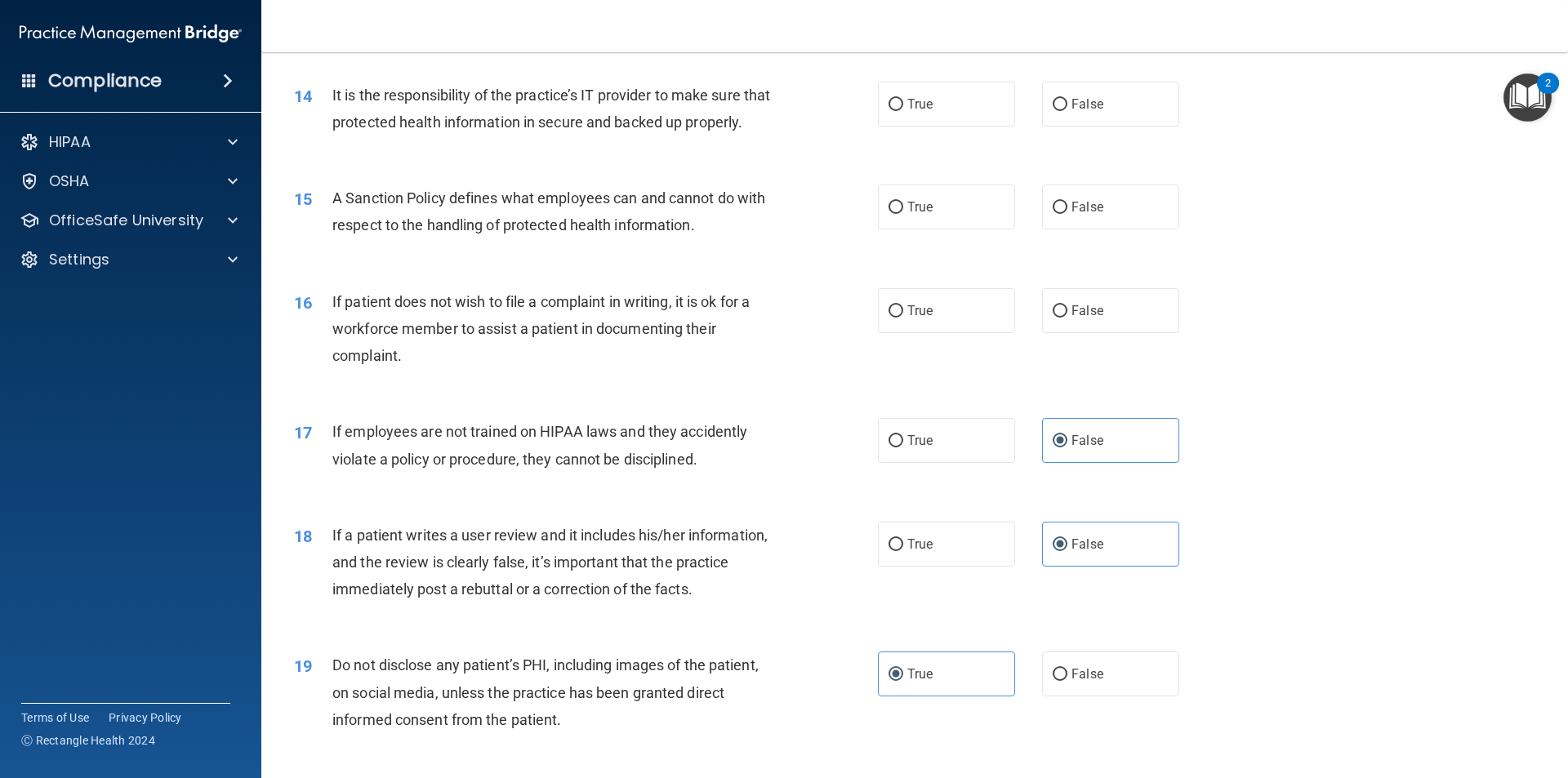
click at [1139, 396] on div "16 If patient does not wish to file a complaint in writing, it is ok for a work…" at bounding box center [915, 333] width 1266 height 131
click at [932, 330] on label "True" at bounding box center [945, 311] width 137 height 45
click at [903, 317] on input "True" at bounding box center [896, 311] width 15 height 12
radio input "true"
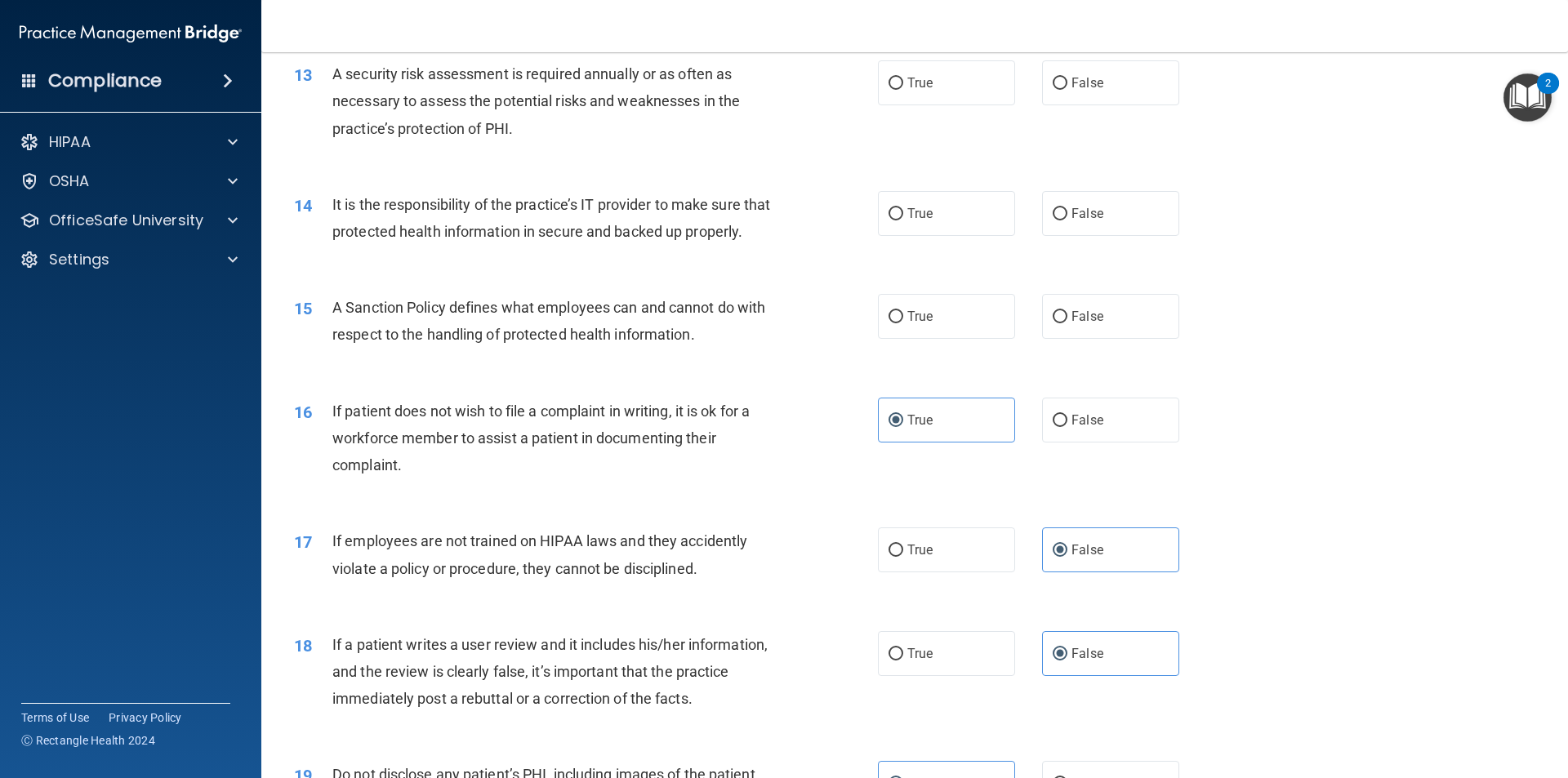
scroll to position [1523, 0]
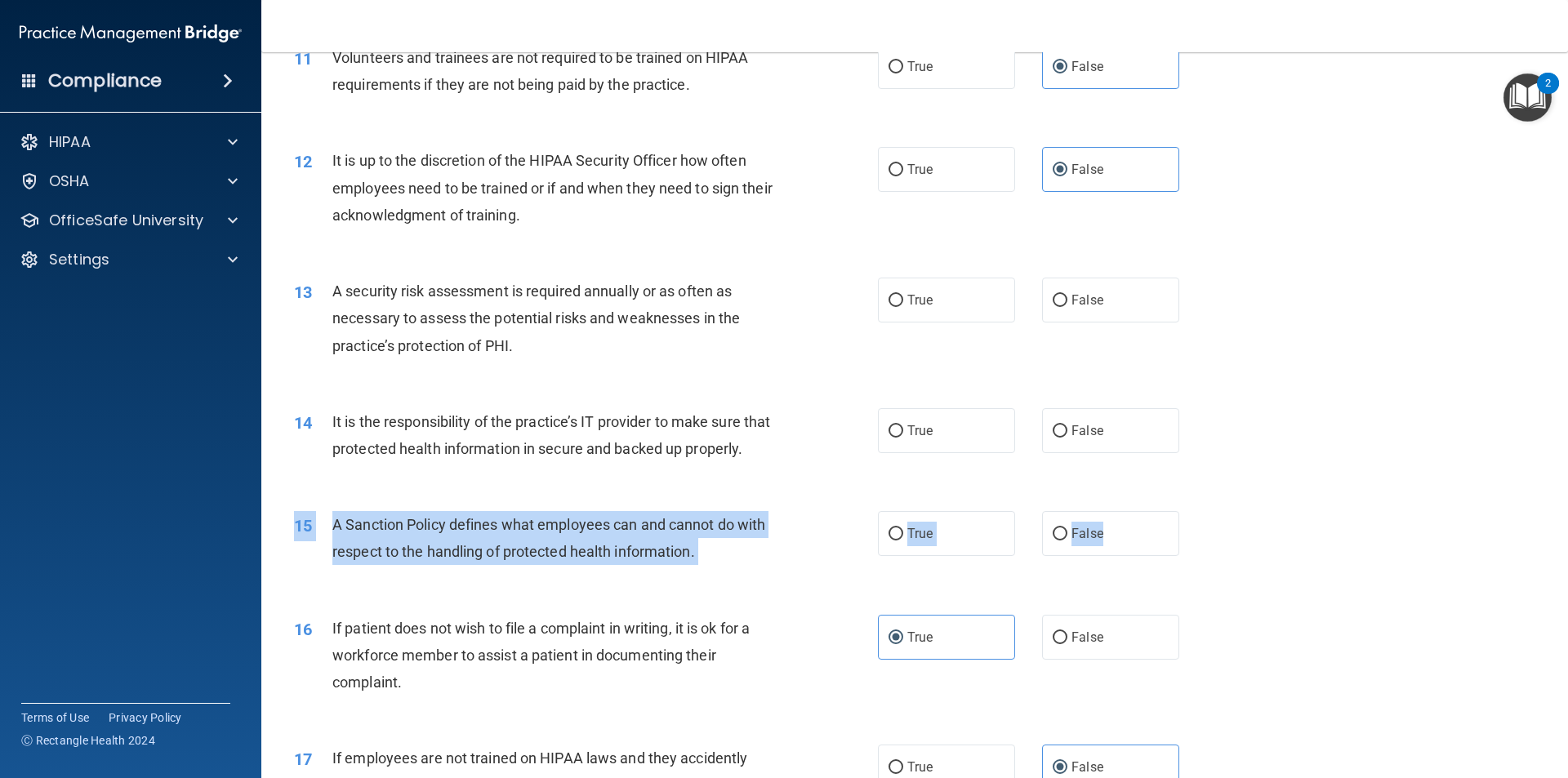
drag, startPoint x: 1127, startPoint y: 559, endPoint x: 329, endPoint y: 536, distance: 798.3
click at [329, 536] on div "15 A Sanction Policy defines what employees can and cannot do with respect to t…" at bounding box center [915, 542] width 1266 height 103
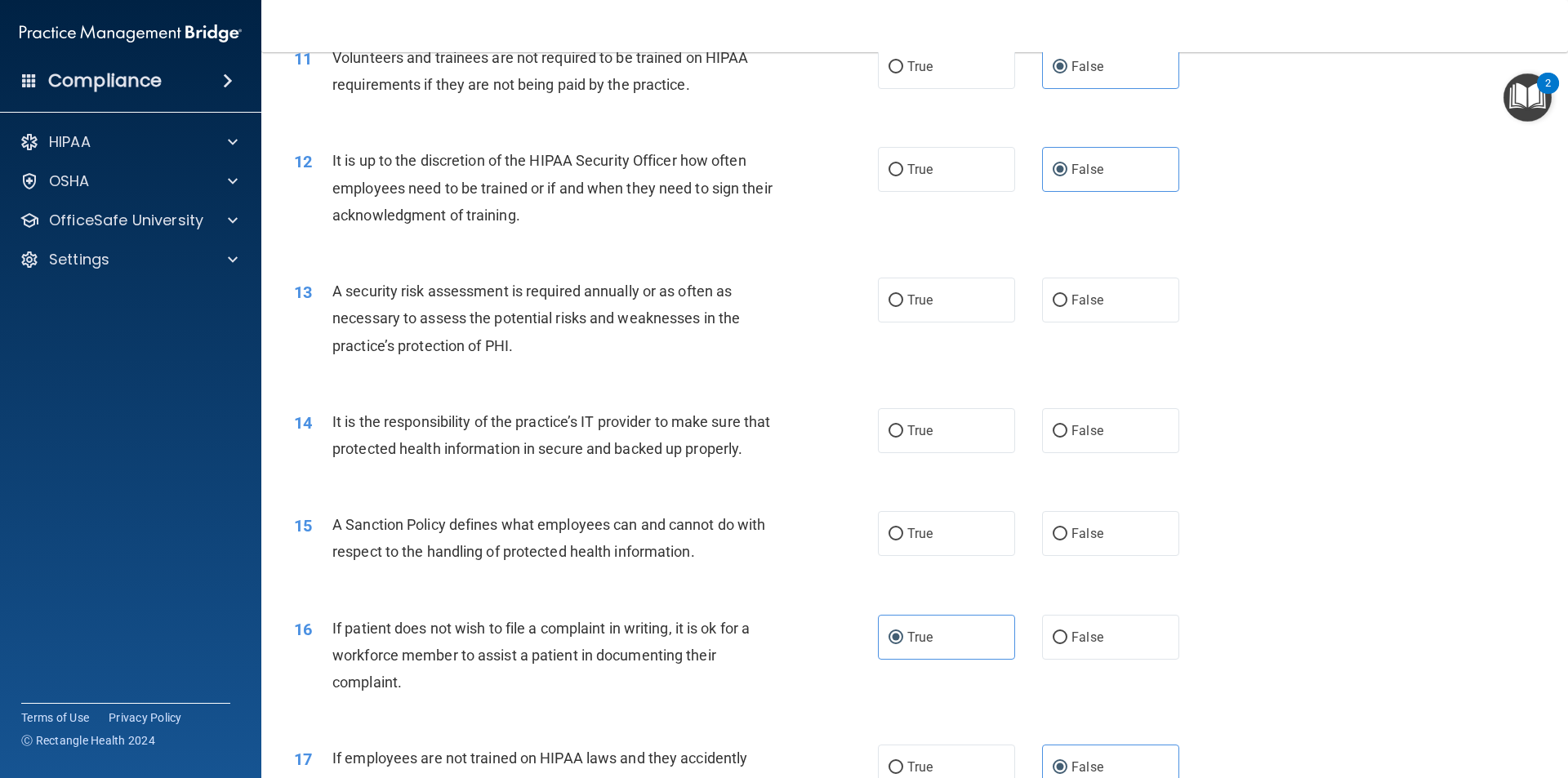
drag, startPoint x: 1310, startPoint y: 563, endPoint x: 1211, endPoint y: 574, distance: 99.6
click at [1295, 567] on div "15 A Sanction Policy defines what employees can and cannot do with respect to t…" at bounding box center [915, 542] width 1266 height 103
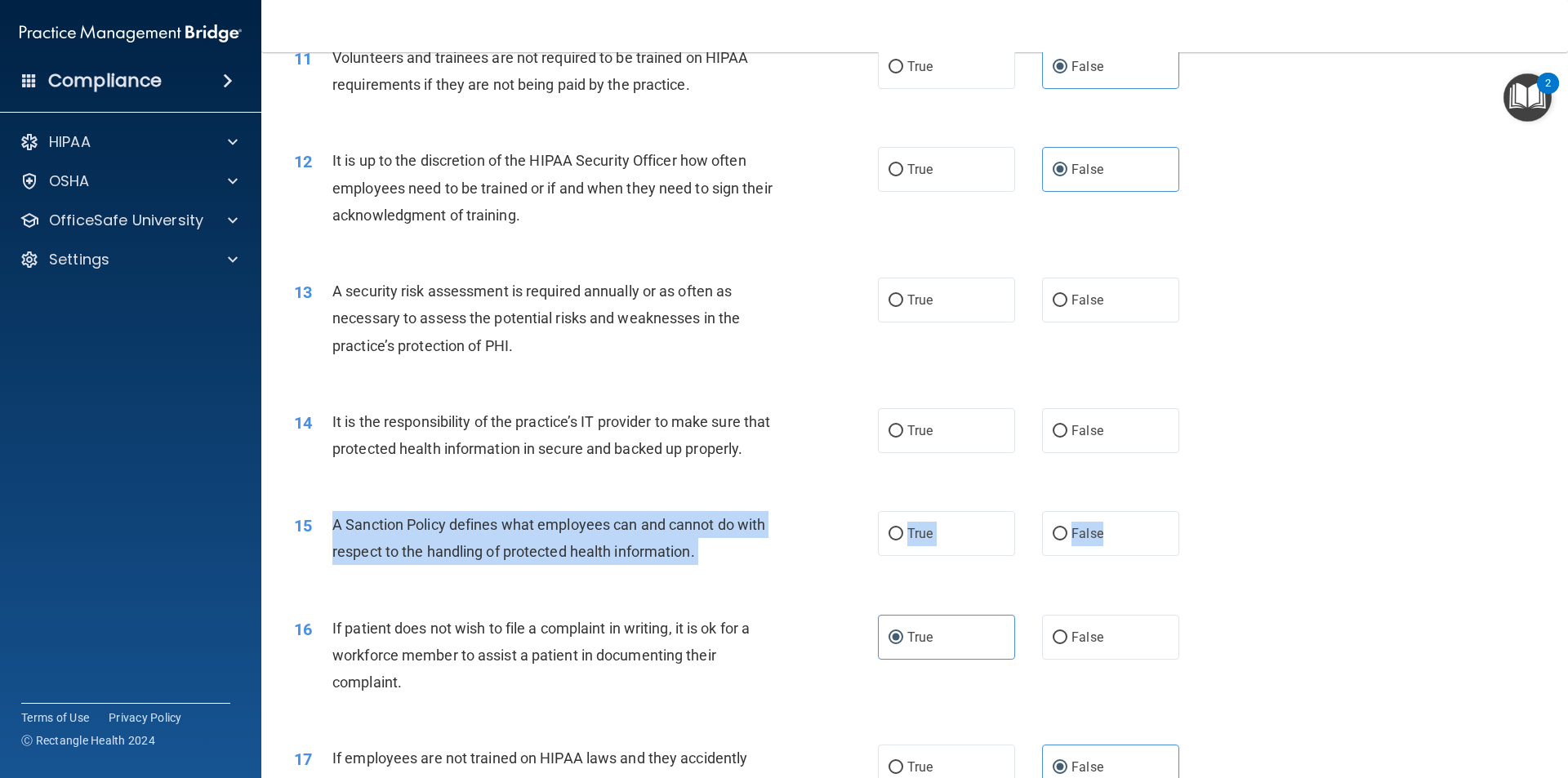
drag, startPoint x: 1127, startPoint y: 561, endPoint x: 329, endPoint y: 551, distance: 798.1
click at [1207, 511] on ng-form "15 A Sanction Policy defines what employees can and cannot do with respect to t…" at bounding box center [1207, 511] width 0 height 0
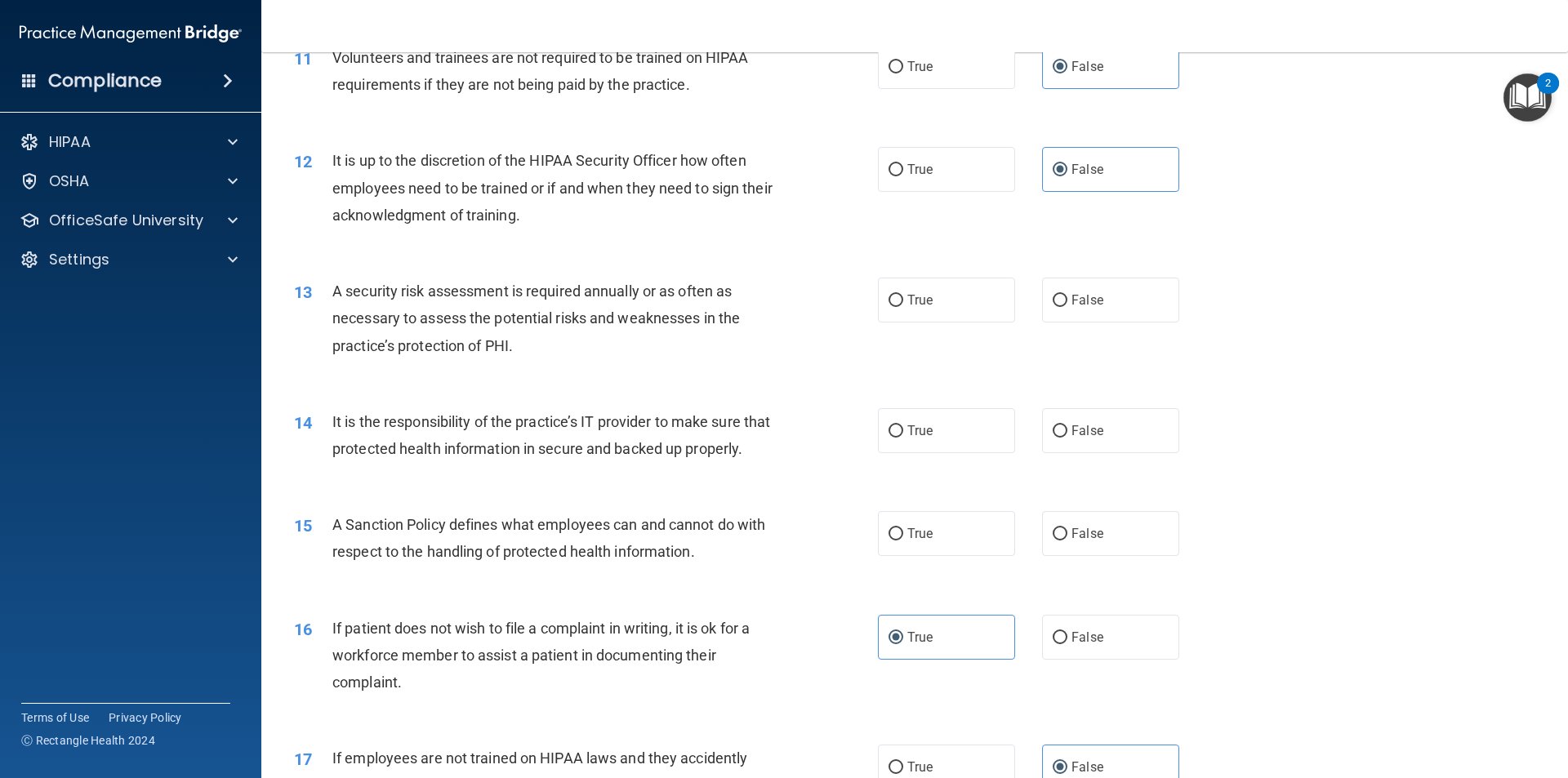
drag, startPoint x: 1244, startPoint y: 493, endPoint x: 1145, endPoint y: 527, distance: 104.7
click at [1239, 491] on div "14 It is the responsibility of the practice’s IT provider to make sure that pro…" at bounding box center [915, 439] width 1266 height 103
drag, startPoint x: 1123, startPoint y: 558, endPoint x: 1128, endPoint y: 529, distance: 29.4
click at [1122, 556] on label "False" at bounding box center [1110, 534] width 137 height 45
click at [1067, 540] on input "False" at bounding box center [1060, 534] width 15 height 12
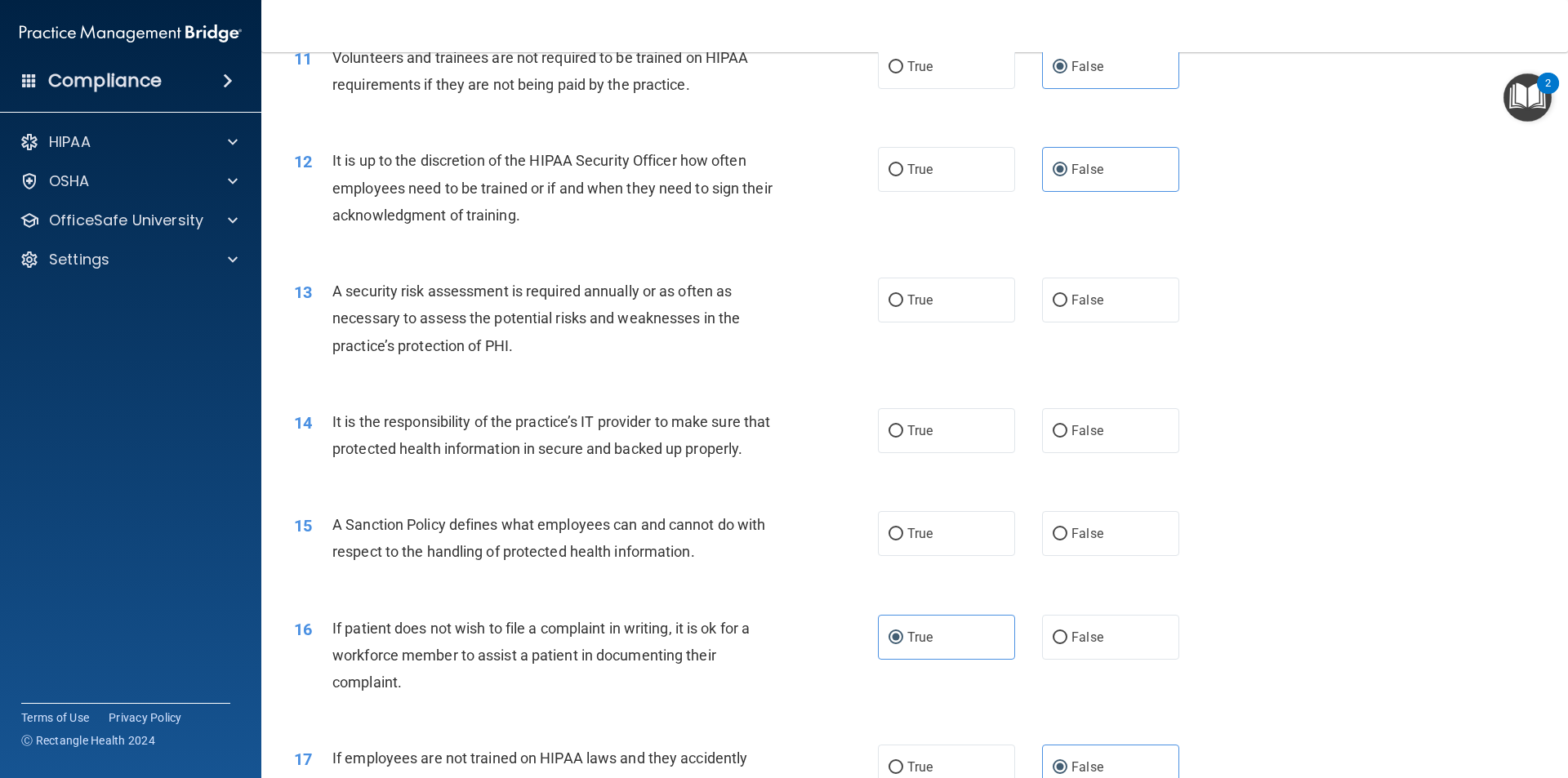
radio input "true"
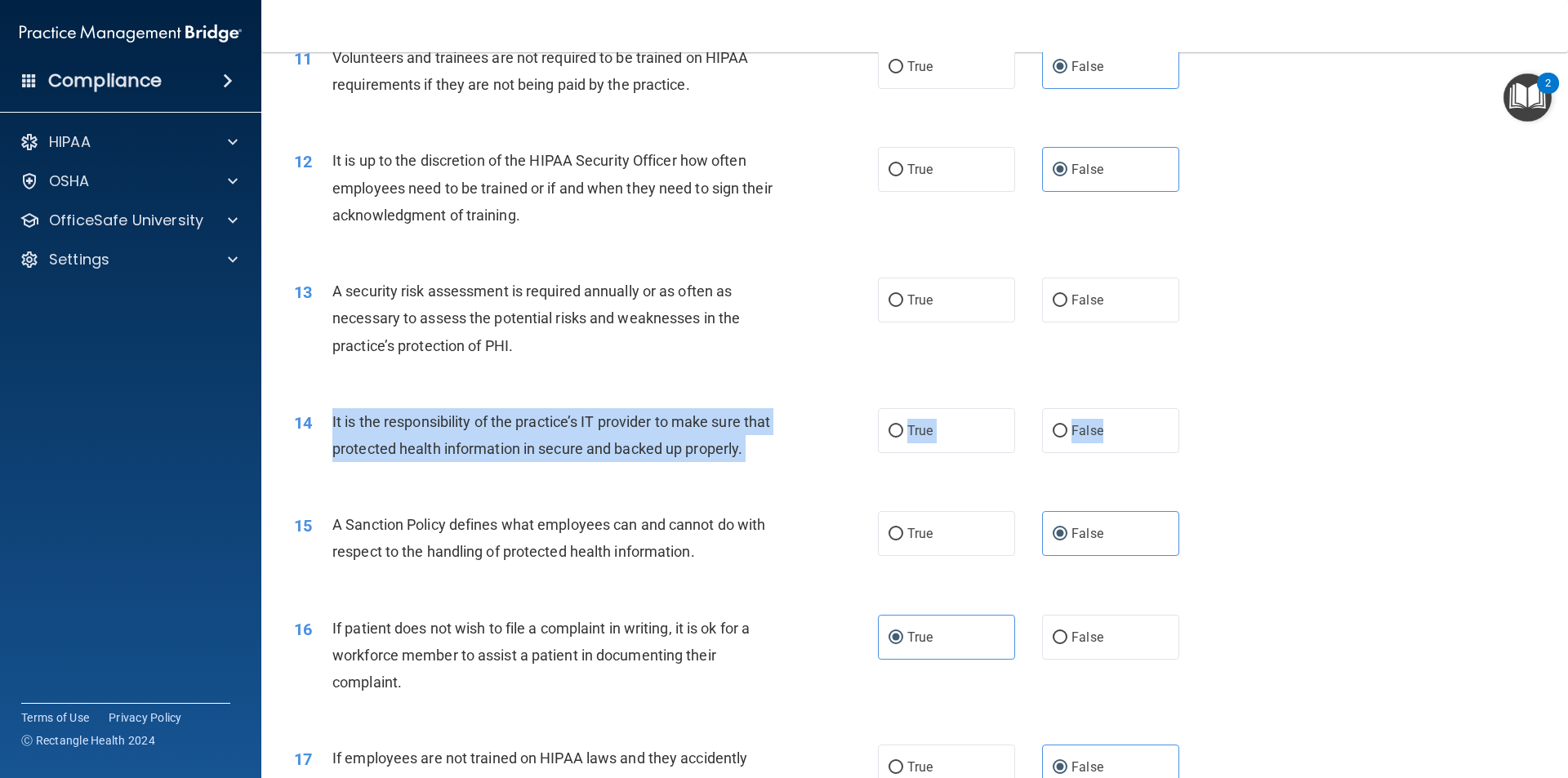
drag, startPoint x: 1045, startPoint y: 443, endPoint x: 326, endPoint y: 421, distance: 719.3
click at [1207, 408] on ng-form "14 It is the responsibility of the practice’s IT provider to make sure that pro…" at bounding box center [1207, 408] width 0 height 0
click at [1062, 425] on label "False" at bounding box center [1110, 430] width 137 height 45
click at [1062, 425] on input "False" at bounding box center [1060, 431] width 15 height 12
radio input "true"
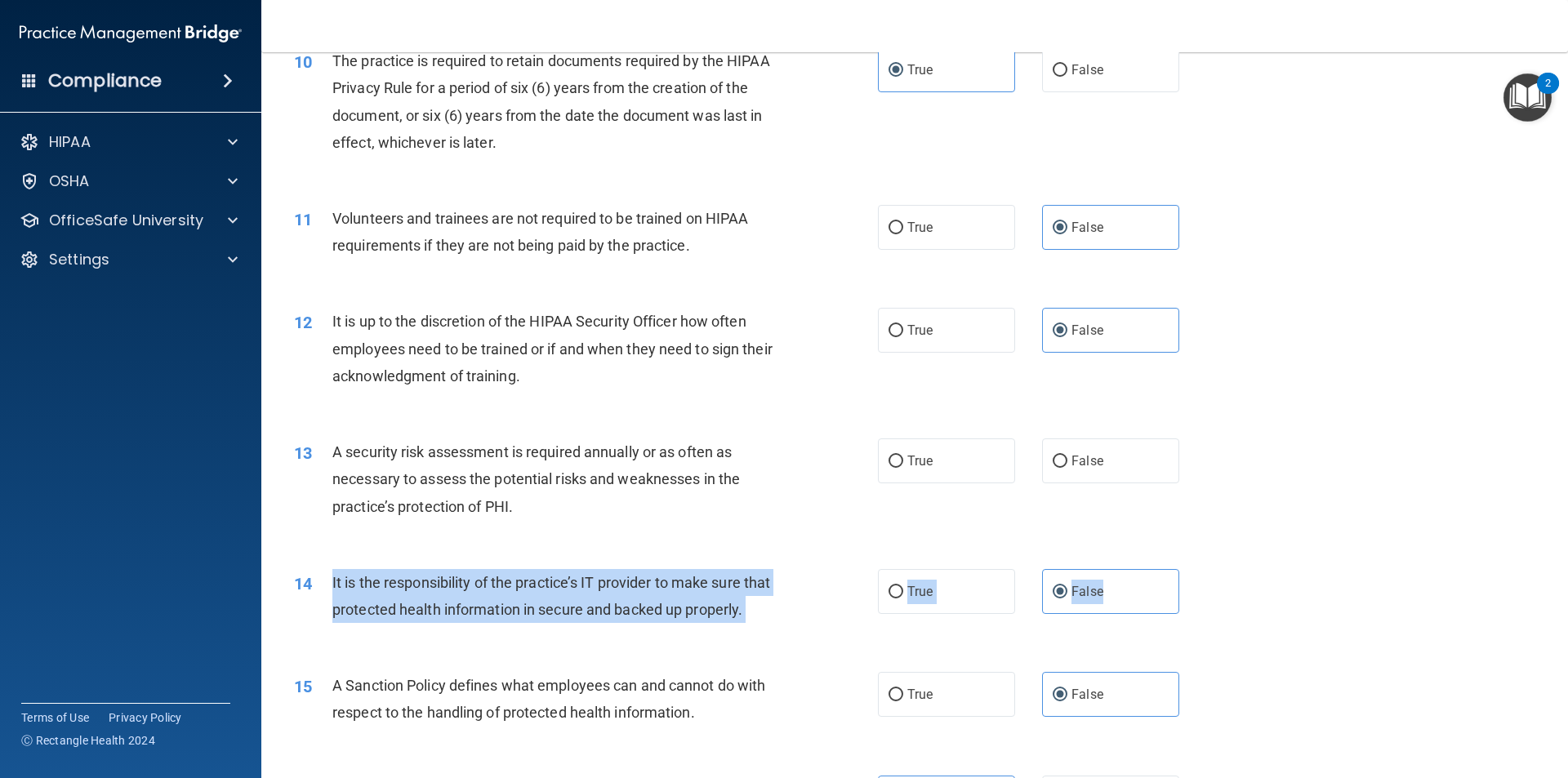
scroll to position [1360, 0]
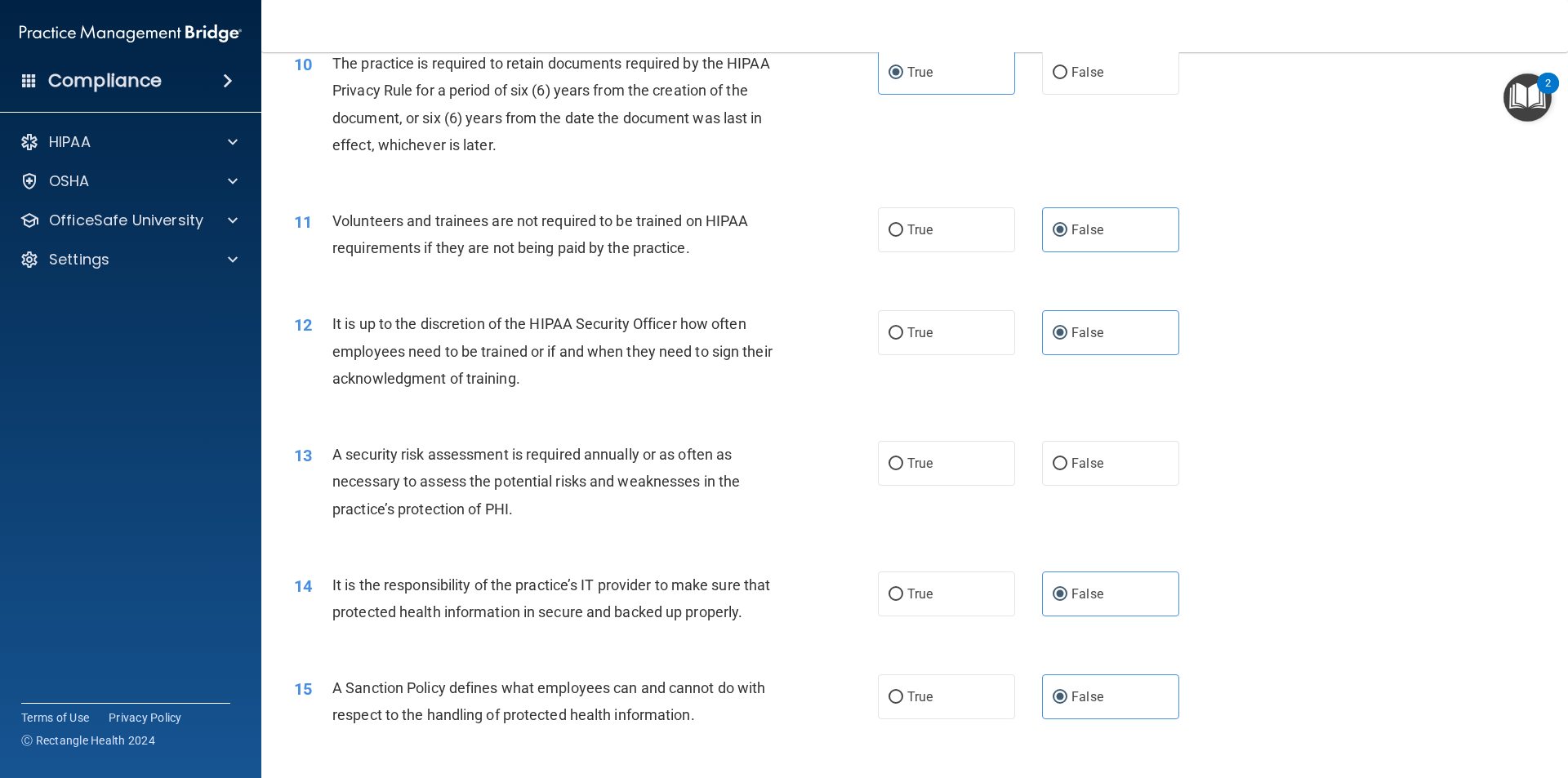
click at [1292, 408] on div "12 It is up to the discretion of the HIPAA Security Officer how often employees…" at bounding box center [915, 355] width 1266 height 131
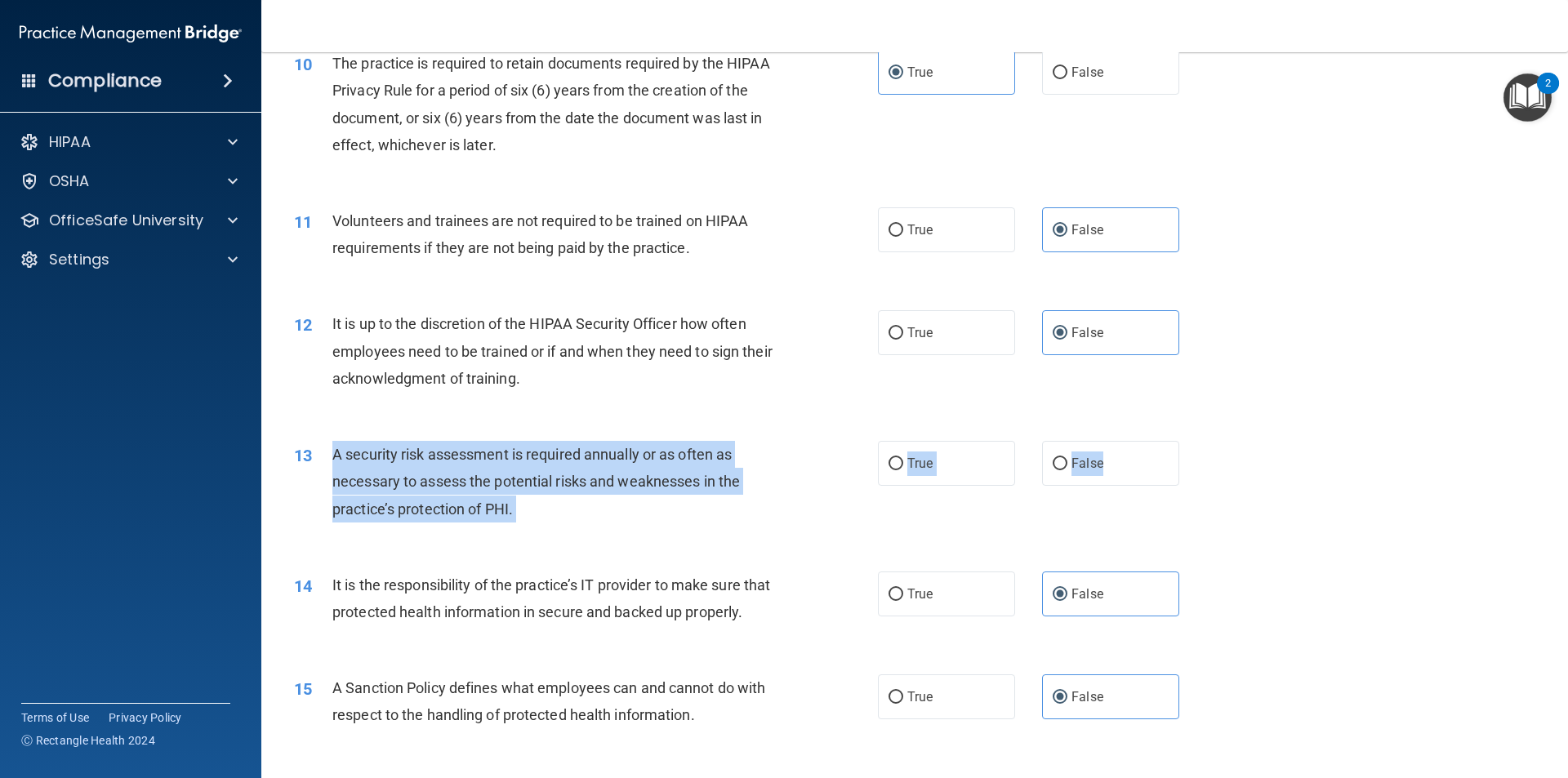
drag, startPoint x: 1143, startPoint y: 464, endPoint x: 357, endPoint y: 445, distance: 786.2
click at [1207, 440] on ng-form "13 A security risk assessment is required annually or as often as necessary to …" at bounding box center [1207, 440] width 0 height 0
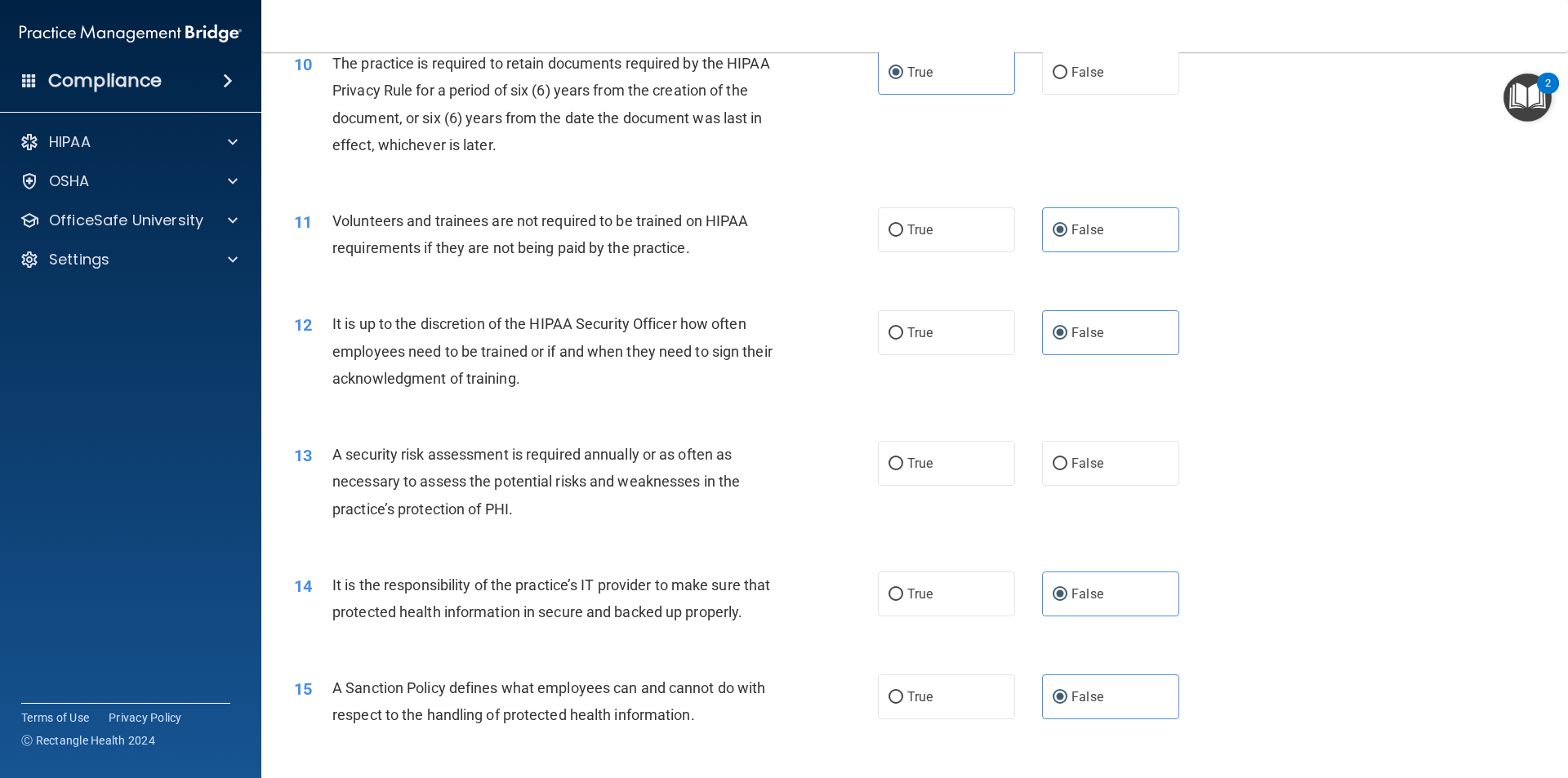
click at [1317, 338] on div "12 It is up to the discretion of the HIPAA Security Officer how often employees…" at bounding box center [915, 355] width 1266 height 131
drag, startPoint x: 962, startPoint y: 467, endPoint x: 947, endPoint y: 469, distance: 15.1
click at [960, 467] on label "True" at bounding box center [945, 463] width 137 height 45
click at [903, 467] on input "True" at bounding box center [896, 464] width 15 height 12
radio input "true"
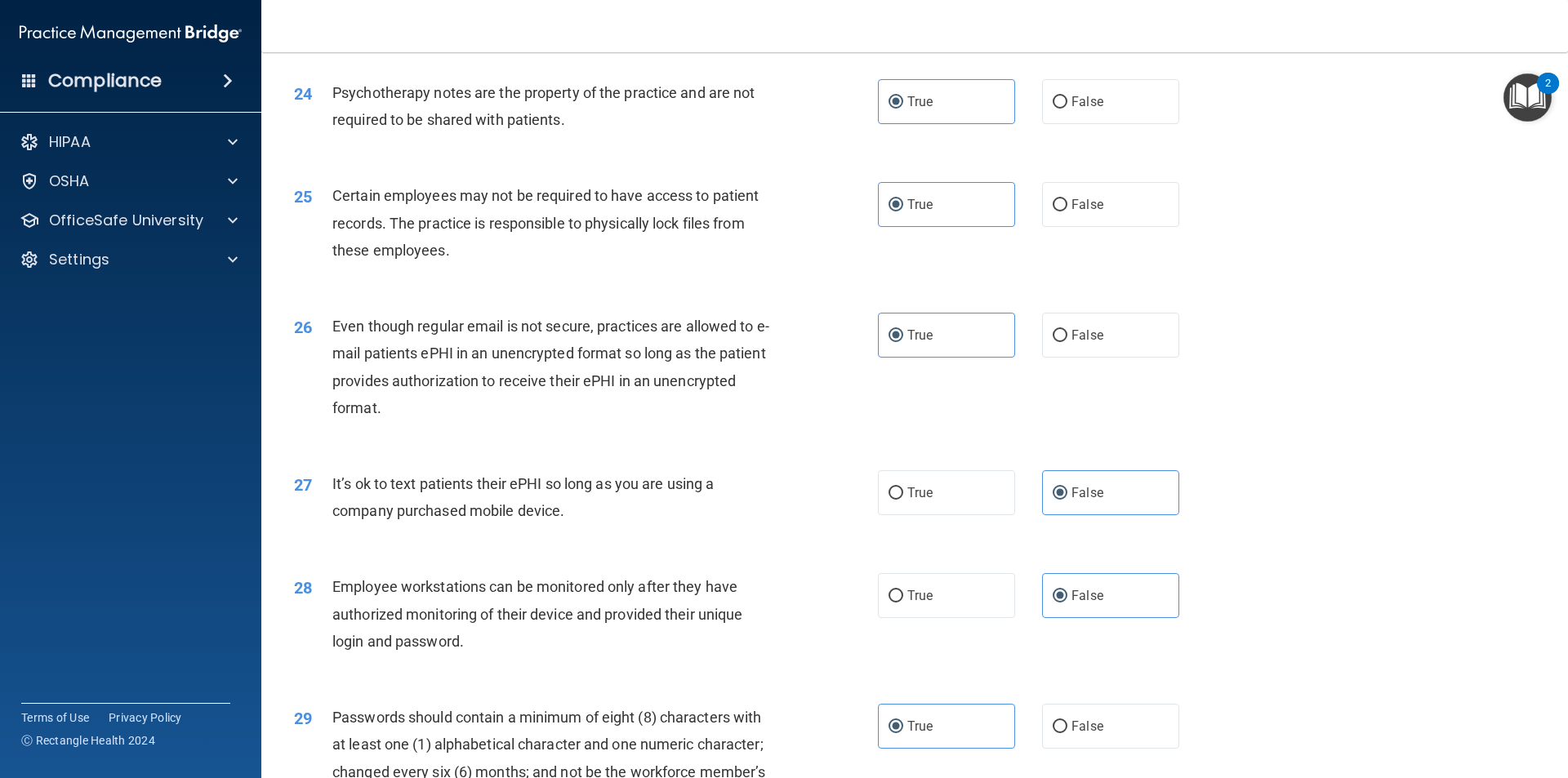
scroll to position [3319, 0]
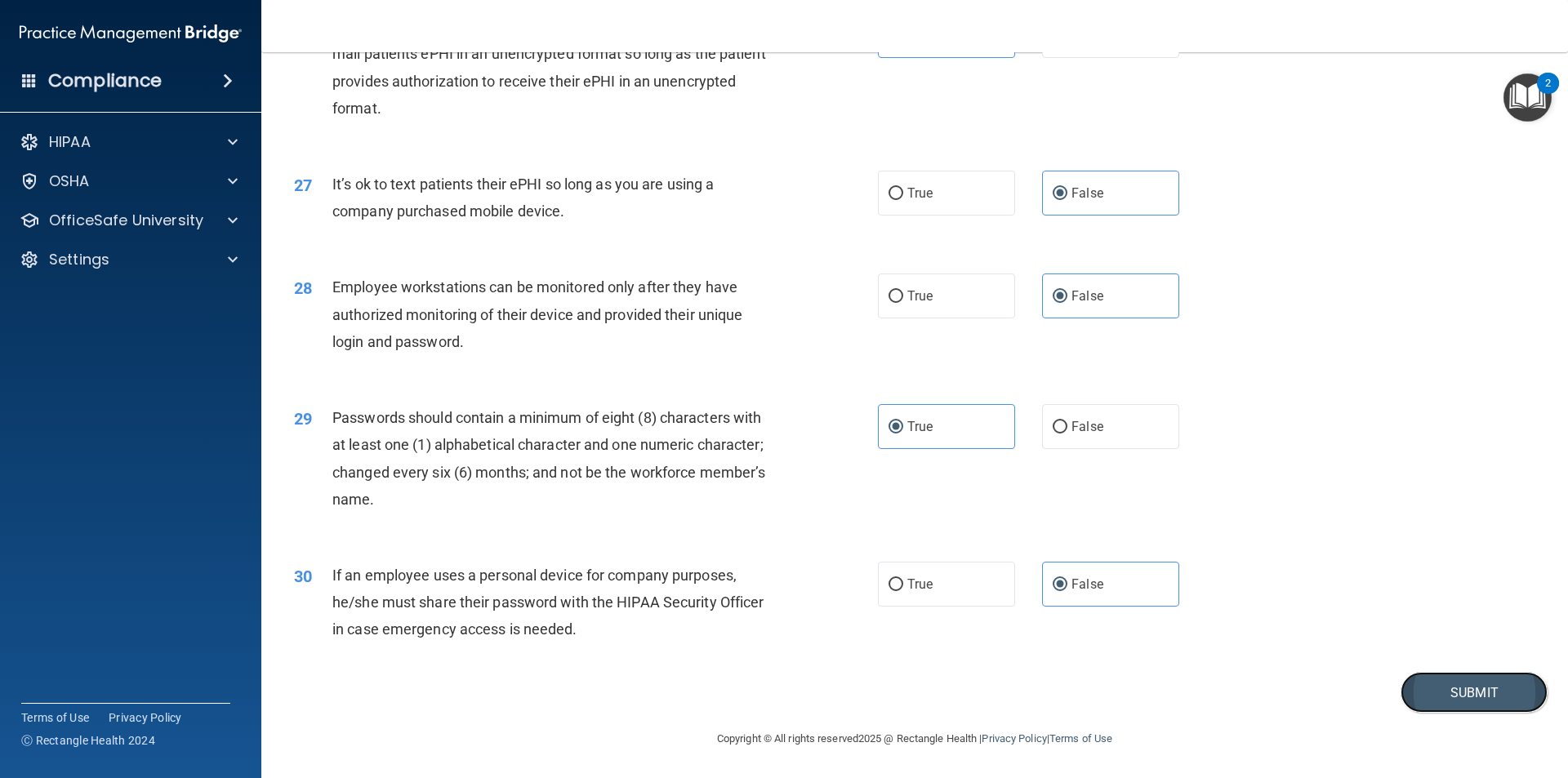
click at [1432, 685] on button "Submit" at bounding box center [1473, 692] width 147 height 42
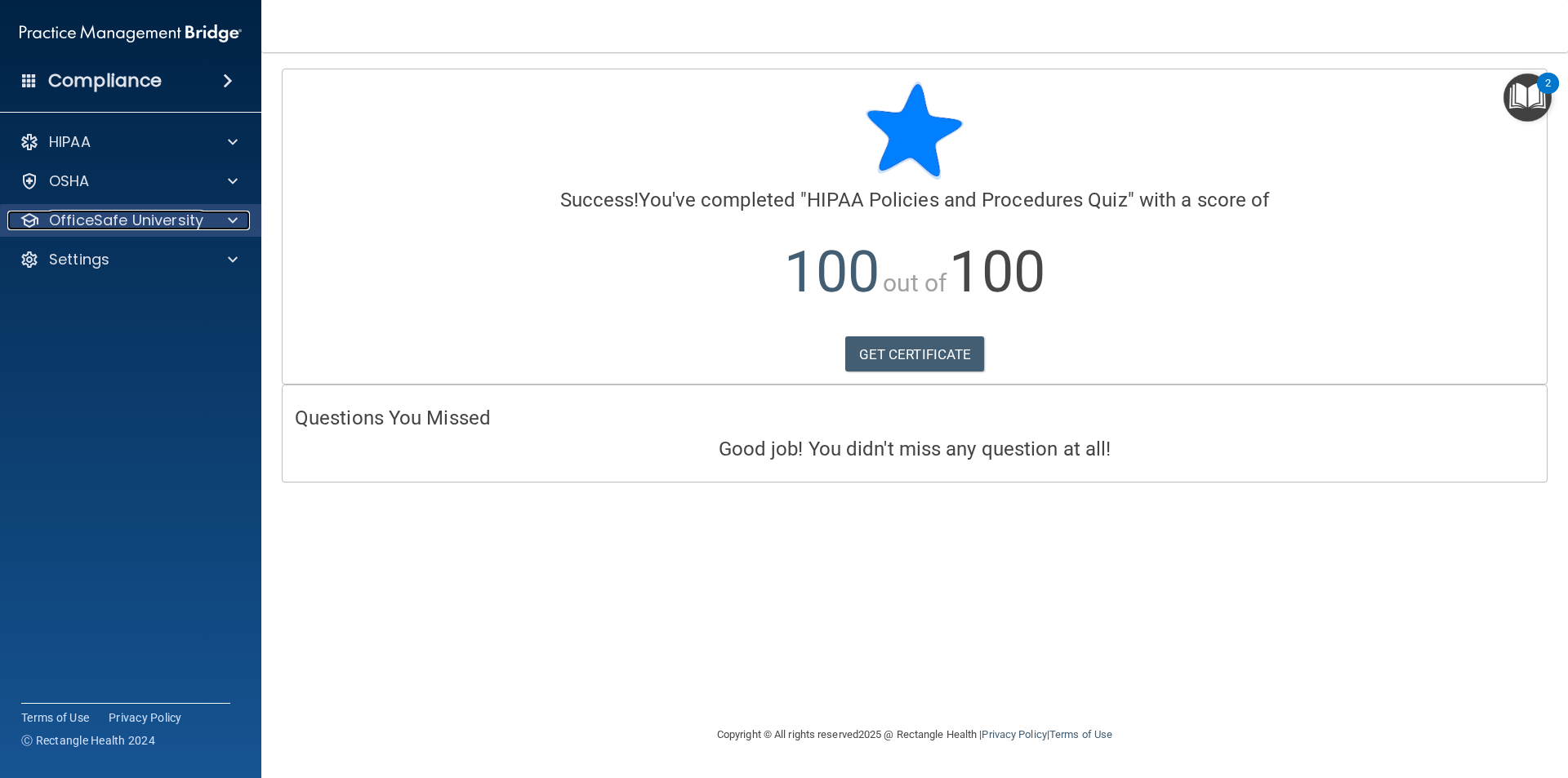
click at [222, 218] on div at bounding box center [231, 220] width 41 height 20
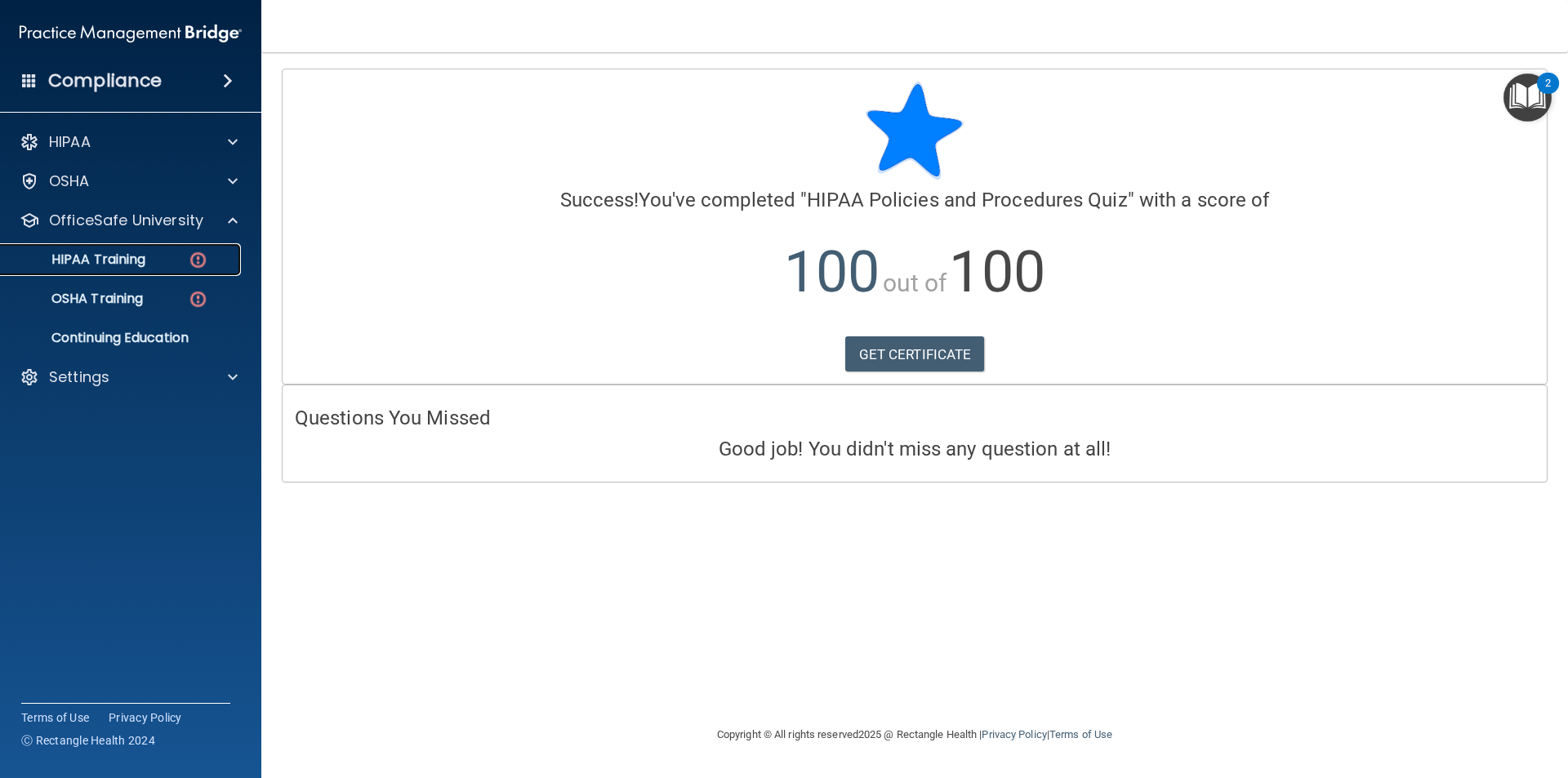
click at [201, 264] on img at bounding box center [198, 260] width 21 height 21
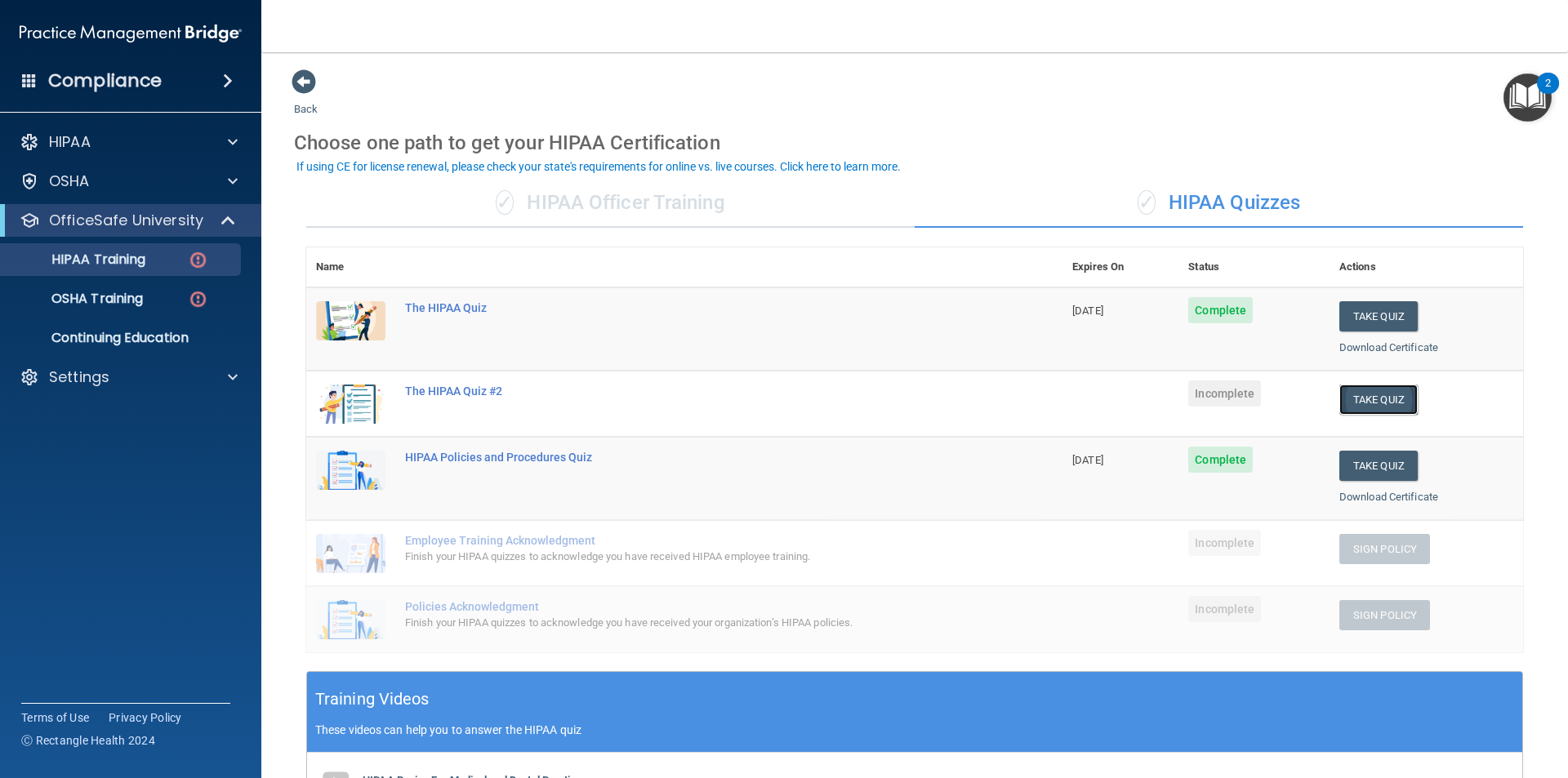
click at [1360, 396] on button "Take Quiz" at bounding box center [1379, 399] width 78 height 30
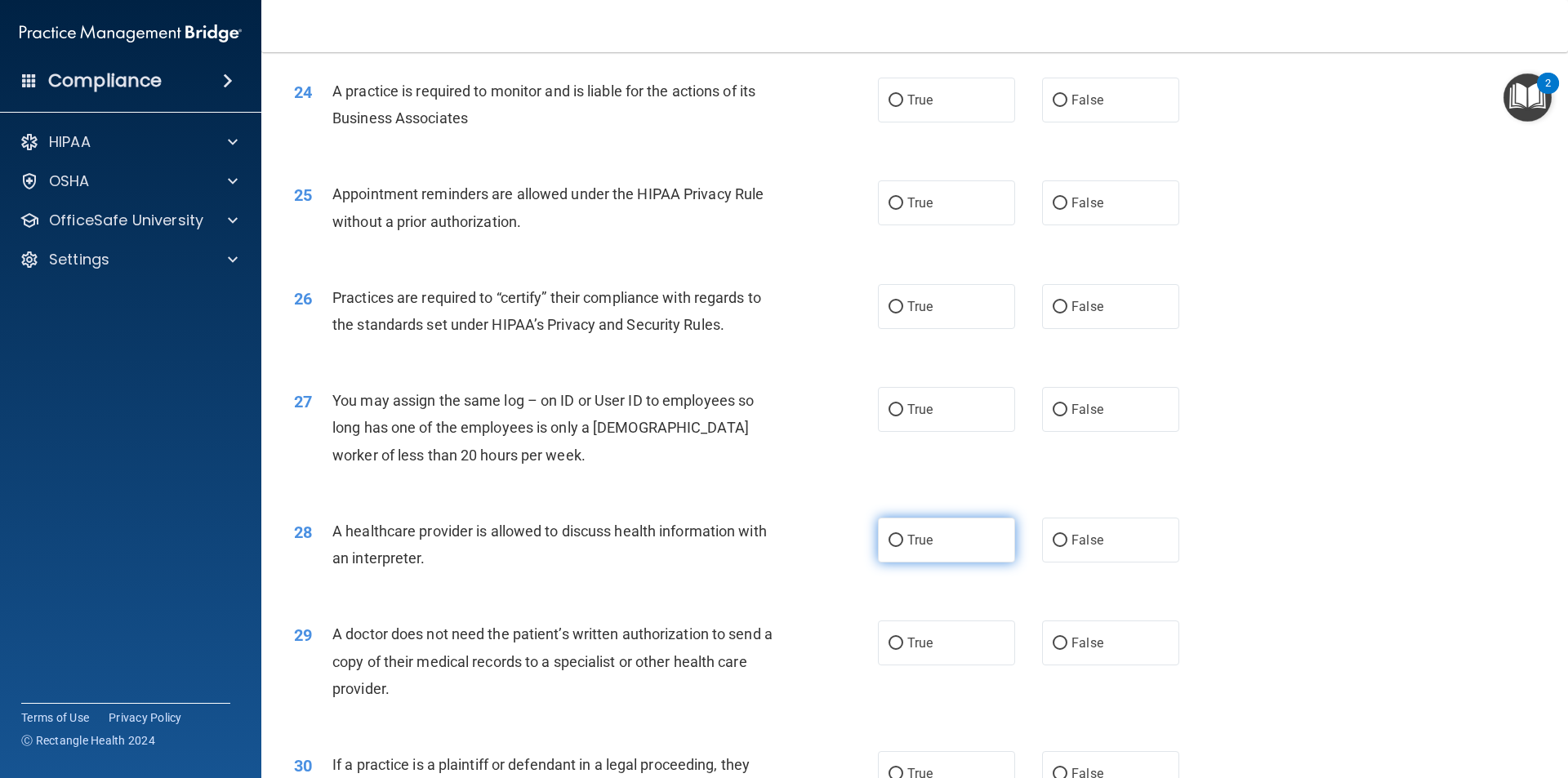
scroll to position [3022, 0]
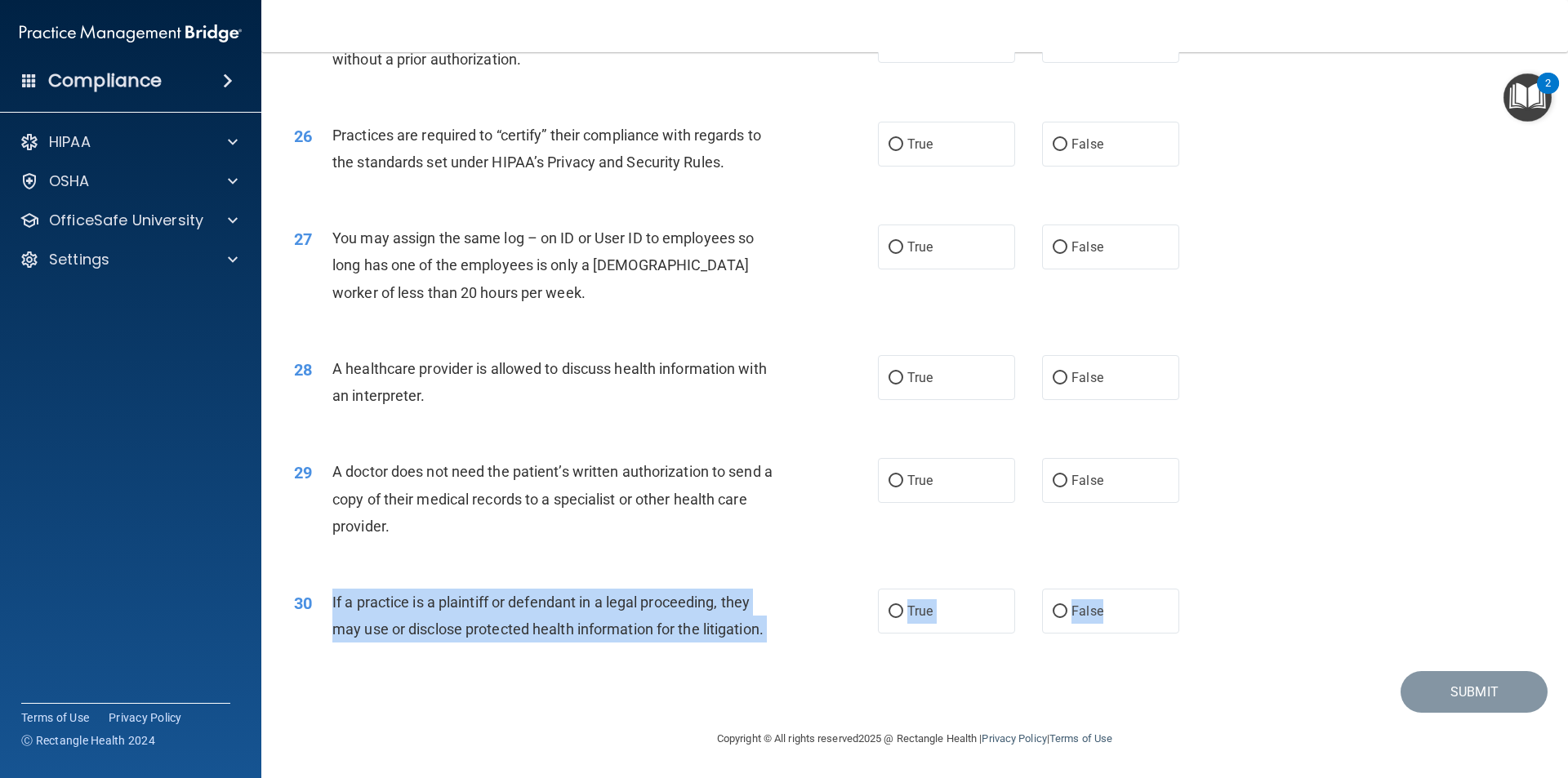
drag, startPoint x: 1113, startPoint y: 608, endPoint x: 321, endPoint y: 599, distance: 792.1
click at [1207, 589] on ng-form "30 If a practice is a plaintiff or defendant in a legal proceeding, they may us…" at bounding box center [1207, 589] width 0 height 0
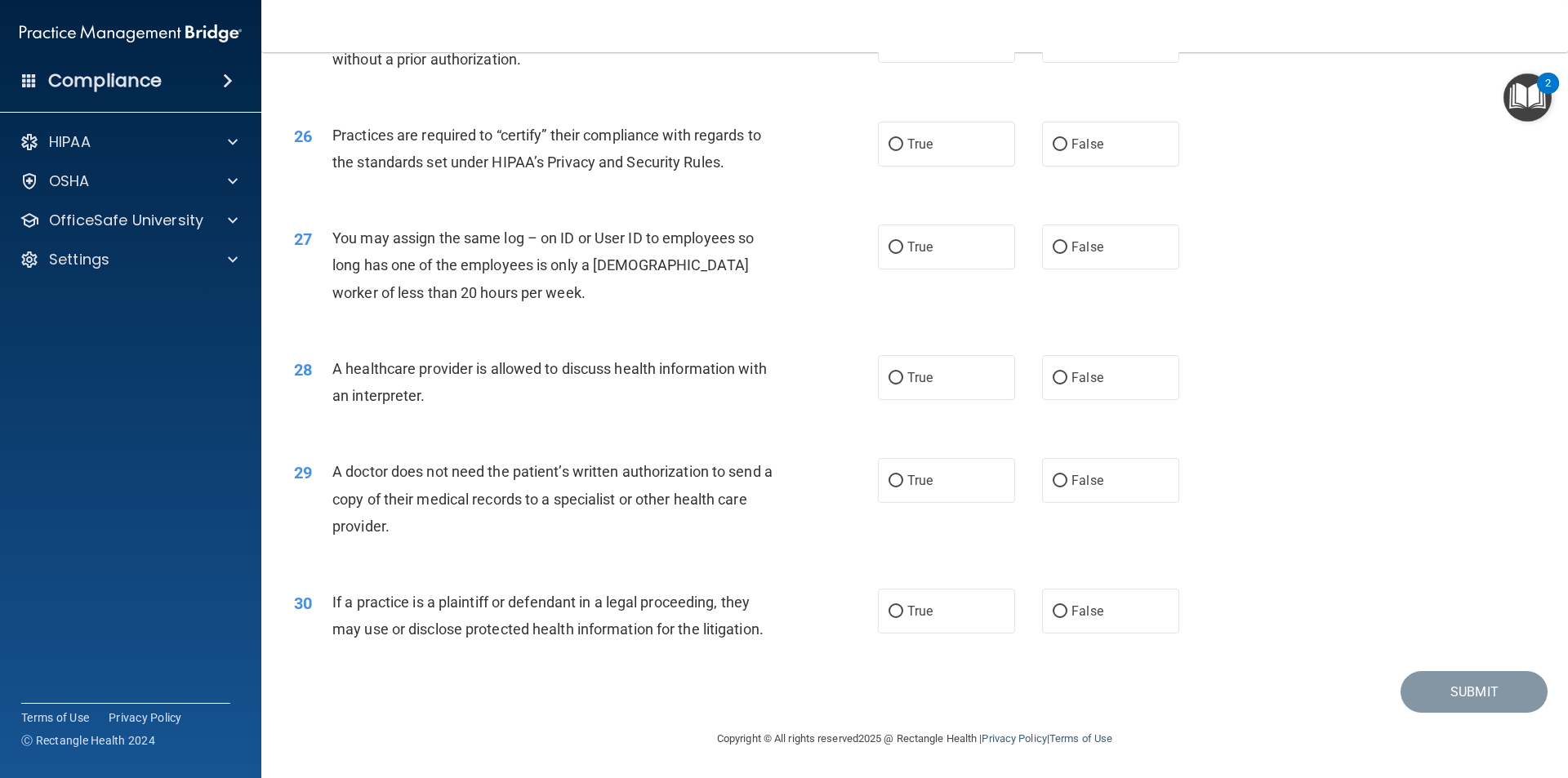
click at [849, 564] on div "29 A doctor does not need the patient’s written authorization to send a copy of…" at bounding box center [915, 503] width 1266 height 131
click at [910, 608] on span "True" at bounding box center [919, 610] width 25 height 16
click at [903, 608] on input "True" at bounding box center [896, 611] width 15 height 12
radio input "true"
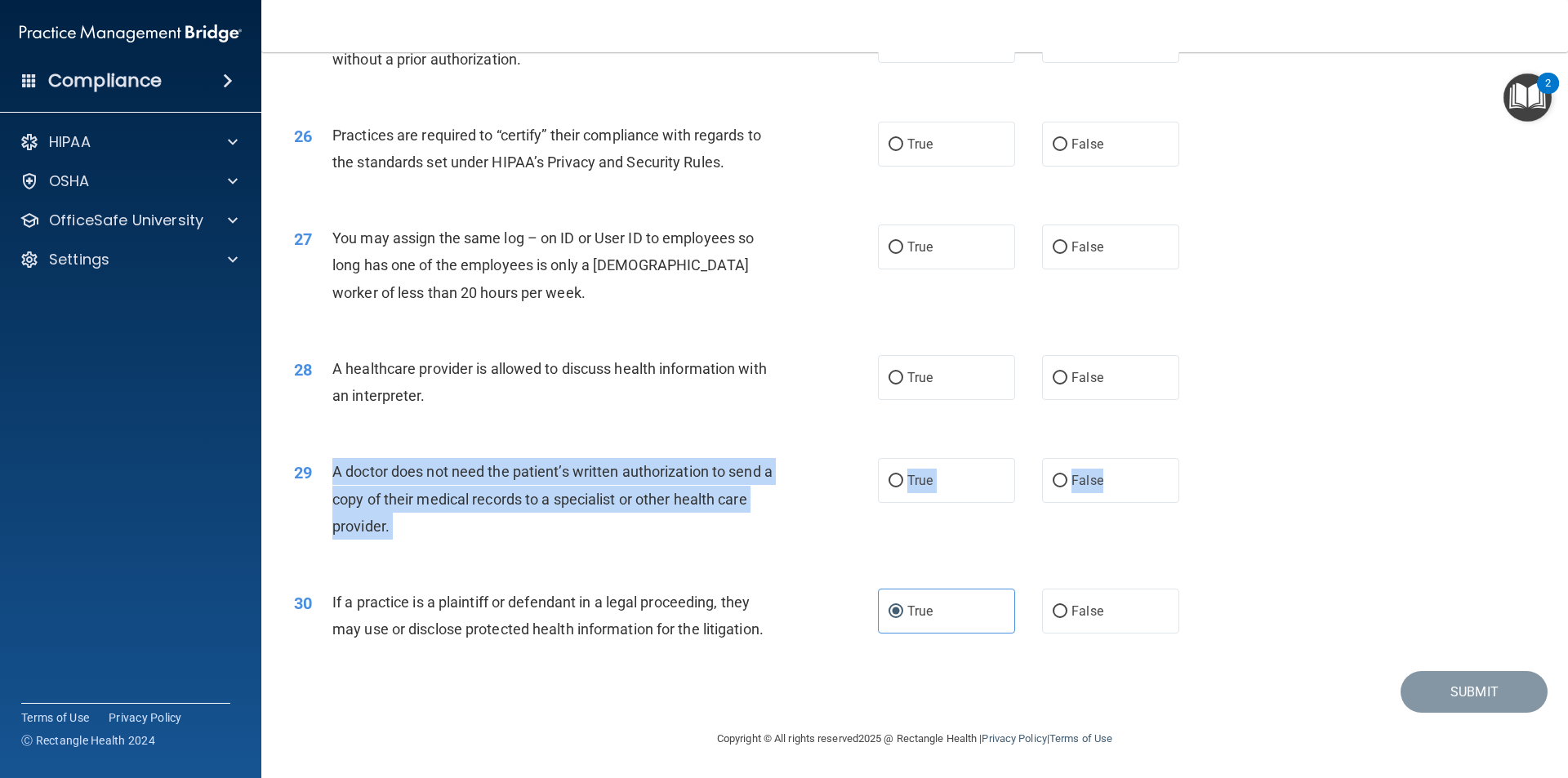
drag, startPoint x: 1092, startPoint y: 486, endPoint x: 330, endPoint y: 477, distance: 762.1
click at [1207, 458] on ng-form "29 A doctor does not need the patient’s written authorization to send a copy of…" at bounding box center [1207, 458] width 0 height 0
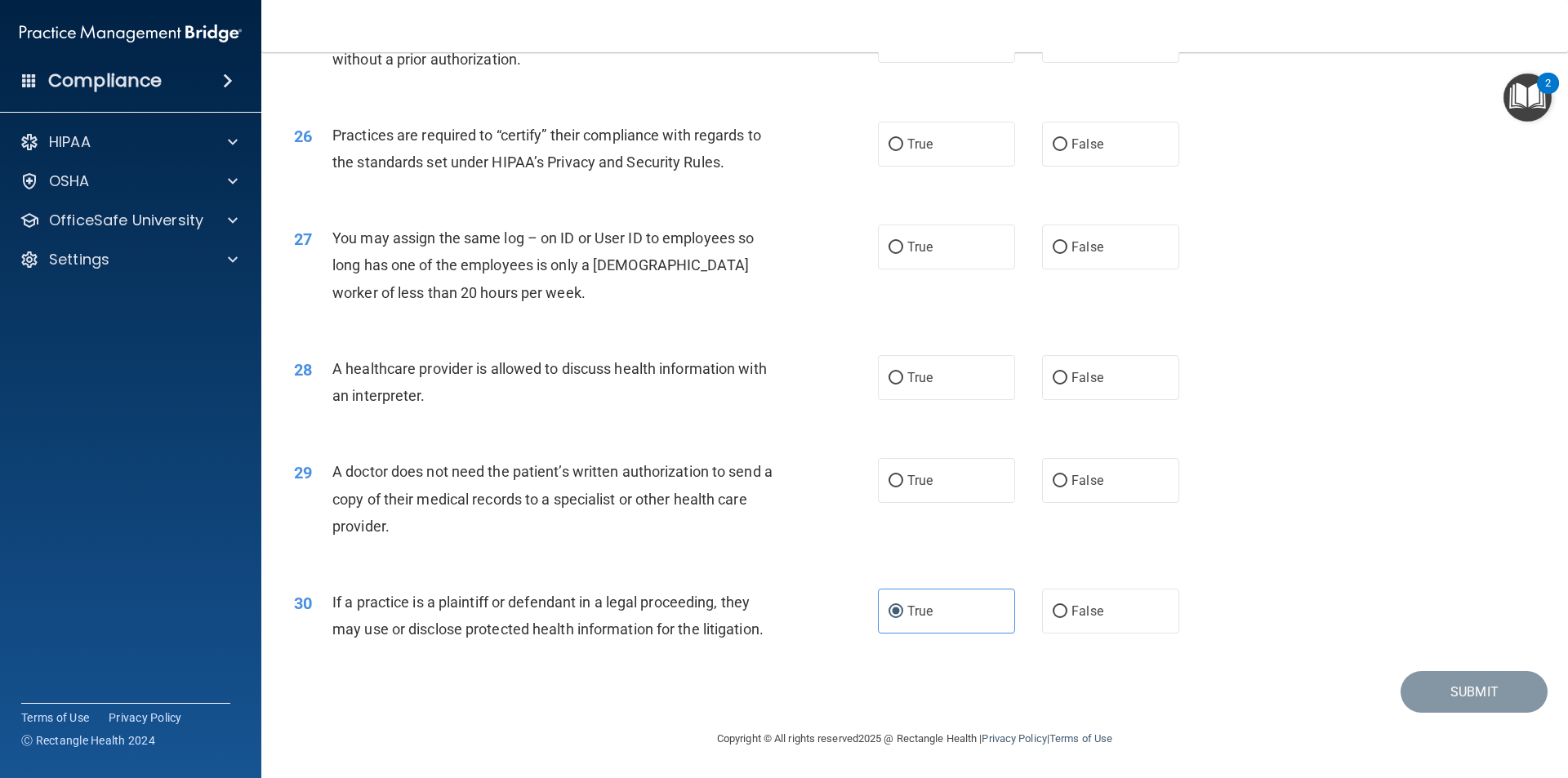
click at [861, 401] on div "28 A healthcare provider is allowed to discuss health information with an inter…" at bounding box center [586, 386] width 633 height 62
click at [911, 479] on span "True" at bounding box center [919, 480] width 25 height 16
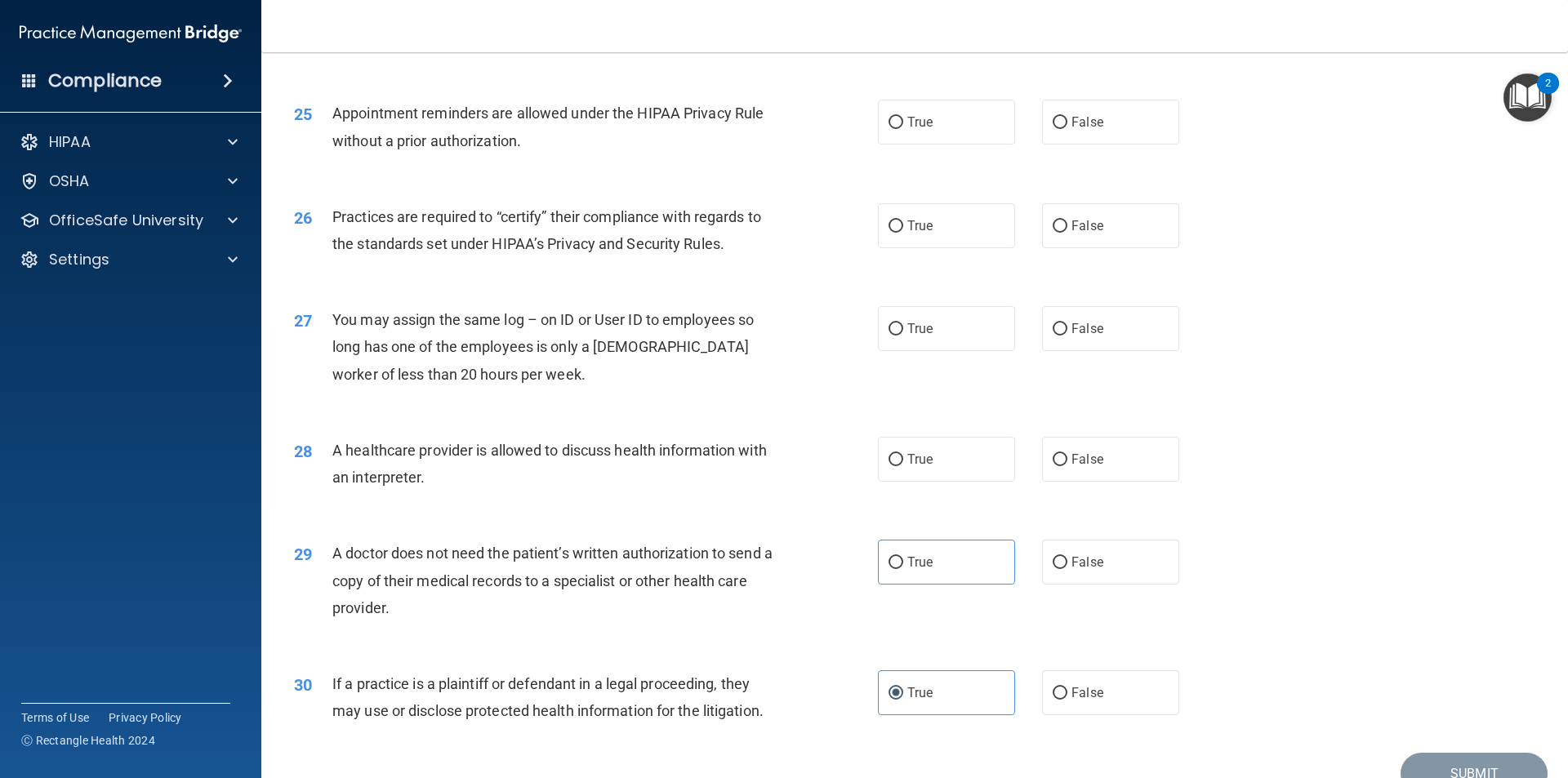
click at [1329, 496] on div "28 A healthcare provider is allowed to discuss health information with an inter…" at bounding box center [915, 467] width 1266 height 103
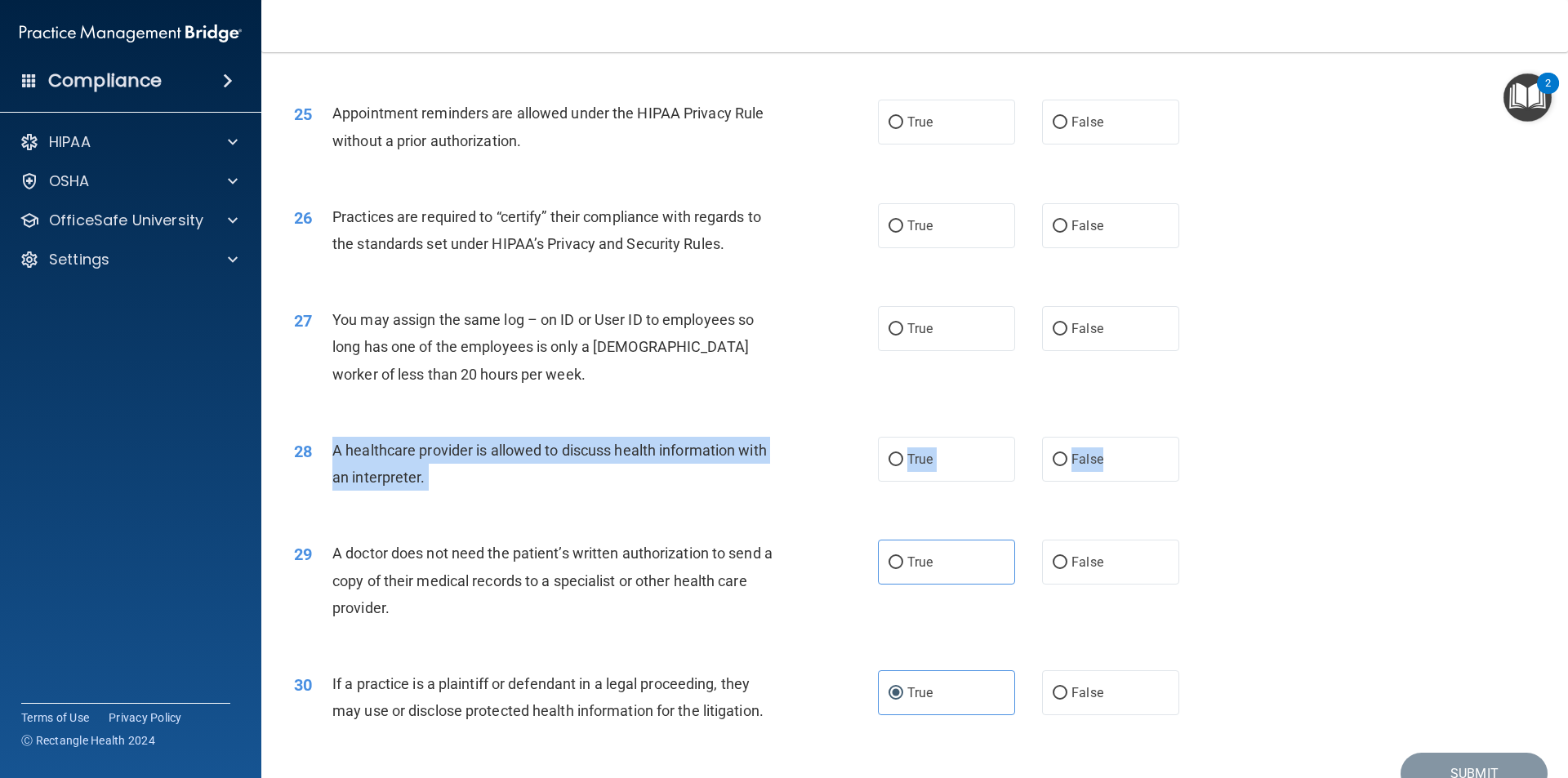
drag, startPoint x: 1153, startPoint y: 461, endPoint x: 325, endPoint y: 450, distance: 828.1
click at [1207, 437] on ng-form "28 A healthcare provider is allowed to discuss health information with an inter…" at bounding box center [1207, 437] width 0 height 0
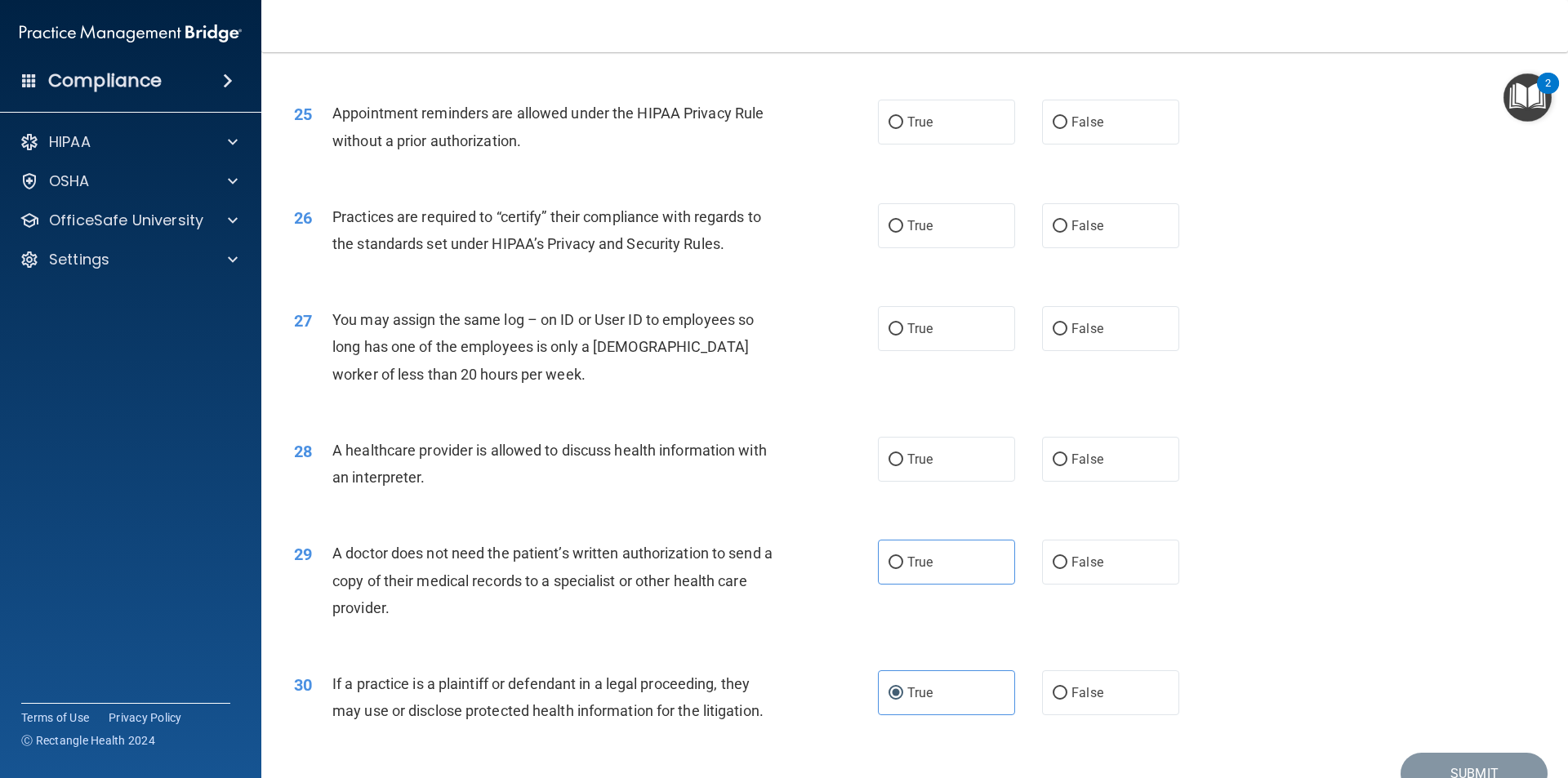
click at [1002, 395] on div "27 You may assign the same log – on ID or User ID to employees so long has one …" at bounding box center [915, 351] width 1266 height 131
click at [918, 465] on span "True" at bounding box center [919, 459] width 25 height 16
click at [903, 465] on input "True" at bounding box center [896, 459] width 15 height 12
radio input "true"
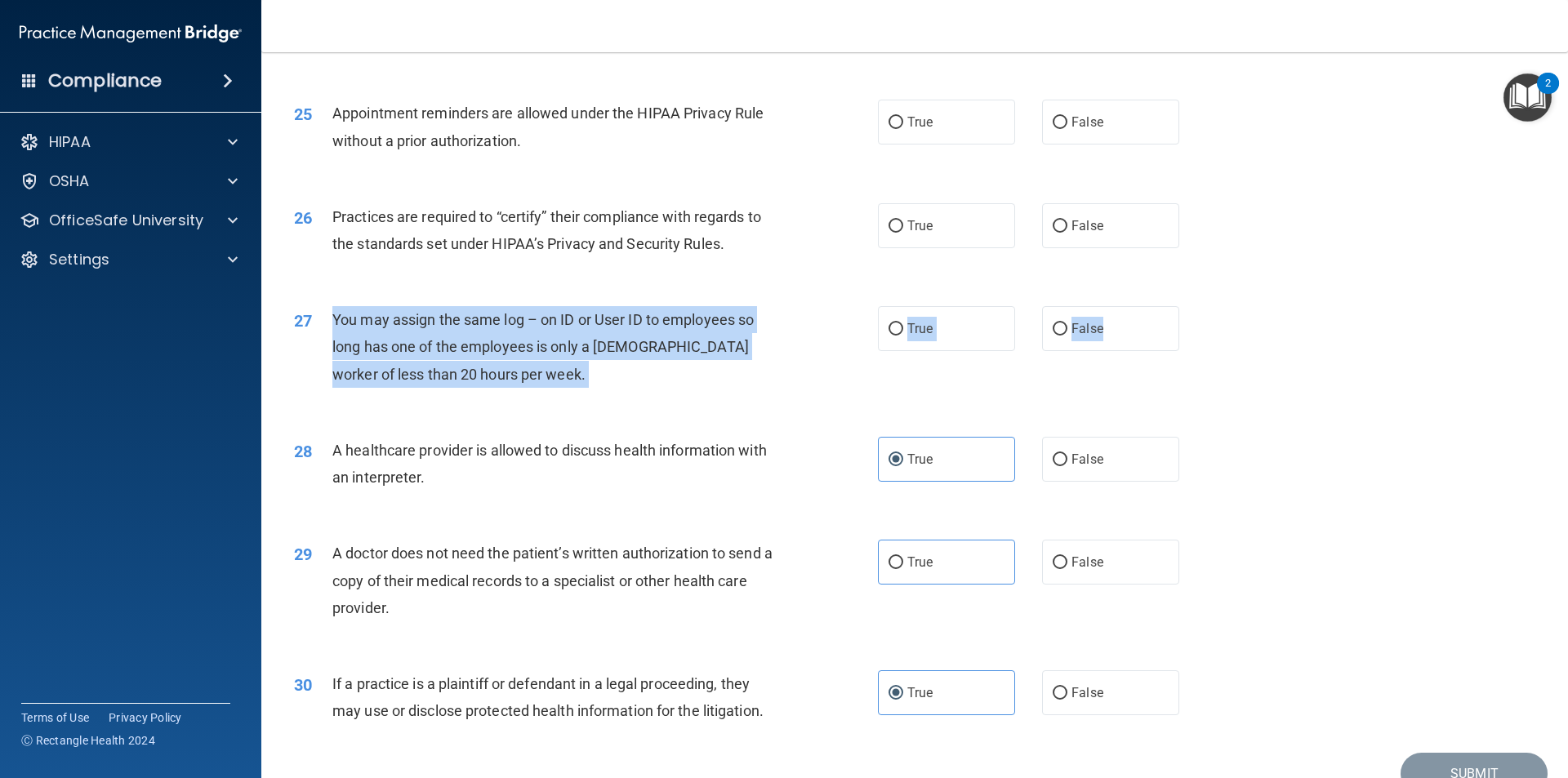
drag, startPoint x: 1109, startPoint y: 319, endPoint x: 323, endPoint y: 321, distance: 786.0
click at [1207, 306] on ng-form "27 You may assign the same log – on ID or User ID to employees so long has one …" at bounding box center [1207, 306] width 0 height 0
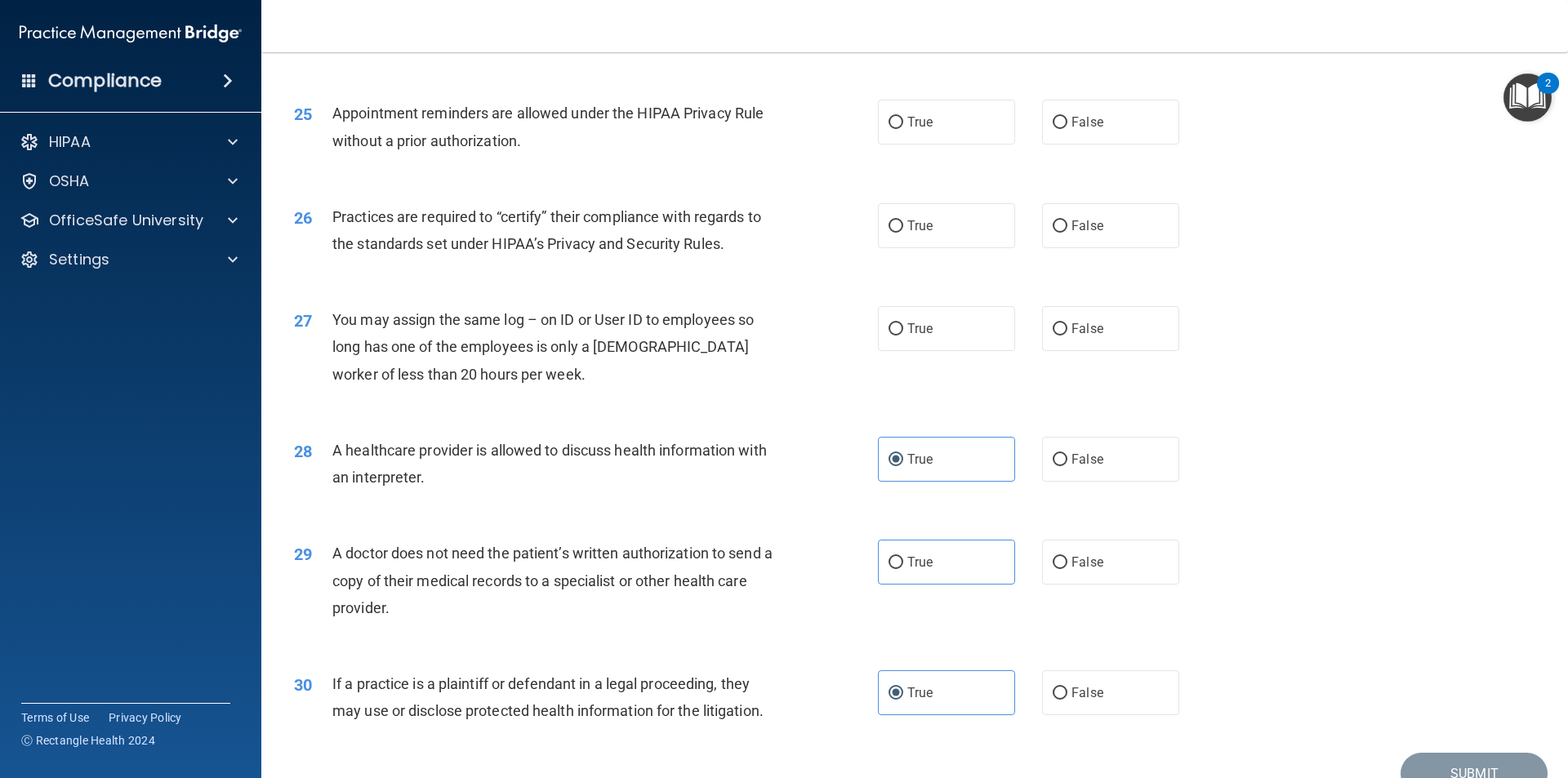
click at [851, 285] on div "27 You may assign the same log – on ID or User ID to employees so long has one …" at bounding box center [915, 351] width 1266 height 131
click at [1113, 329] on label "False" at bounding box center [1110, 328] width 137 height 45
click at [1067, 329] on input "False" at bounding box center [1060, 328] width 15 height 12
radio input "true"
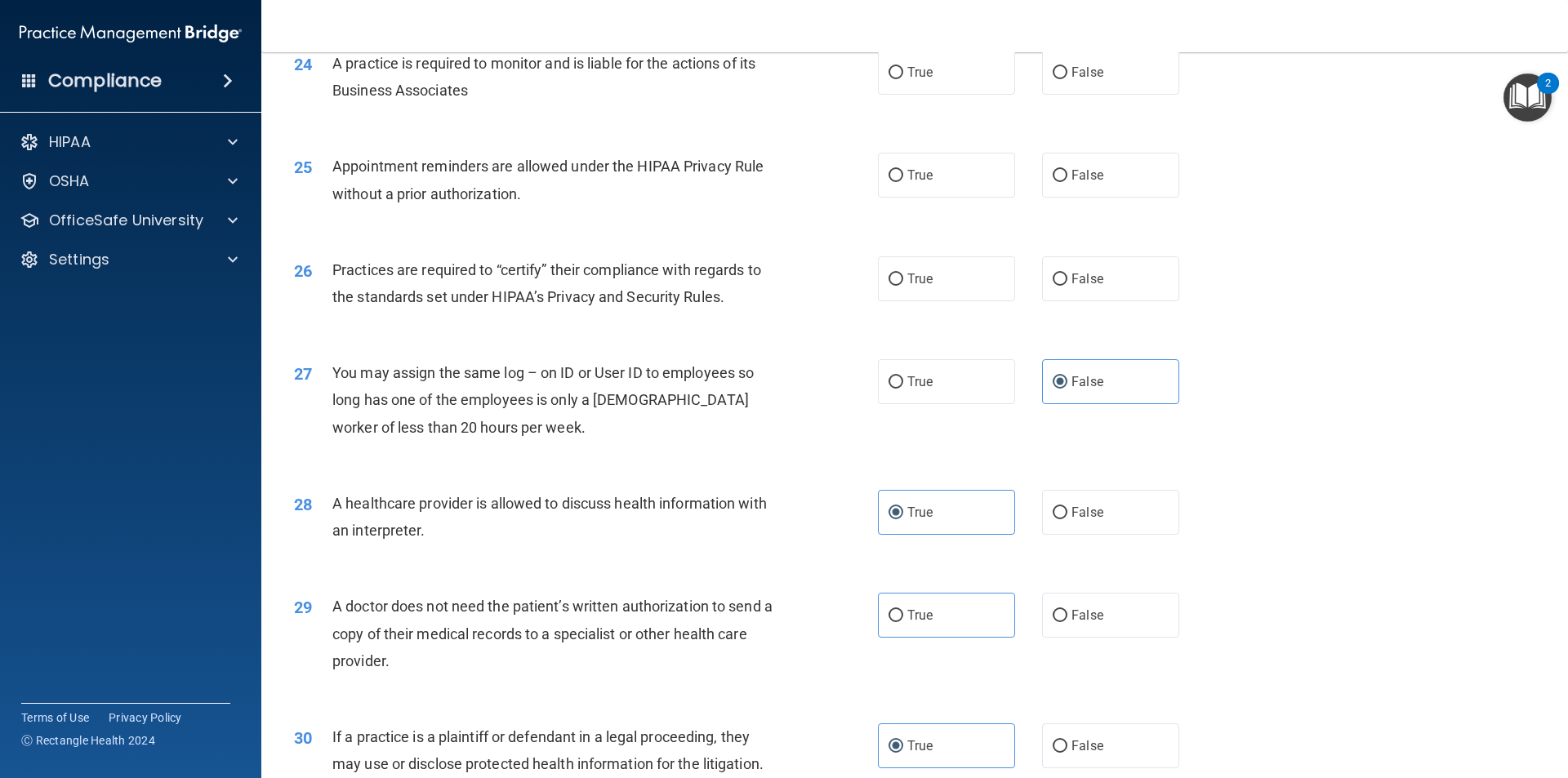
scroll to position [2858, 0]
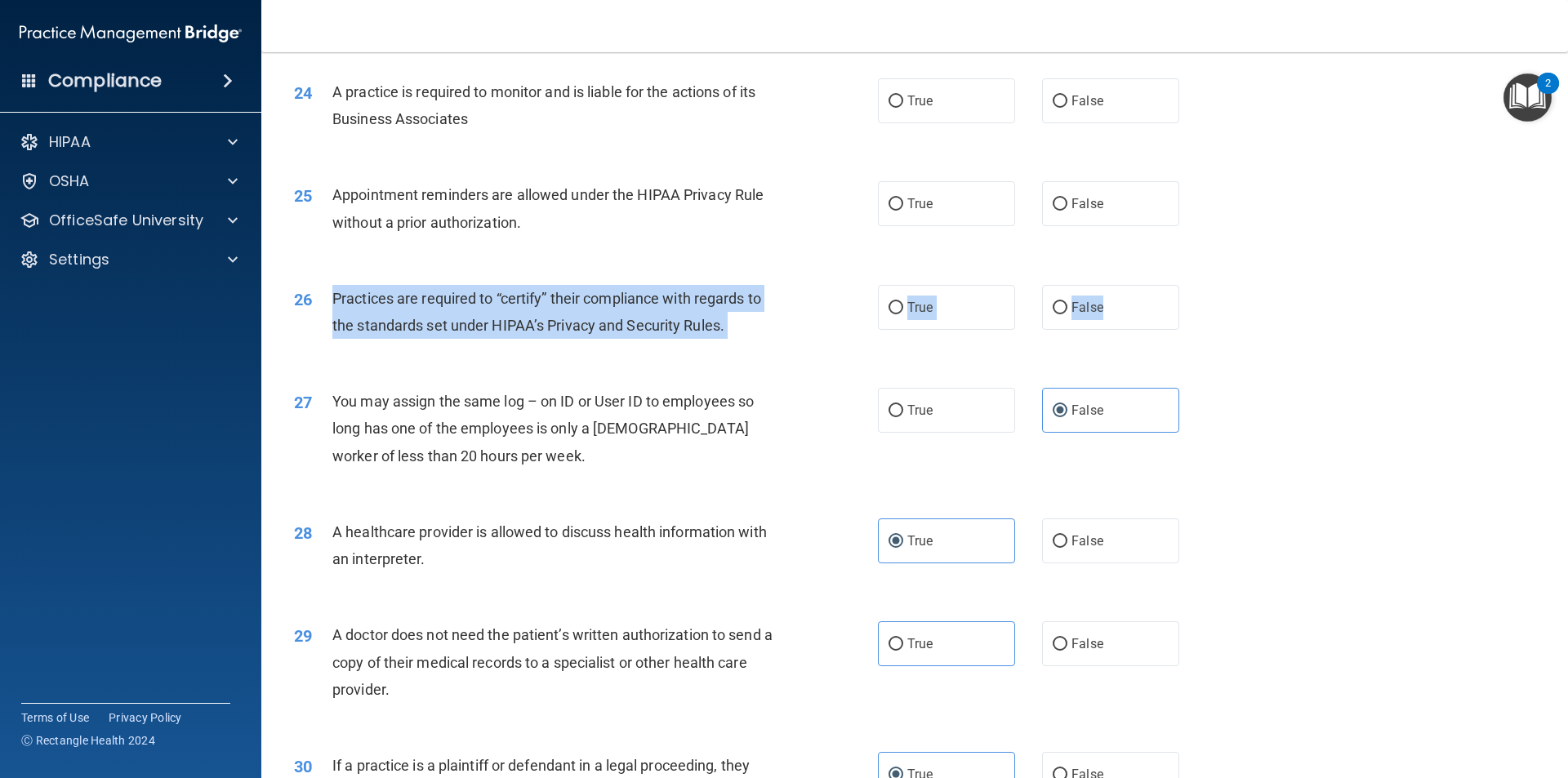
drag, startPoint x: 1106, startPoint y: 306, endPoint x: 329, endPoint y: 292, distance: 777.1
click at [1207, 285] on ng-form "26 Practices are required to “certify” their compliance with regards to the sta…" at bounding box center [1207, 285] width 0 height 0
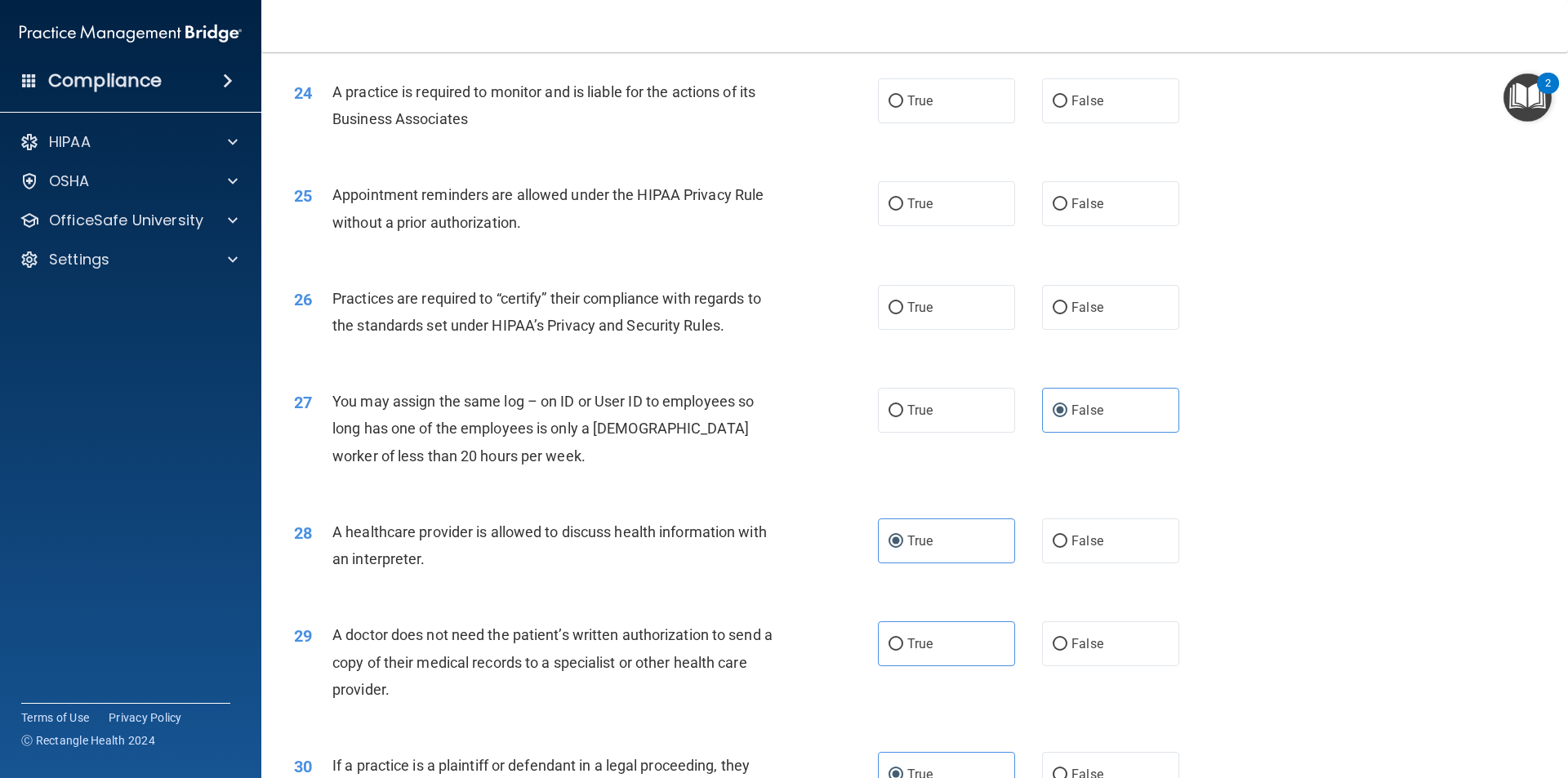
click at [741, 215] on div "Appointment reminders are allowed under the HIPAA Privacy Rule without a prior …" at bounding box center [560, 208] width 456 height 54
click at [1088, 298] on label "False" at bounding box center [1110, 307] width 137 height 45
click at [1067, 302] on input "False" at bounding box center [1060, 308] width 15 height 12
radio input "true"
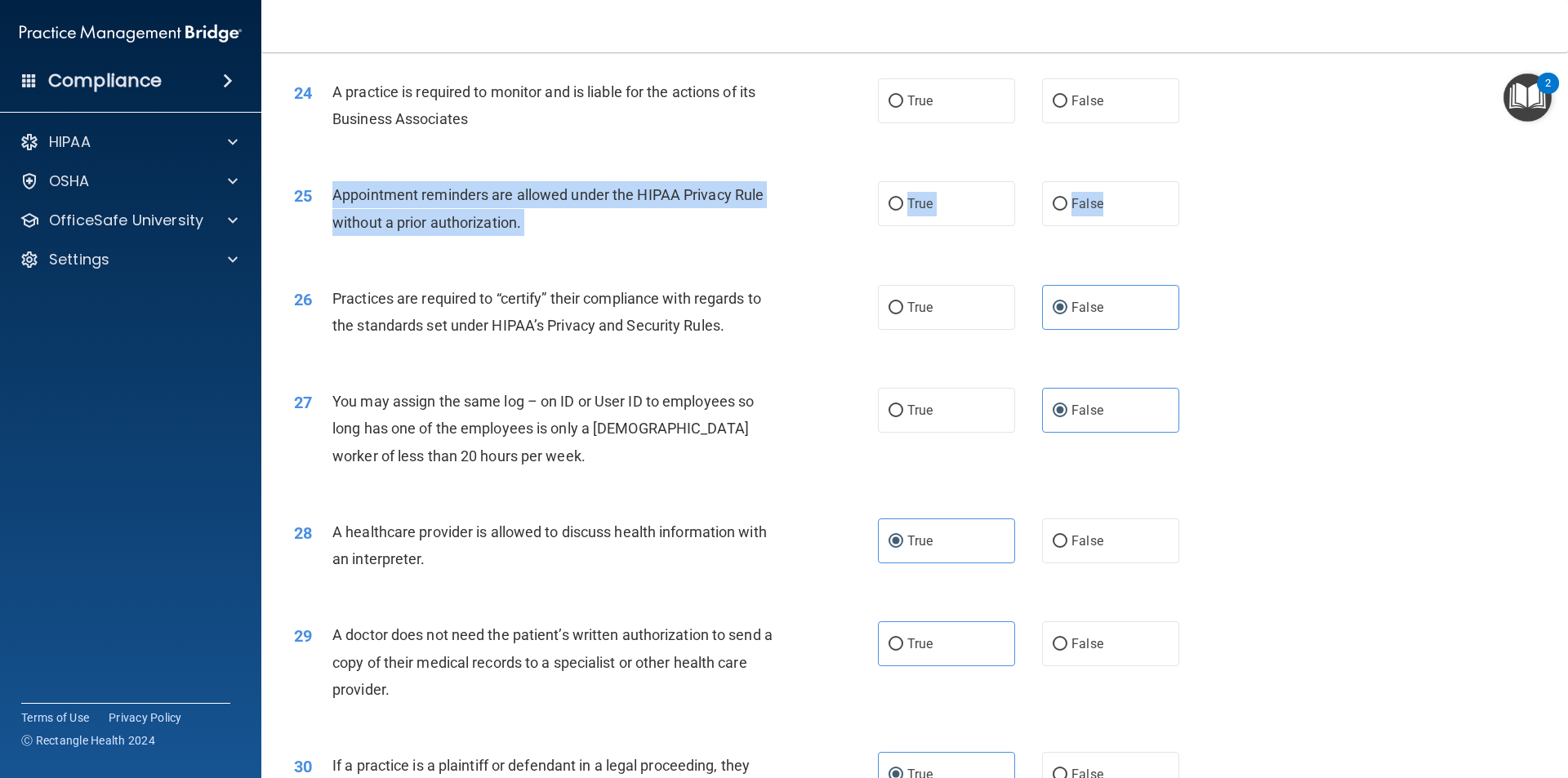
drag, startPoint x: 1087, startPoint y: 195, endPoint x: 318, endPoint y: 201, distance: 769.0
click at [1207, 181] on ng-form "25 Appointment reminders are allowed under the HIPAA Privacy Rule without a pri…" at bounding box center [1207, 181] width 0 height 0
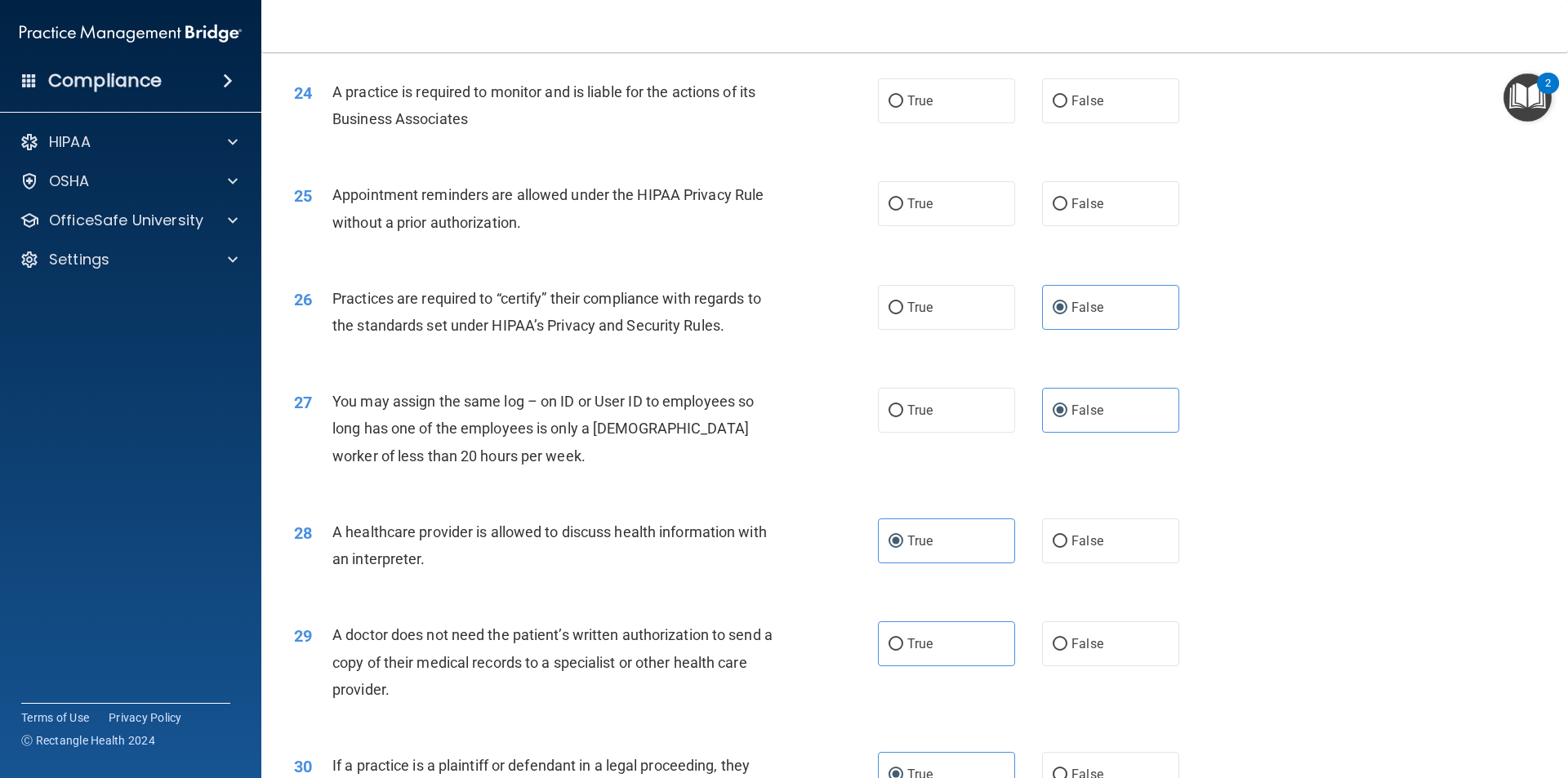
click at [805, 274] on div "26 Practices are required to “certify” their compliance with regards to the sta…" at bounding box center [915, 315] width 1266 height 103
click at [917, 204] on span "True" at bounding box center [919, 203] width 25 height 16
click at [903, 204] on input "True" at bounding box center [896, 204] width 15 height 12
radio input "true"
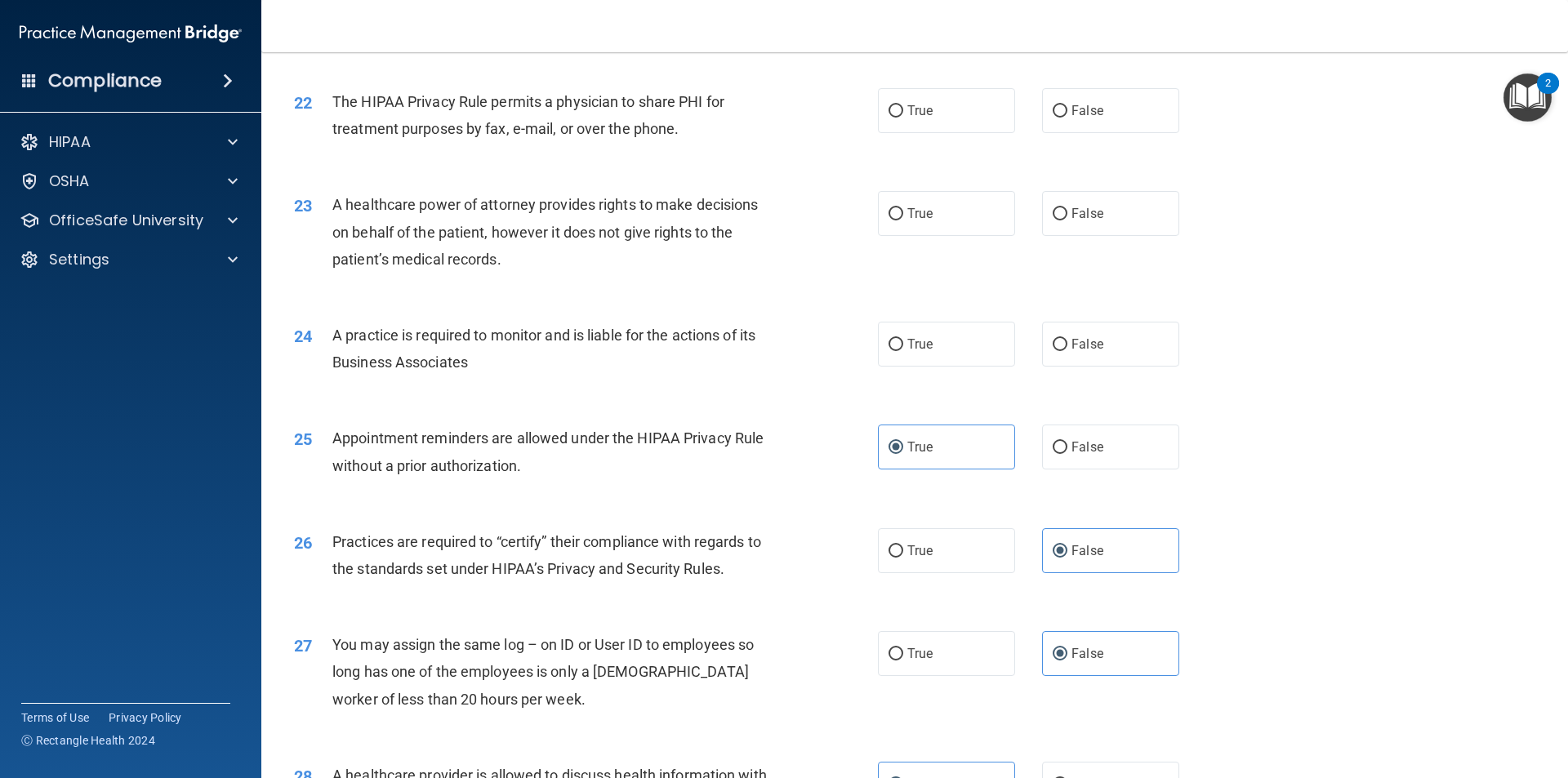
scroll to position [2613, 0]
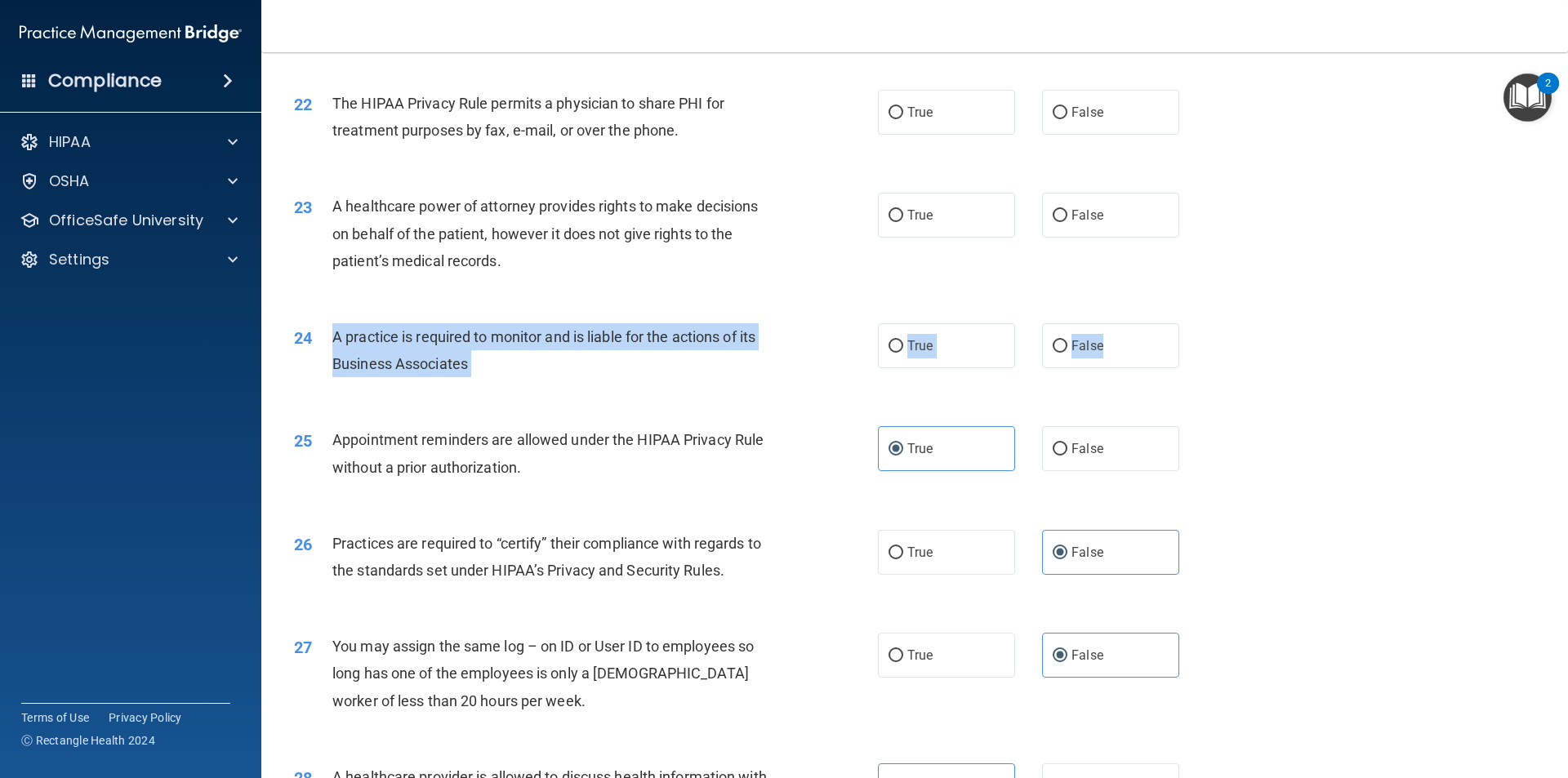
drag, startPoint x: 1112, startPoint y: 330, endPoint x: 328, endPoint y: 339, distance: 784.1
click at [1207, 323] on ng-form "24 A practice is required to monitor and is liable for the actions of its Busin…" at bounding box center [1207, 323] width 0 height 0
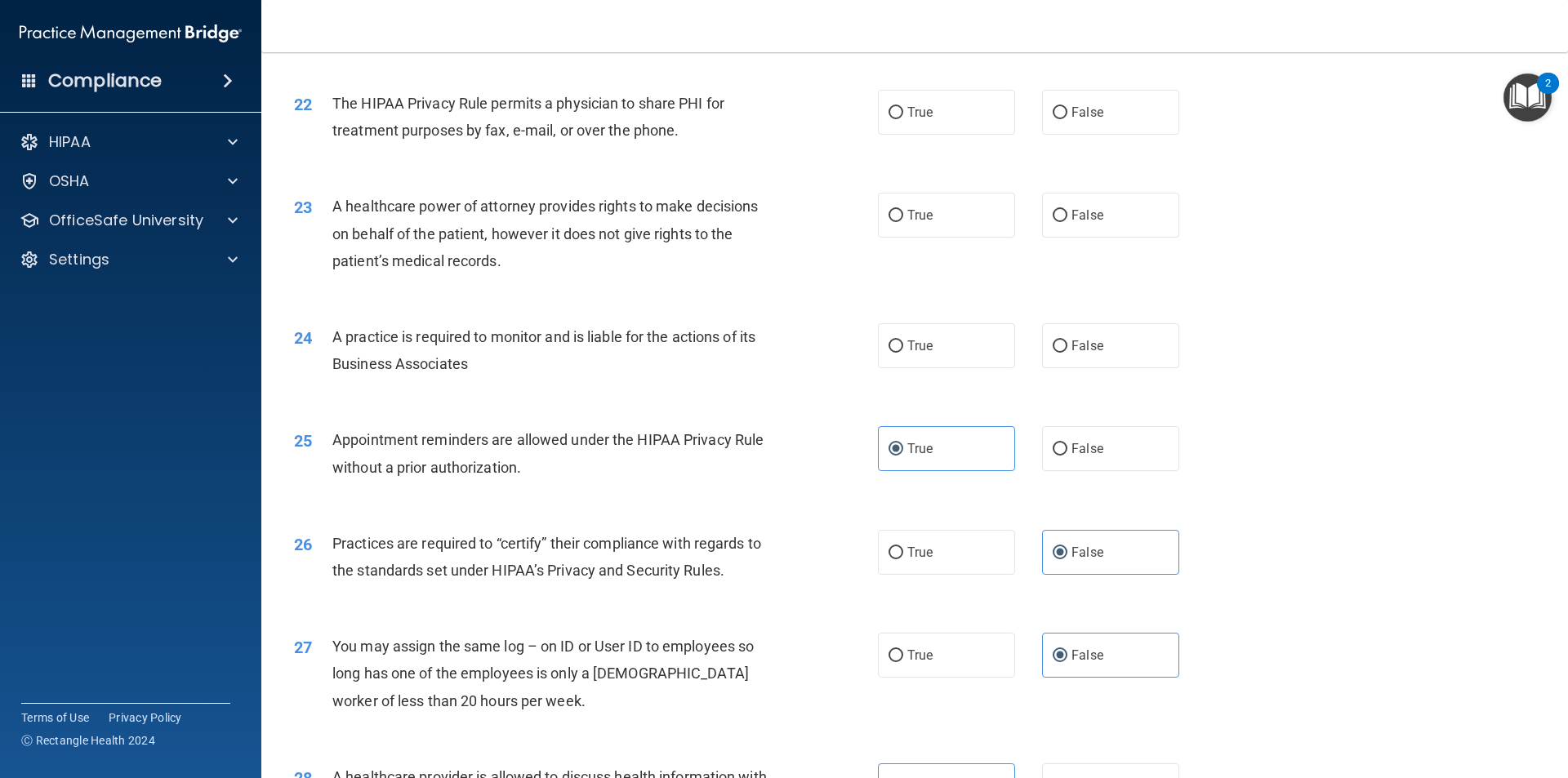
click at [965, 277] on div "23 A healthcare power of attorney provides rights to make decisions on behalf o…" at bounding box center [915, 238] width 1266 height 131
click at [935, 361] on label "True" at bounding box center [945, 345] width 137 height 45
click at [903, 353] on input "True" at bounding box center [896, 346] width 15 height 12
radio input "true"
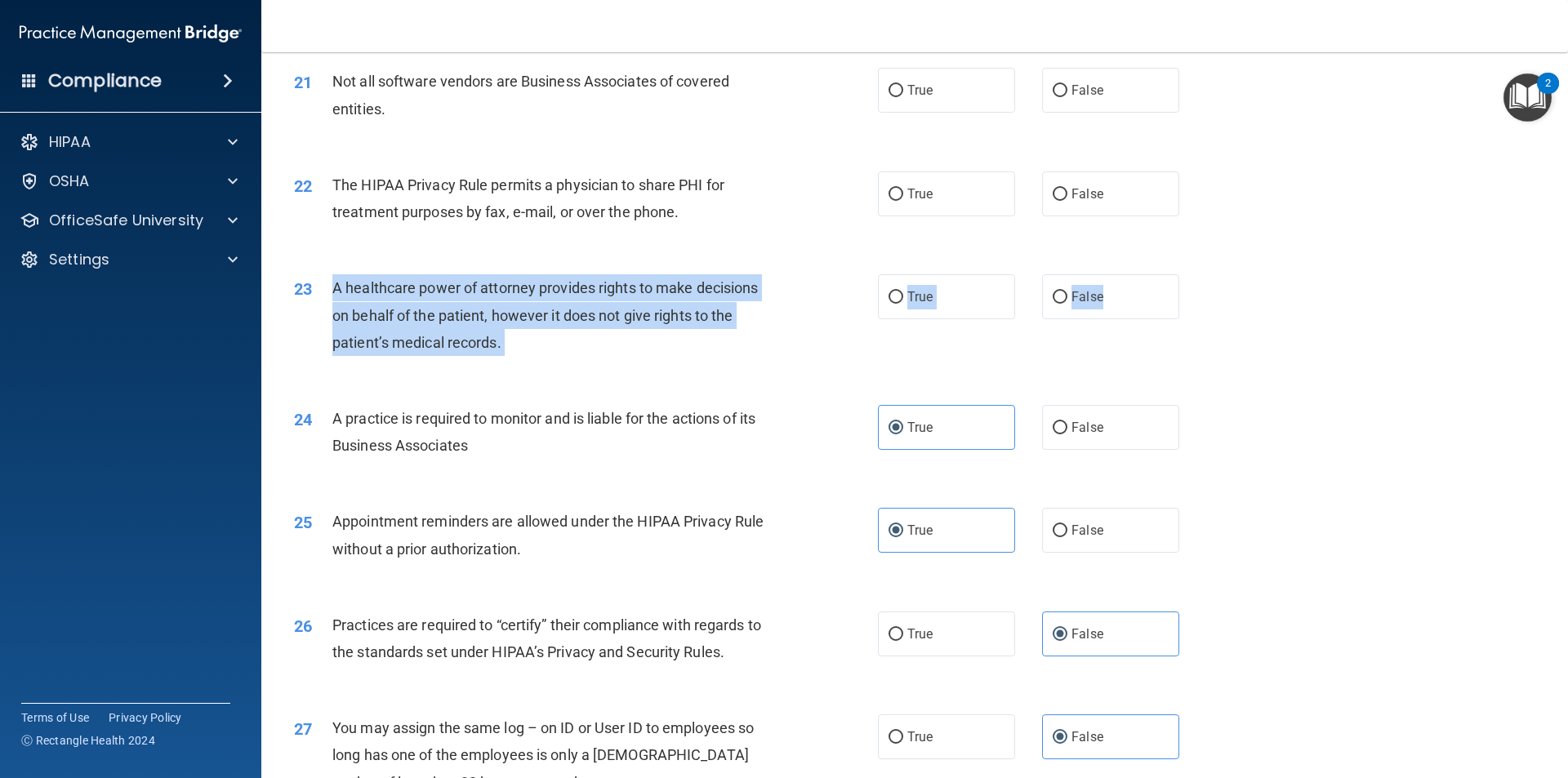
drag, startPoint x: 1122, startPoint y: 298, endPoint x: 324, endPoint y: 280, distance: 798.2
click at [1207, 274] on ng-form "23 A healthcare power of attorney provides rights to make decisions on behalf o…" at bounding box center [1207, 274] width 0 height 0
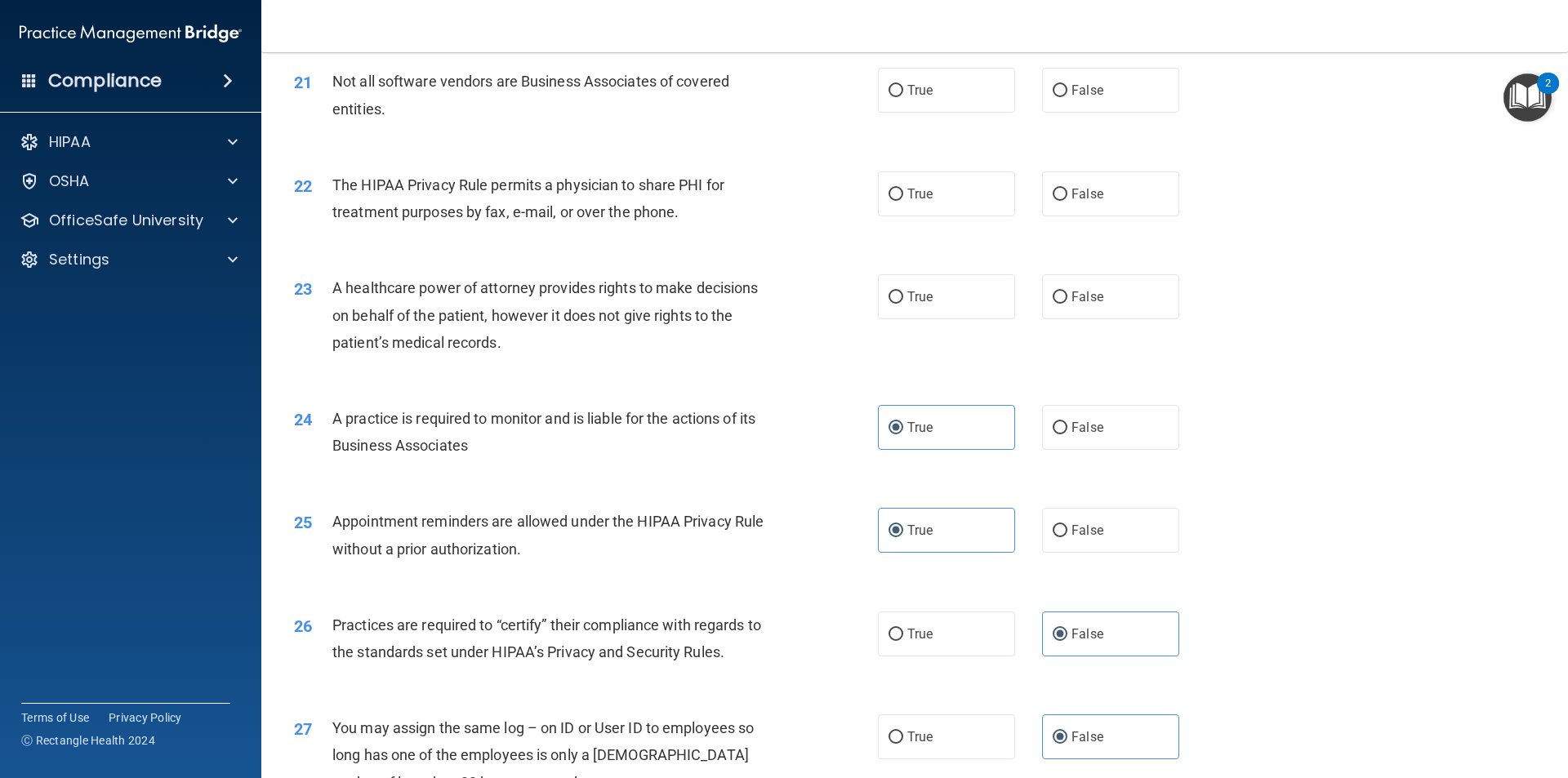
click at [824, 218] on div "22 The HIPAA Privacy Rule permits a physician to share PHI for treatment purpos…" at bounding box center [586, 202] width 633 height 62
click at [1061, 285] on label "False" at bounding box center [1110, 297] width 137 height 45
click at [1061, 291] on input "False" at bounding box center [1060, 297] width 15 height 12
radio input "true"
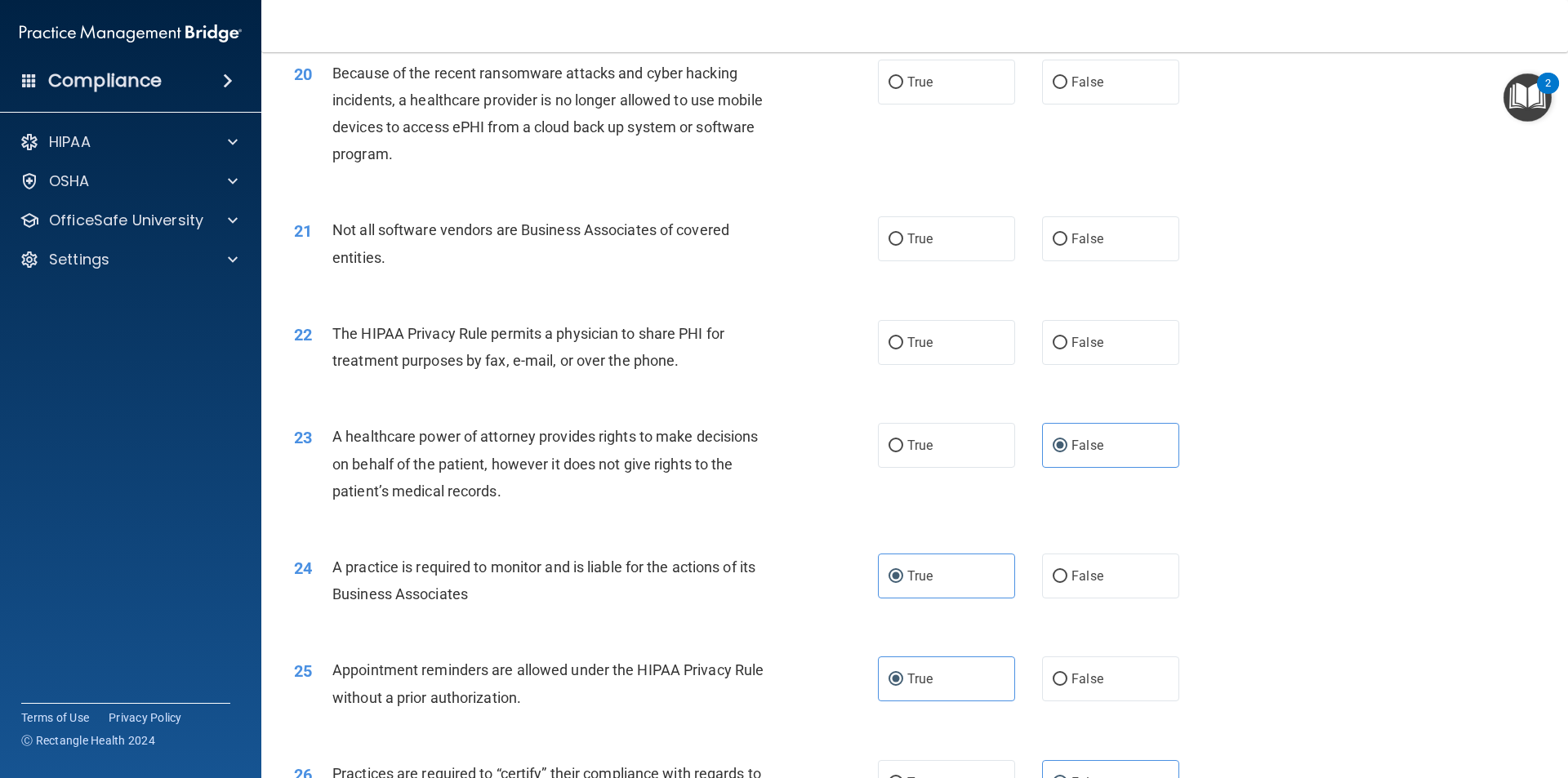
scroll to position [2369, 0]
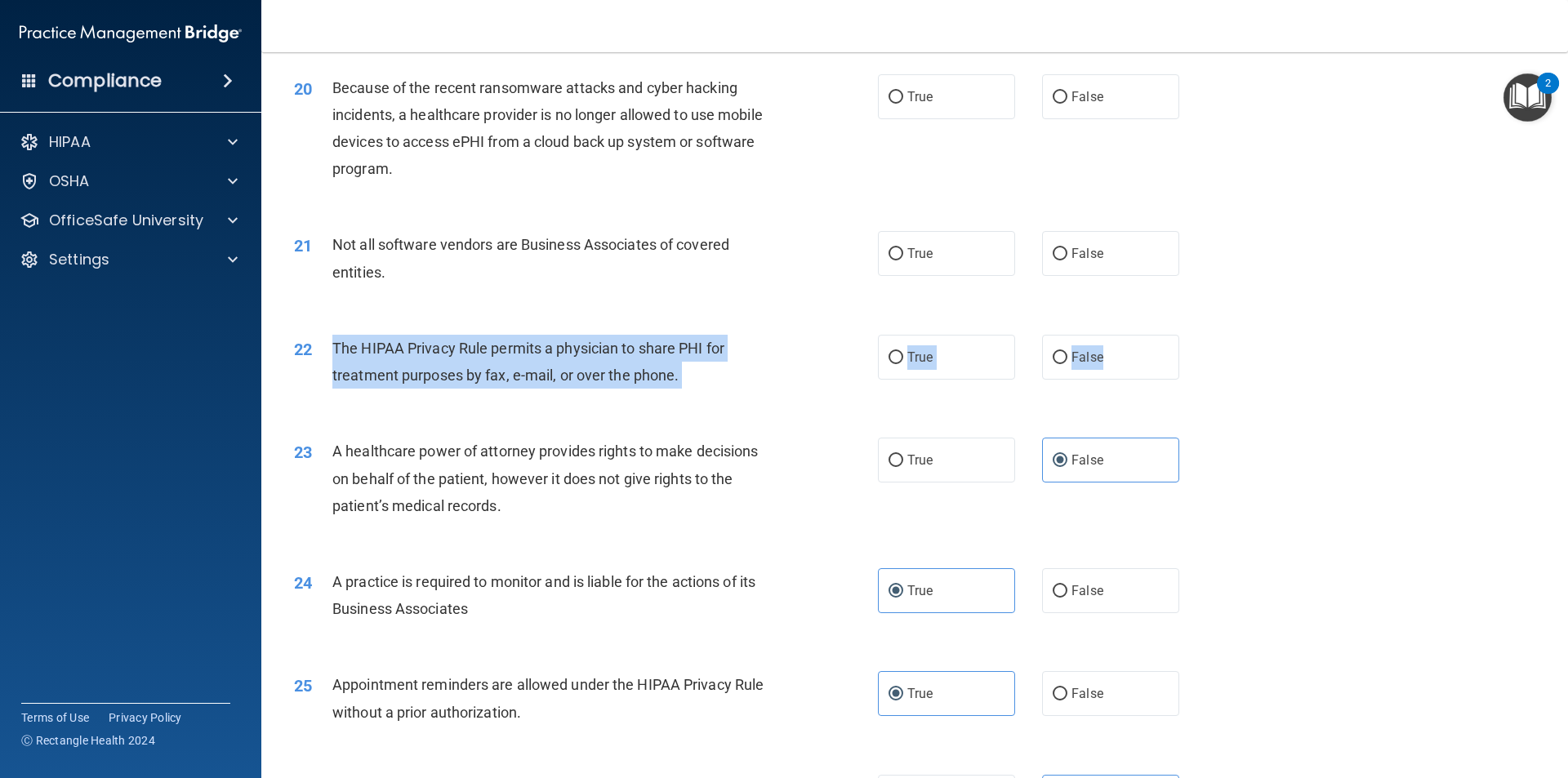
drag, startPoint x: 1114, startPoint y: 352, endPoint x: 325, endPoint y: 349, distance: 789.0
click at [1207, 335] on ng-form "22 The HIPAA Privacy Rule permits a physician to share PHI for treatment purpos…" at bounding box center [1207, 335] width 0 height 0
click at [886, 337] on label "True" at bounding box center [945, 357] width 137 height 45
click at [889, 352] on input "True" at bounding box center [896, 357] width 15 height 12
radio input "true"
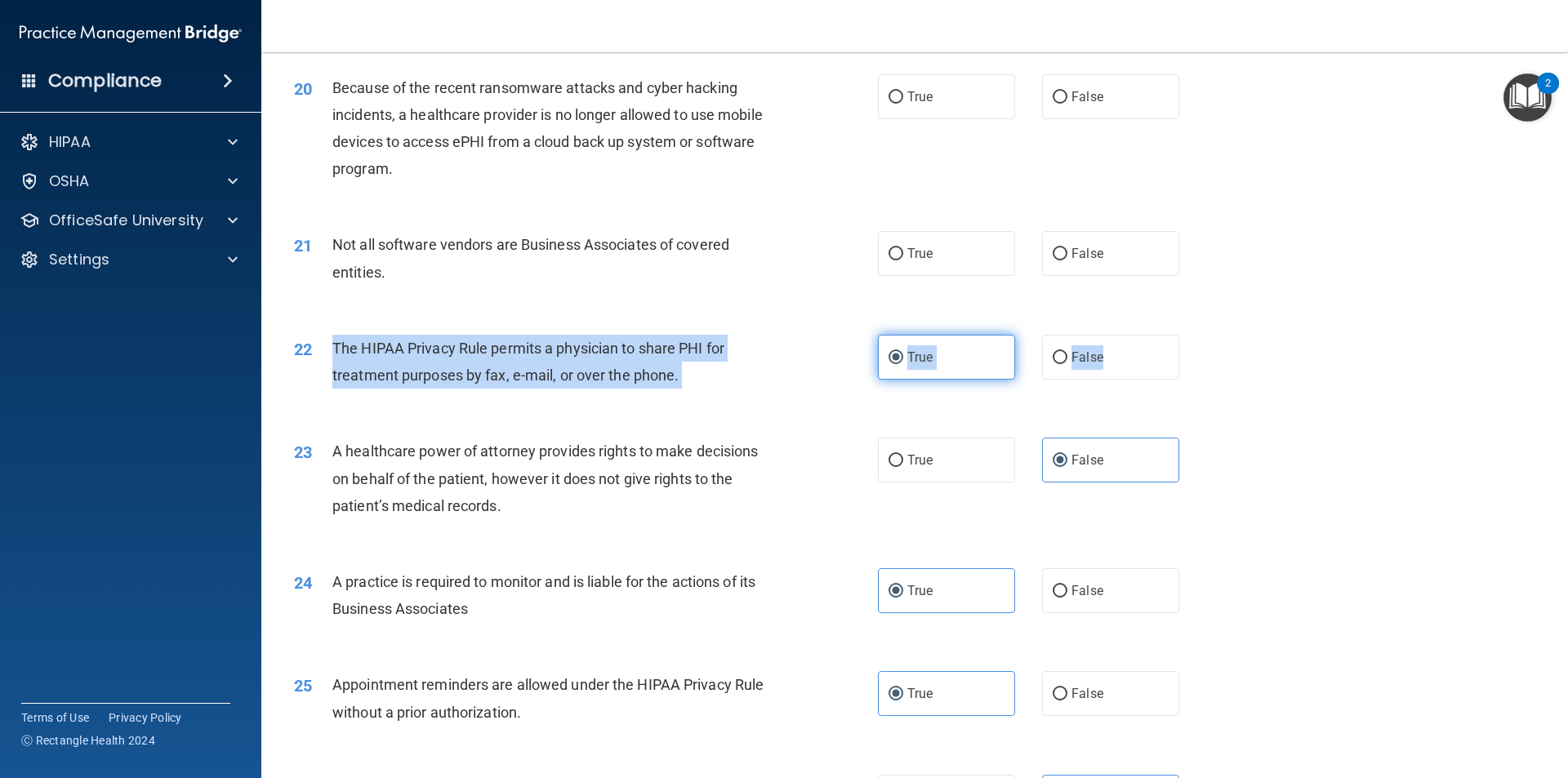
click at [907, 360] on span "True" at bounding box center [919, 356] width 25 height 16
click at [903, 360] on input "True" at bounding box center [896, 357] width 15 height 12
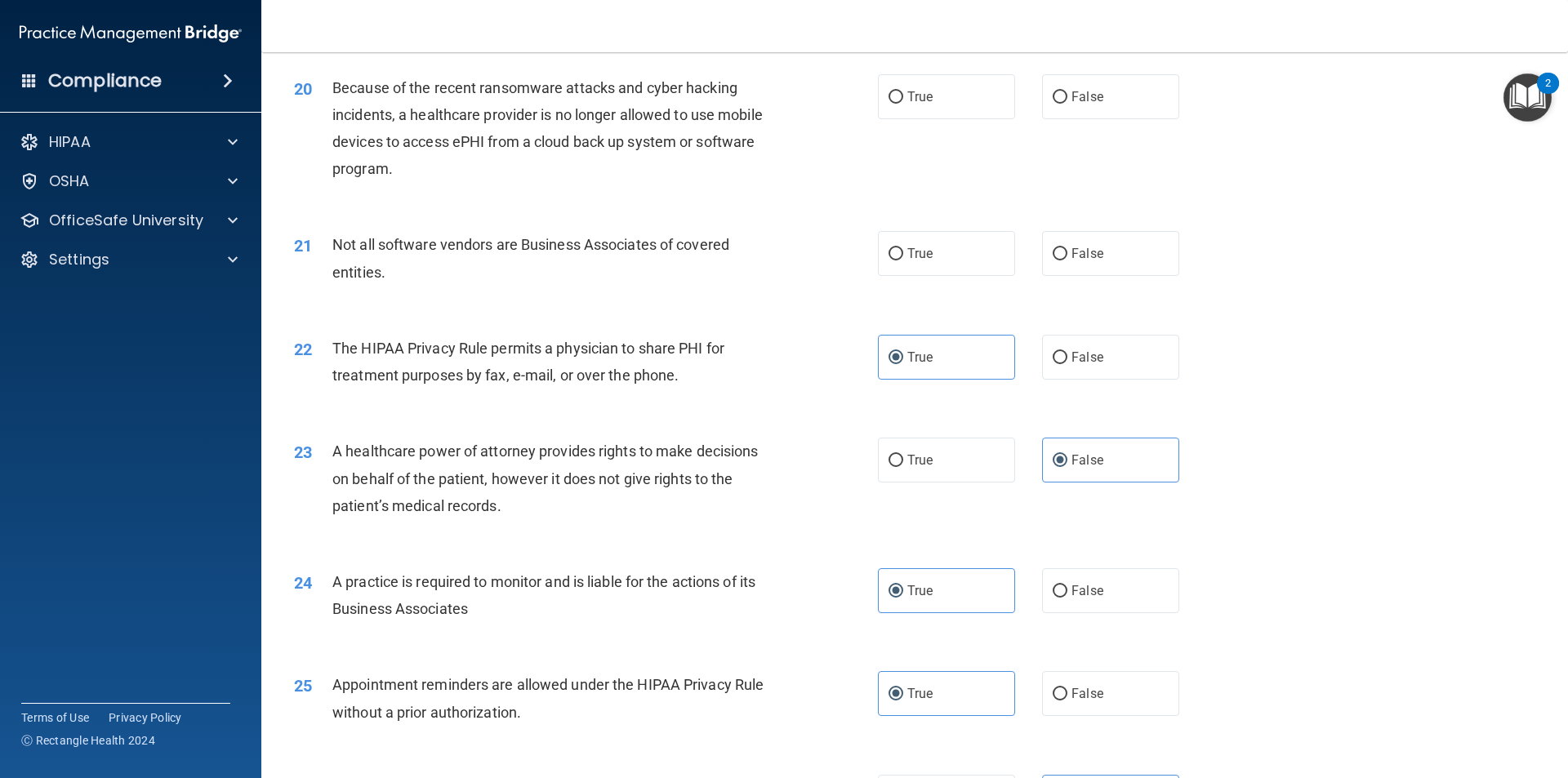
click at [835, 321] on div "22 The HIPAA Privacy Rule permits a physician to share PHI for treatment purpos…" at bounding box center [915, 366] width 1266 height 103
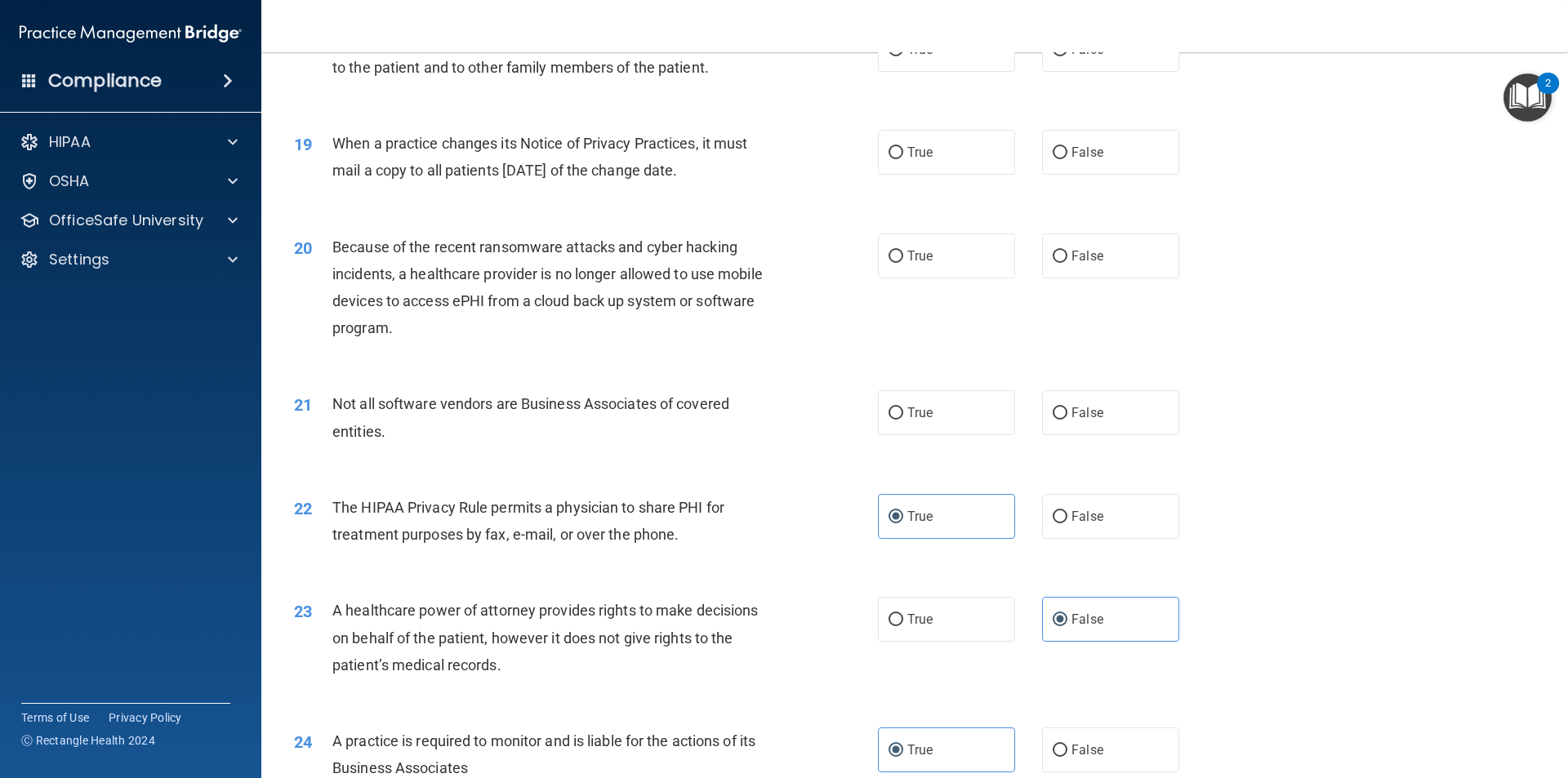
scroll to position [2205, 0]
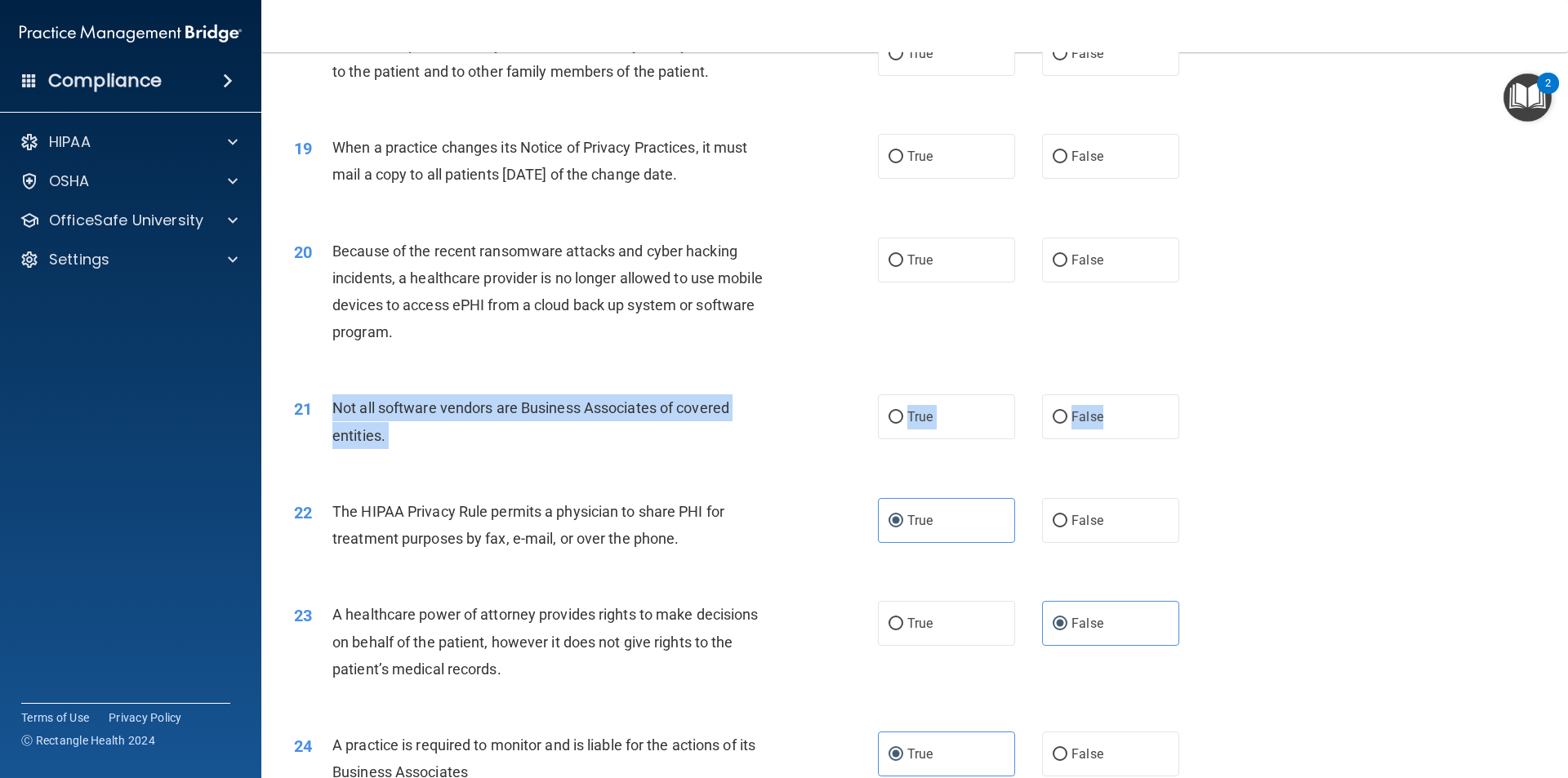
drag, startPoint x: 1109, startPoint y: 415, endPoint x: 327, endPoint y: 411, distance: 782.0
click at [1207, 395] on ng-form "21 Not all software vendors are Business Associates of covered entities. True F…" at bounding box center [1207, 395] width 0 height 0
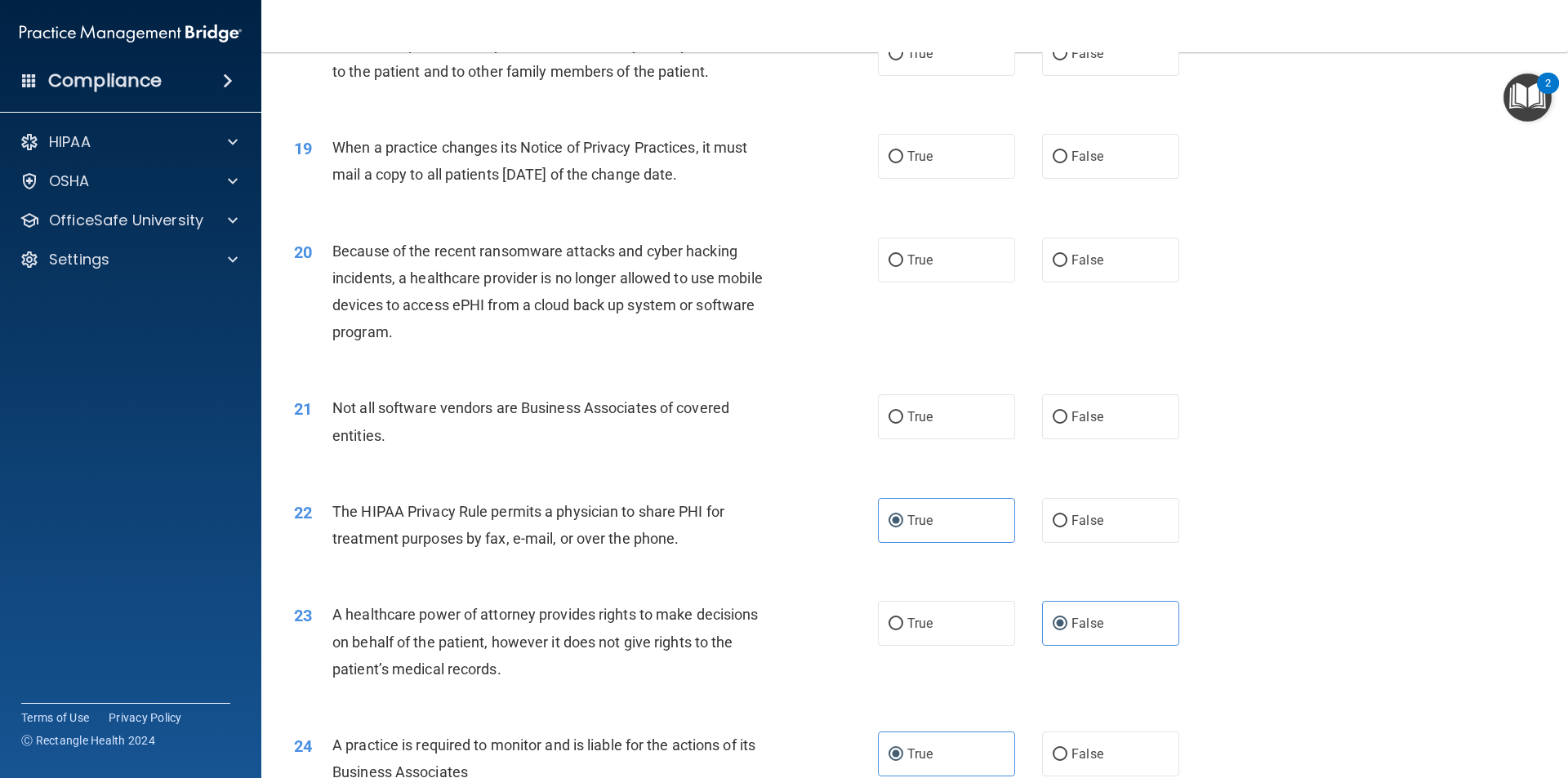
click at [1086, 348] on div "20 Because of the recent ransomware attacks and cyber hacking incidents, a heal…" at bounding box center [915, 296] width 1266 height 158
click at [970, 409] on label "True" at bounding box center [945, 417] width 137 height 45
click at [903, 411] on input "True" at bounding box center [896, 417] width 15 height 12
radio input "true"
click at [1009, 365] on div "20 Because of the recent ransomware attacks and cyber hacking incidents, a heal…" at bounding box center [915, 296] width 1266 height 158
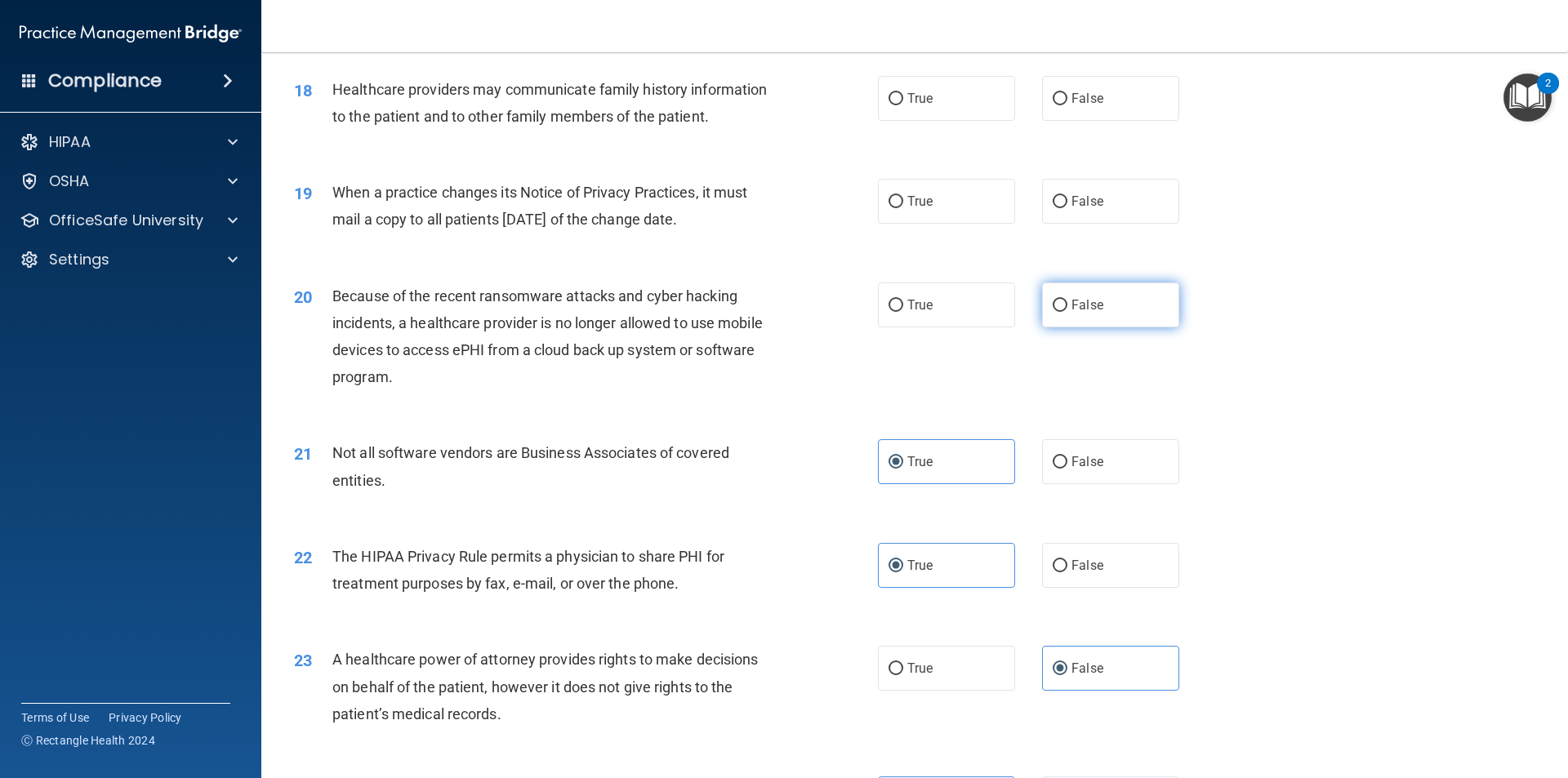
scroll to position [2123, 0]
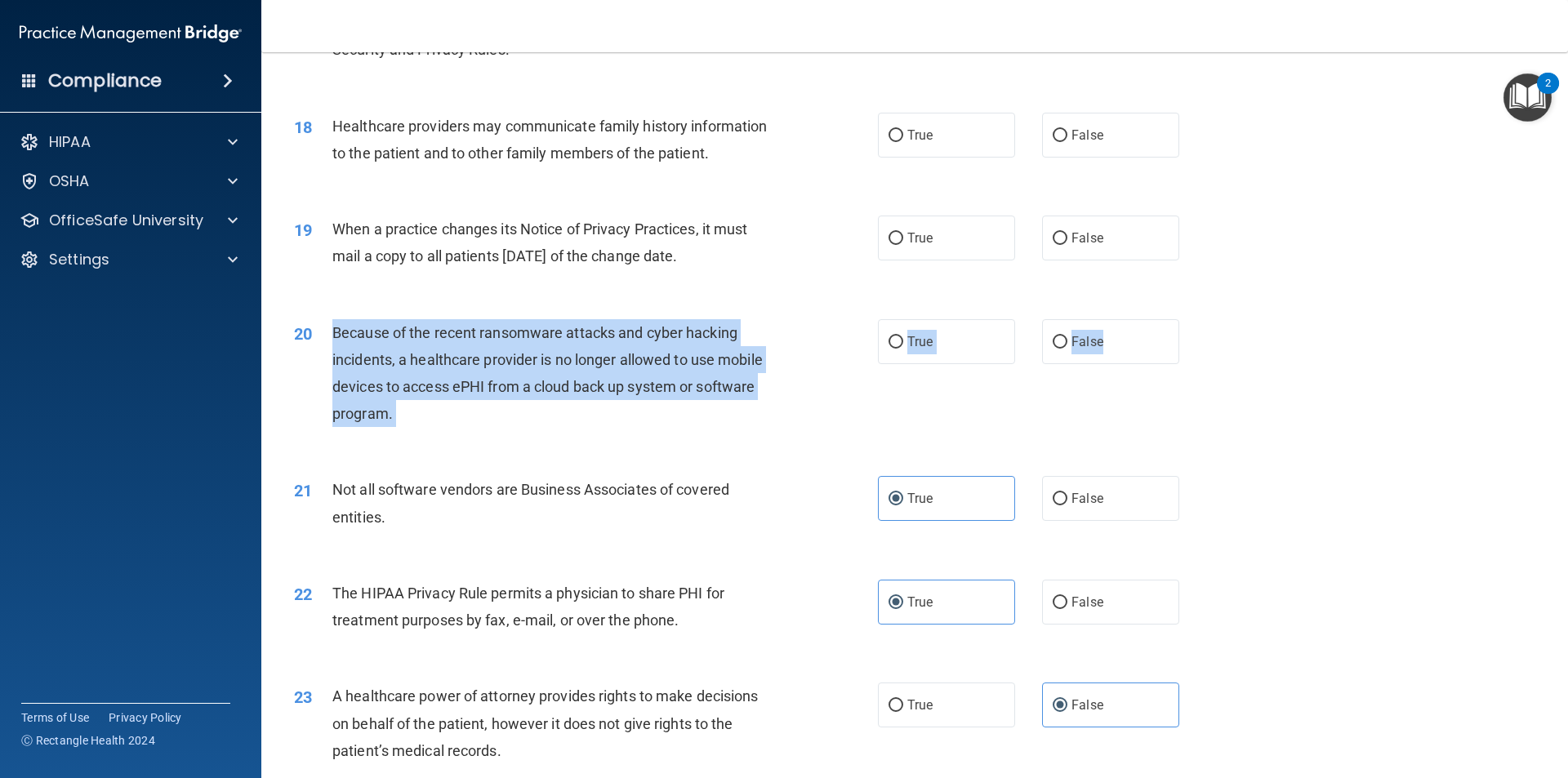
drag, startPoint x: 1151, startPoint y: 339, endPoint x: 333, endPoint y: 338, distance: 818.0
click at [1207, 319] on ng-form "20 Because of the recent ransomware attacks and cyber hacking incidents, a heal…" at bounding box center [1207, 319] width 0 height 0
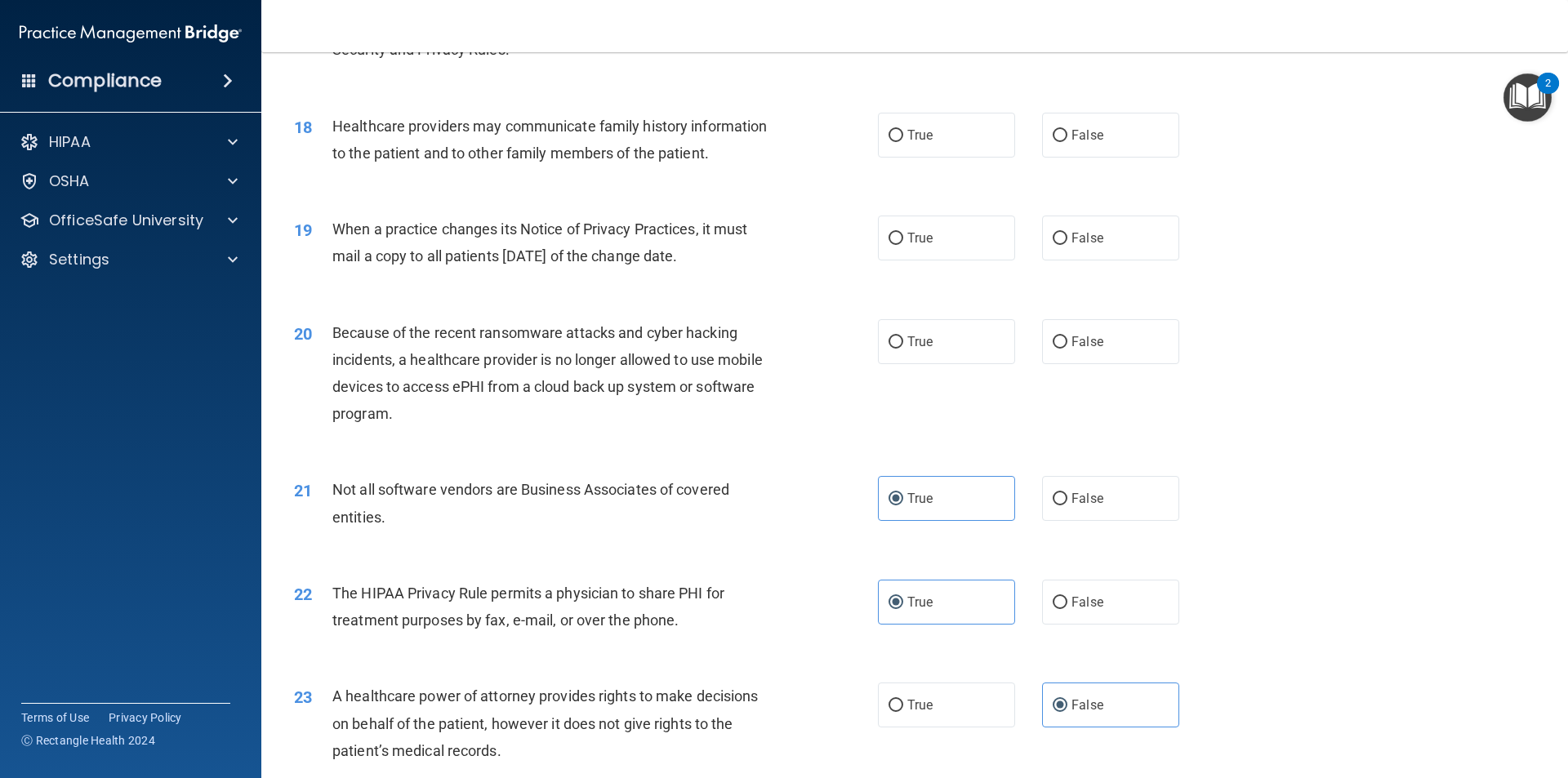
click at [799, 235] on div "19 When a practice changes its Notice of Privacy Practices, it must mail a copy…" at bounding box center [586, 246] width 633 height 62
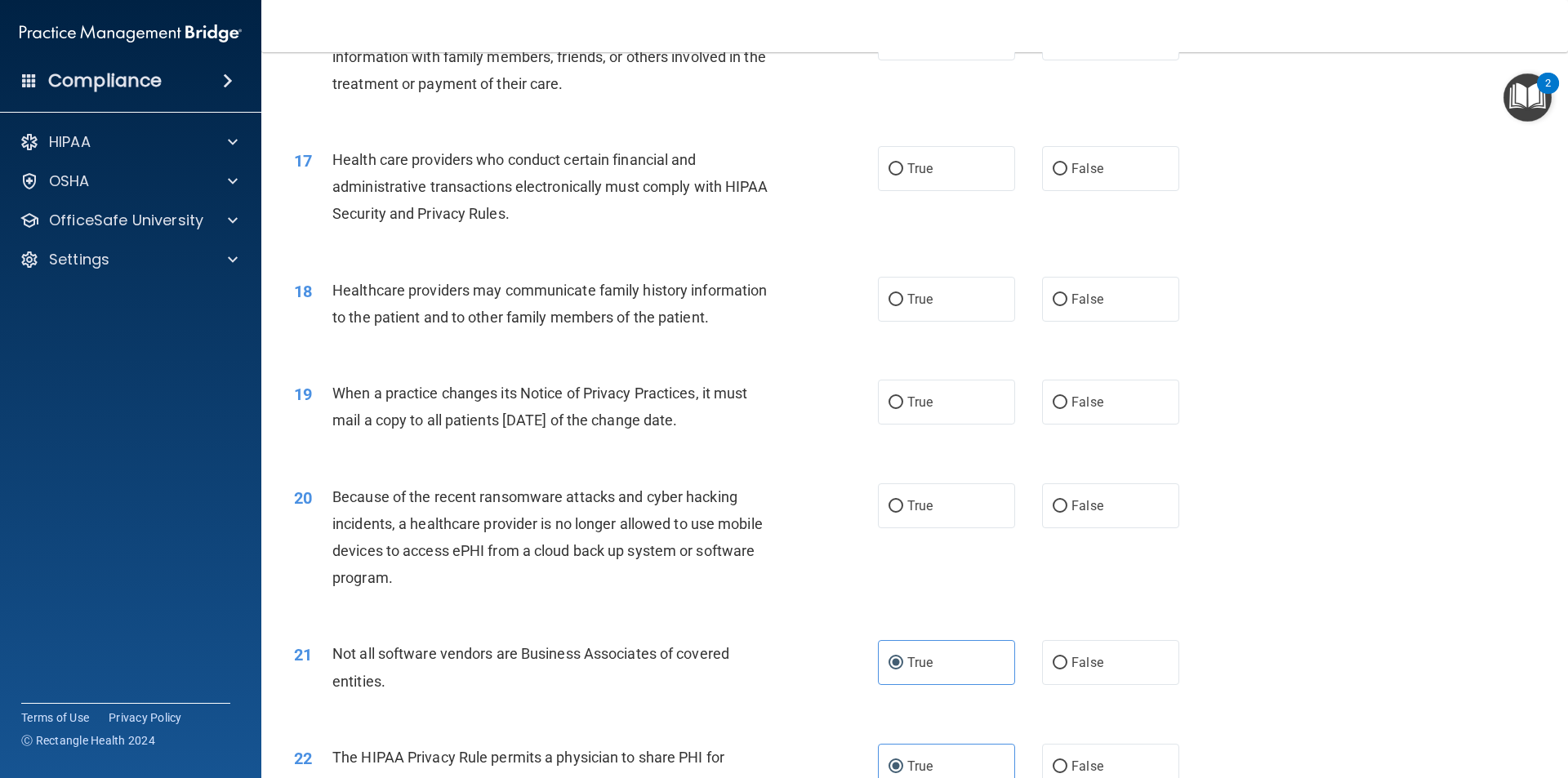
scroll to position [1959, 0]
click at [892, 497] on label "True" at bounding box center [945, 507] width 137 height 45
click at [892, 501] on input "True" at bounding box center [896, 507] width 15 height 12
radio input "true"
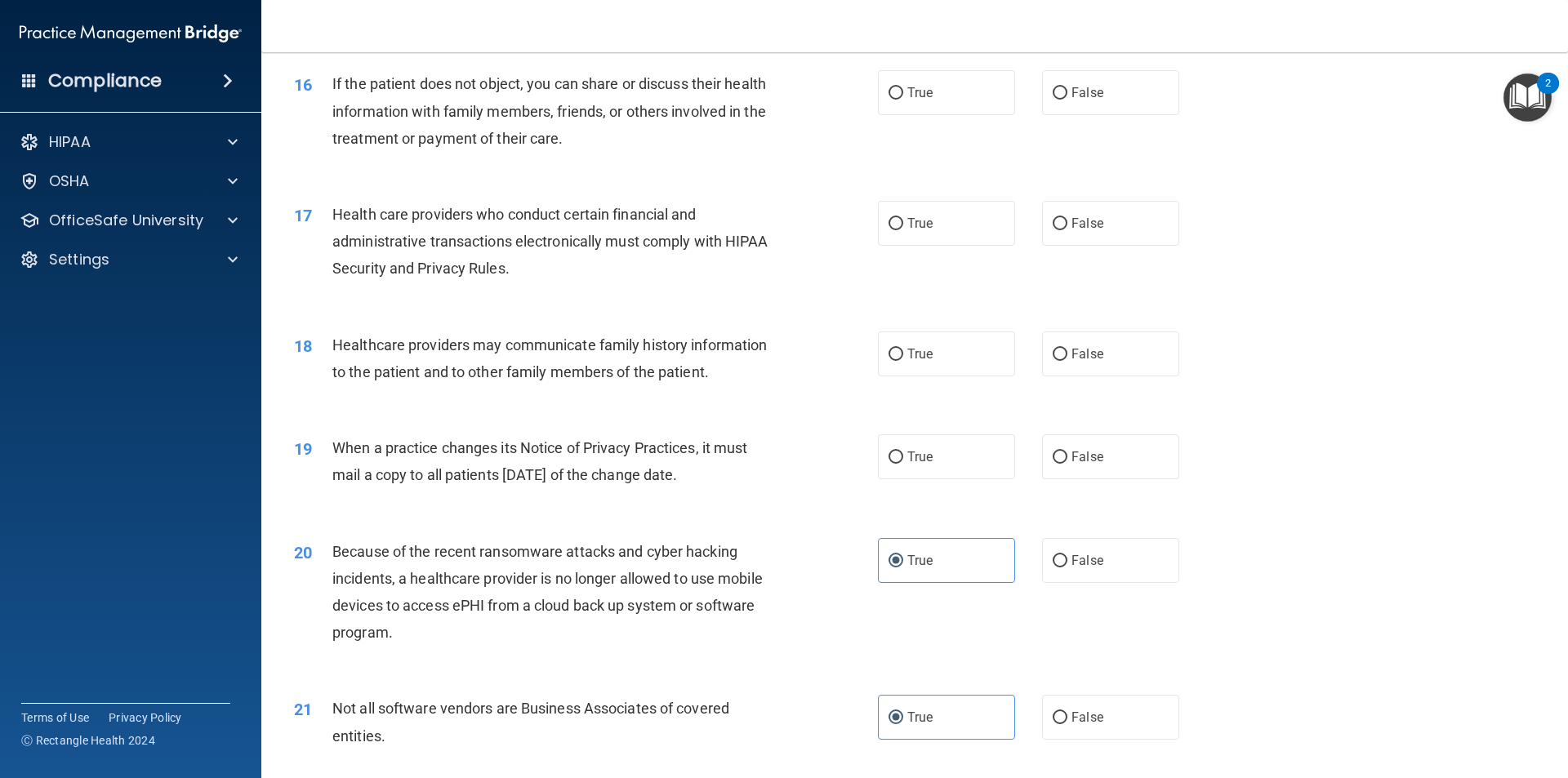
scroll to position [1877, 0]
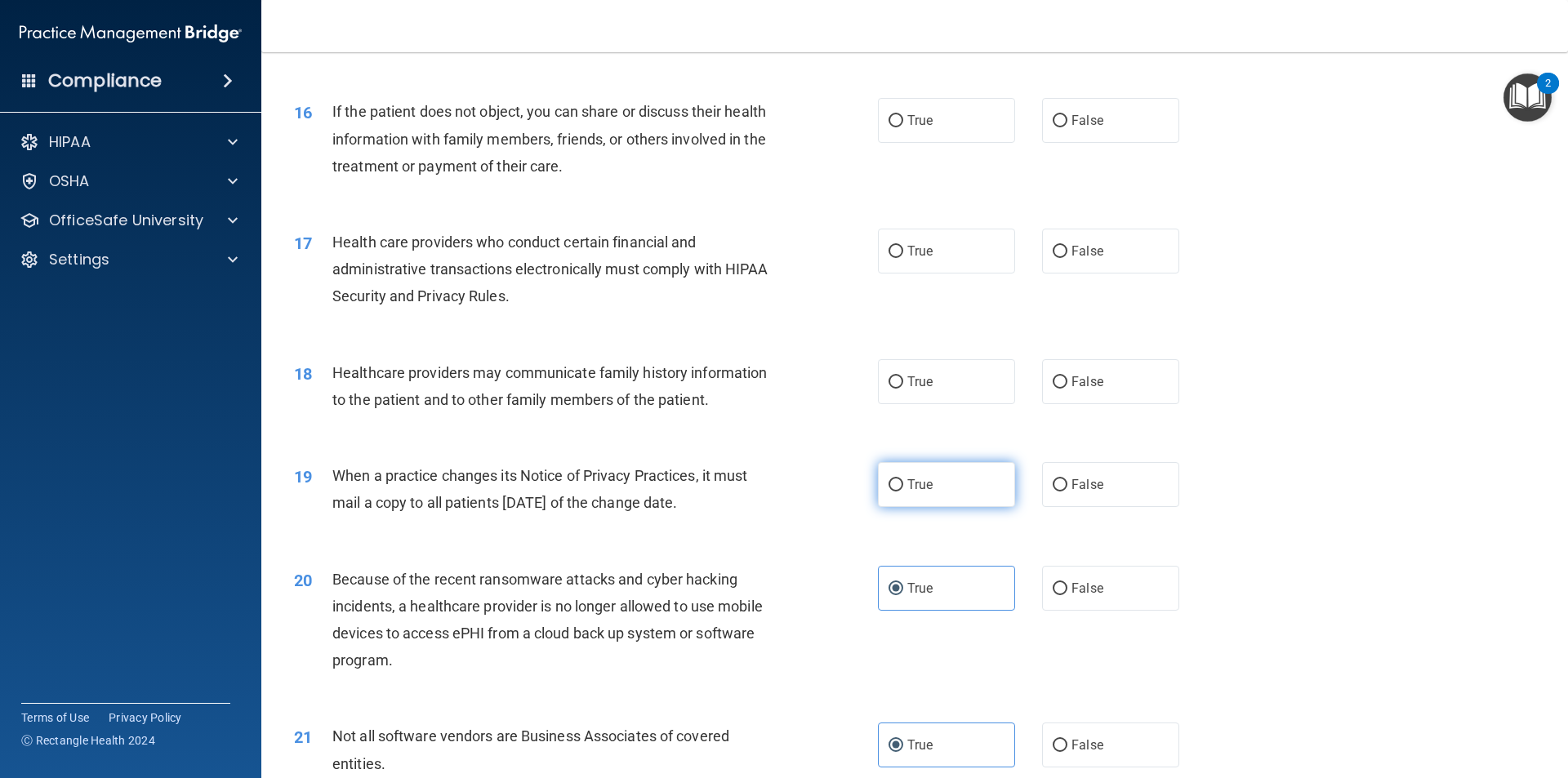
drag, startPoint x: 956, startPoint y: 485, endPoint x: 947, endPoint y: 484, distance: 9.1
click at [953, 484] on label "True" at bounding box center [945, 484] width 137 height 45
click at [903, 484] on input "True" at bounding box center [896, 485] width 15 height 12
radio input "true"
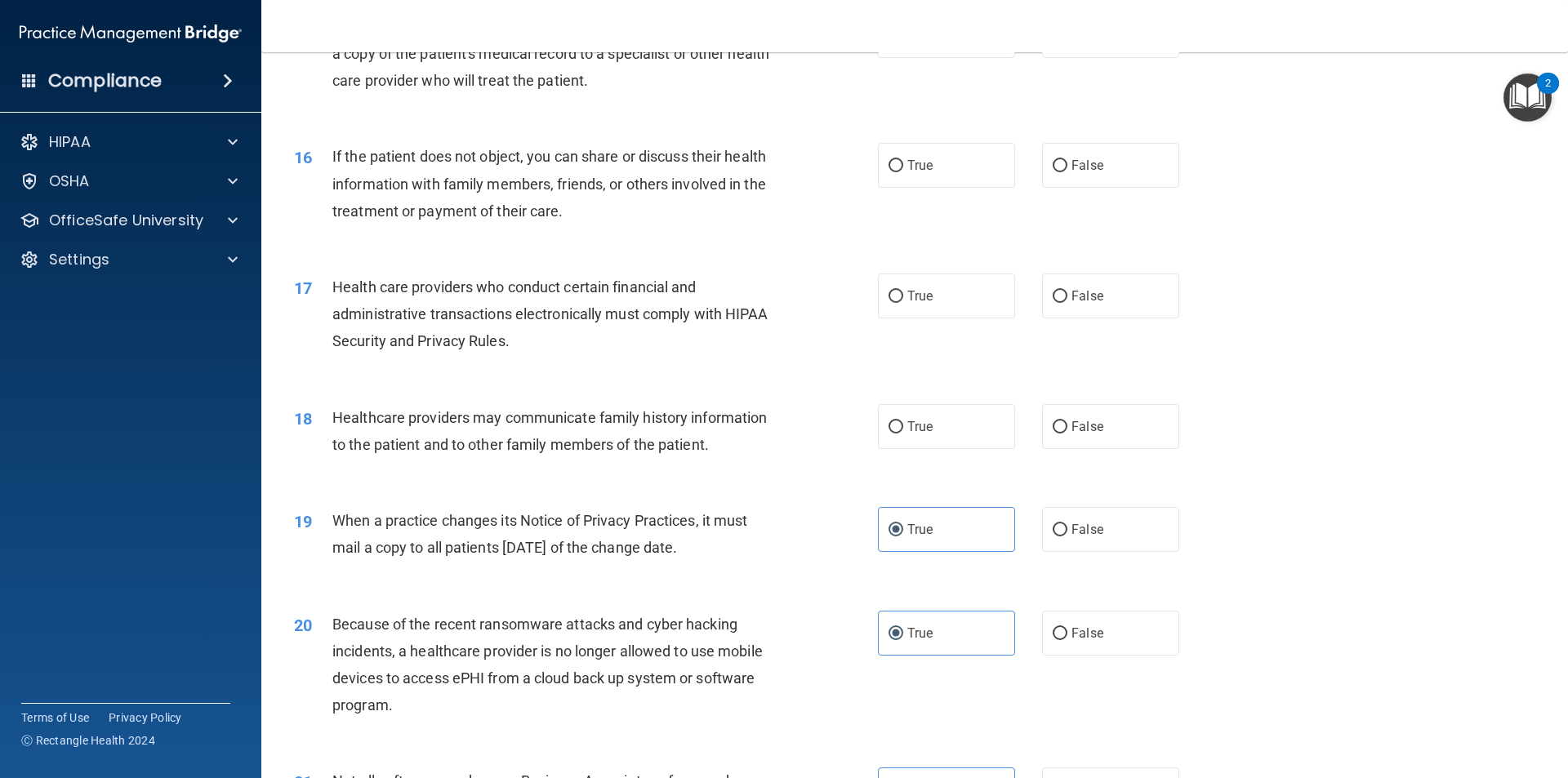
scroll to position [1796, 0]
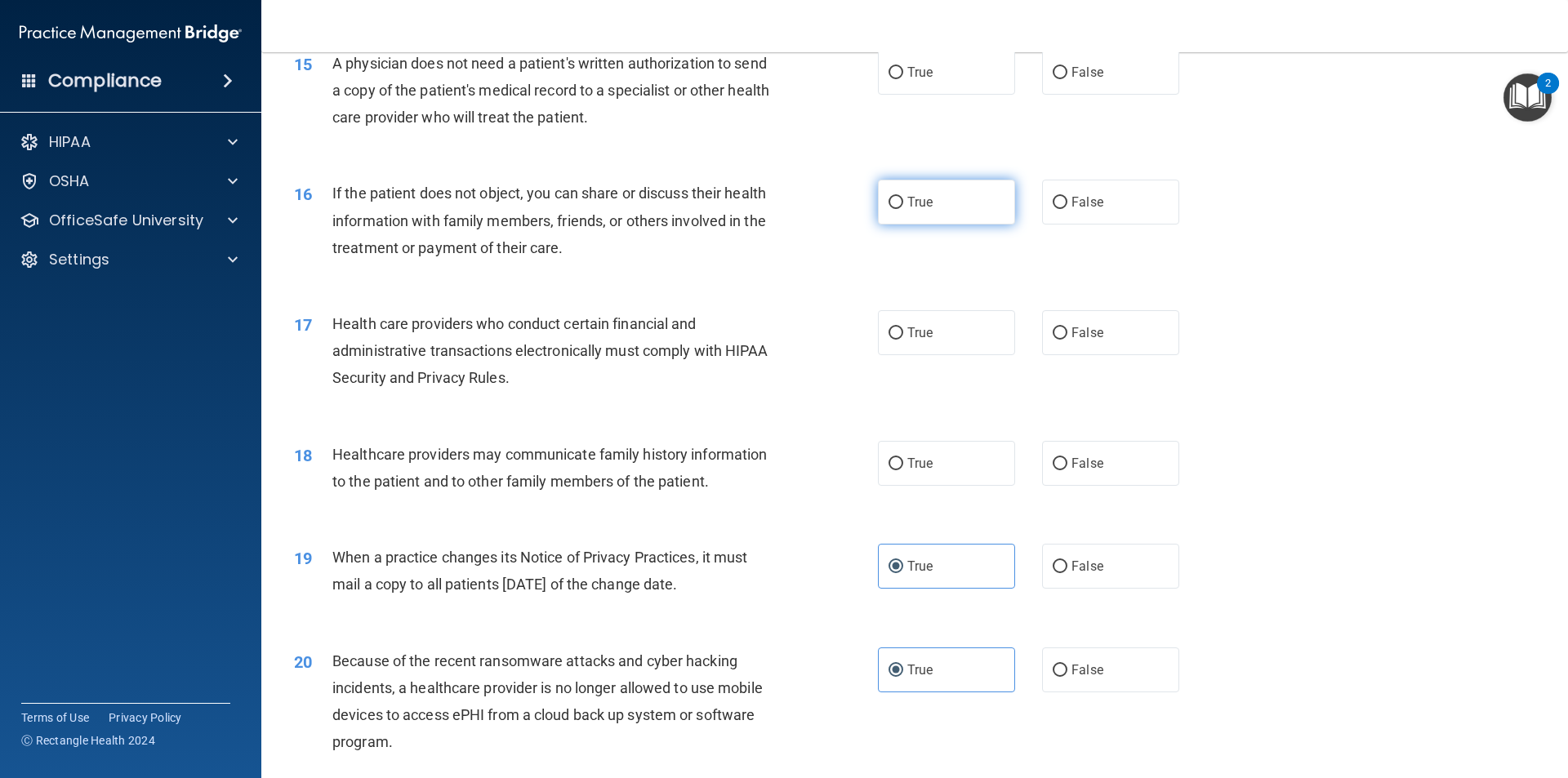
click at [988, 192] on label "True" at bounding box center [945, 201] width 137 height 45
click at [903, 197] on input "True" at bounding box center [896, 202] width 15 height 12
radio input "true"
click at [930, 331] on label "True" at bounding box center [945, 332] width 137 height 45
click at [903, 331] on input "True" at bounding box center [896, 333] width 15 height 12
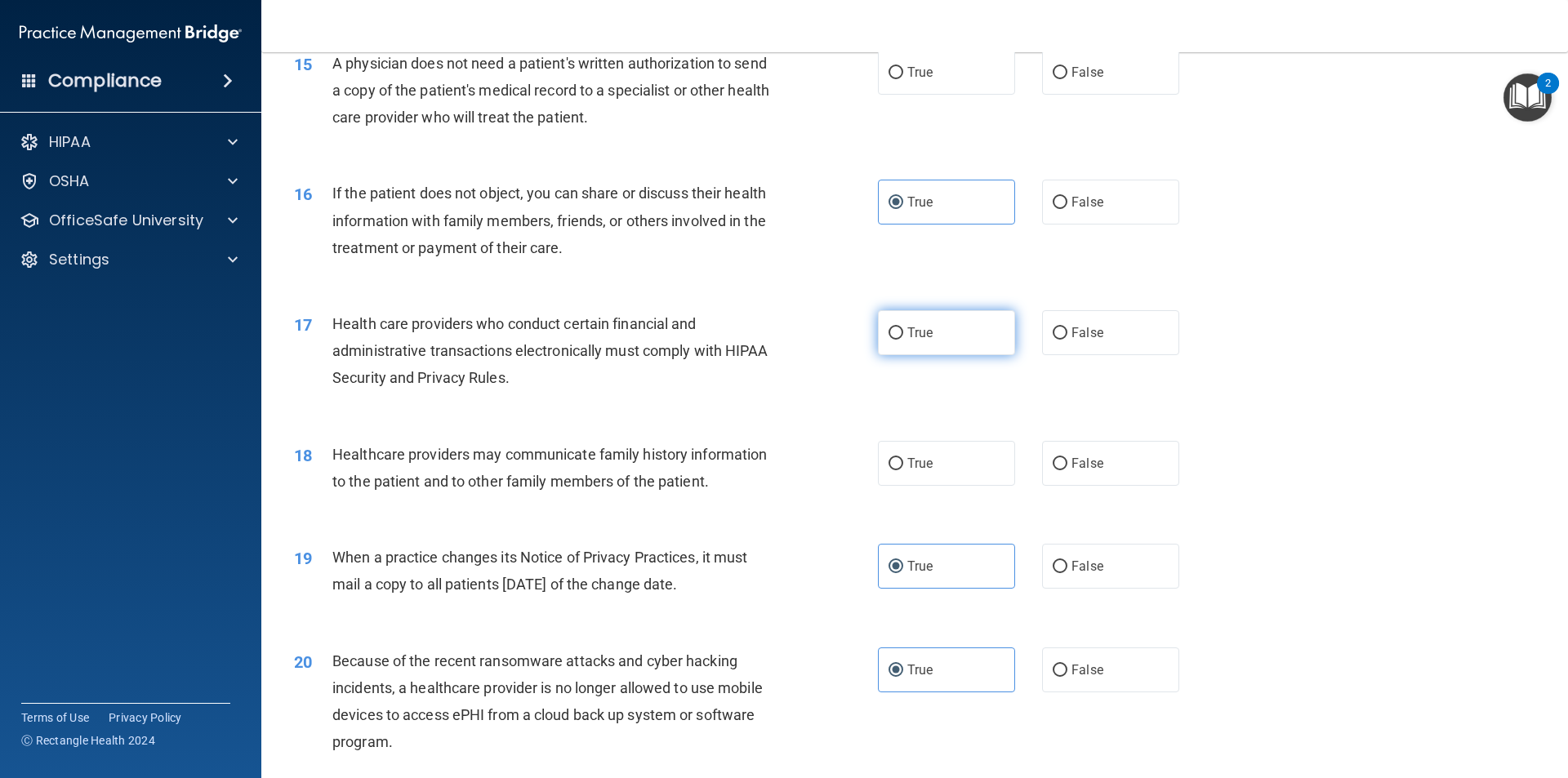
radio input "true"
click at [977, 466] on label "True" at bounding box center [945, 463] width 137 height 45
click at [903, 466] on input "True" at bounding box center [896, 464] width 15 height 12
radio input "true"
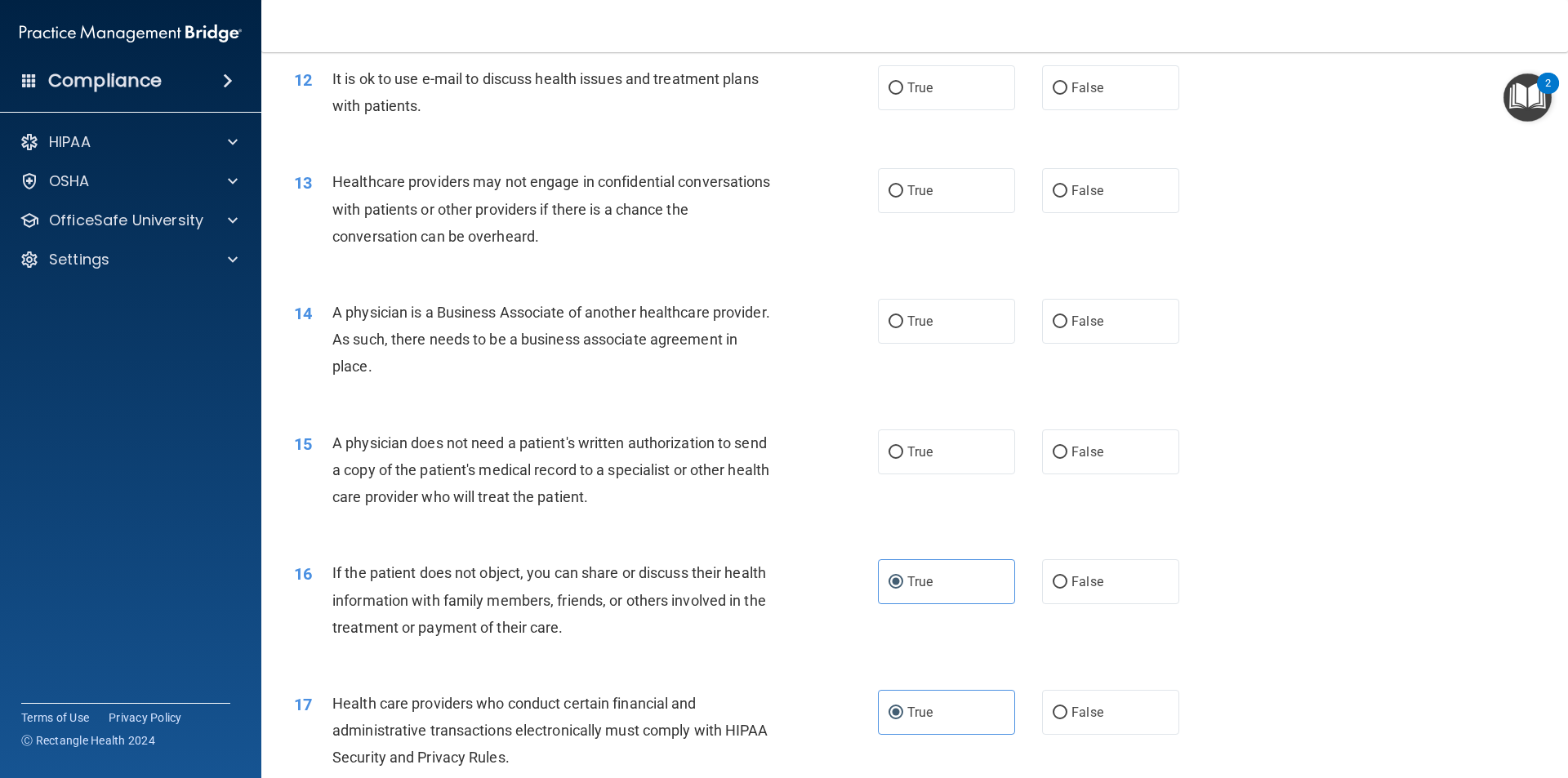
scroll to position [1387, 0]
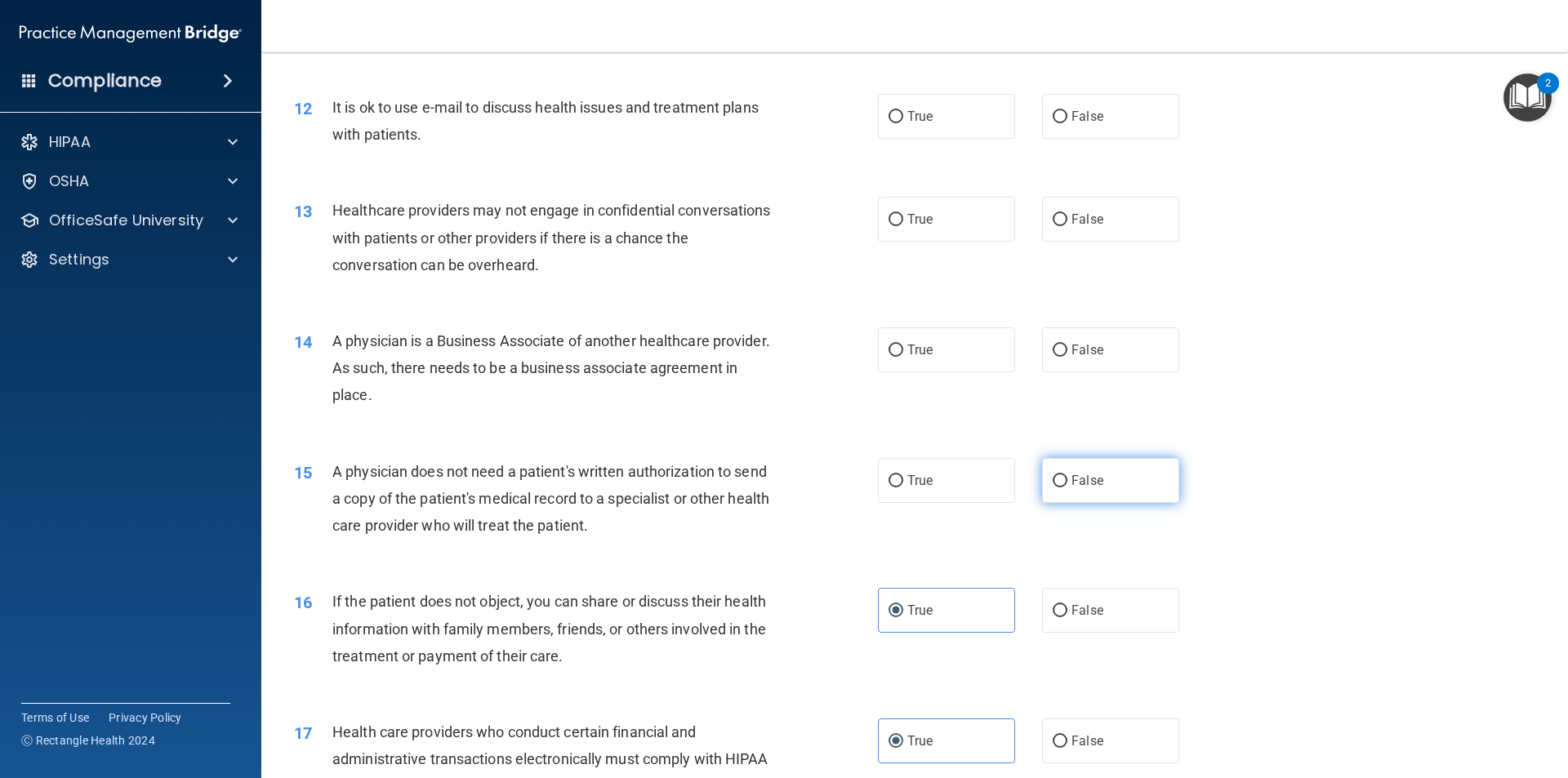
click at [1080, 460] on label "False" at bounding box center [1110, 480] width 137 height 45
click at [1067, 475] on input "False" at bounding box center [1060, 480] width 15 height 12
radio input "true"
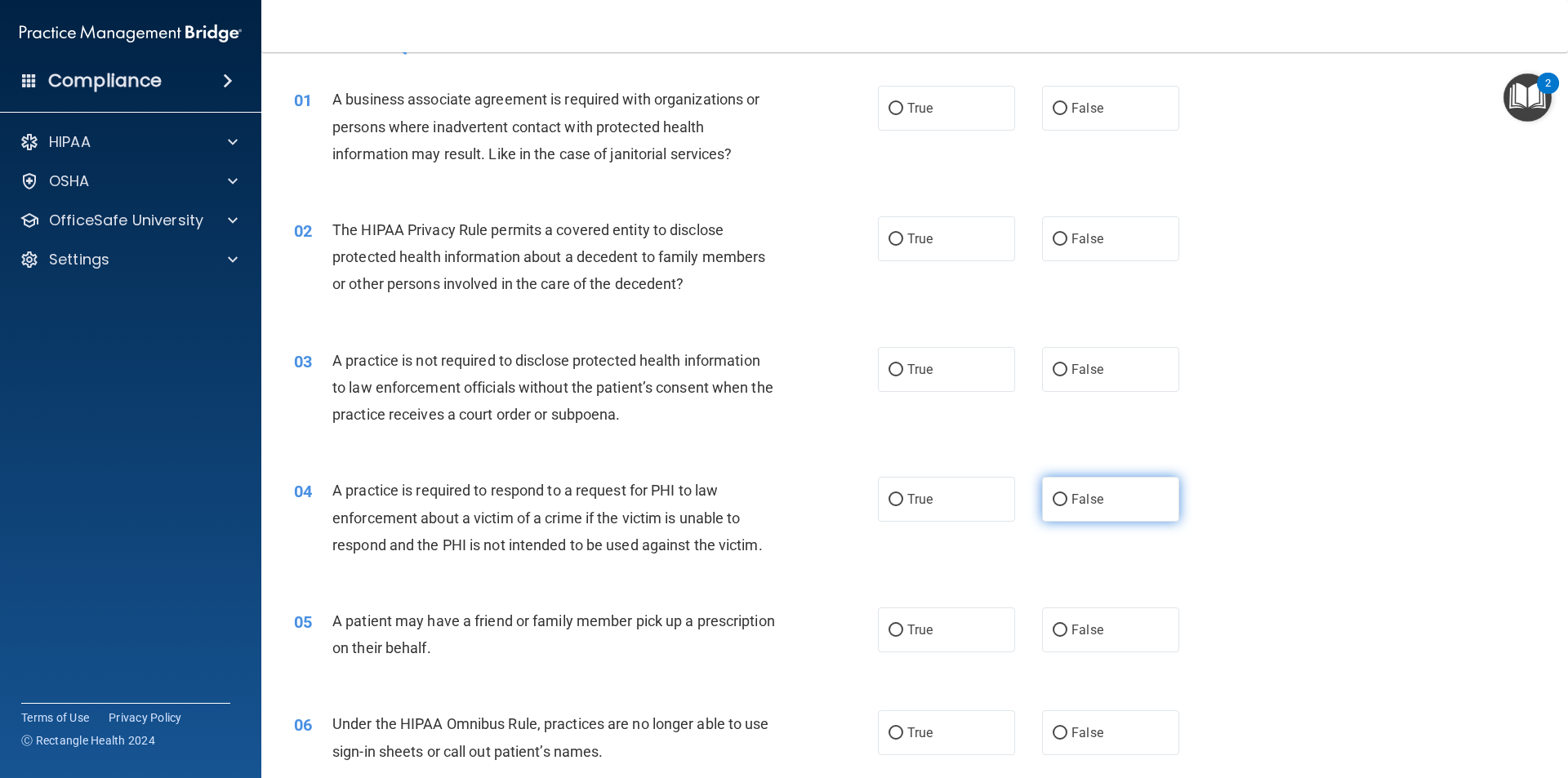
scroll to position [81, 0]
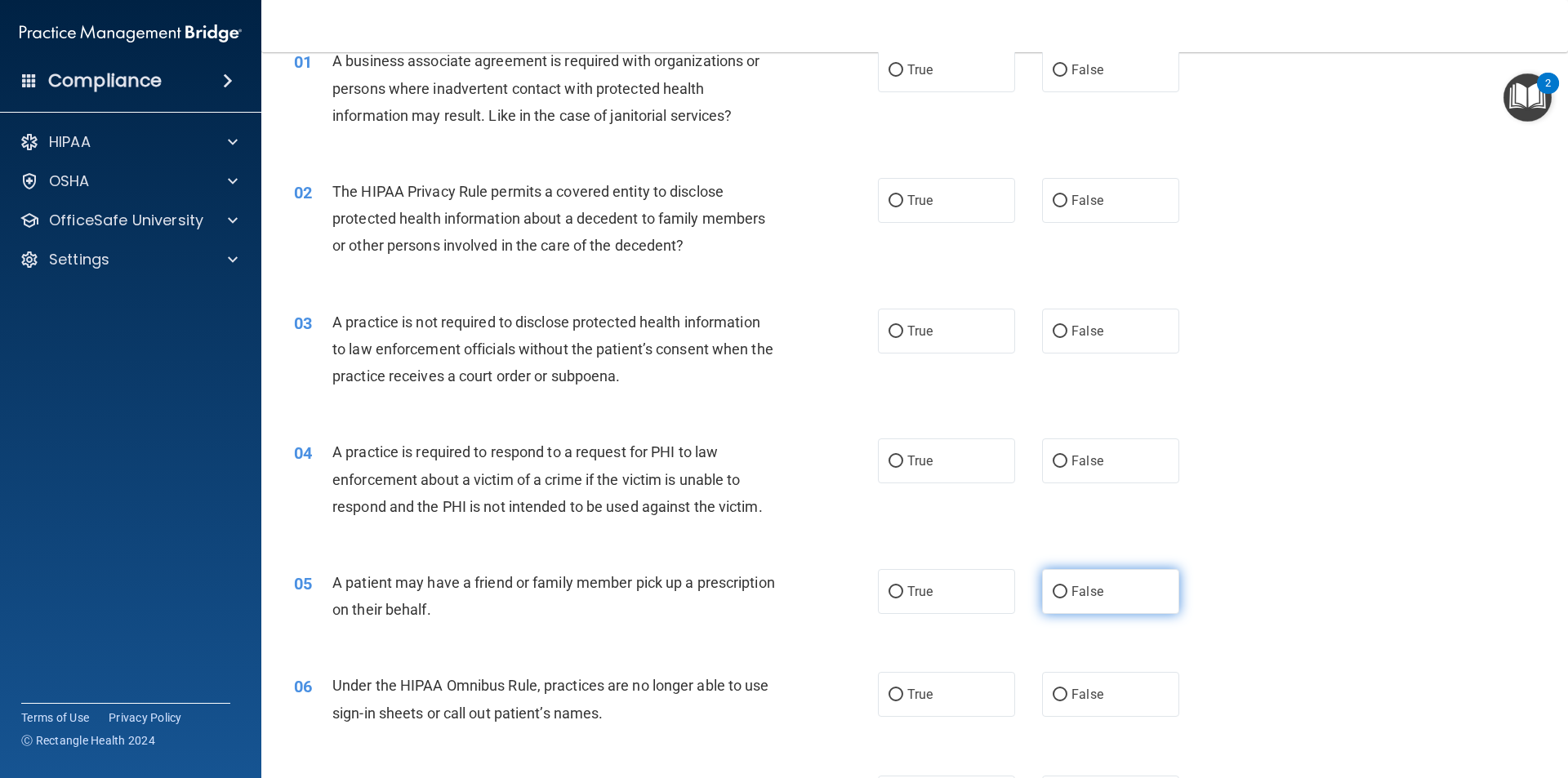
click at [1121, 604] on label "False" at bounding box center [1110, 591] width 137 height 45
click at [1067, 598] on input "False" at bounding box center [1060, 591] width 15 height 12
radio input "true"
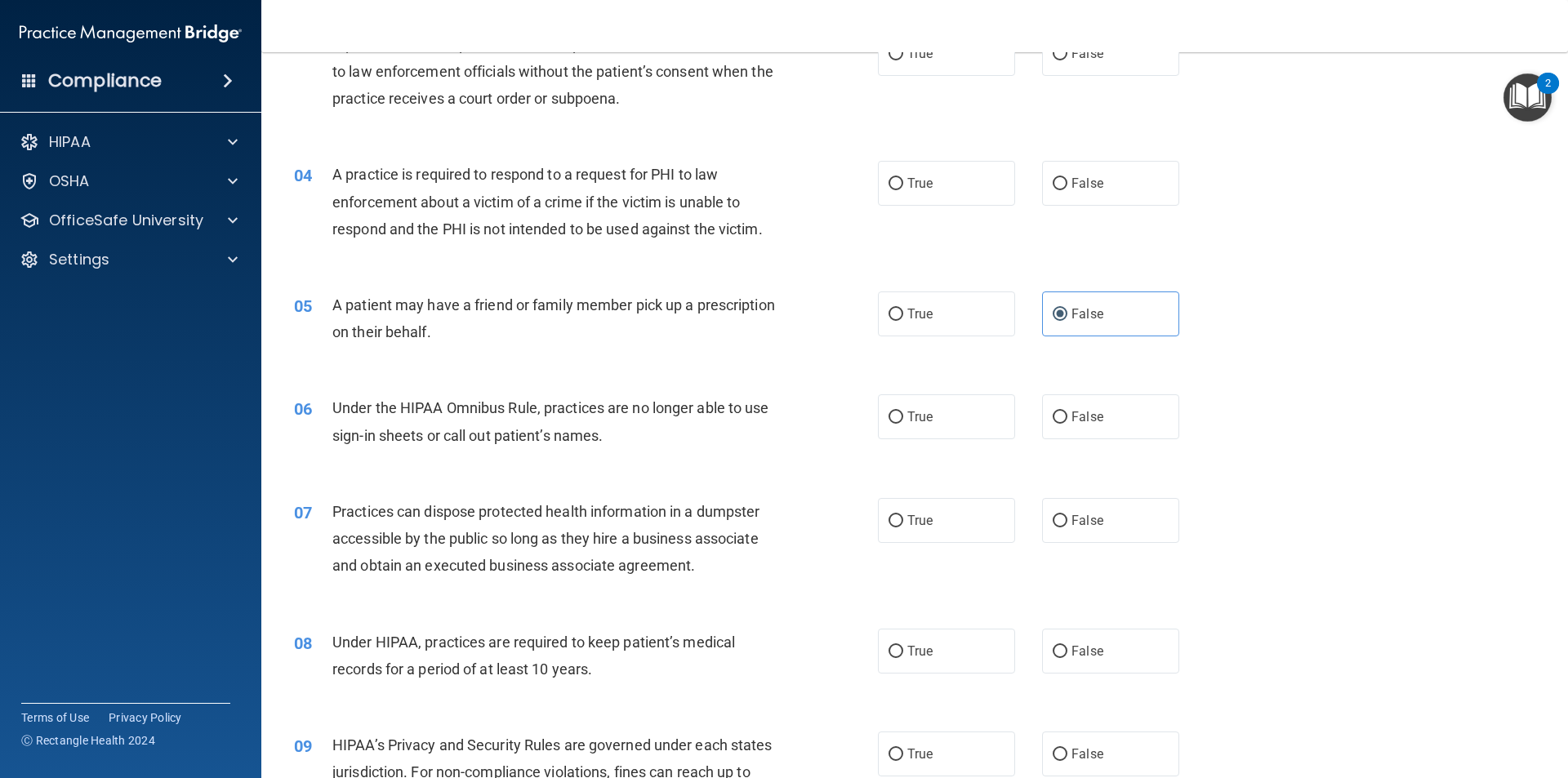
scroll to position [490, 0]
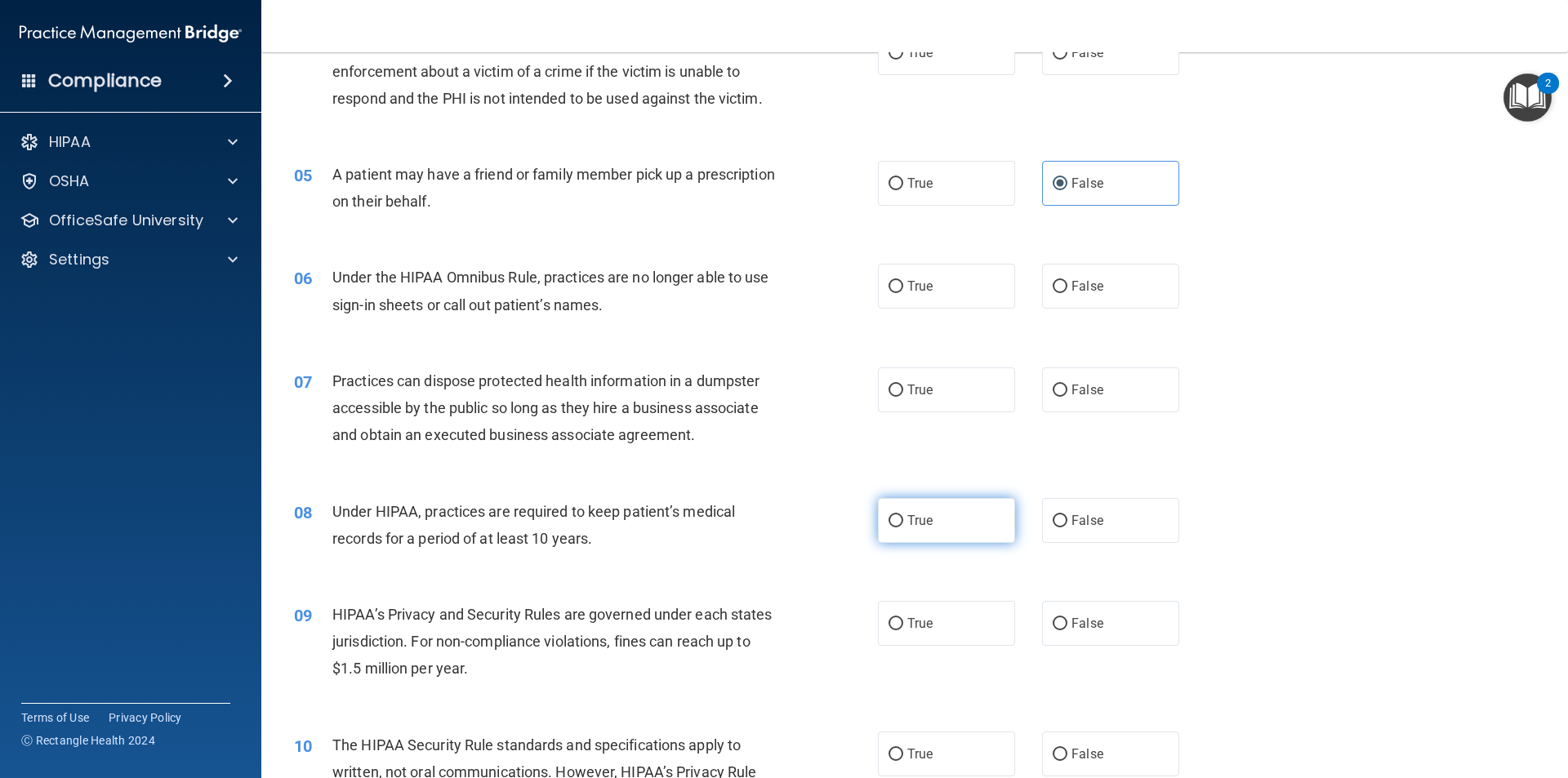
click at [943, 528] on label "True" at bounding box center [945, 521] width 137 height 45
click at [903, 527] on input "True" at bounding box center [896, 521] width 15 height 12
radio input "true"
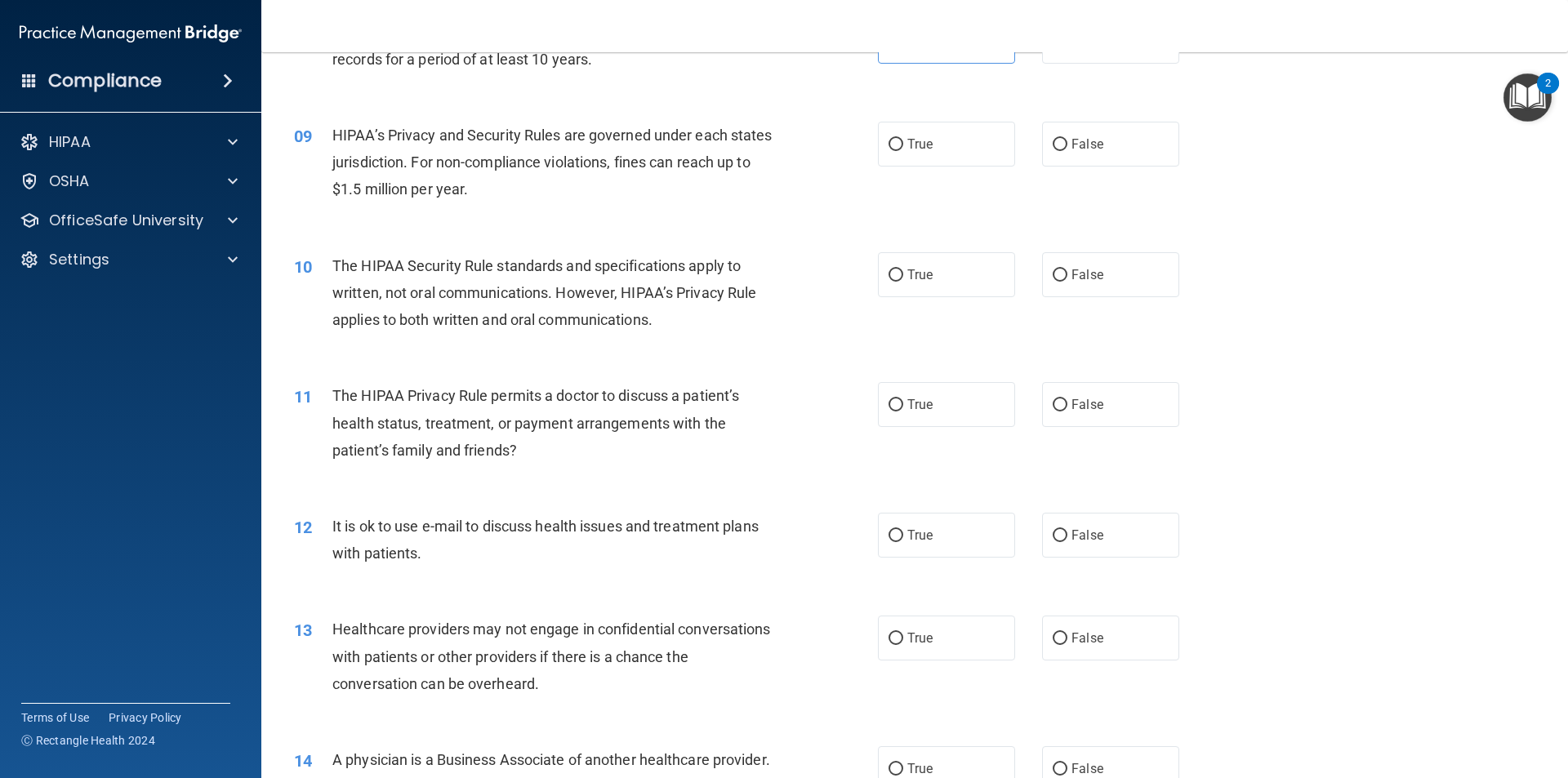
scroll to position [1143, 0]
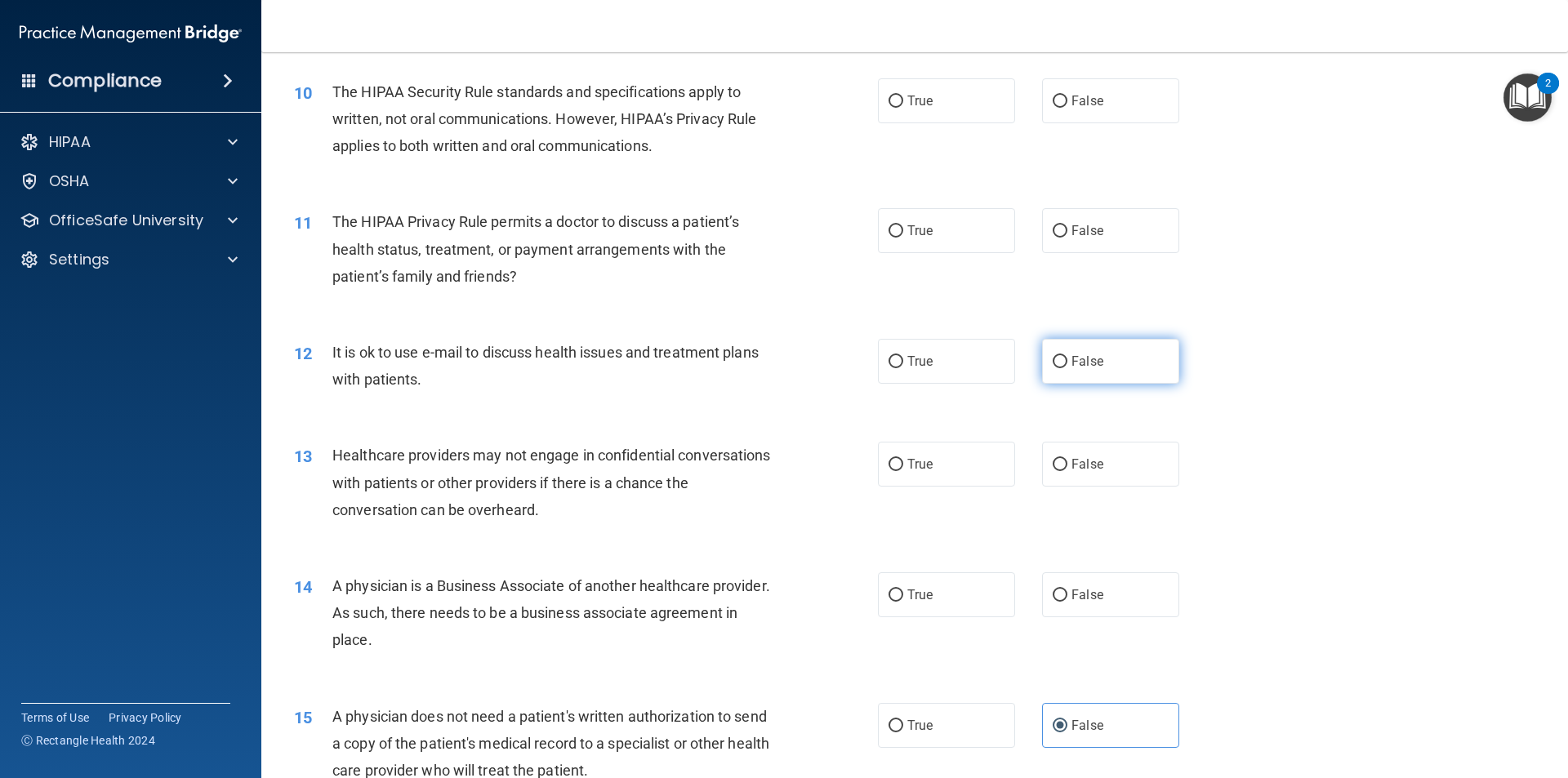
drag, startPoint x: 1132, startPoint y: 368, endPoint x: 1123, endPoint y: 366, distance: 9.2
click at [1128, 368] on label "False" at bounding box center [1110, 361] width 137 height 45
click at [1067, 368] on input "False" at bounding box center [1060, 361] width 15 height 12
radio input "true"
click at [953, 361] on label "True" at bounding box center [945, 361] width 137 height 45
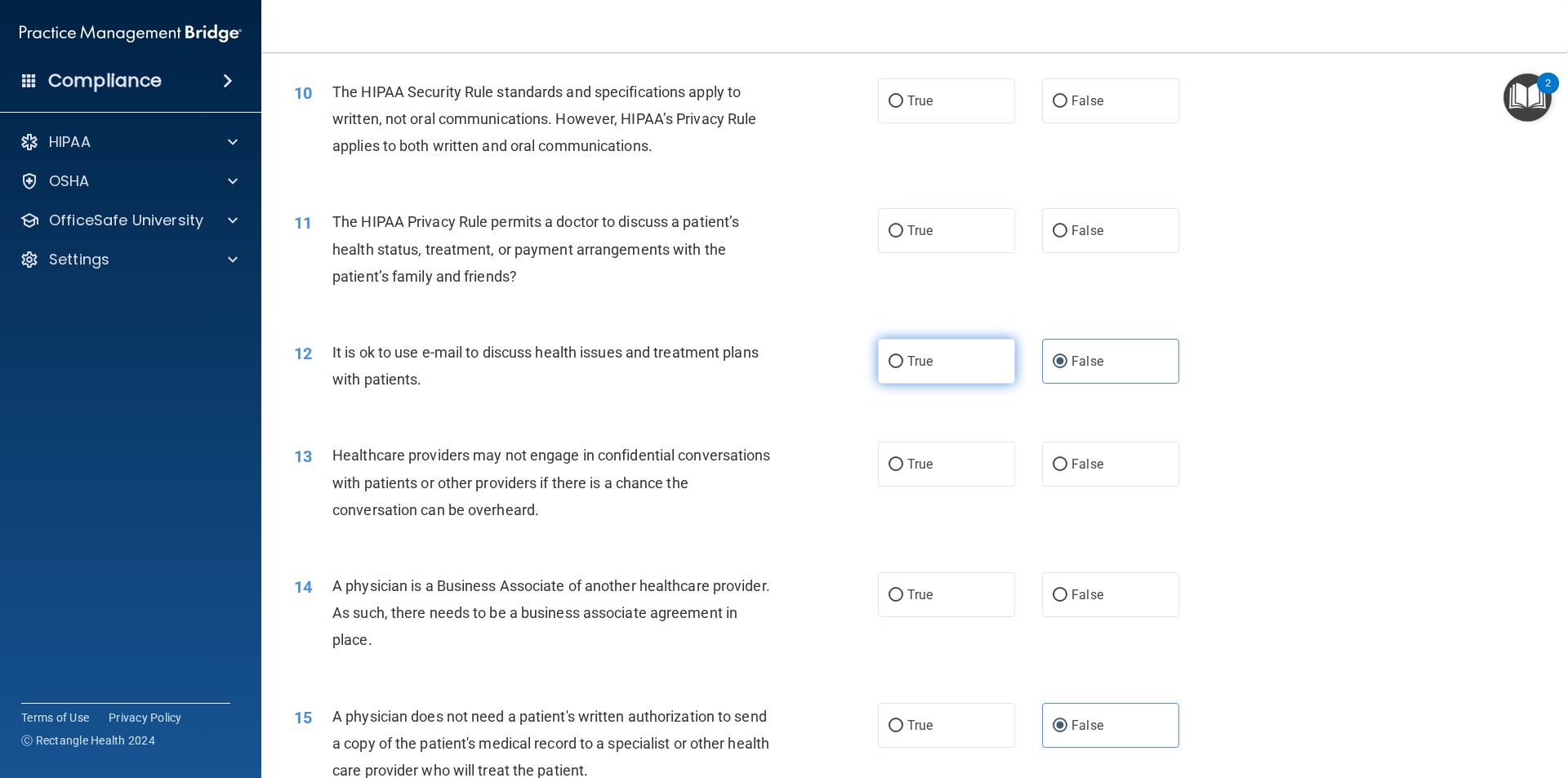
click at [903, 361] on input "True" at bounding box center [896, 361] width 15 height 12
radio input "true"
radio input "false"
click at [963, 454] on label "True" at bounding box center [945, 464] width 137 height 45
click at [903, 459] on input "True" at bounding box center [896, 465] width 15 height 12
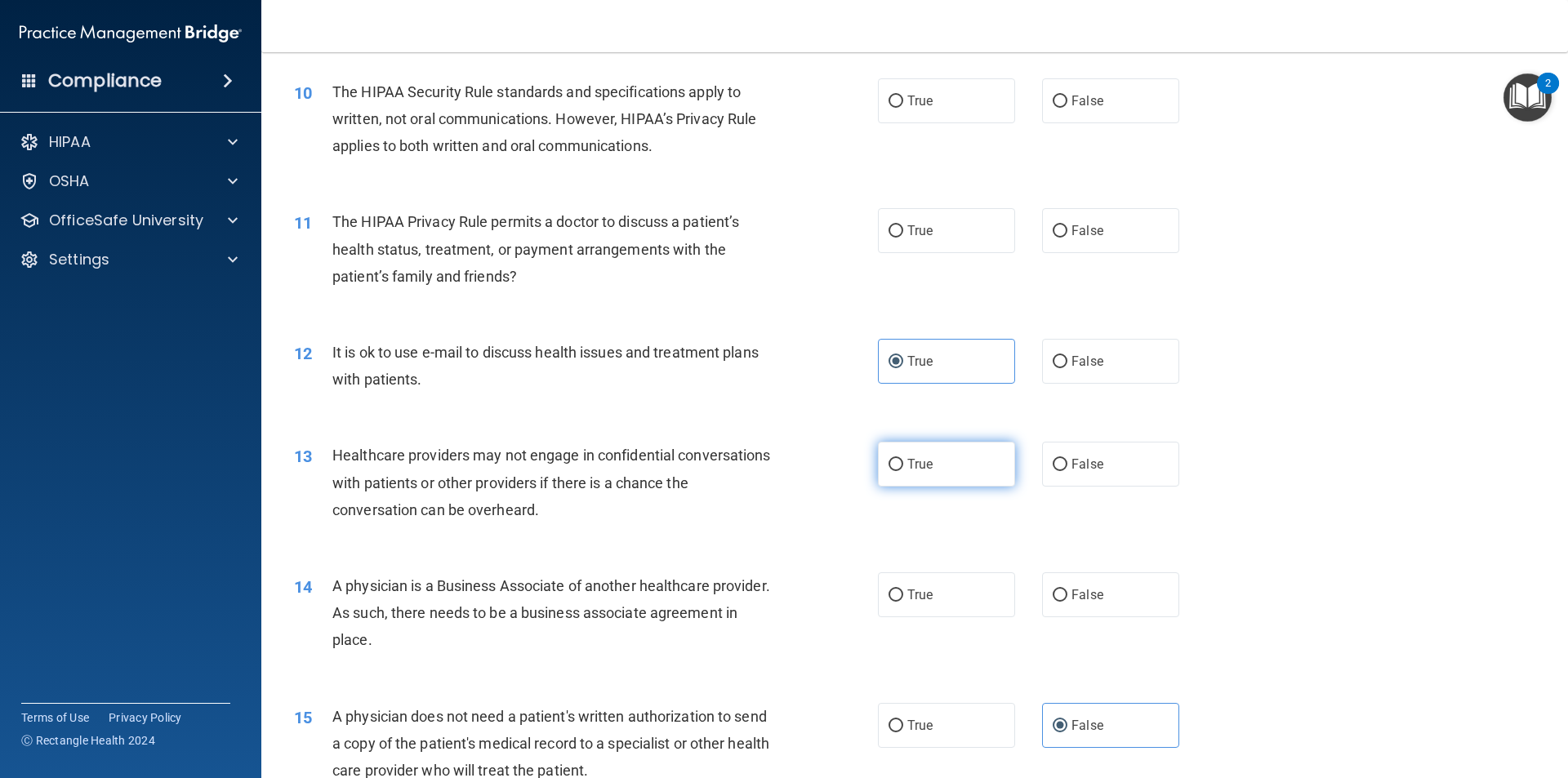
radio input "true"
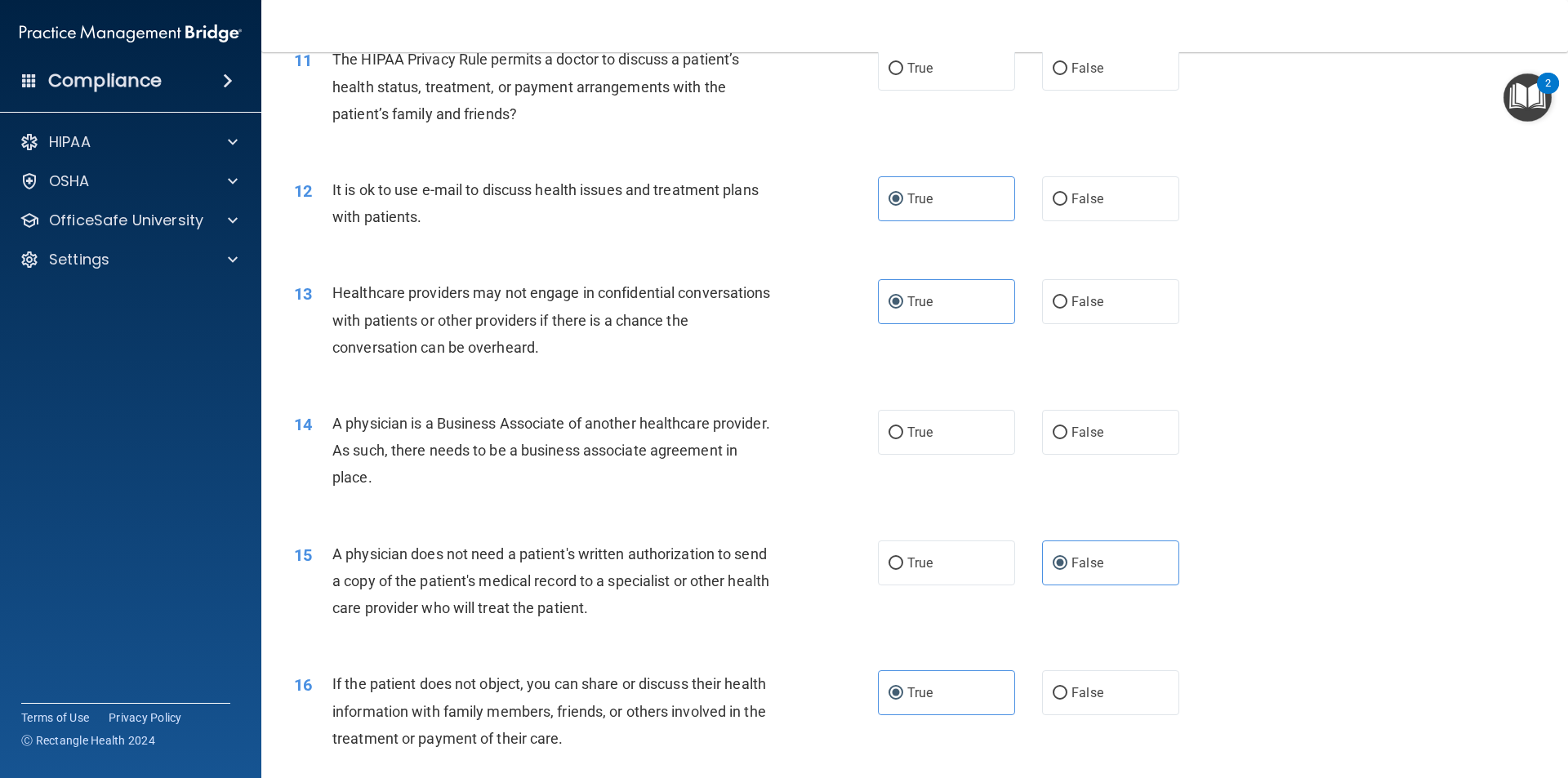
scroll to position [1306, 0]
click at [911, 435] on span "True" at bounding box center [919, 431] width 25 height 16
click at [903, 435] on input "True" at bounding box center [896, 432] width 15 height 12
radio input "true"
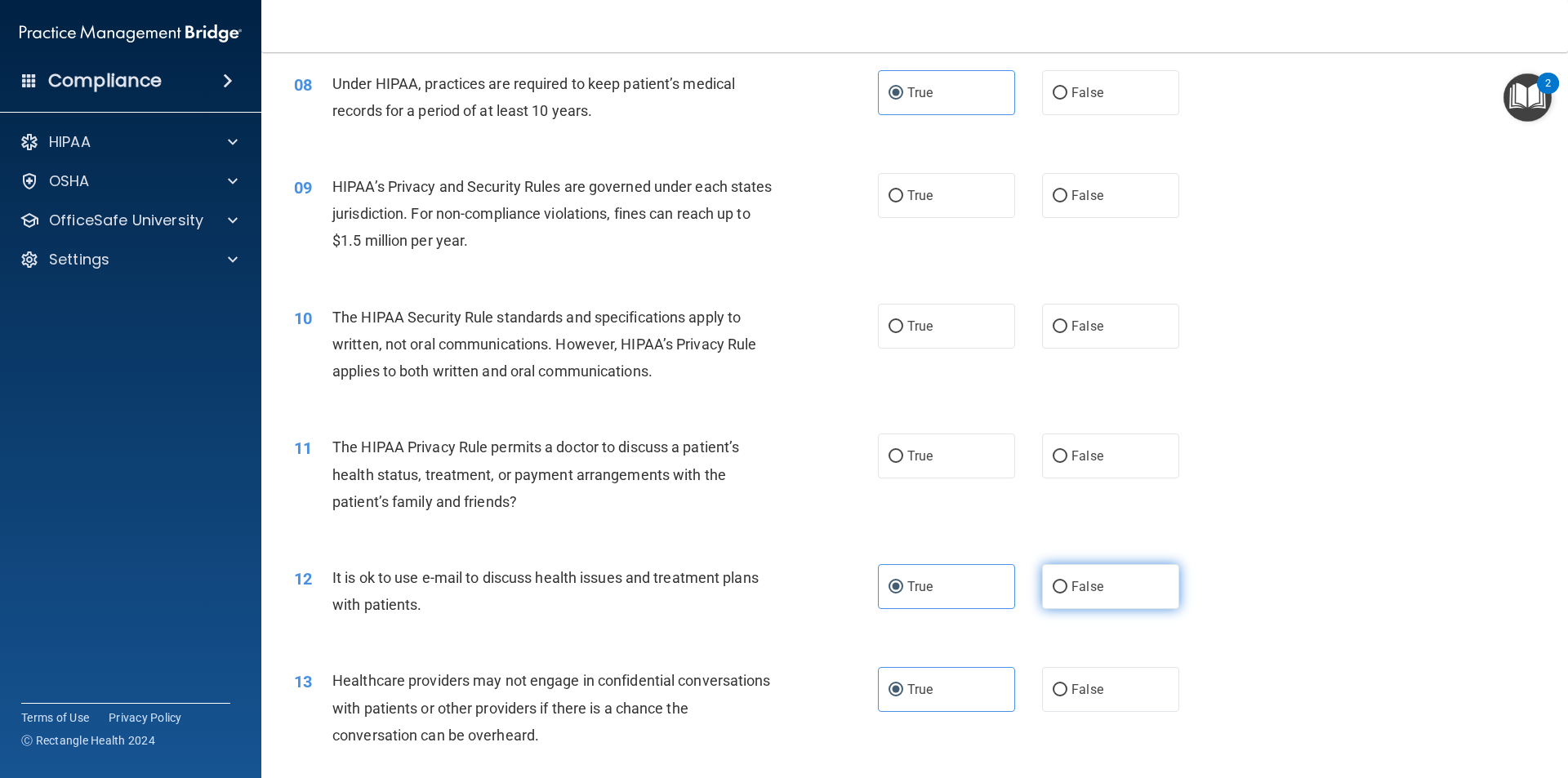
scroll to position [897, 0]
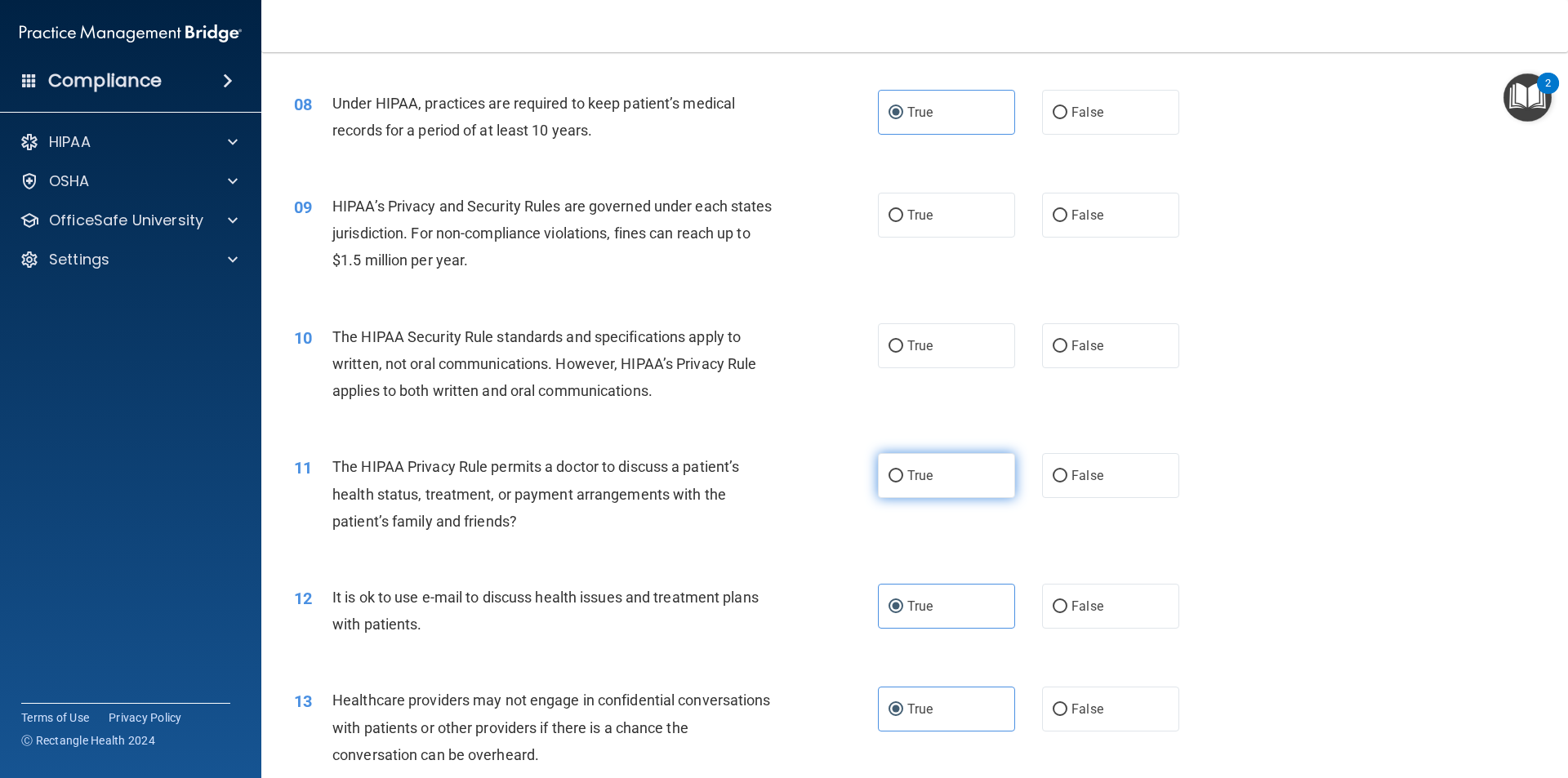
click at [949, 478] on label "True" at bounding box center [945, 476] width 137 height 45
click at [903, 478] on input "True" at bounding box center [896, 476] width 15 height 12
radio input "true"
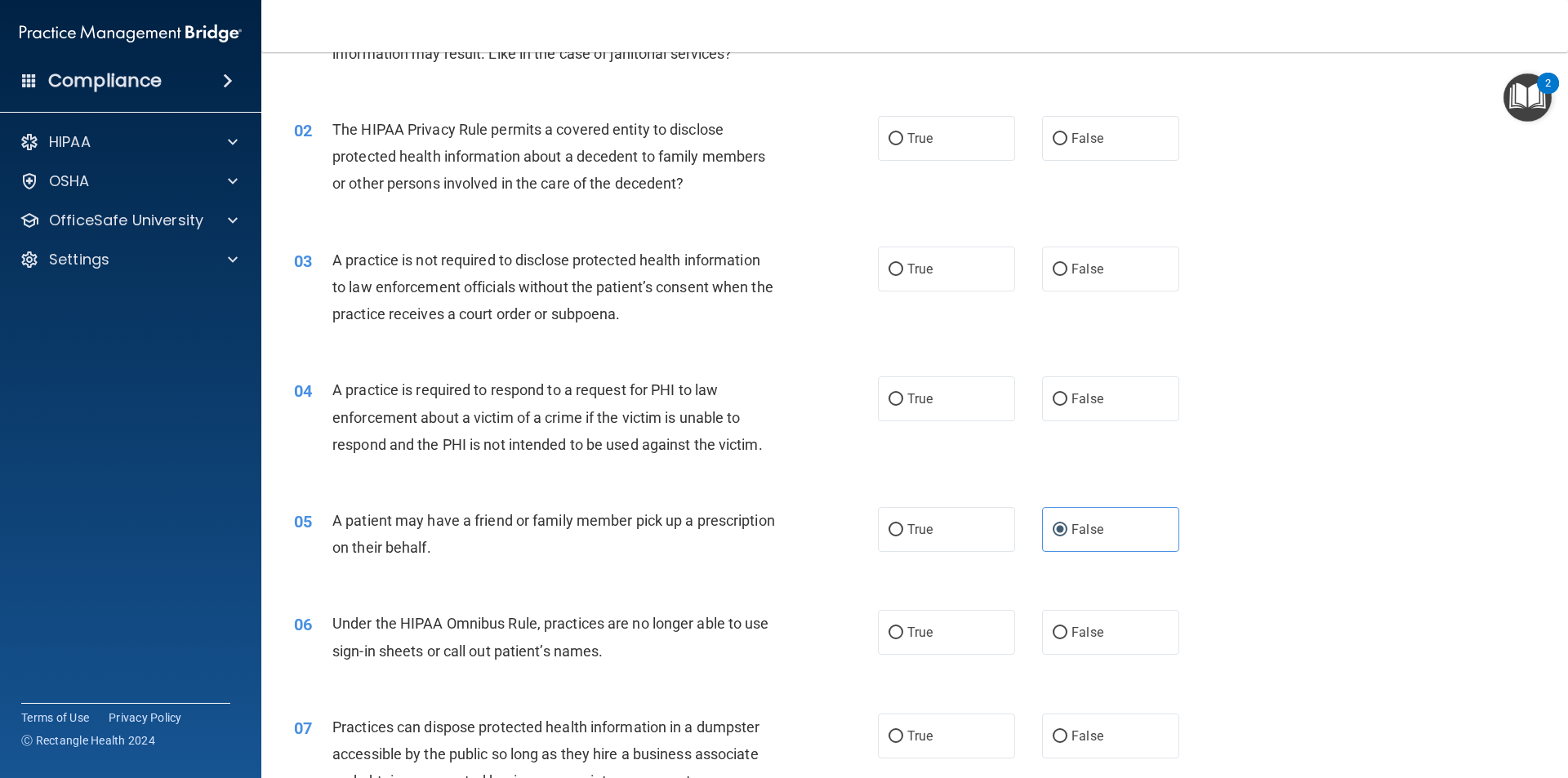
scroll to position [0, 0]
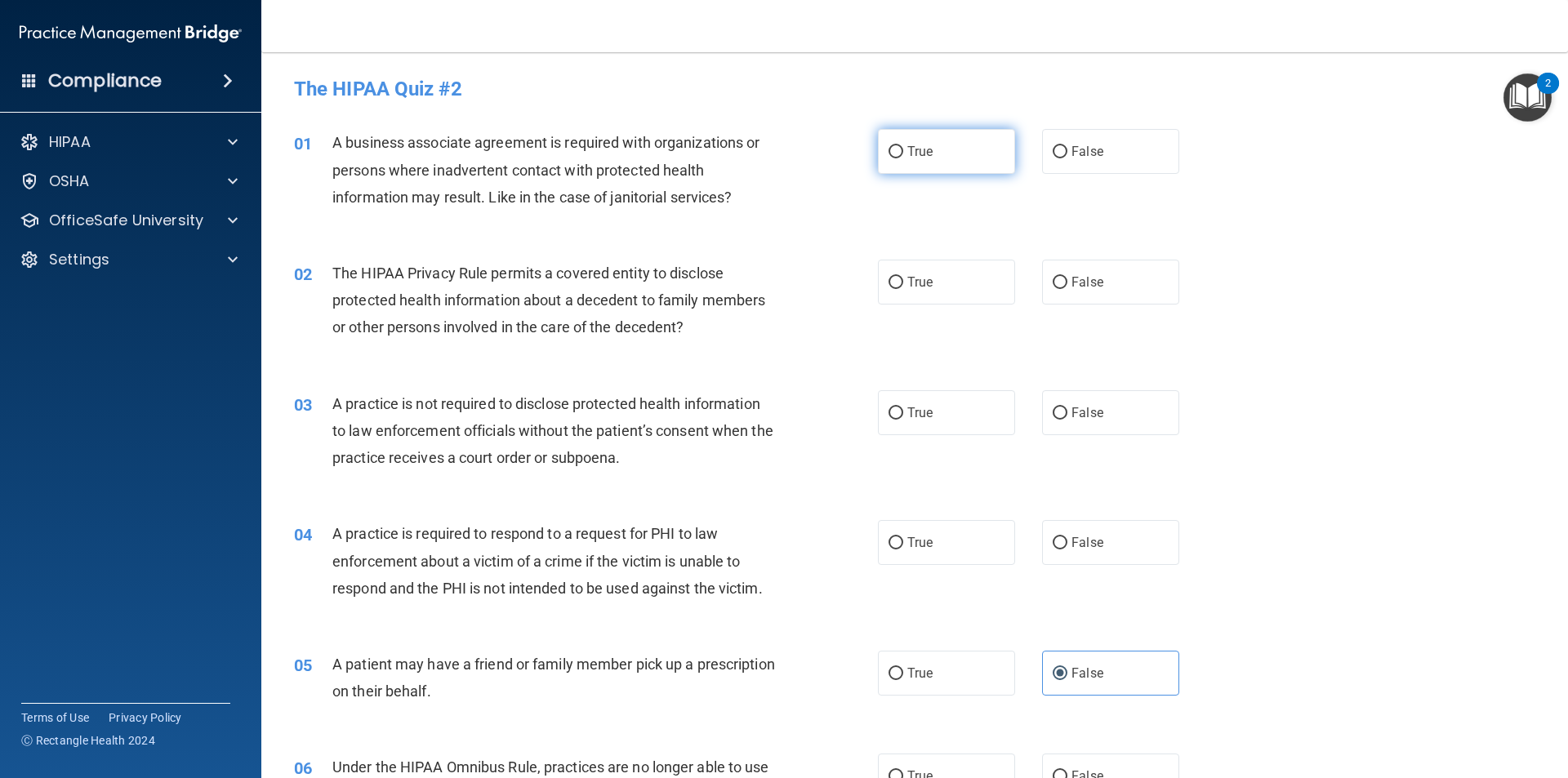
click at [956, 146] on label "True" at bounding box center [945, 151] width 137 height 45
click at [903, 146] on input "True" at bounding box center [896, 152] width 15 height 12
radio input "true"
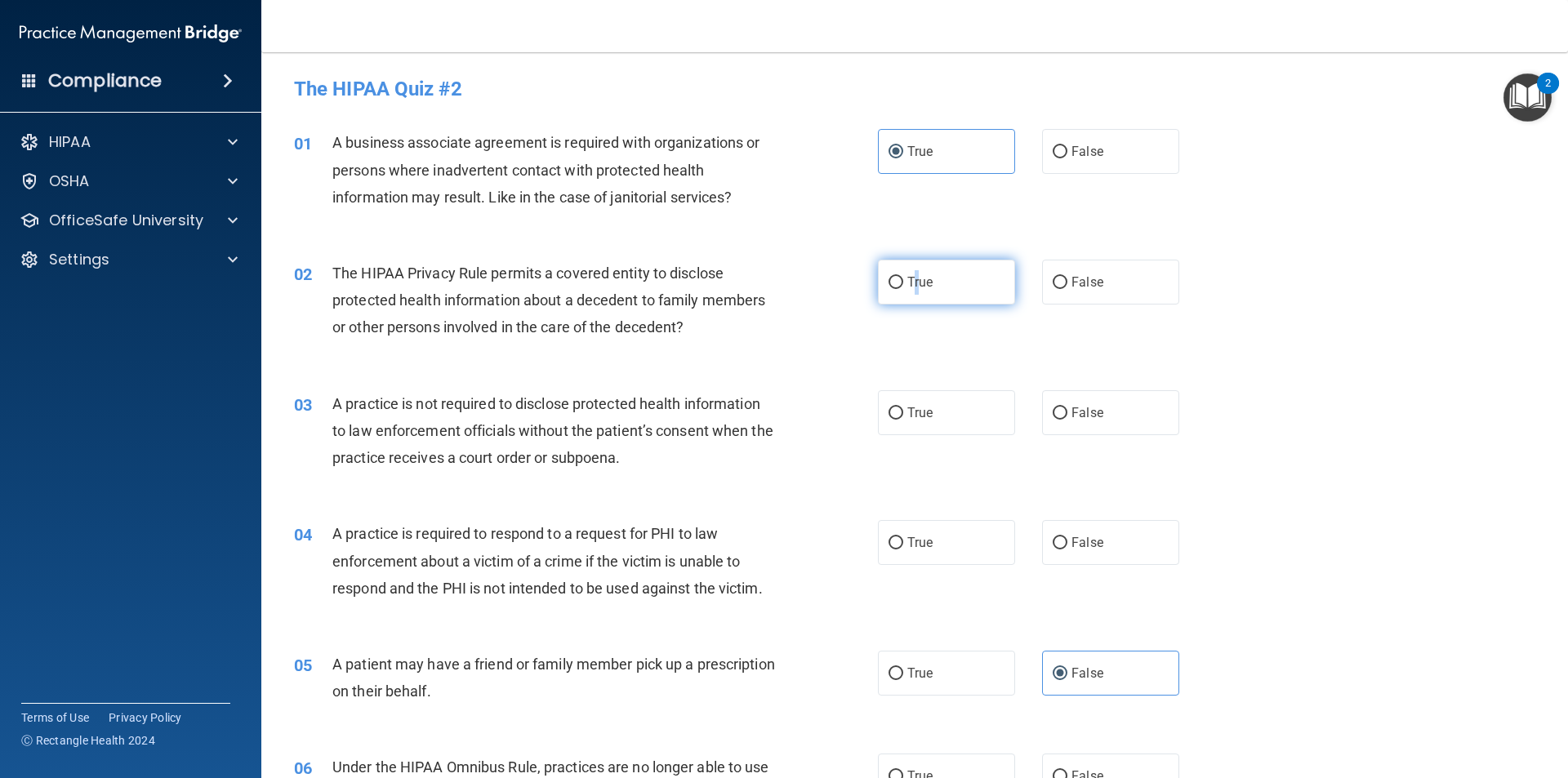
drag, startPoint x: 911, startPoint y: 285, endPoint x: 890, endPoint y: 285, distance: 21.0
click at [907, 284] on span "True" at bounding box center [919, 282] width 25 height 16
click at [917, 291] on label "True" at bounding box center [945, 282] width 137 height 45
click at [903, 289] on input "True" at bounding box center [896, 283] width 15 height 12
radio input "true"
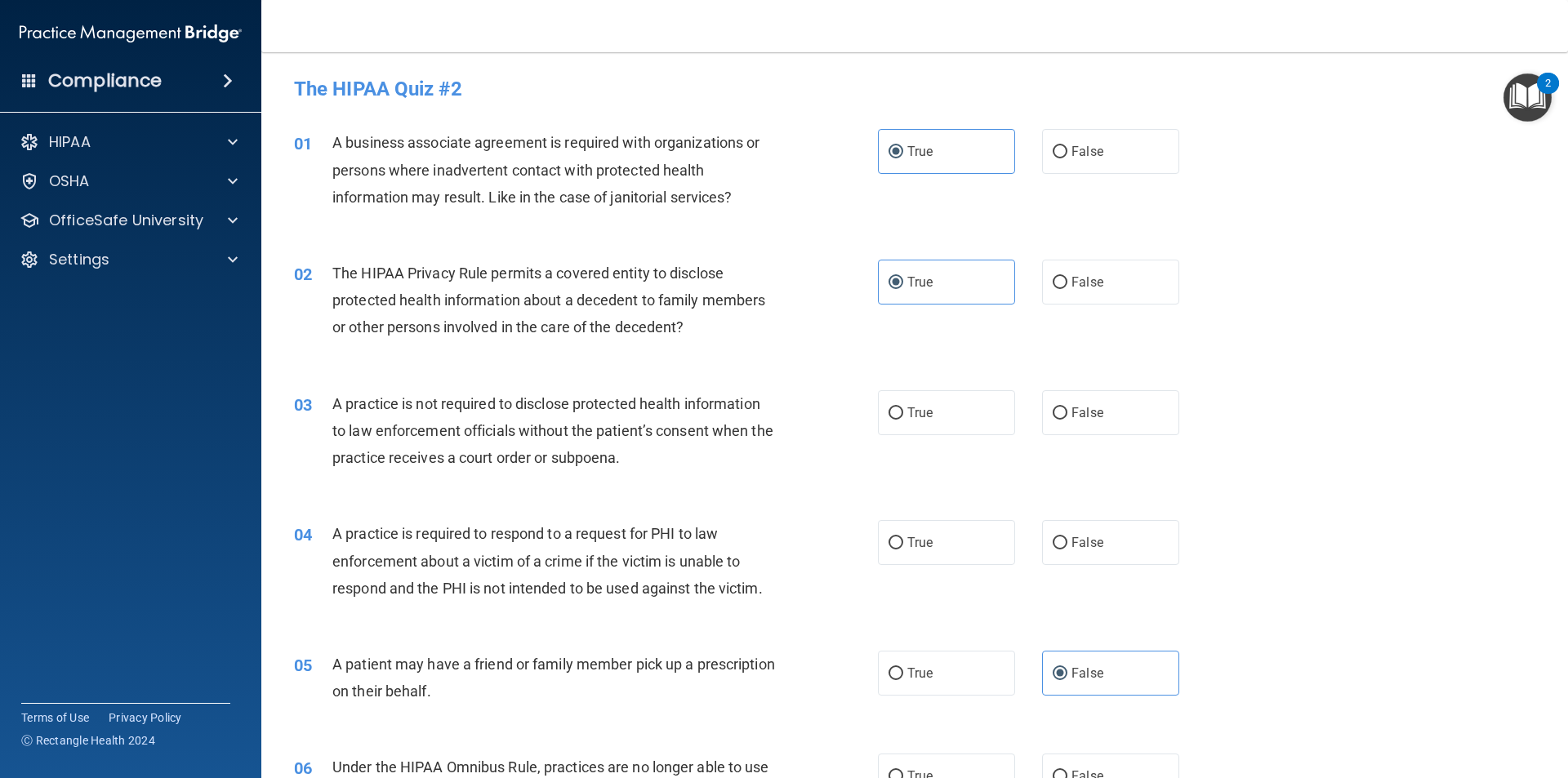
scroll to position [81, 0]
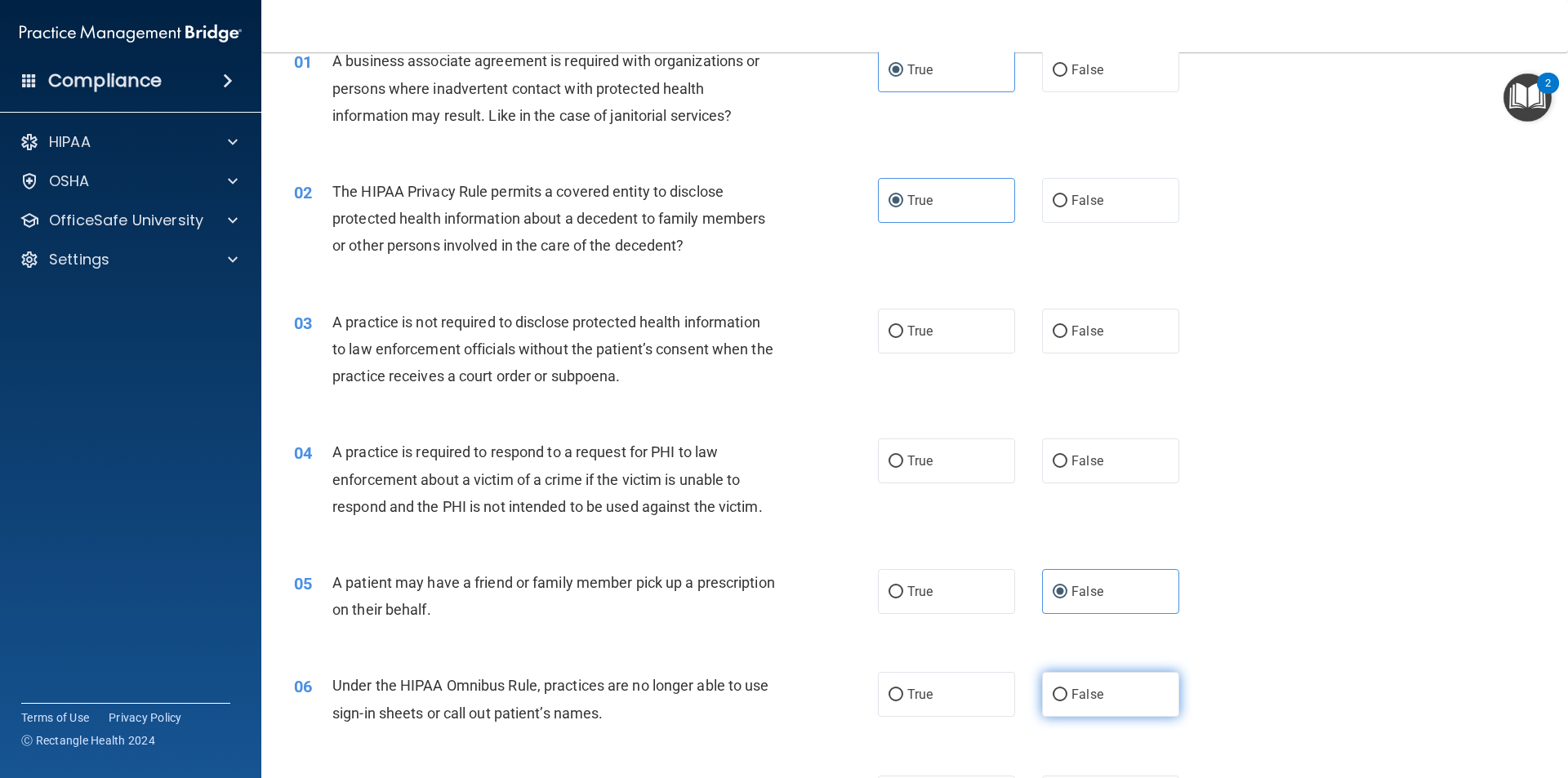
click at [1083, 694] on span "False" at bounding box center [1087, 694] width 32 height 16
click at [1067, 694] on input "False" at bounding box center [1060, 694] width 15 height 12
radio input "true"
click at [917, 458] on span "True" at bounding box center [919, 461] width 25 height 16
click at [903, 458] on input "True" at bounding box center [896, 461] width 15 height 12
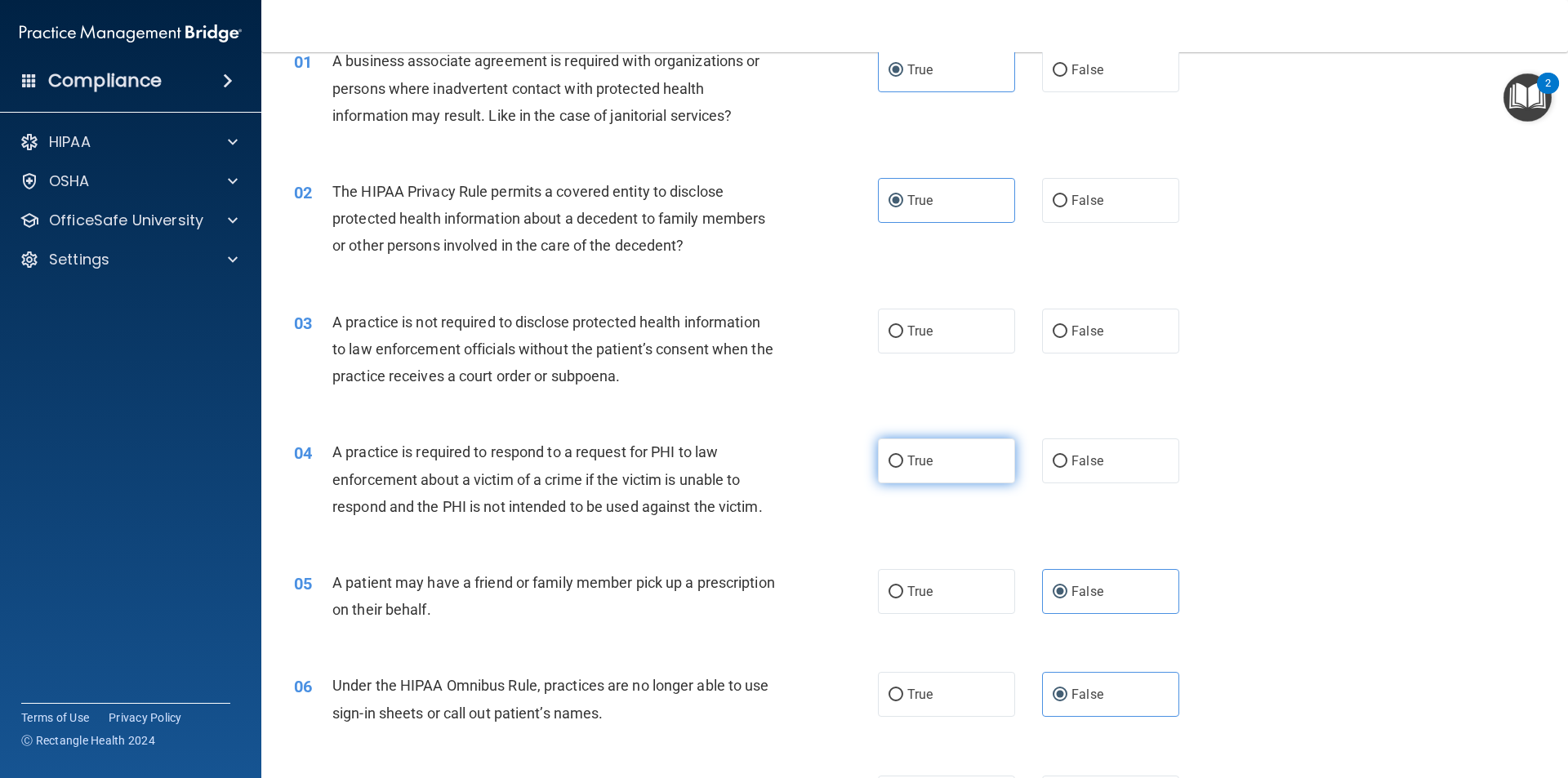
radio input "true"
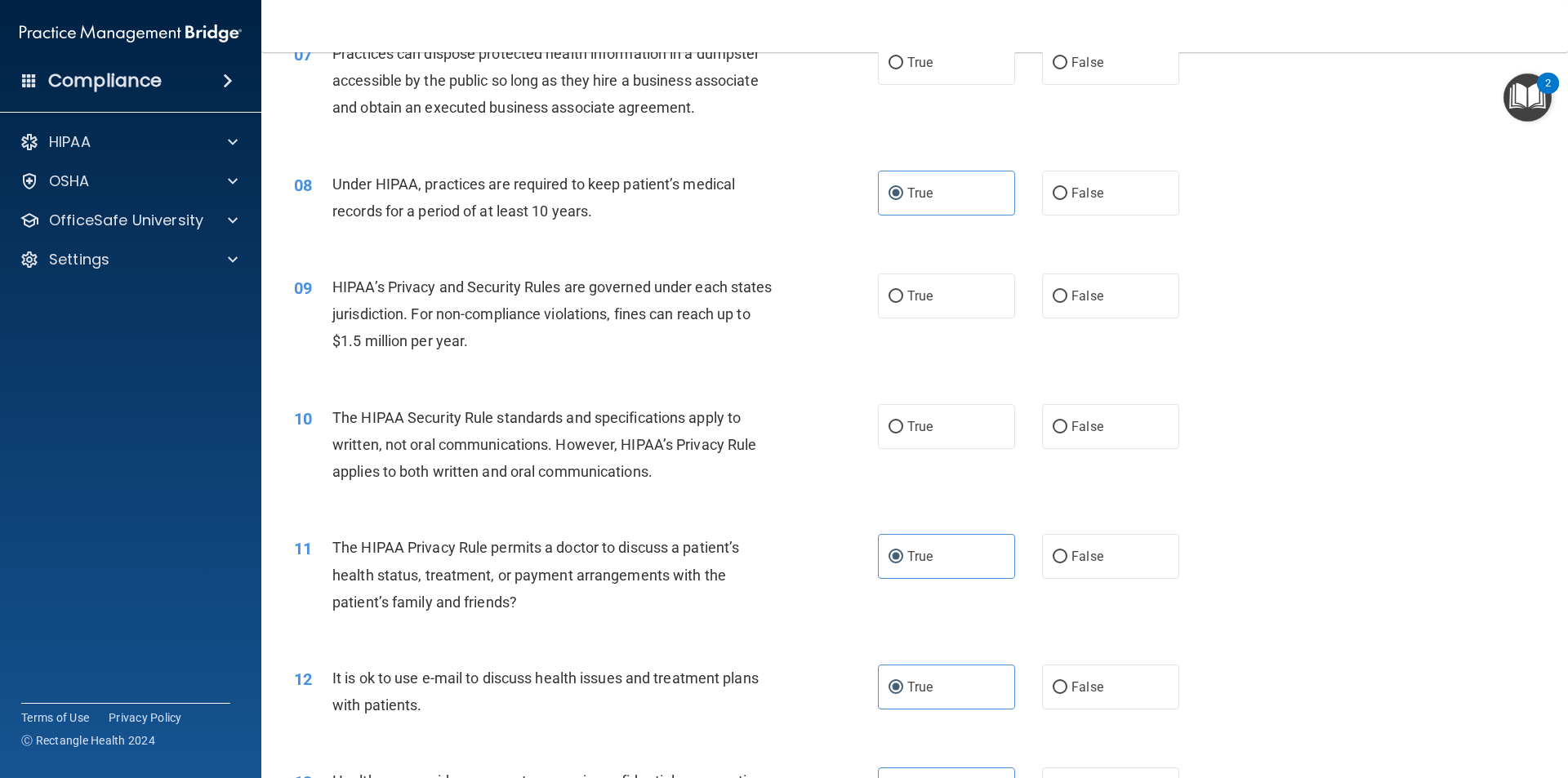
scroll to position [816, 0]
click at [921, 417] on label "True" at bounding box center [945, 427] width 137 height 45
click at [903, 422] on input "True" at bounding box center [896, 427] width 15 height 12
radio input "true"
click at [1133, 305] on label "False" at bounding box center [1110, 297] width 137 height 45
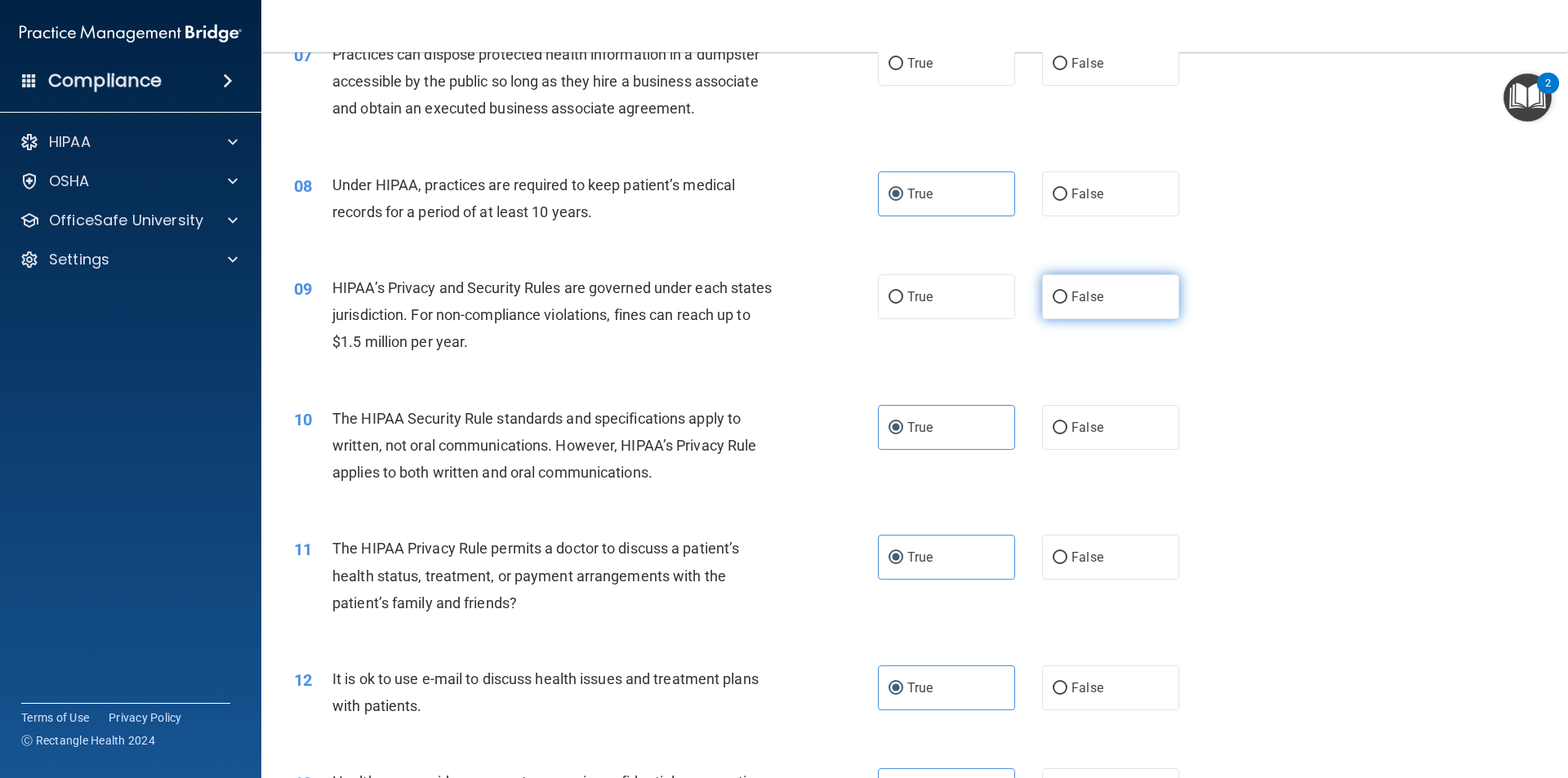
click at [1067, 303] on input "False" at bounding box center [1060, 297] width 15 height 12
radio input "true"
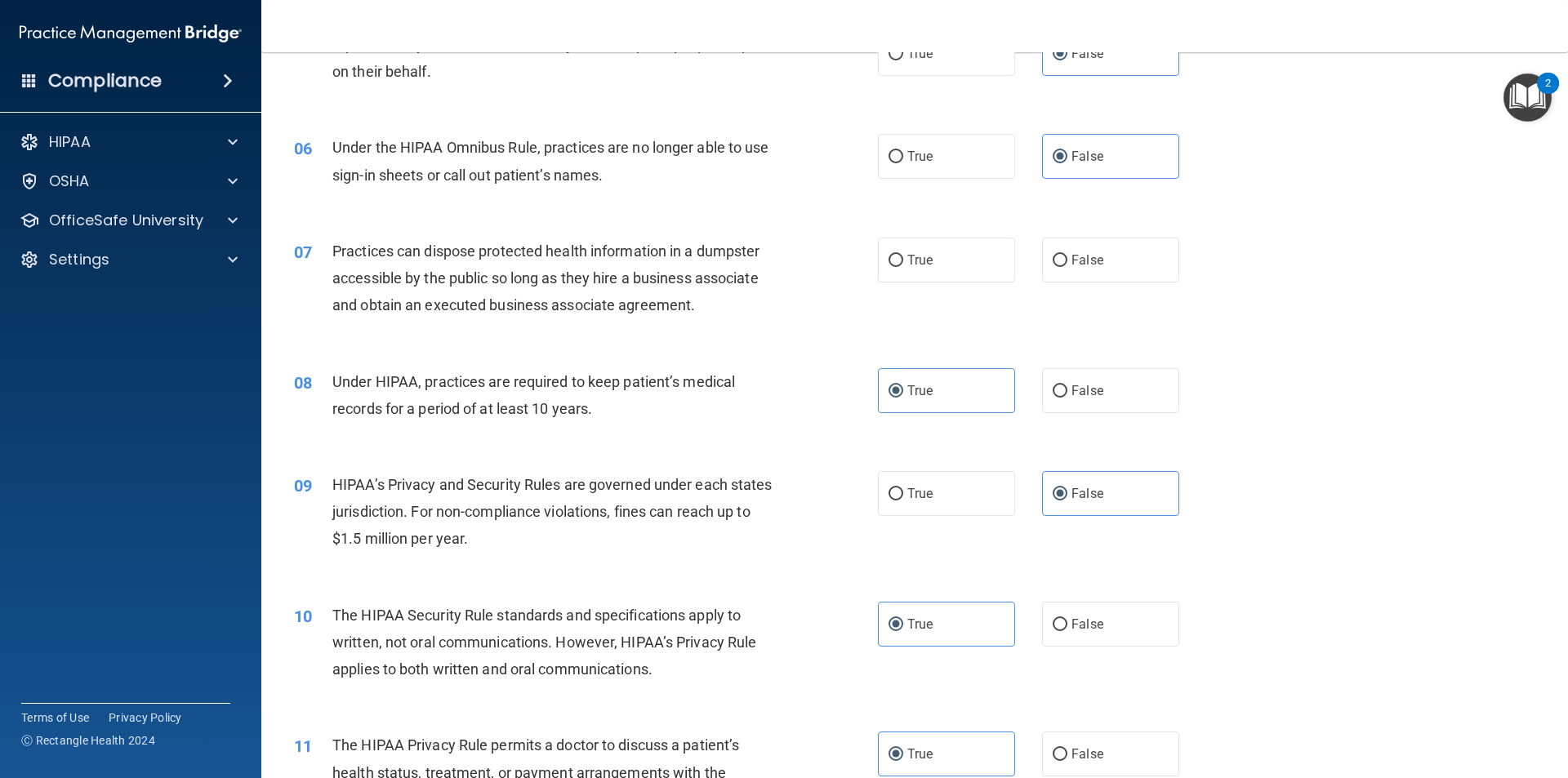
scroll to position [571, 0]
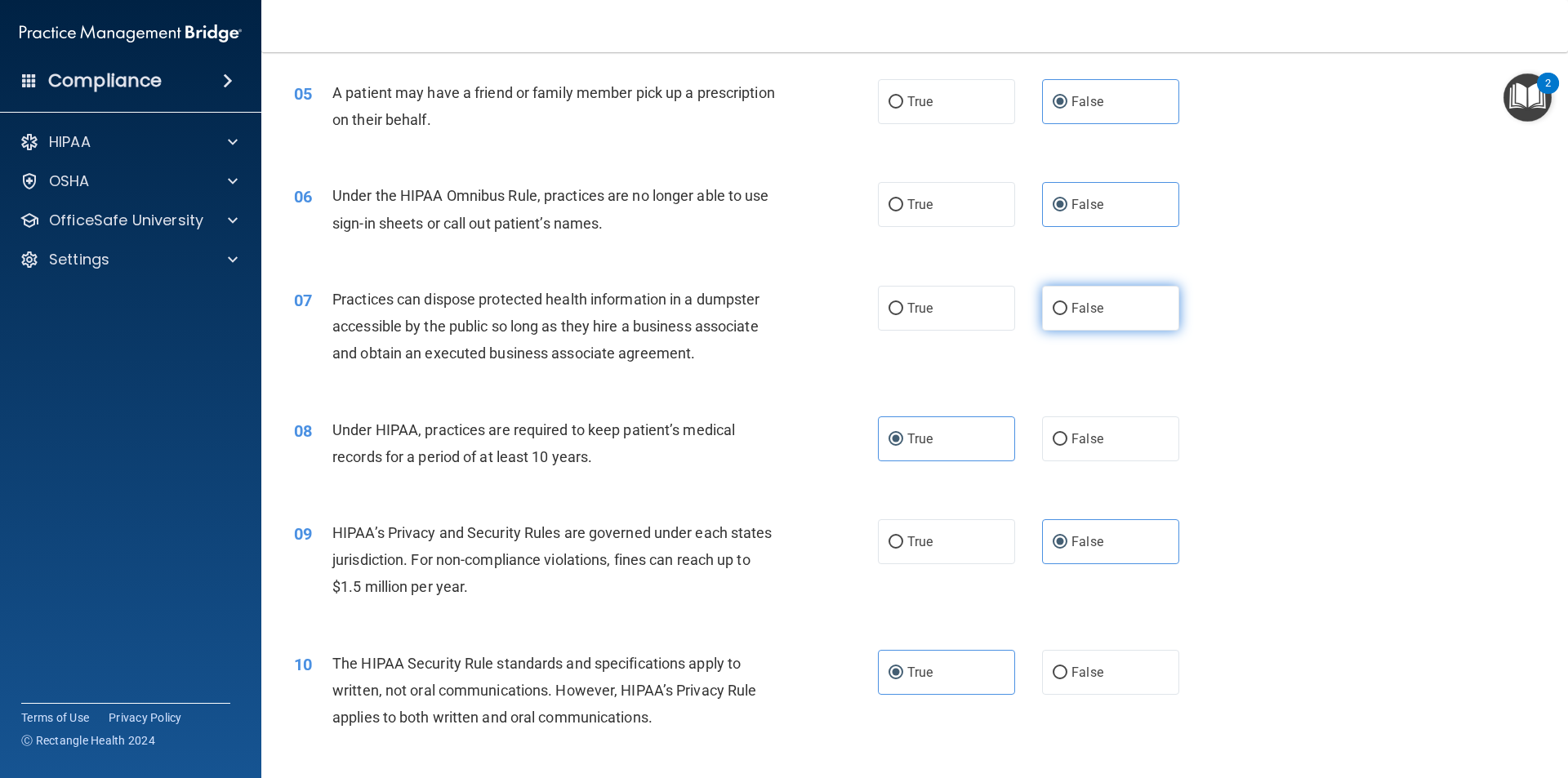
click at [1103, 299] on label "False" at bounding box center [1110, 308] width 137 height 45
click at [1067, 303] on input "False" at bounding box center [1060, 309] width 15 height 12
radio input "true"
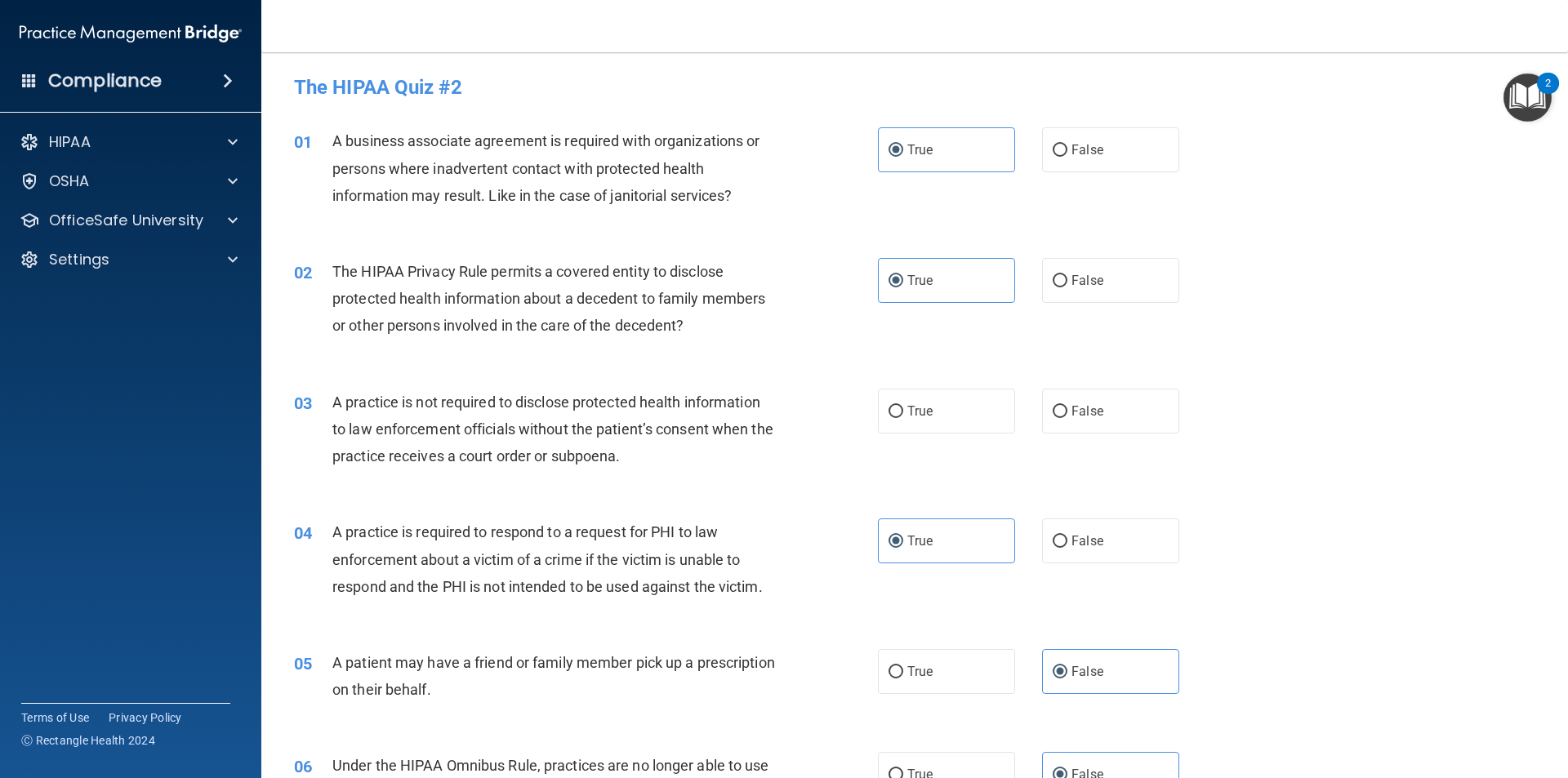
scroll to position [0, 0]
click at [956, 421] on label "True" at bounding box center [945, 412] width 137 height 45
click at [903, 420] on input "True" at bounding box center [896, 413] width 15 height 12
radio input "true"
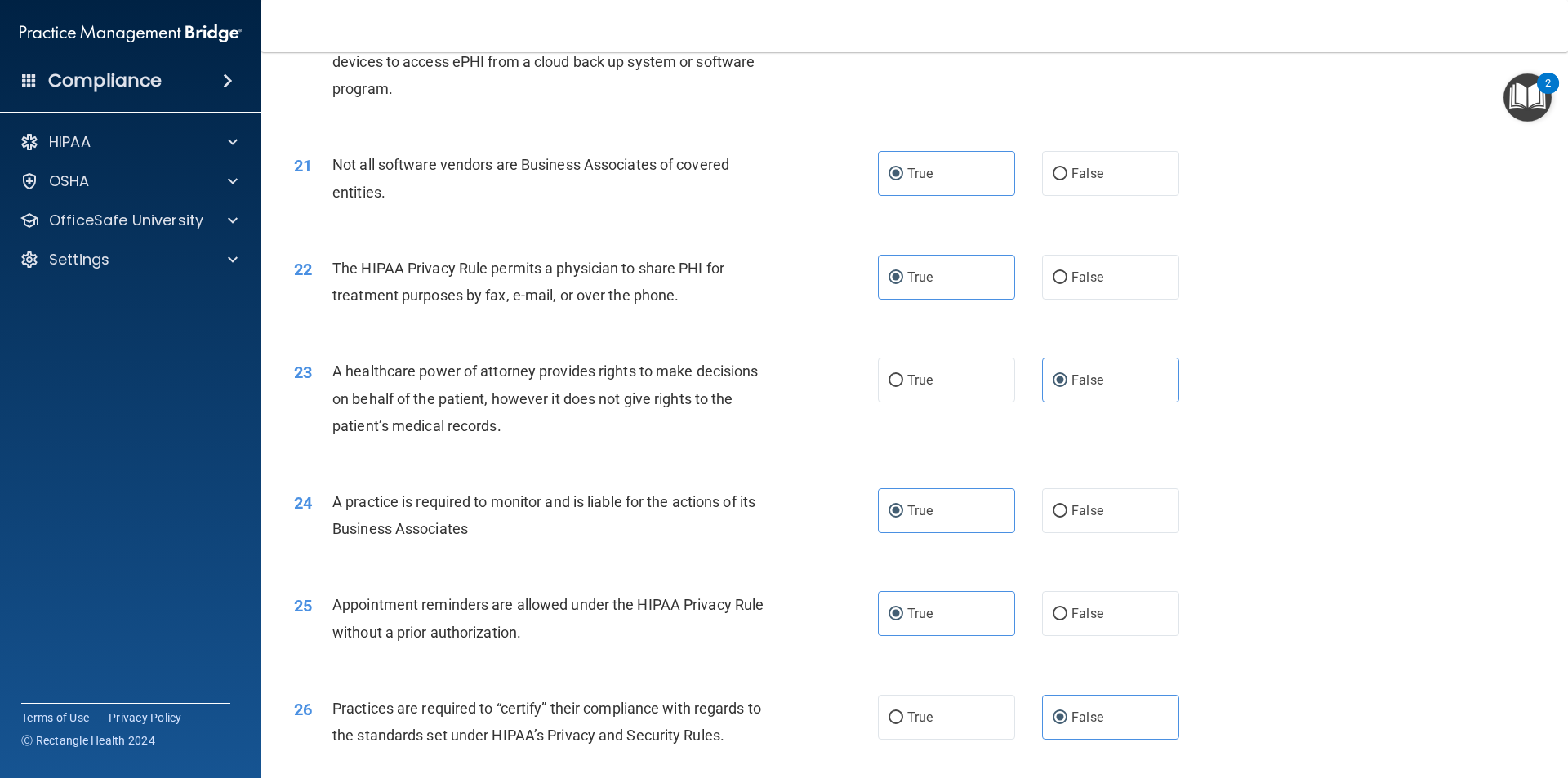
scroll to position [3020, 0]
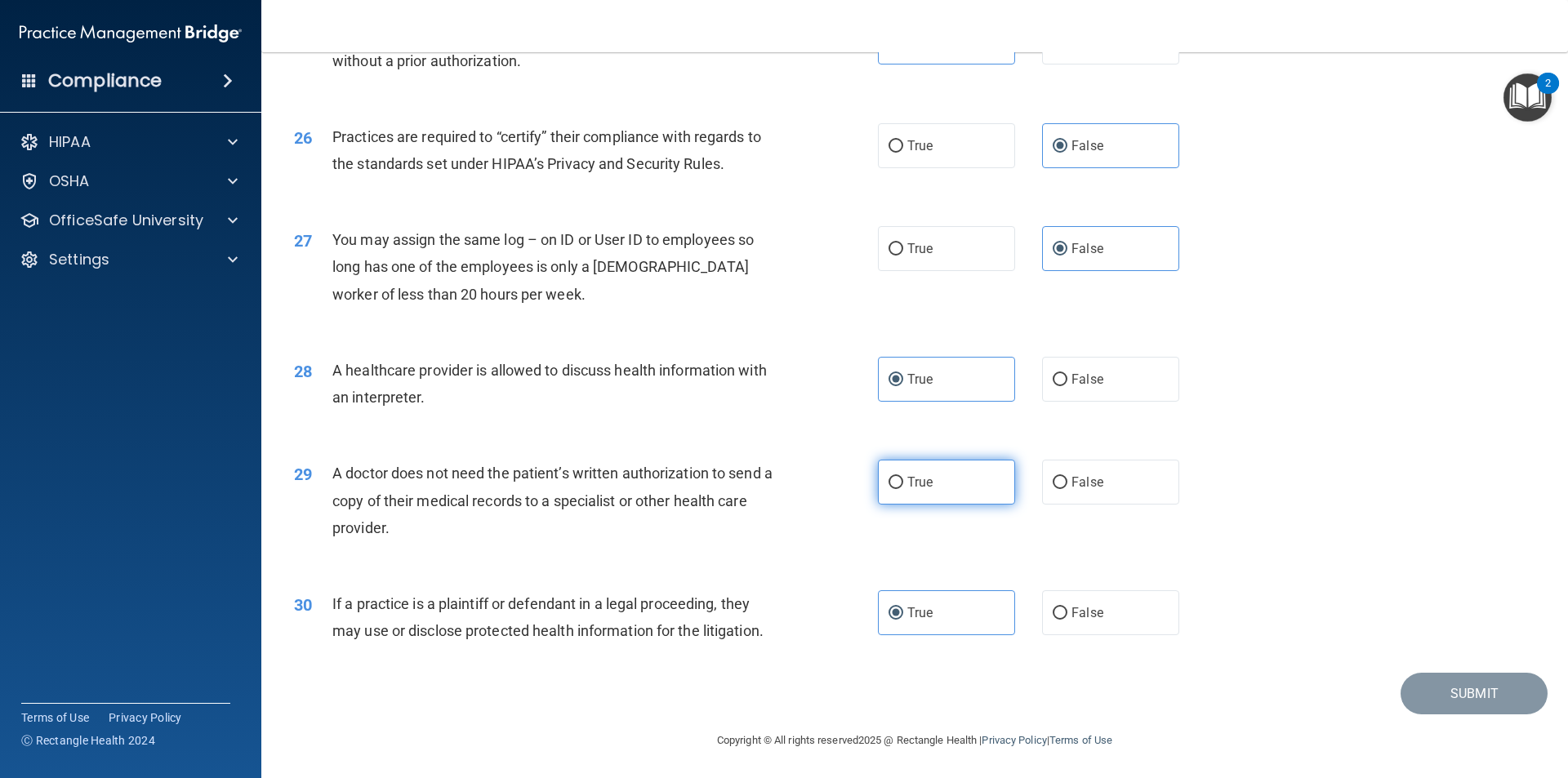
click at [949, 481] on label "True" at bounding box center [945, 482] width 137 height 45
click at [903, 481] on input "True" at bounding box center [896, 482] width 15 height 12
radio input "true"
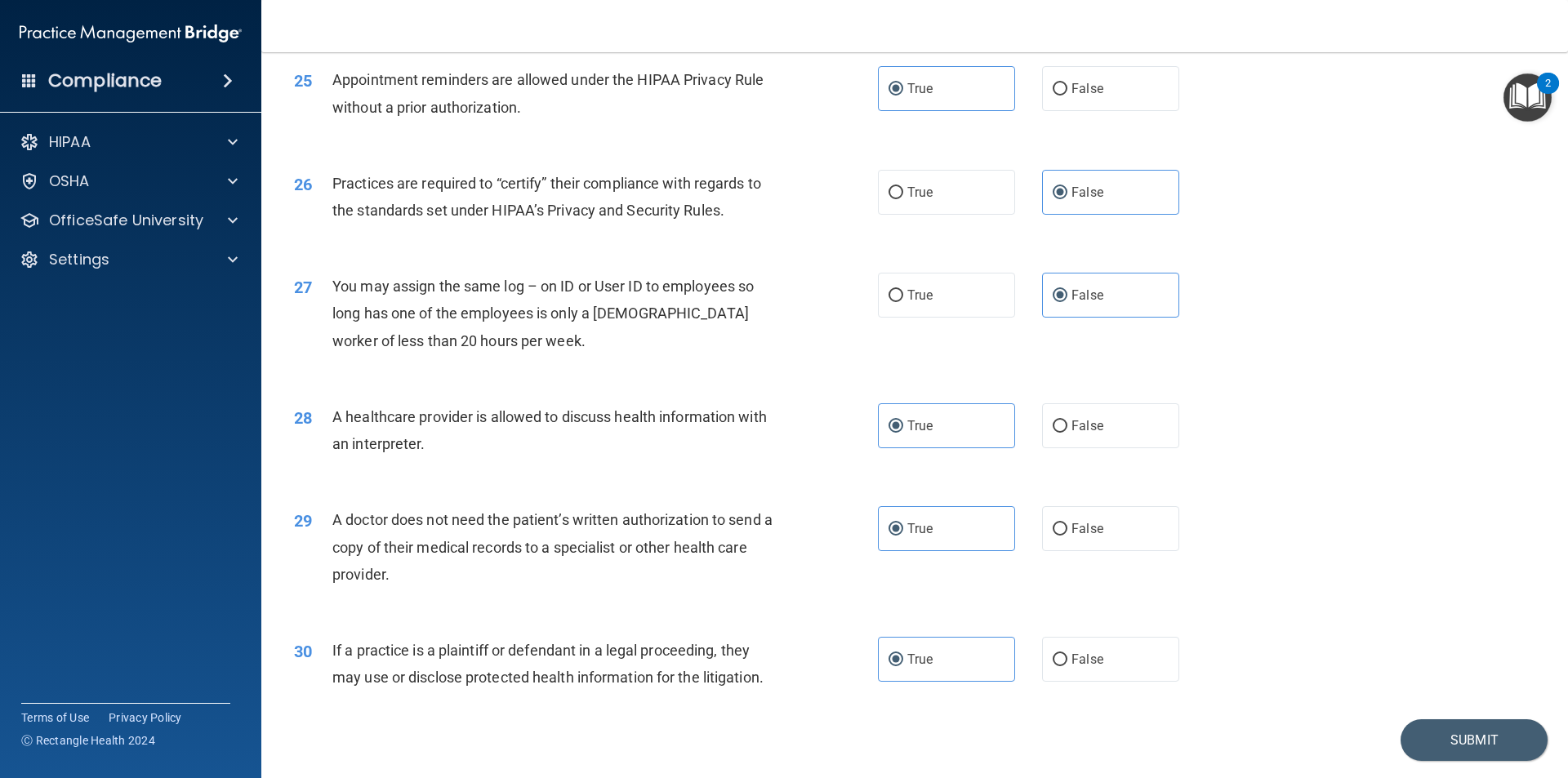
scroll to position [3022, 0]
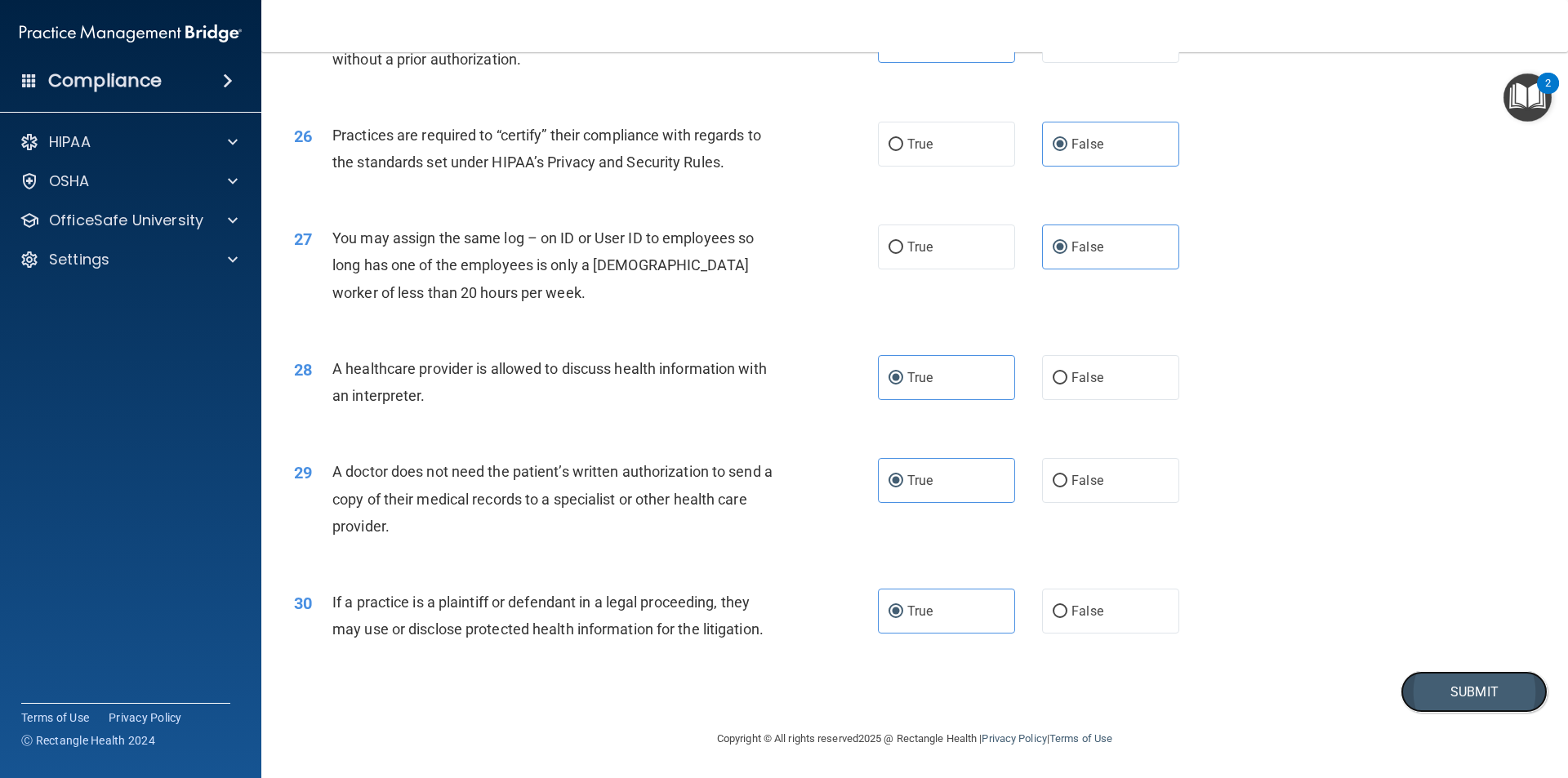
click at [1449, 686] on button "Submit" at bounding box center [1473, 691] width 147 height 42
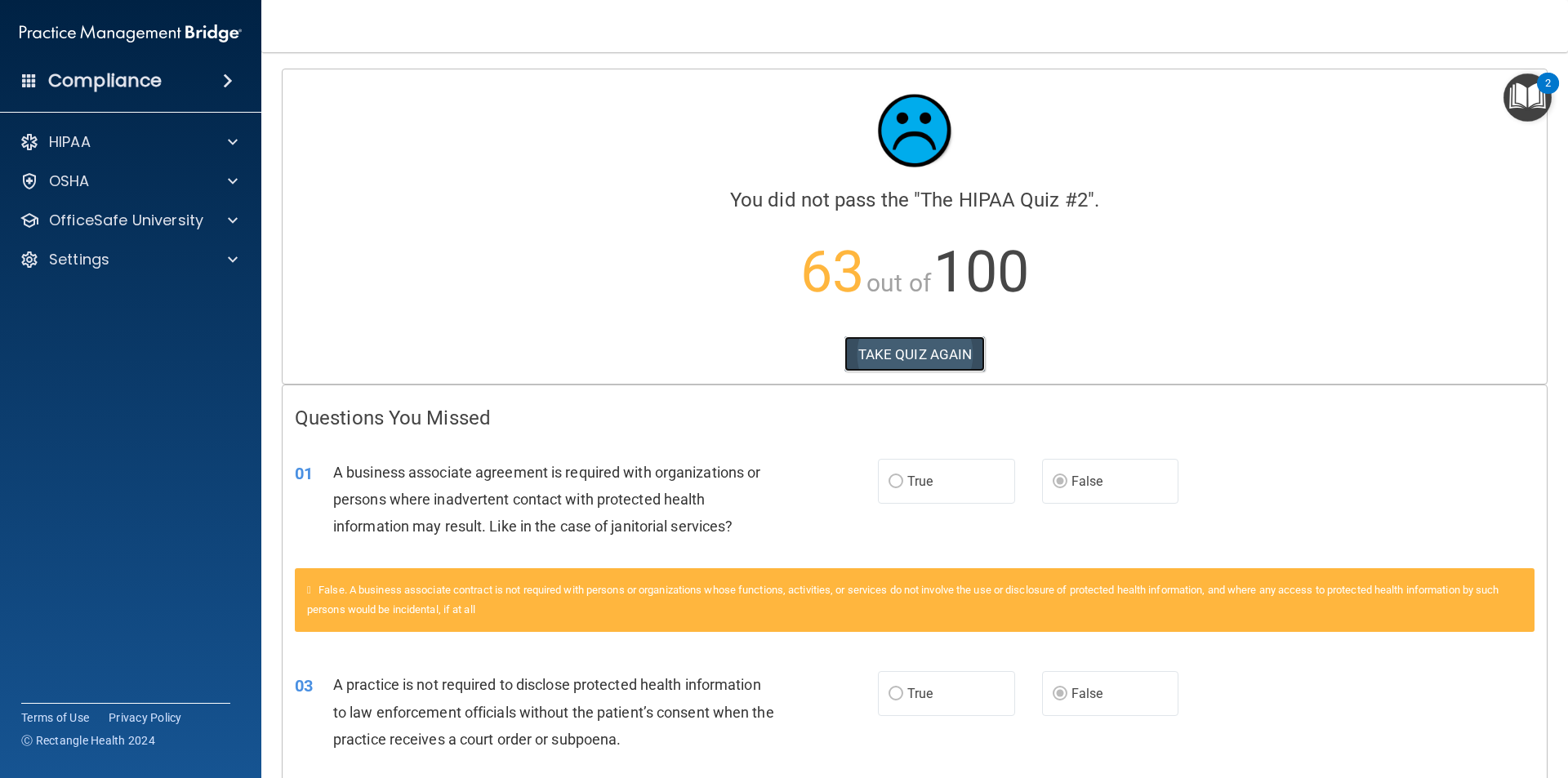
click at [907, 351] on button "TAKE QUIZ AGAIN" at bounding box center [915, 354] width 141 height 35
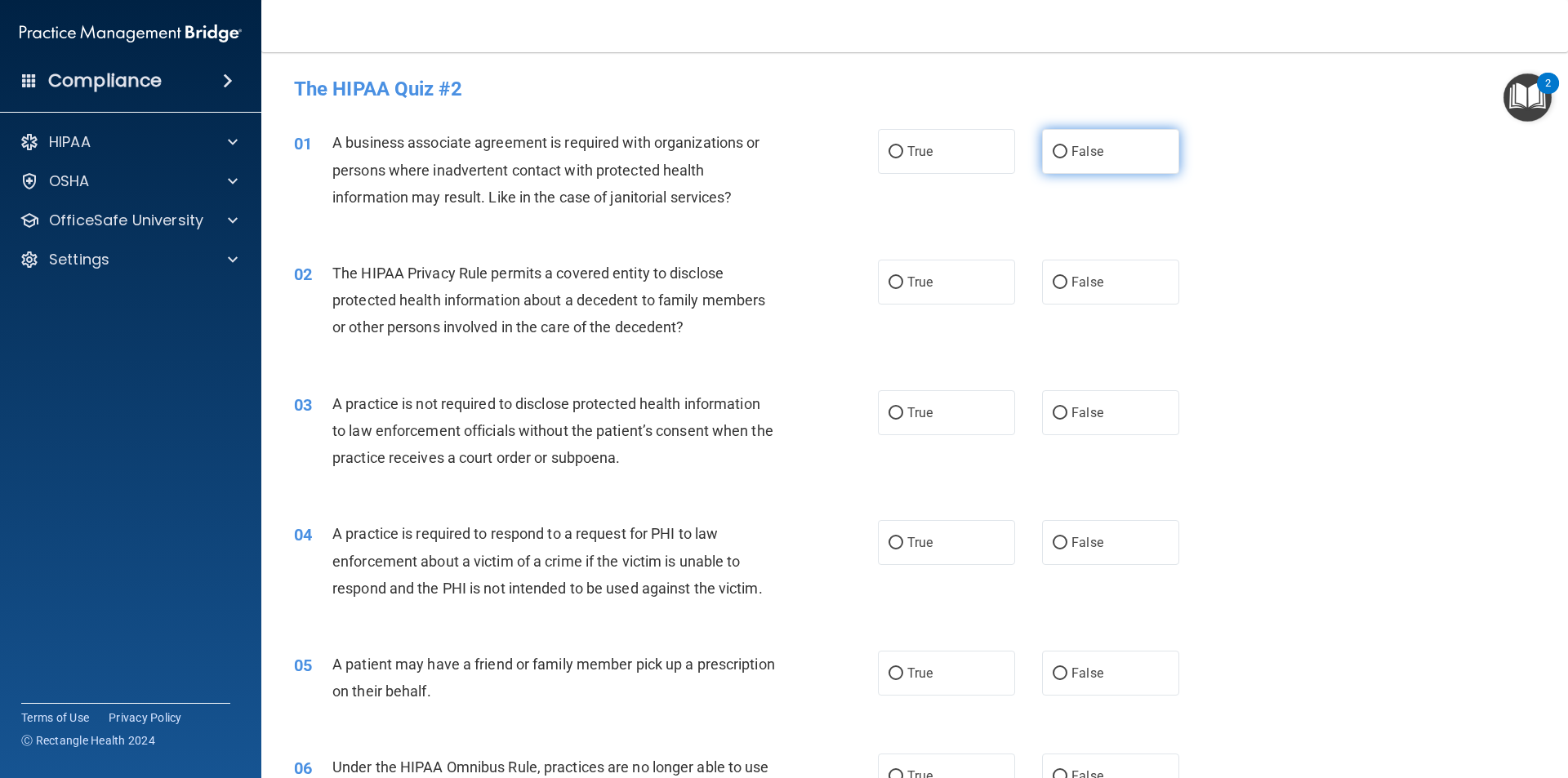
click at [1126, 140] on label "False" at bounding box center [1110, 151] width 137 height 45
click at [1067, 146] on input "False" at bounding box center [1060, 152] width 15 height 12
radio input "true"
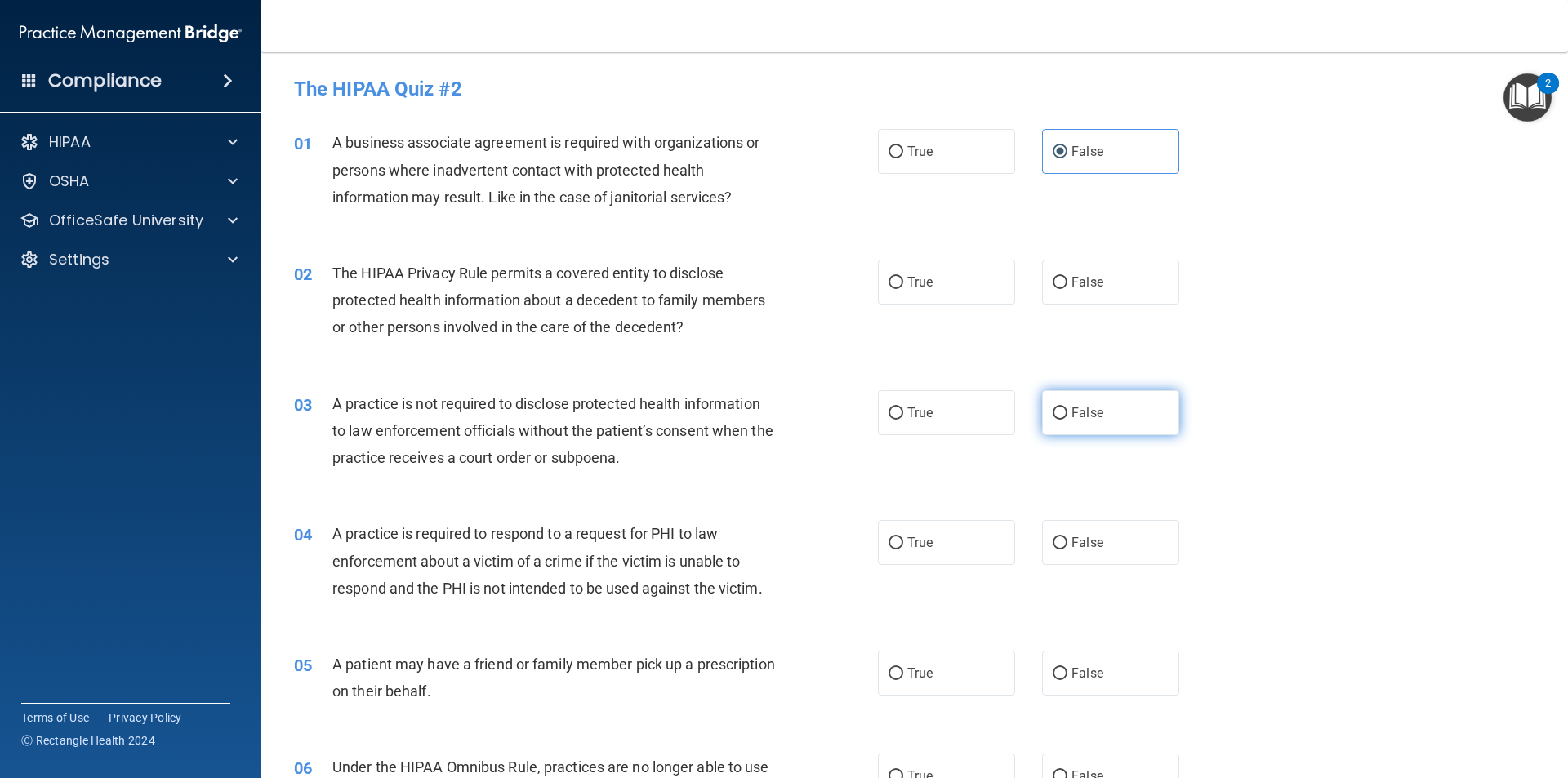
click at [1086, 411] on span "False" at bounding box center [1087, 412] width 32 height 16
click at [1067, 411] on input "False" at bounding box center [1060, 413] width 15 height 12
radio input "true"
click at [1086, 669] on span "False" at bounding box center [1087, 673] width 32 height 16
click at [1067, 669] on input "False" at bounding box center [1060, 674] width 15 height 12
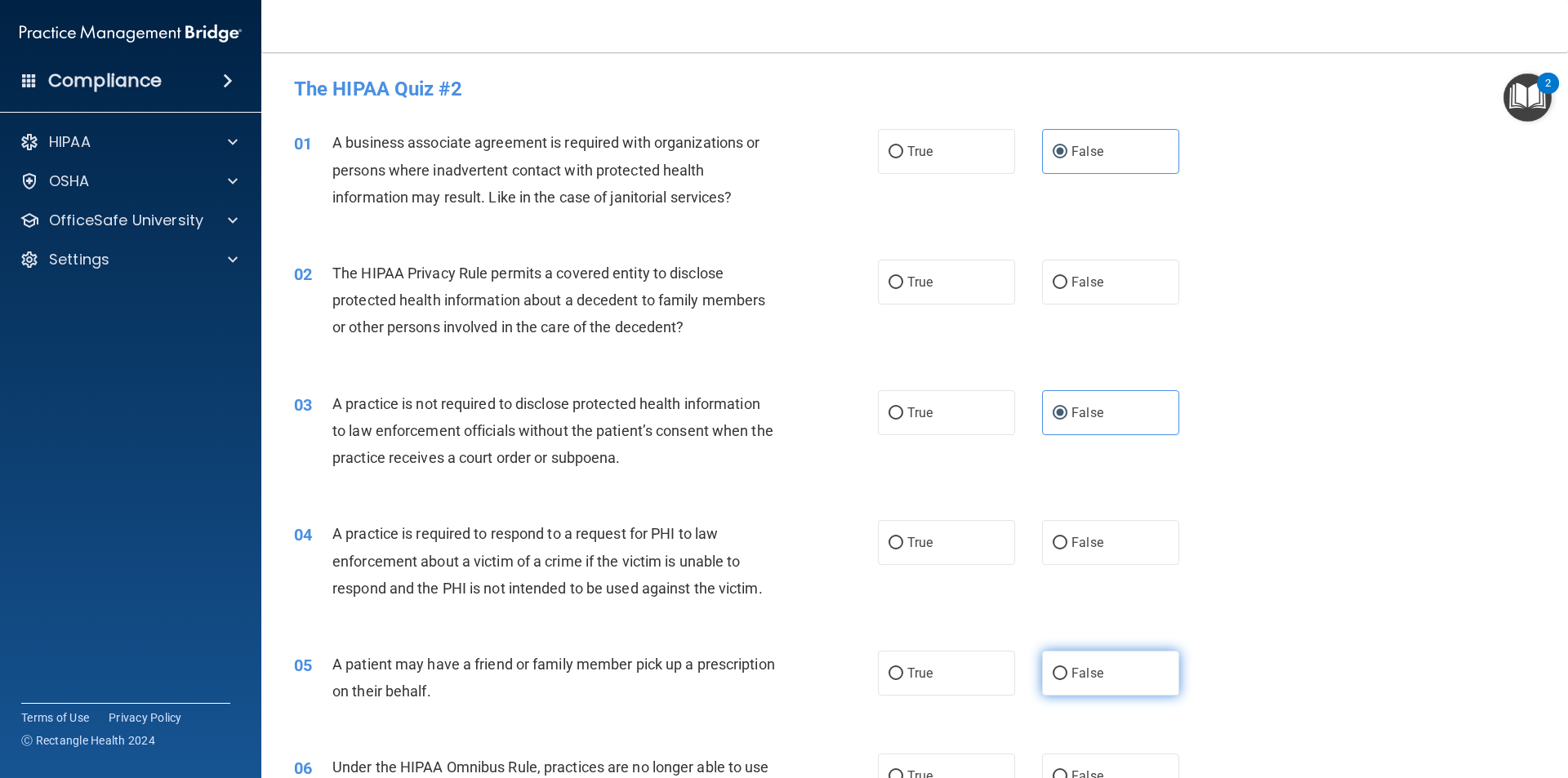
radio input "true"
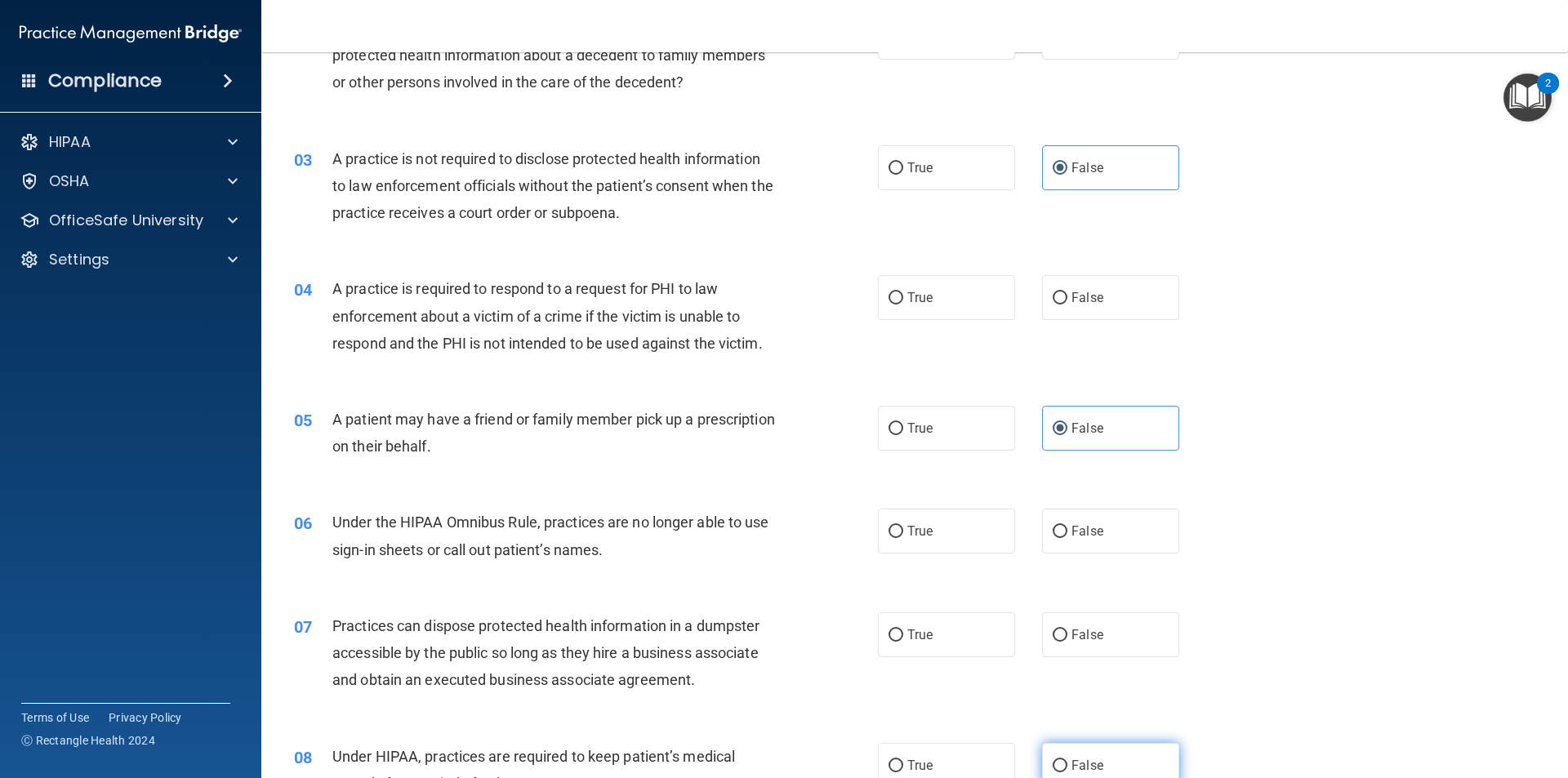
scroll to position [326, 0]
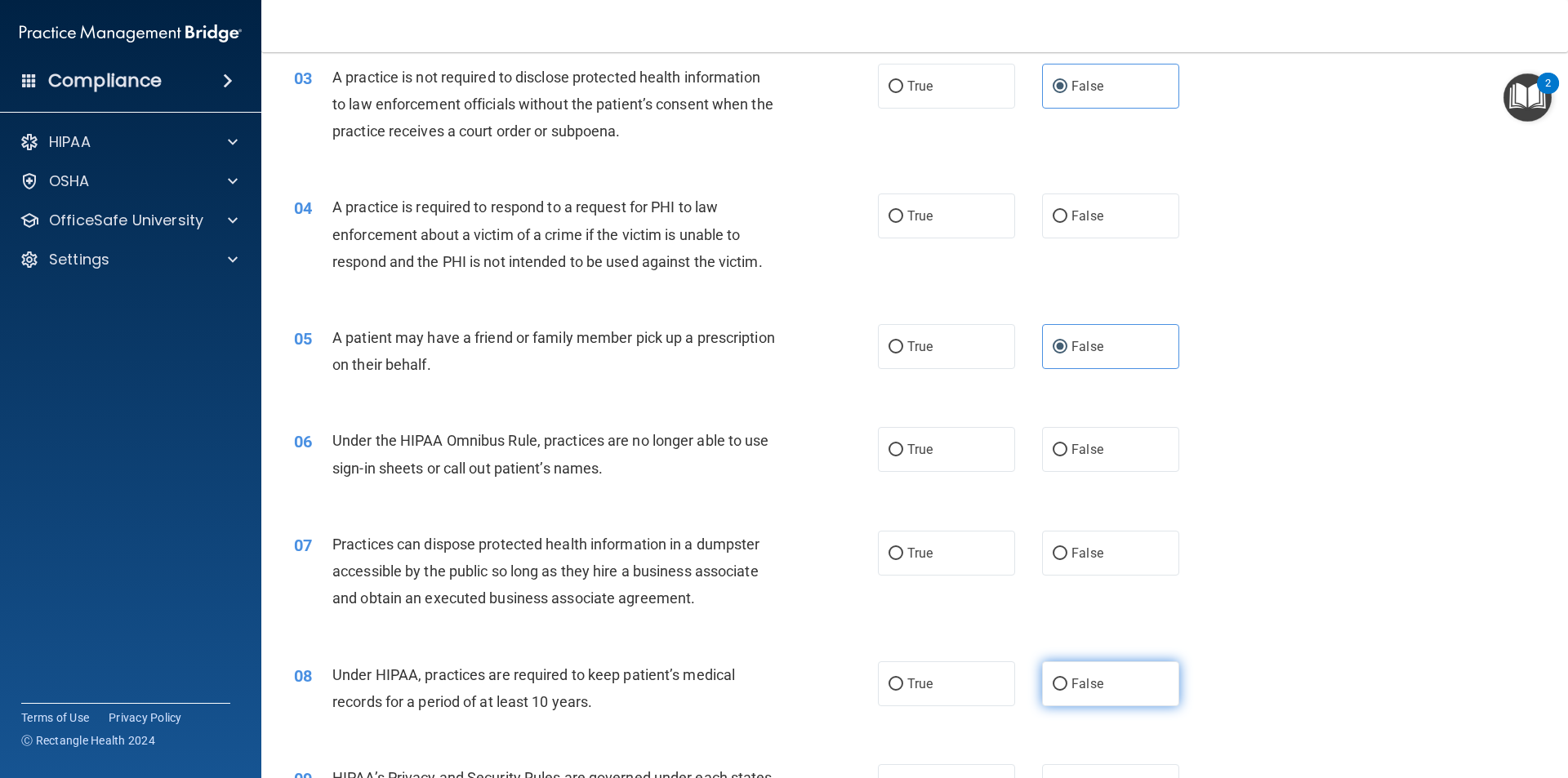
drag, startPoint x: 1074, startPoint y: 688, endPoint x: 1069, endPoint y: 694, distance: 7.8
click at [1074, 690] on span "False" at bounding box center [1087, 683] width 32 height 16
click at [1067, 690] on input "False" at bounding box center [1060, 684] width 15 height 12
radio input "true"
click at [1099, 447] on label "False" at bounding box center [1110, 450] width 137 height 45
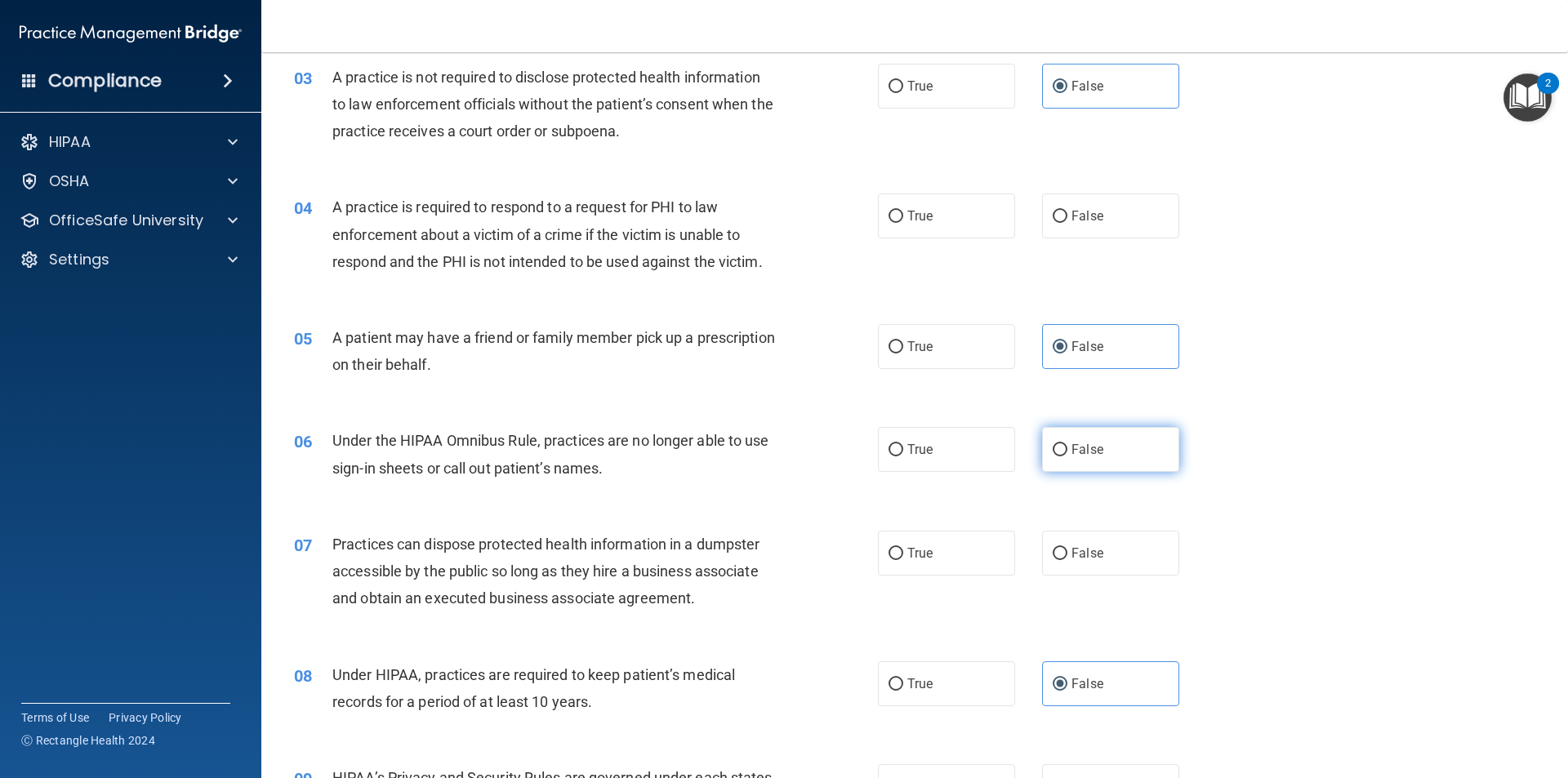
click at [1067, 447] on input "False" at bounding box center [1060, 450] width 15 height 12
radio input "true"
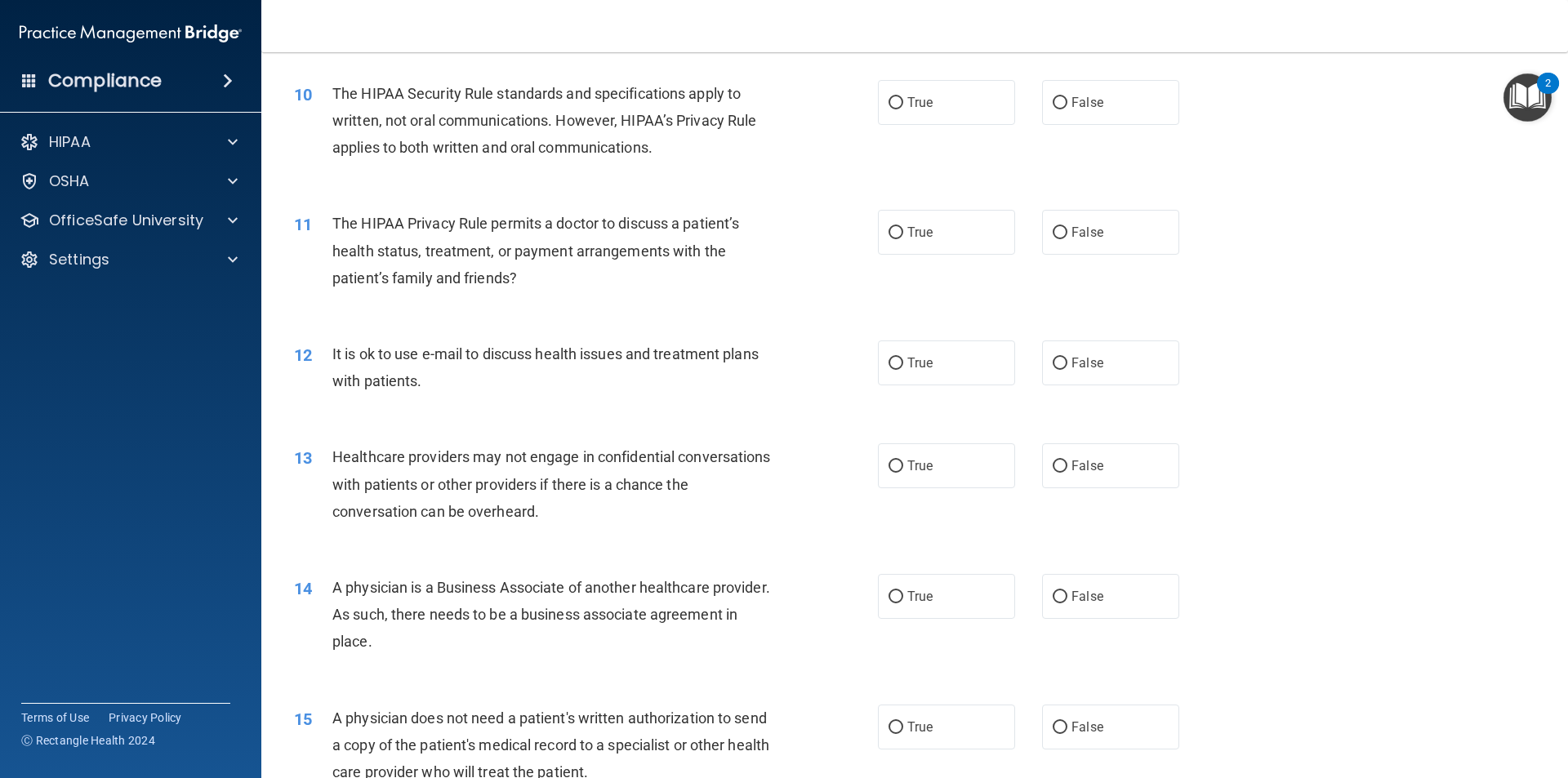
scroll to position [1143, 0]
click at [1099, 454] on label "False" at bounding box center [1110, 464] width 137 height 45
click at [1067, 459] on input "False" at bounding box center [1060, 465] width 15 height 12
radio input "true"
drag, startPoint x: 1083, startPoint y: 596, endPoint x: 1068, endPoint y: 622, distance: 30.0
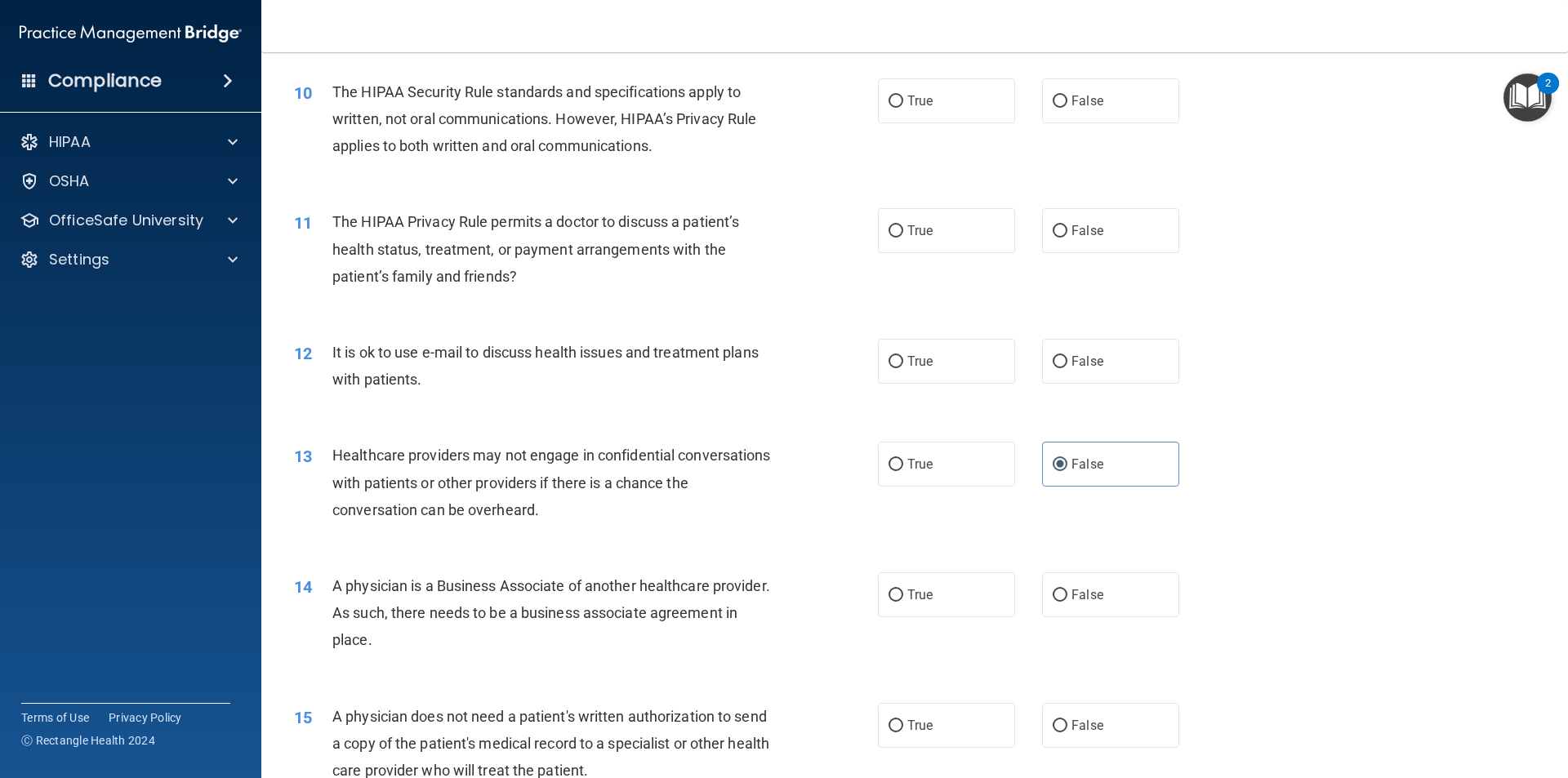
click at [1085, 602] on span "False" at bounding box center [1087, 594] width 32 height 16
click at [937, 732] on label "True" at bounding box center [945, 725] width 137 height 45
click at [903, 732] on input "True" at bounding box center [896, 726] width 15 height 12
radio input "true"
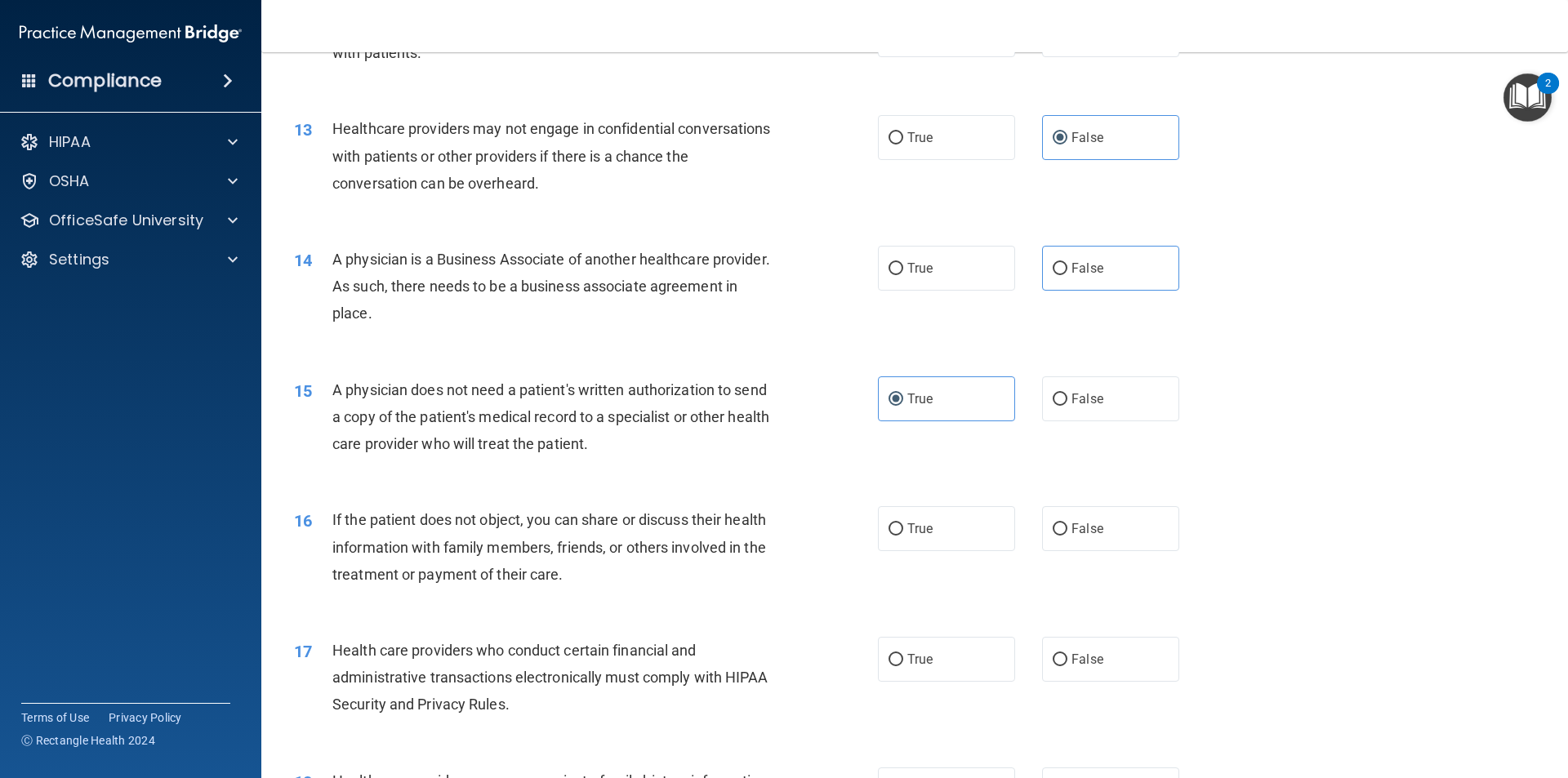
scroll to position [1632, 0]
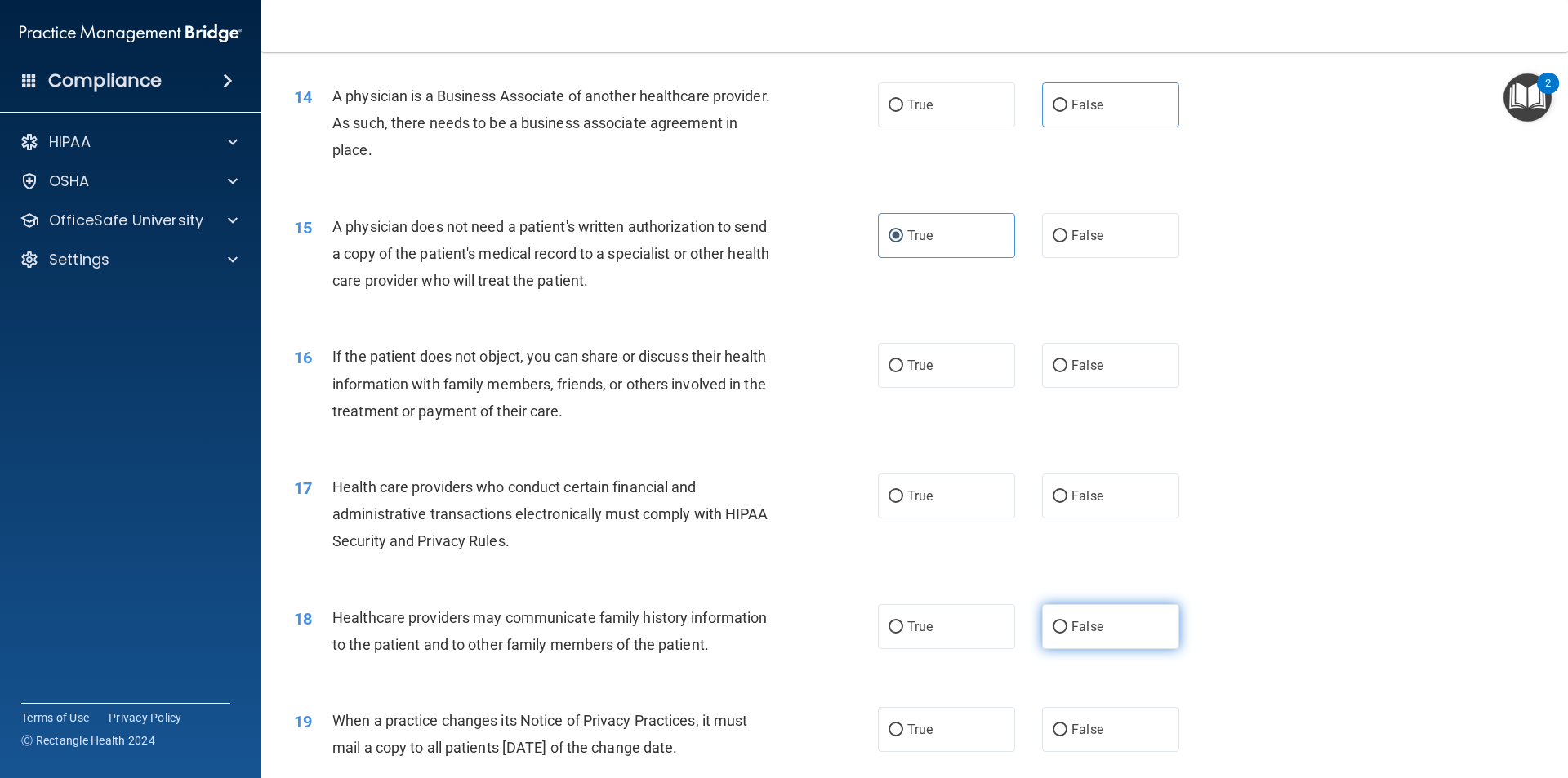
click at [1078, 622] on span "False" at bounding box center [1087, 626] width 32 height 16
click at [1067, 622] on input "False" at bounding box center [1060, 627] width 15 height 12
radio input "true"
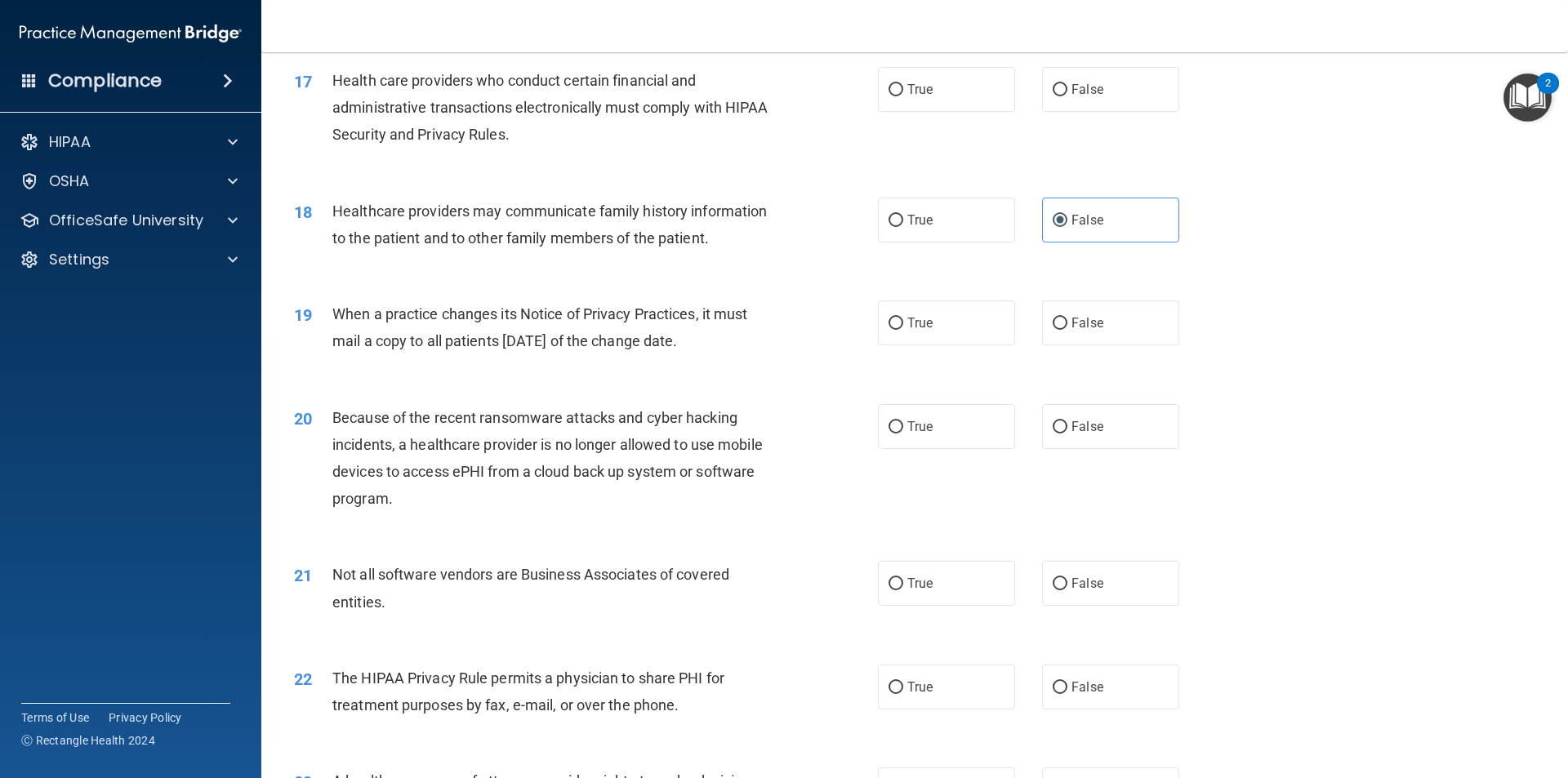
scroll to position [2040, 0]
click at [1143, 329] on label "False" at bounding box center [1110, 321] width 137 height 45
click at [1067, 328] on input "False" at bounding box center [1060, 322] width 15 height 12
radio input "true"
click at [1085, 427] on span "False" at bounding box center [1087, 424] width 32 height 16
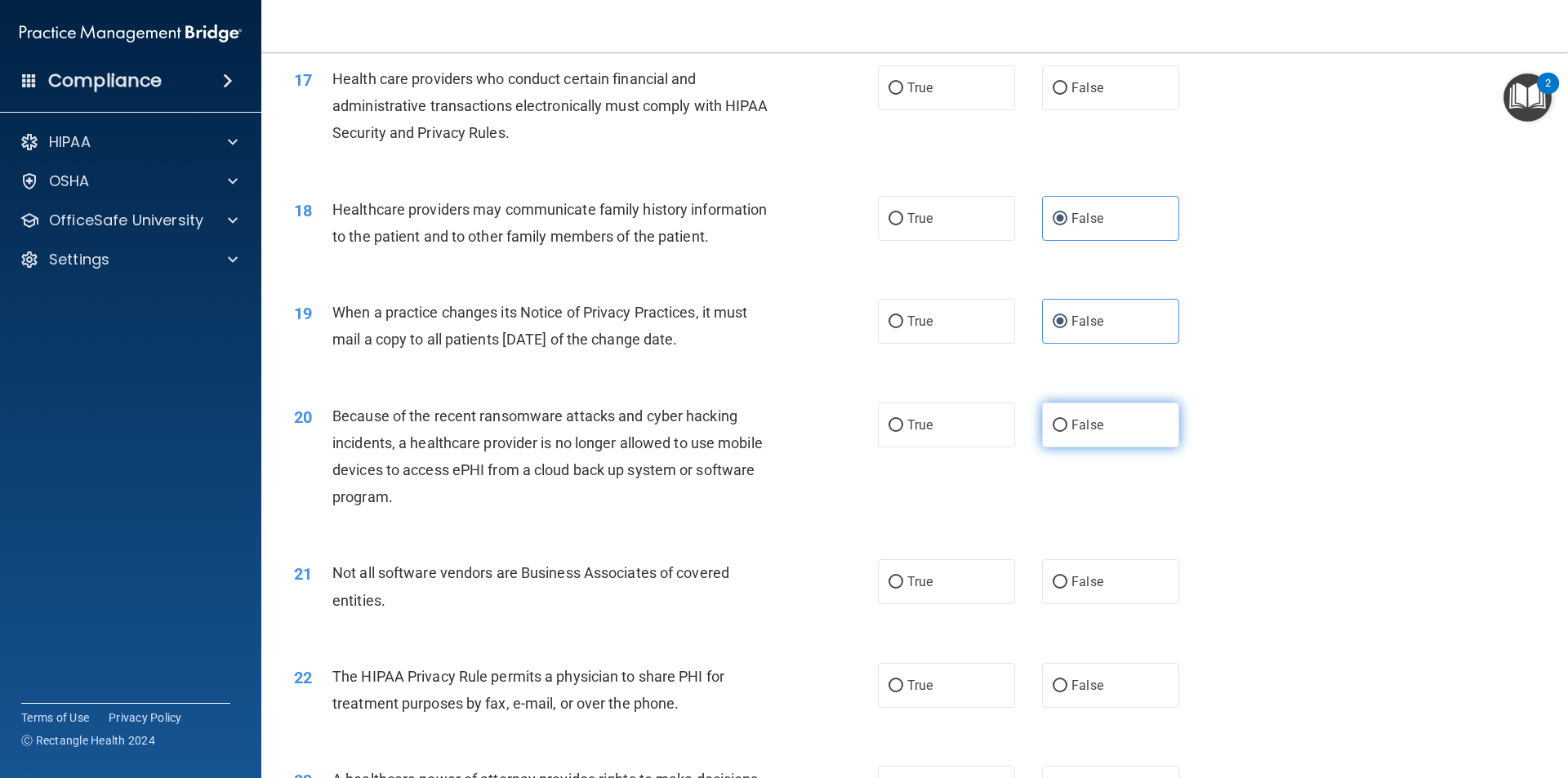
click at [1067, 427] on input "False" at bounding box center [1060, 425] width 15 height 12
radio input "true"
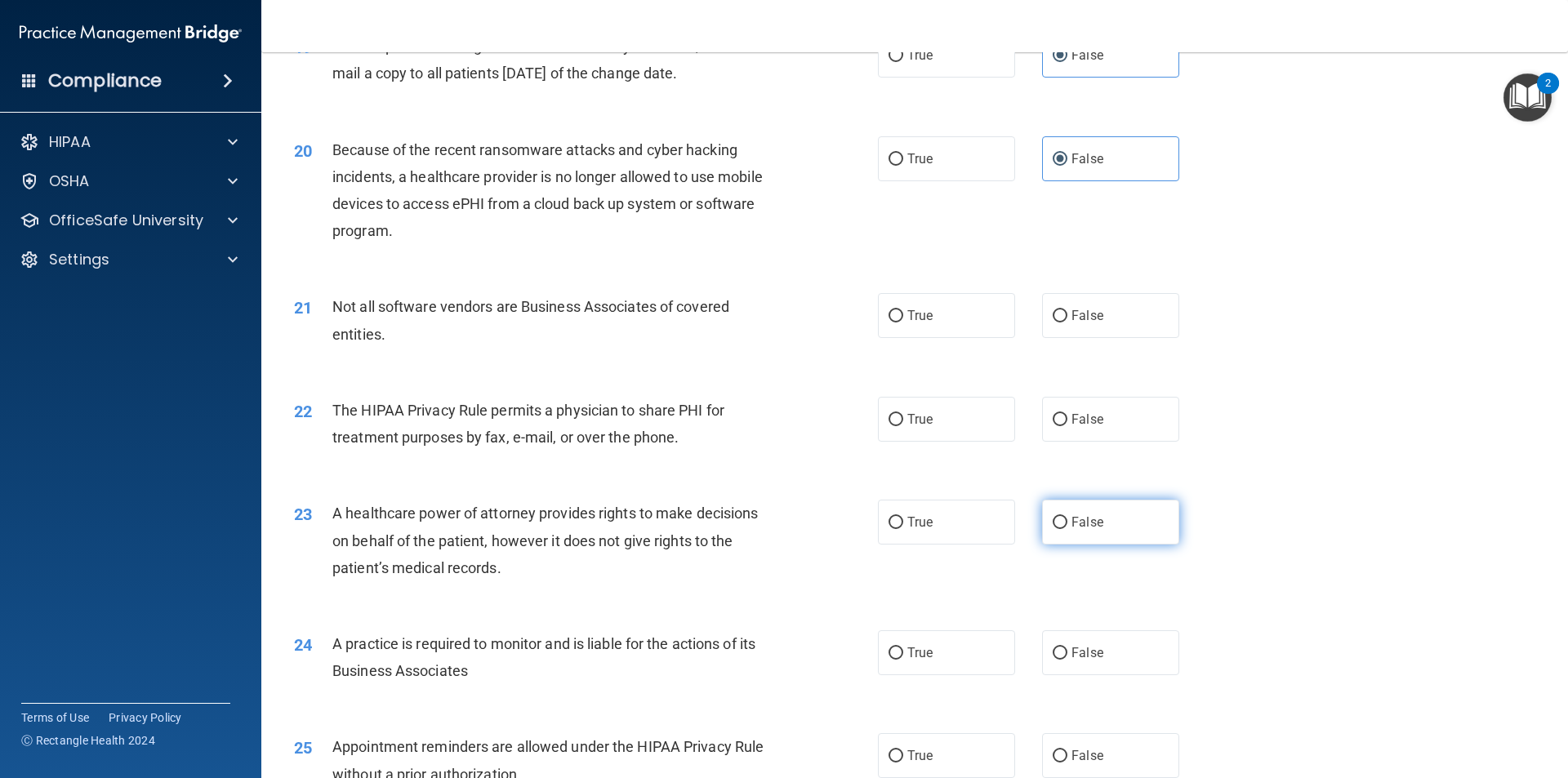
scroll to position [2367, 0]
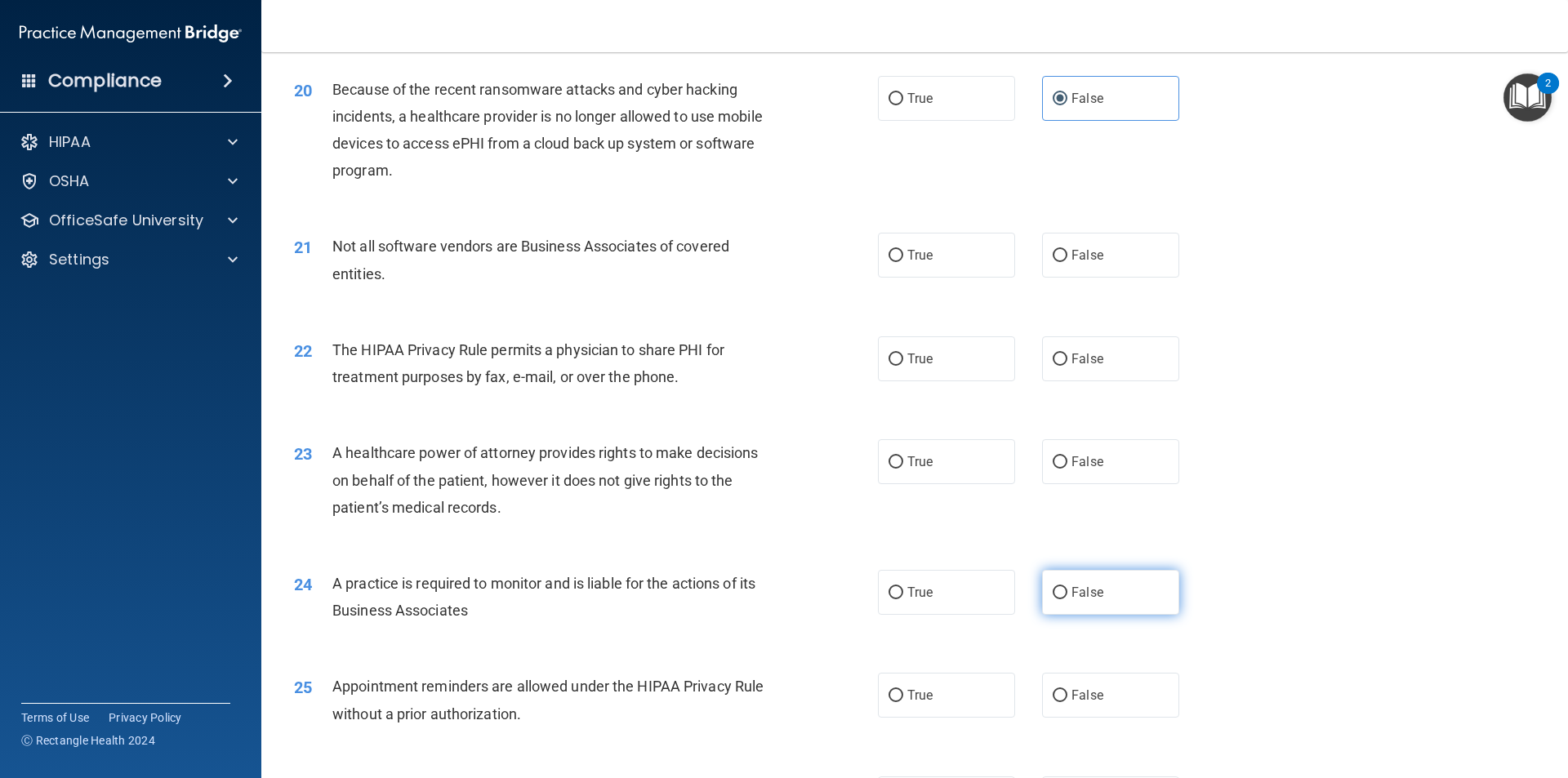
click at [1113, 600] on label "False" at bounding box center [1110, 592] width 137 height 45
click at [1067, 599] on input "False" at bounding box center [1060, 592] width 15 height 12
radio input "true"
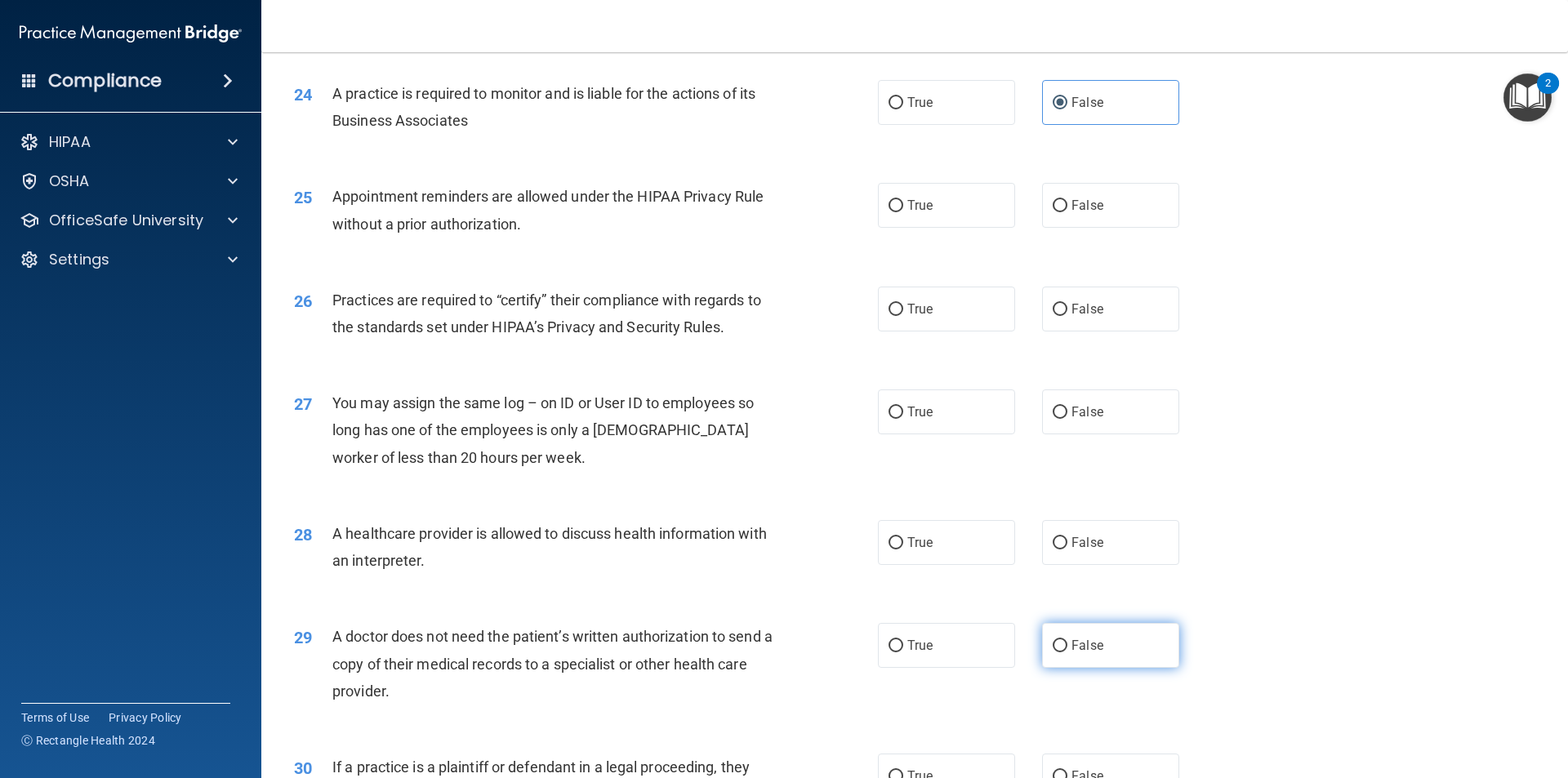
scroll to position [3022, 0]
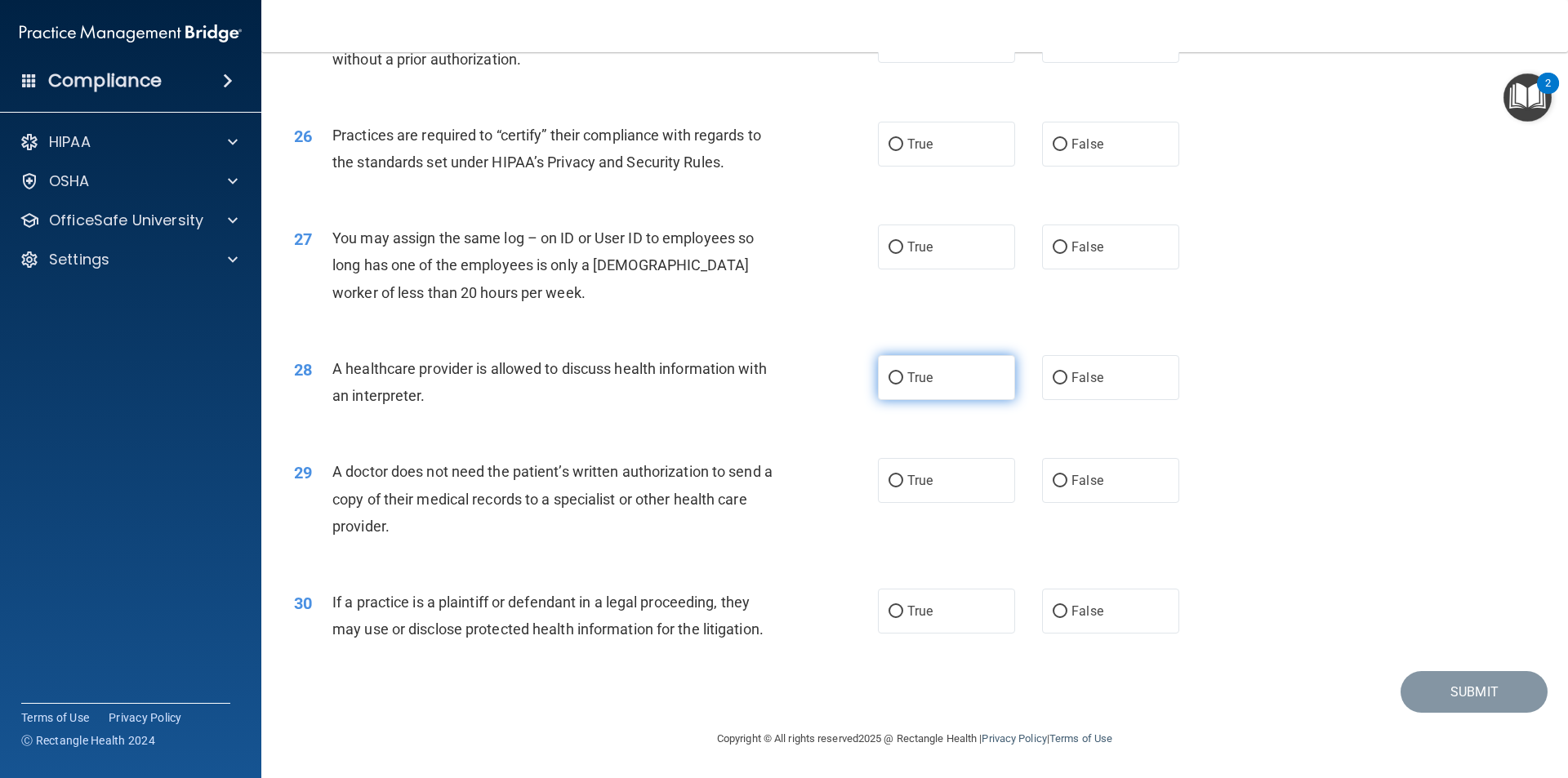
click at [977, 395] on label "True" at bounding box center [945, 378] width 137 height 45
click at [903, 384] on input "True" at bounding box center [896, 378] width 15 height 12
radio input "true"
click at [912, 473] on label "True" at bounding box center [945, 480] width 137 height 45
click at [903, 475] on input "True" at bounding box center [896, 480] width 15 height 12
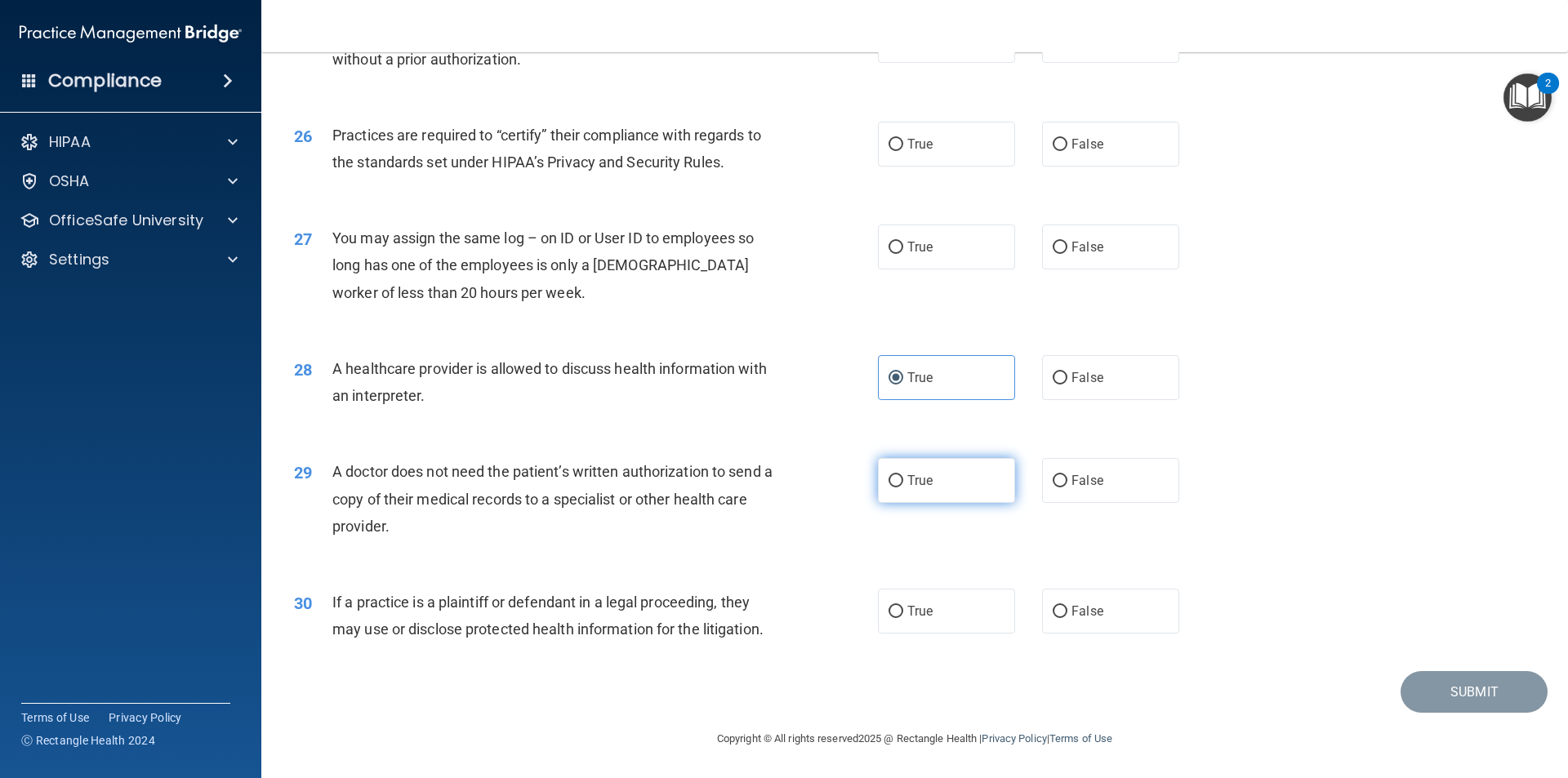
radio input "true"
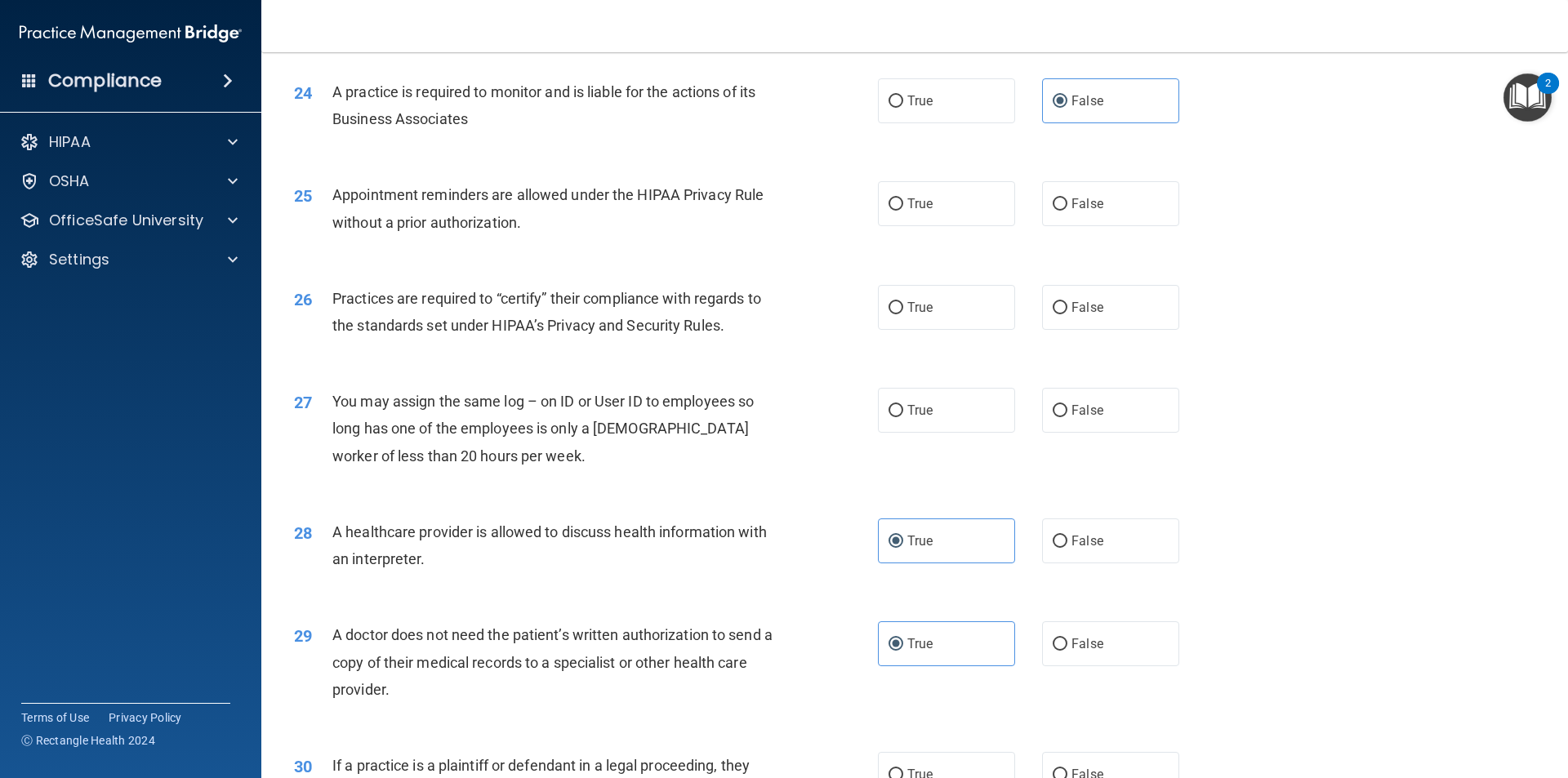
scroll to position [2776, 0]
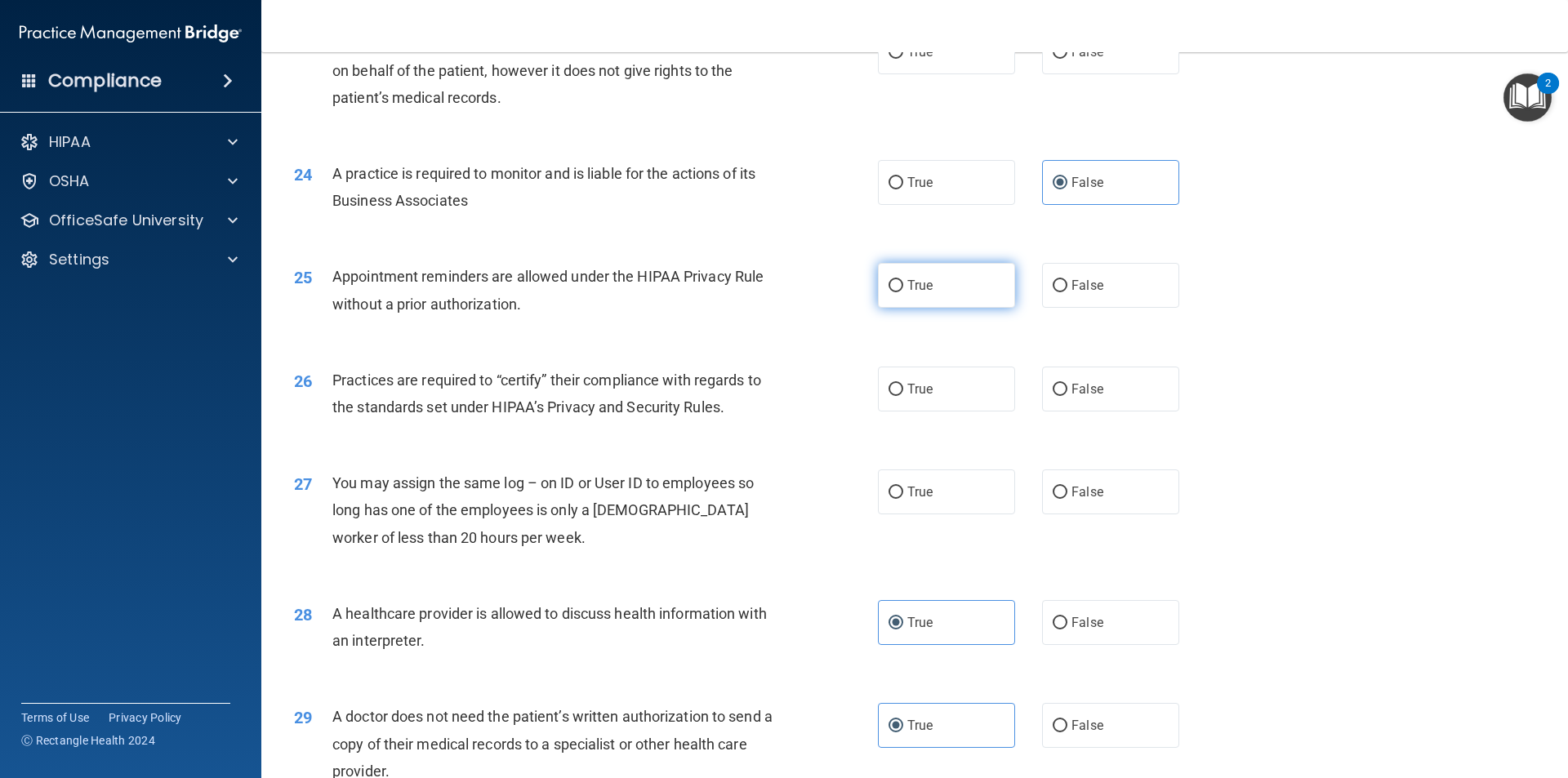
click at [931, 285] on label "True" at bounding box center [945, 285] width 137 height 45
click at [903, 285] on input "True" at bounding box center [896, 285] width 15 height 12
radio input "true"
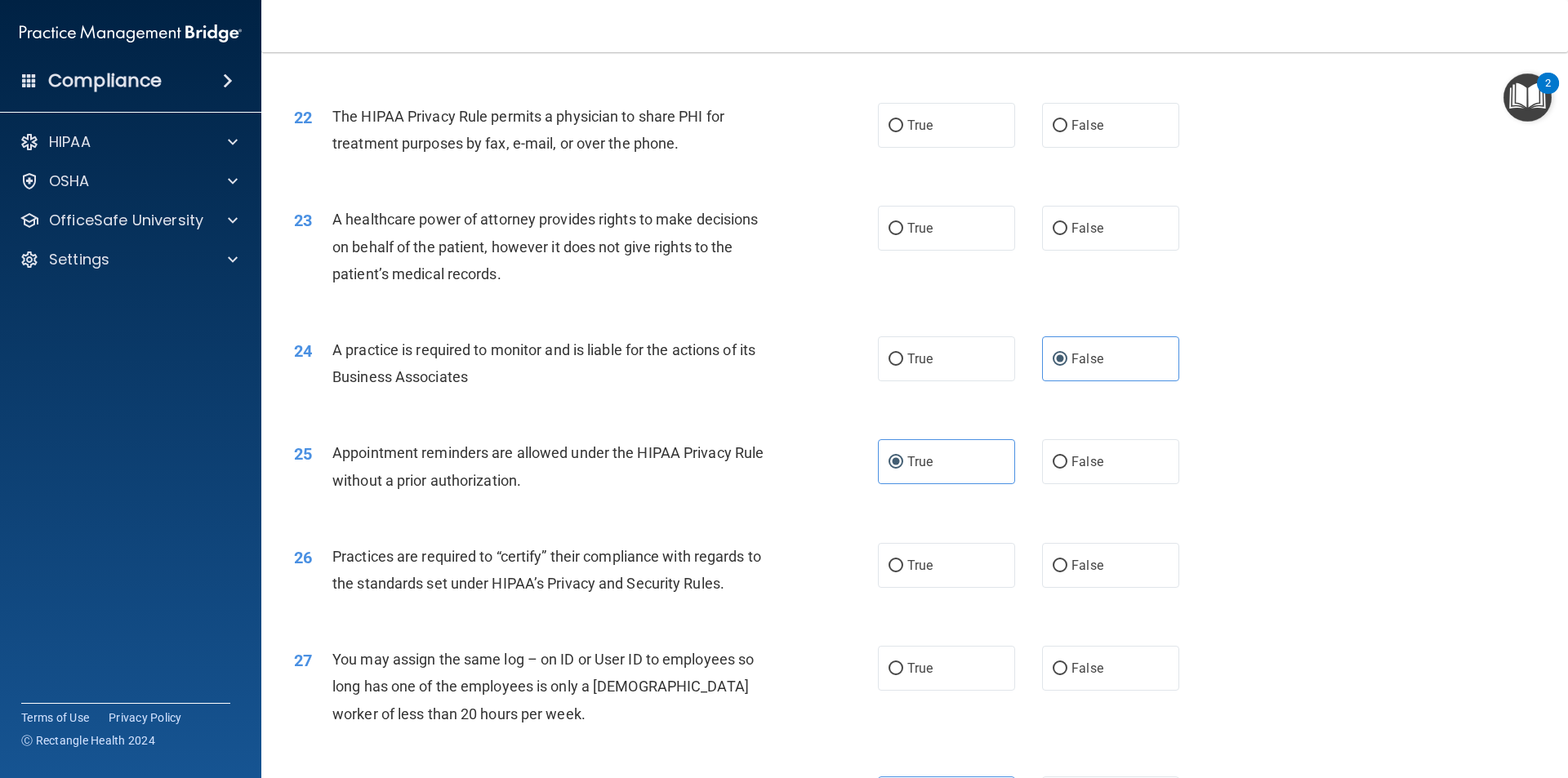
scroll to position [2450, 0]
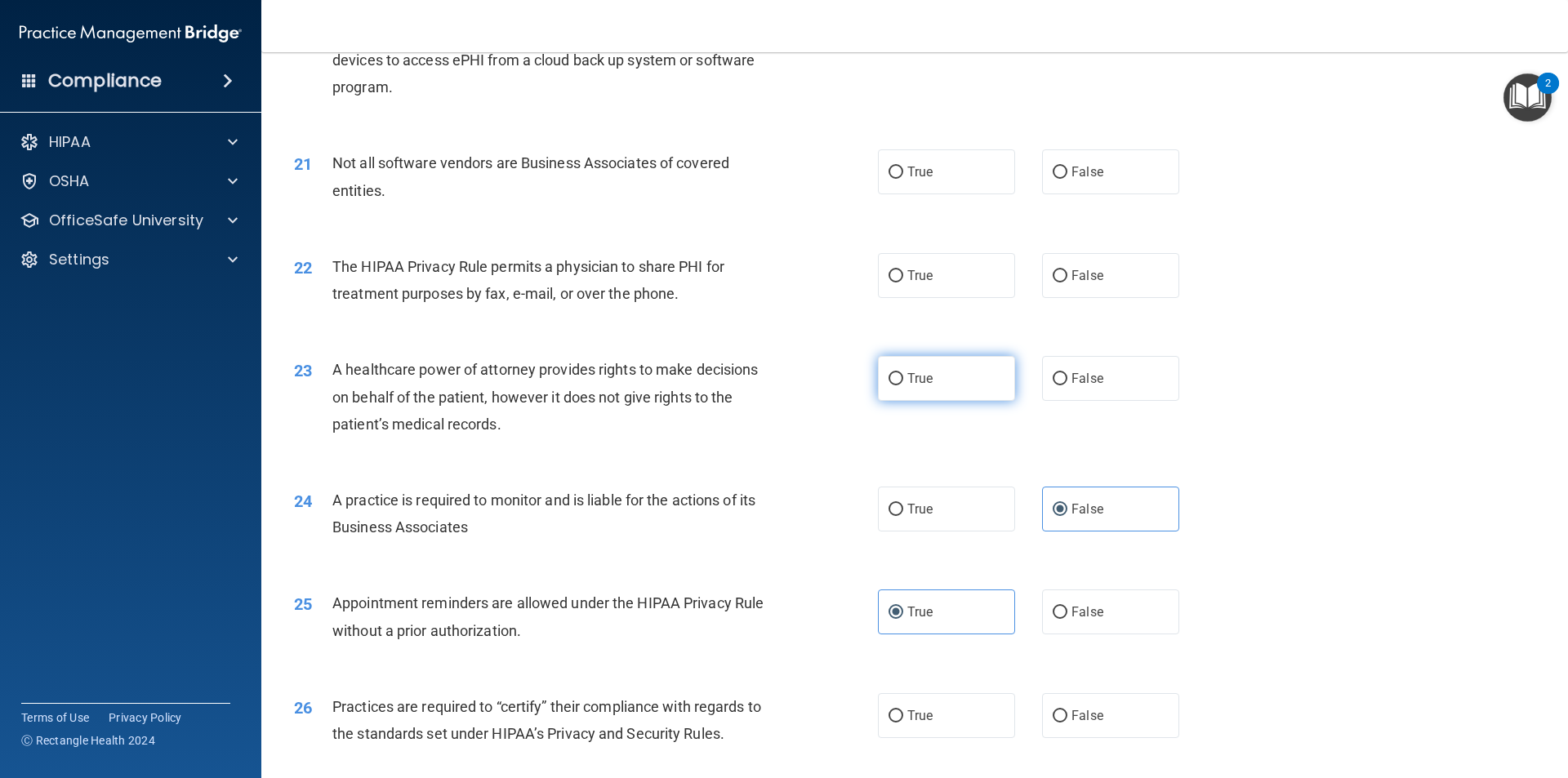
click at [917, 376] on span "True" at bounding box center [919, 378] width 25 height 16
click at [903, 376] on input "True" at bounding box center [896, 379] width 15 height 12
radio input "true"
click at [953, 276] on label "True" at bounding box center [945, 275] width 137 height 45
click at [903, 276] on input "True" at bounding box center [896, 276] width 15 height 12
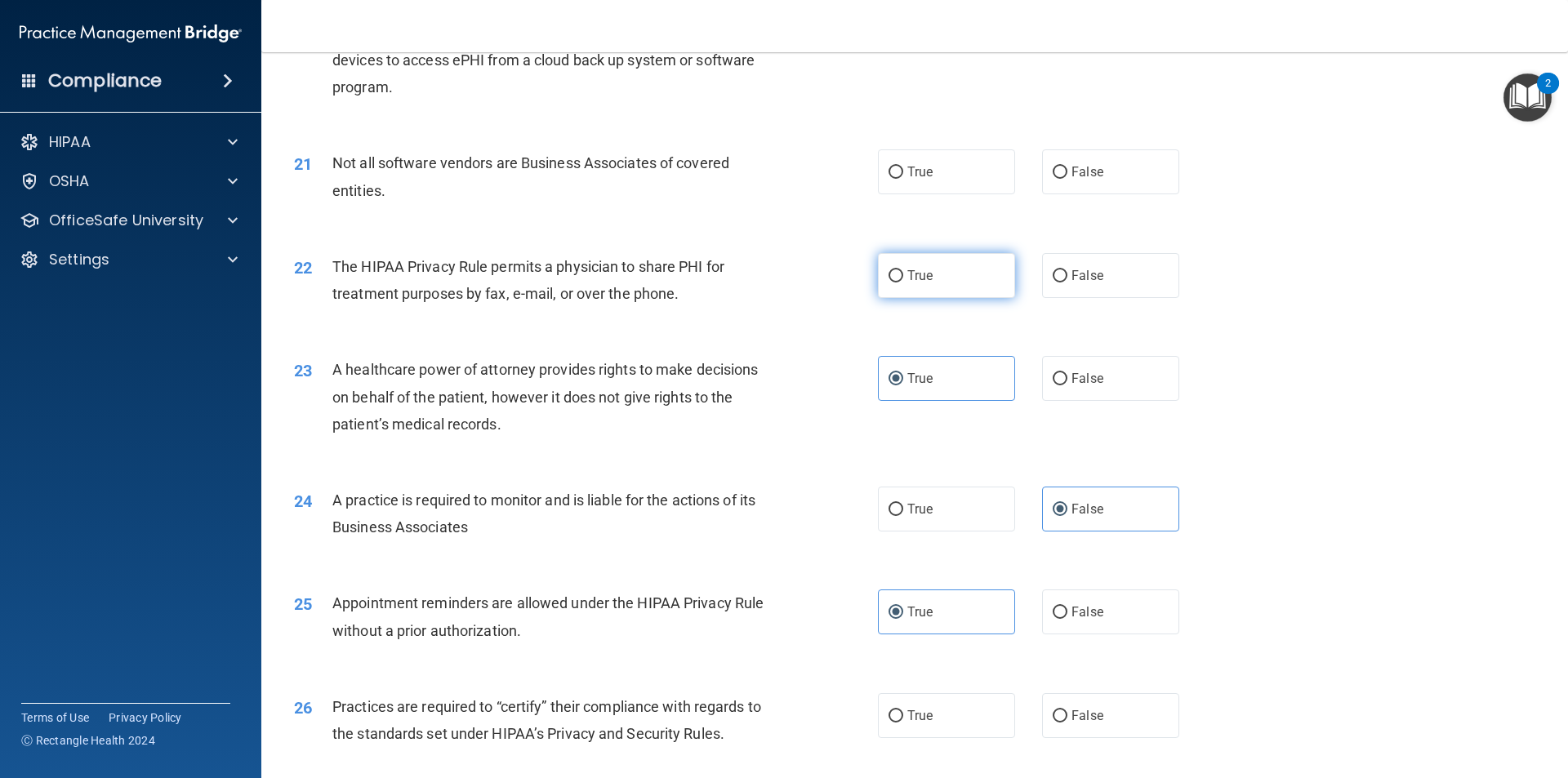
radio input "true"
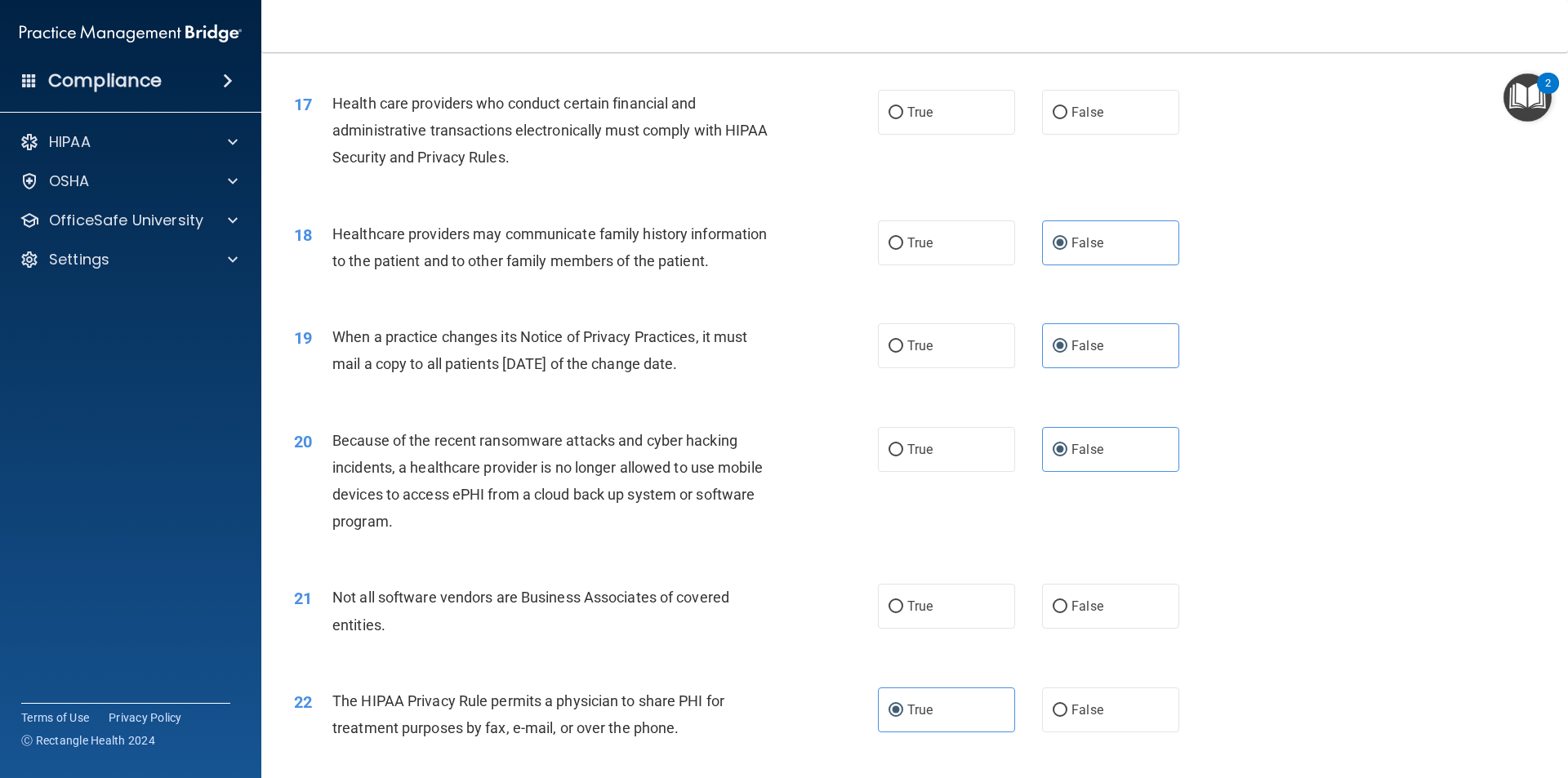
scroll to position [1797, 0]
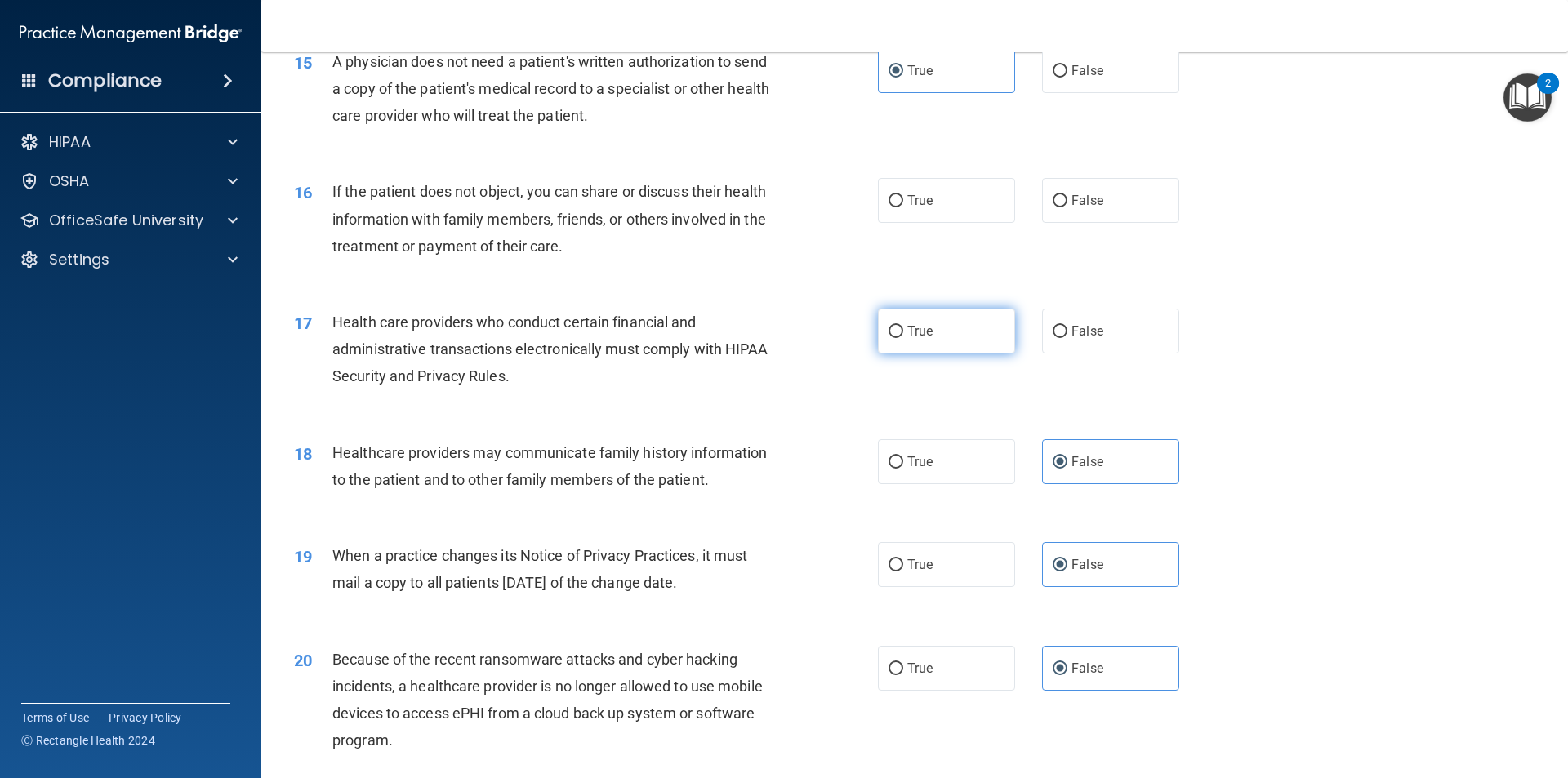
click at [889, 327] on input "True" at bounding box center [896, 331] width 15 height 12
radio input "true"
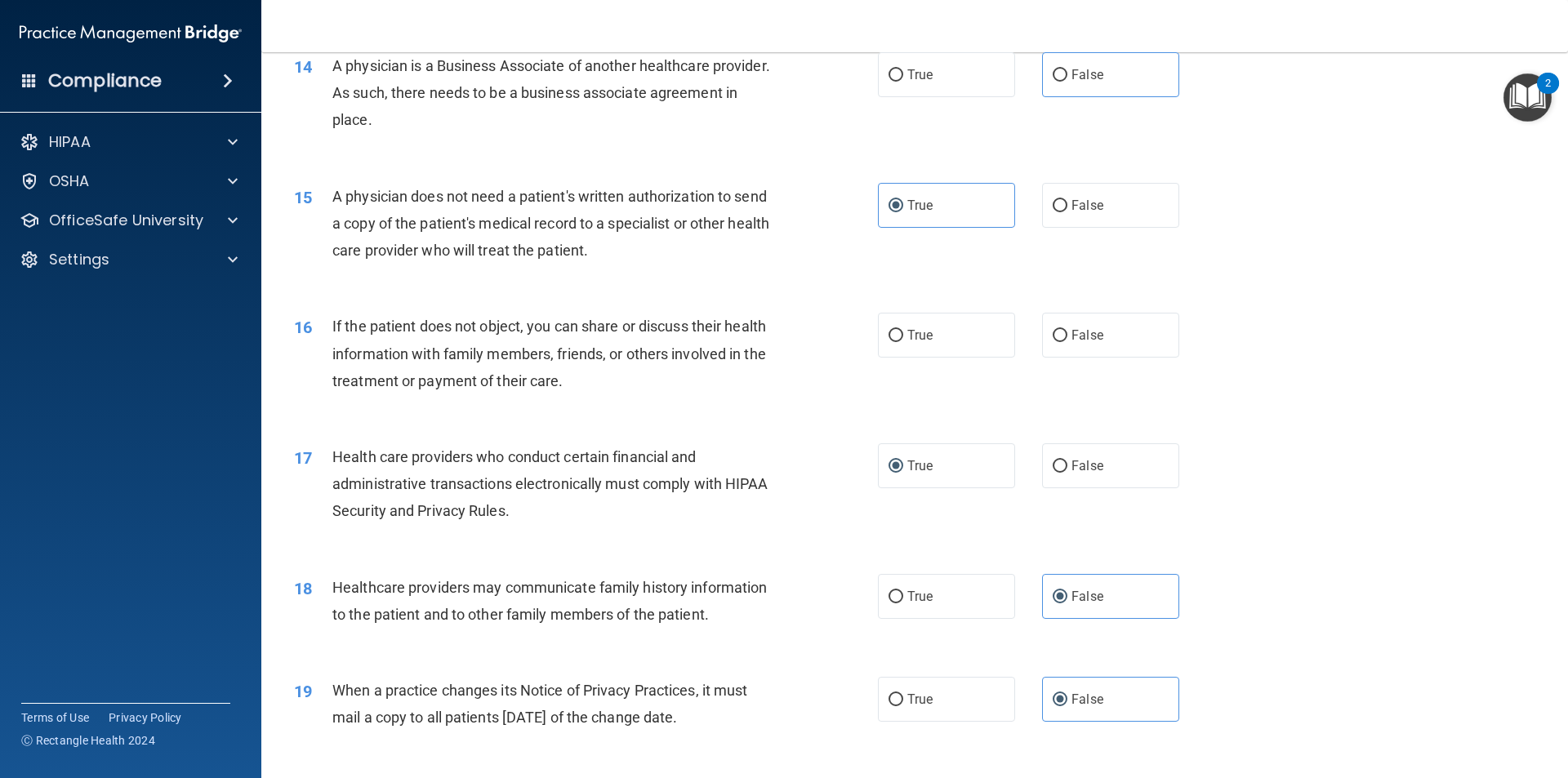
scroll to position [1633, 0]
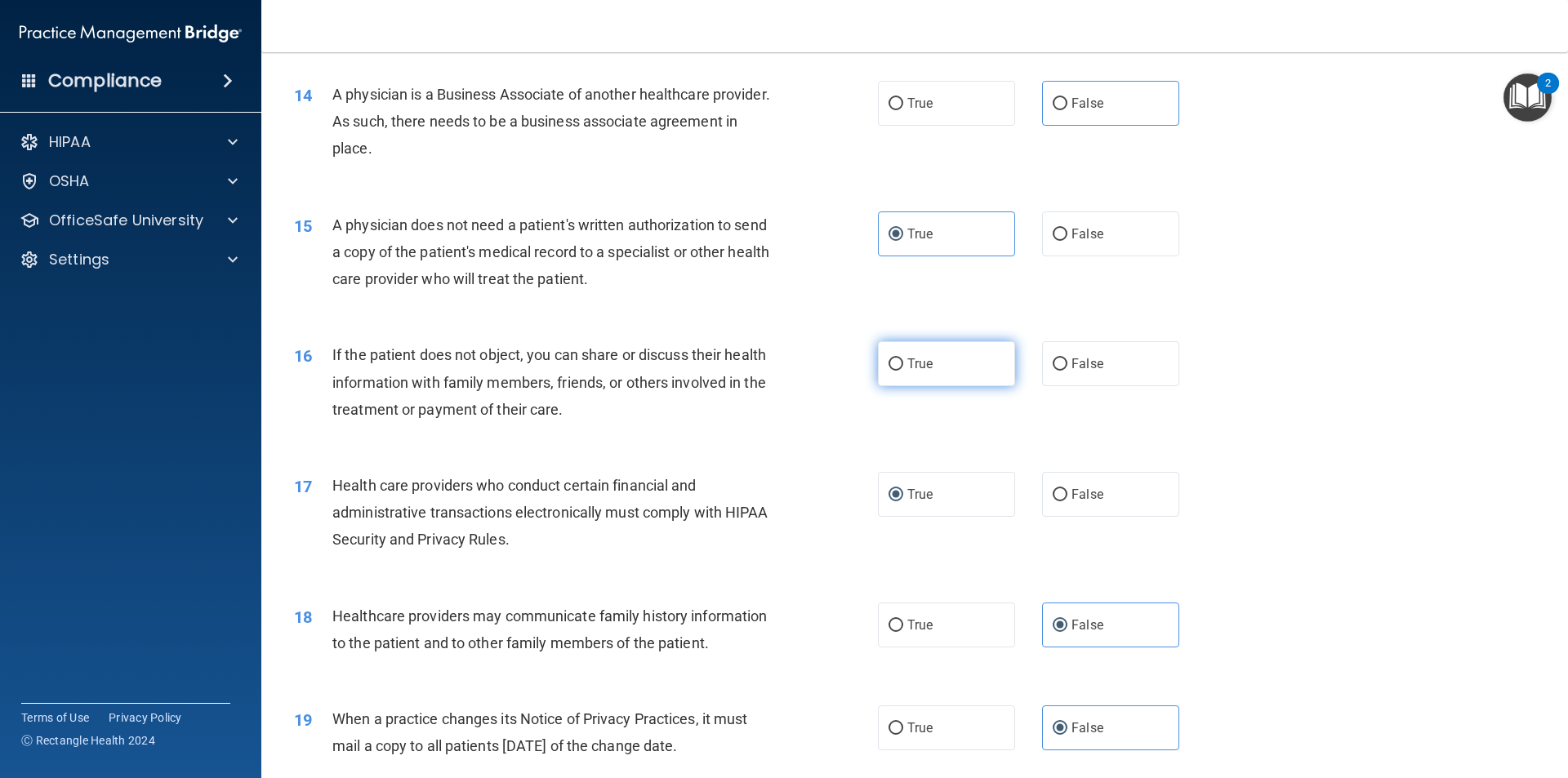
click at [903, 372] on label "True" at bounding box center [945, 364] width 137 height 45
click at [903, 370] on input "True" at bounding box center [896, 364] width 15 height 12
radio input "true"
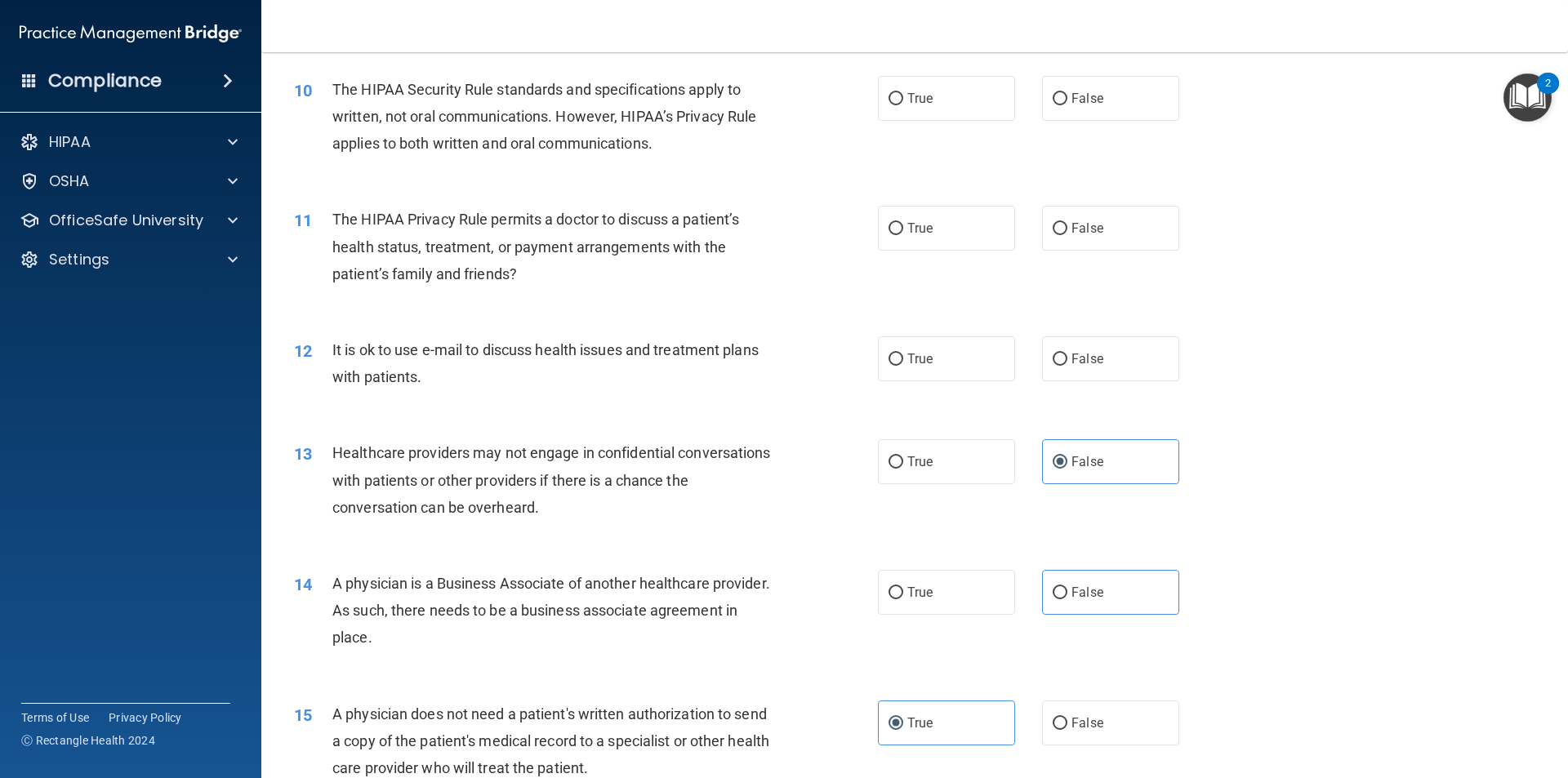
scroll to position [1145, 0]
click at [908, 357] on span "True" at bounding box center [919, 359] width 25 height 16
click at [903, 357] on input "True" at bounding box center [896, 360] width 15 height 12
radio input "true"
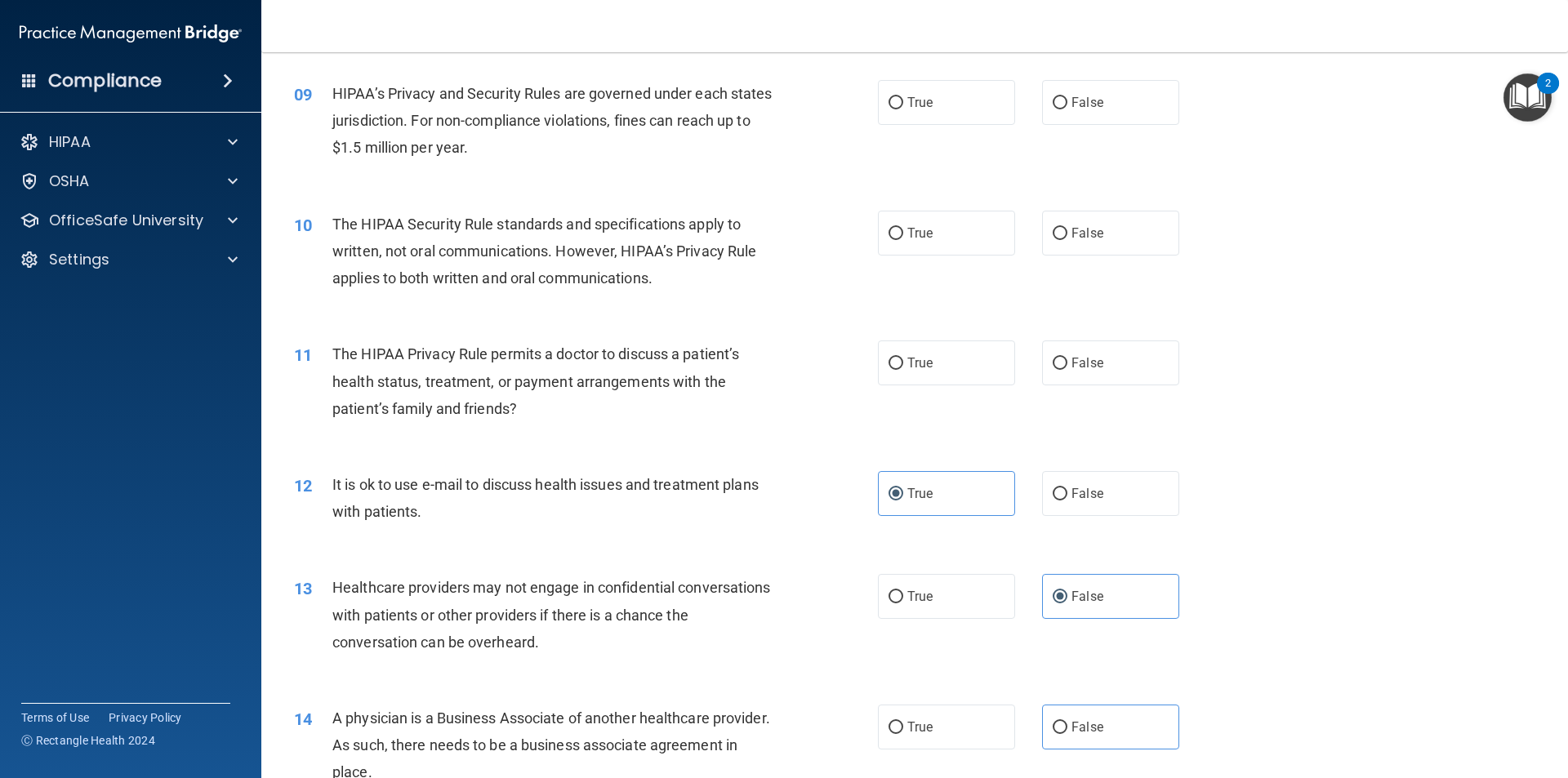
scroll to position [981, 0]
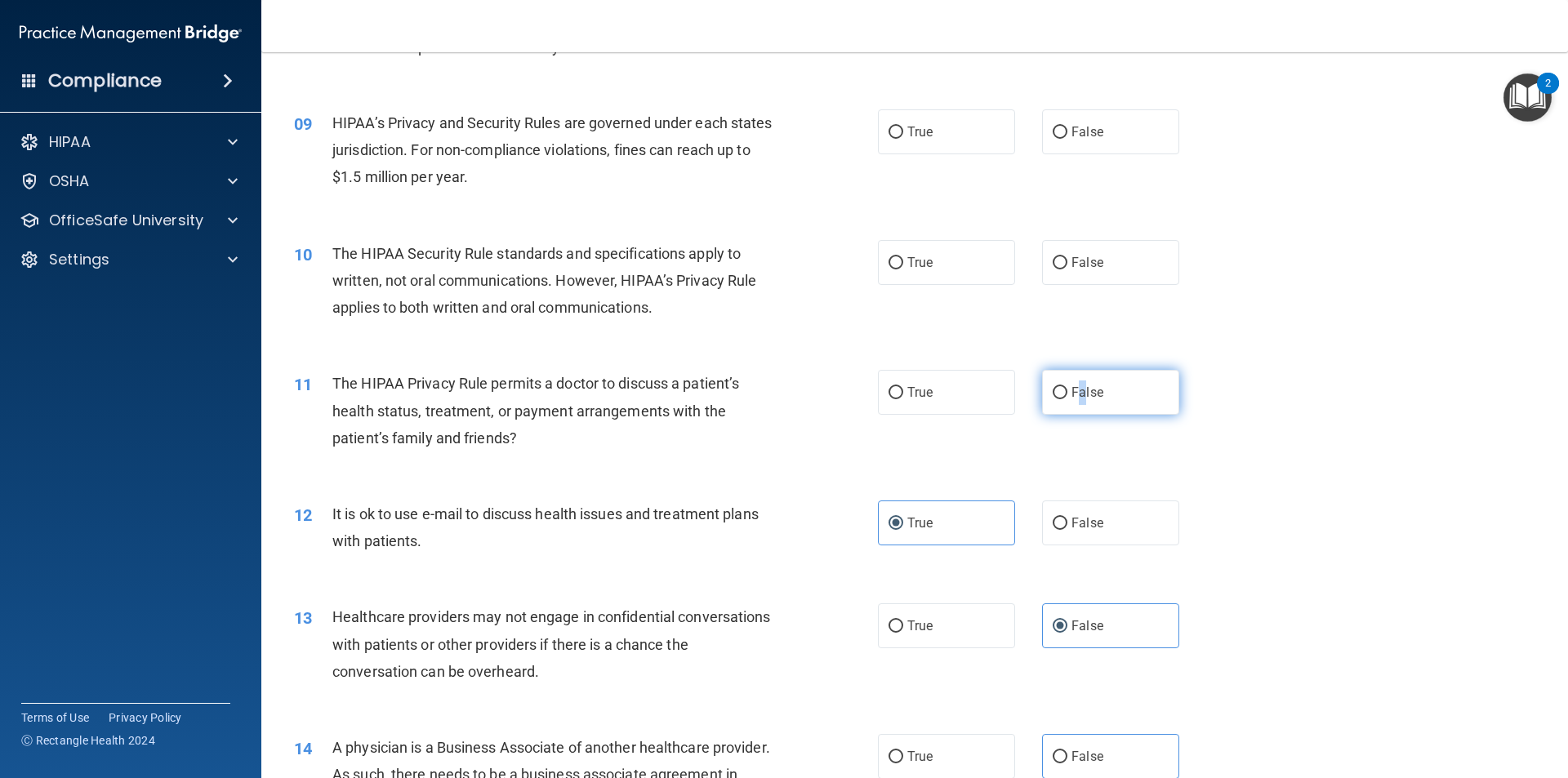
click at [1076, 397] on label "False" at bounding box center [1110, 392] width 137 height 45
click at [1088, 382] on label "False" at bounding box center [1110, 392] width 137 height 45
click at [1067, 387] on input "False" at bounding box center [1060, 393] width 15 height 12
radio input "true"
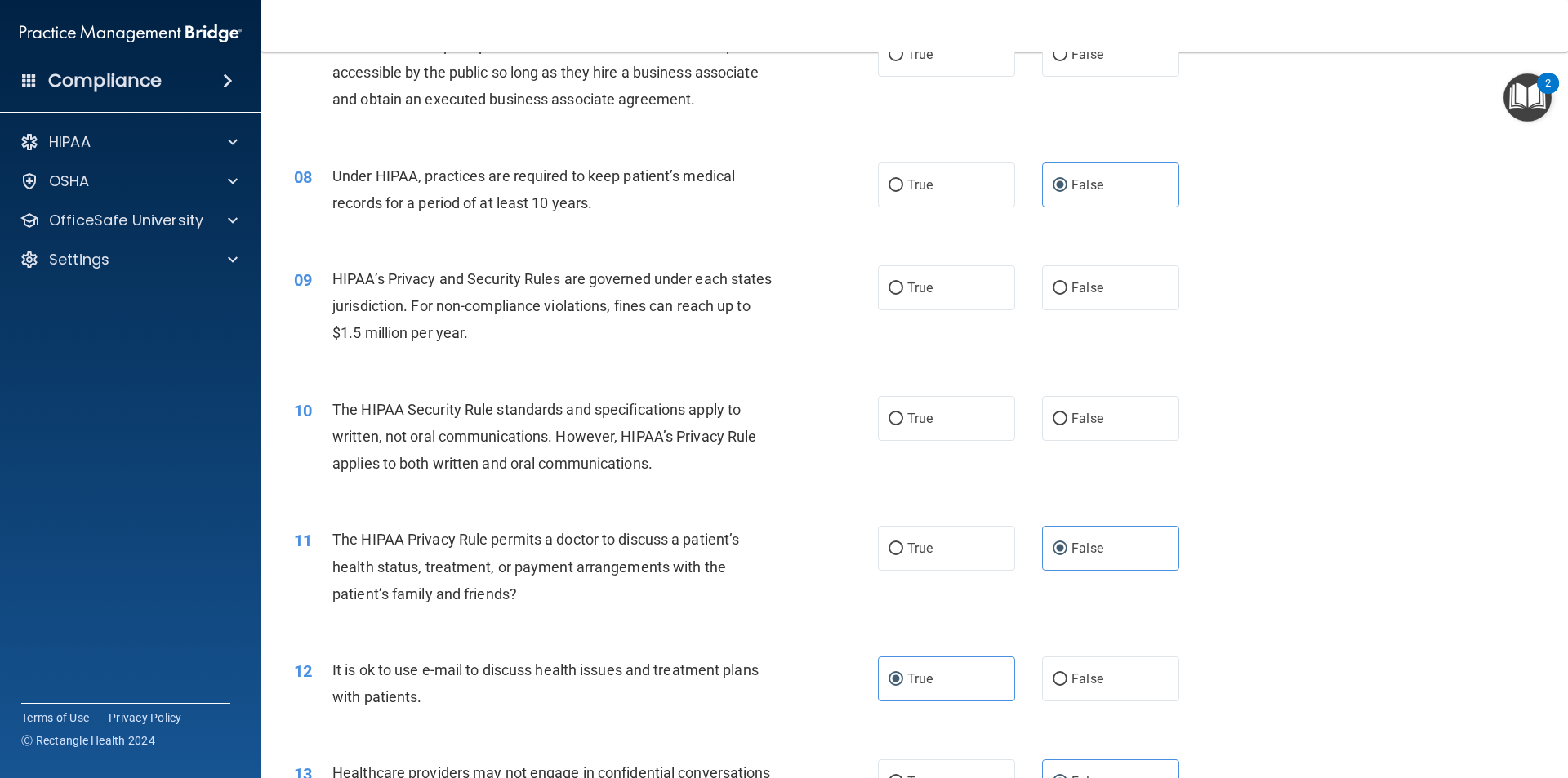
scroll to position [818, 0]
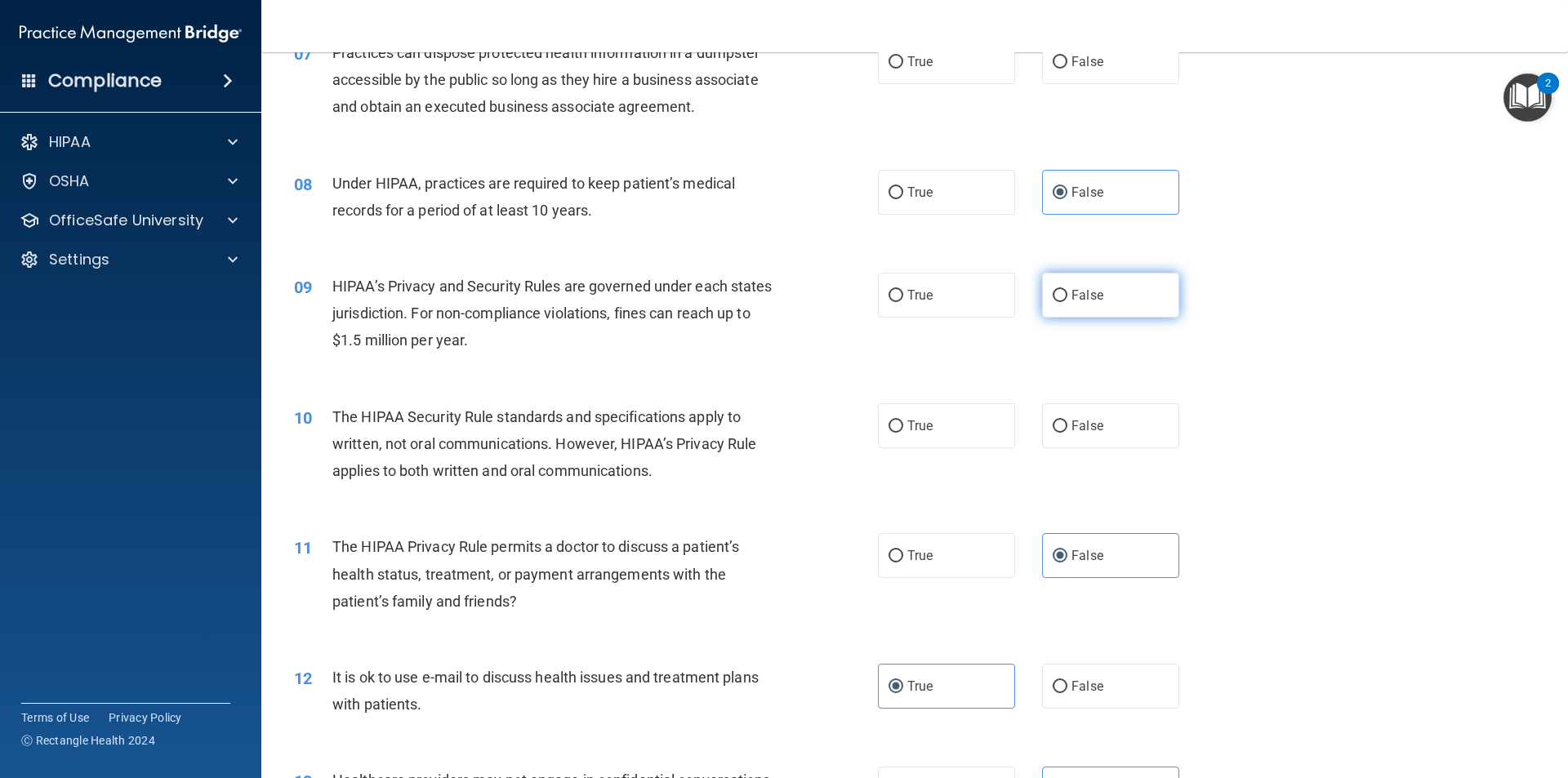
click at [1085, 275] on label "False" at bounding box center [1110, 295] width 137 height 45
click at [1085, 282] on label "False" at bounding box center [1110, 295] width 137 height 45
click at [1067, 290] on input "False" at bounding box center [1060, 296] width 15 height 12
radio input "true"
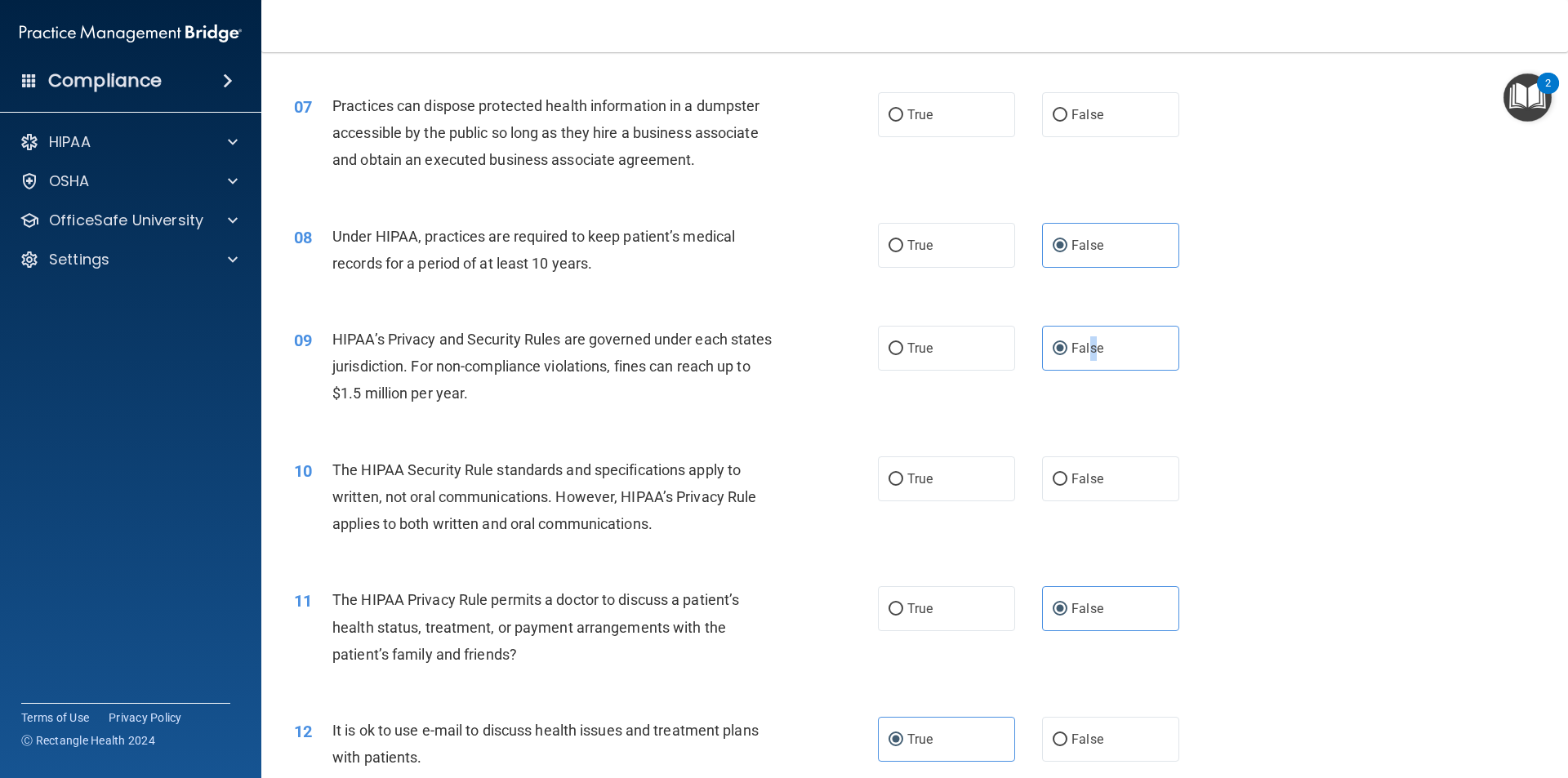
scroll to position [736, 0]
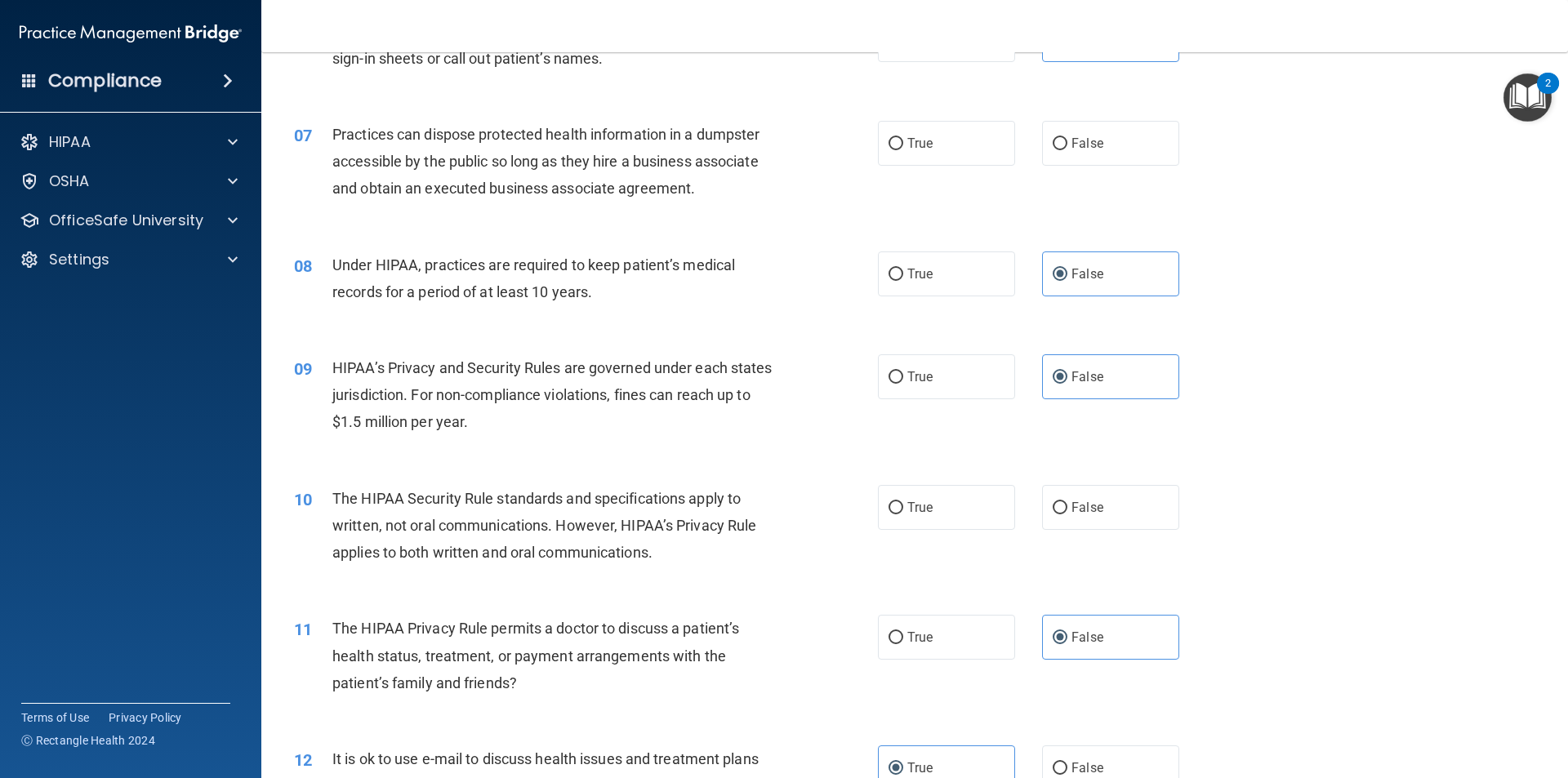
click at [1018, 282] on div "True False" at bounding box center [1042, 273] width 329 height 45
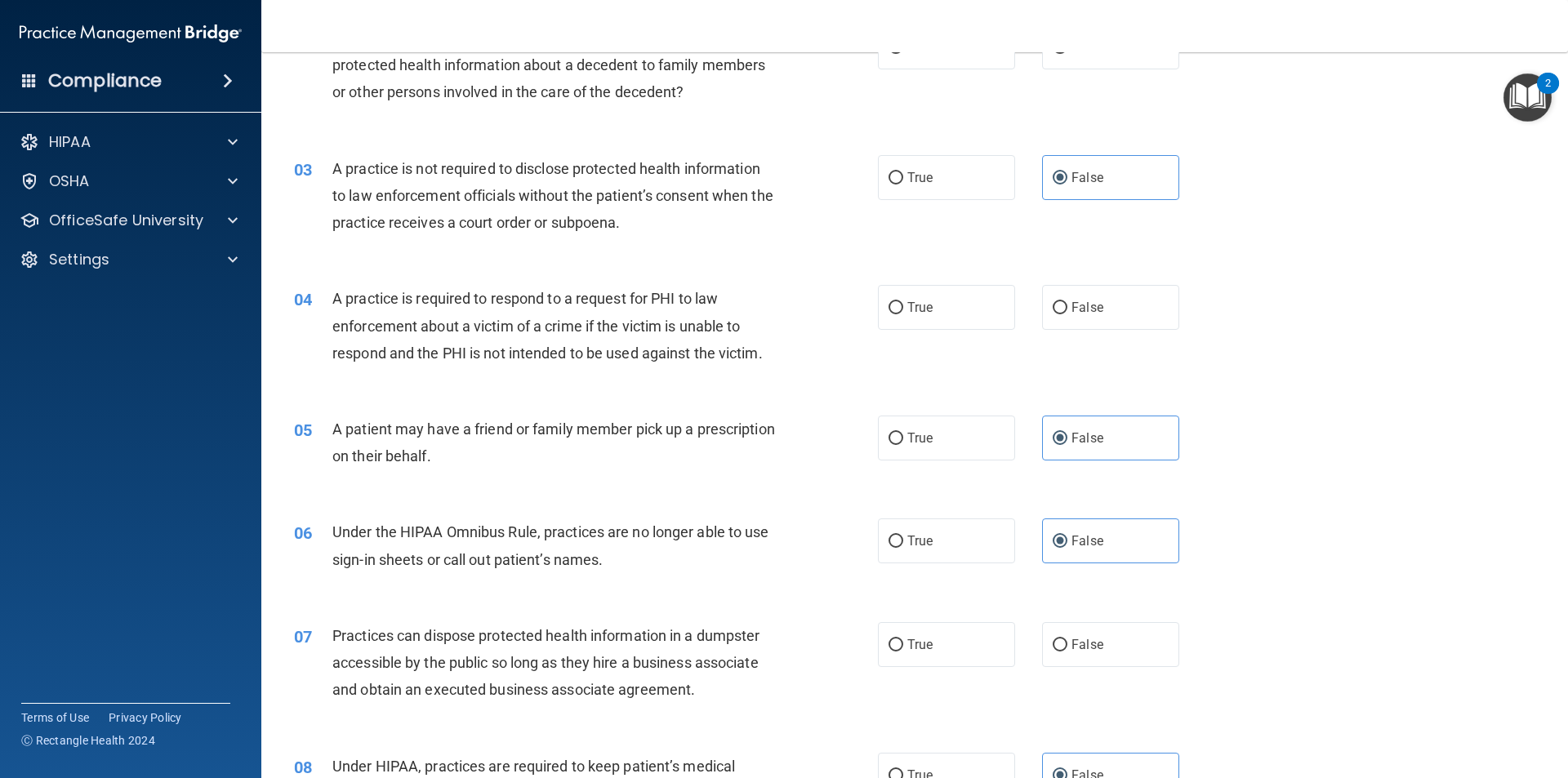
scroll to position [244, 0]
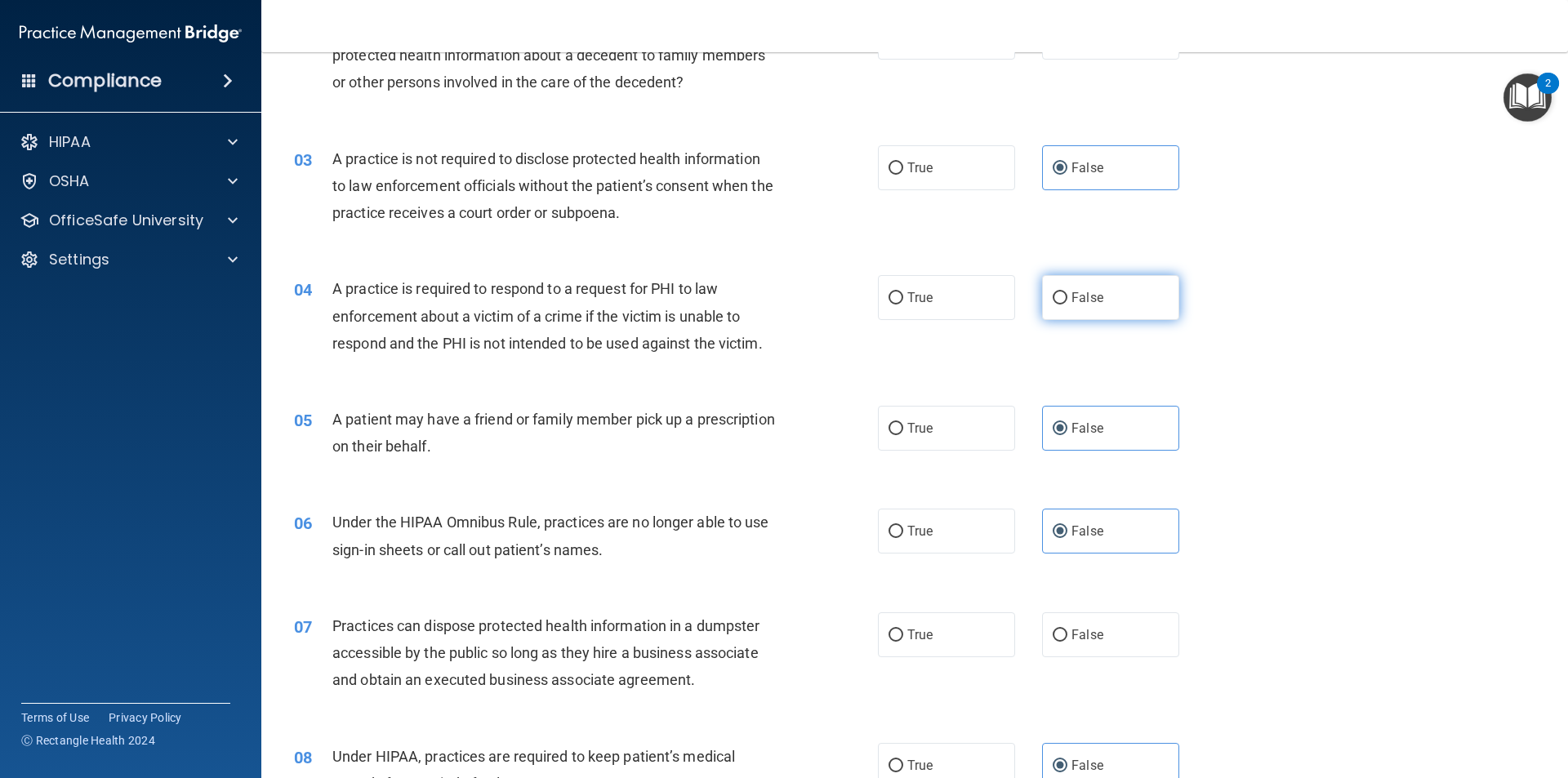
click at [1094, 286] on label "False" at bounding box center [1110, 298] width 137 height 45
click at [1067, 292] on input "False" at bounding box center [1060, 298] width 15 height 12
radio input "true"
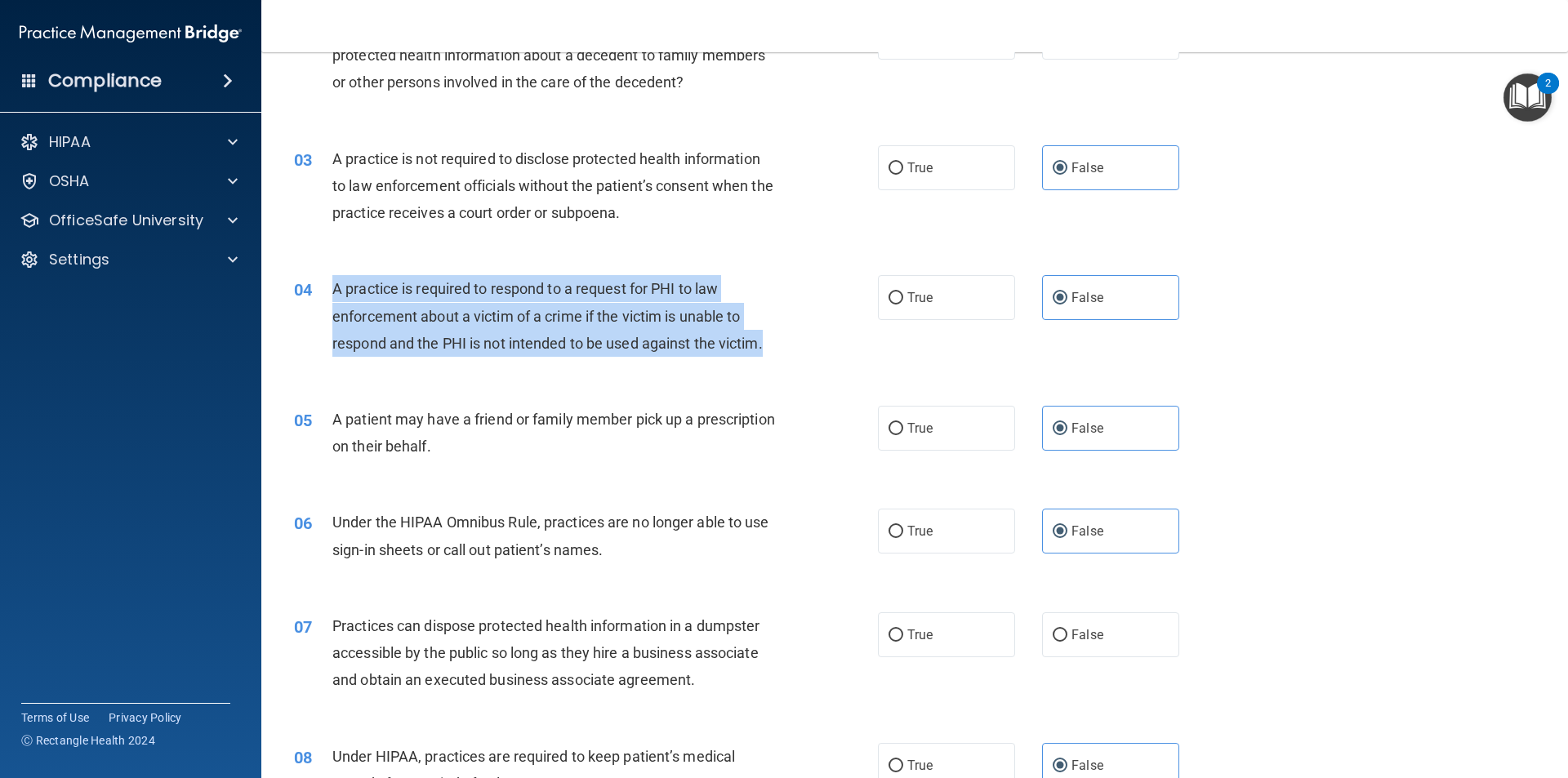
drag, startPoint x: 777, startPoint y: 342, endPoint x: 330, endPoint y: 293, distance: 449.7
click at [332, 292] on div "A practice is required to respond to a request for PHI to law enforcement about…" at bounding box center [560, 315] width 456 height 81
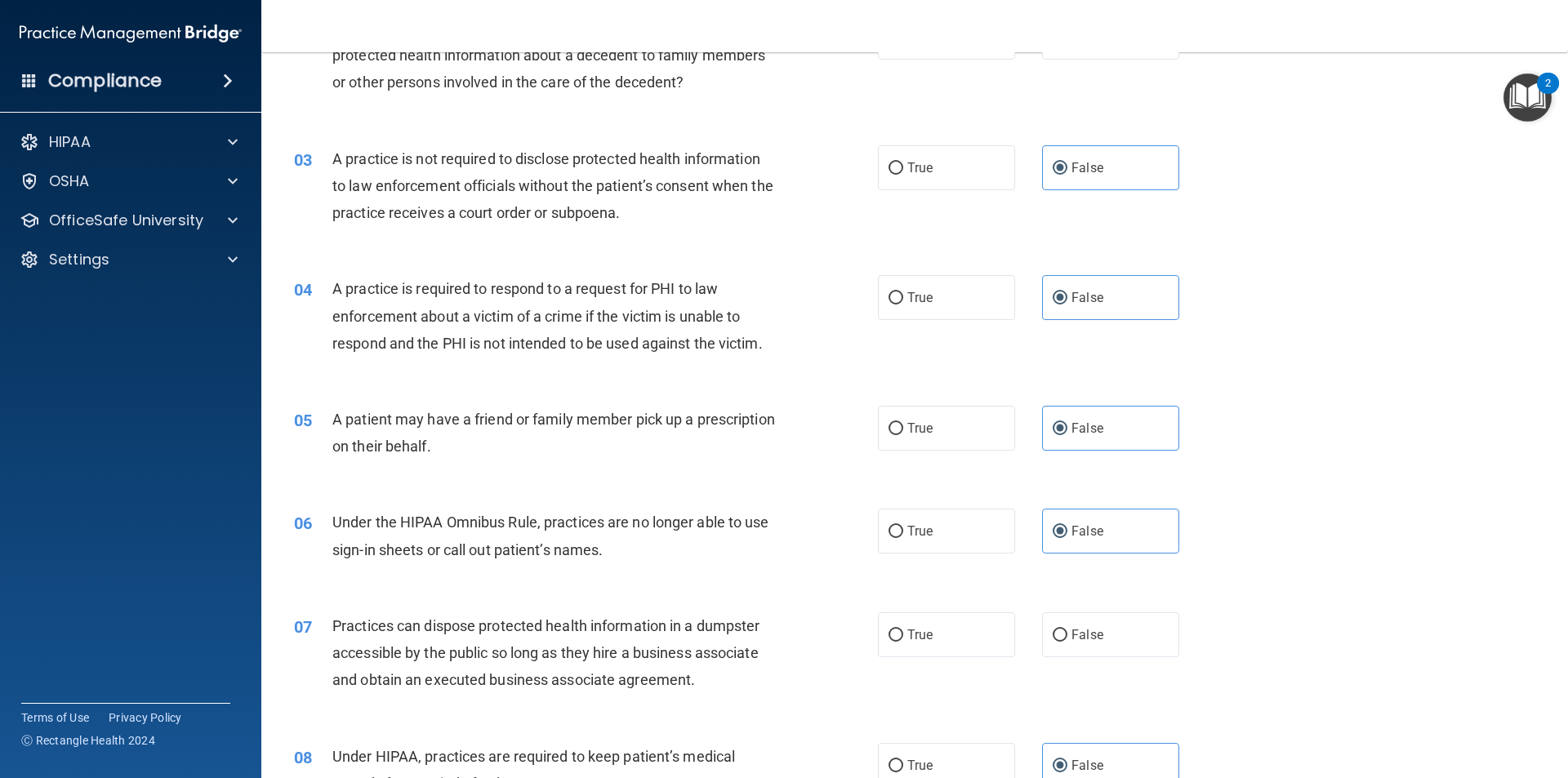
click at [755, 217] on div "A practice is not required to disclose protected health information to law enfo…" at bounding box center [560, 186] width 456 height 81
drag, startPoint x: 906, startPoint y: 425, endPoint x: 890, endPoint y: 434, distance: 18.4
click at [890, 434] on label "True" at bounding box center [945, 428] width 137 height 45
click at [891, 423] on input "True" at bounding box center [896, 428] width 15 height 12
radio input "true"
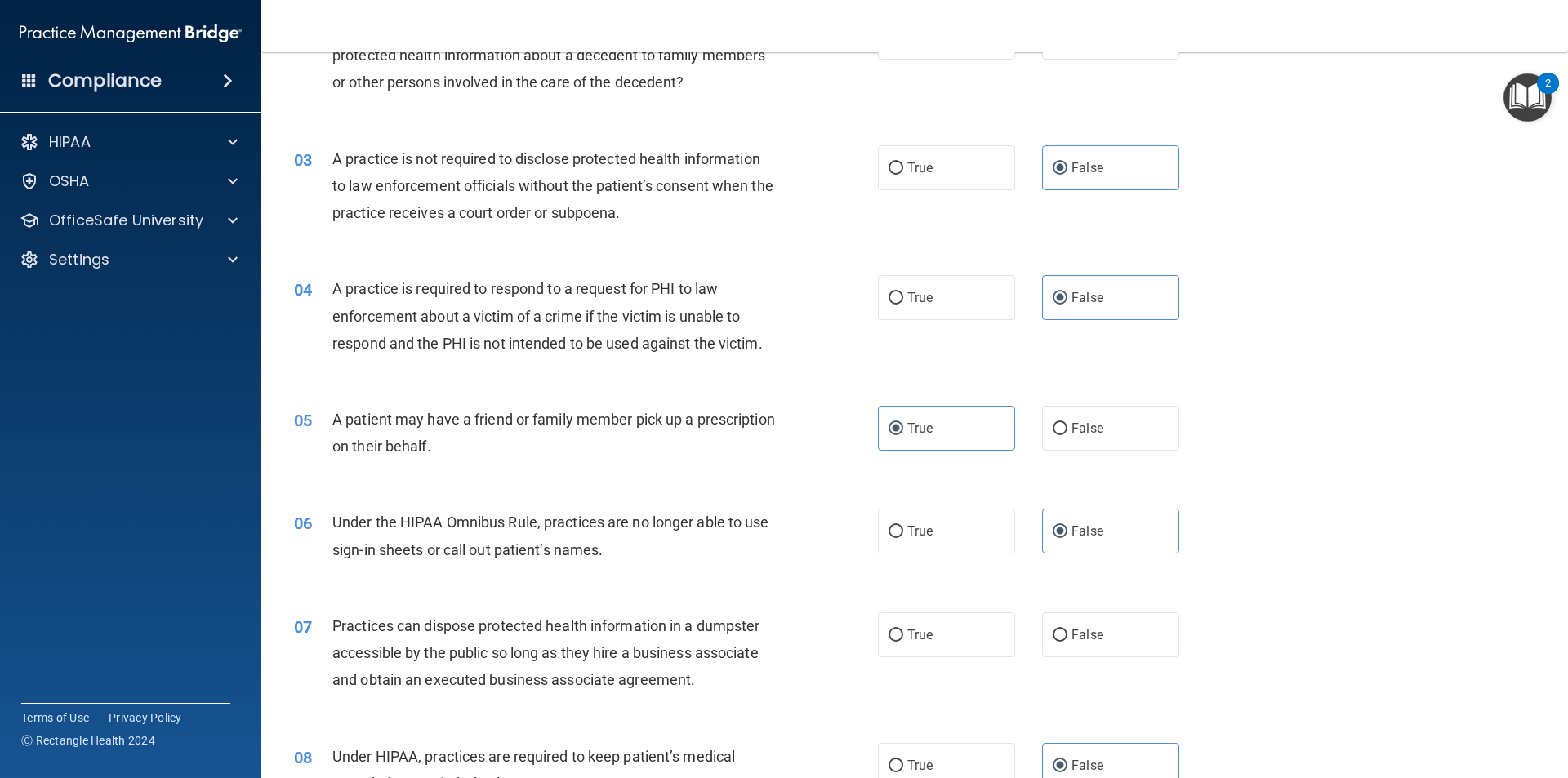
click at [848, 391] on div "05 A patient may have a friend or family member pick up a prescription on their…" at bounding box center [915, 437] width 1266 height 103
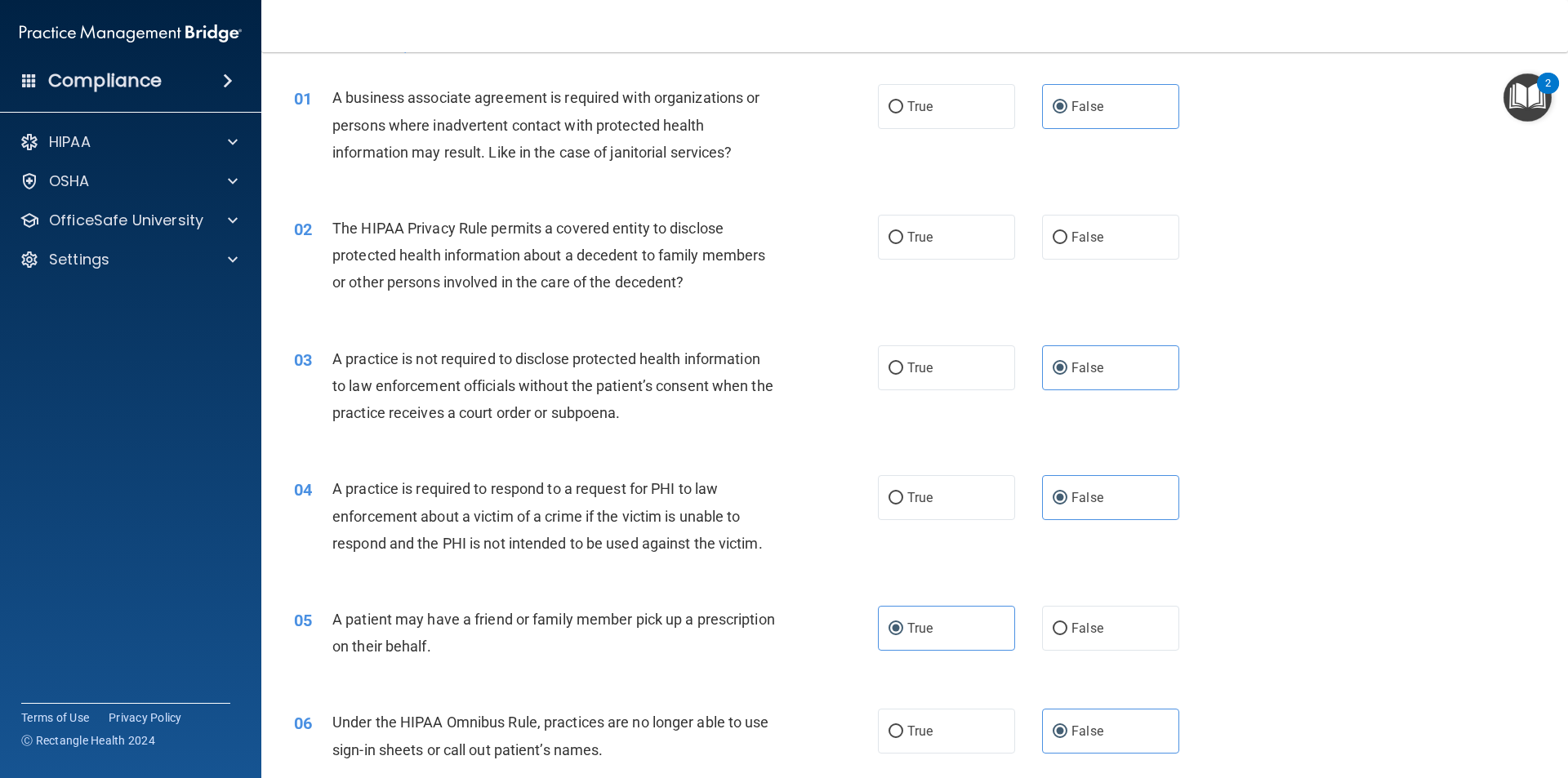
scroll to position [81, 0]
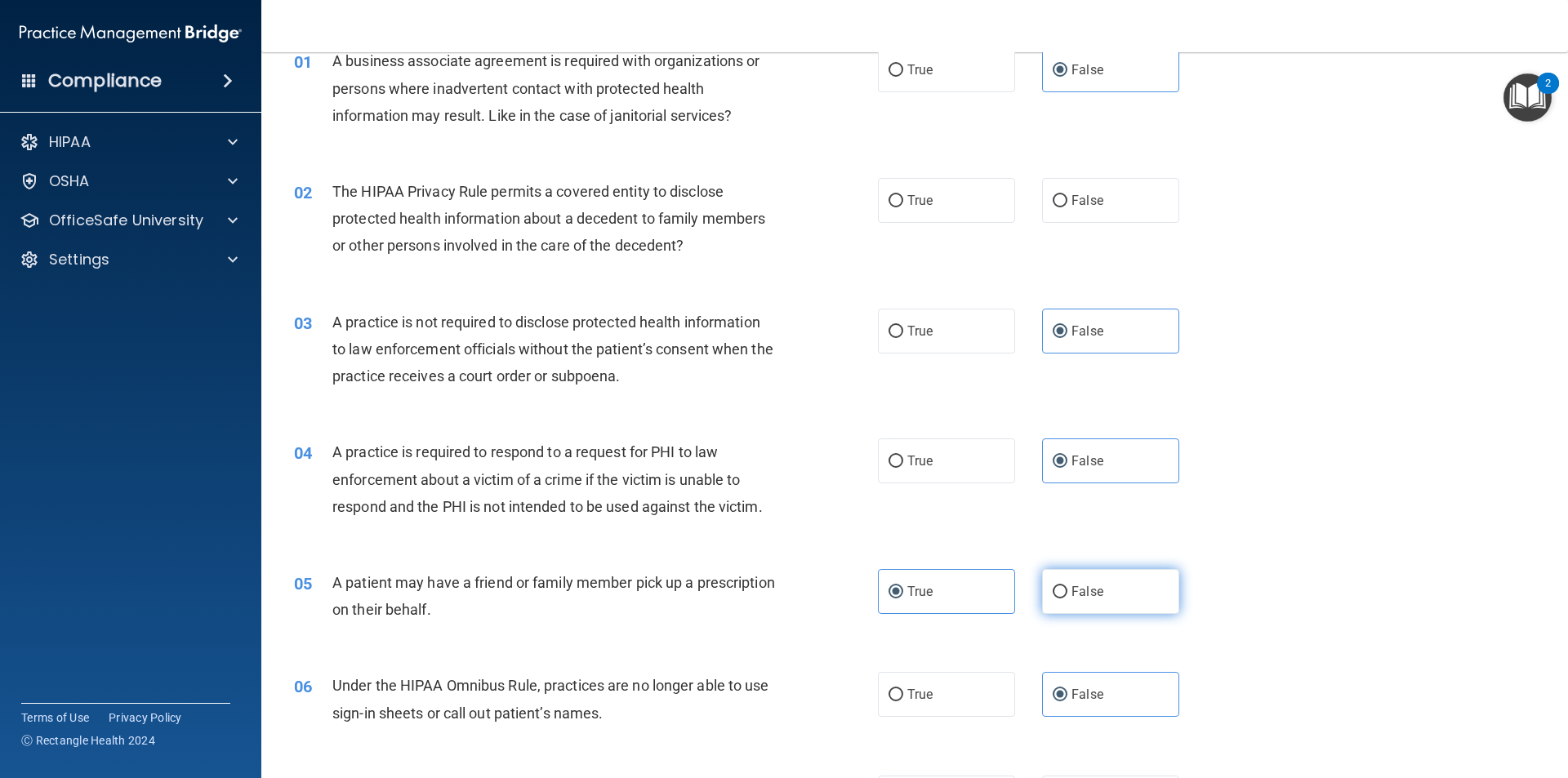
click at [1113, 595] on label "False" at bounding box center [1110, 591] width 137 height 45
click at [1067, 595] on input "False" at bounding box center [1060, 591] width 15 height 12
radio input "true"
radio input "false"
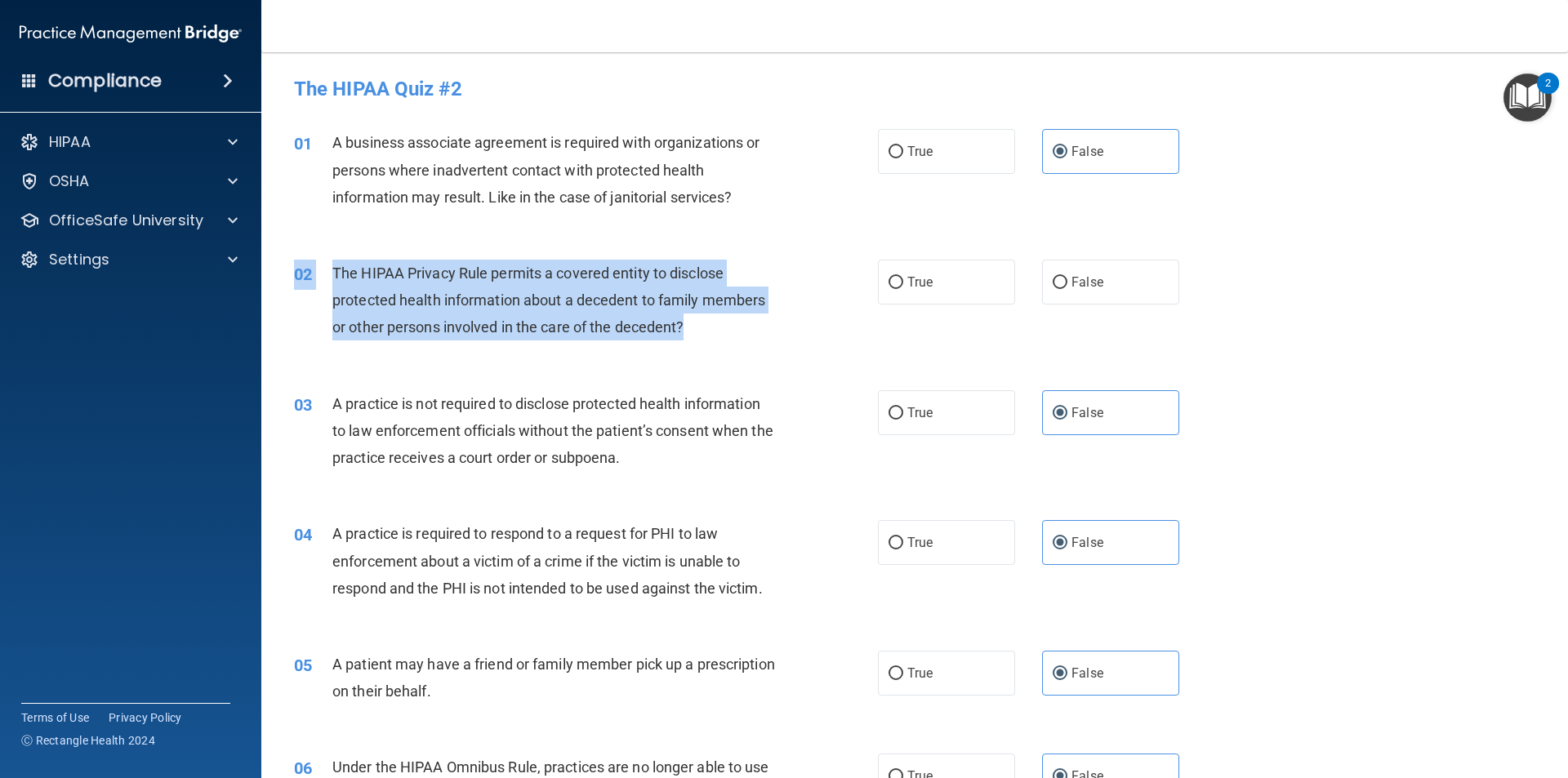
drag, startPoint x: 671, startPoint y: 316, endPoint x: 312, endPoint y: 277, distance: 361.1
click at [303, 281] on div "02 The HIPAA Privacy Rule permits a covered entity to disclose protected health…" at bounding box center [586, 304] width 633 height 90
click at [319, 274] on div "02" at bounding box center [307, 274] width 50 height 30
click at [693, 317] on div "The HIPAA Privacy Rule permits a covered entity to disclose protected health in…" at bounding box center [560, 299] width 456 height 81
drag, startPoint x: 688, startPoint y: 328, endPoint x: 327, endPoint y: 271, distance: 365.5
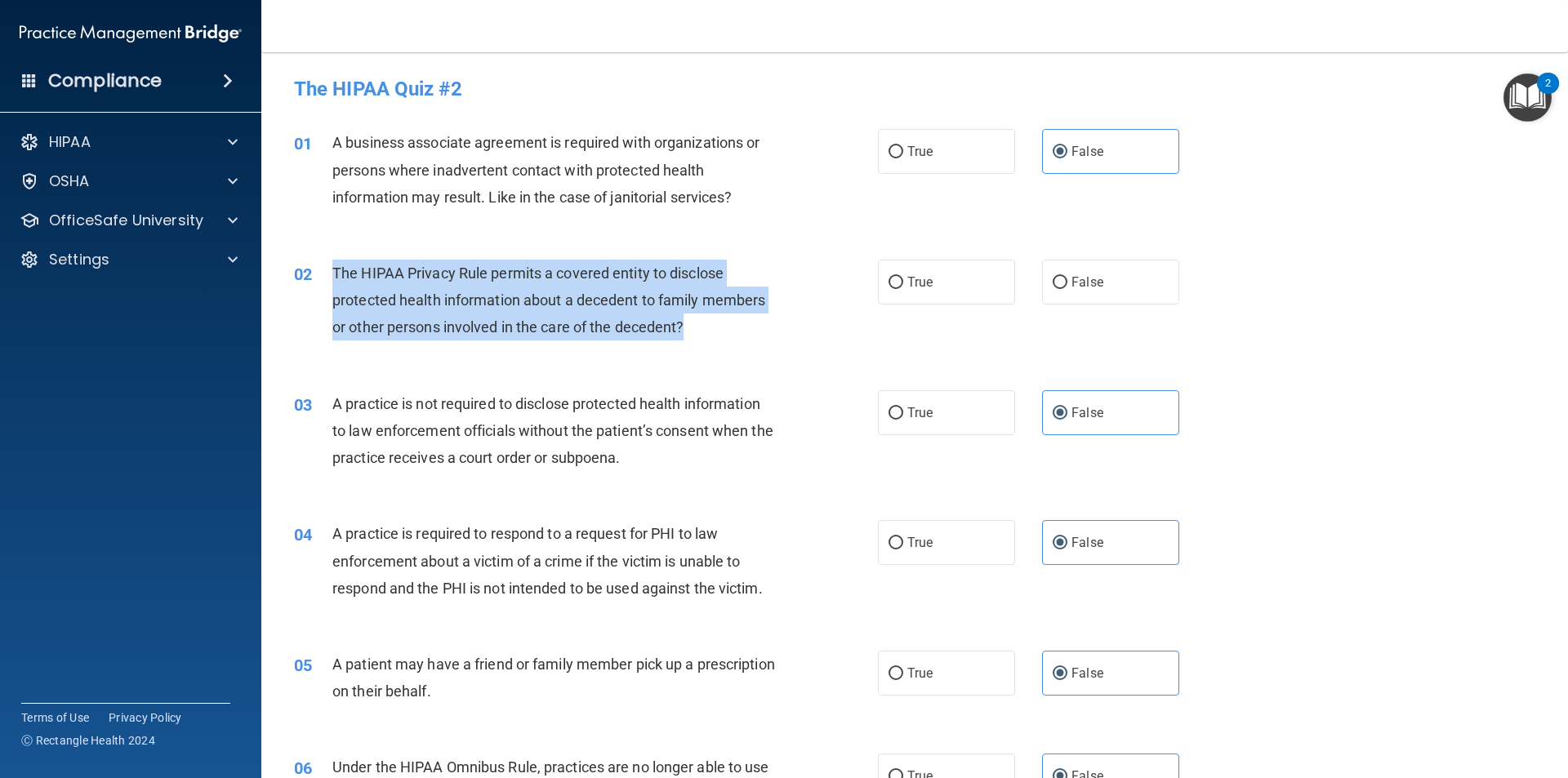
click at [327, 271] on div "02 The HIPAA Privacy Rule permits a covered entity to disclose protected health…" at bounding box center [586, 304] width 633 height 90
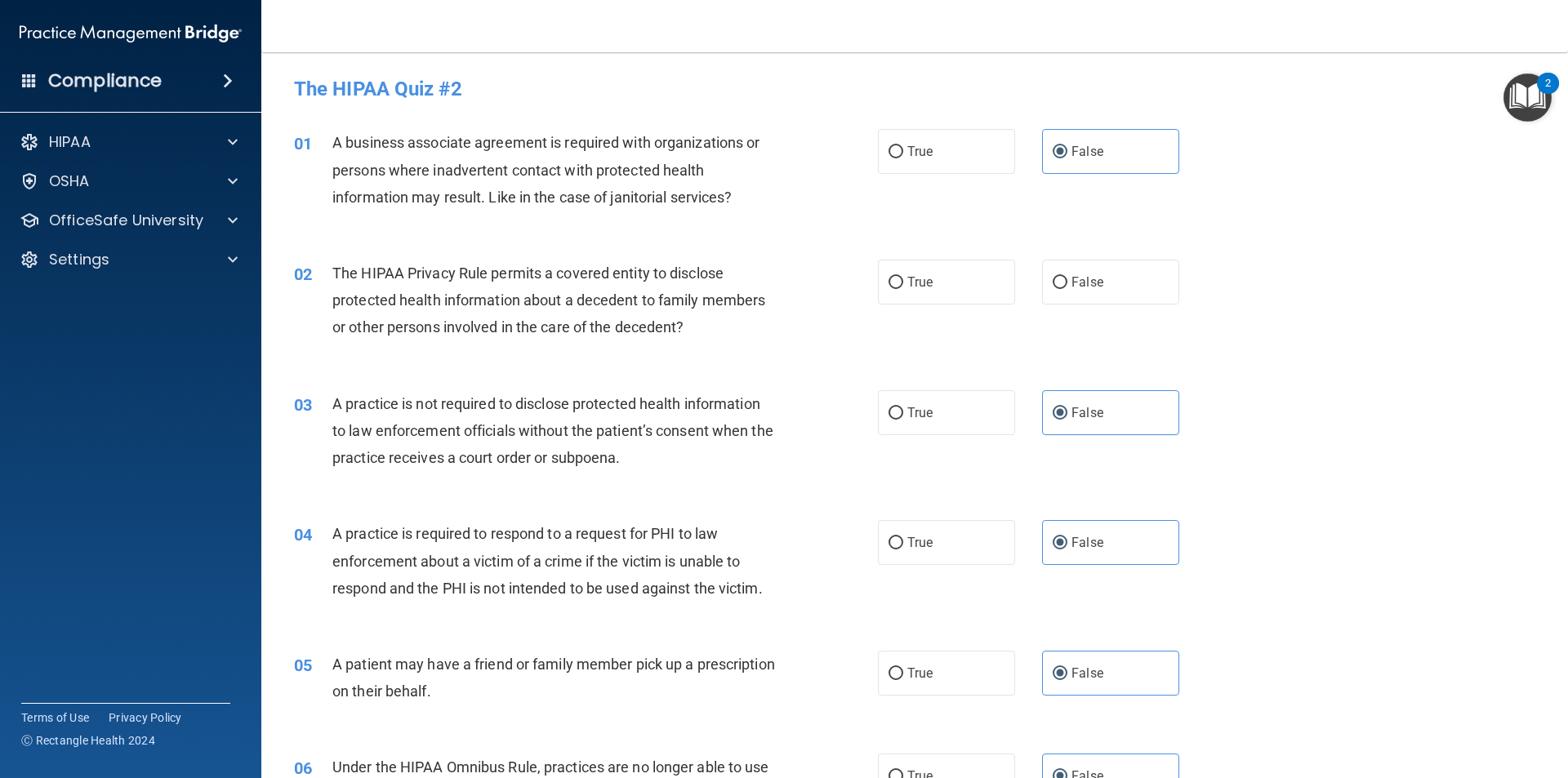
drag, startPoint x: 836, startPoint y: 204, endPoint x: 859, endPoint y: 211, distance: 24.0
click at [850, 206] on div "01 A business associate agreement is required with organizations or persons whe…" at bounding box center [586, 174] width 633 height 90
click at [939, 287] on label "True" at bounding box center [945, 282] width 137 height 45
click at [903, 287] on input "True" at bounding box center [896, 283] width 15 height 12
radio input "true"
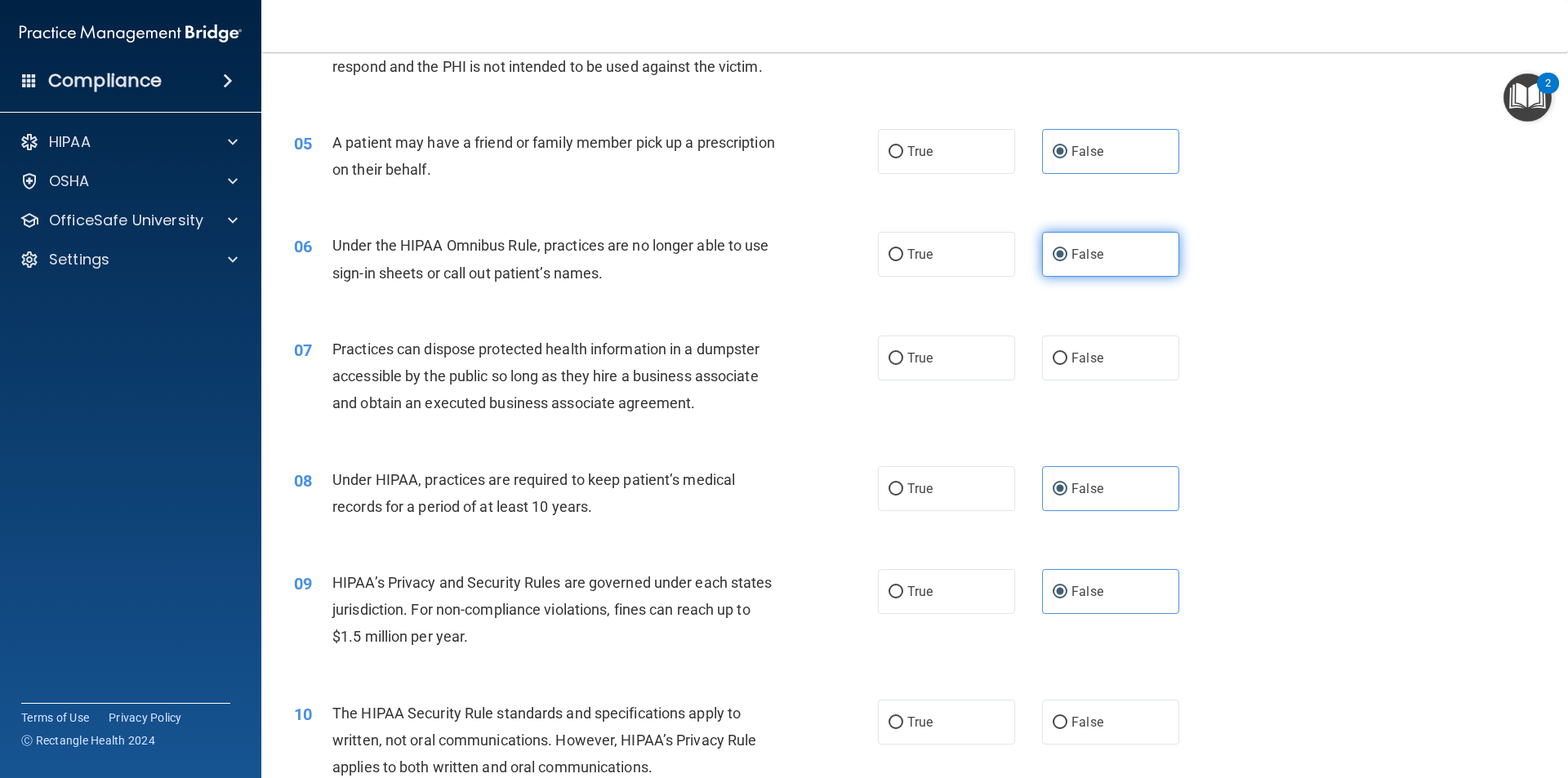
scroll to position [571, 0]
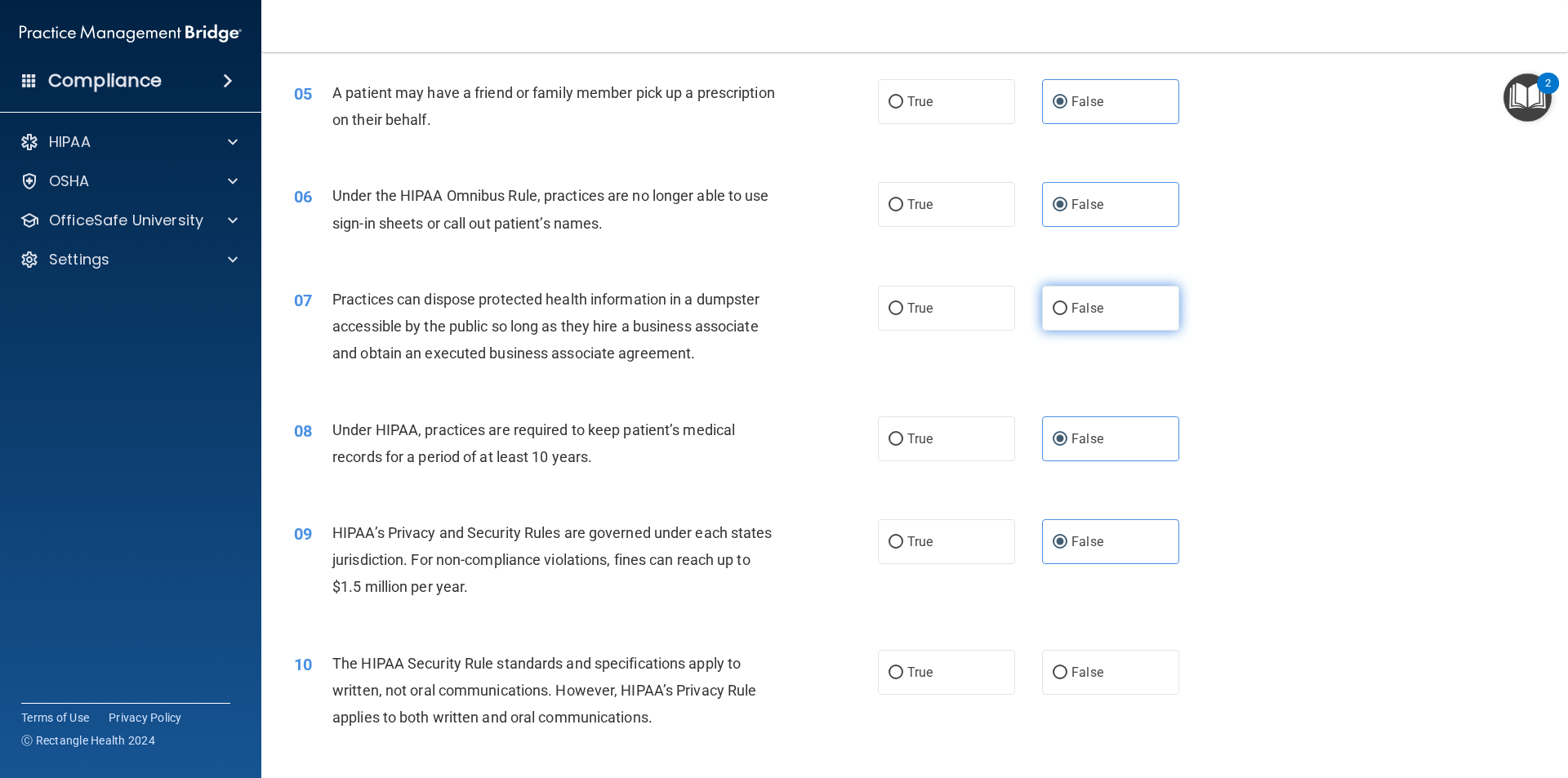
click at [1106, 293] on label "False" at bounding box center [1110, 308] width 137 height 45
click at [1067, 303] on input "False" at bounding box center [1060, 309] width 15 height 12
radio input "true"
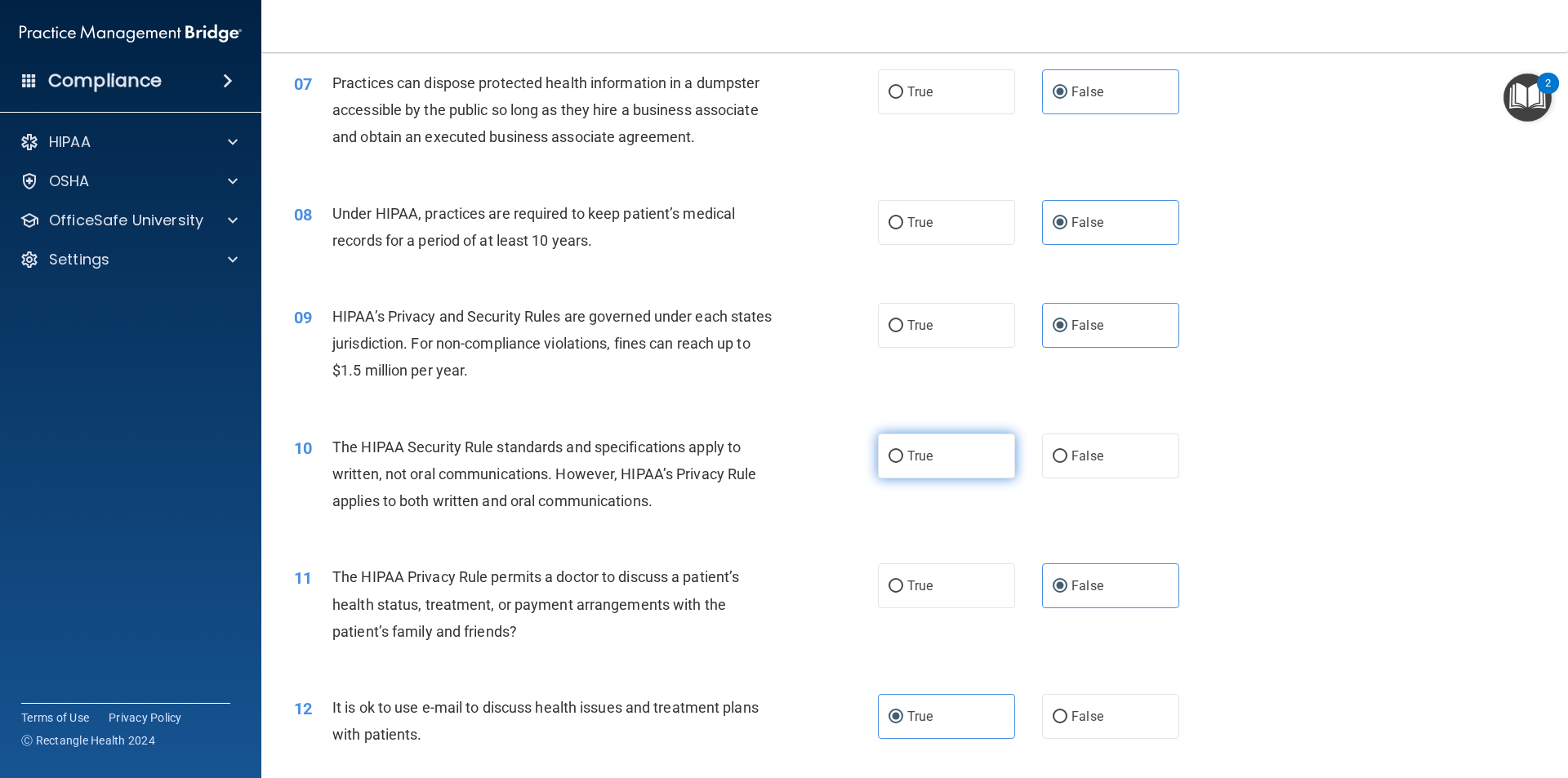
scroll to position [897, 0]
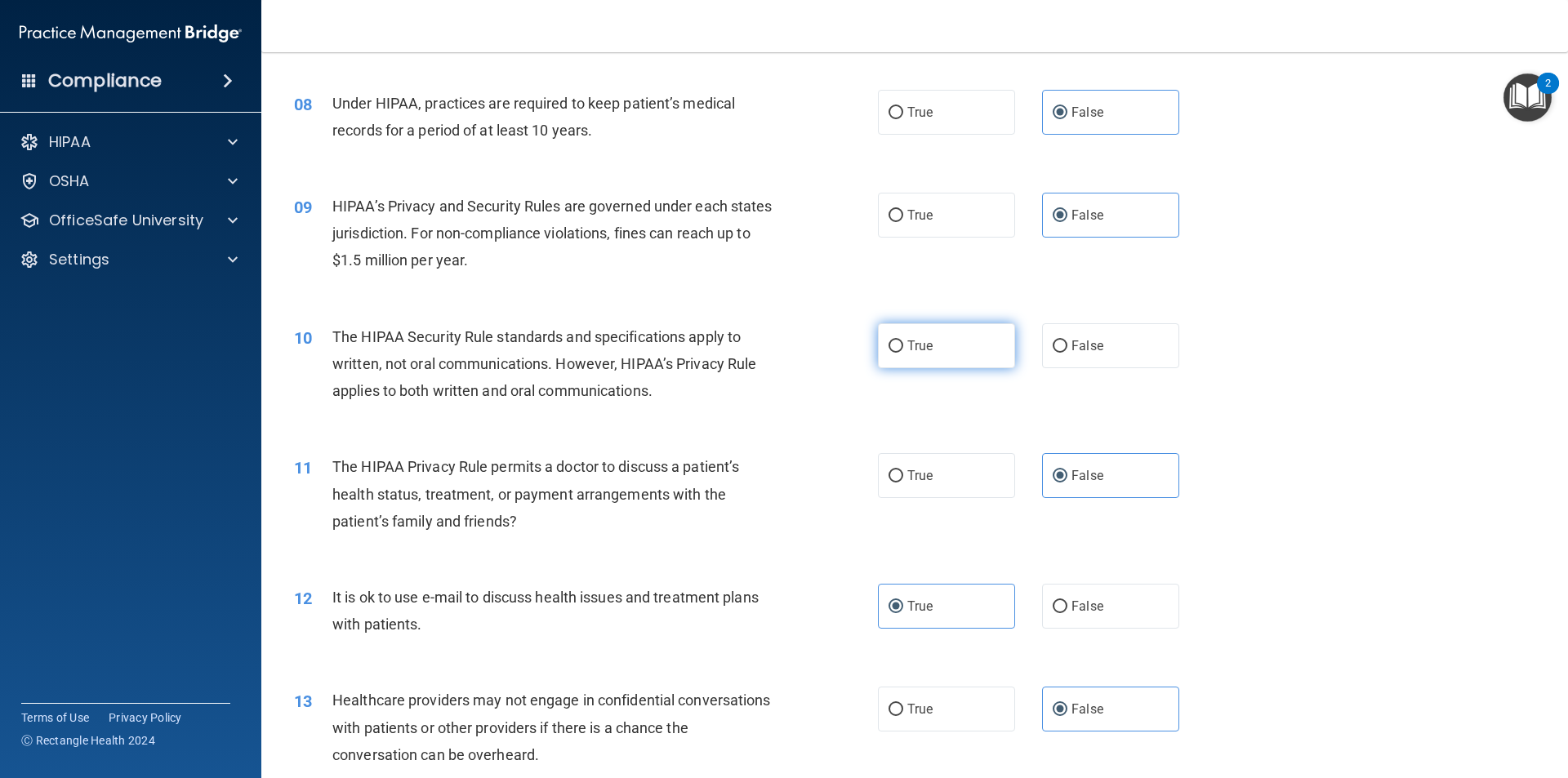
click at [889, 352] on input "True" at bounding box center [896, 346] width 15 height 12
radio input "true"
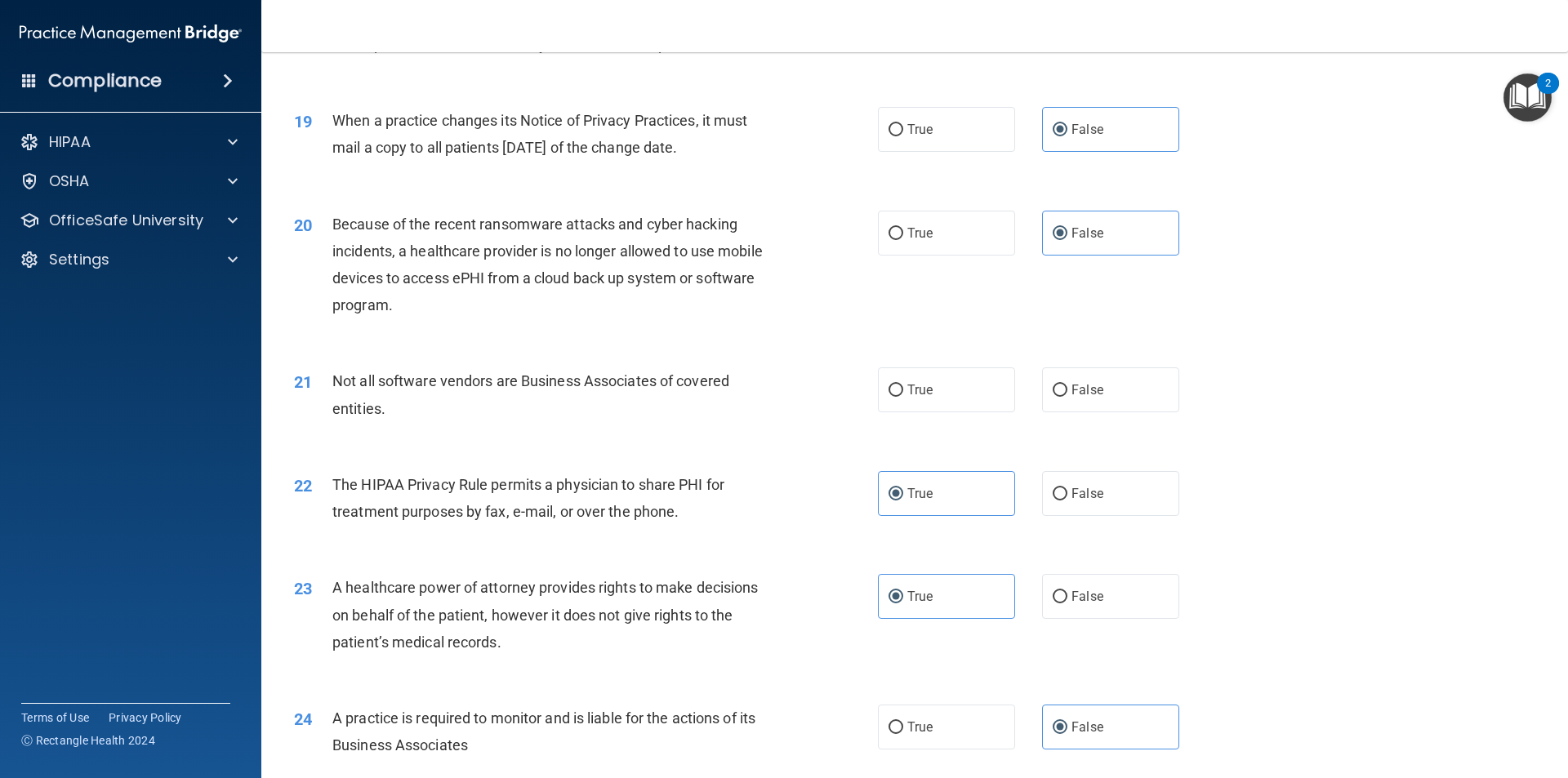
scroll to position [2285, 0]
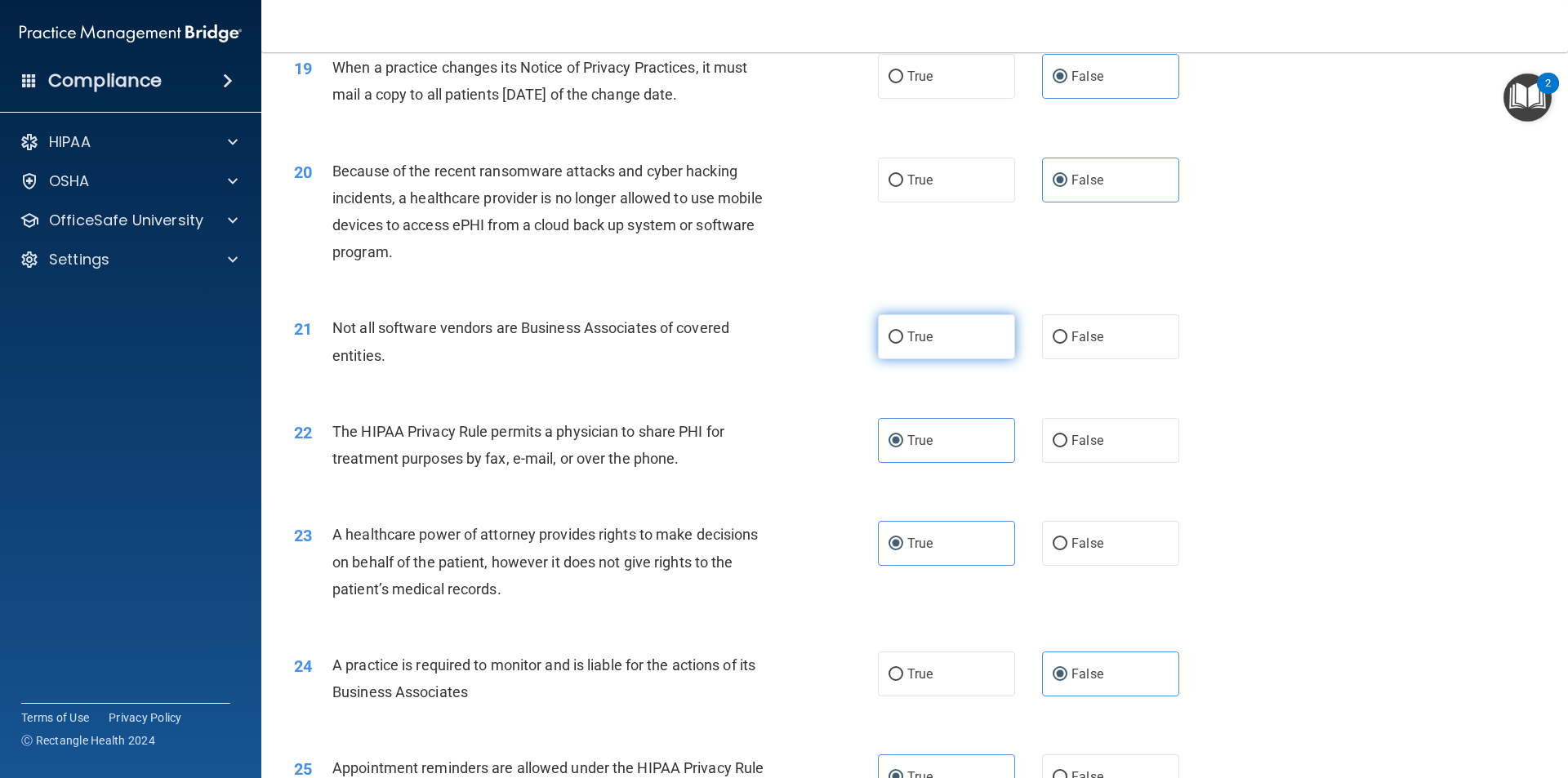
click at [889, 331] on input "True" at bounding box center [896, 337] width 15 height 12
radio input "true"
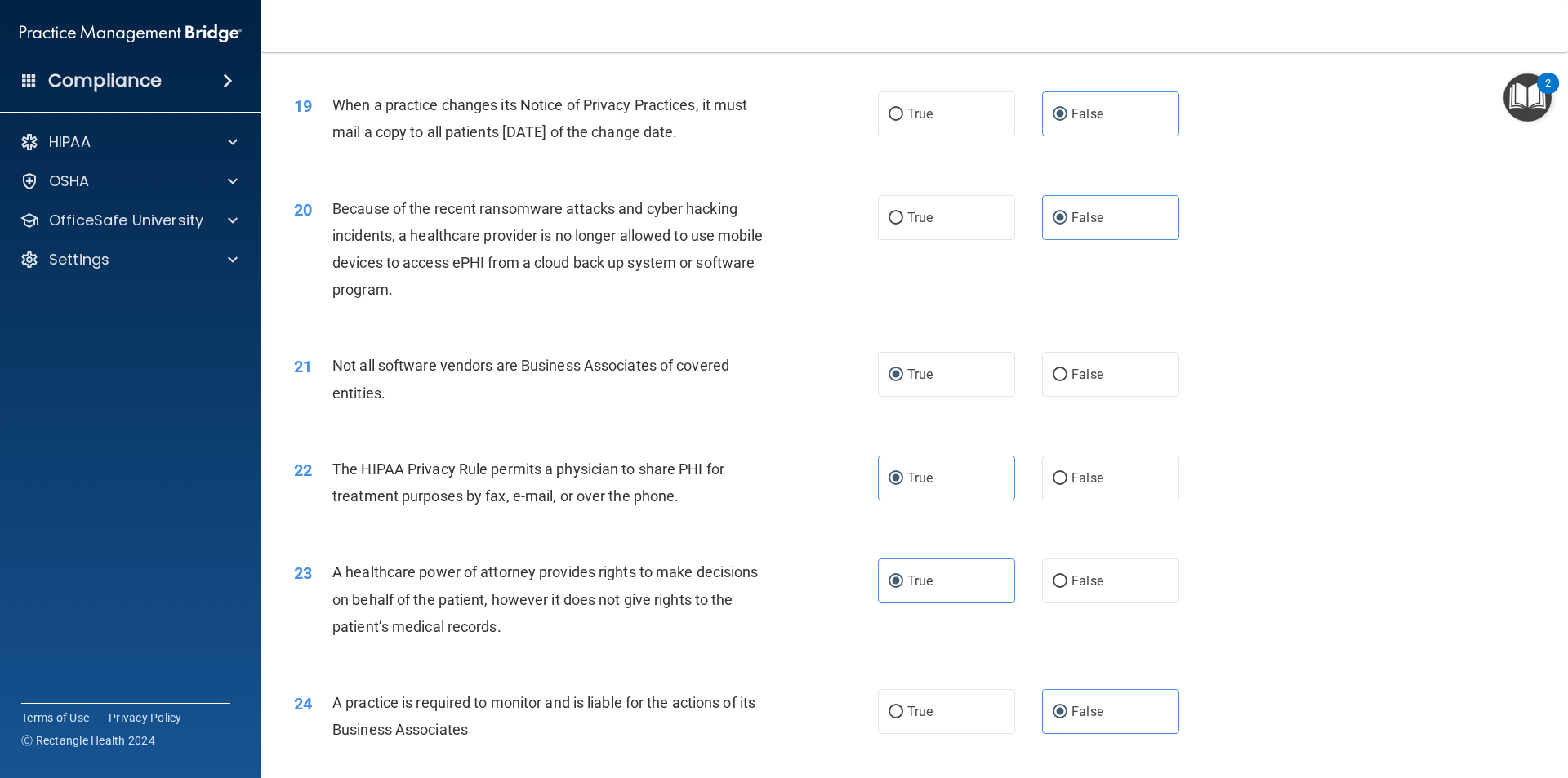
scroll to position [2205, 0]
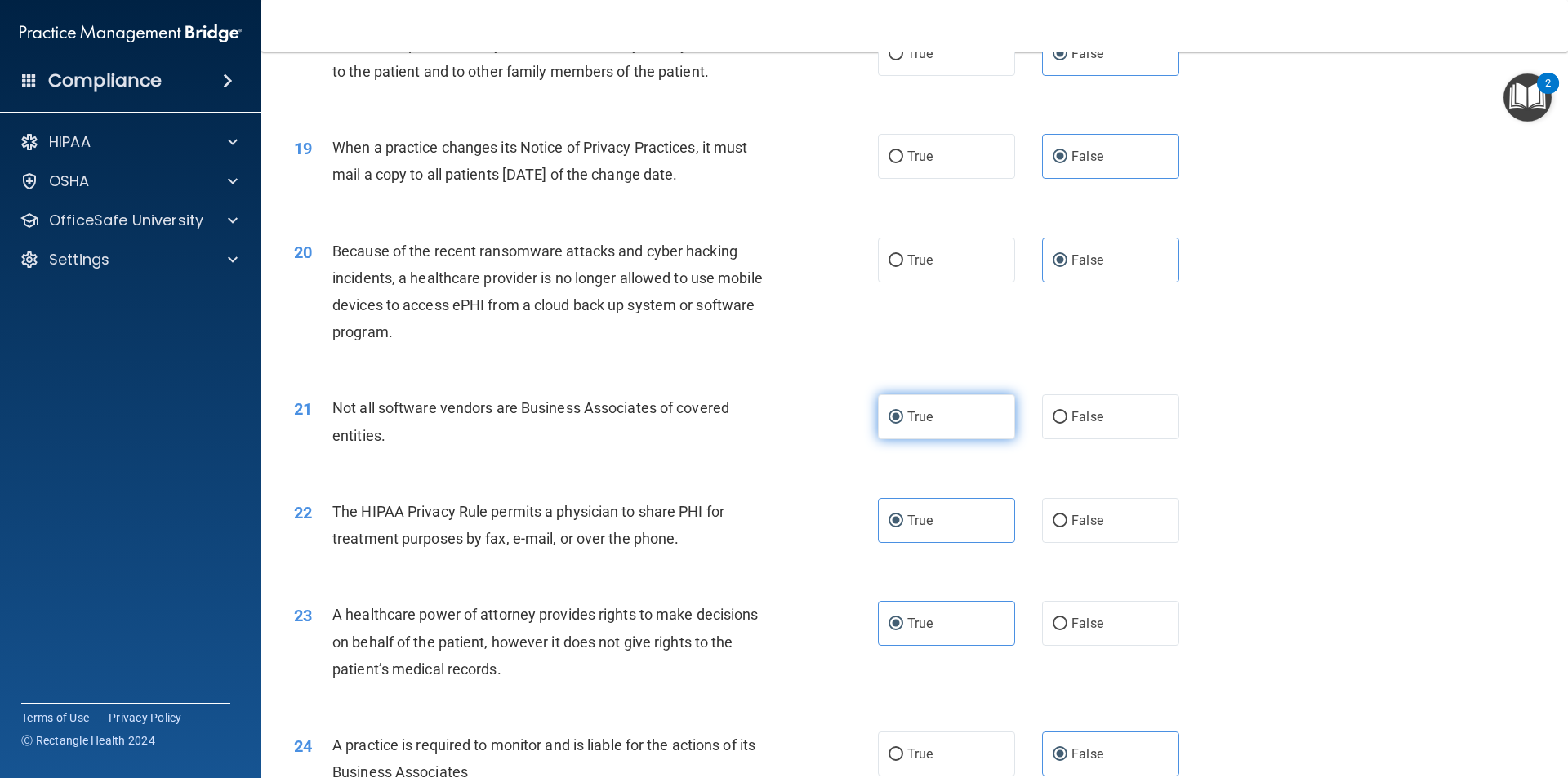
click at [891, 421] on input "True" at bounding box center [896, 417] width 15 height 12
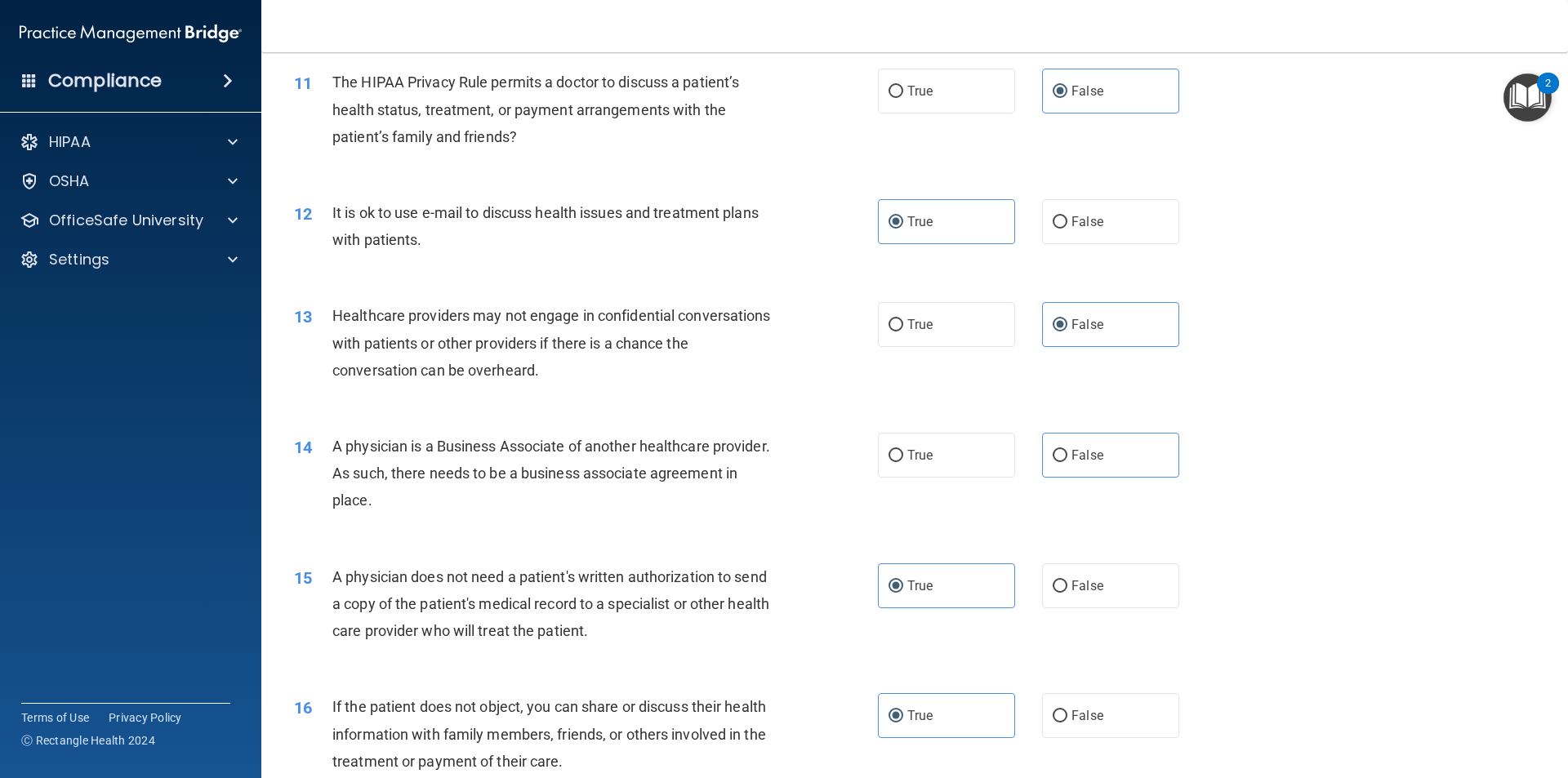
scroll to position [1306, 0]
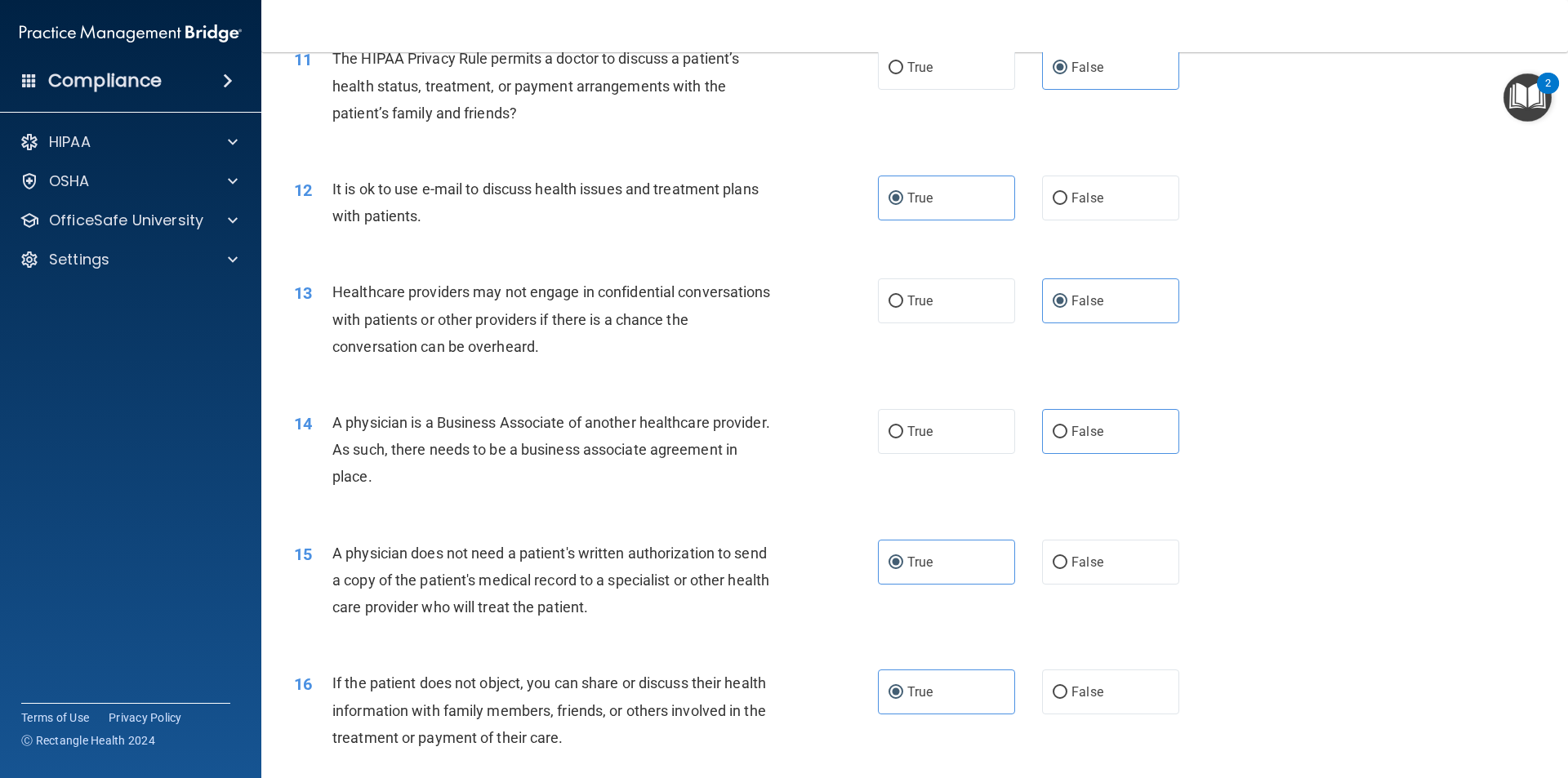
drag, startPoint x: 468, startPoint y: 474, endPoint x: 362, endPoint y: 440, distance: 111.3
click at [313, 434] on div "14 A physician is a Business Associate of another healthcare provider. As such,…" at bounding box center [586, 453] width 633 height 90
drag, startPoint x: 1194, startPoint y: 423, endPoint x: 520, endPoint y: 482, distance: 676.6
click at [516, 479] on div "14 A physician is a Business Associate of another healthcare provider. As such,…" at bounding box center [915, 453] width 1266 height 131
drag, startPoint x: 613, startPoint y: 494, endPoint x: 642, endPoint y: 485, distance: 30.4
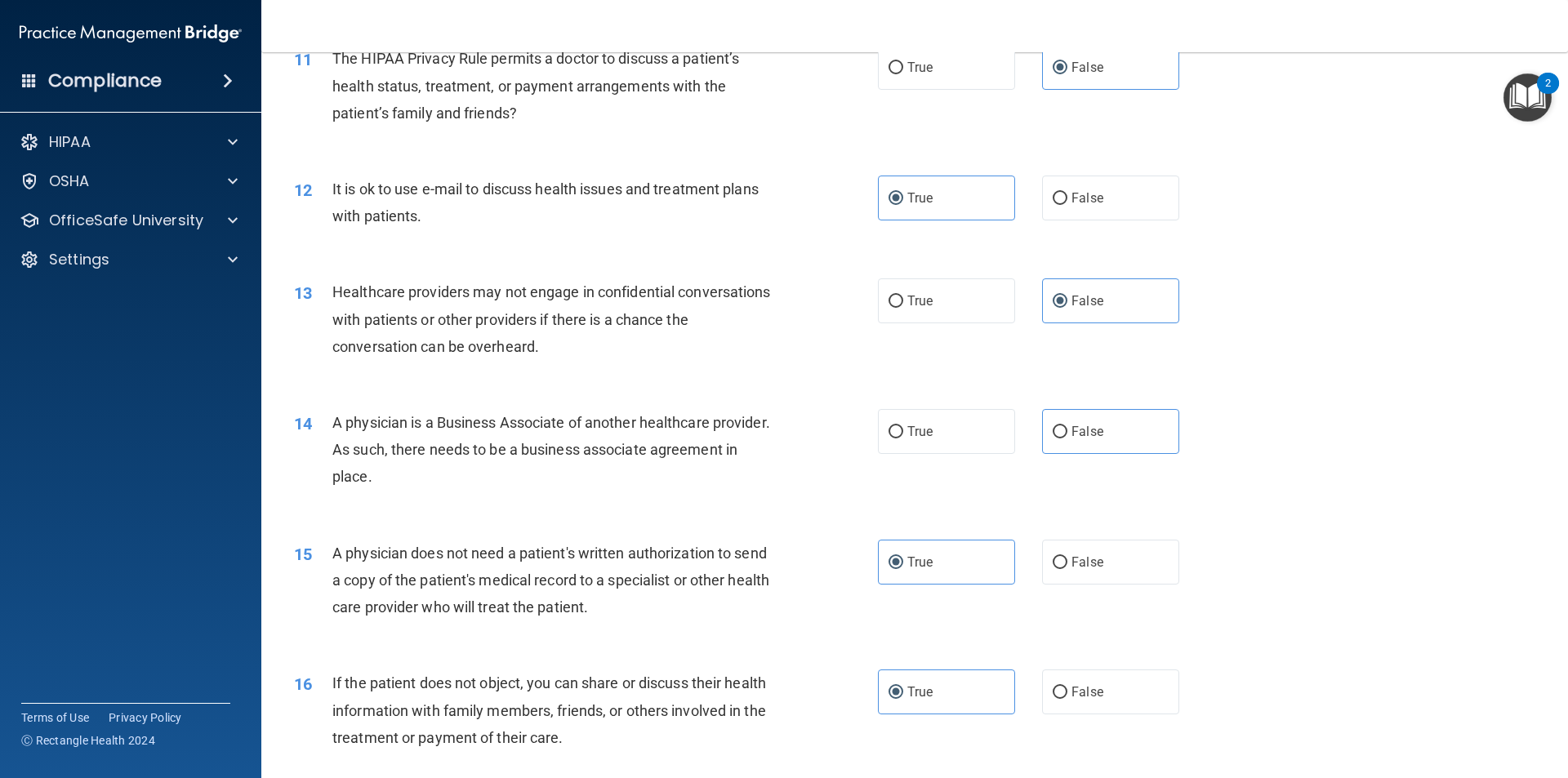
click at [614, 493] on div "14 A physician is a Business Associate of another healthcare provider. As such,…" at bounding box center [586, 453] width 633 height 90
drag, startPoint x: 1255, startPoint y: 421, endPoint x: 1203, endPoint y: 441, distance: 55.7
click at [1252, 424] on div "14 A physician is a Business Associate of another healthcare provider. As such,…" at bounding box center [915, 453] width 1266 height 131
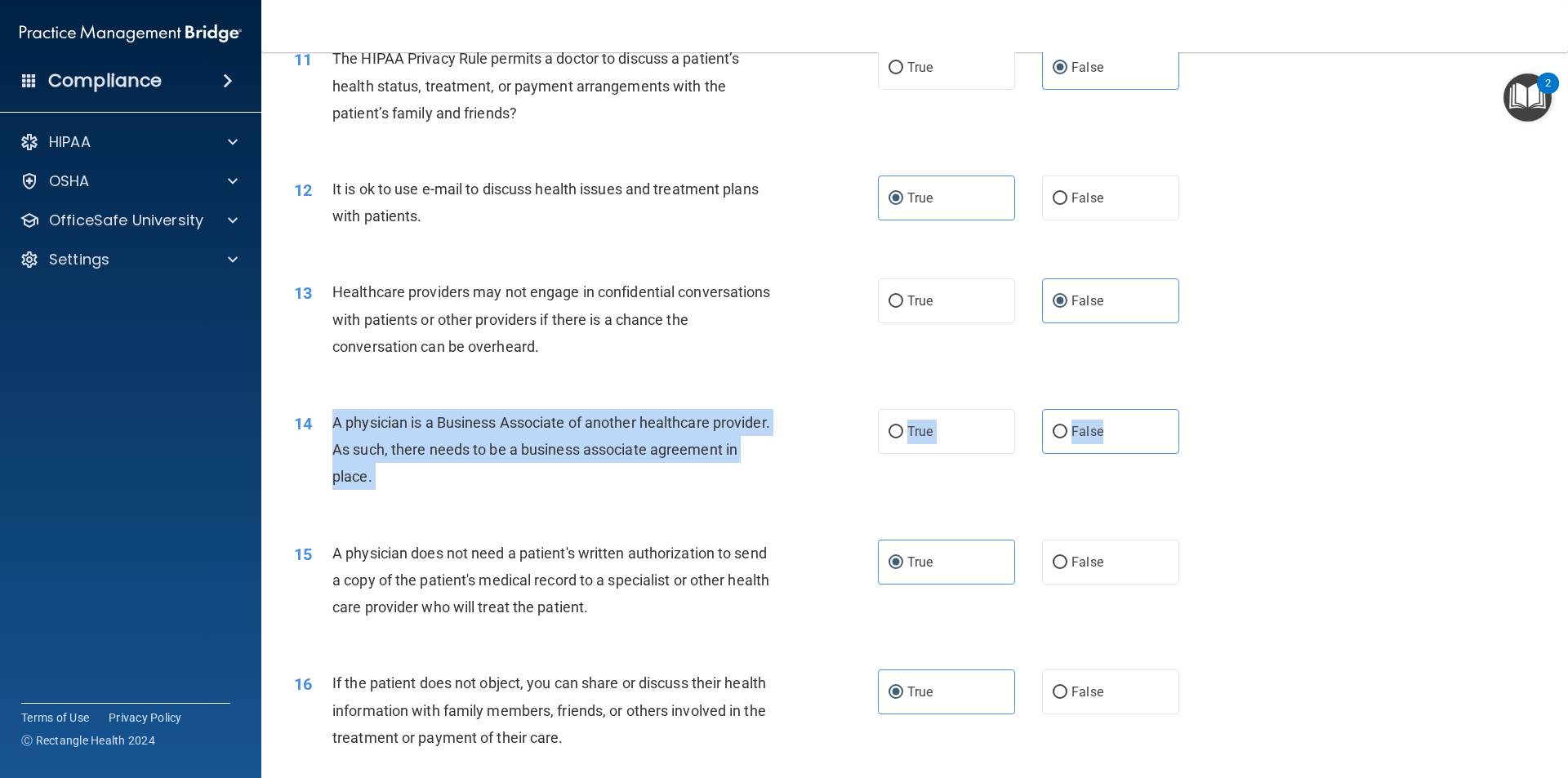
drag, startPoint x: 1071, startPoint y: 432, endPoint x: 326, endPoint y: 421, distance: 745.1
click at [1207, 409] on ng-form "14 A physician is a Business Associate of another healthcare provider. As such,…" at bounding box center [1207, 409] width 0 height 0
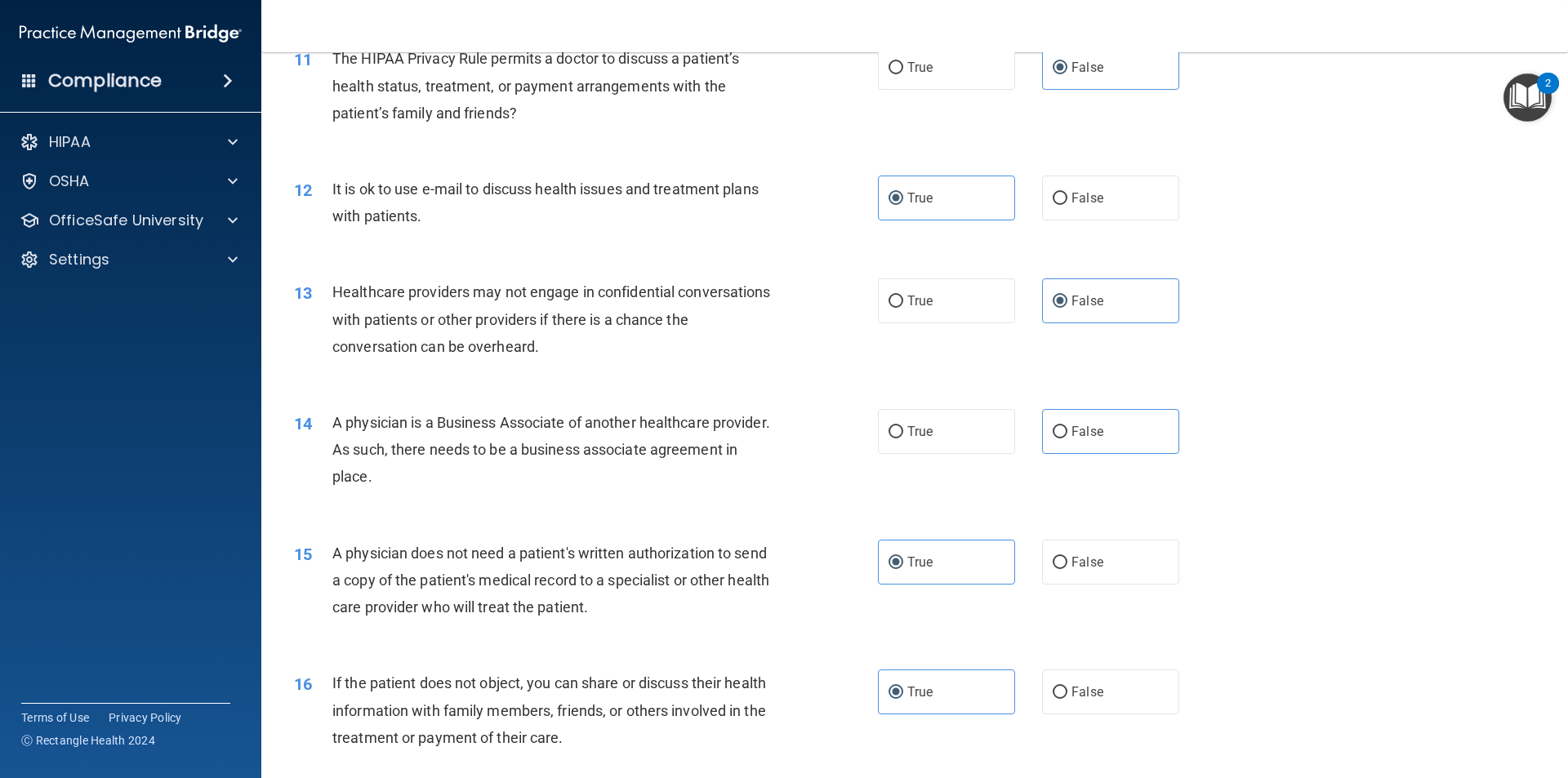
click at [651, 373] on div "13 Healthcare providers may not engage in confidential conversations with patie…" at bounding box center [915, 323] width 1266 height 131
click at [1099, 440] on label "False" at bounding box center [1110, 431] width 137 height 45
click at [1067, 438] on input "False" at bounding box center [1060, 432] width 15 height 12
radio input "true"
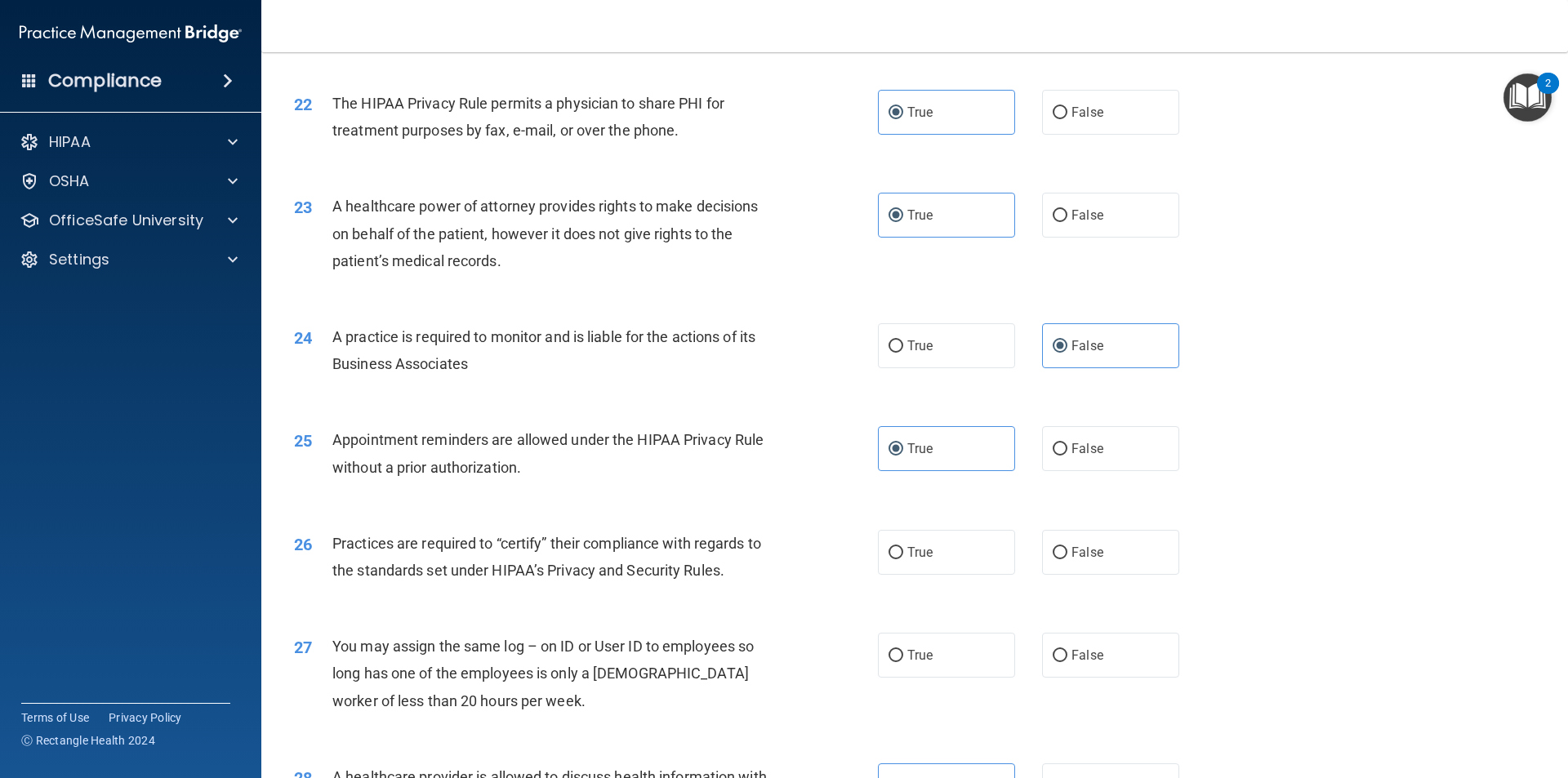
scroll to position [3022, 0]
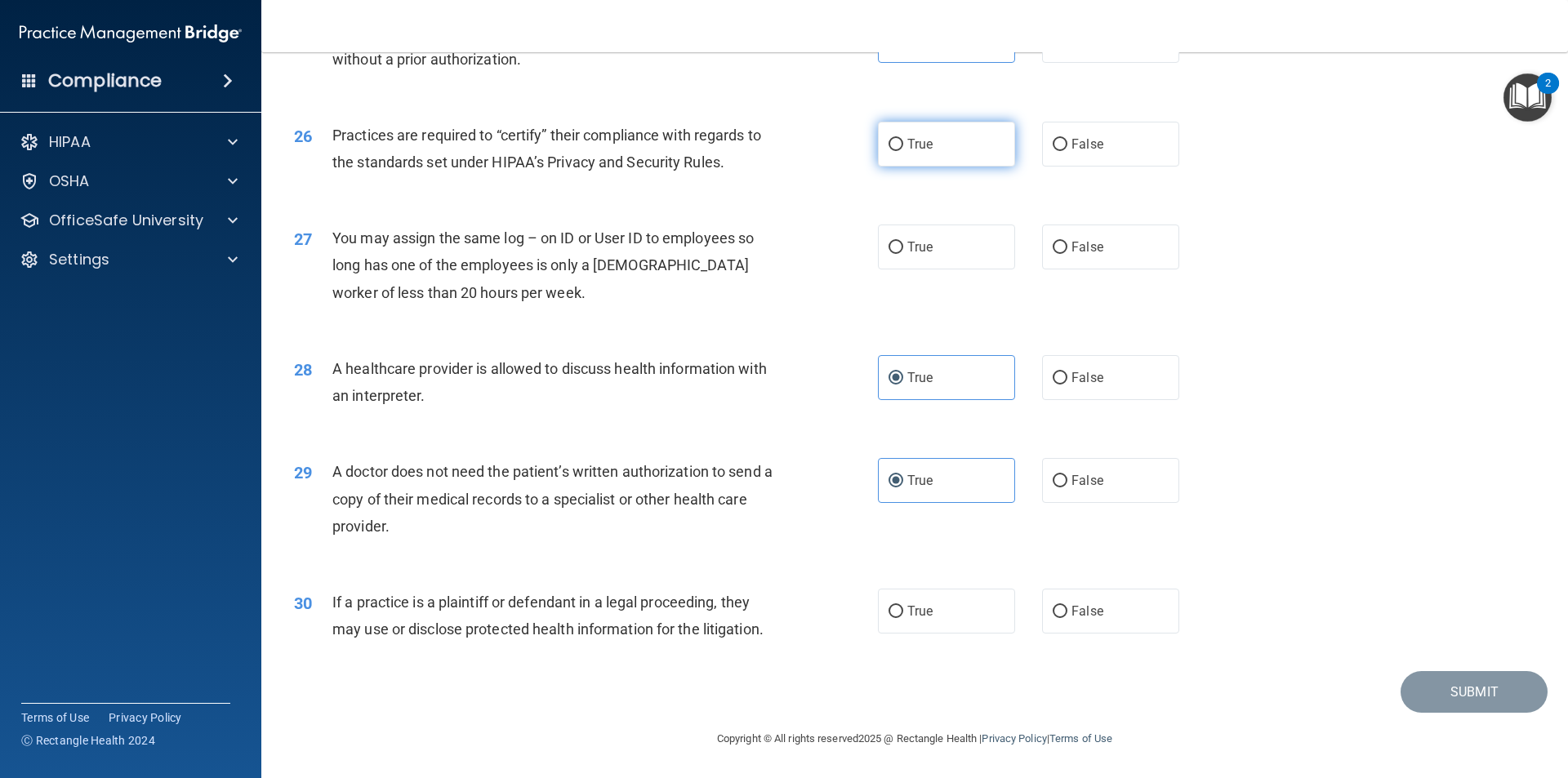
click at [877, 140] on label "True" at bounding box center [945, 144] width 137 height 45
click at [889, 140] on input "True" at bounding box center [896, 145] width 15 height 12
radio input "true"
click at [1103, 235] on label "False" at bounding box center [1110, 247] width 137 height 45
click at [1067, 242] on input "False" at bounding box center [1060, 247] width 15 height 12
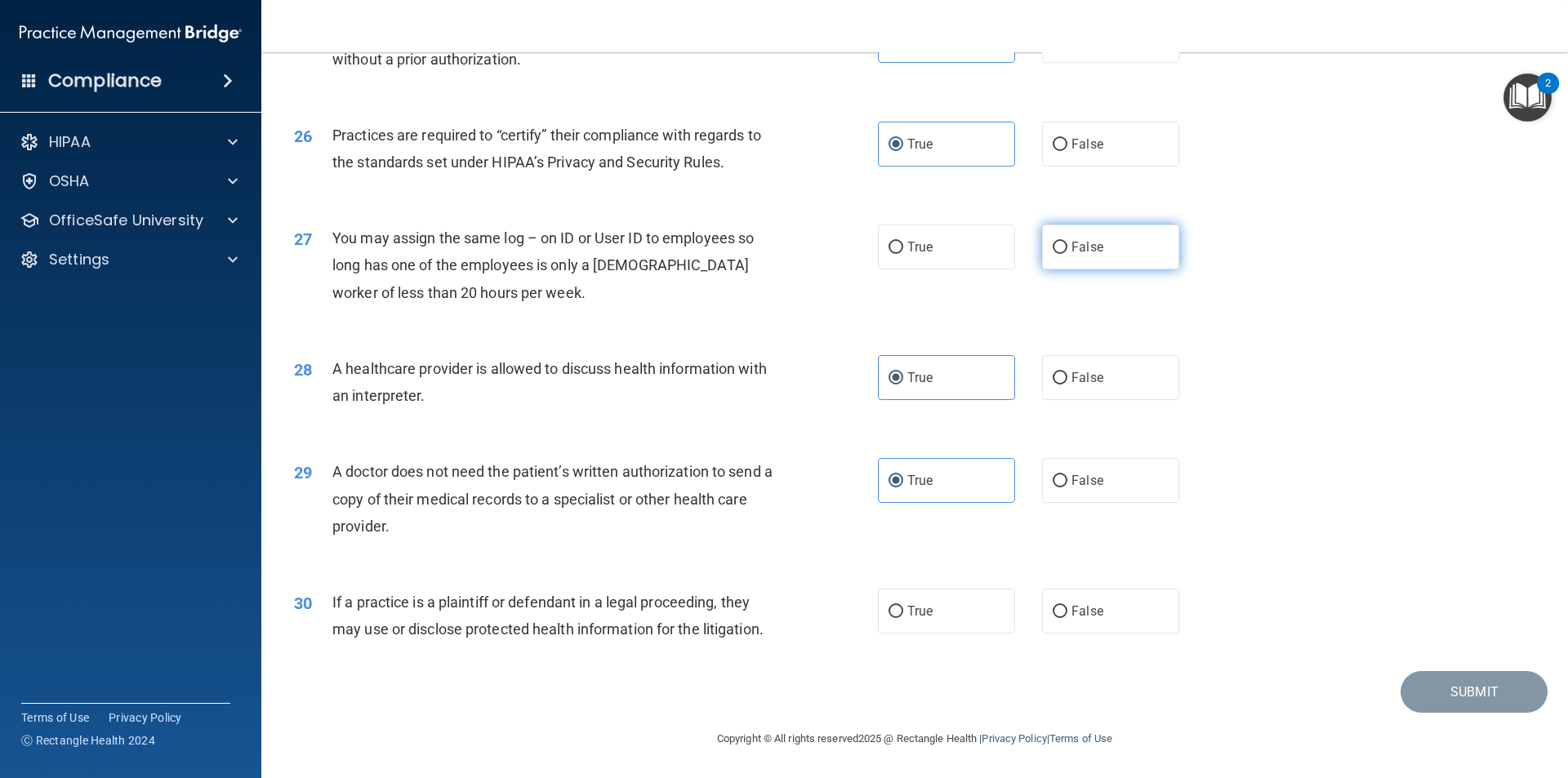
radio input "true"
click at [1101, 615] on label "False" at bounding box center [1110, 611] width 137 height 45
click at [1067, 615] on input "False" at bounding box center [1060, 611] width 15 height 12
radio input "true"
click at [1423, 681] on button "Submit" at bounding box center [1473, 691] width 147 height 42
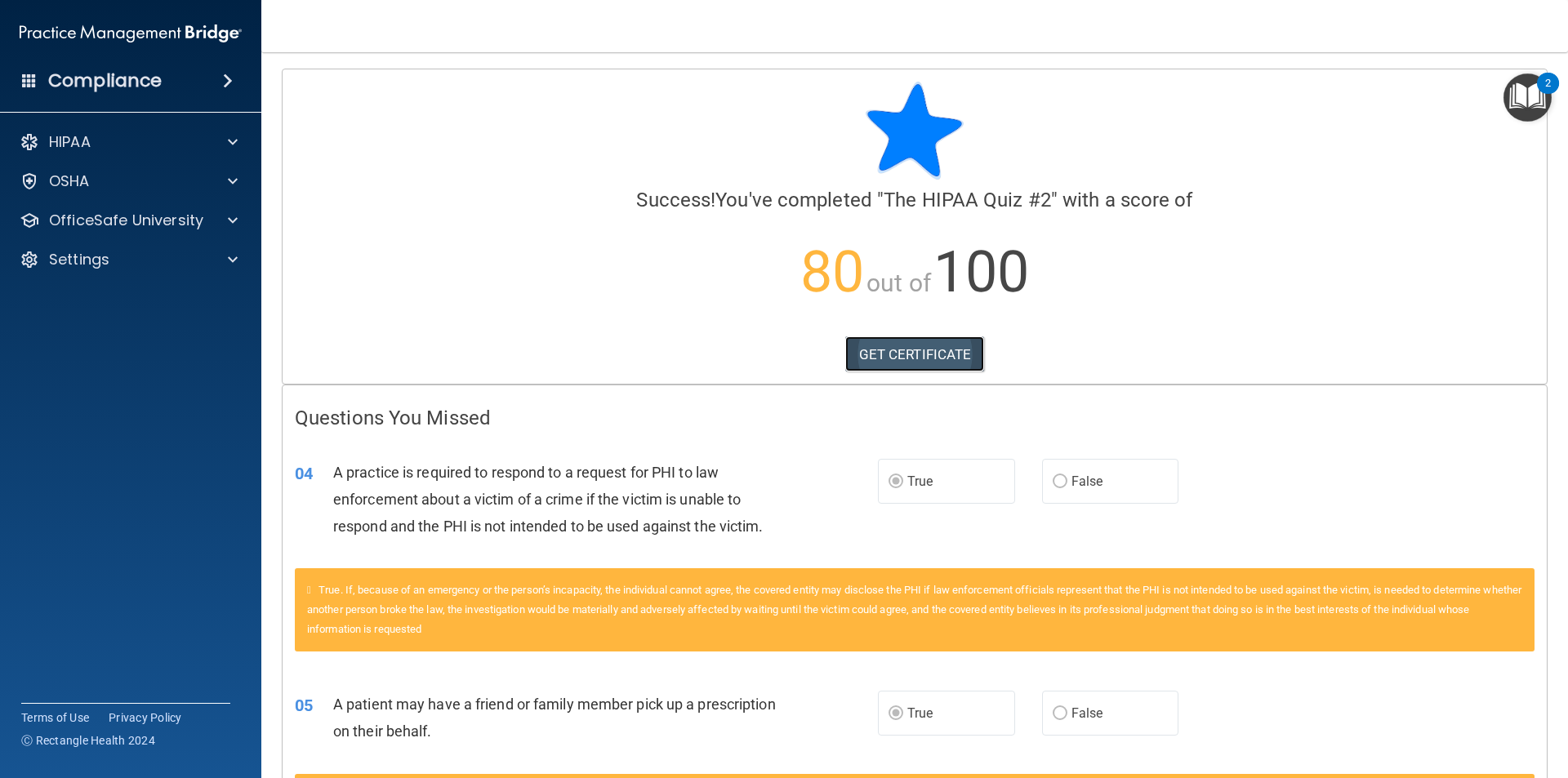
click at [923, 362] on link "GET CERTIFICATE" at bounding box center [915, 354] width 140 height 35
